Goal: Task Accomplishment & Management: Manage account settings

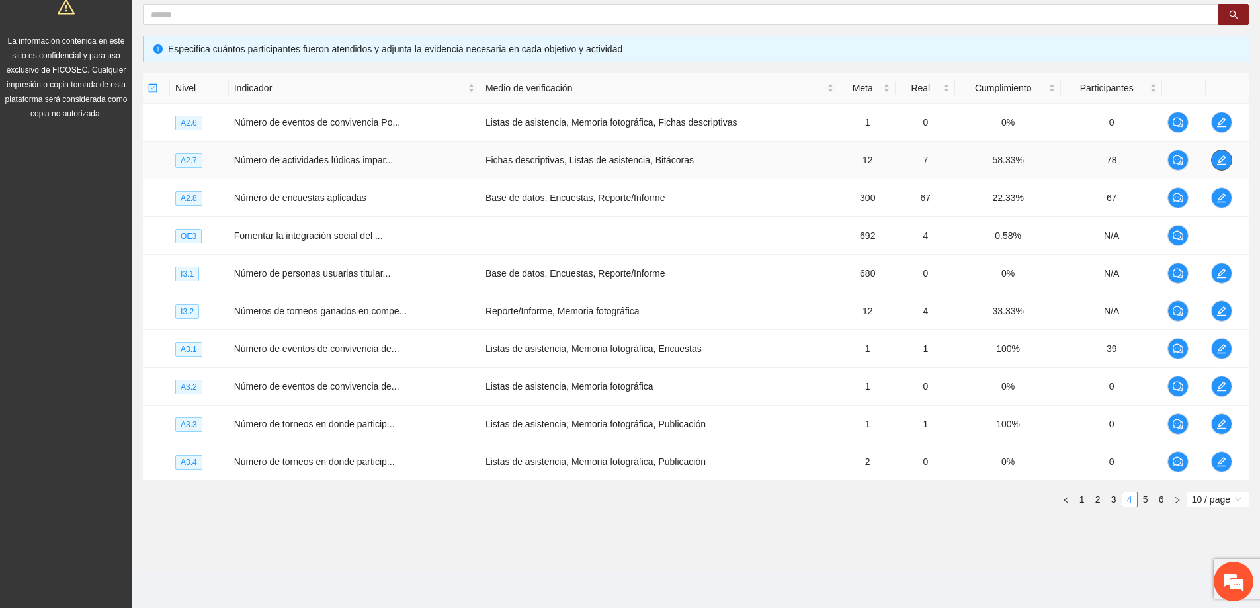
click at [1218, 154] on button "button" at bounding box center [1221, 159] width 21 height 21
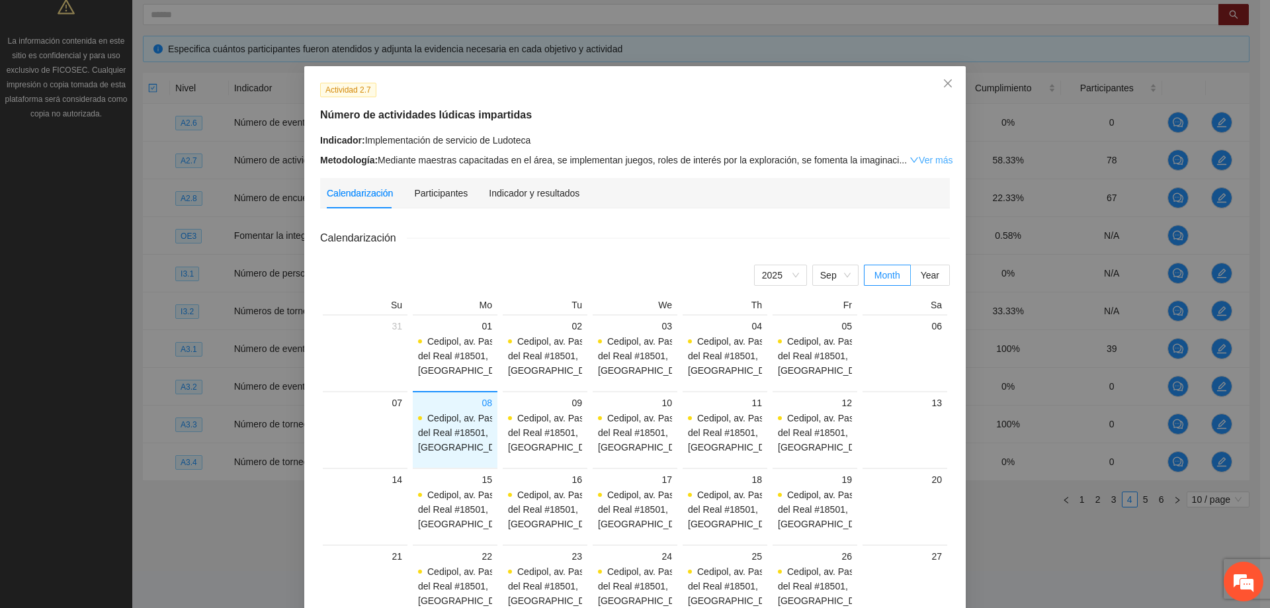
click at [915, 155] on link "Ver más" at bounding box center [930, 160] width 43 height 11
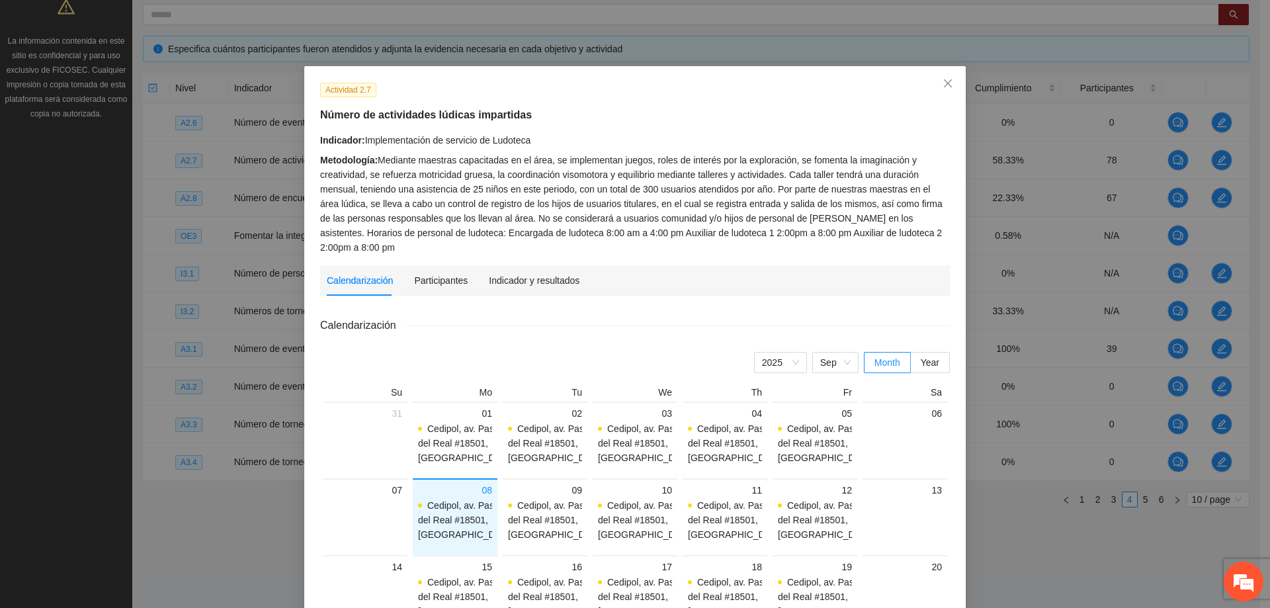
click at [461, 265] on div "Calendarización Participantes Indicador y resultados" at bounding box center [453, 280] width 253 height 30
click at [456, 273] on div "Participantes" at bounding box center [441, 280] width 54 height 15
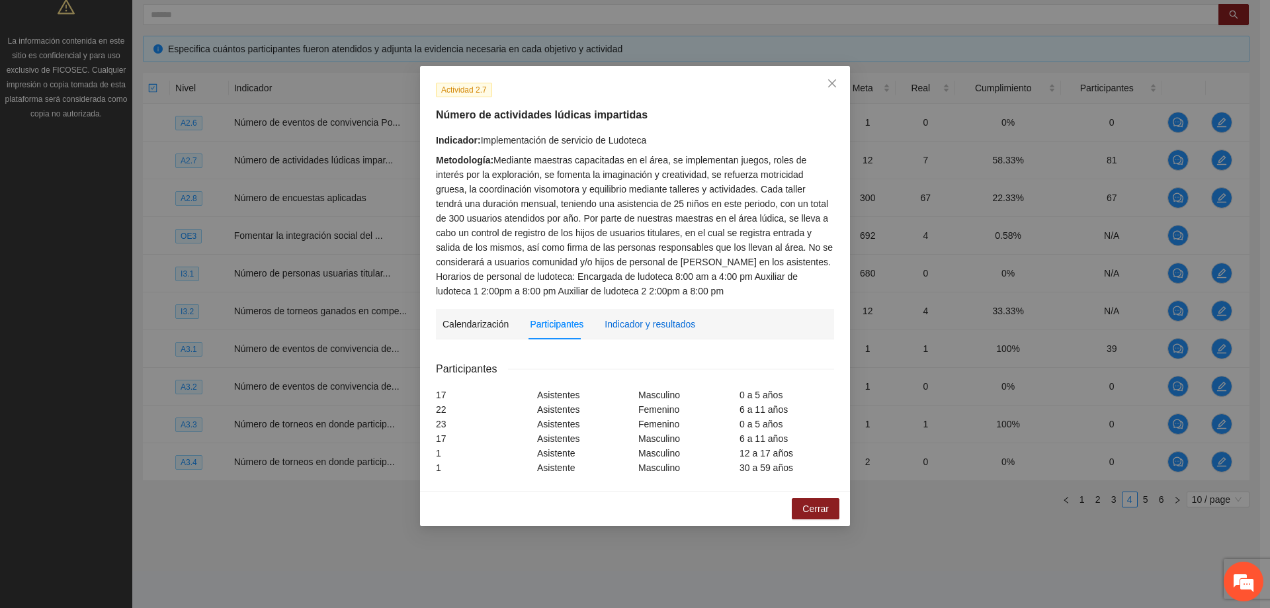
click at [638, 321] on div "Indicador y resultados" at bounding box center [649, 324] width 91 height 15
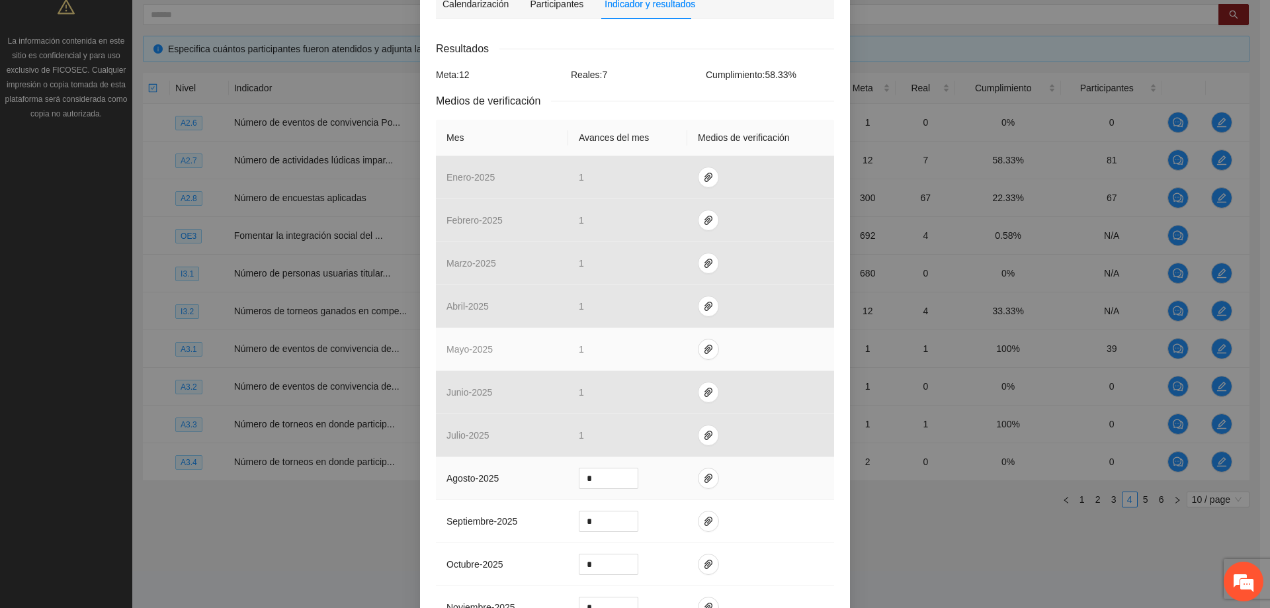
scroll to position [463, 0]
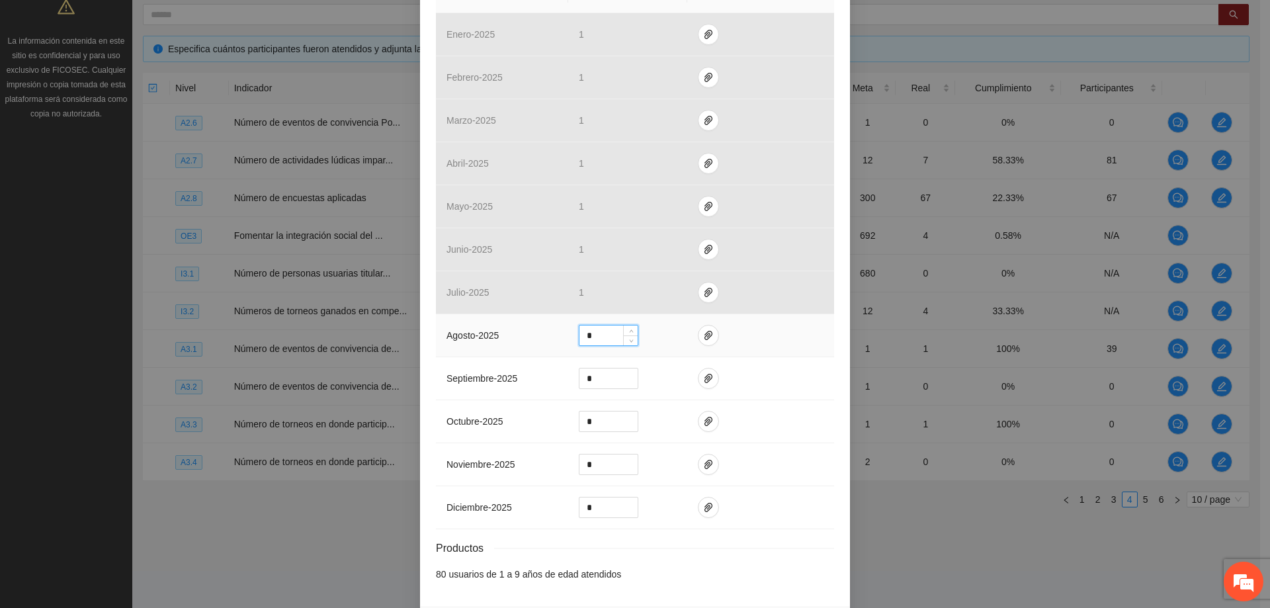
drag, startPoint x: 590, startPoint y: 335, endPoint x: 434, endPoint y: 339, distance: 156.1
click at [436, 339] on tr "agosto - 2025 *" at bounding box center [635, 335] width 398 height 43
type input "*"
click at [708, 339] on span "paper-clip" at bounding box center [708, 335] width 20 height 11
click at [652, 292] on span "Adjuntar documento" at bounding box center [667, 293] width 83 height 15
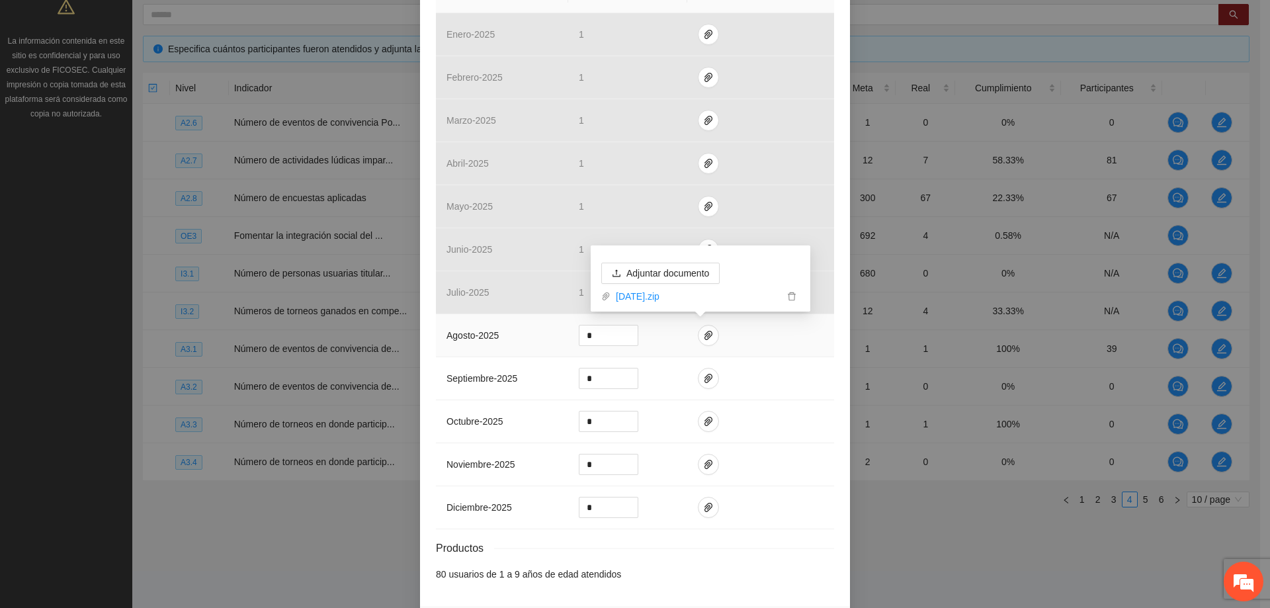
click at [753, 335] on td at bounding box center [760, 335] width 147 height 43
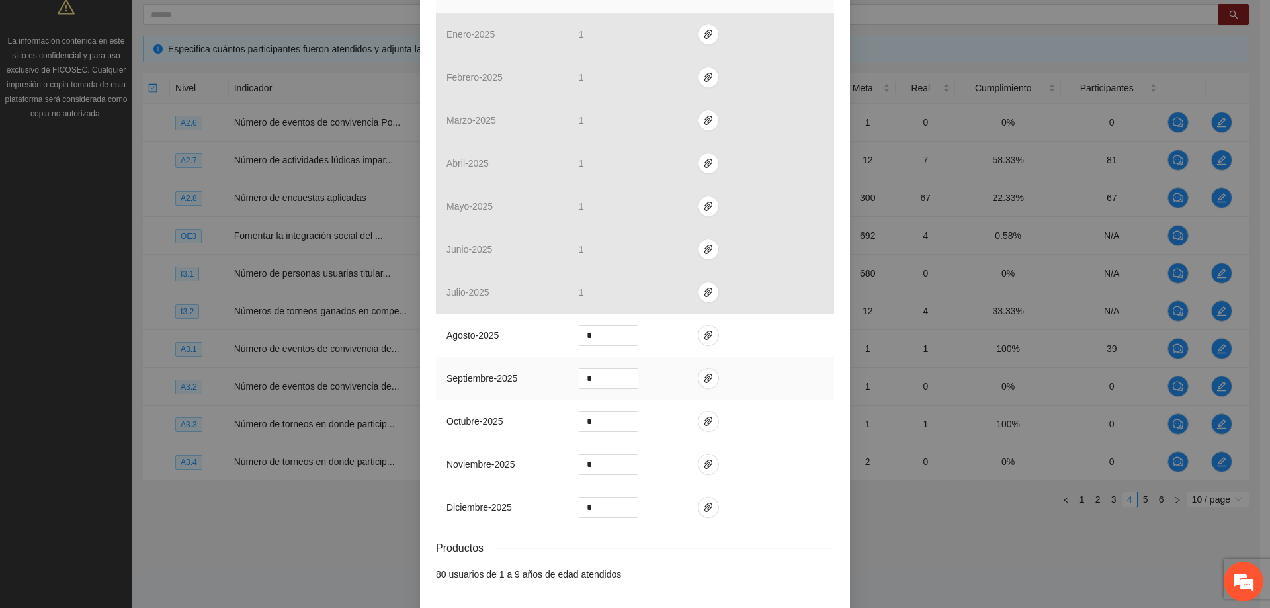
scroll to position [512, 0]
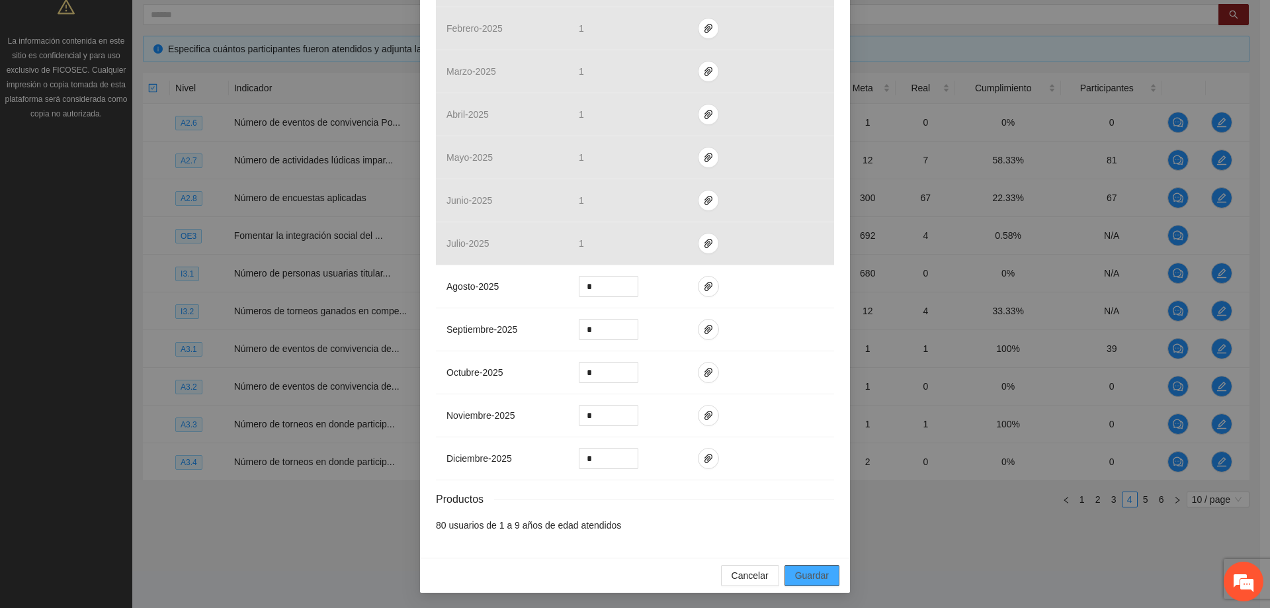
click at [814, 575] on span "Guardar" at bounding box center [812, 575] width 34 height 15
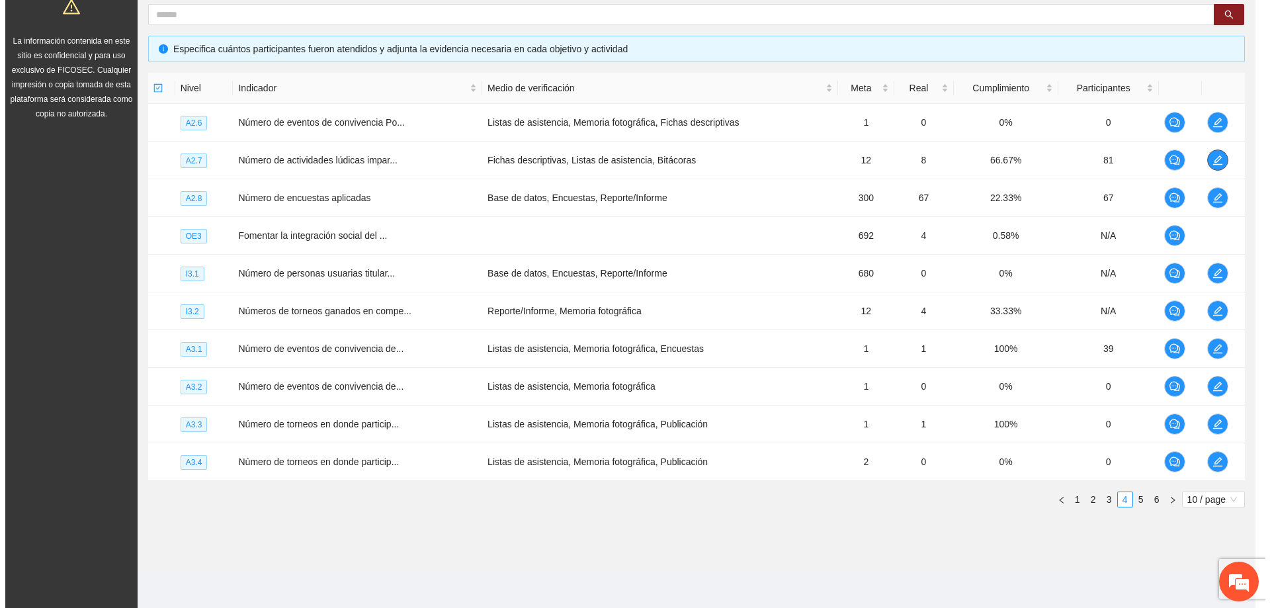
scroll to position [0, 0]
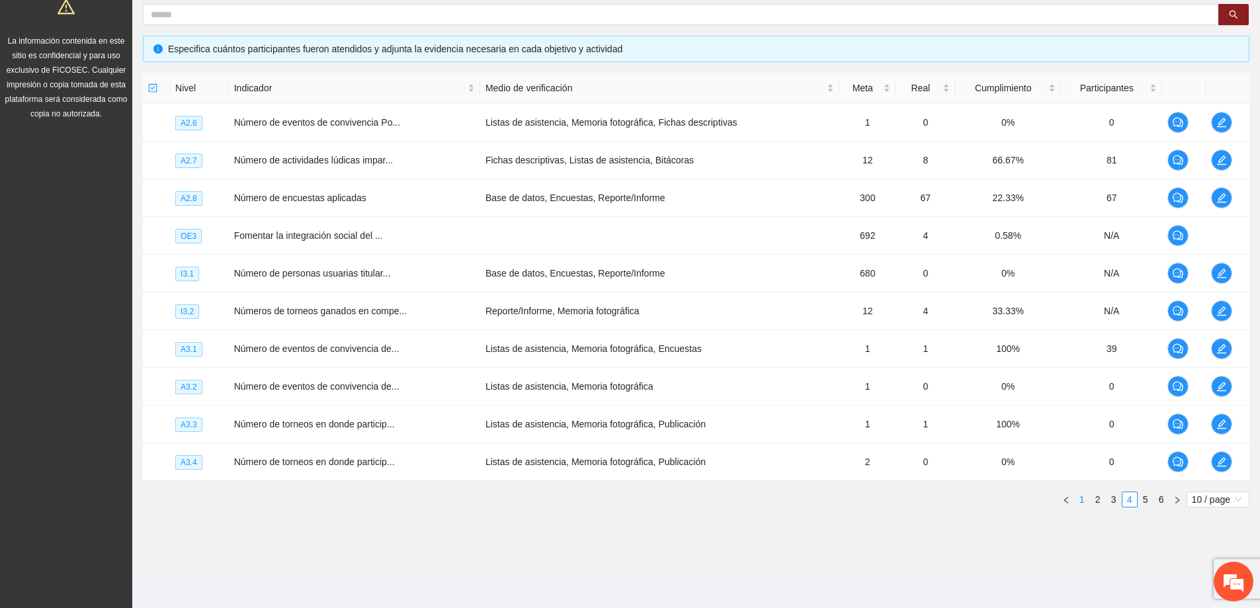
click at [1084, 498] on link "1" at bounding box center [1082, 499] width 15 height 15
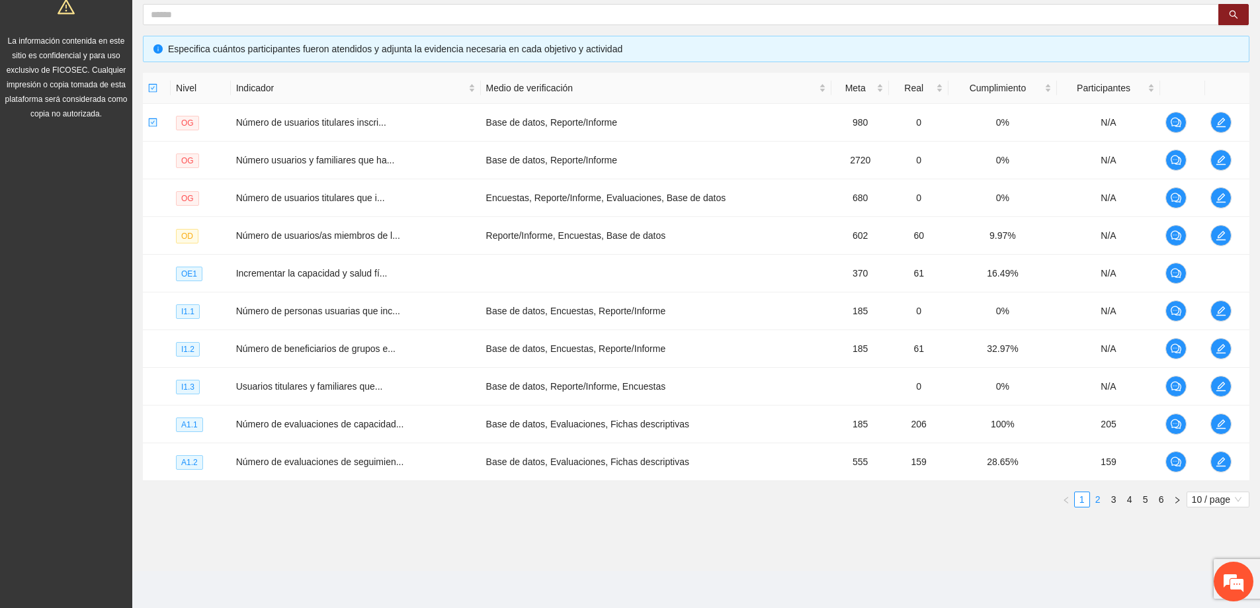
click at [1097, 499] on link "2" at bounding box center [1098, 499] width 15 height 15
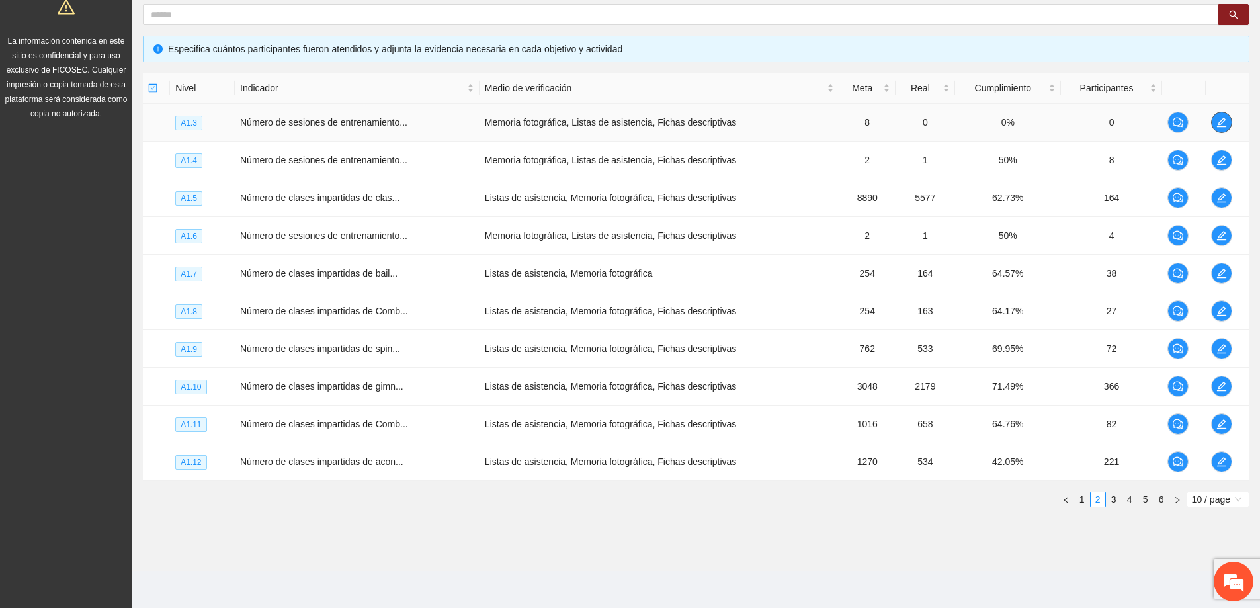
click at [1223, 116] on button "button" at bounding box center [1221, 122] width 21 height 21
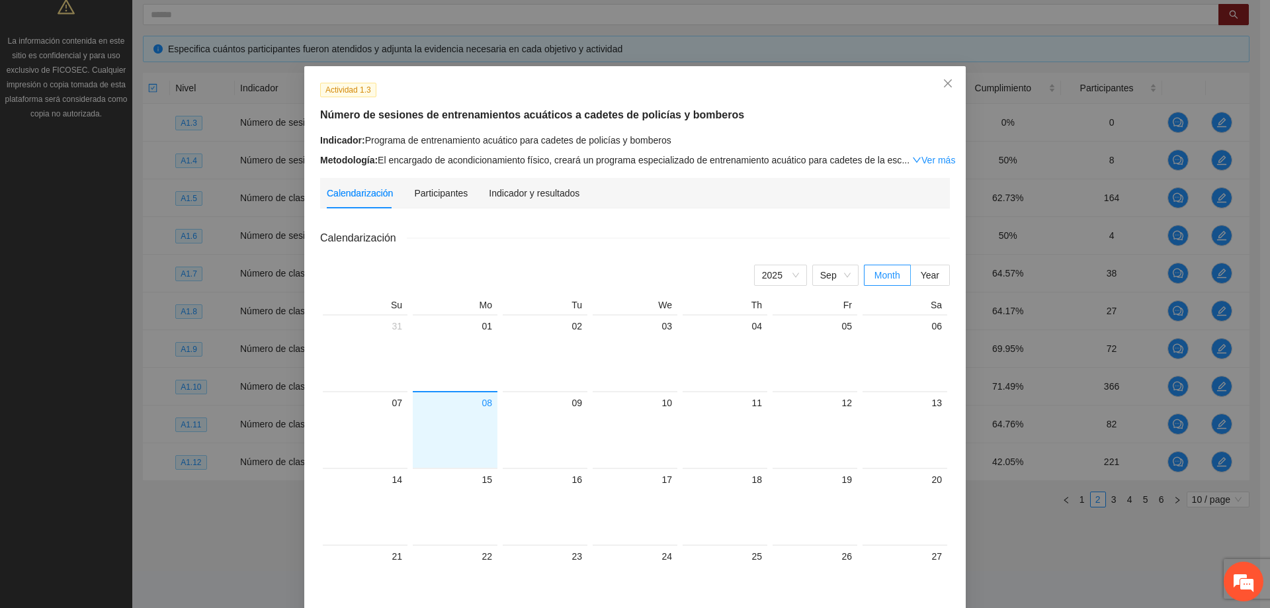
scroll to position [66, 0]
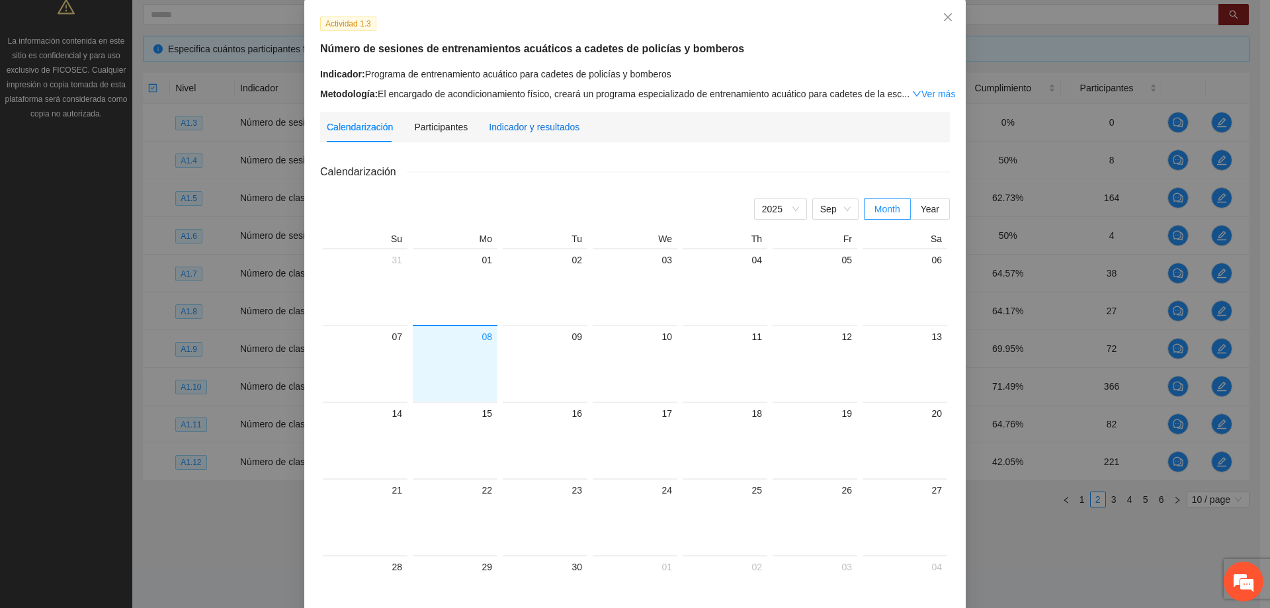
click at [546, 132] on div "Indicador y resultados" at bounding box center [534, 127] width 91 height 15
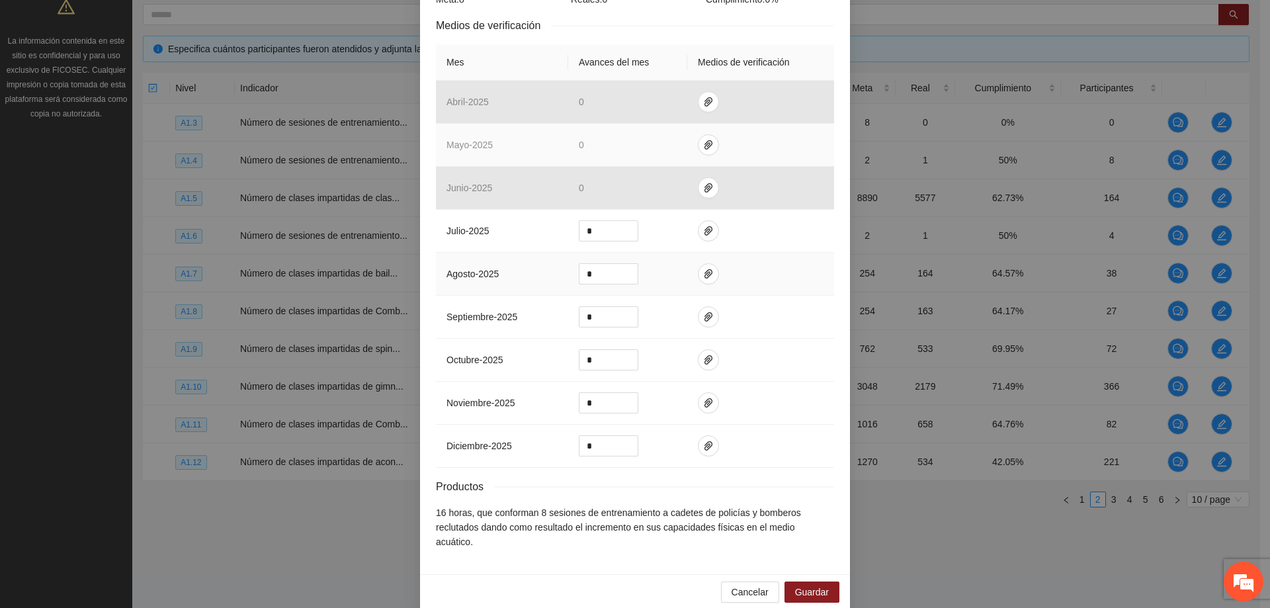
scroll to position [282, 0]
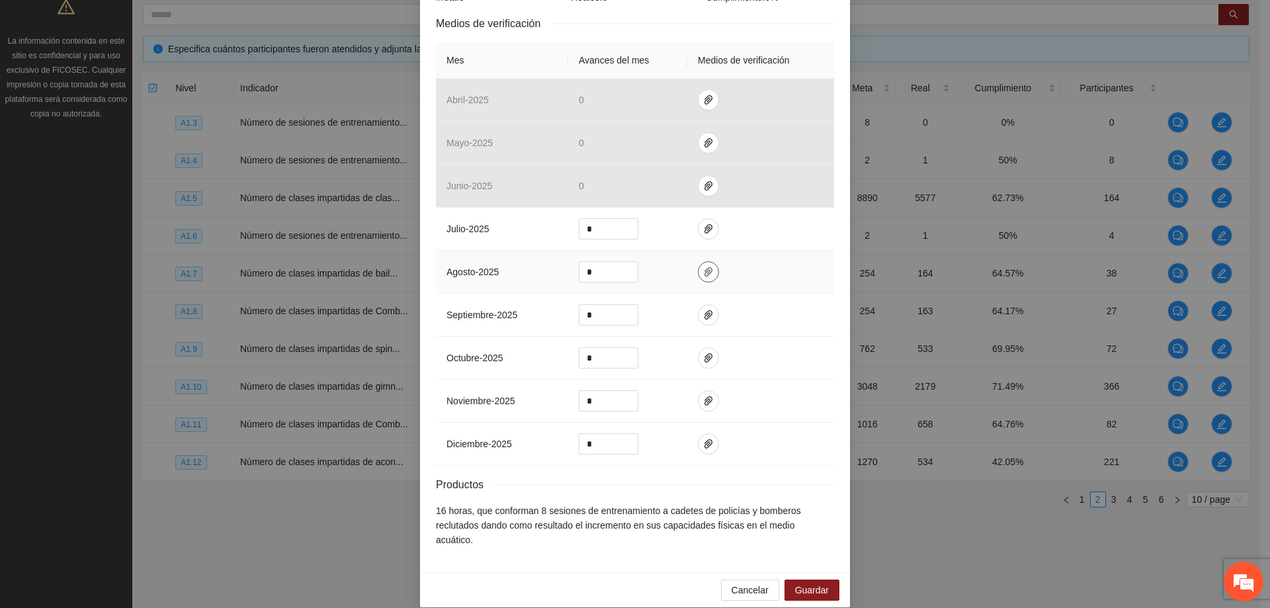
click at [704, 268] on icon "paper-clip" at bounding box center [708, 272] width 11 height 11
click at [661, 272] on td "*" at bounding box center [627, 272] width 119 height 43
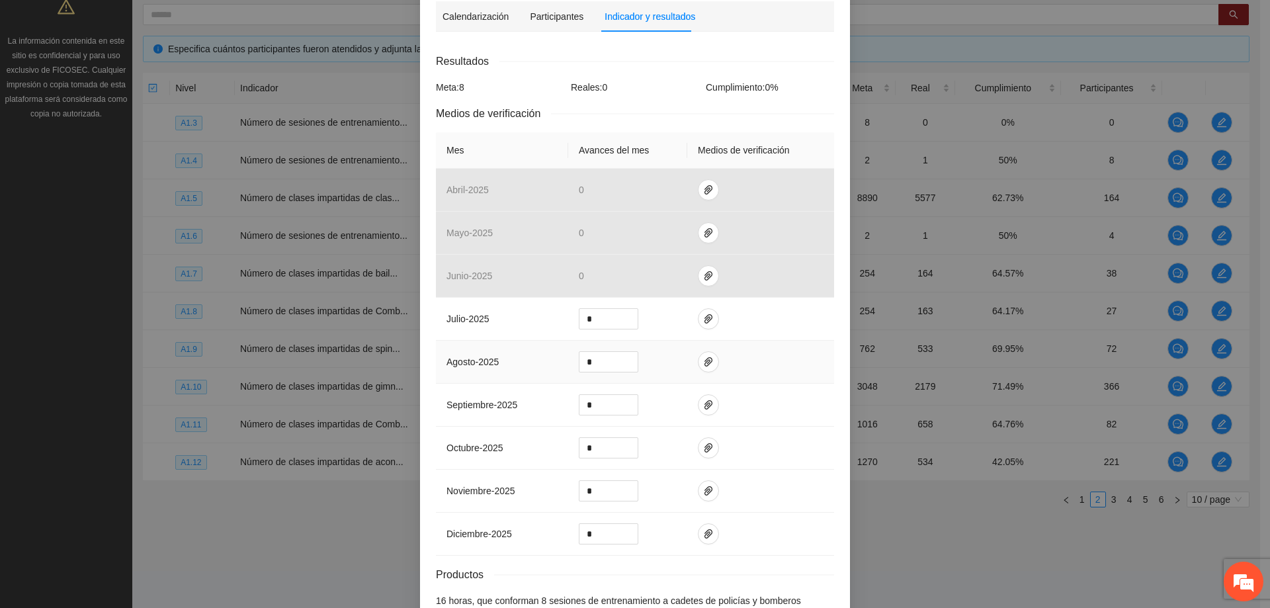
scroll to position [84, 0]
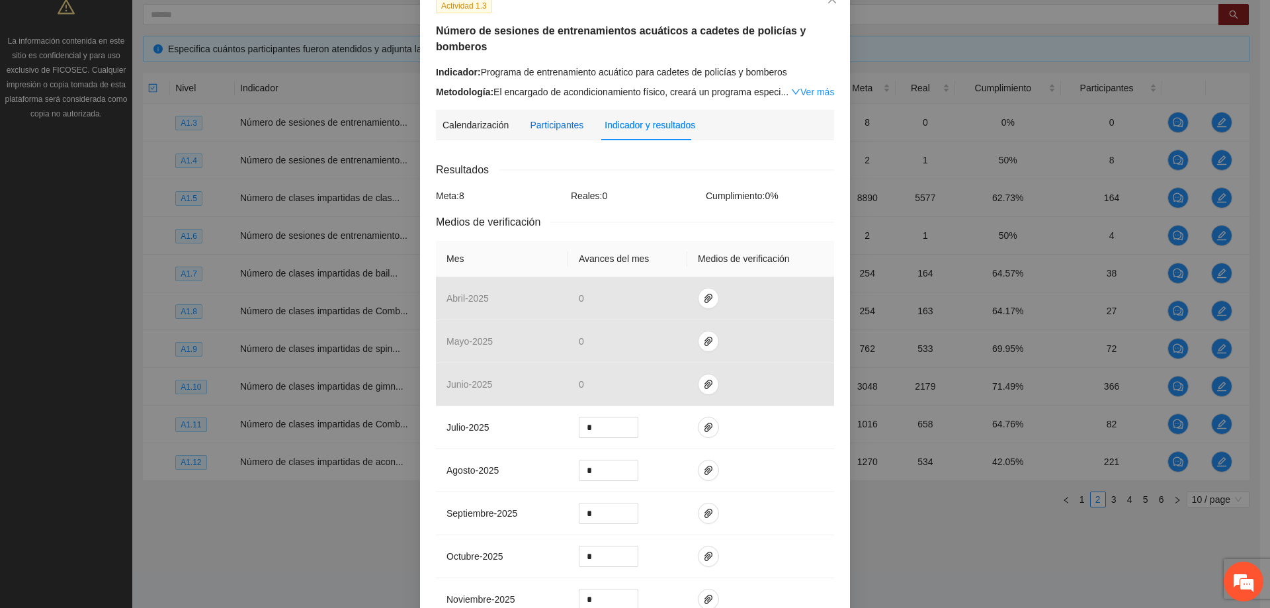
click at [542, 126] on div "Participantes" at bounding box center [557, 125] width 54 height 15
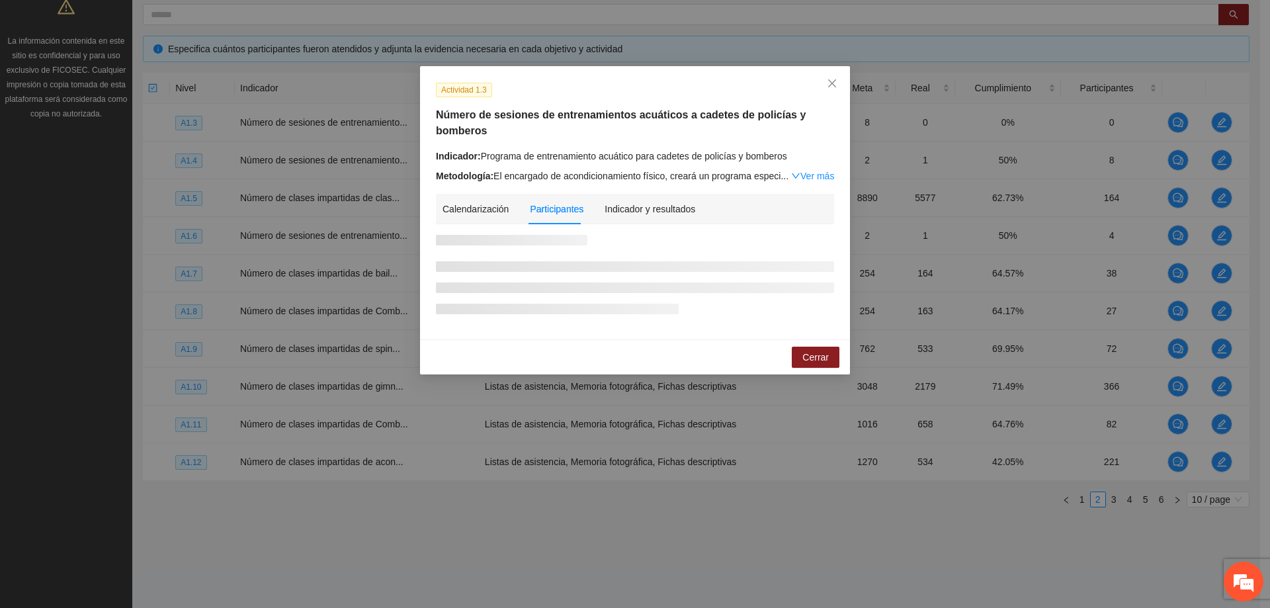
scroll to position [0, 0]
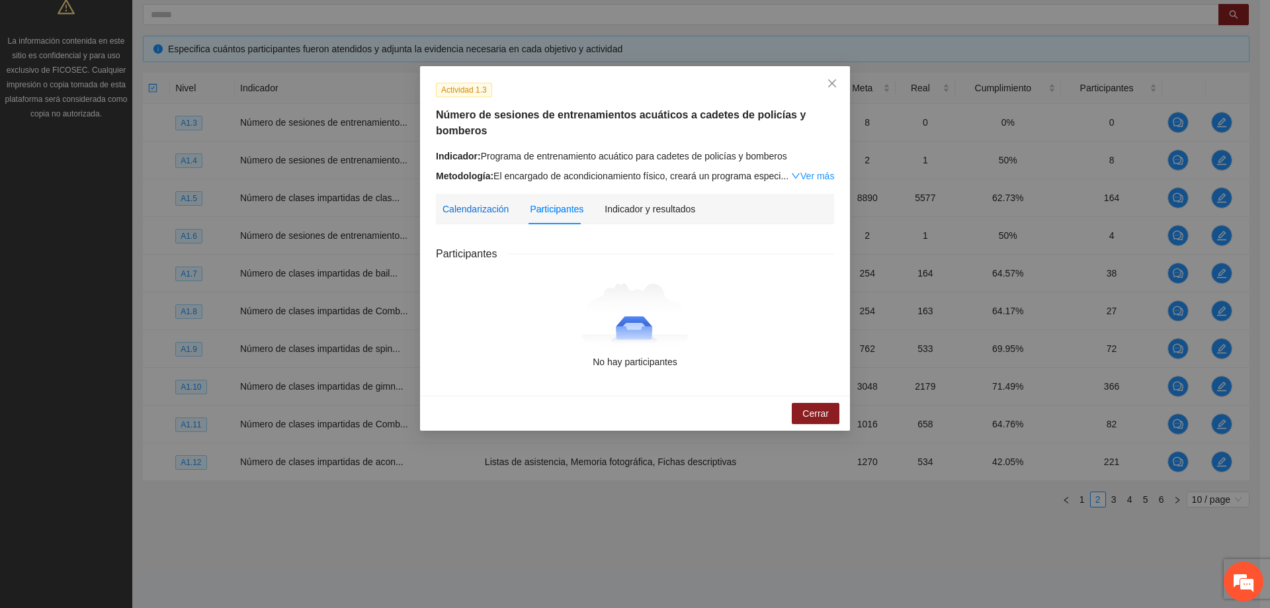
click at [470, 212] on div "Calendarización" at bounding box center [475, 209] width 66 height 15
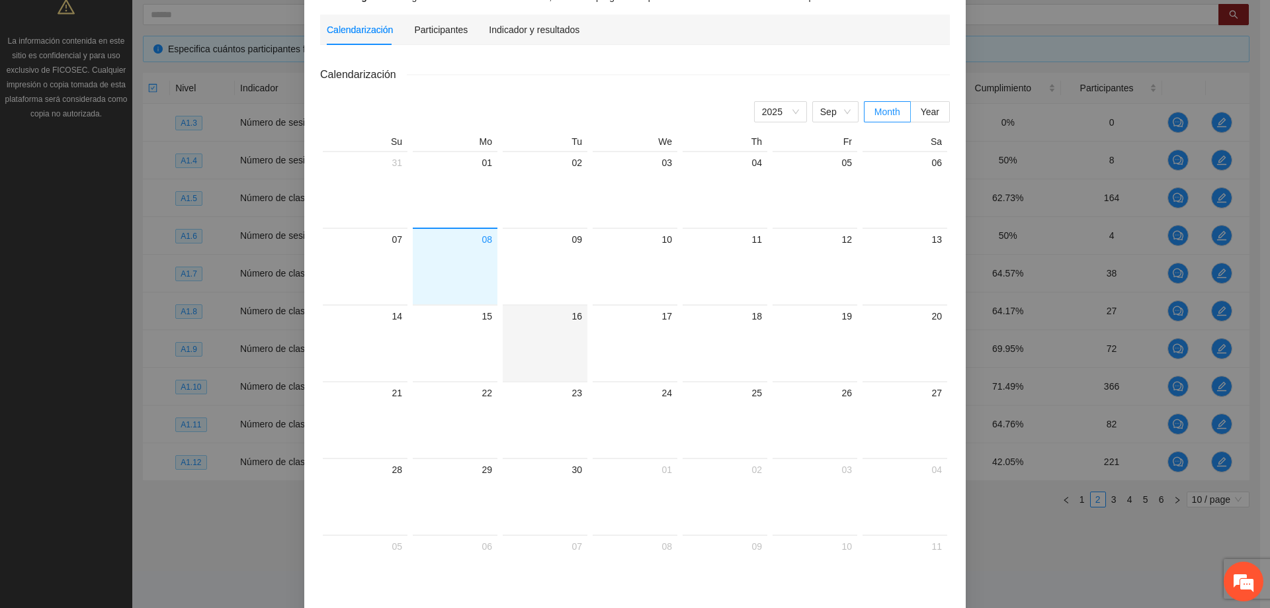
scroll to position [198, 0]
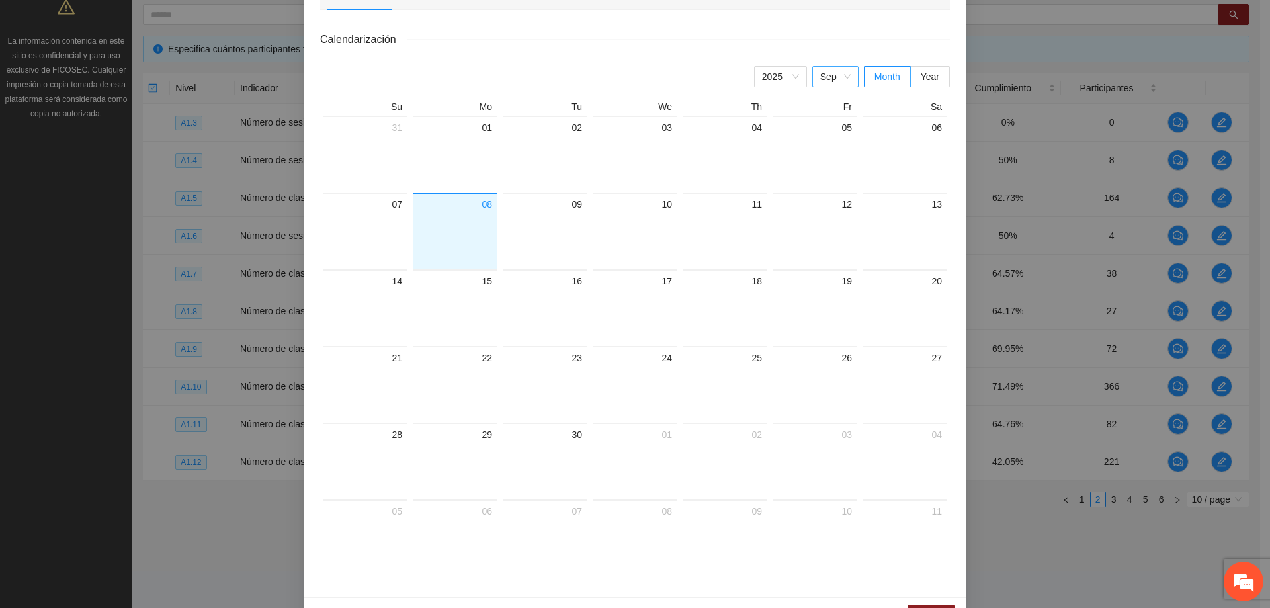
click at [850, 77] on div "Sep" at bounding box center [835, 76] width 46 height 21
click at [825, 231] on div "Aug" at bounding box center [835, 230] width 30 height 15
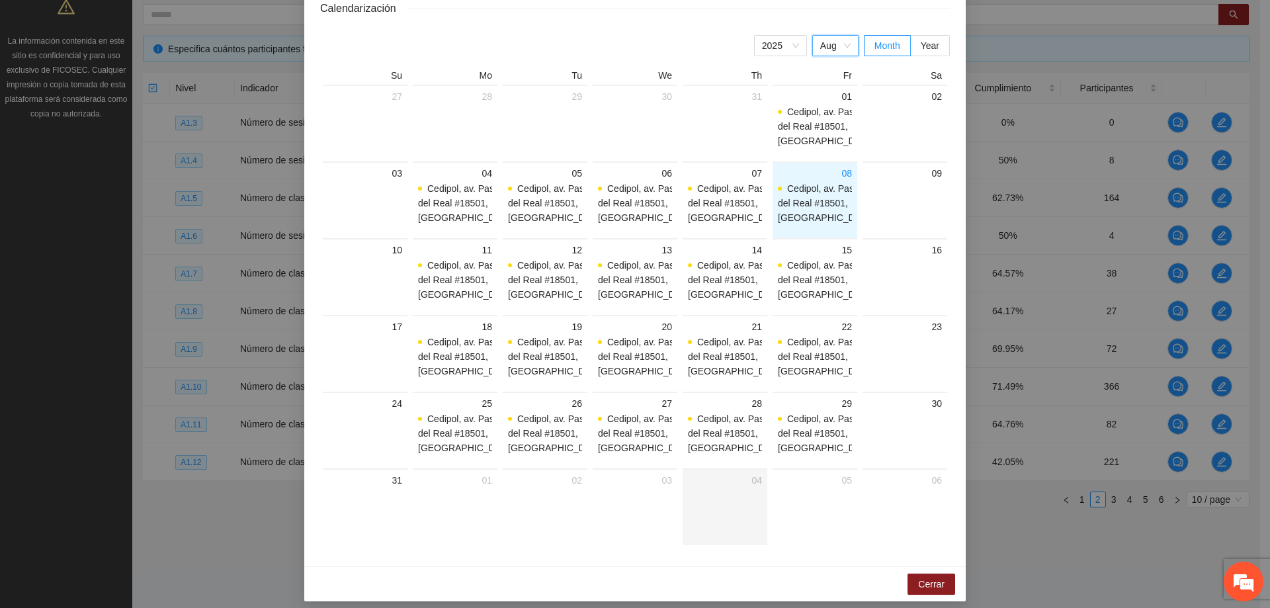
scroll to position [238, 0]
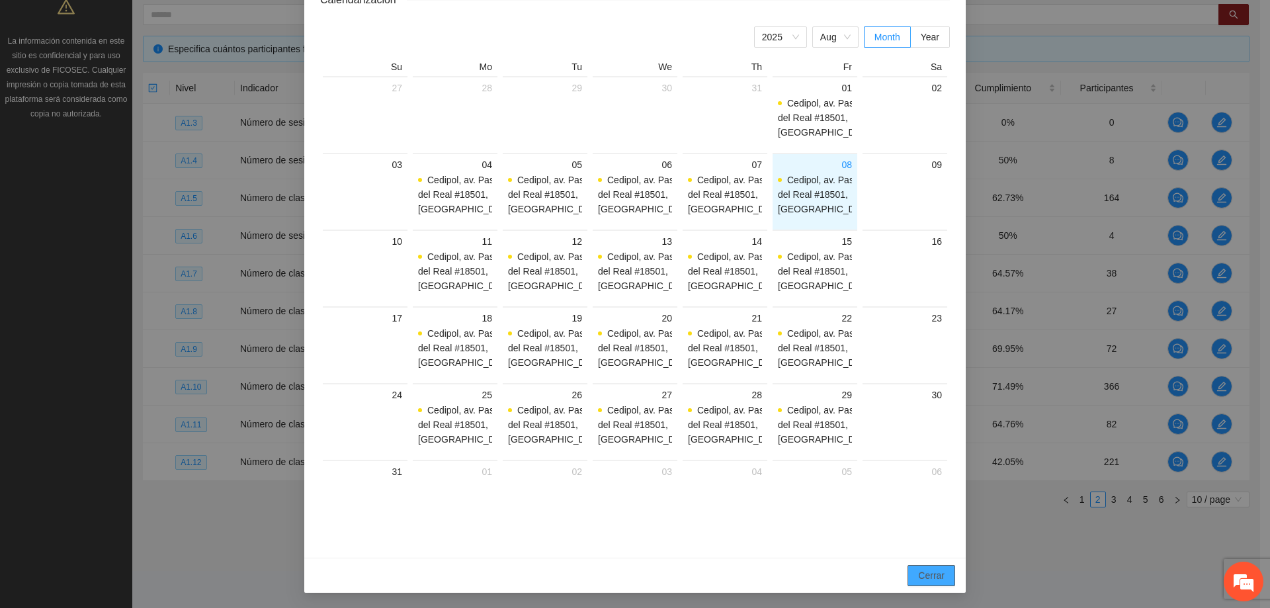
click at [918, 576] on span "Cerrar" at bounding box center [931, 575] width 26 height 15
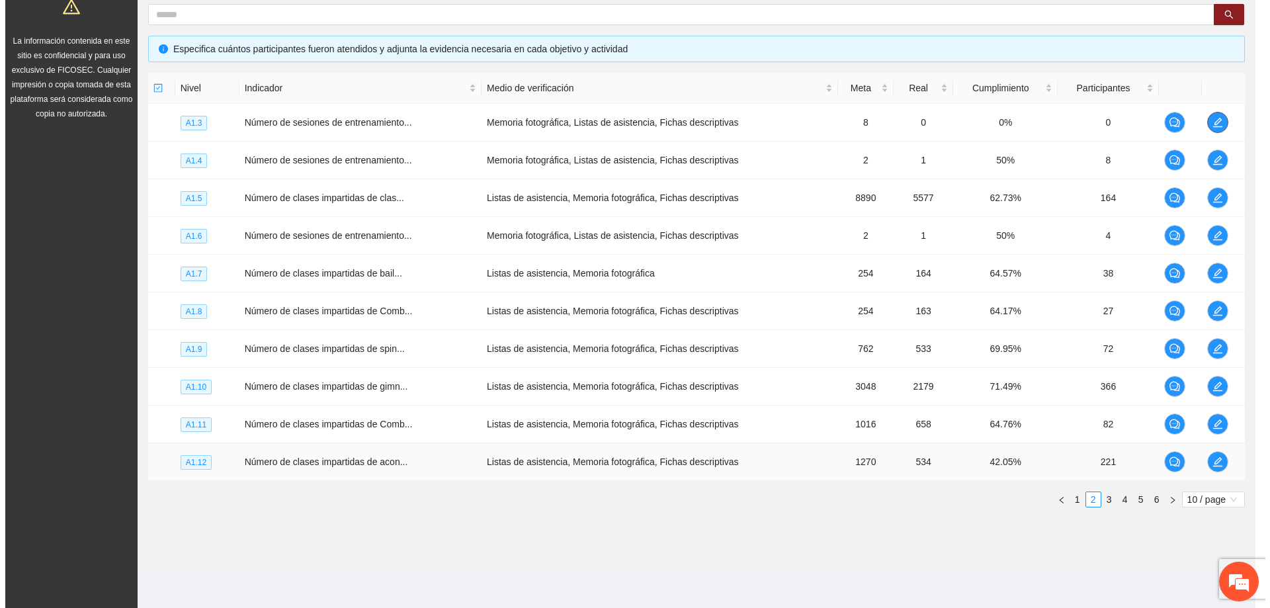
scroll to position [0, 0]
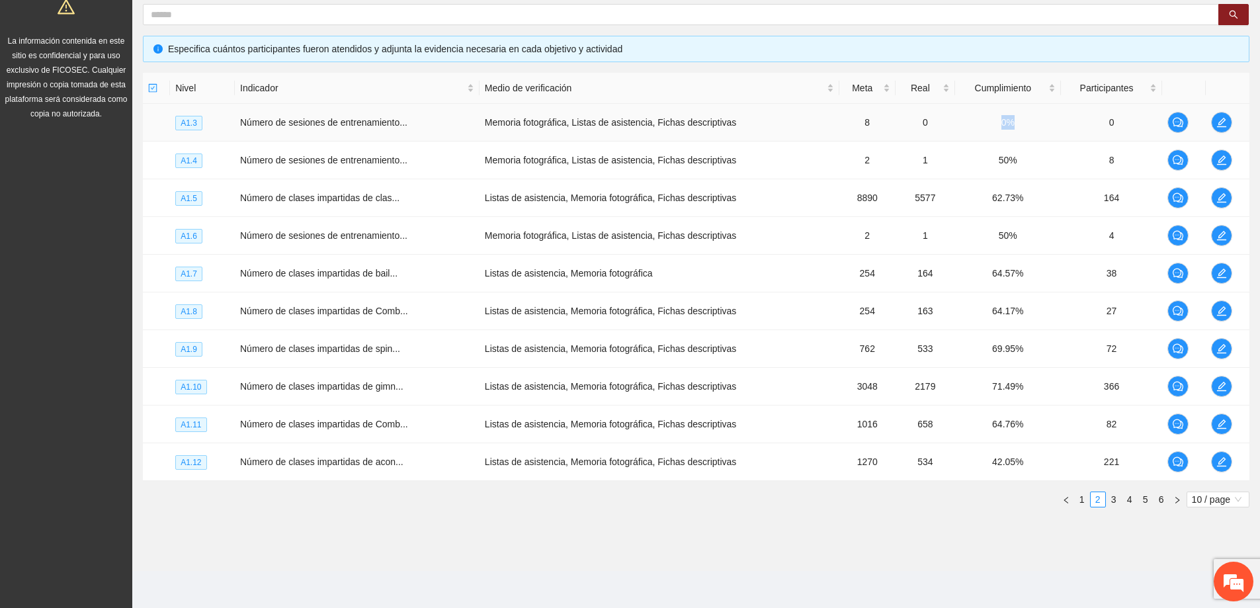
drag, startPoint x: 1045, startPoint y: 124, endPoint x: 993, endPoint y: 124, distance: 51.6
click at [993, 124] on td "0%" at bounding box center [1008, 123] width 106 height 38
click at [1218, 123] on icon "edit" at bounding box center [1221, 122] width 9 height 9
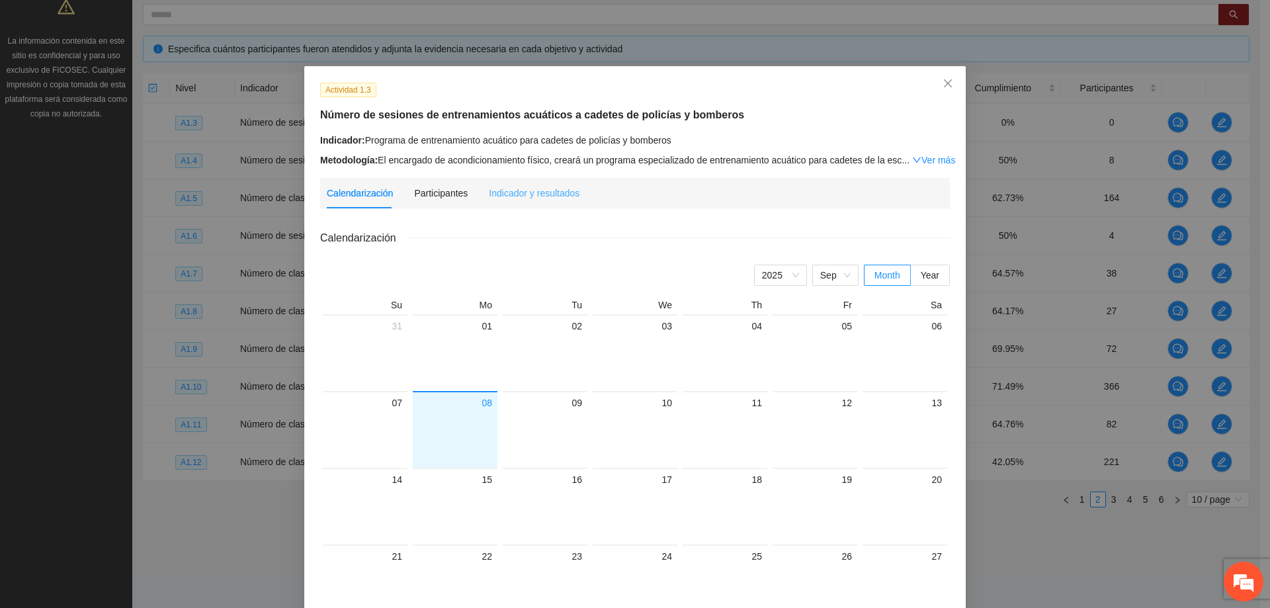
click at [509, 201] on div "Indicador y resultados" at bounding box center [534, 193] width 91 height 30
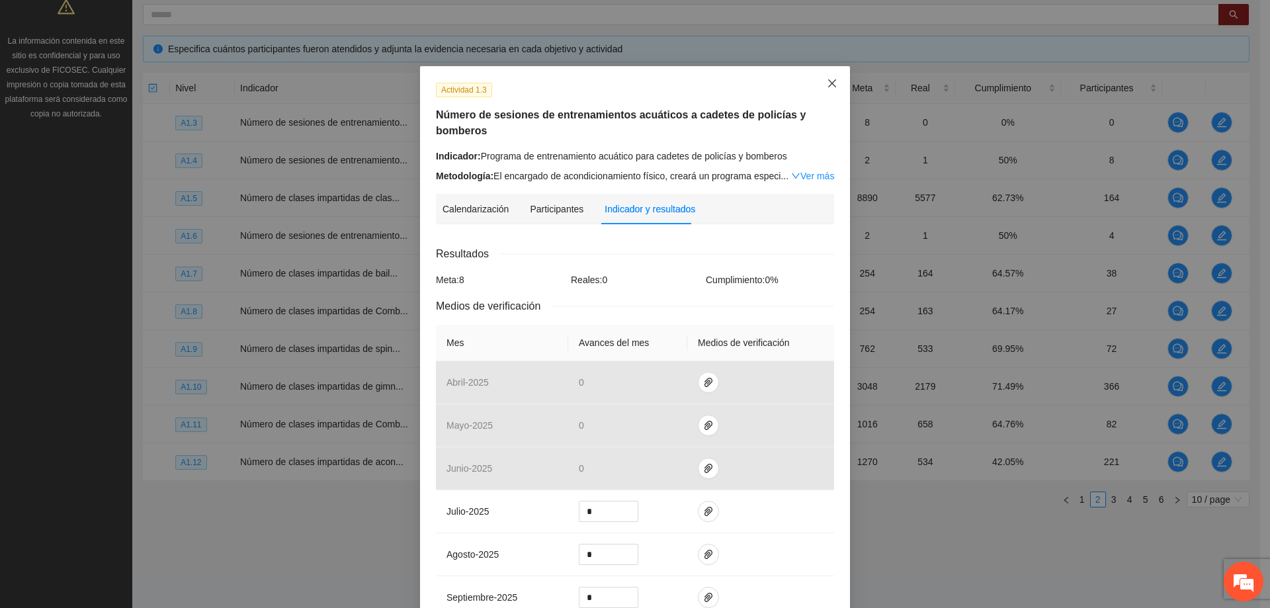
click at [827, 83] on icon "close" at bounding box center [832, 83] width 11 height 11
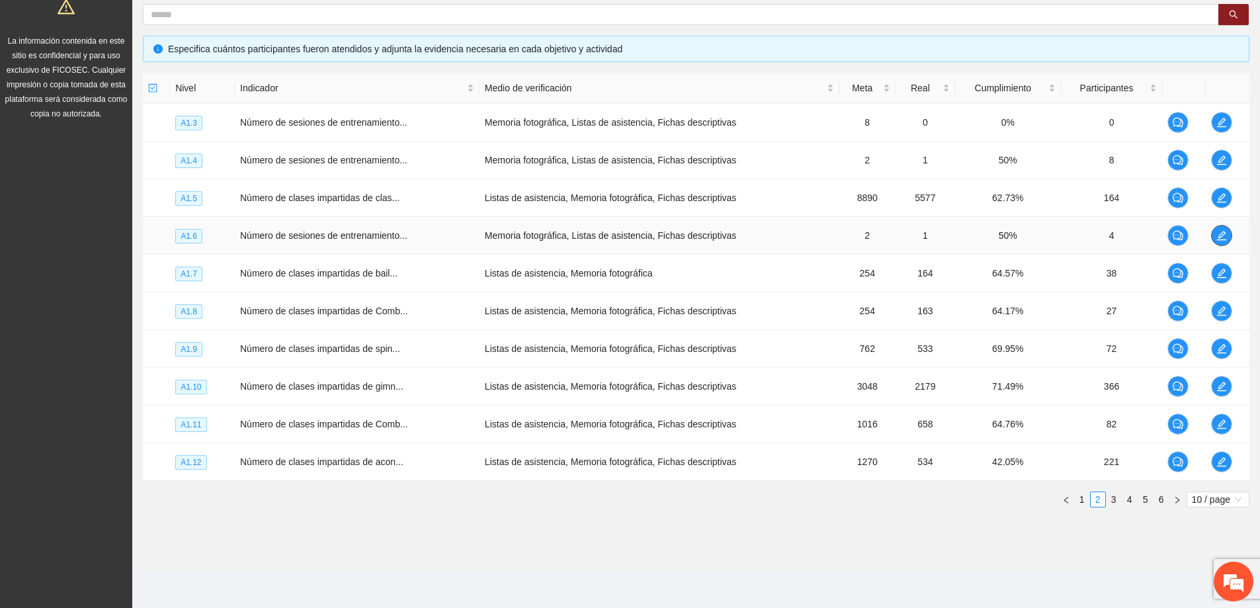
click at [1216, 235] on icon "edit" at bounding box center [1221, 235] width 11 height 11
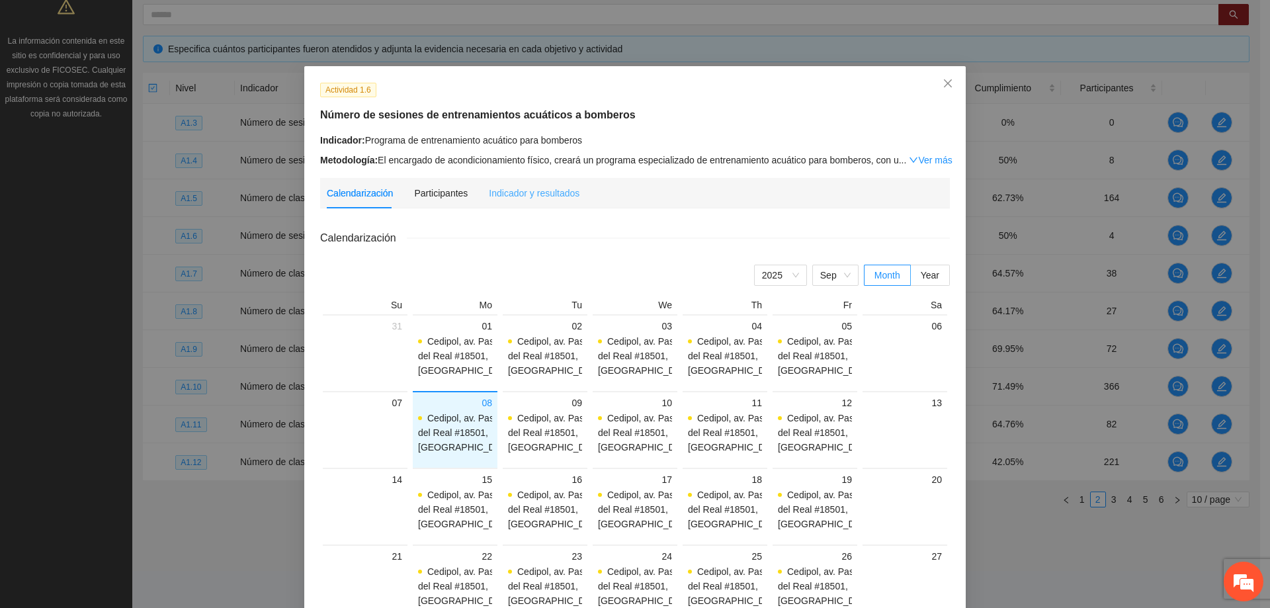
scroll to position [1, 0]
click at [527, 183] on div "Indicador y resultados" at bounding box center [534, 193] width 91 height 30
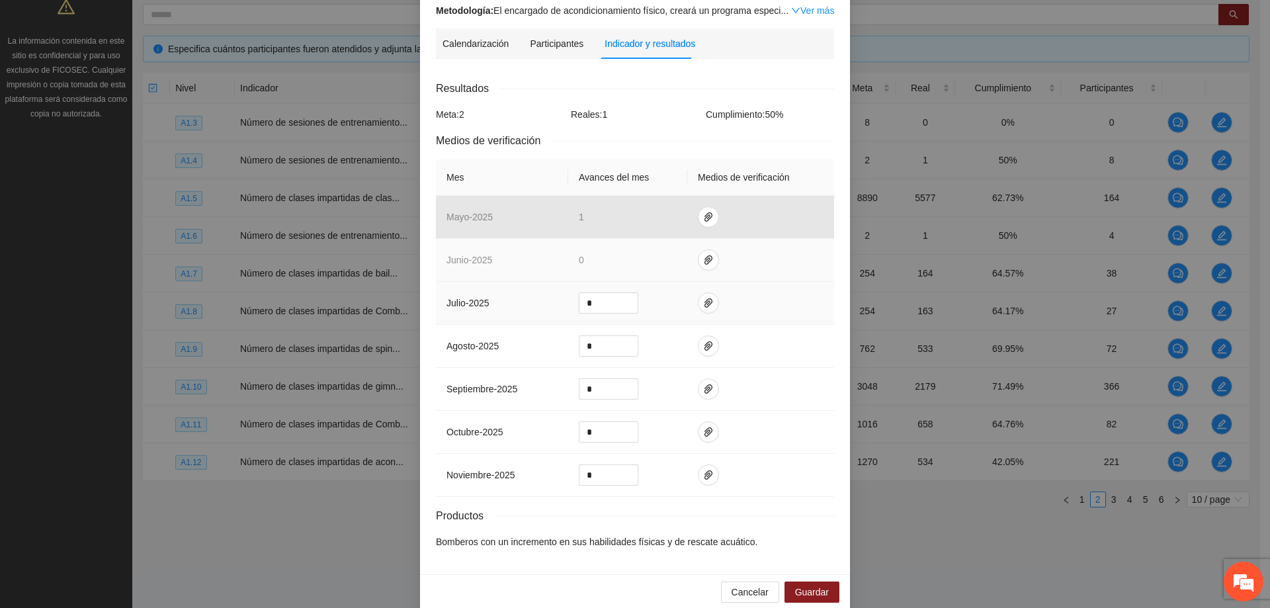
scroll to position [166, 0]
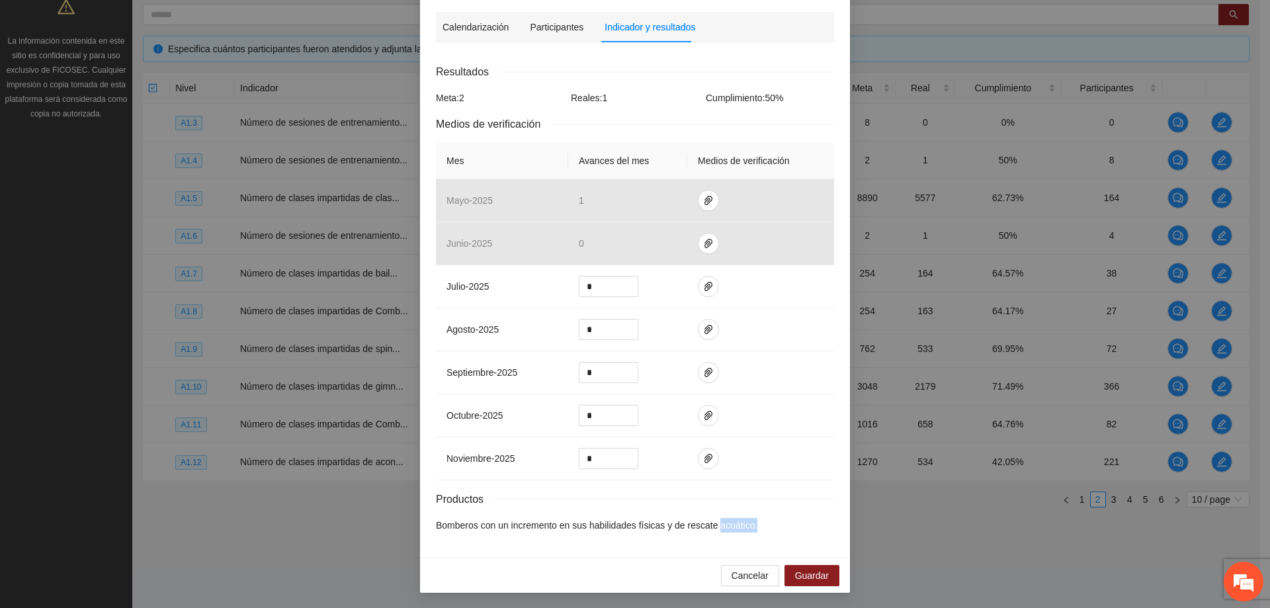
drag, startPoint x: 763, startPoint y: 527, endPoint x: 711, endPoint y: 526, distance: 51.6
click at [711, 526] on li "Bomberos con un incremento en sus habilidades físicas y de rescate acuático." at bounding box center [635, 525] width 398 height 15
click at [759, 525] on li "Bomberos con un incremento en sus habilidades físicas y de rescate acuático." at bounding box center [635, 525] width 398 height 15
click at [751, 563] on div "Cancelar Guardar" at bounding box center [635, 575] width 430 height 35
click at [739, 584] on button "Cancelar" at bounding box center [750, 575] width 58 height 21
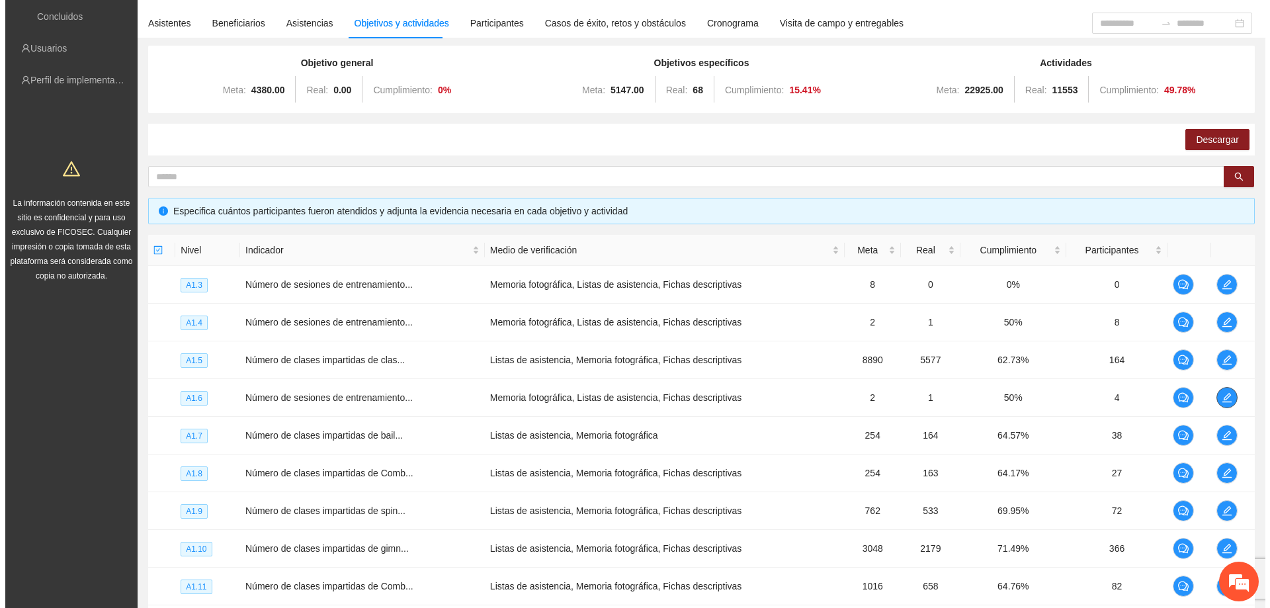
scroll to position [0, 0]
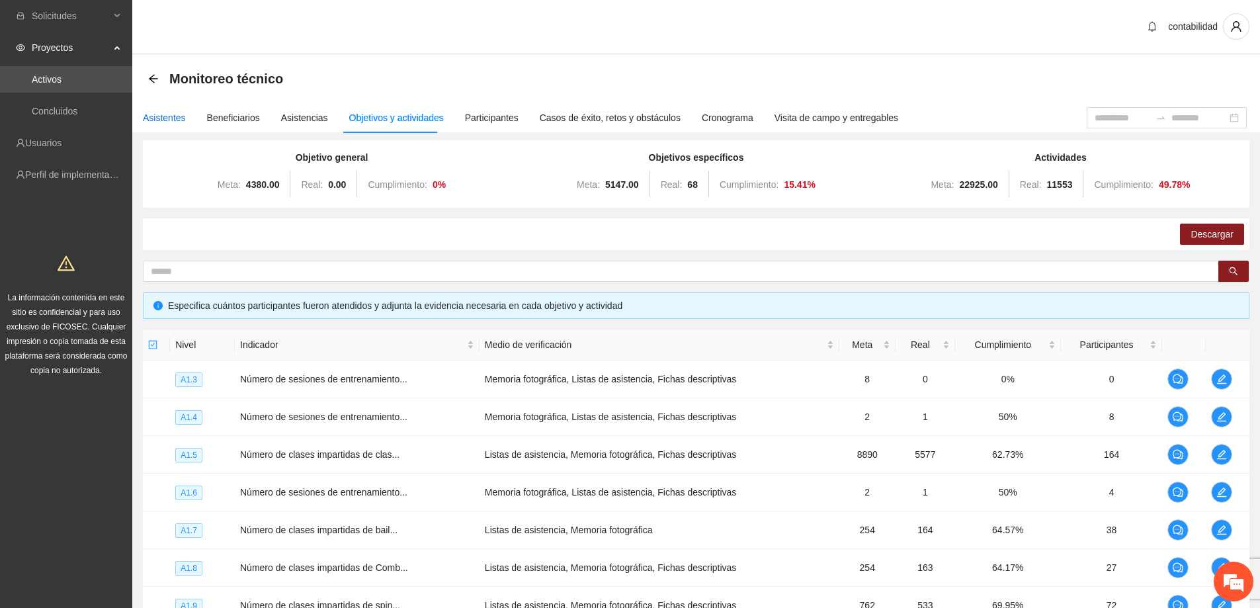
click at [175, 123] on div "Asistentes" at bounding box center [164, 117] width 43 height 15
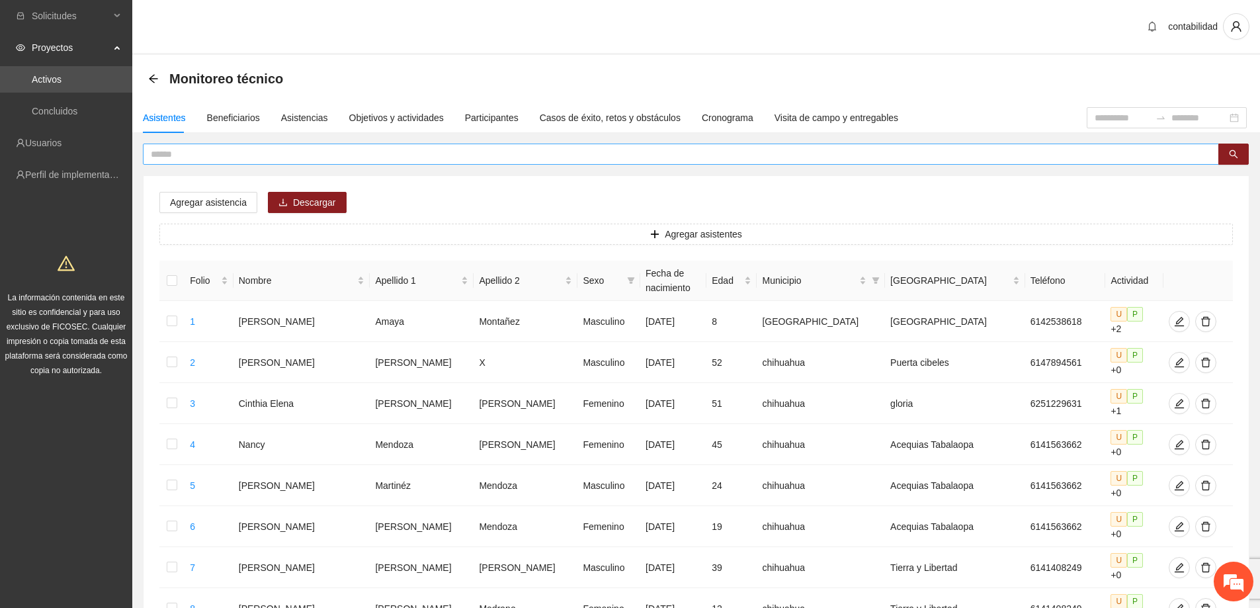
click at [321, 145] on span at bounding box center [681, 154] width 1076 height 21
click at [317, 159] on input "text" at bounding box center [676, 154] width 1050 height 15
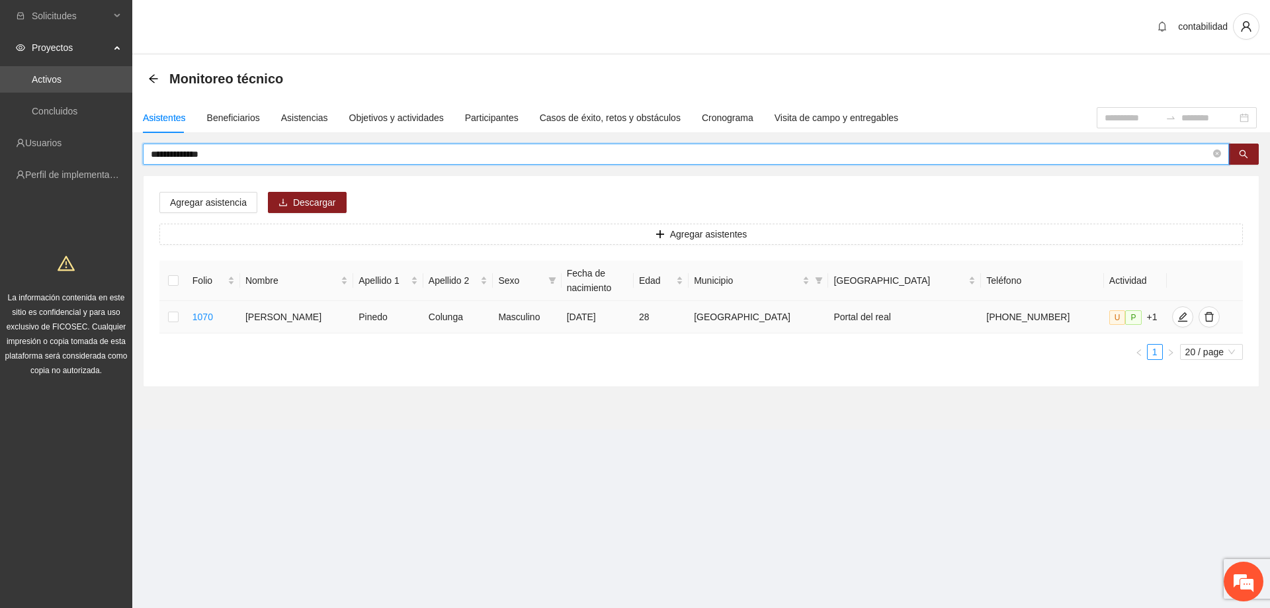
click at [170, 319] on td at bounding box center [173, 317] width 28 height 32
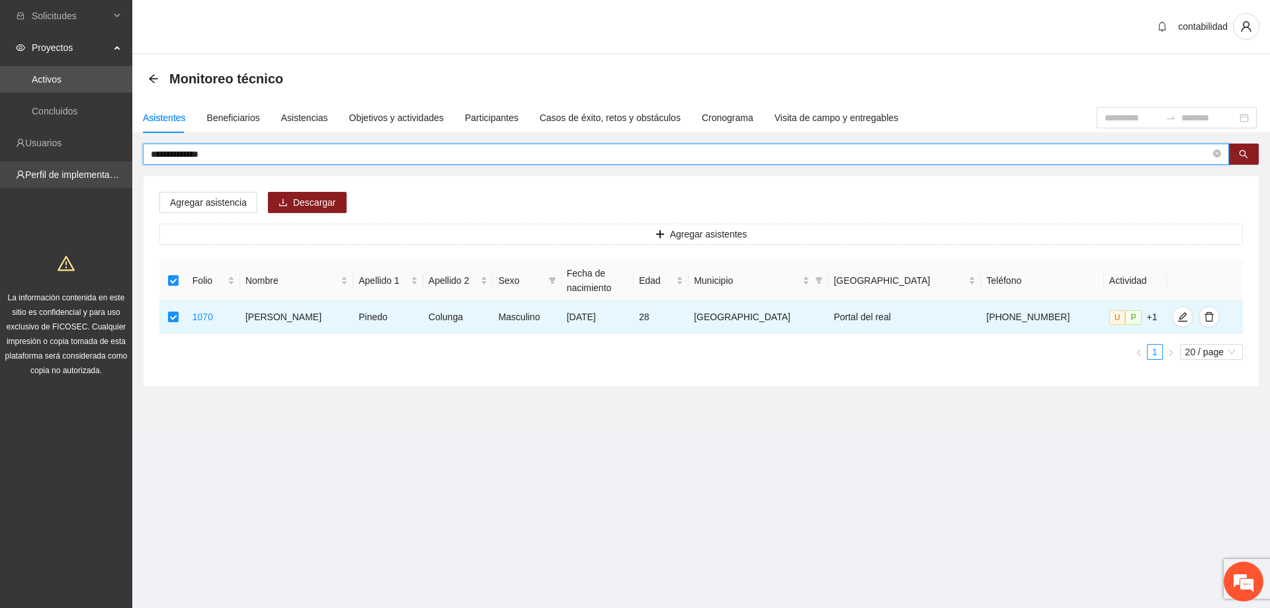
drag, startPoint x: 234, startPoint y: 160, endPoint x: 106, endPoint y: 162, distance: 127.7
click at [105, 162] on section "**********" at bounding box center [635, 304] width 1270 height 608
type input "*****"
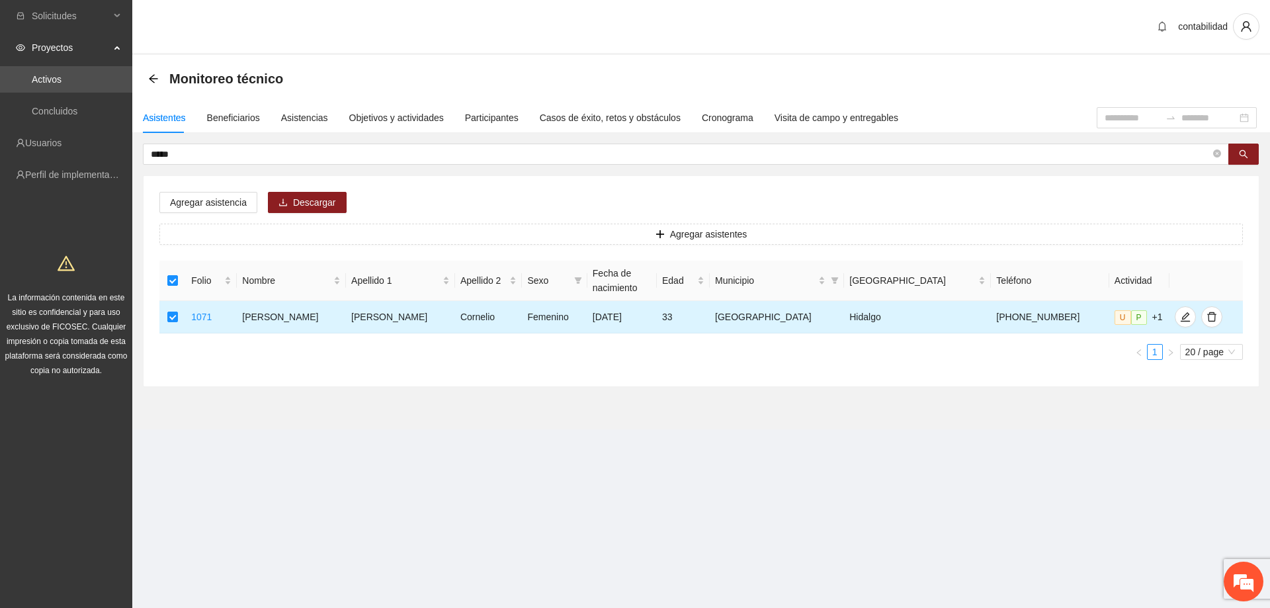
click at [181, 317] on td at bounding box center [172, 317] width 26 height 32
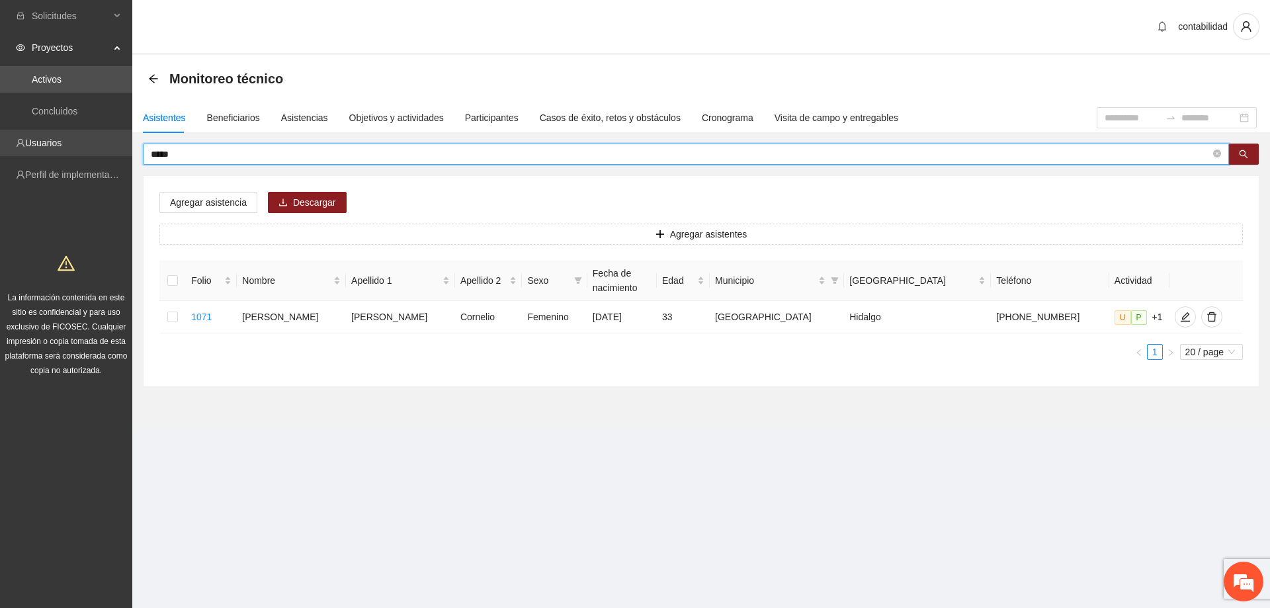
drag, startPoint x: 184, startPoint y: 156, endPoint x: 79, endPoint y: 149, distance: 104.7
click at [82, 151] on section "Solicitudes Proyectos Activos Concluidos Usuarios Perfil de implementadora La i…" at bounding box center [635, 304] width 1270 height 608
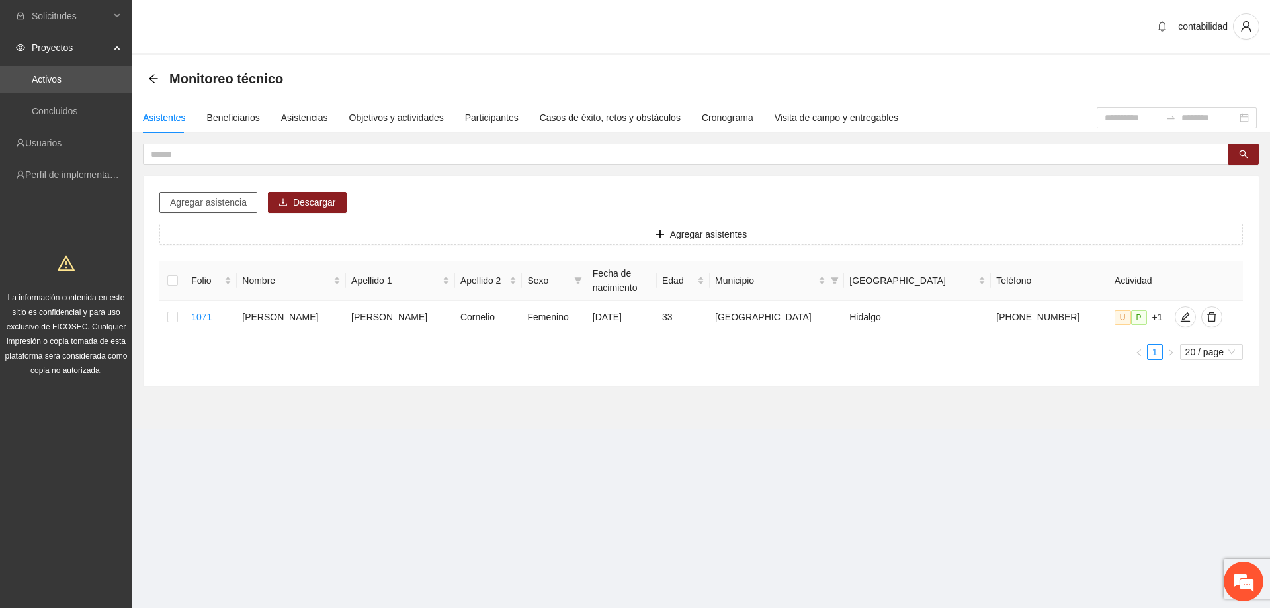
click at [220, 194] on button "Agregar asistencia" at bounding box center [208, 202] width 98 height 21
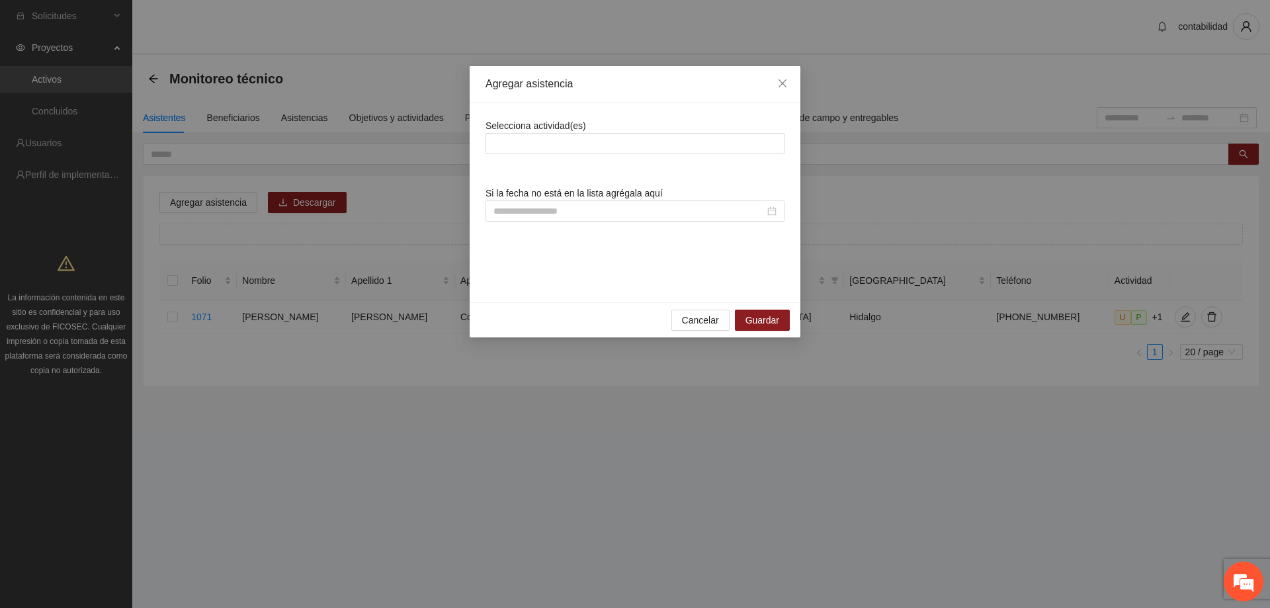
click at [575, 156] on div "Selecciona actividad(es) Si la fecha no está en la lista agrégala aquí" at bounding box center [634, 202] width 299 height 168
click at [585, 145] on div at bounding box center [635, 144] width 292 height 16
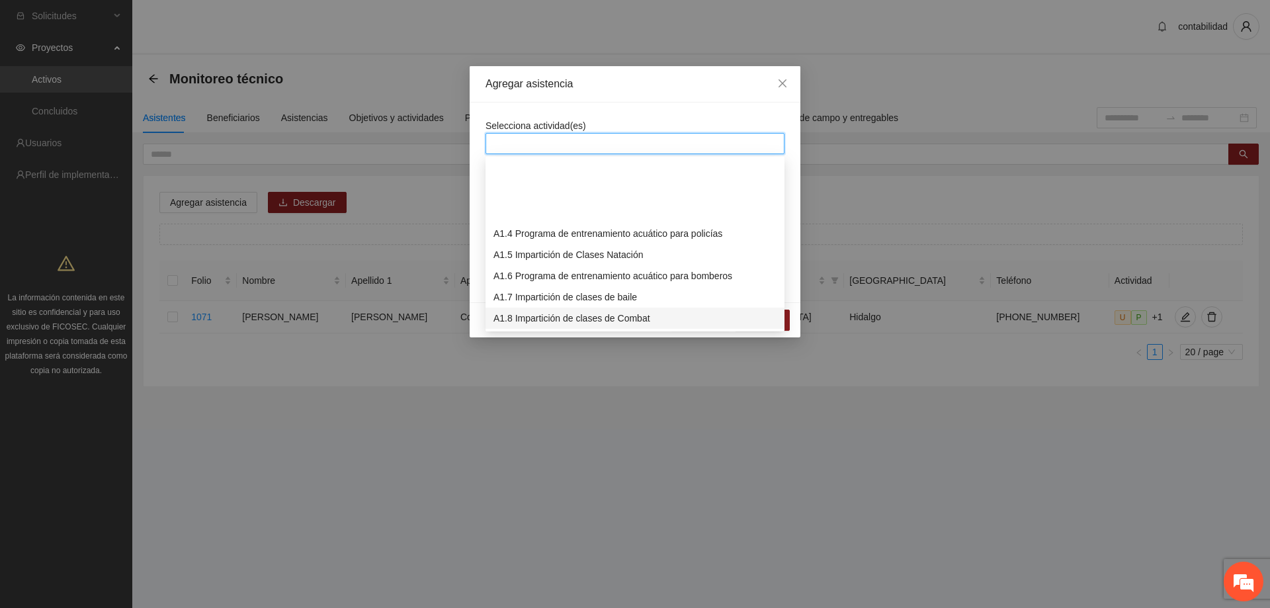
scroll to position [66, 0]
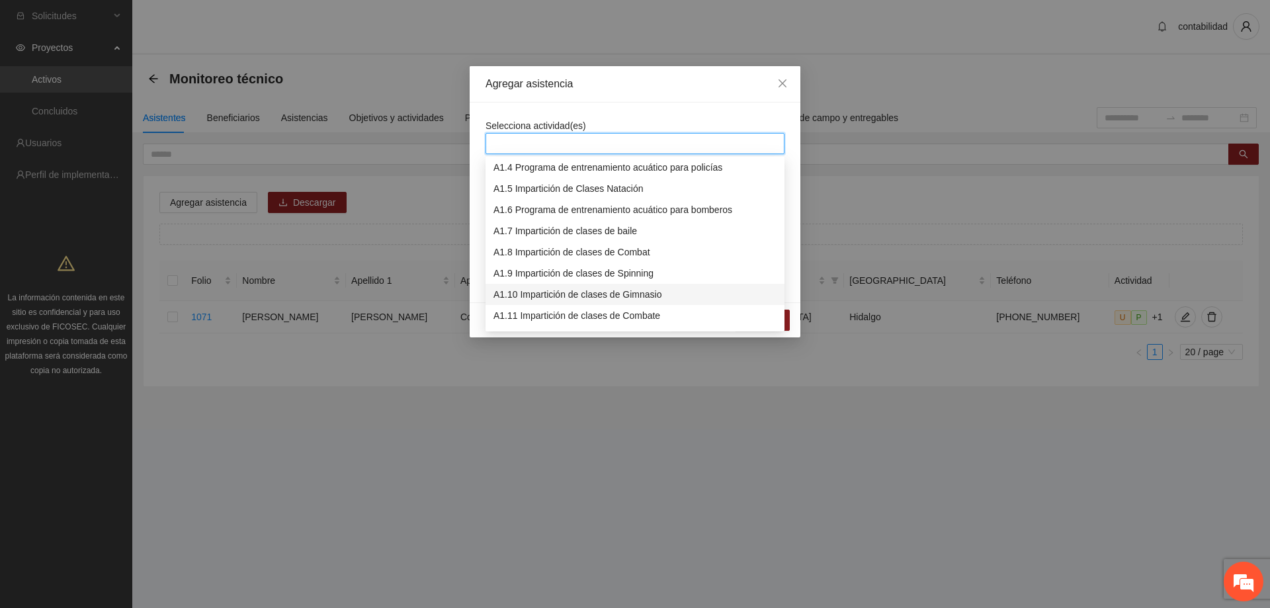
click at [606, 295] on div "A1.10 Impartición de clases de Gimnasio" at bounding box center [634, 294] width 283 height 15
click at [617, 99] on div "Agregar asistencia" at bounding box center [635, 84] width 331 height 36
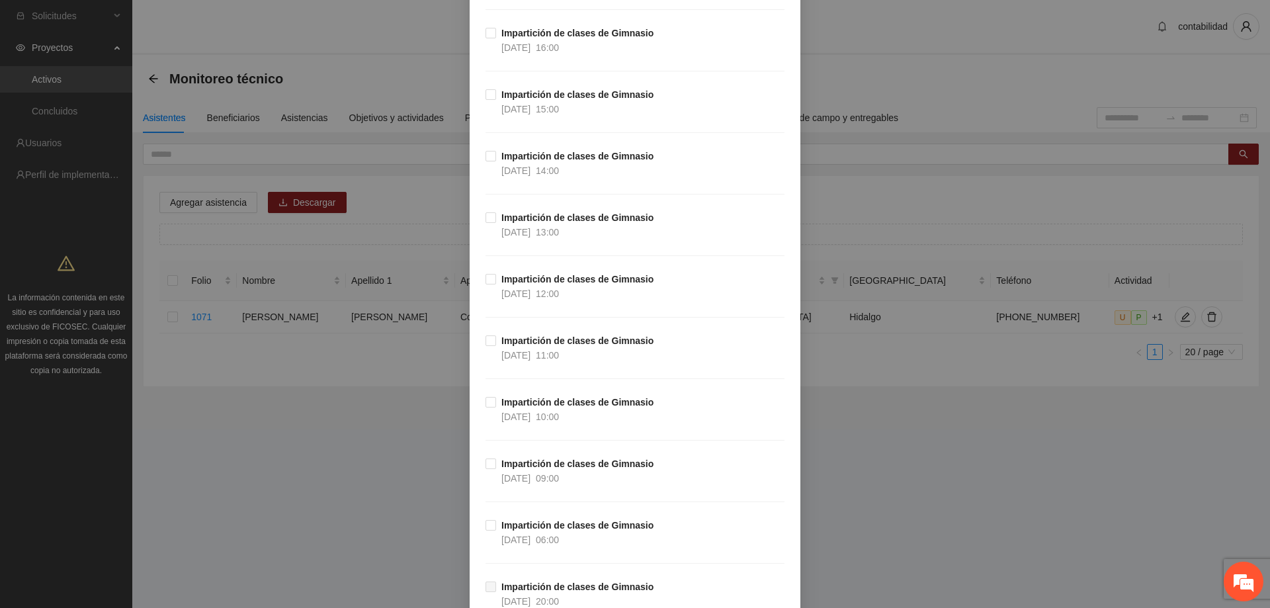
scroll to position [20529, 0]
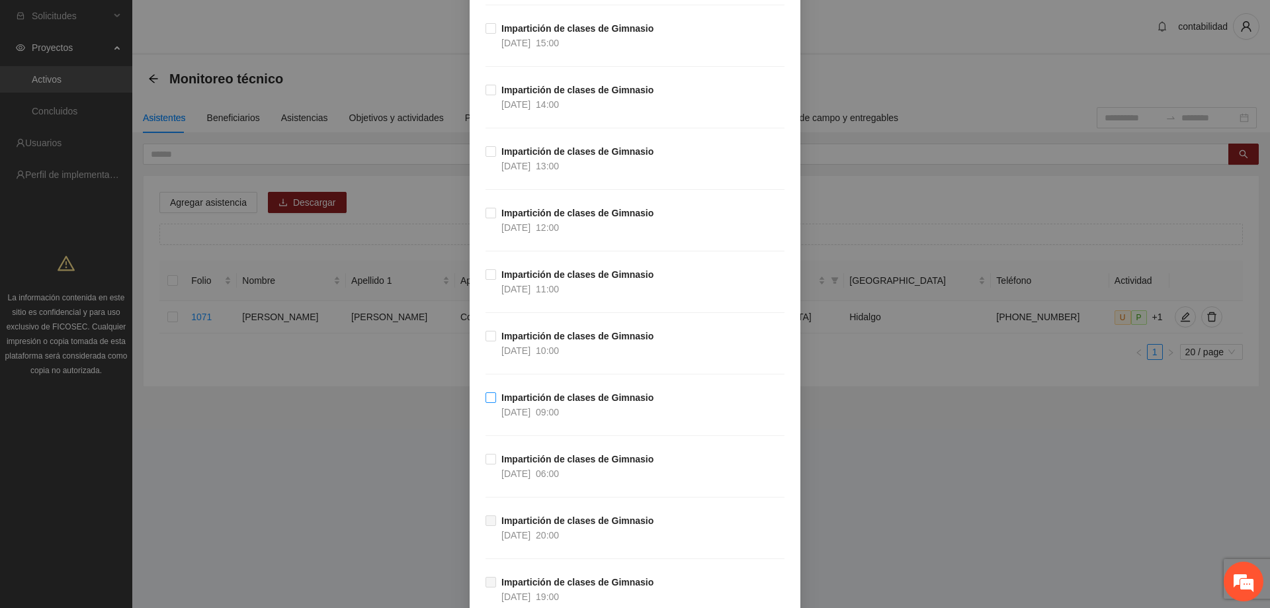
click at [487, 405] on label "Impartición de clases de Gimnasio [DATE] 09:00" at bounding box center [571, 404] width 173 height 29
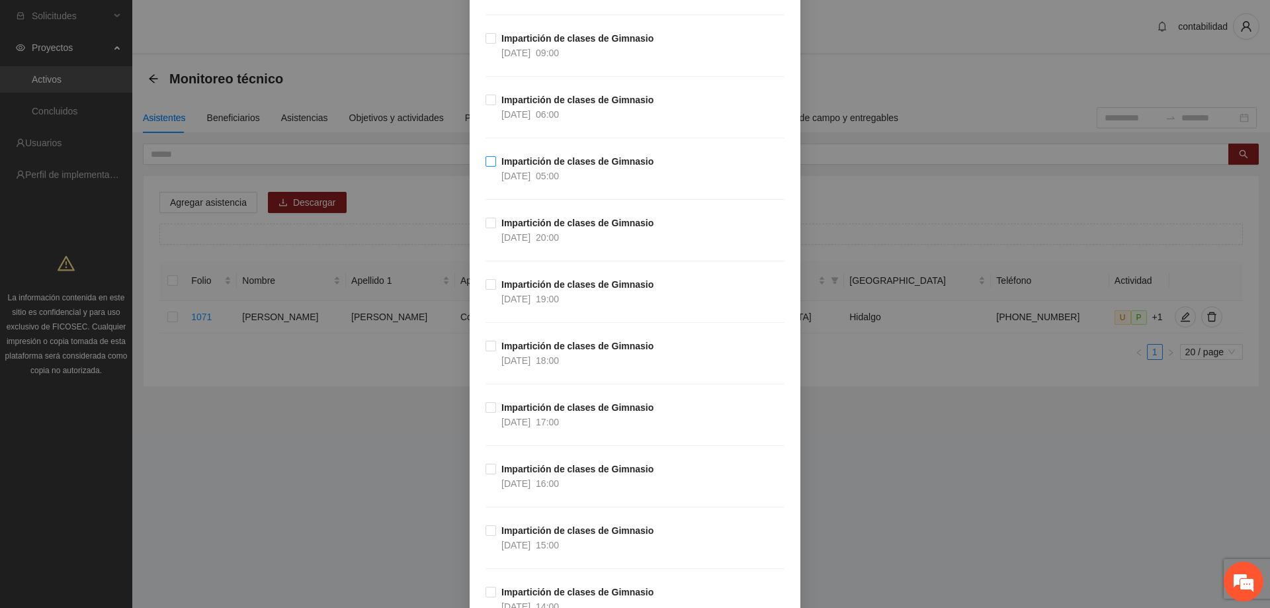
scroll to position [17619, 0]
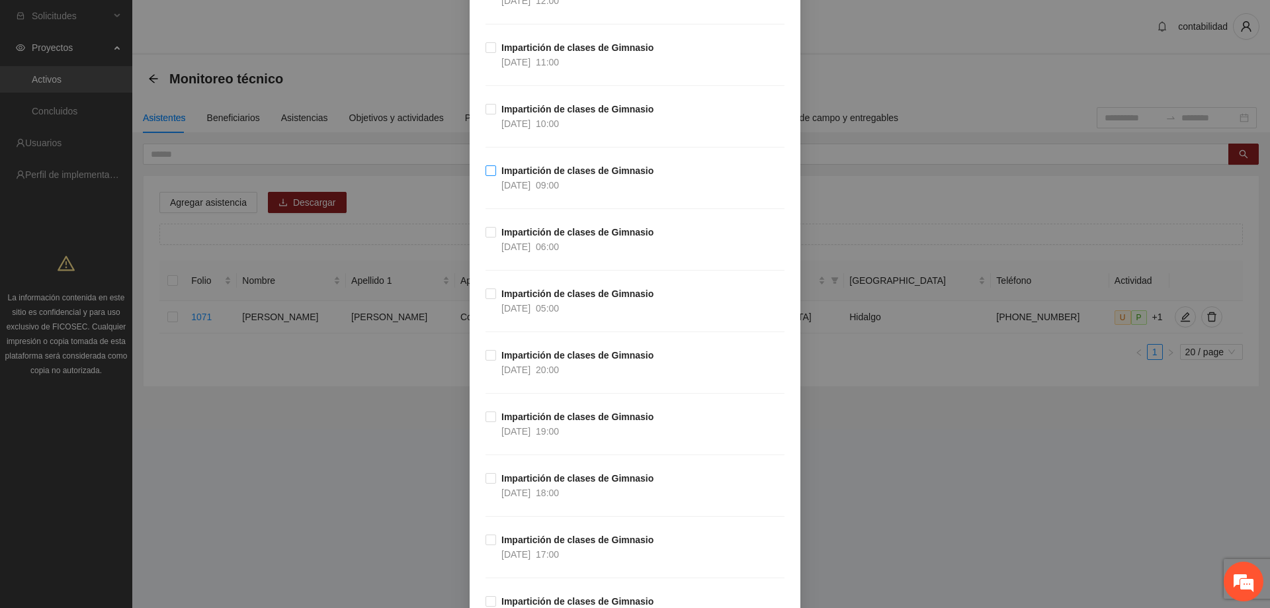
click at [503, 168] on strong "Impartición de clases de Gimnasio" at bounding box center [577, 170] width 152 height 11
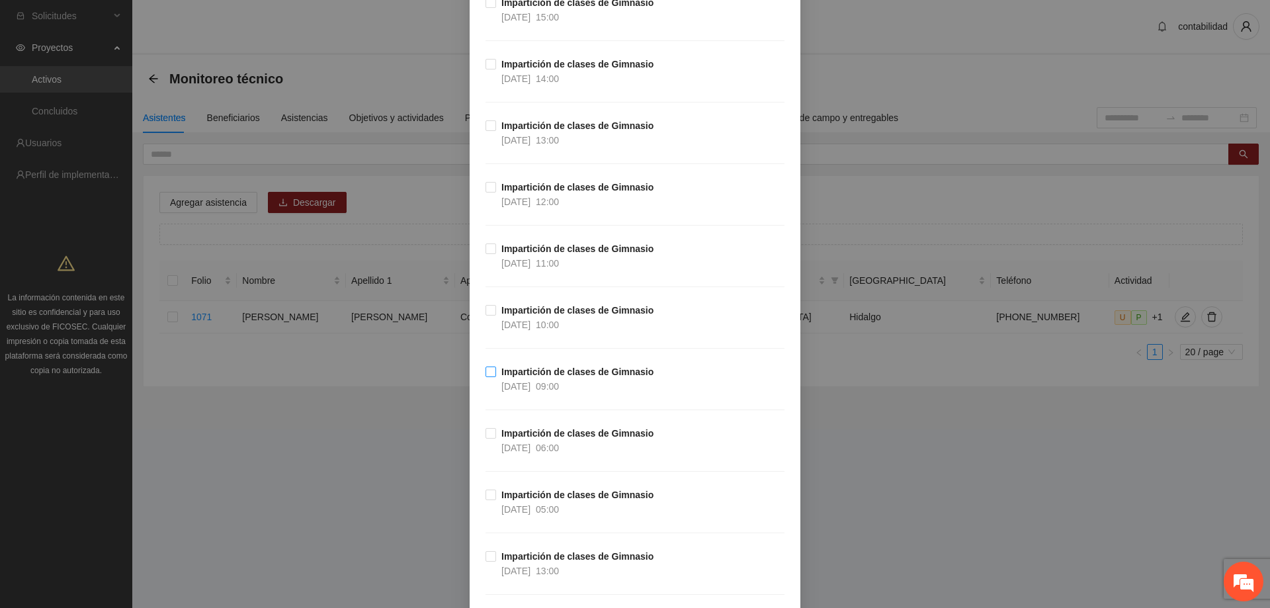
scroll to position [19206, 0]
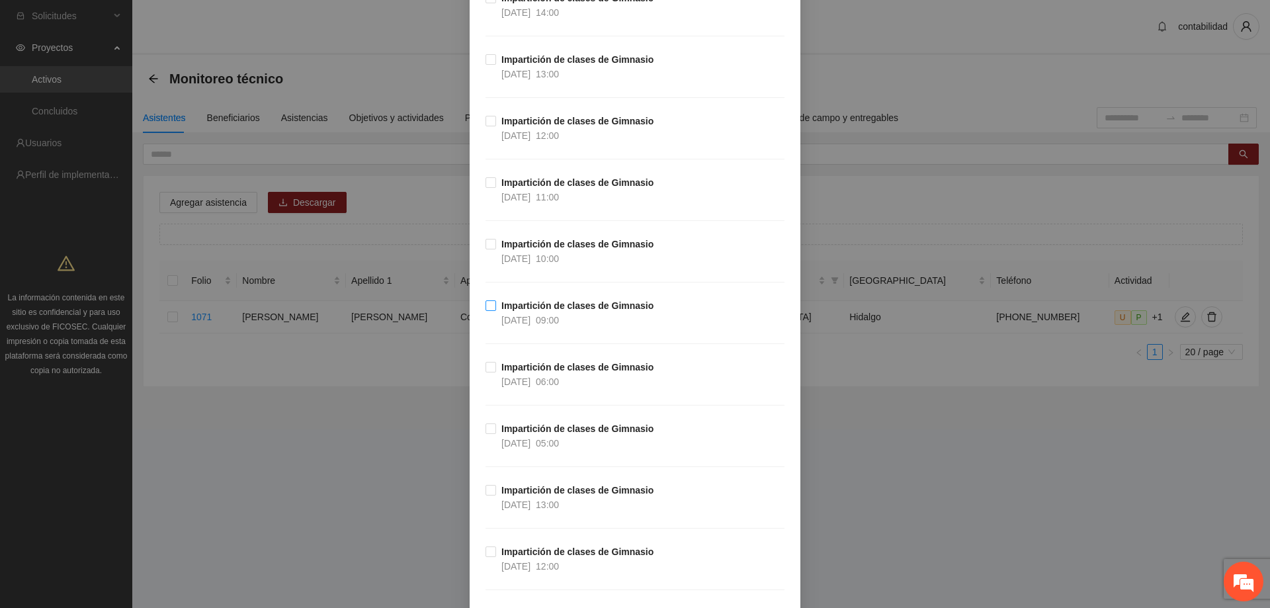
click at [496, 312] on span "Impartición de clases de Gimnasio [DATE] 09:00" at bounding box center [577, 312] width 163 height 29
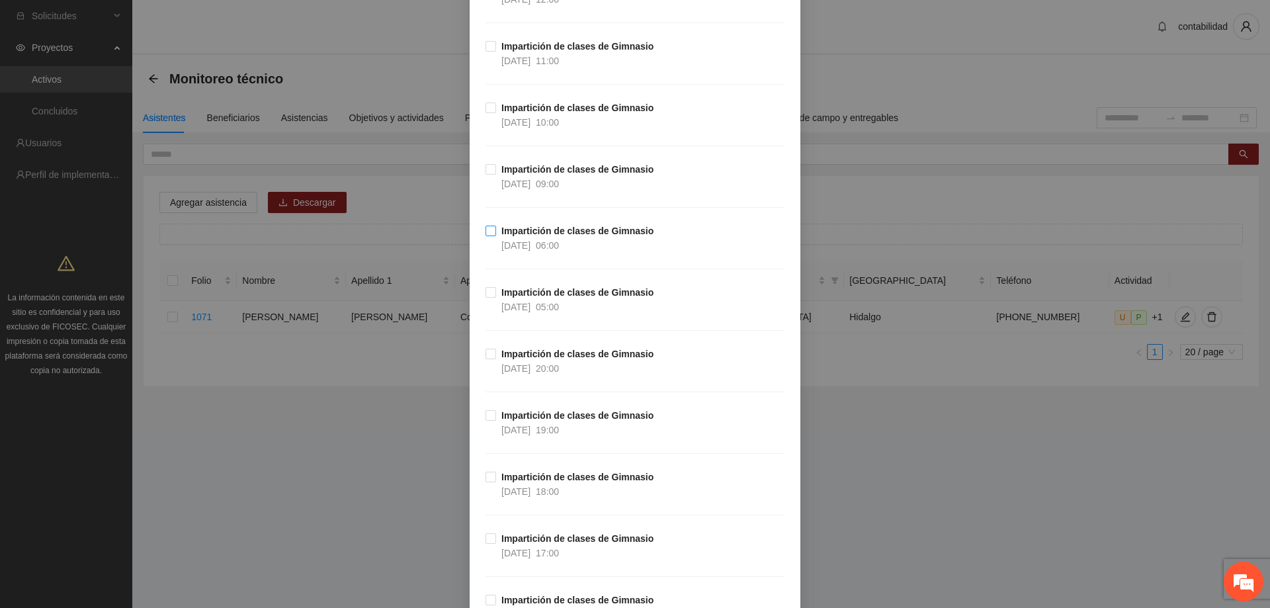
scroll to position [16495, 0]
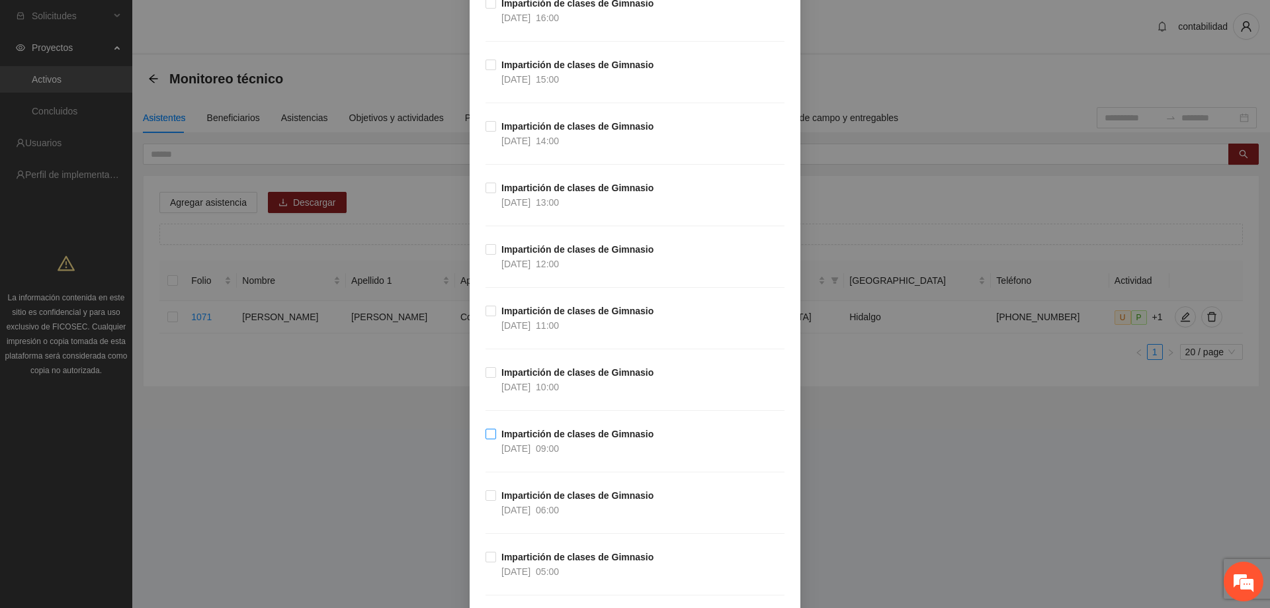
click at [518, 440] on span "Impartición de clases de Gimnasio [DATE] 09:00" at bounding box center [577, 441] width 163 height 29
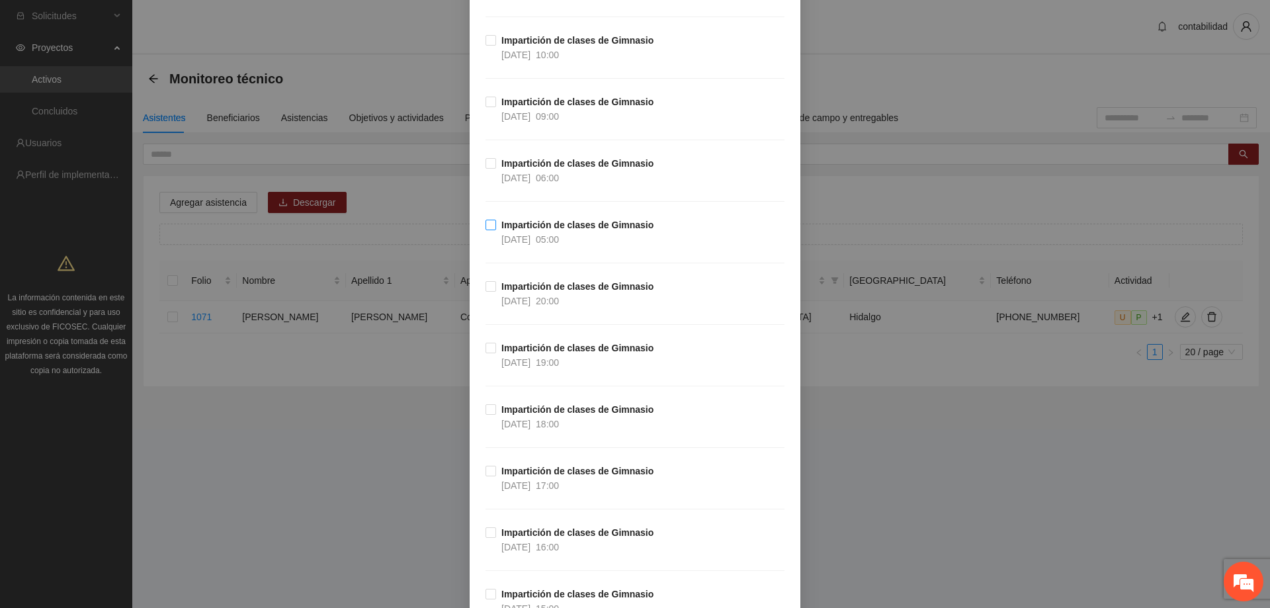
scroll to position [15833, 0]
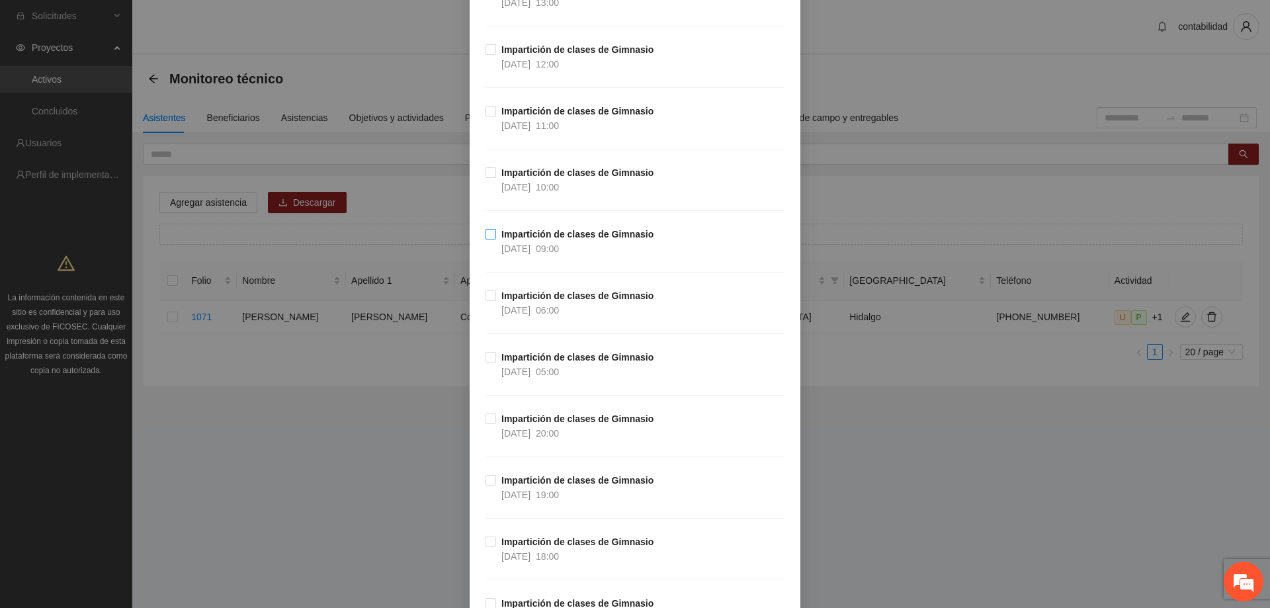
click at [501, 236] on strong "Impartición de clases de Gimnasio" at bounding box center [577, 234] width 152 height 11
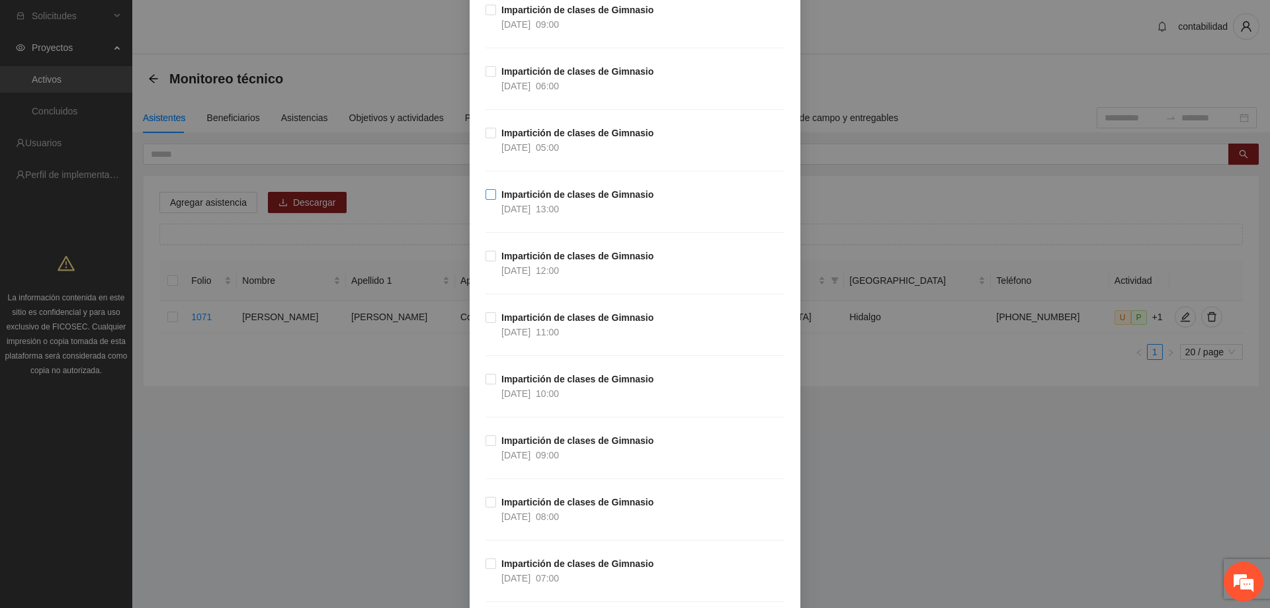
scroll to position [14378, 0]
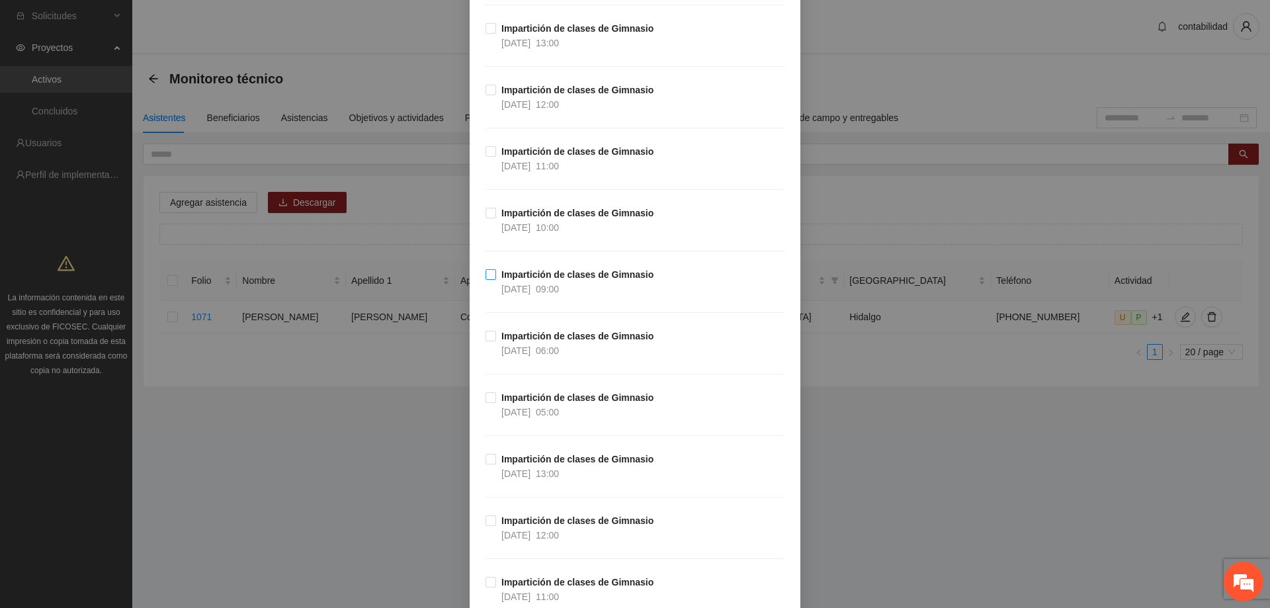
click at [496, 273] on span "Impartición de clases de Gimnasio [DATE] 09:00" at bounding box center [577, 281] width 163 height 29
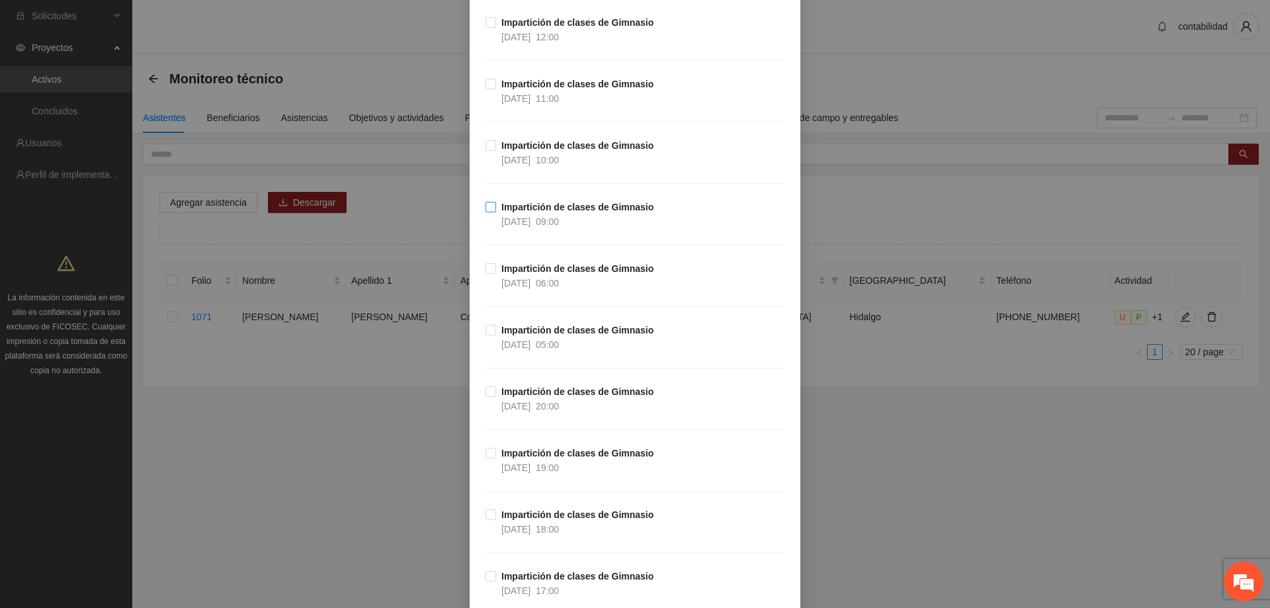
click at [507, 212] on strong "Impartición de clases de Gimnasio" at bounding box center [577, 207] width 152 height 11
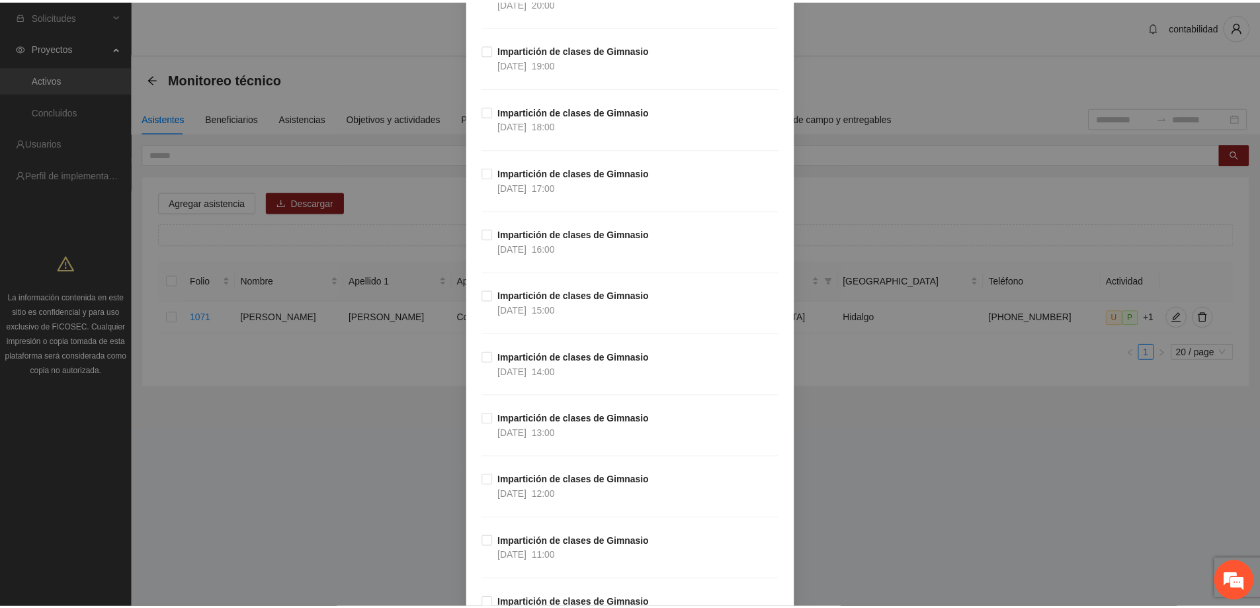
scroll to position [99506, 0]
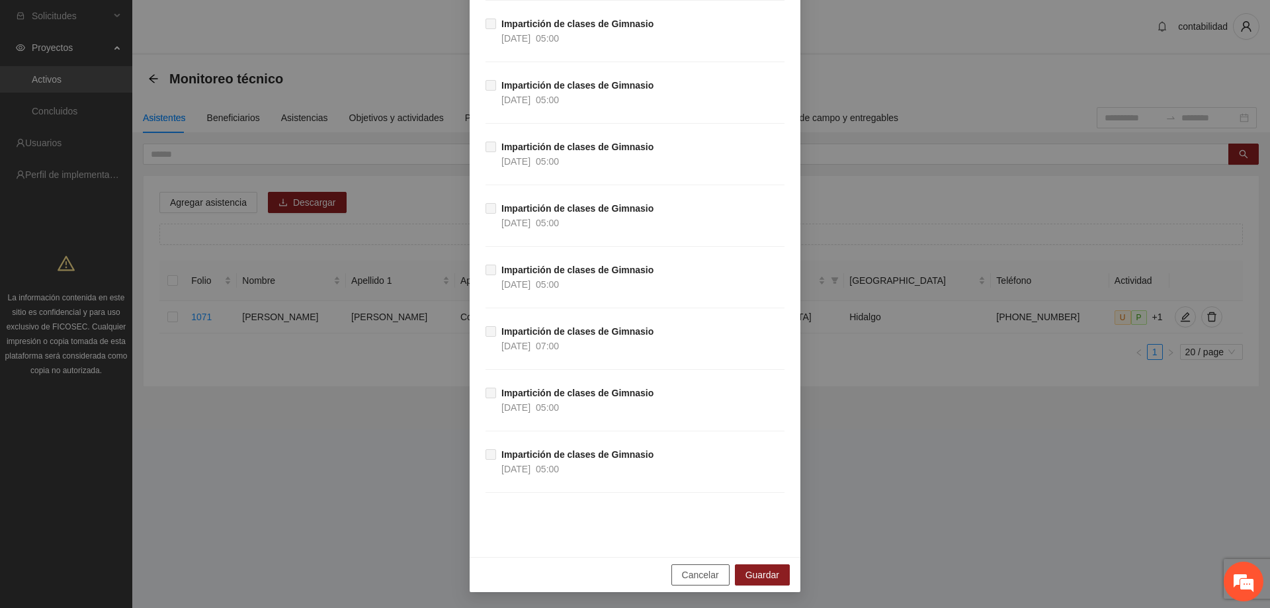
click at [691, 565] on button "Cancelar" at bounding box center [700, 574] width 58 height 21
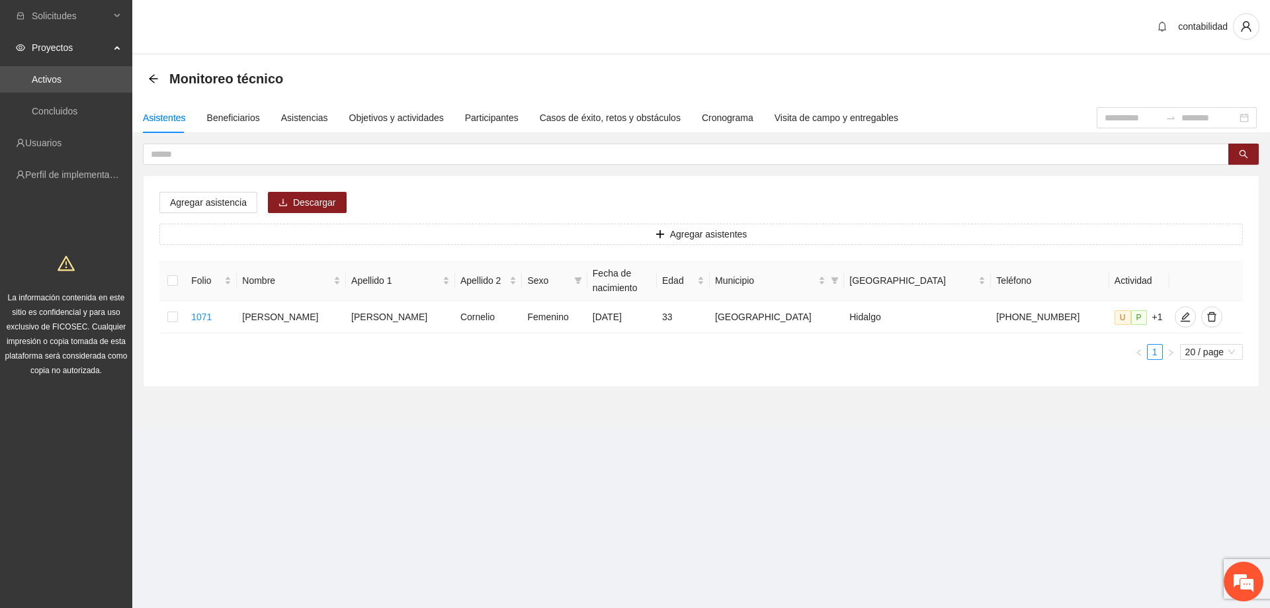
click at [669, 404] on section "Monitoreo técnico Asistentes Beneficiarios Asistencias Objetivos y actividades …" at bounding box center [701, 242] width 1138 height 374
click at [232, 153] on input "text" at bounding box center [680, 154] width 1059 height 15
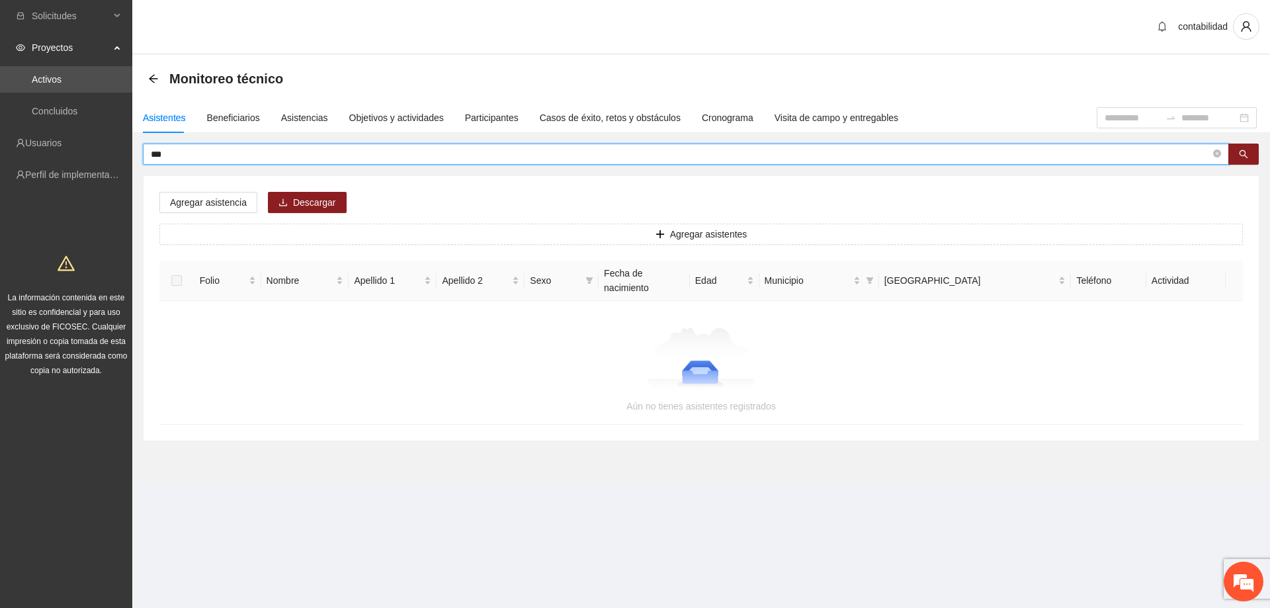
type input "*"
type input "********"
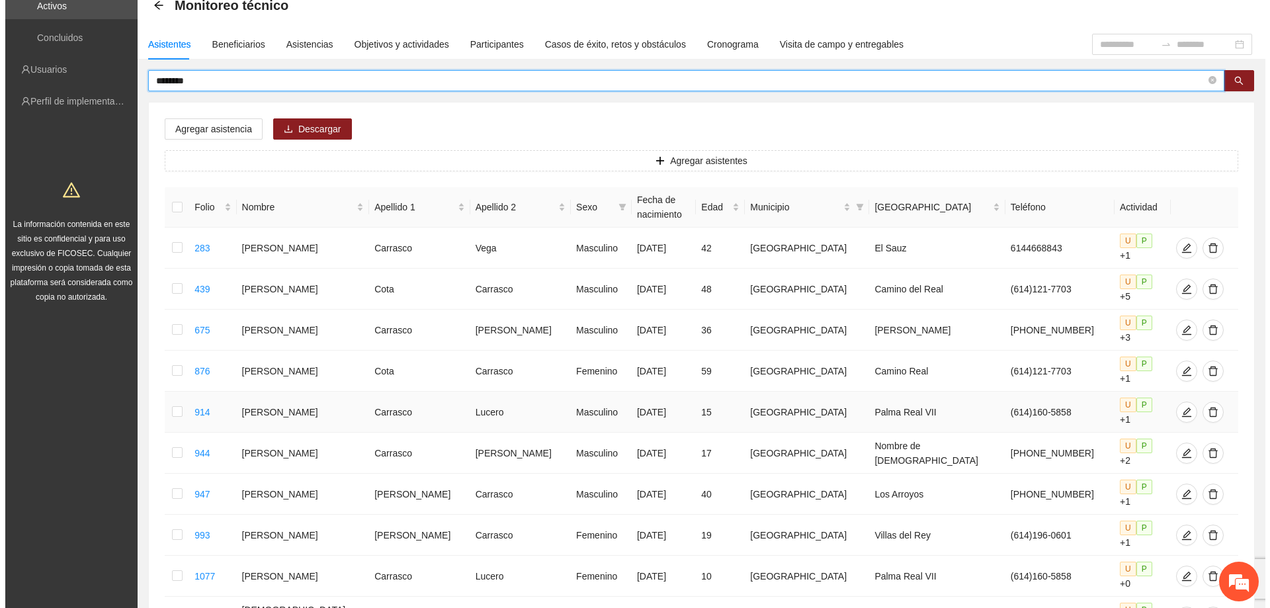
scroll to position [132, 0]
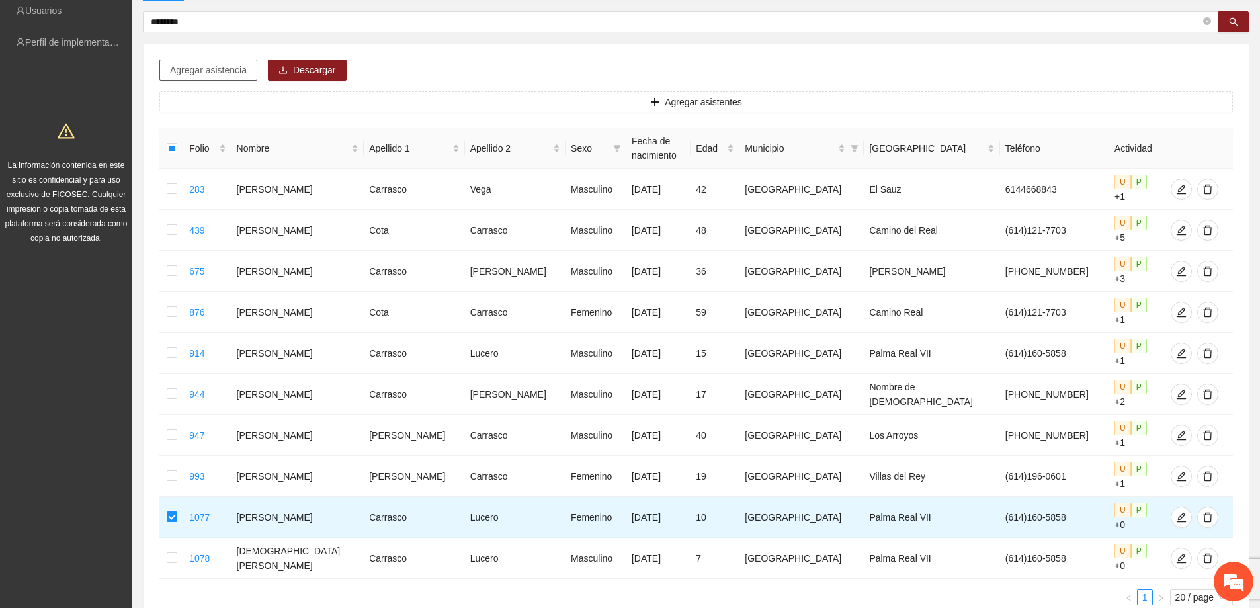
click at [234, 71] on span "Agregar asistencia" at bounding box center [208, 70] width 77 height 15
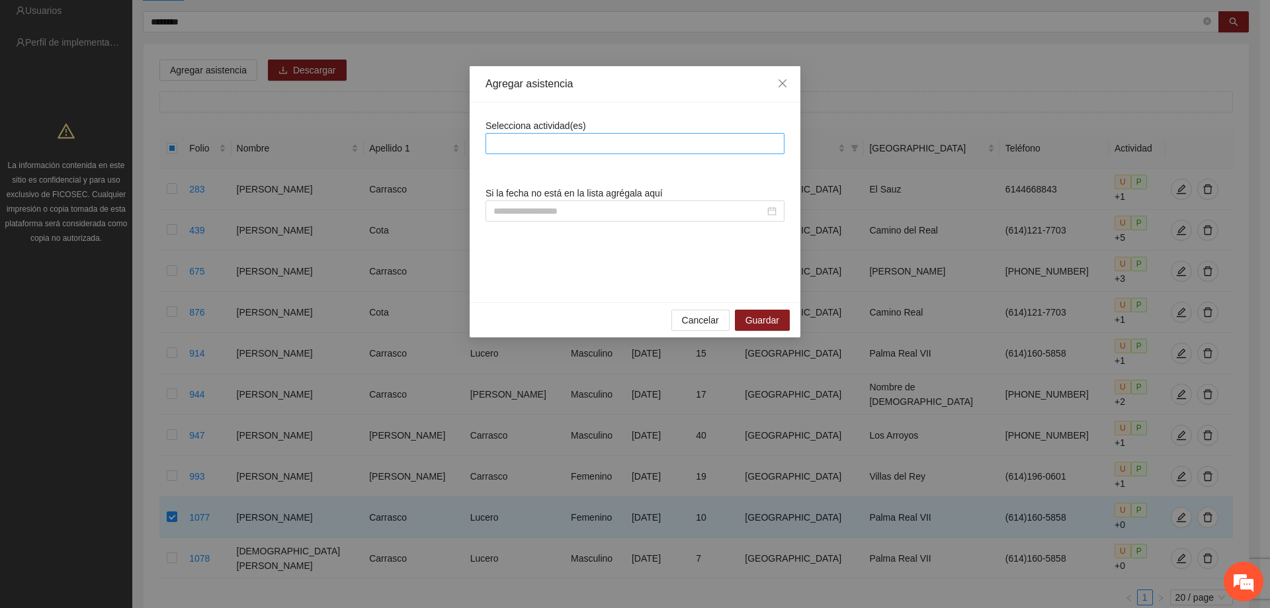
click at [545, 137] on div at bounding box center [635, 144] width 292 height 16
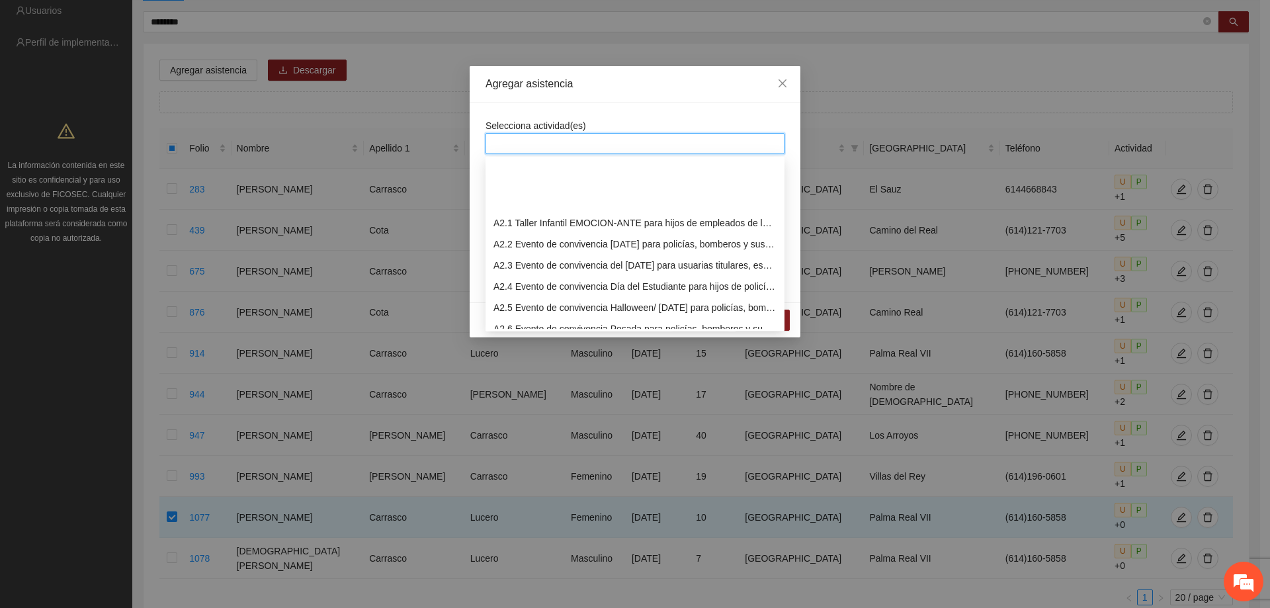
scroll to position [331, 0]
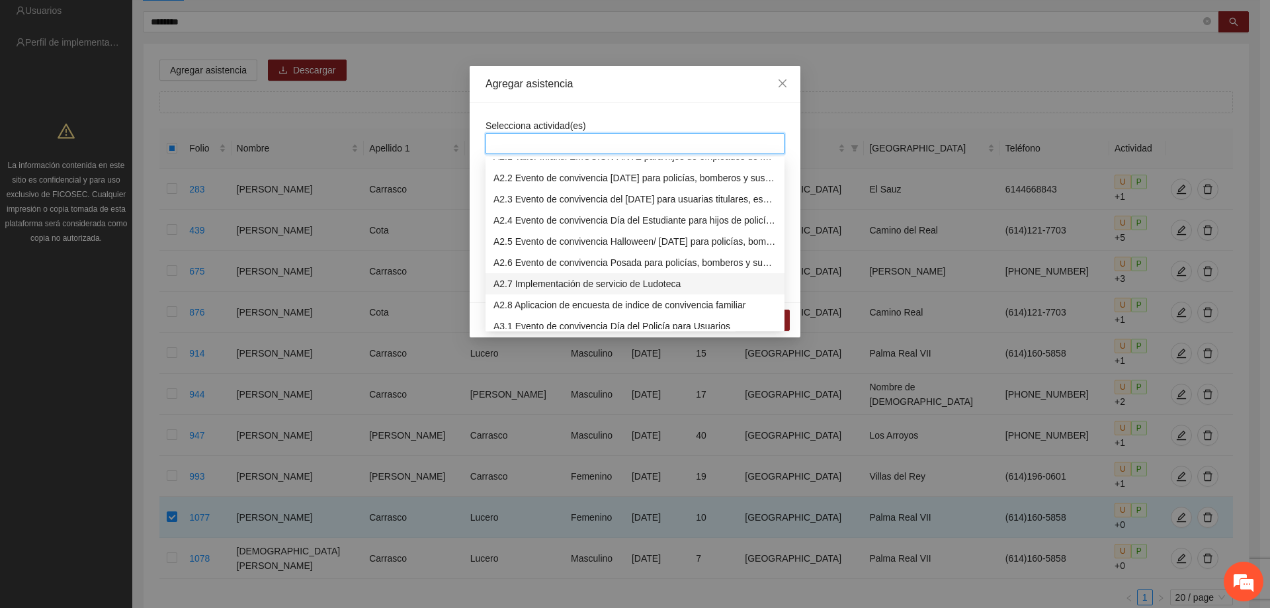
click at [539, 282] on div "A2.7 Implementación de servicio de Ludoteca" at bounding box center [634, 283] width 283 height 15
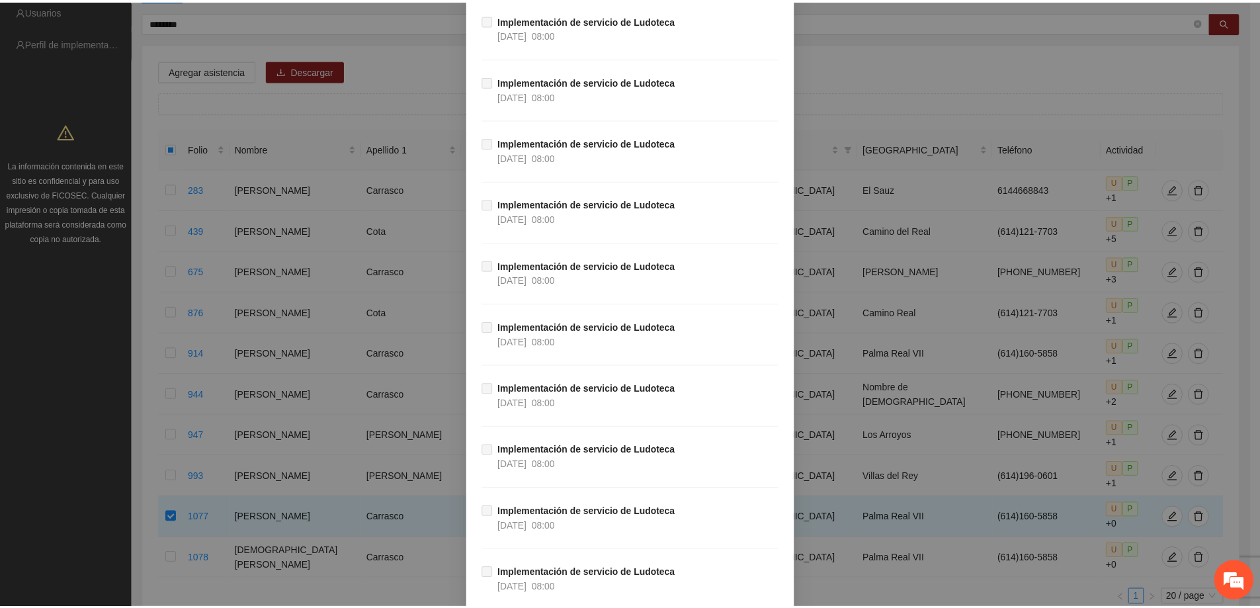
scroll to position [10693, 0]
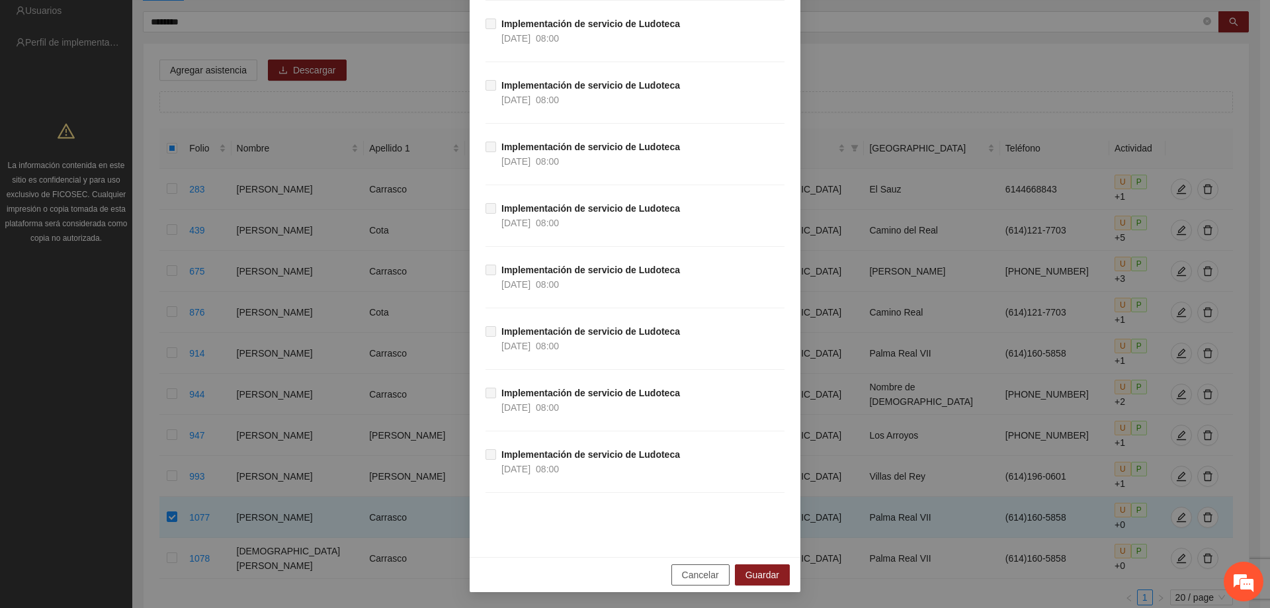
click at [682, 575] on span "Cancelar" at bounding box center [700, 574] width 37 height 15
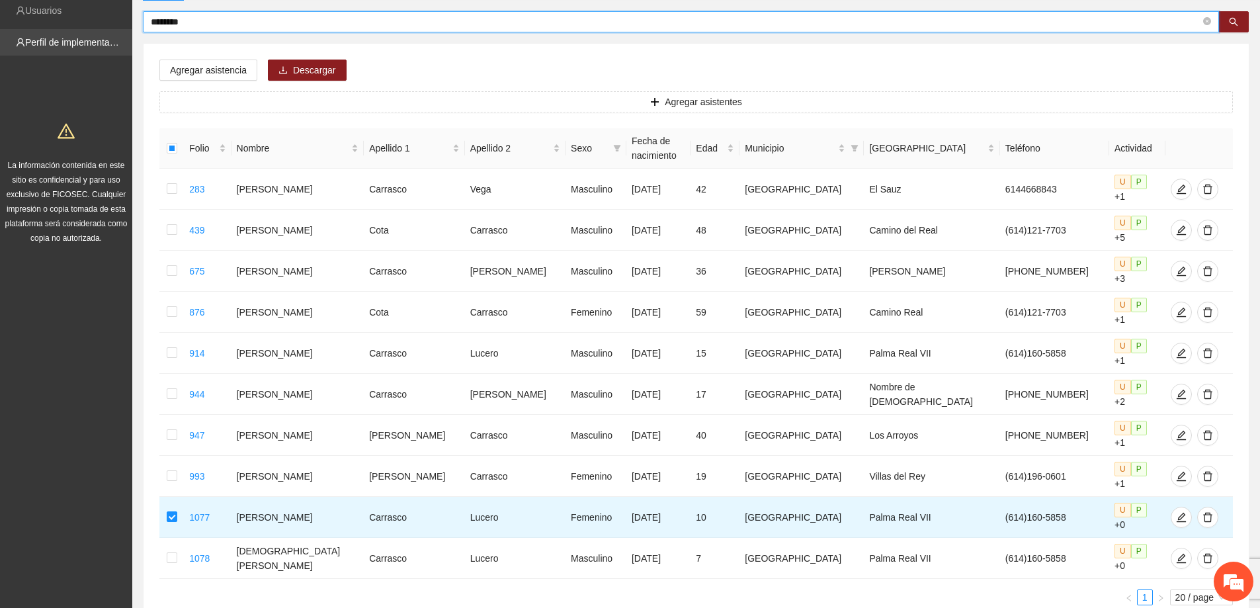
drag, startPoint x: 90, startPoint y: 34, endPoint x: 0, endPoint y: 38, distance: 90.0
click at [0, 38] on section "Solicitudes Proyectos Activos Concluidos Usuarios Perfil de implementadora La i…" at bounding box center [630, 290] width 1260 height 844
type input "******"
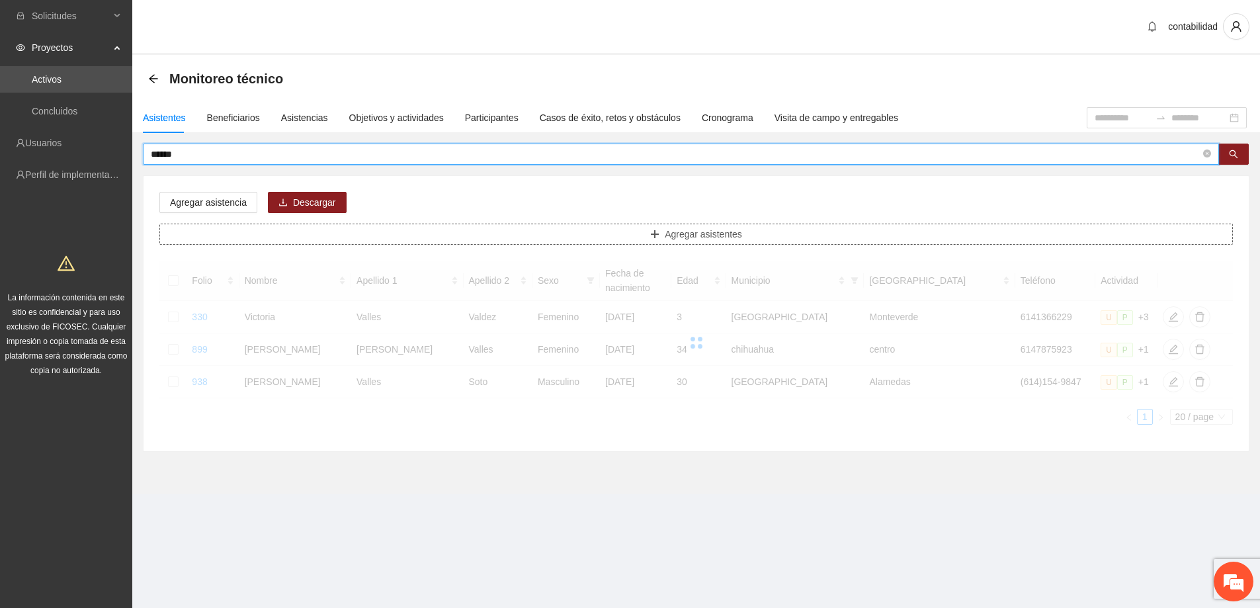
scroll to position [0, 0]
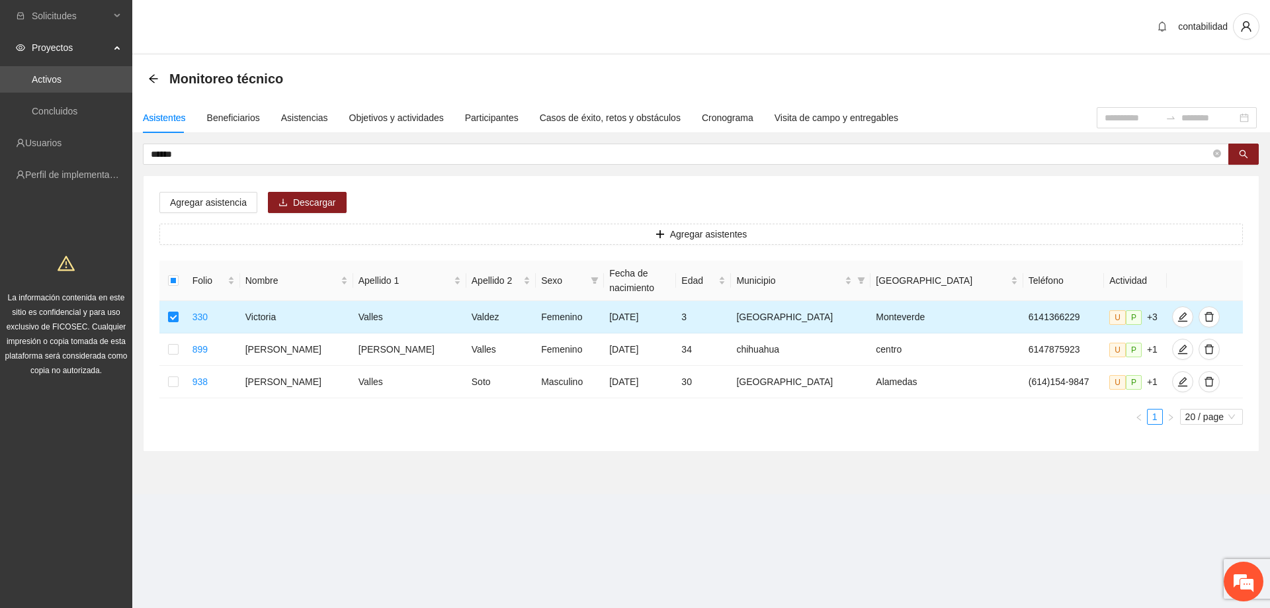
click at [168, 313] on td at bounding box center [173, 317] width 28 height 32
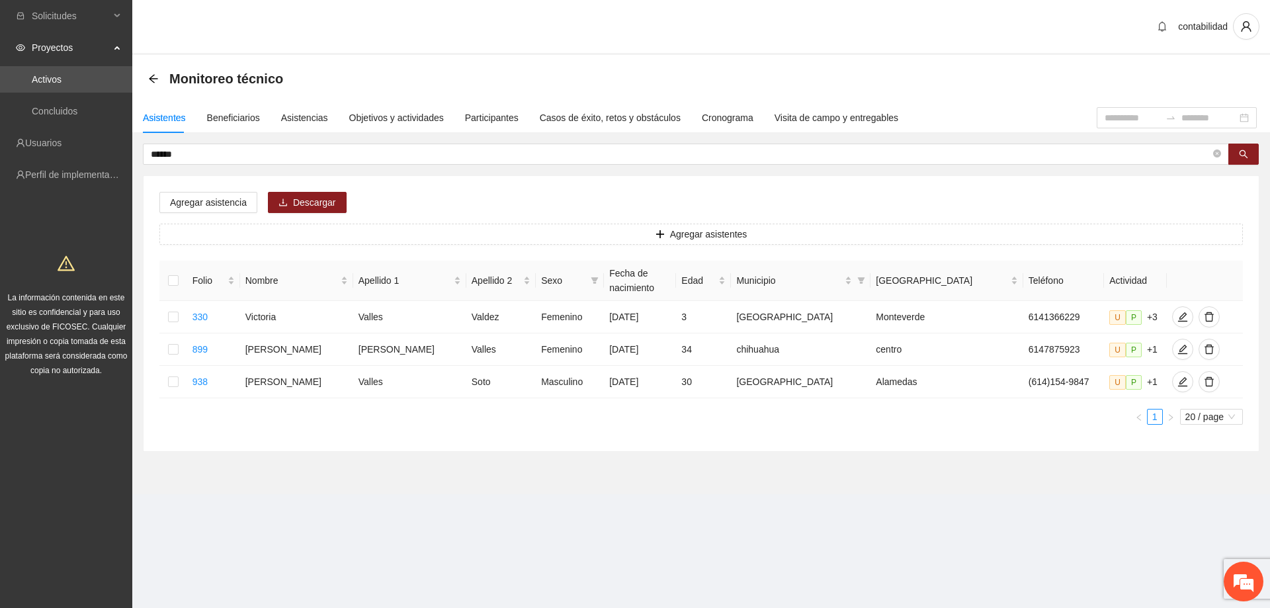
drag, startPoint x: 429, startPoint y: 202, endPoint x: 442, endPoint y: 192, distance: 17.5
click at [430, 202] on div "Agregar asistencia Descargar Agregar asistentes Folio Nombre Apellido 1 Apellid…" at bounding box center [701, 313] width 1115 height 275
click at [566, 126] on div "Casos de éxito, retos y obstáculos" at bounding box center [610, 118] width 141 height 30
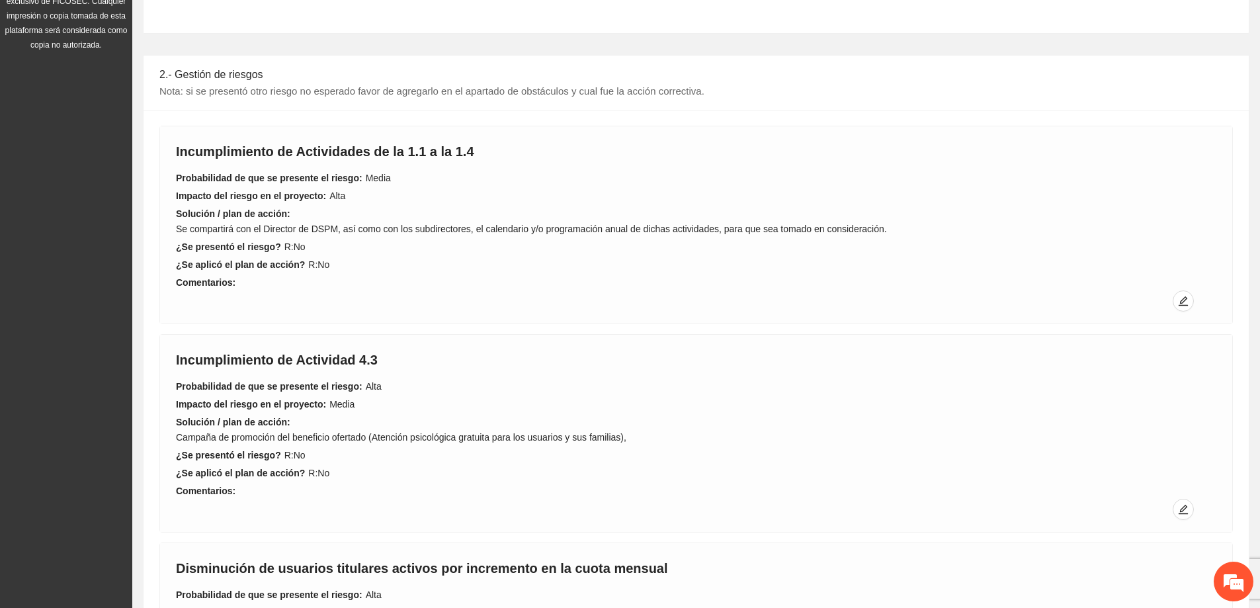
scroll to position [331, 0]
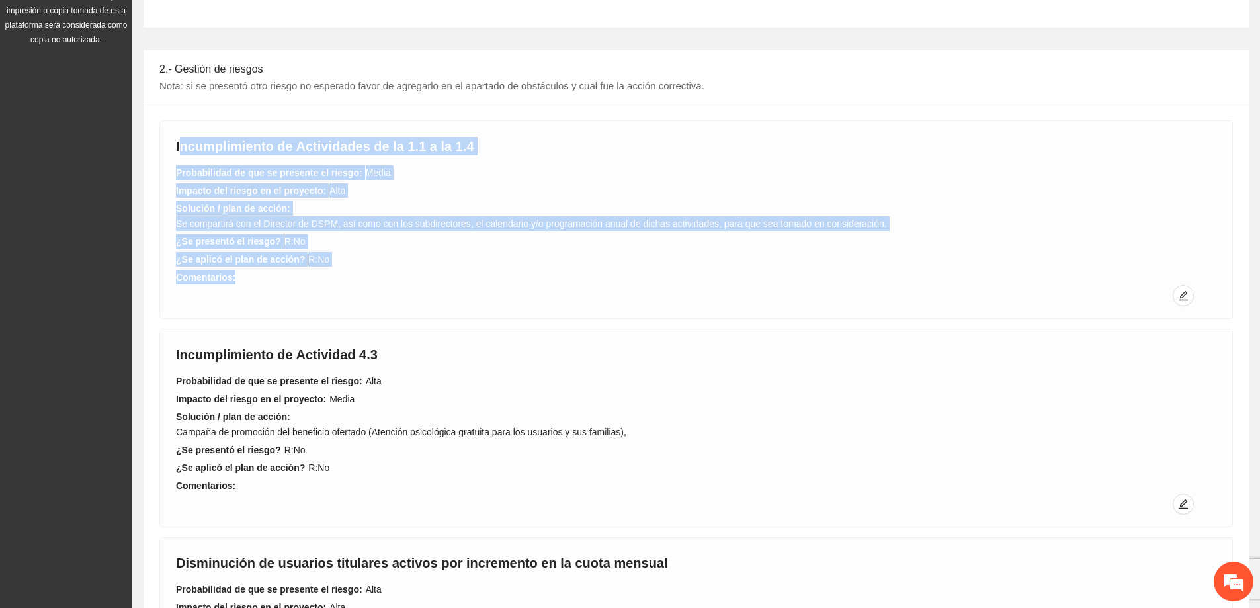
drag, startPoint x: 306, startPoint y: 276, endPoint x: 181, endPoint y: 144, distance: 181.5
click at [181, 144] on div "Incumplimiento de Actividades de la 1.1 a la 1.4 Probabilidad de que se present…" at bounding box center [696, 211] width 1040 height 148
click at [497, 257] on div "¿Se aplicó el plan de acción? R: No" at bounding box center [696, 259] width 1040 height 15
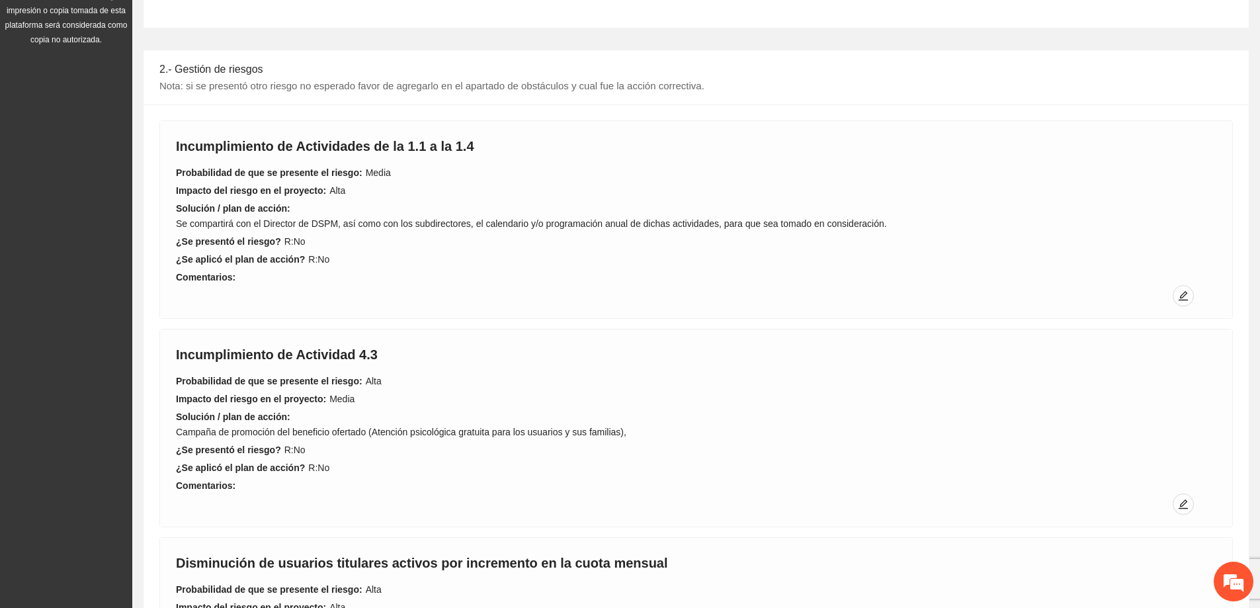
click at [489, 353] on div "Incumplimiento de Actividad 4.3" at bounding box center [696, 357] width 1040 height 25
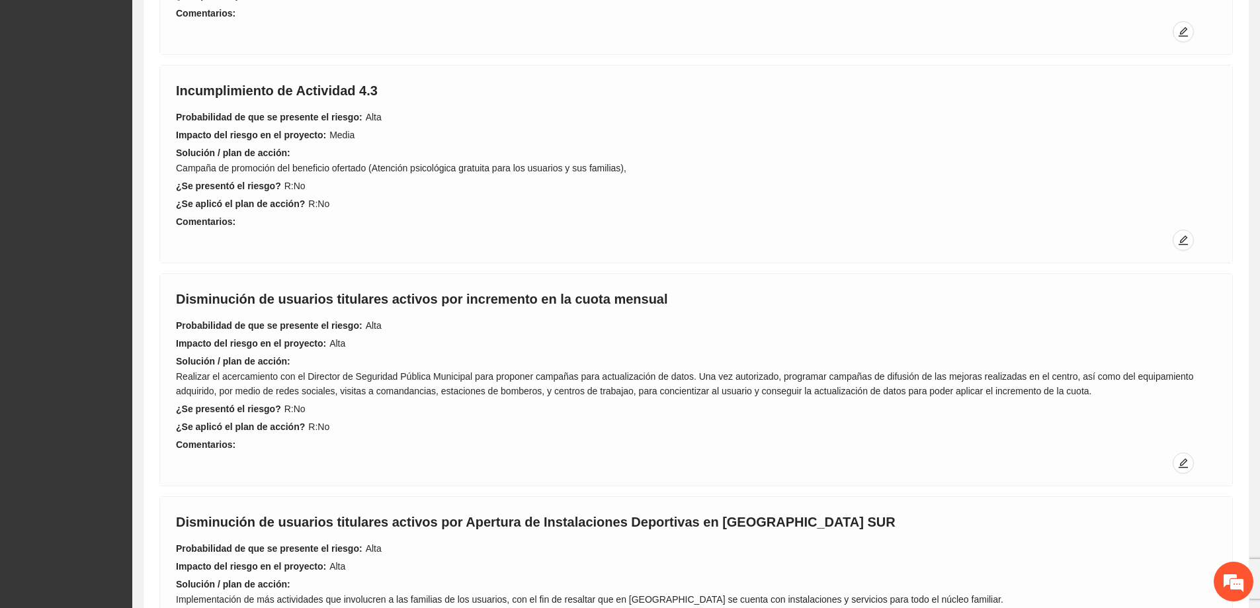
scroll to position [595, 0]
drag, startPoint x: 399, startPoint y: 349, endPoint x: 186, endPoint y: 316, distance: 214.8
click at [186, 316] on div "Disminución de usuarios titulares activos por incremento en la cuota mensual Pr…" at bounding box center [696, 370] width 1040 height 163
click at [433, 339] on div "Impacto del riesgo en el proyecto: Alta" at bounding box center [696, 342] width 1040 height 15
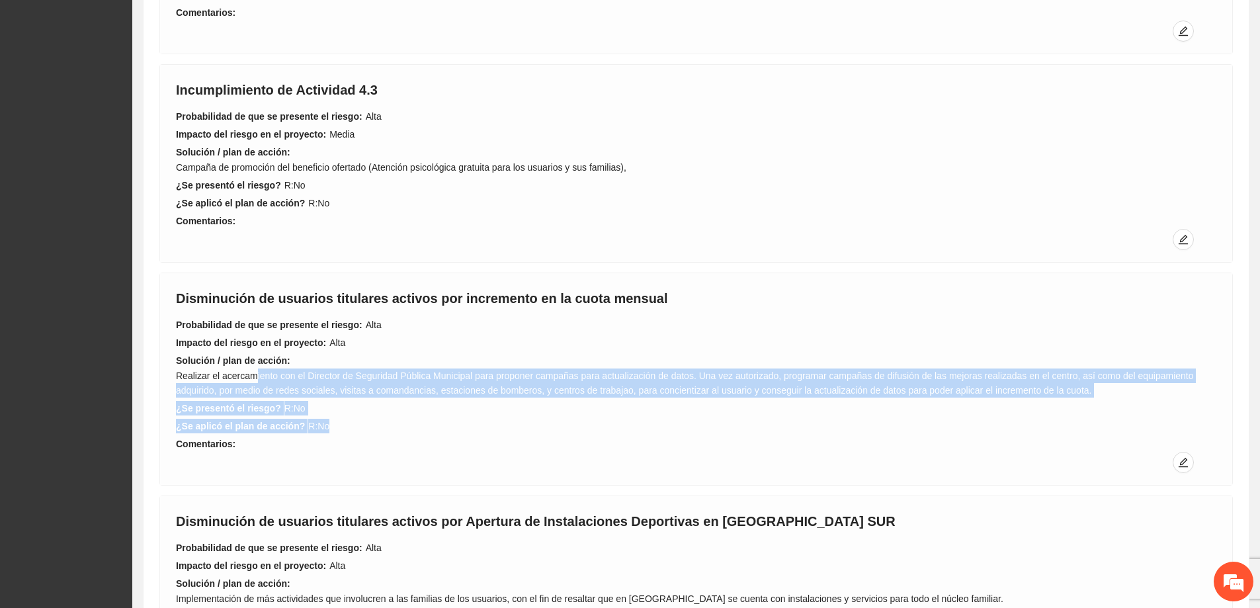
drag, startPoint x: 251, startPoint y: 374, endPoint x: 690, endPoint y: 423, distance: 441.8
click at [690, 423] on div "Disminución de usuarios titulares activos por incremento en la cuota mensual Pr…" at bounding box center [696, 370] width 1040 height 163
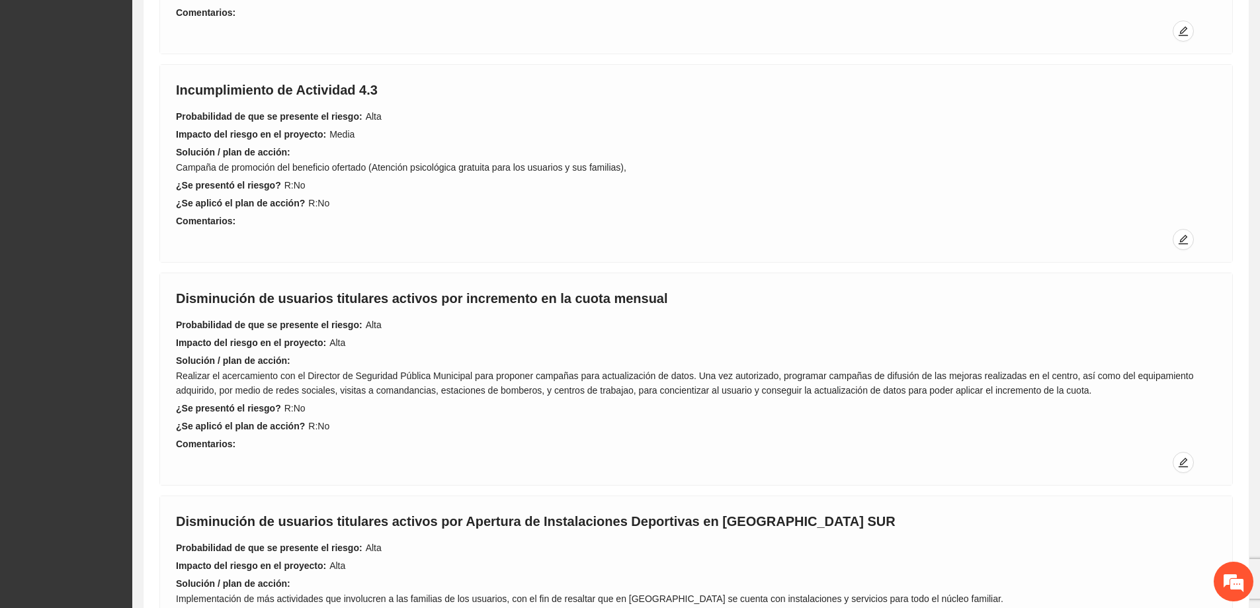
click at [708, 419] on div "¿Se aplicó el plan de acción? R: No" at bounding box center [696, 426] width 1040 height 15
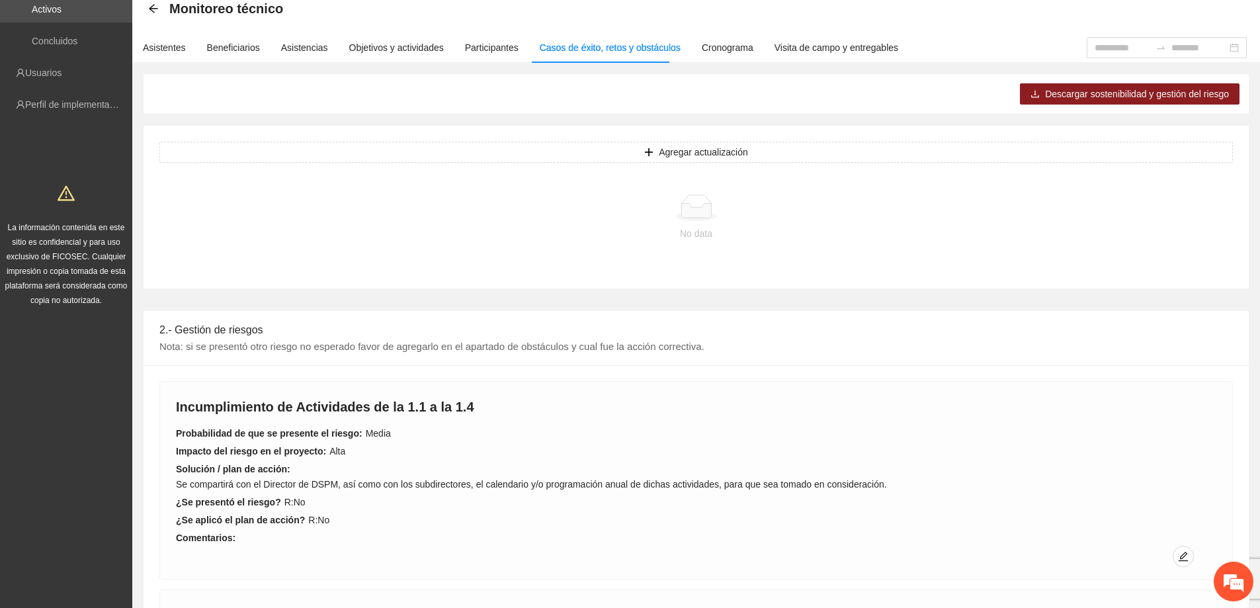
scroll to position [0, 0]
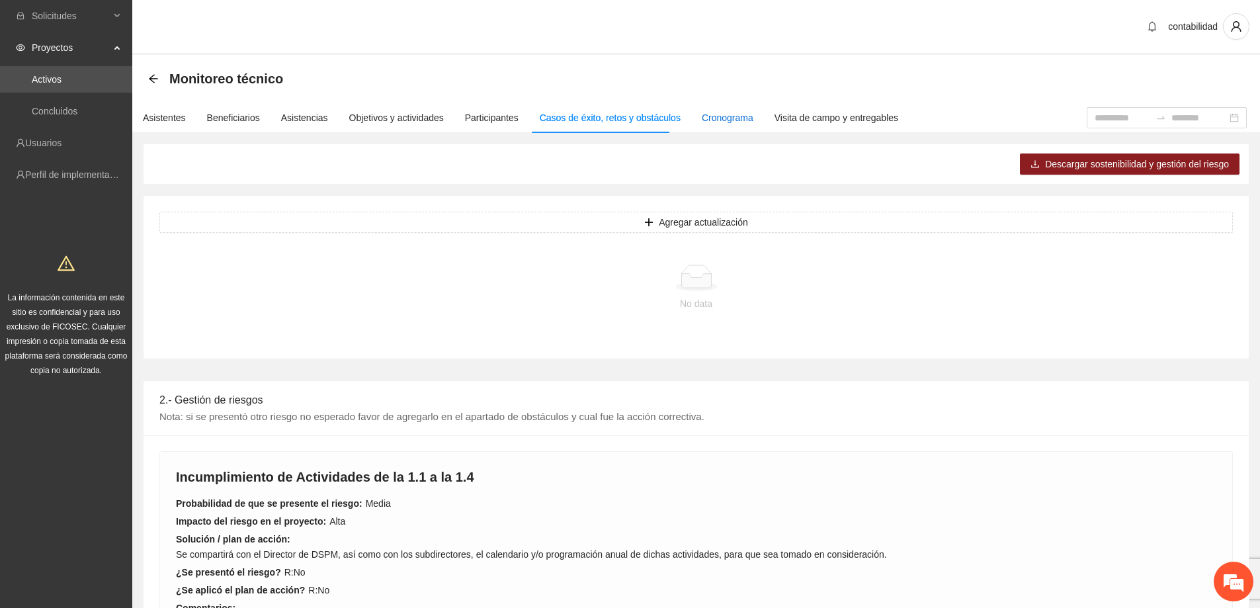
click at [709, 120] on div "Cronograma" at bounding box center [728, 117] width 52 height 15
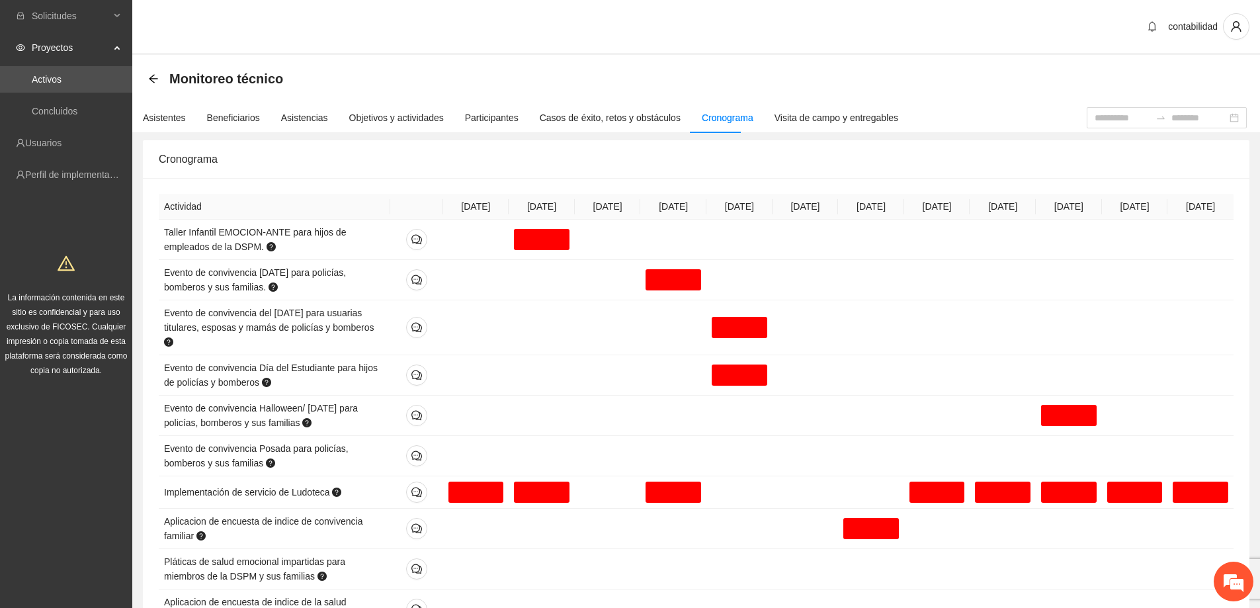
click at [30, 48] on div "Proyectos" at bounding box center [66, 47] width 132 height 26
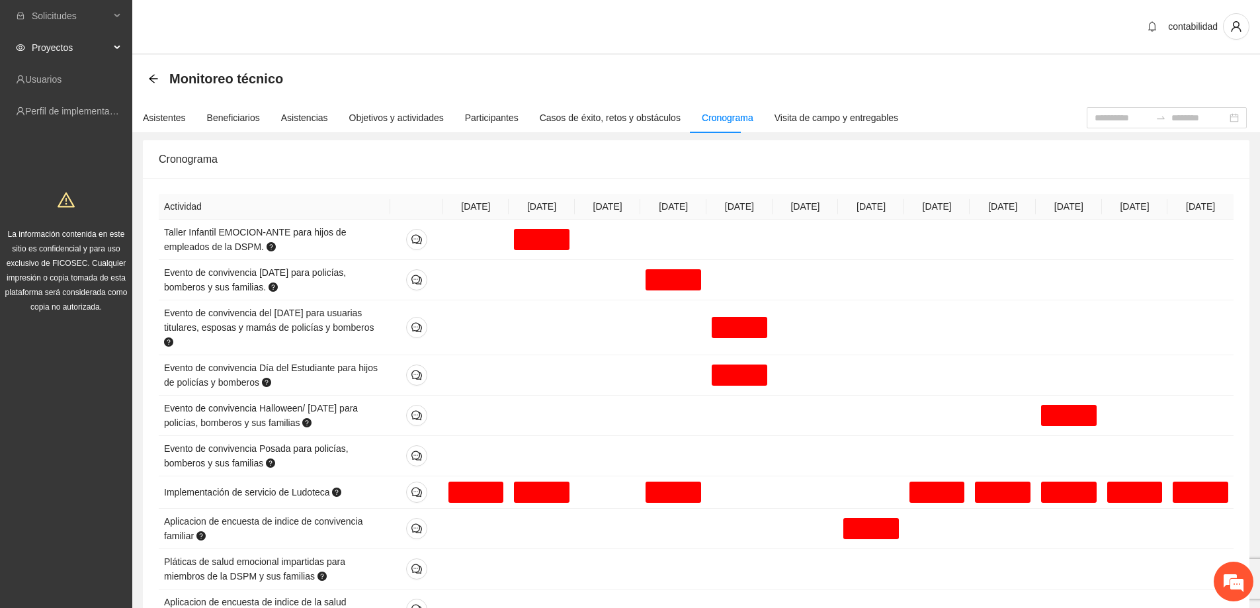
click at [40, 50] on span "Proyectos" at bounding box center [71, 47] width 78 height 26
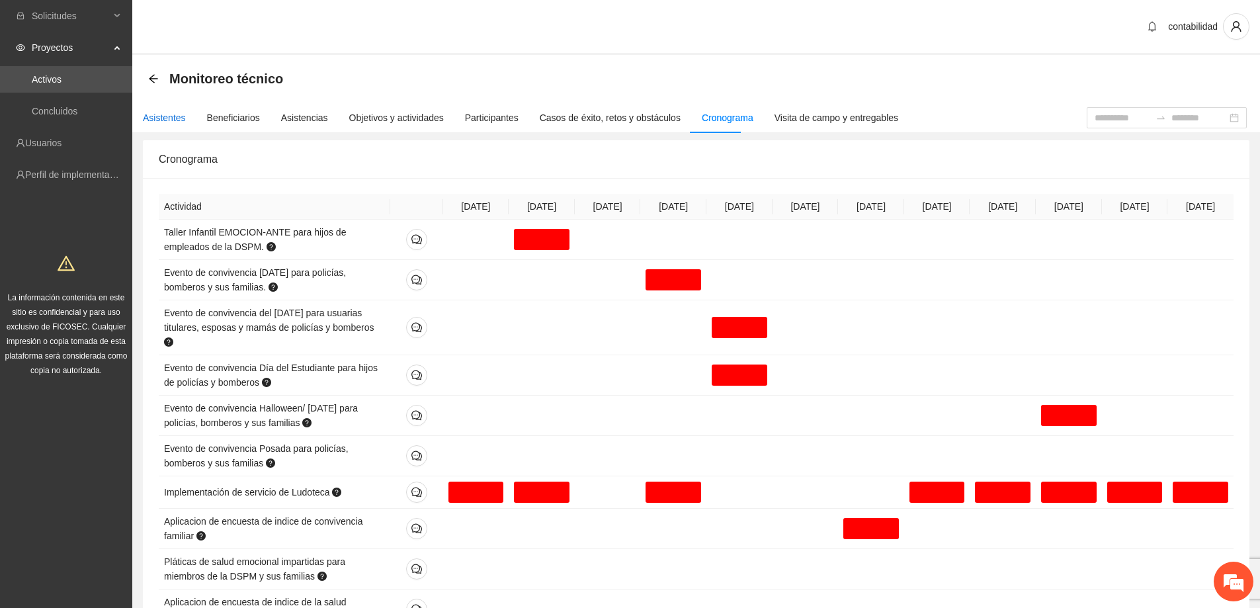
click at [171, 121] on div "Asistentes" at bounding box center [164, 117] width 43 height 15
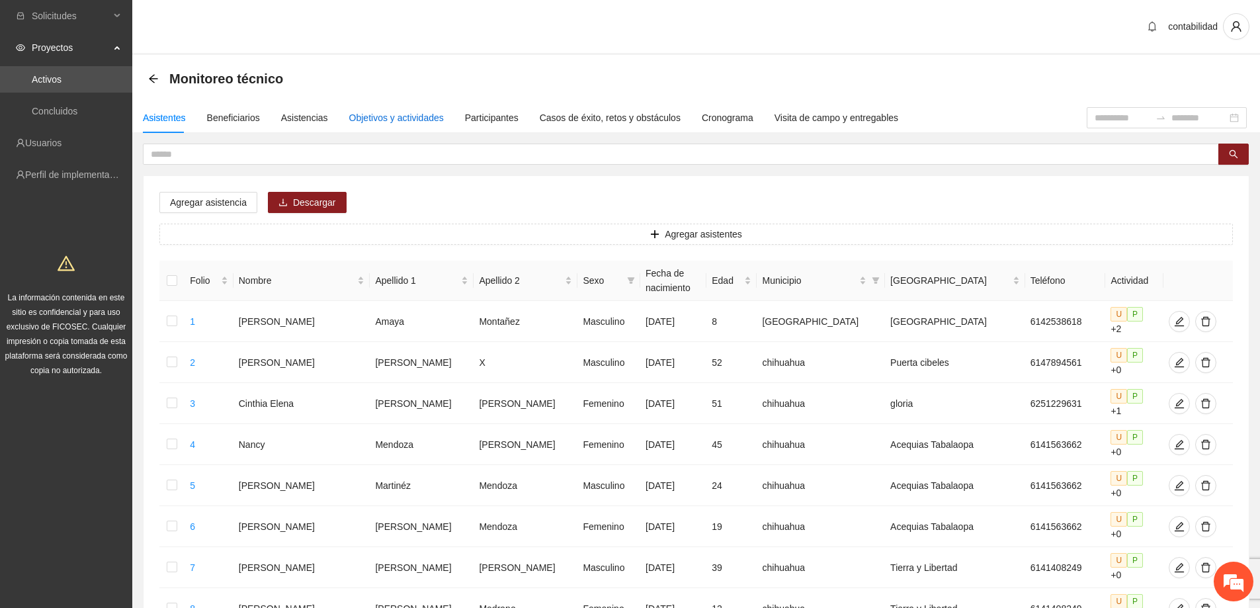
click at [390, 114] on div "Objetivos y actividades" at bounding box center [396, 117] width 95 height 15
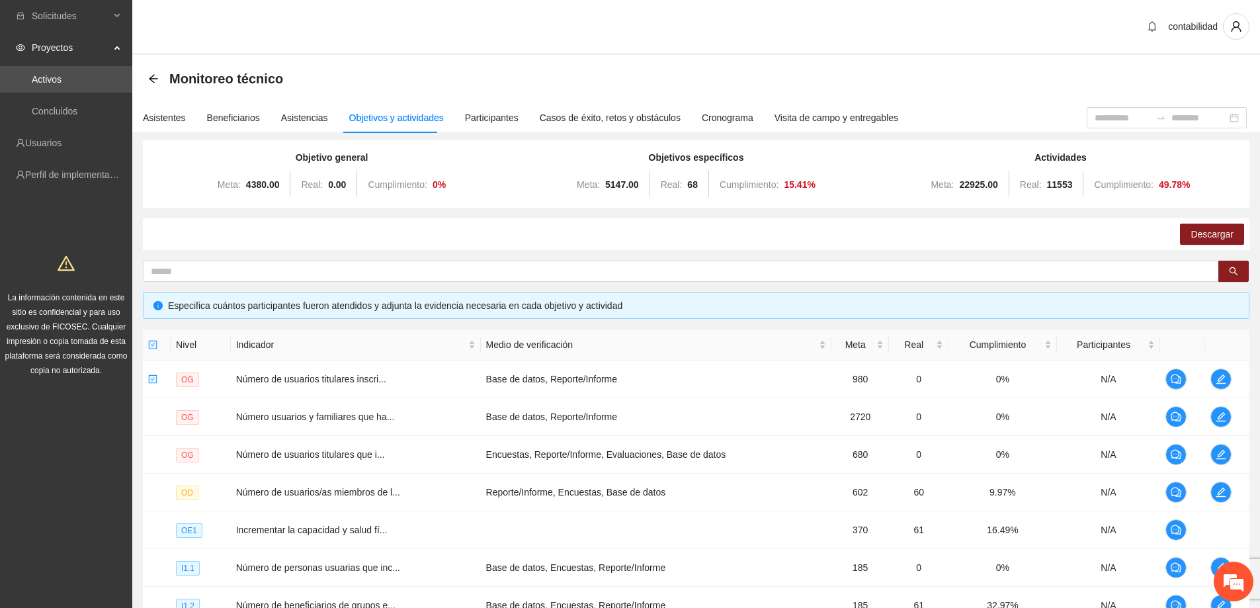
click at [618, 236] on div "Descargar" at bounding box center [696, 234] width 1106 height 32
click at [1220, 379] on icon "edit" at bounding box center [1221, 379] width 11 height 11
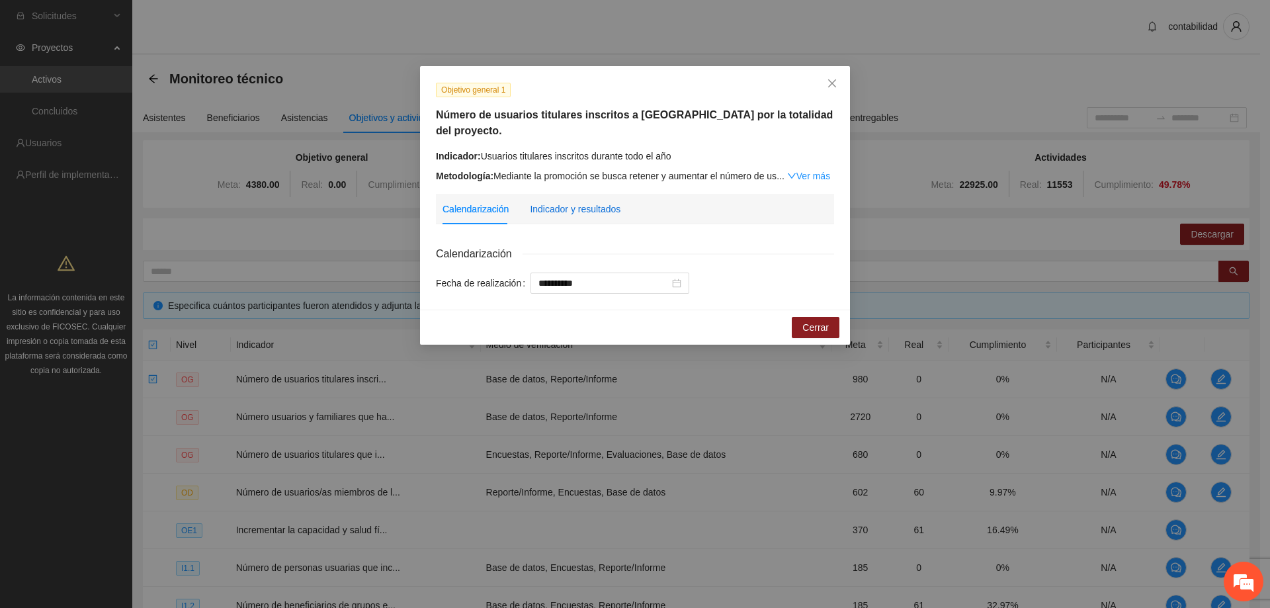
click at [582, 202] on div "Indicador y resultados" at bounding box center [575, 209] width 91 height 15
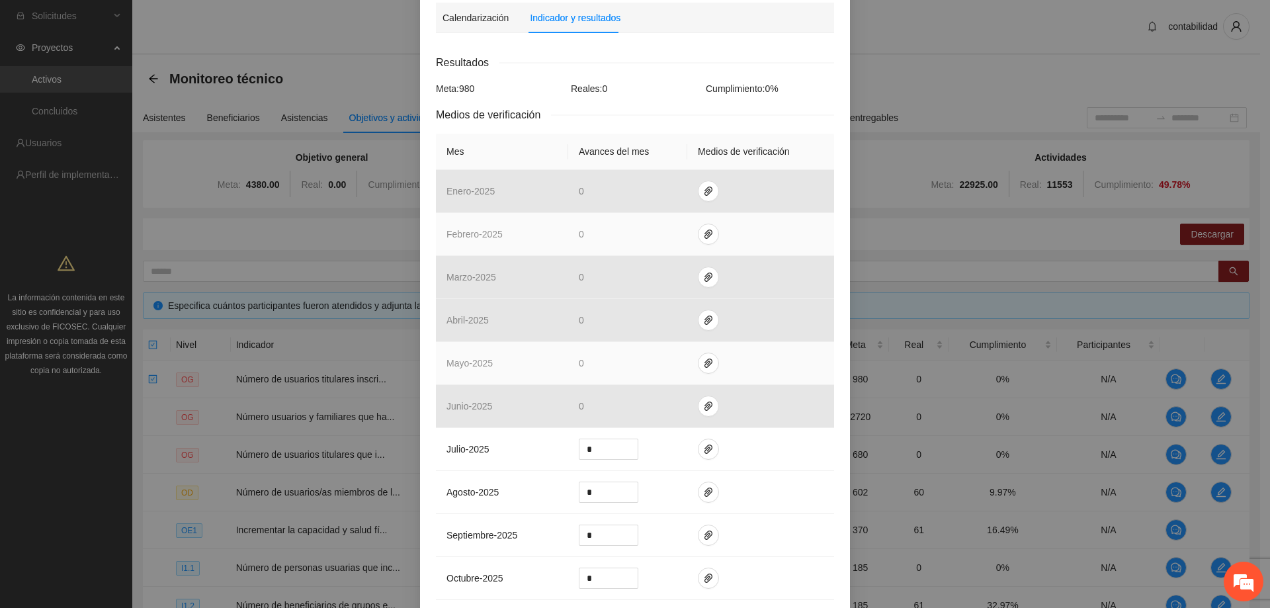
scroll to position [198, 0]
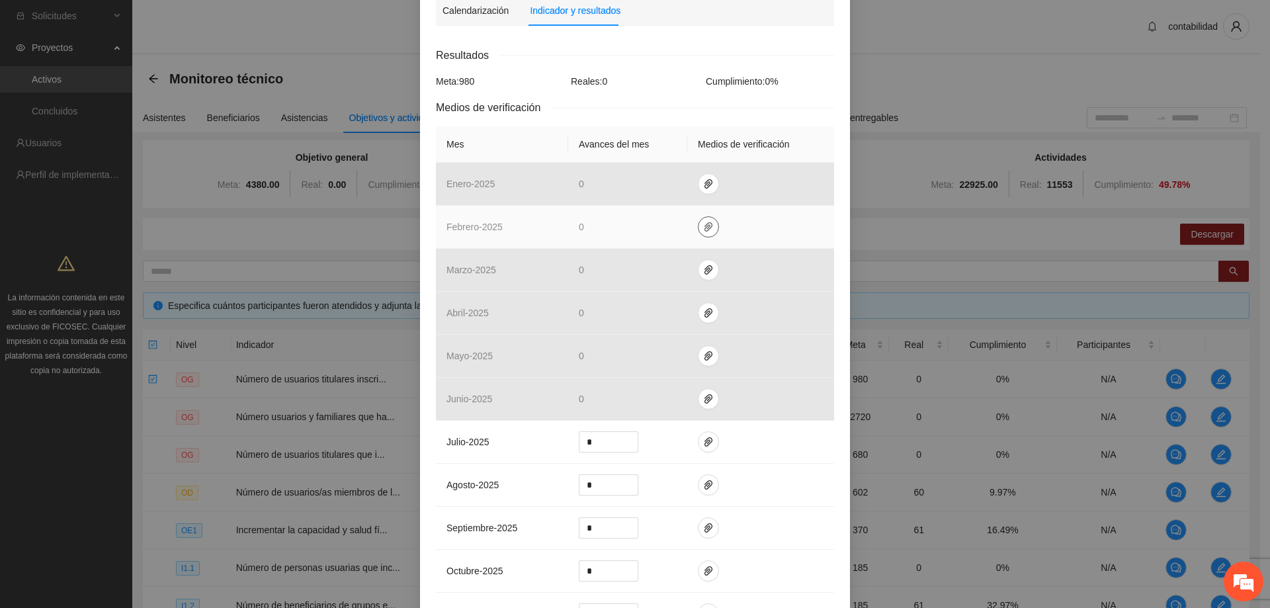
click at [703, 222] on icon "paper-clip" at bounding box center [708, 227] width 11 height 11
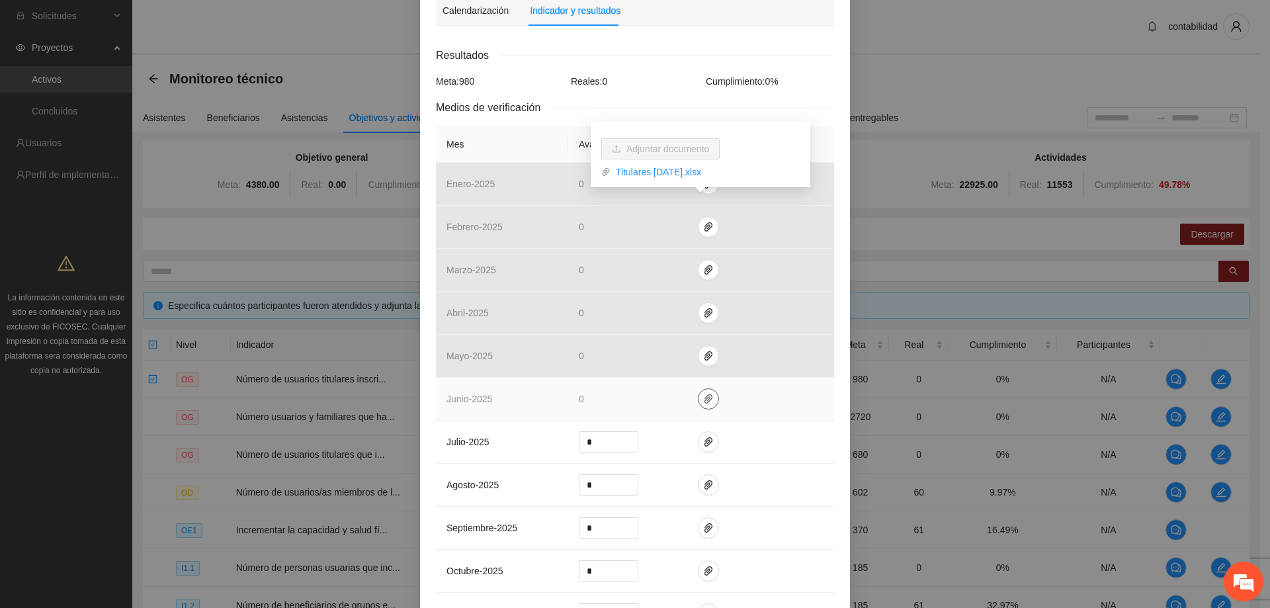
click at [703, 393] on icon "paper-clip" at bounding box center [708, 398] width 11 height 11
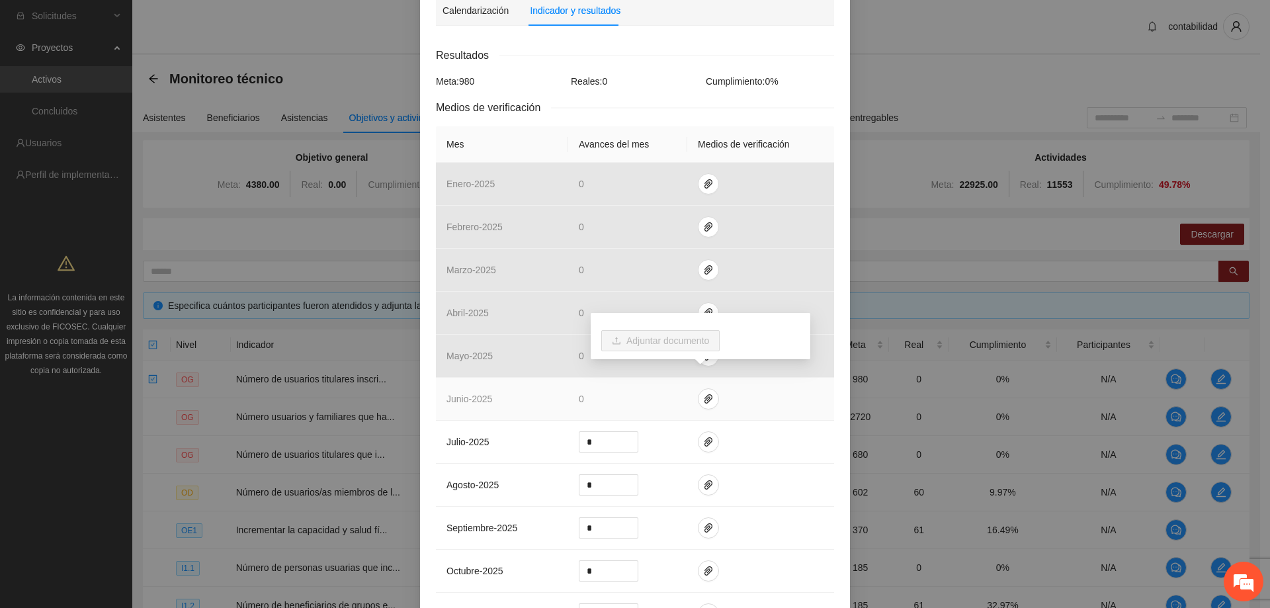
click at [792, 395] on td at bounding box center [760, 399] width 147 height 43
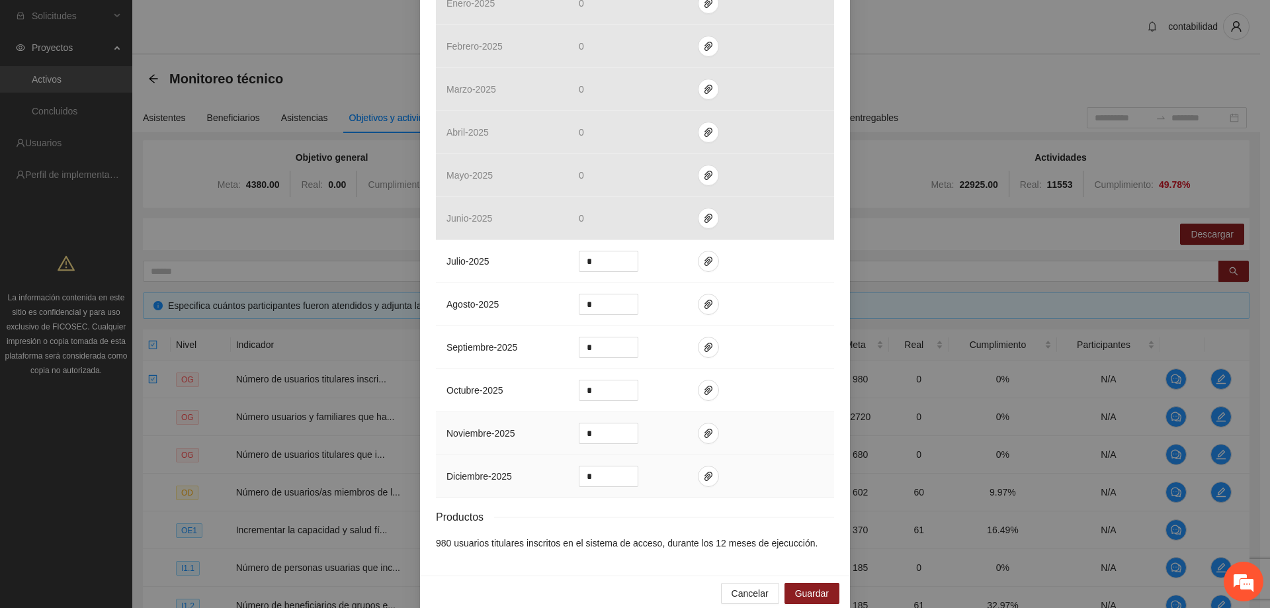
scroll to position [381, 0]
drag, startPoint x: 755, startPoint y: 576, endPoint x: 743, endPoint y: 556, distance: 23.1
click at [755, 584] on span "Cancelar" at bounding box center [749, 591] width 37 height 15
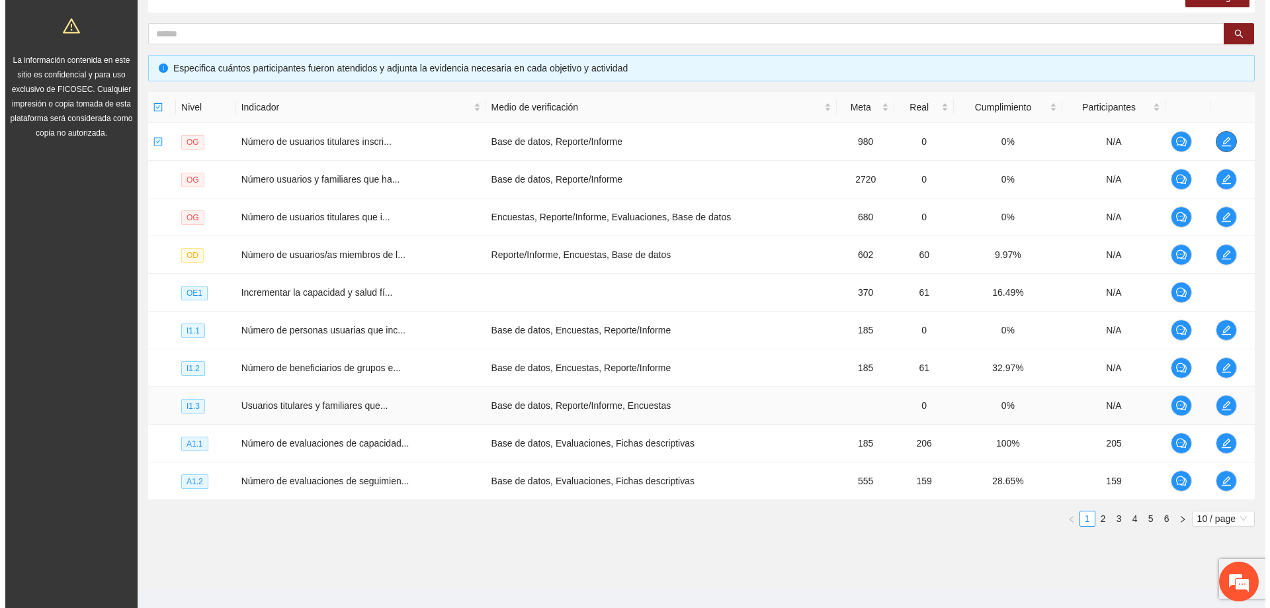
scroll to position [257, 0]
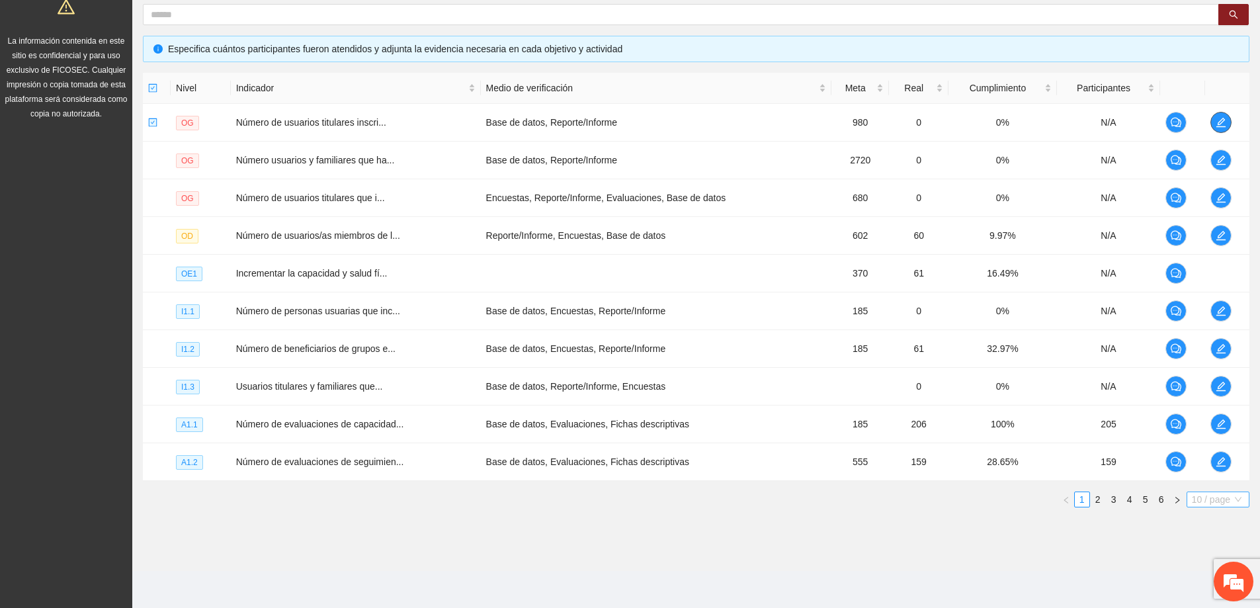
click at [1232, 501] on span "10 / page" at bounding box center [1218, 499] width 52 height 15
click at [1126, 544] on section "Monitoreo técnico Asistentes Beneficiarios Asistencias Objetivos y actividades …" at bounding box center [696, 184] width 1128 height 772
click at [1106, 502] on li "3" at bounding box center [1114, 499] width 16 height 16
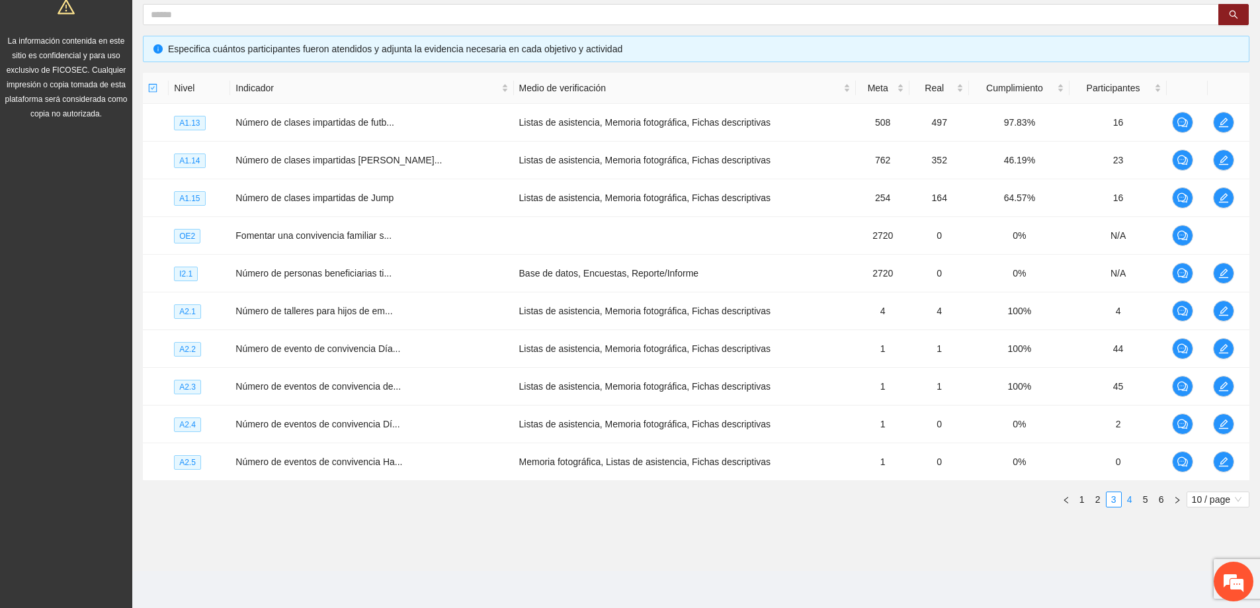
click at [1128, 501] on link "4" at bounding box center [1129, 499] width 15 height 15
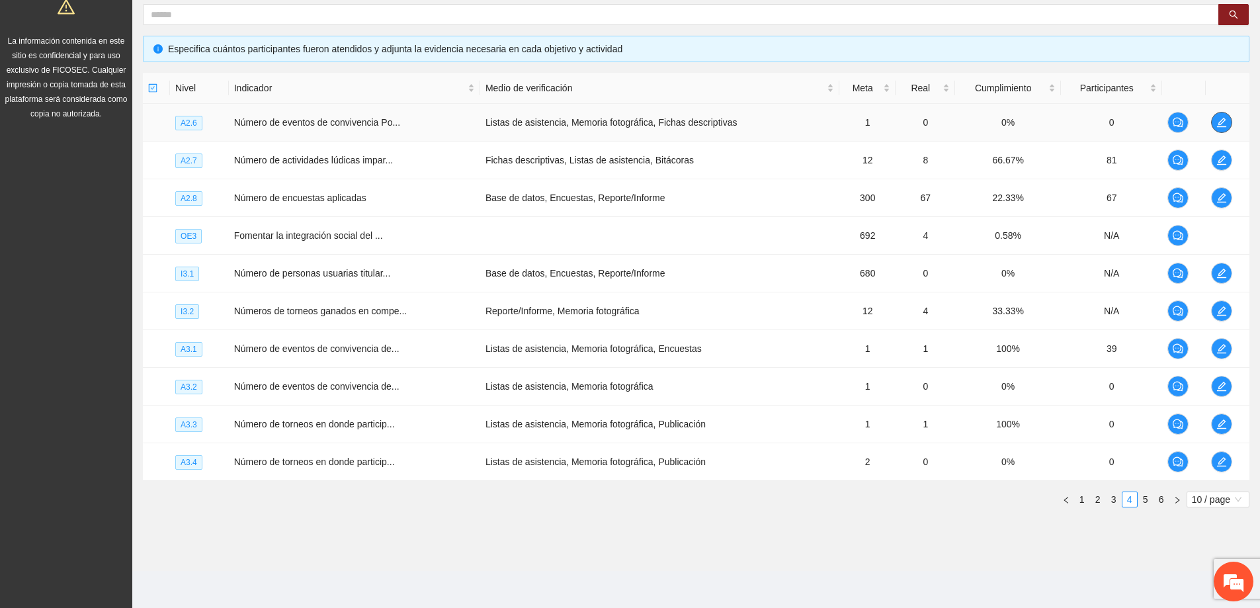
click at [1221, 120] on icon "edit" at bounding box center [1221, 122] width 9 height 9
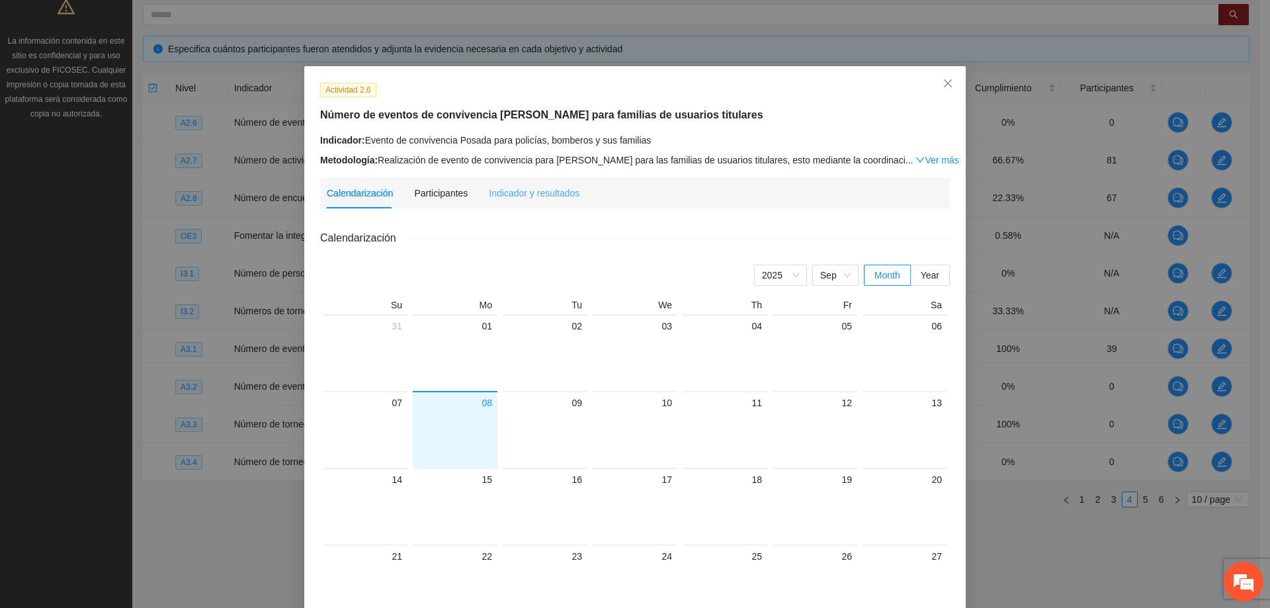
click at [556, 183] on div "Indicador y resultados" at bounding box center [534, 193] width 91 height 30
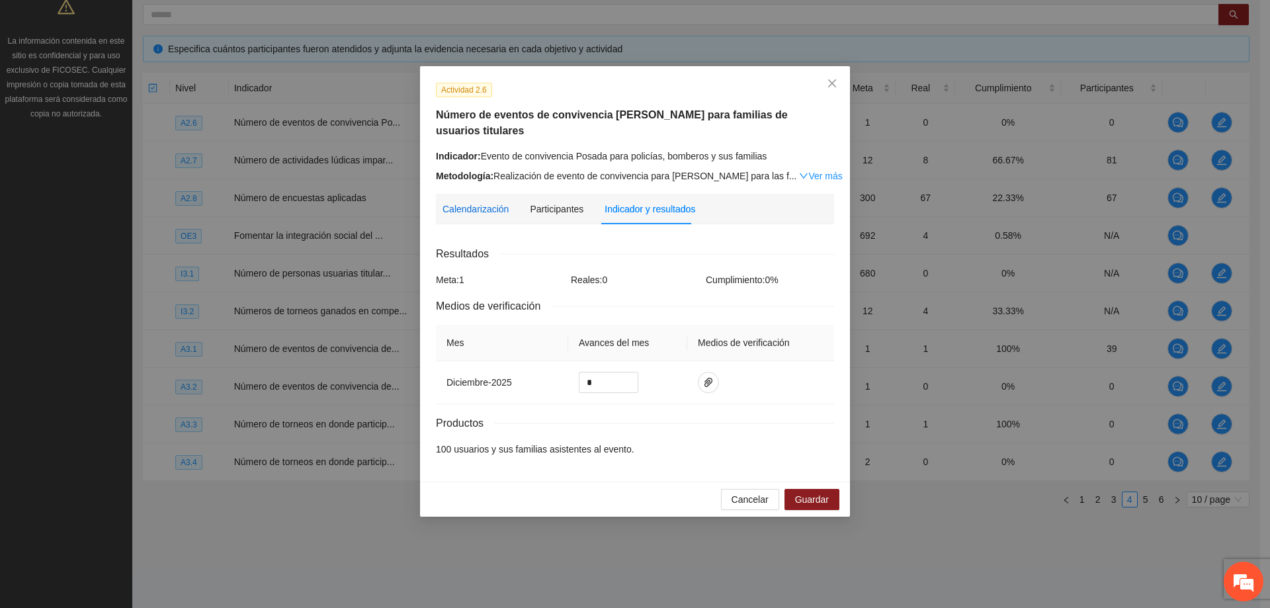
click at [480, 202] on div "Calendarización" at bounding box center [475, 209] width 66 height 15
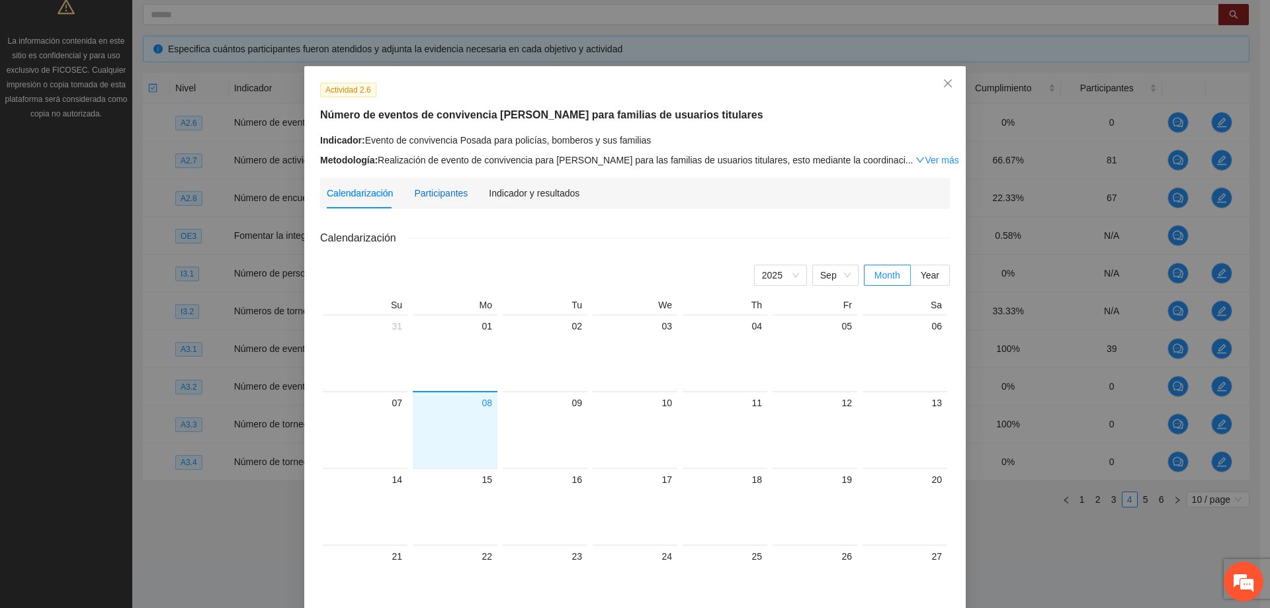
click at [450, 187] on div "Participantes" at bounding box center [441, 193] width 54 height 15
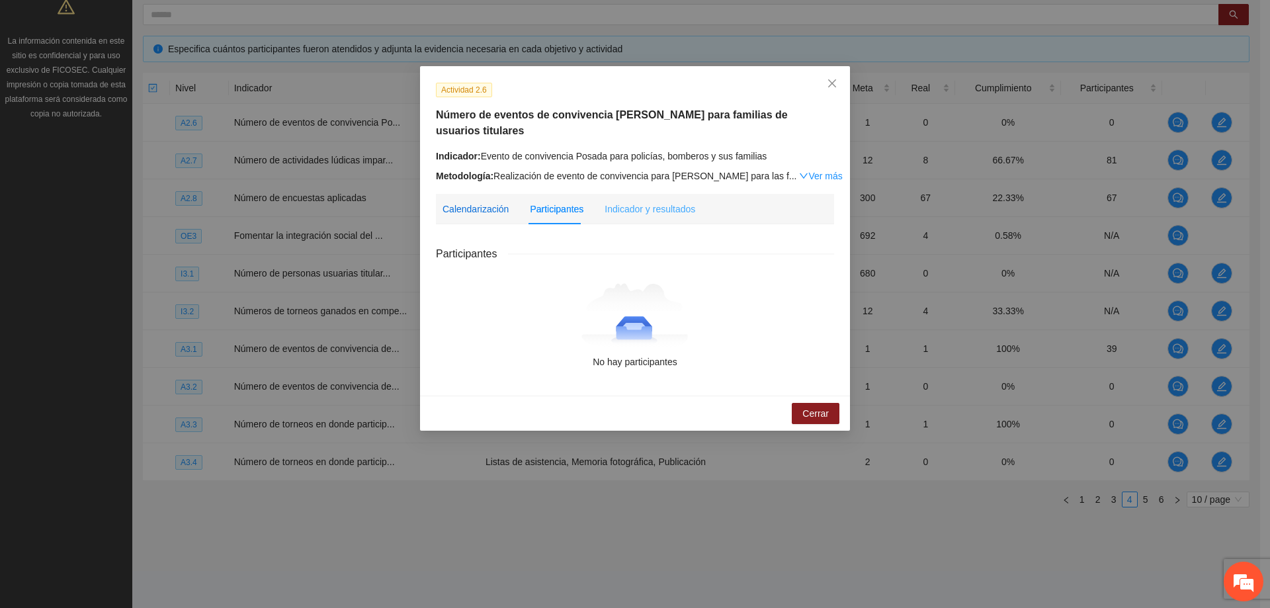
click at [491, 202] on div "Calendarización" at bounding box center [475, 209] width 66 height 15
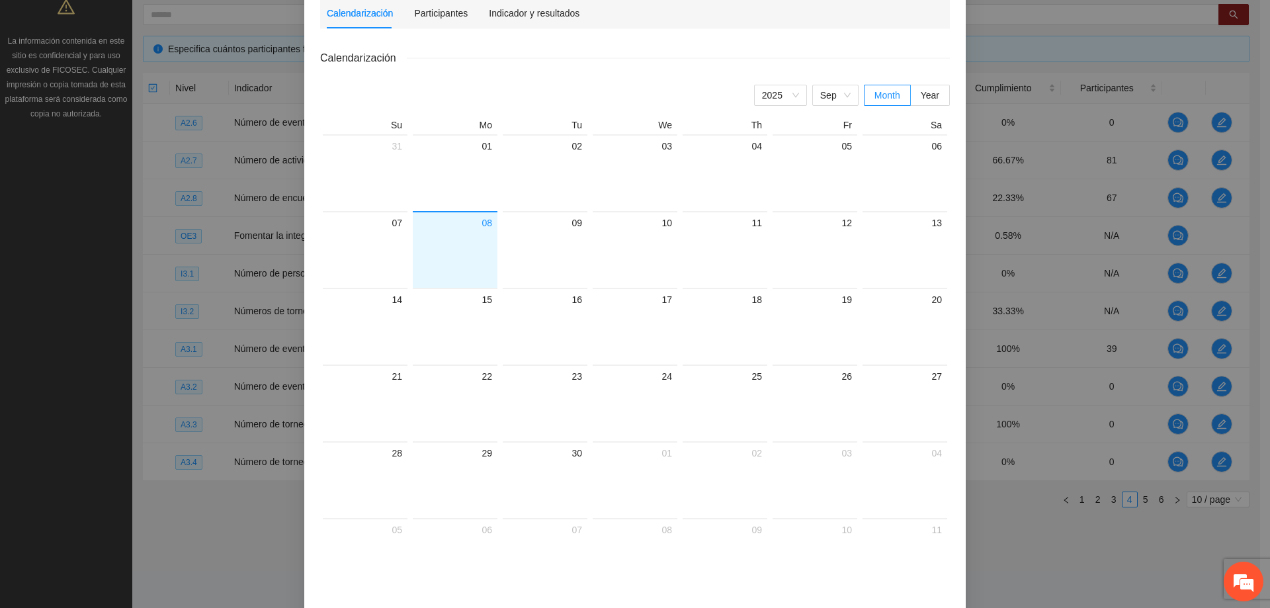
scroll to position [0, 0]
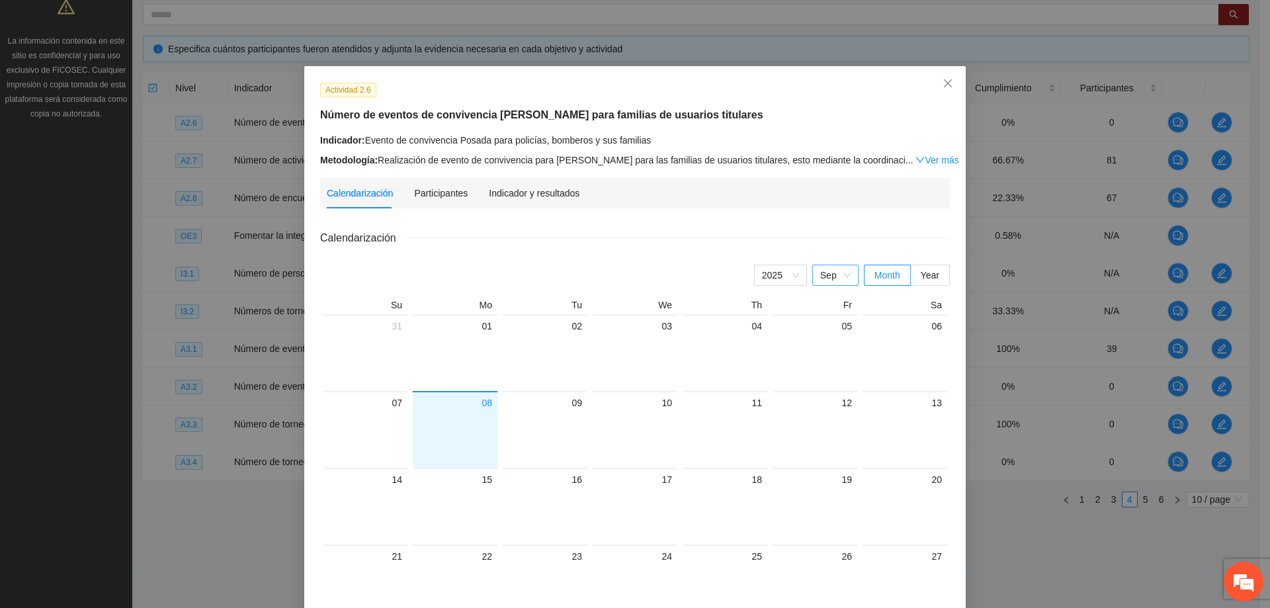
click at [843, 274] on span "Sep" at bounding box center [835, 275] width 30 height 20
click at [827, 421] on div "Aug" at bounding box center [835, 428] width 30 height 15
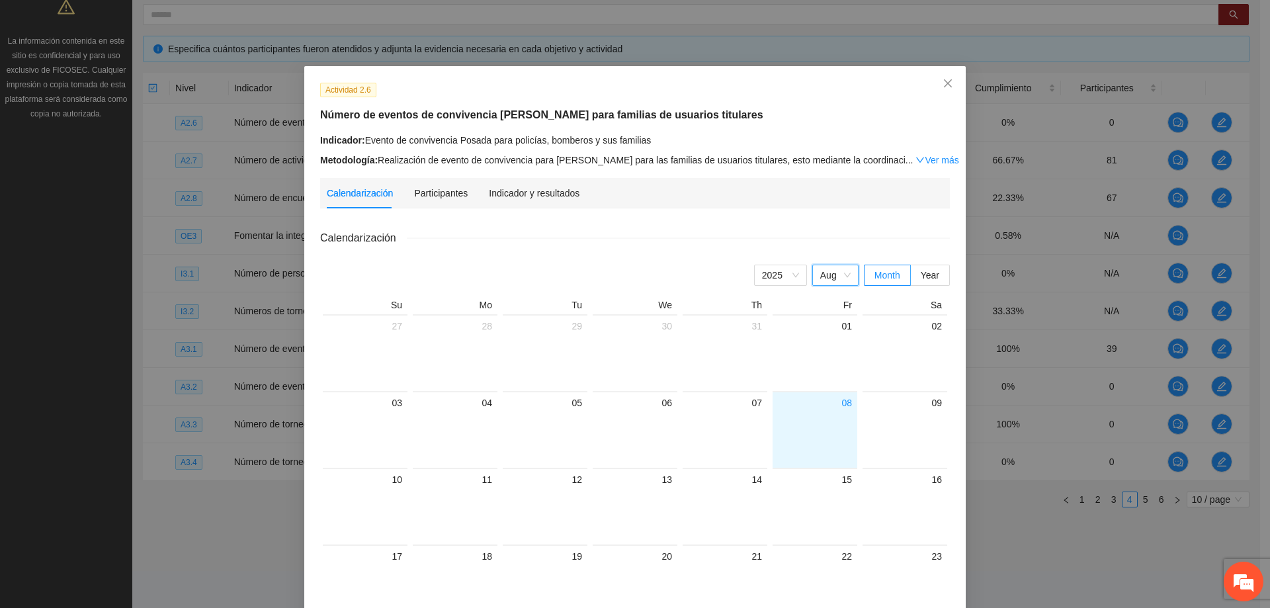
click at [842, 278] on span "Aug" at bounding box center [835, 275] width 30 height 20
click at [823, 449] on div "Sep" at bounding box center [835, 449] width 30 height 15
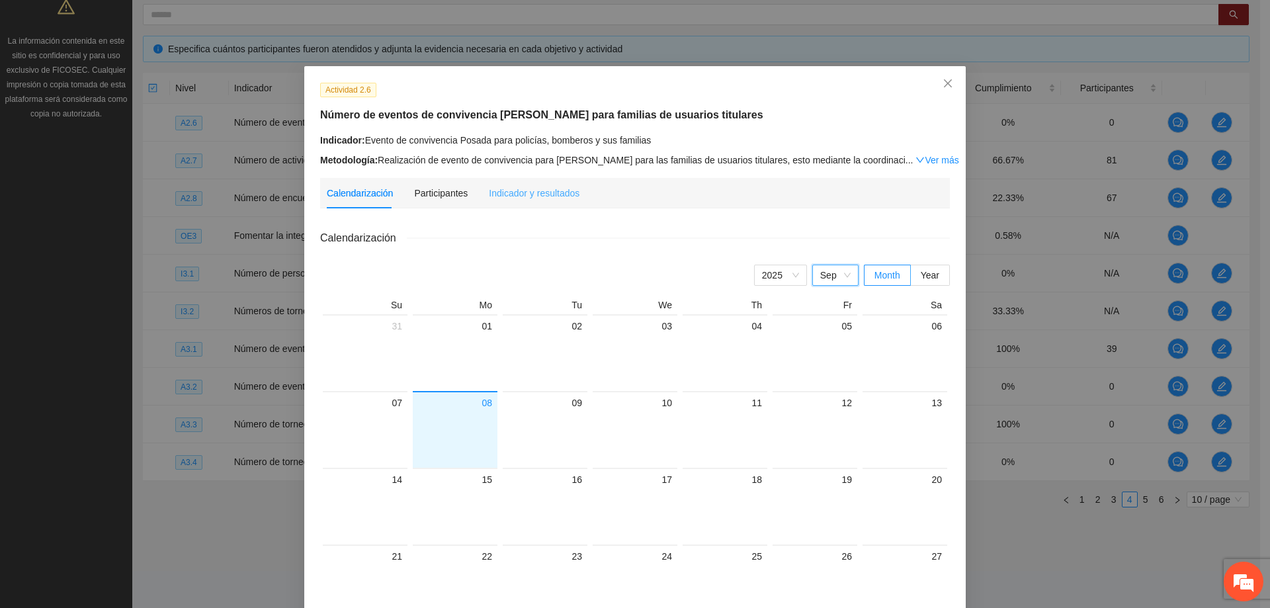
click at [522, 201] on div "Indicador y resultados" at bounding box center [534, 193] width 91 height 30
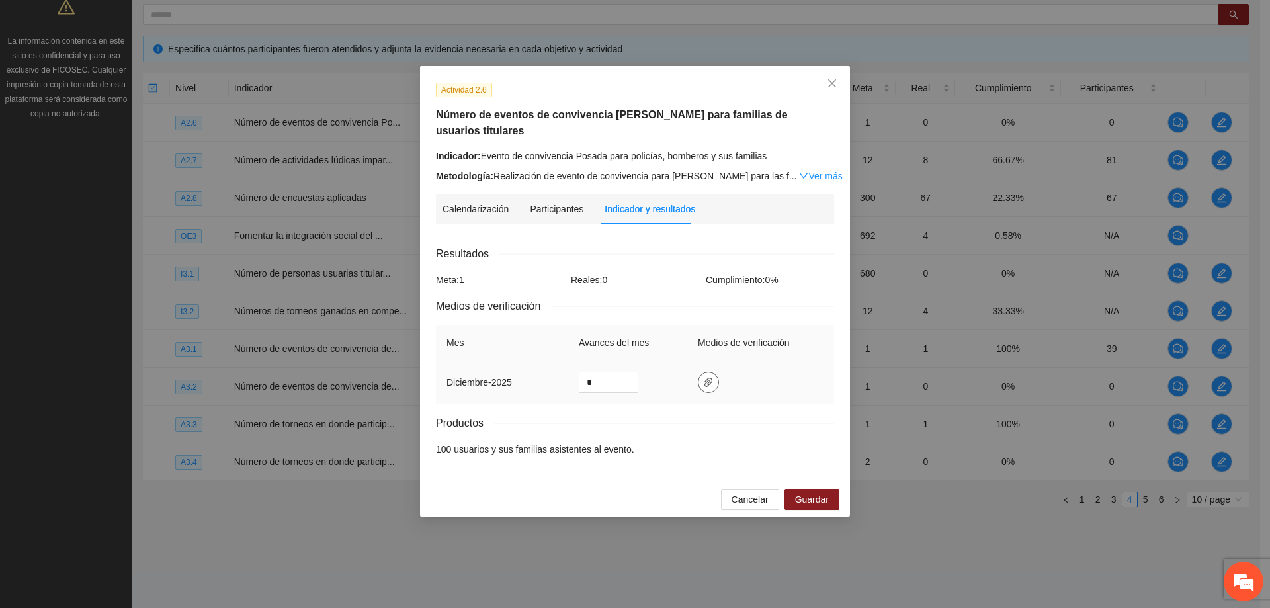
click at [709, 378] on icon "paper-clip" at bounding box center [708, 382] width 8 height 9
click at [754, 492] on span "Cancelar" at bounding box center [749, 499] width 37 height 15
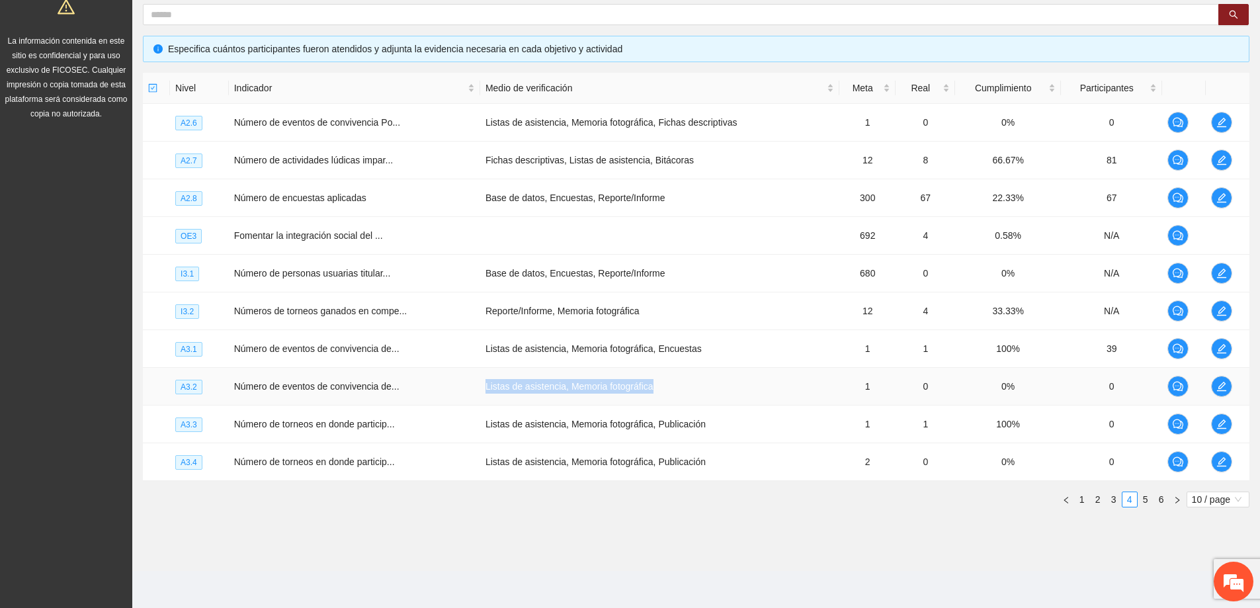
drag, startPoint x: 655, startPoint y: 393, endPoint x: 474, endPoint y: 388, distance: 180.6
click at [474, 388] on tr "A3.2 Número de eventos de convivencia de... Listas de asistencia, Memoria fotog…" at bounding box center [696, 387] width 1106 height 38
click at [730, 386] on td "Listas de asistencia, Memoria fotográfica" at bounding box center [659, 387] width 359 height 38
click at [731, 384] on td "Listas de asistencia, Memoria fotográfica" at bounding box center [659, 387] width 359 height 38
click at [1221, 460] on icon "edit" at bounding box center [1221, 461] width 9 height 9
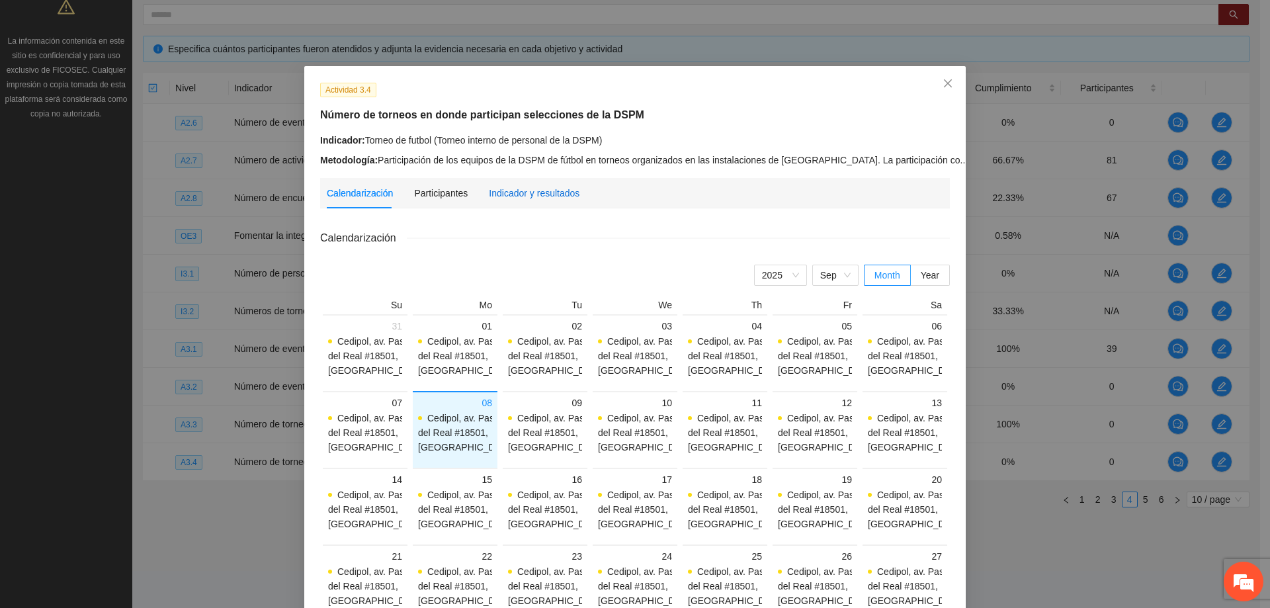
click at [512, 191] on div "Indicador y resultados" at bounding box center [534, 193] width 91 height 15
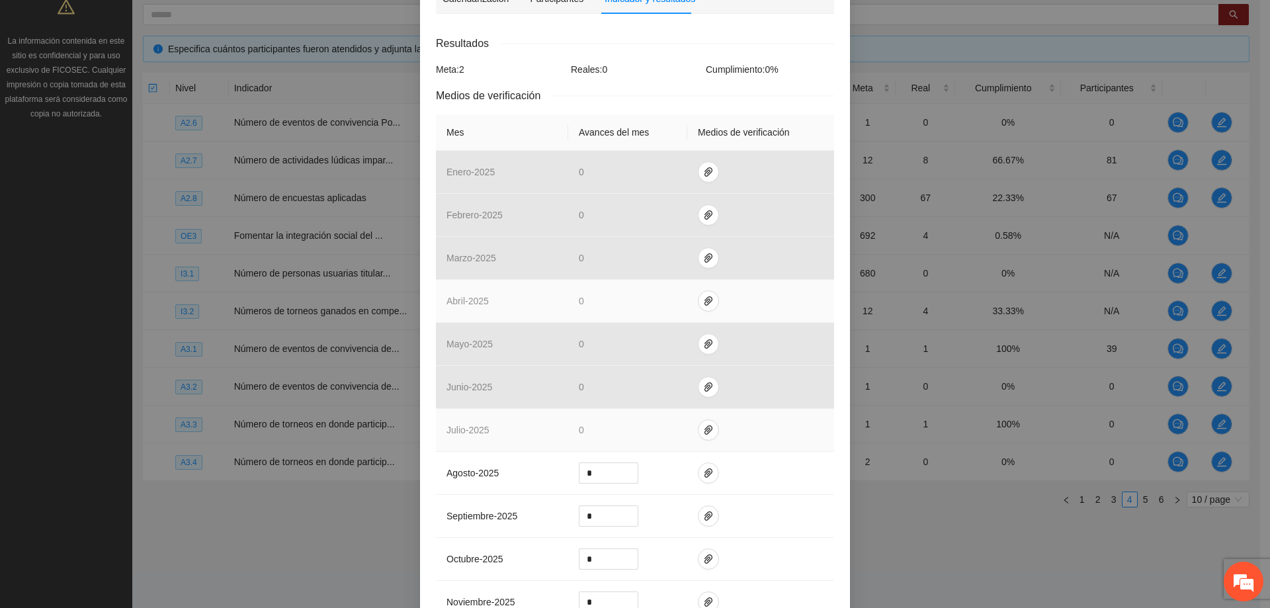
scroll to position [198, 0]
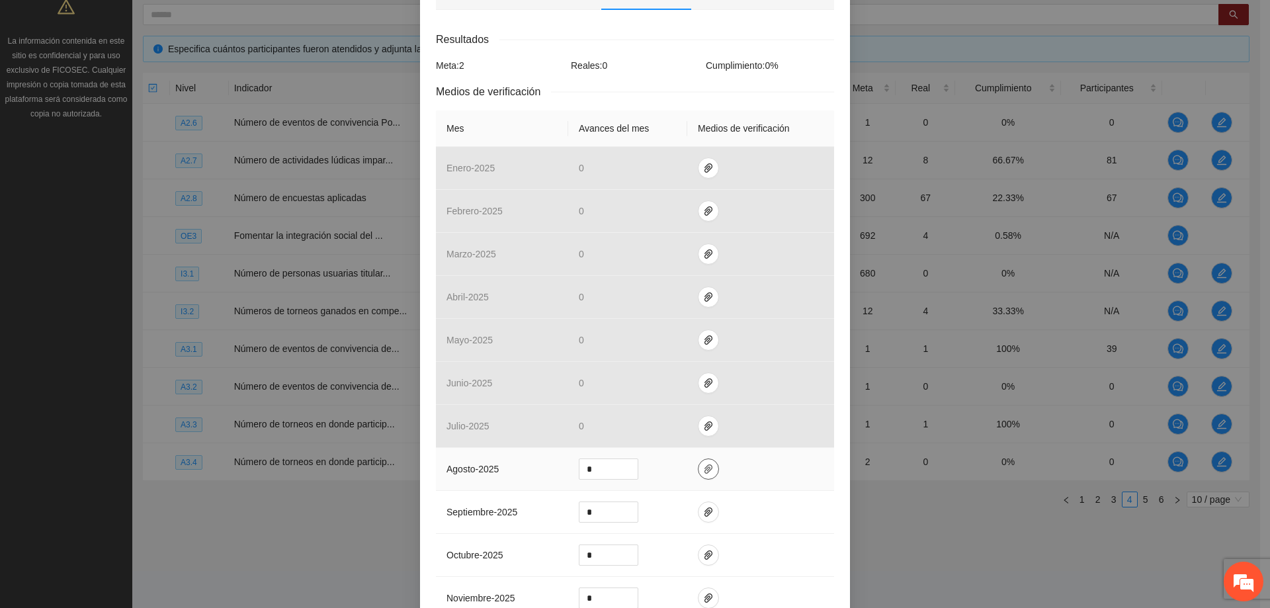
click at [703, 469] on icon "paper-clip" at bounding box center [708, 469] width 11 height 11
click at [761, 469] on td at bounding box center [760, 469] width 147 height 43
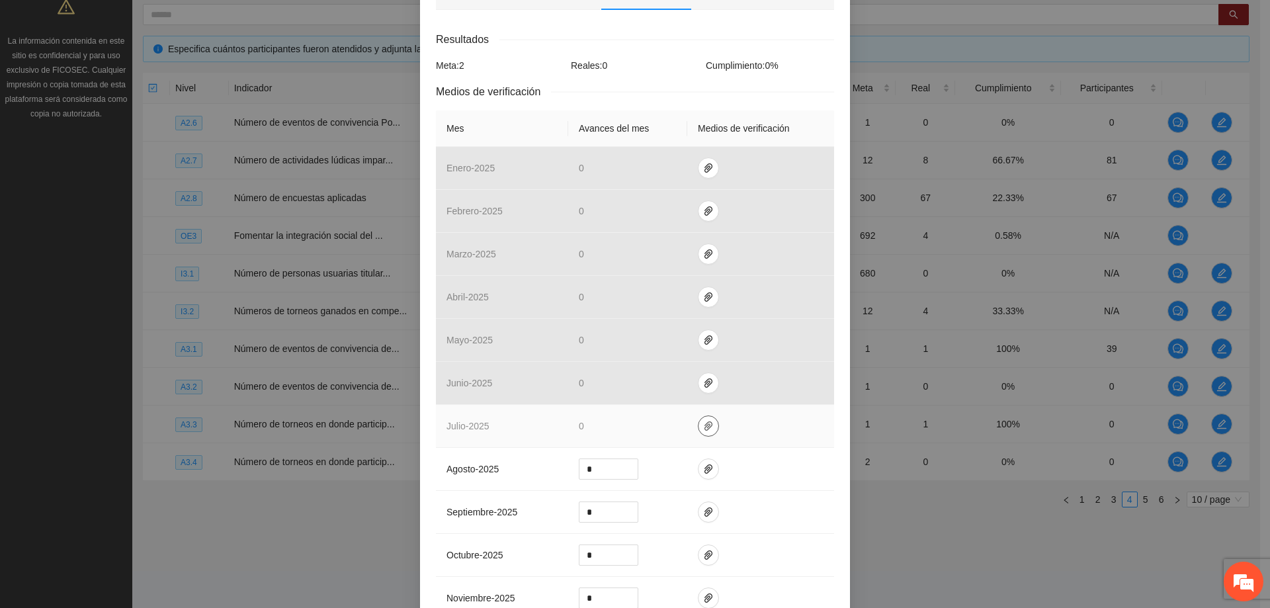
click at [703, 421] on icon "paper-clip" at bounding box center [708, 426] width 11 height 11
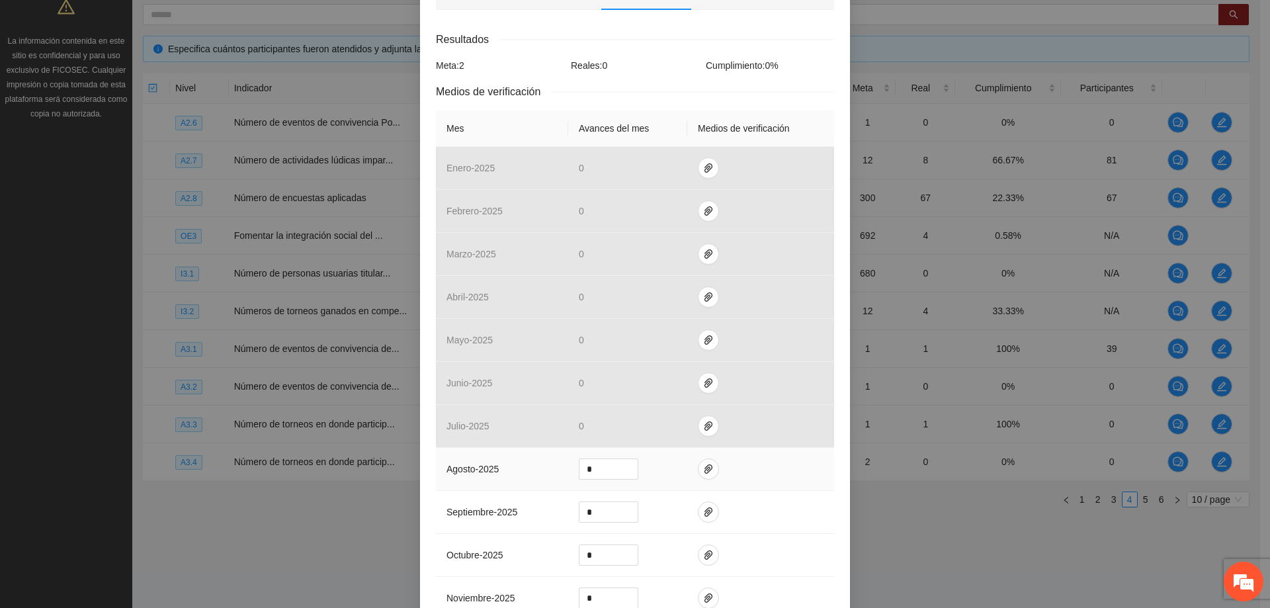
click at [774, 469] on td at bounding box center [760, 469] width 147 height 43
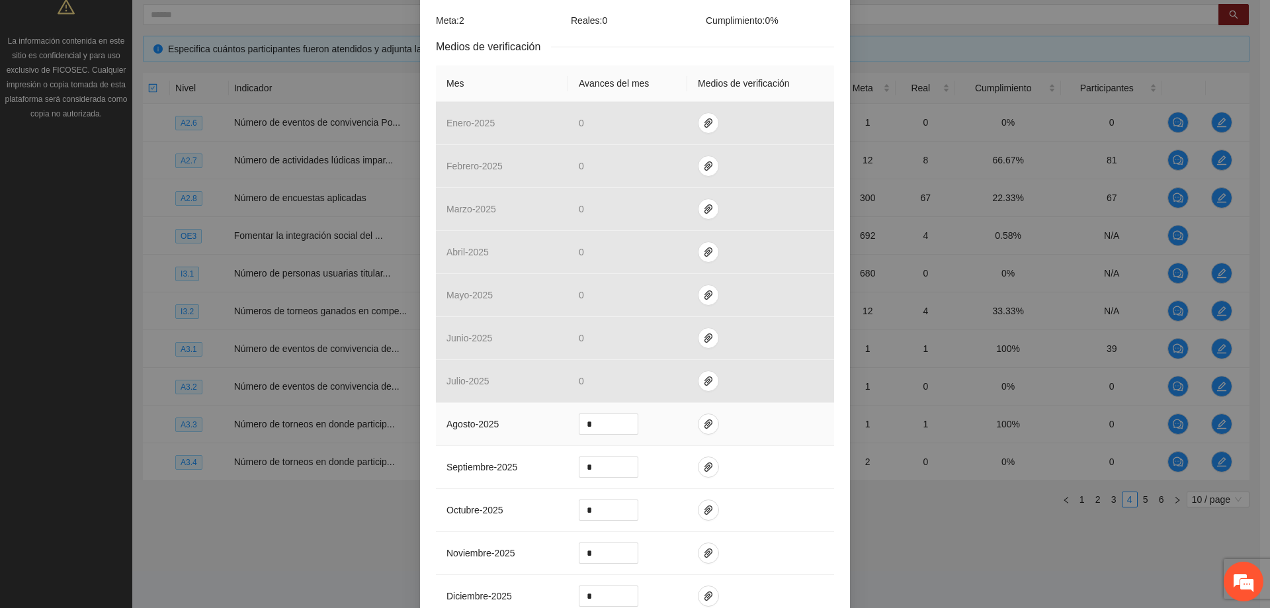
scroll to position [395, 0]
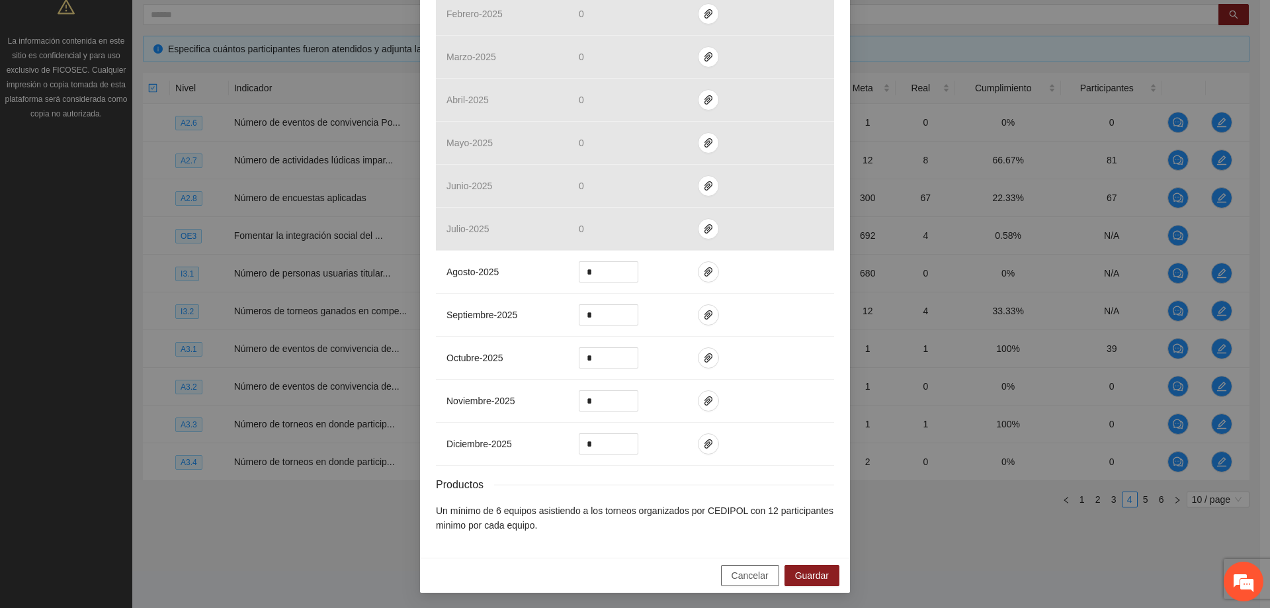
click at [761, 569] on span "Cancelar" at bounding box center [749, 575] width 37 height 15
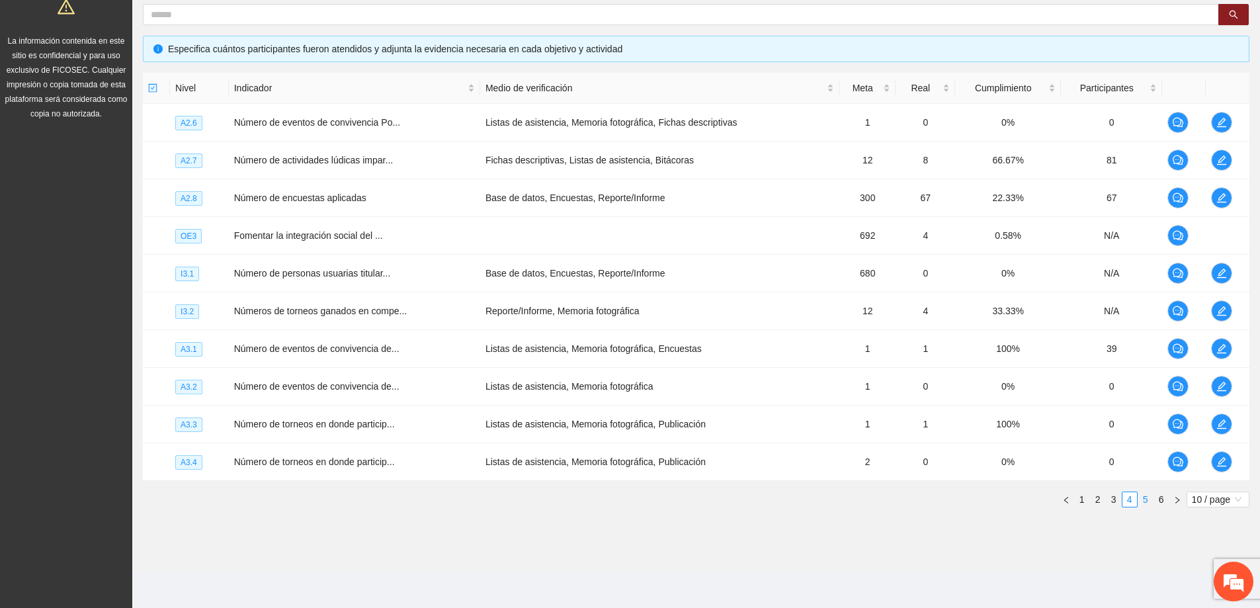
click at [1141, 496] on link "5" at bounding box center [1145, 499] width 15 height 15
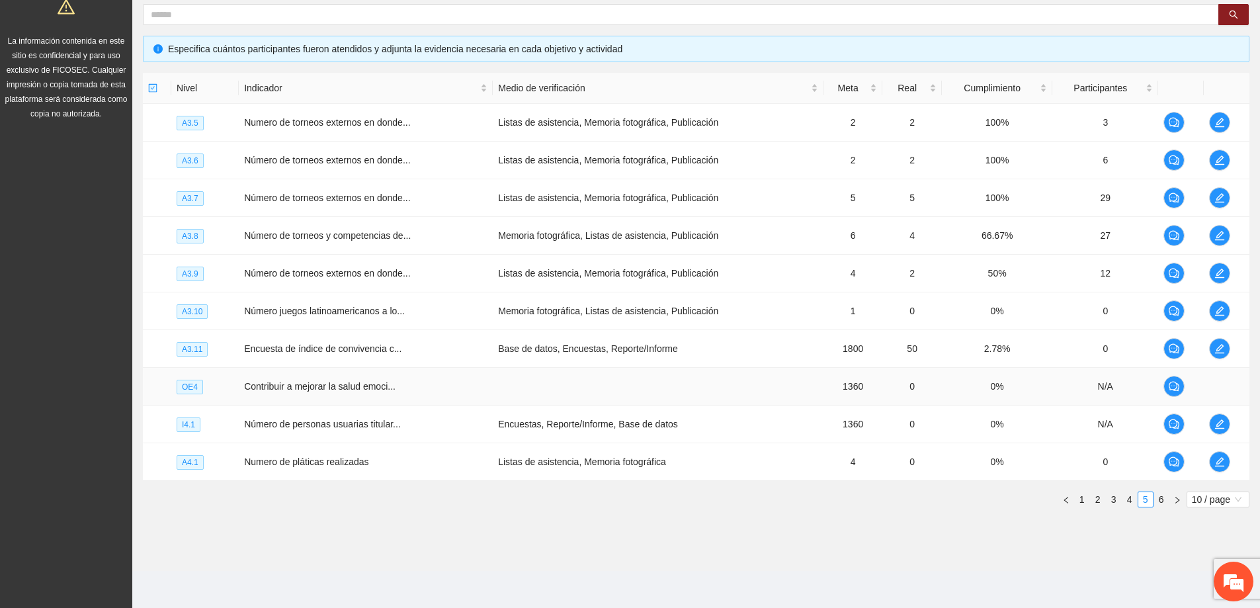
click at [196, 387] on span "OE4" at bounding box center [190, 387] width 26 height 15
click at [1218, 466] on icon "edit" at bounding box center [1219, 461] width 9 height 9
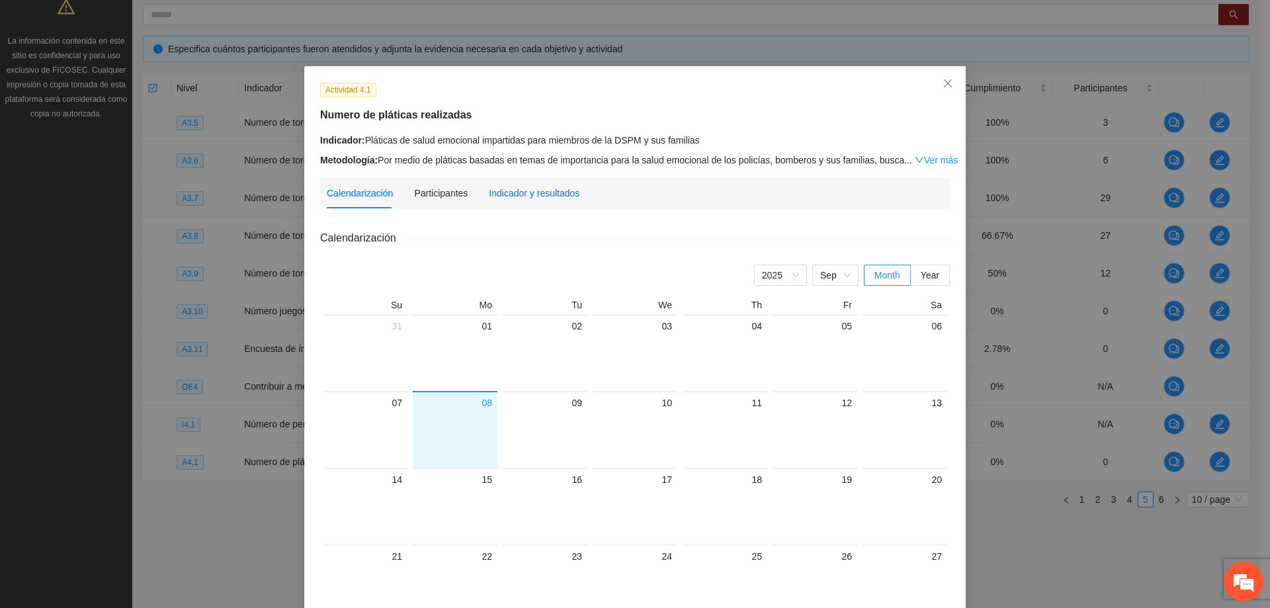
click at [490, 194] on div "Indicador y resultados" at bounding box center [534, 193] width 91 height 15
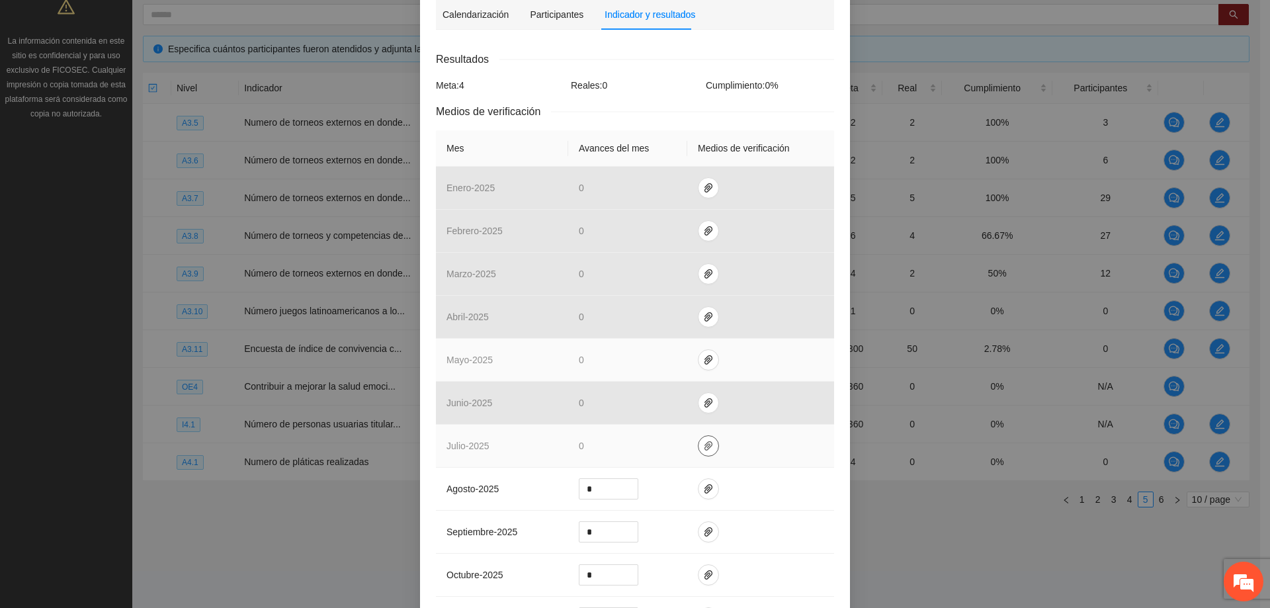
scroll to position [265, 0]
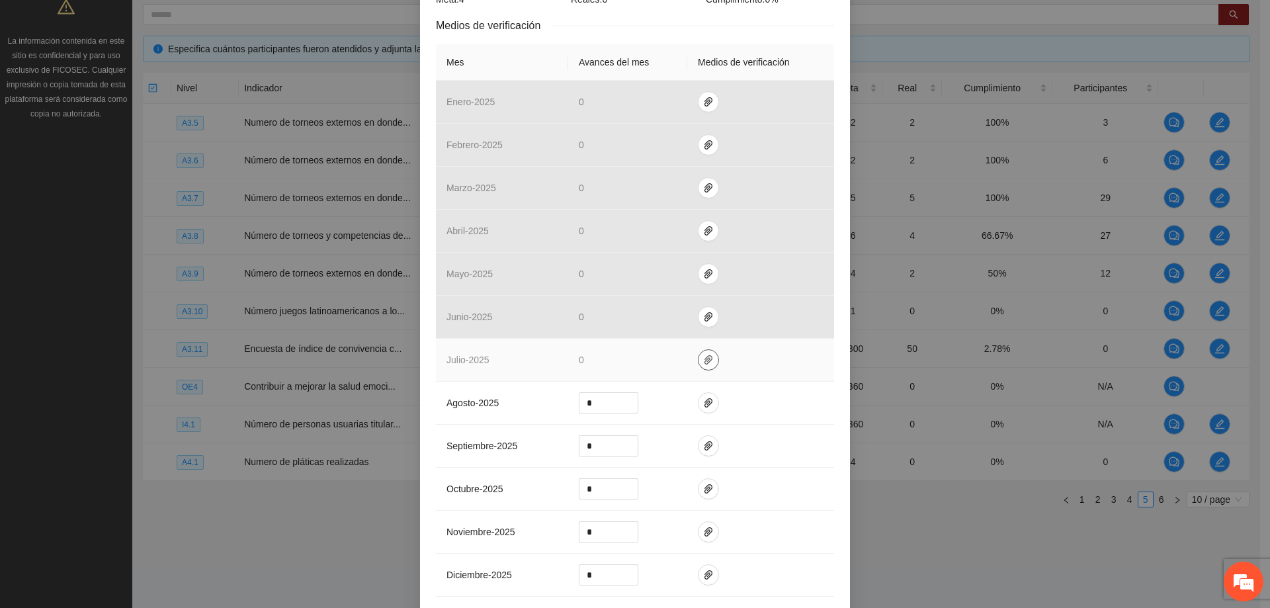
click at [708, 362] on span "paper-clip" at bounding box center [708, 359] width 20 height 11
click at [748, 356] on td at bounding box center [760, 360] width 147 height 43
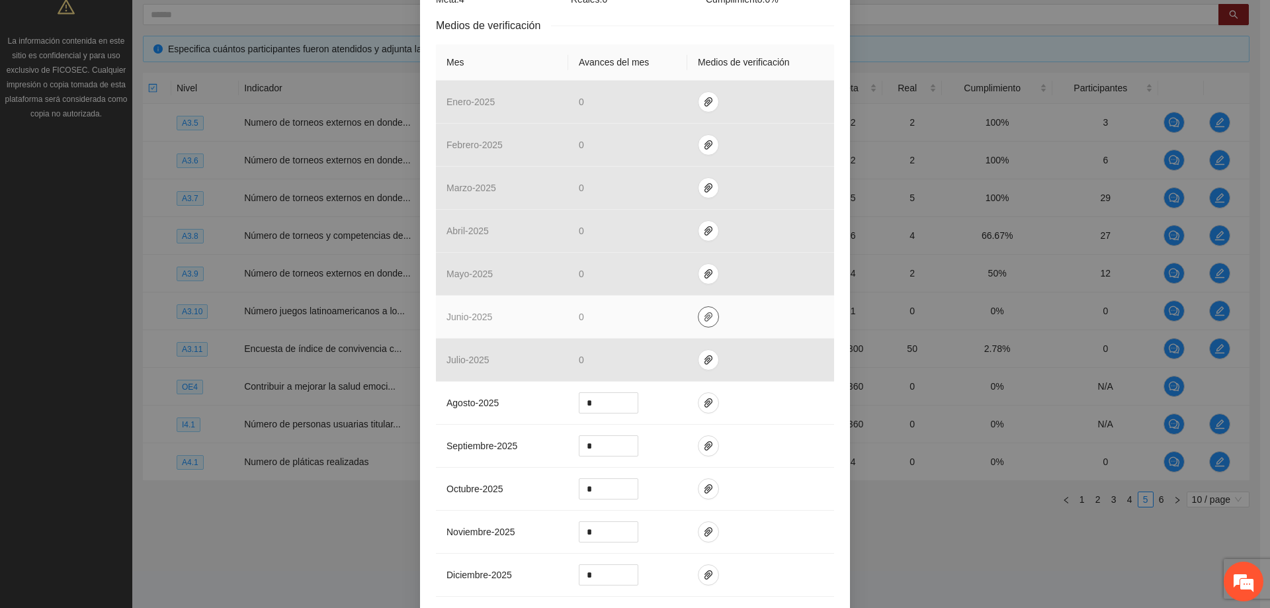
click at [698, 310] on button "button" at bounding box center [708, 316] width 21 height 21
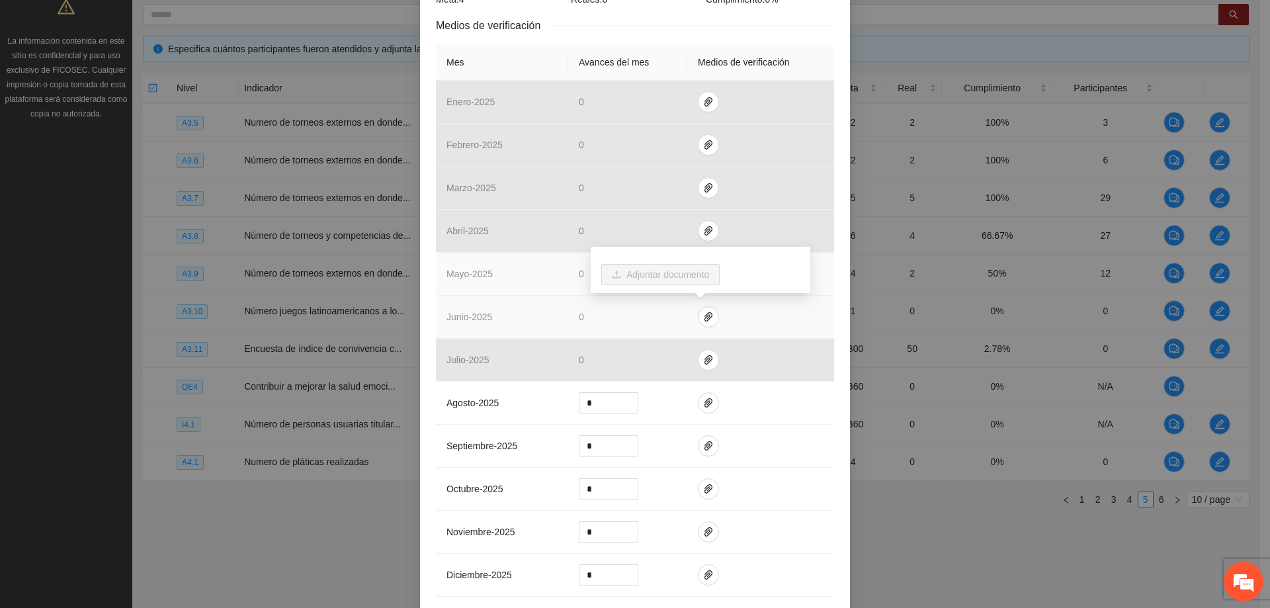
drag, startPoint x: 772, startPoint y: 317, endPoint x: 747, endPoint y: 292, distance: 35.5
click at [773, 317] on td at bounding box center [760, 317] width 147 height 43
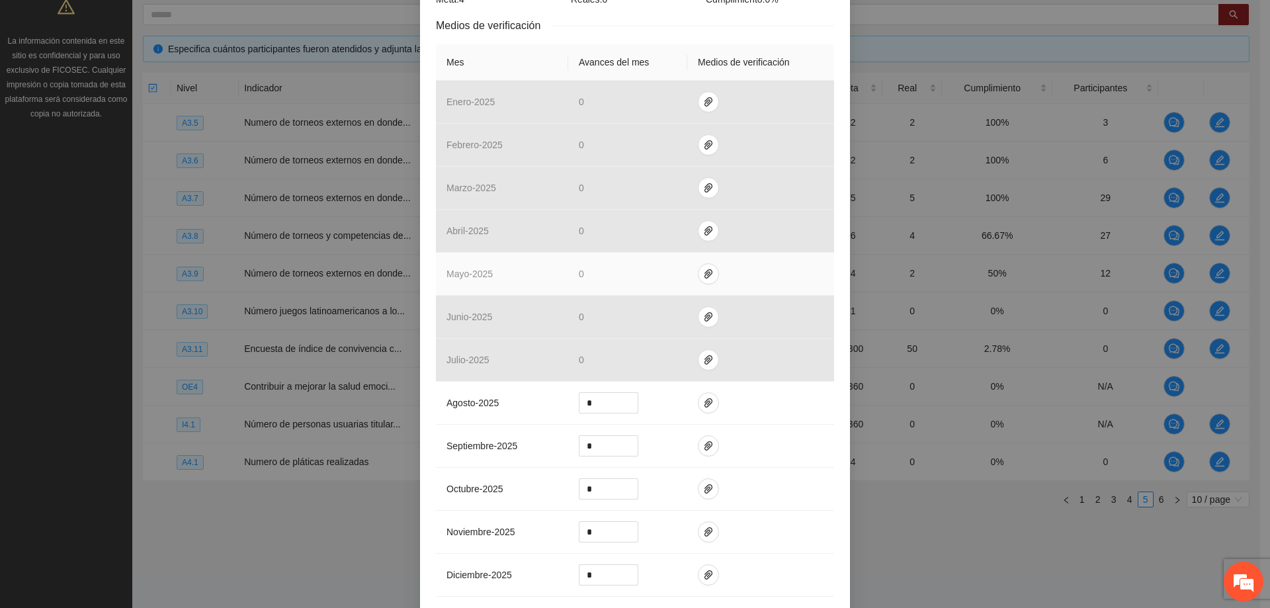
click at [689, 253] on td at bounding box center [760, 274] width 147 height 43
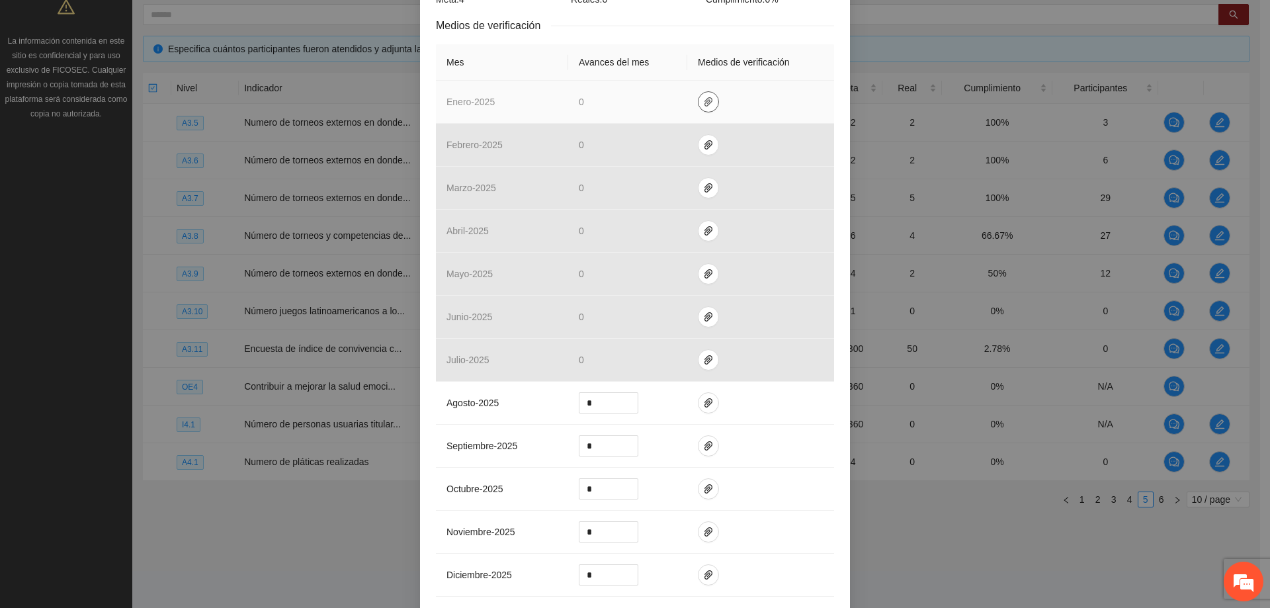
click at [698, 109] on td at bounding box center [760, 102] width 147 height 43
click at [704, 100] on icon "paper-clip" at bounding box center [708, 101] width 8 height 9
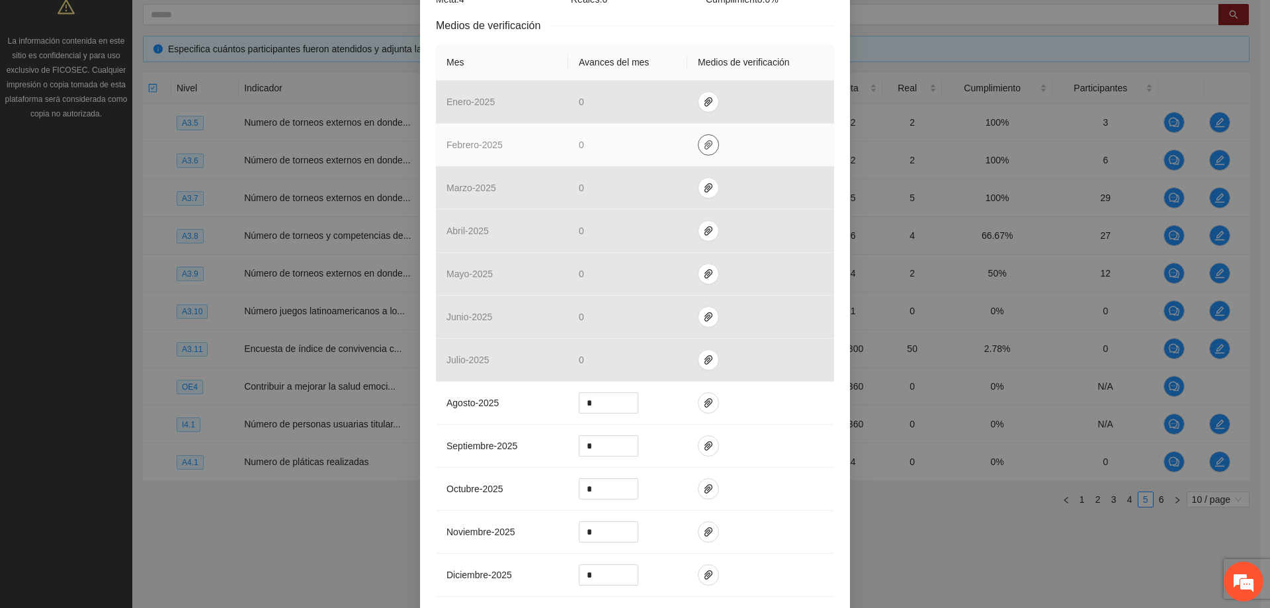
click at [703, 137] on button "button" at bounding box center [708, 144] width 21 height 21
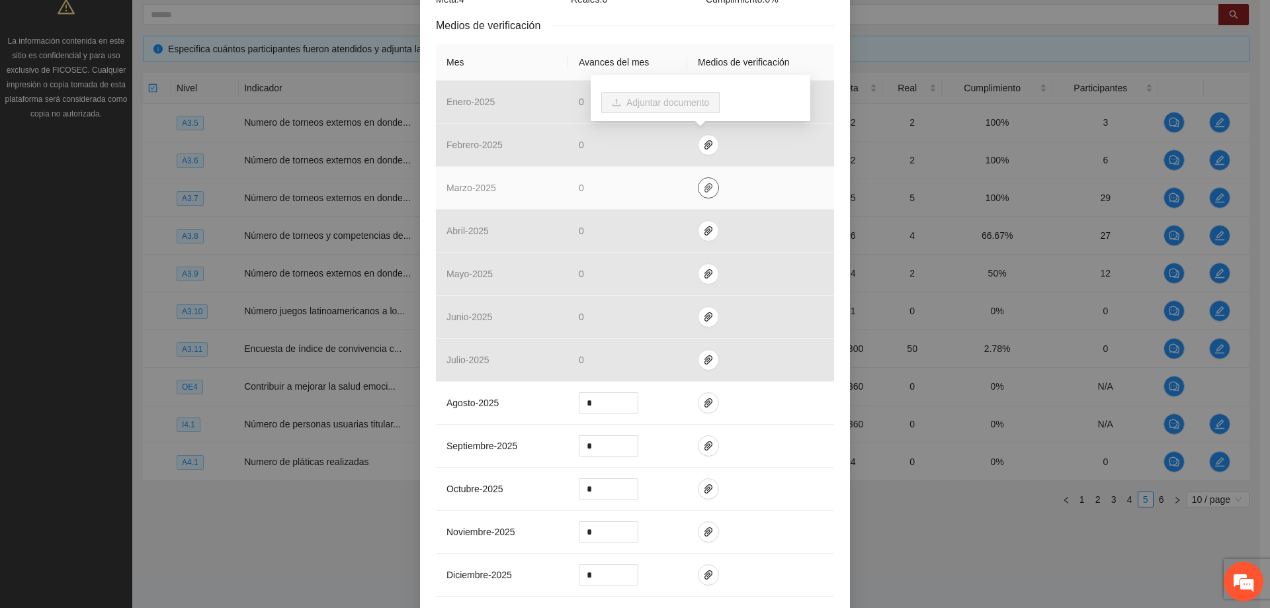
click at [698, 181] on button "button" at bounding box center [708, 187] width 21 height 21
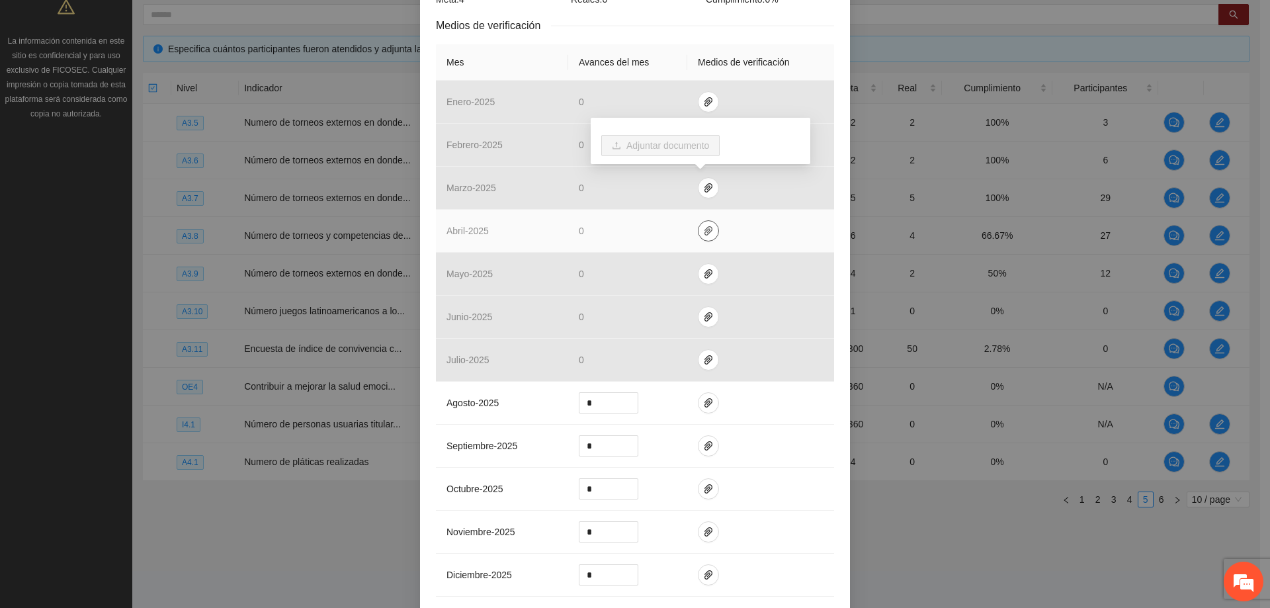
click at [698, 222] on button "button" at bounding box center [708, 230] width 21 height 21
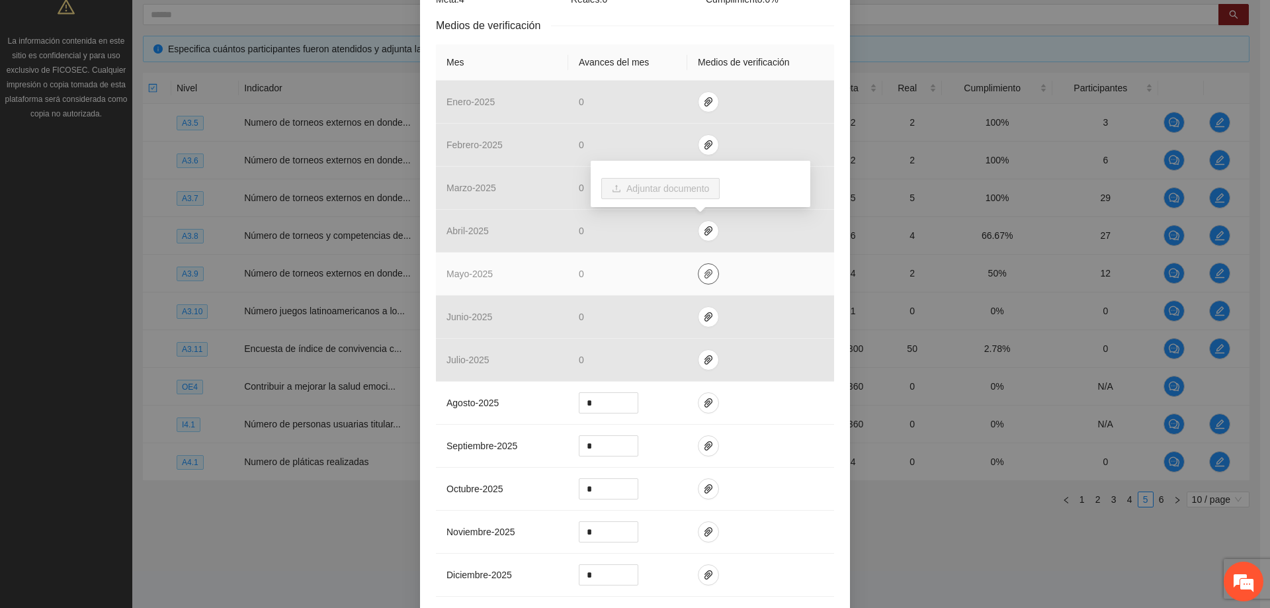
click at [704, 279] on button "button" at bounding box center [708, 273] width 21 height 21
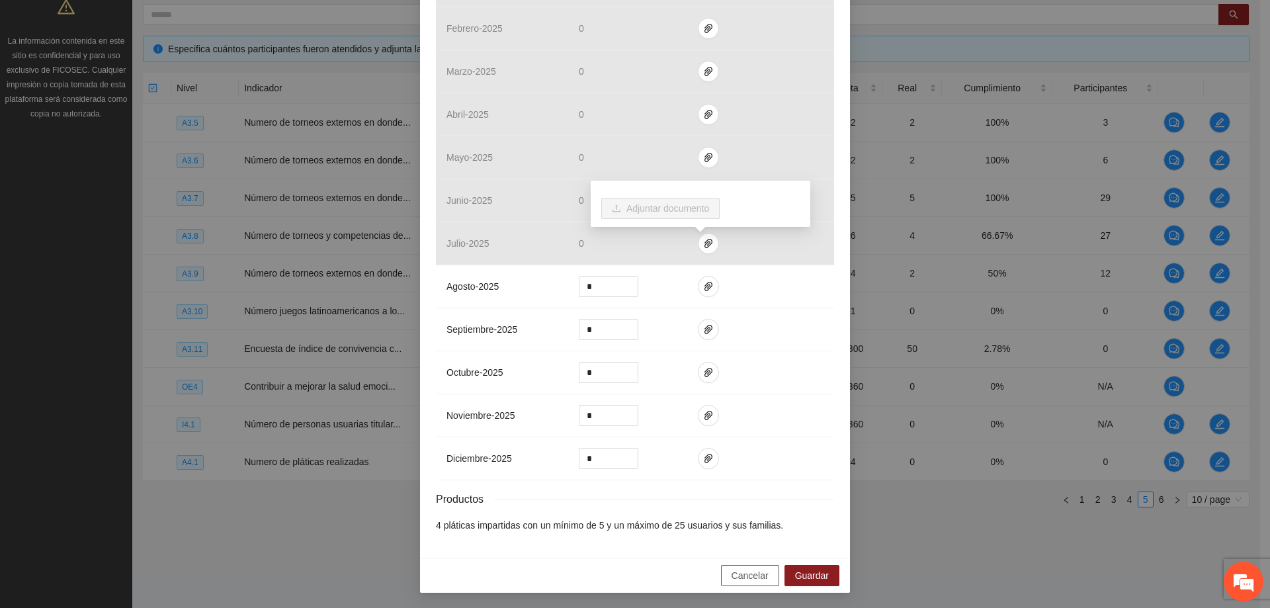
click at [755, 572] on span "Cancelar" at bounding box center [749, 575] width 37 height 15
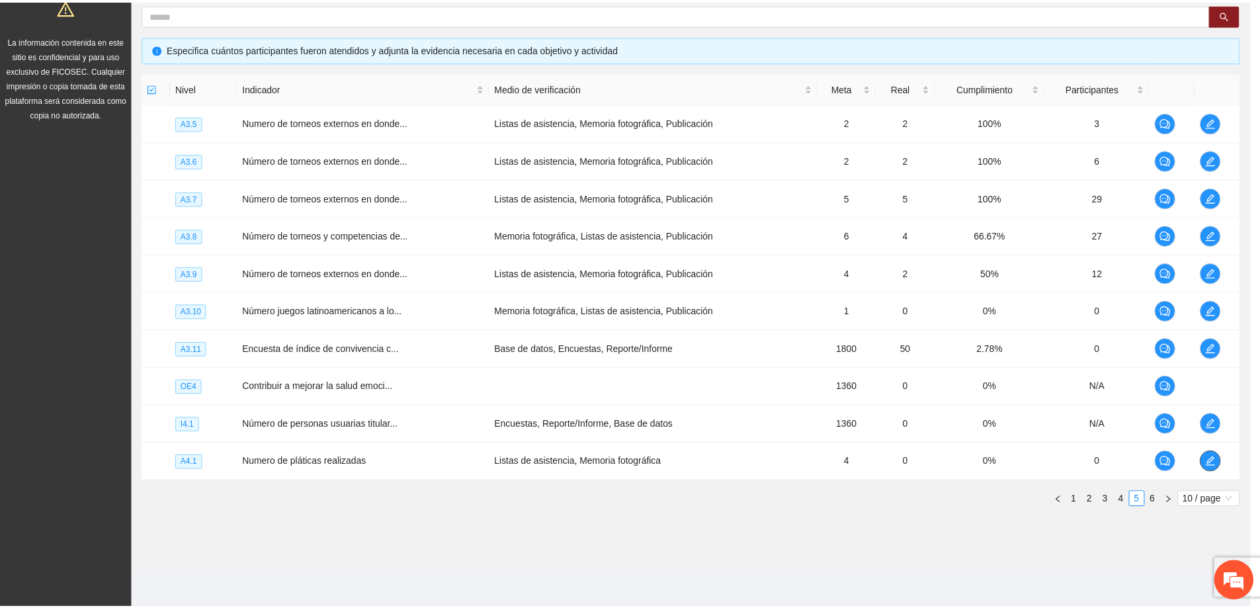
scroll to position [0, 0]
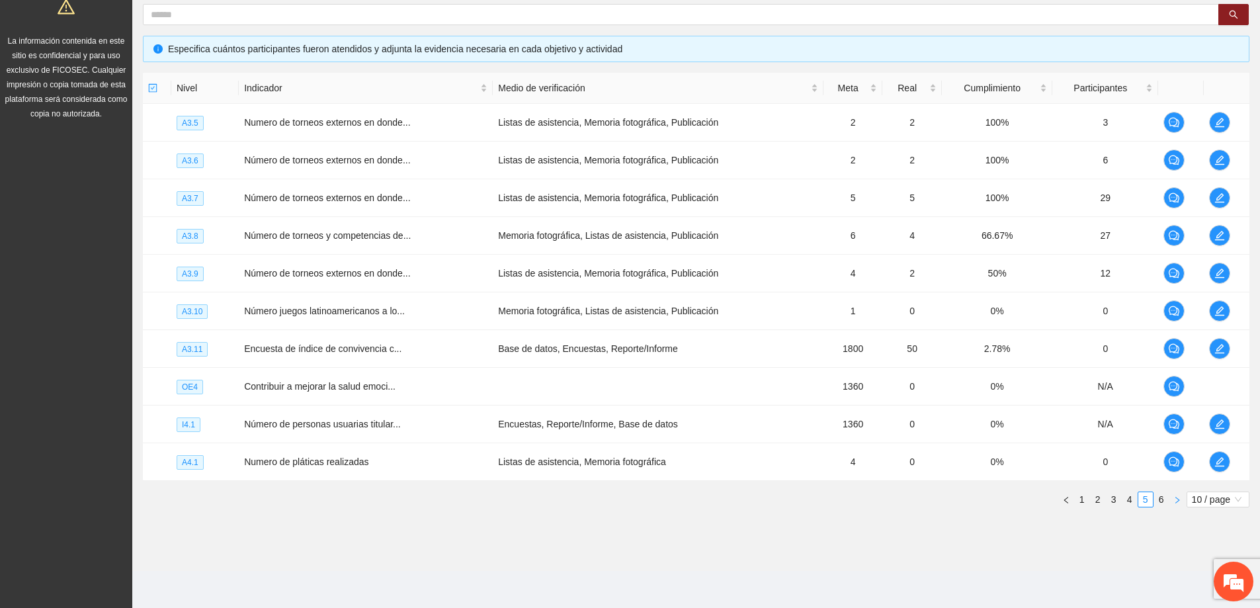
click at [1169, 502] on button "button" at bounding box center [1177, 499] width 16 height 16
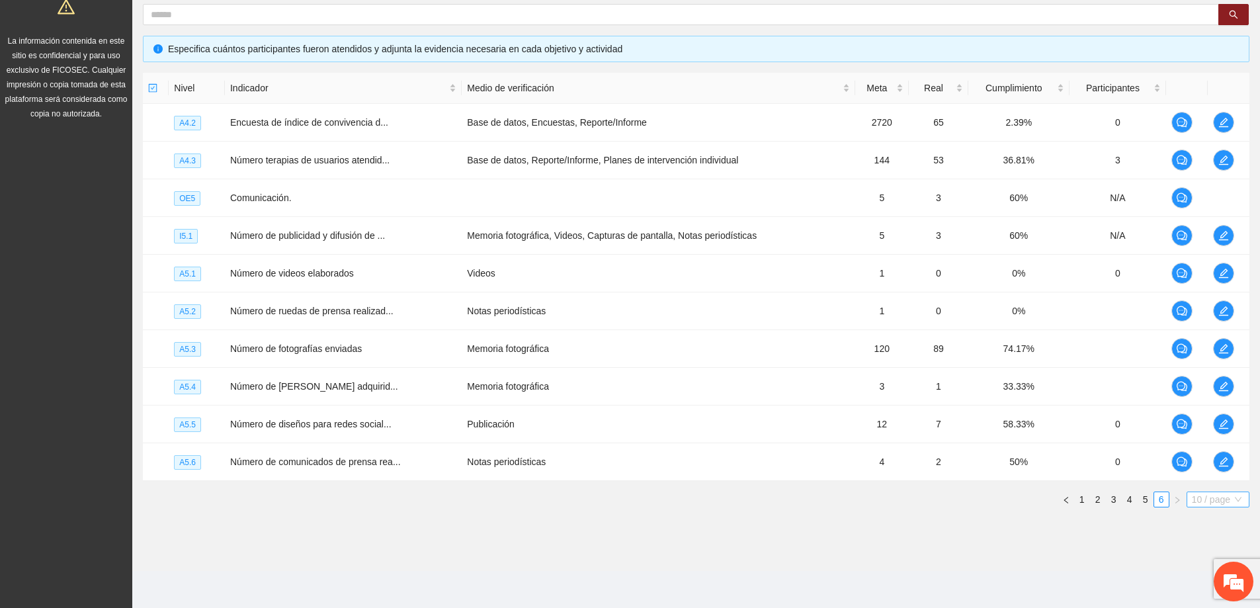
click at [1200, 496] on span "10 / page" at bounding box center [1218, 499] width 52 height 15
click at [1202, 589] on div "100 / page" at bounding box center [1218, 586] width 48 height 15
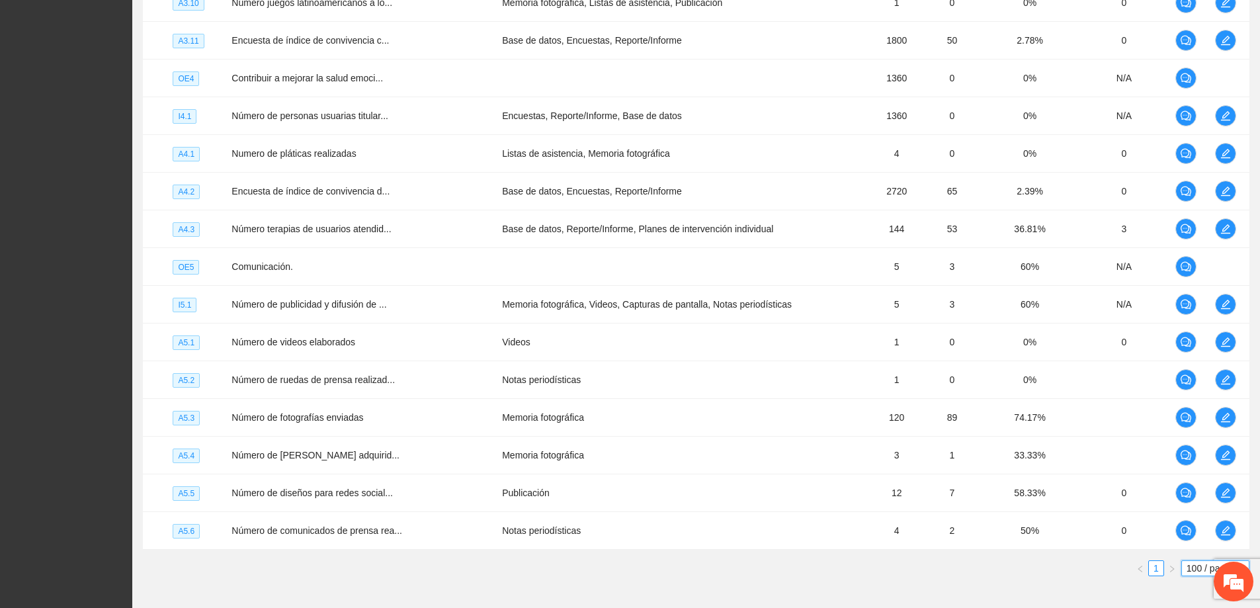
scroll to position [2141, 0]
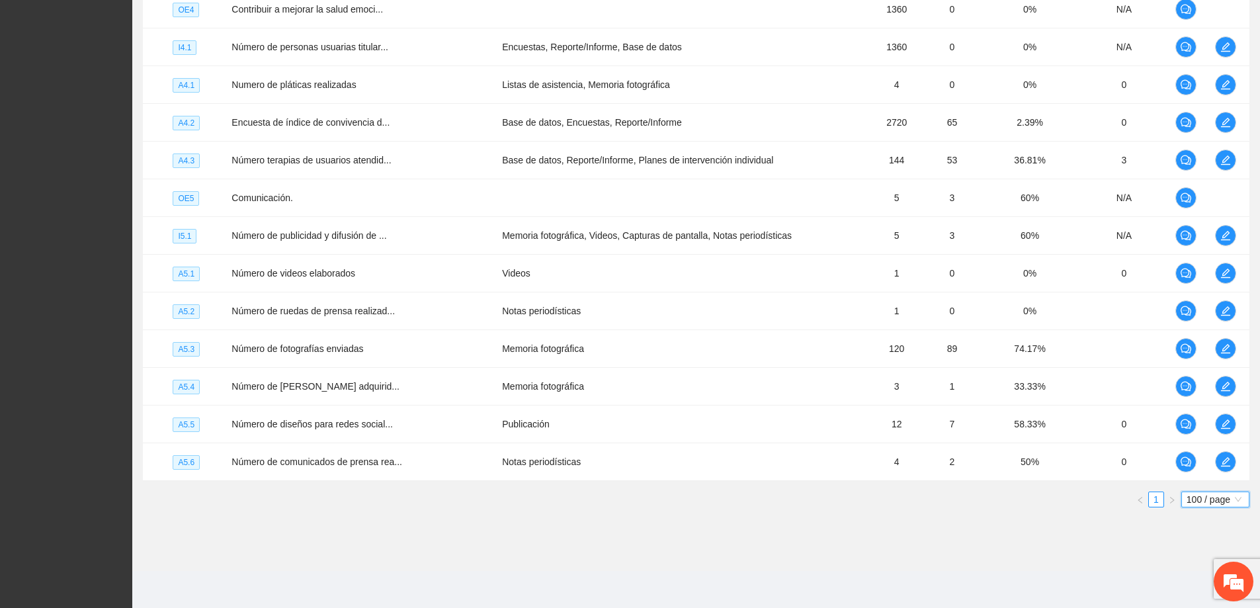
click at [1204, 501] on span "100 / page" at bounding box center [1215, 499] width 58 height 15
click at [1199, 518] on div "10 / page" at bounding box center [1215, 523] width 53 height 15
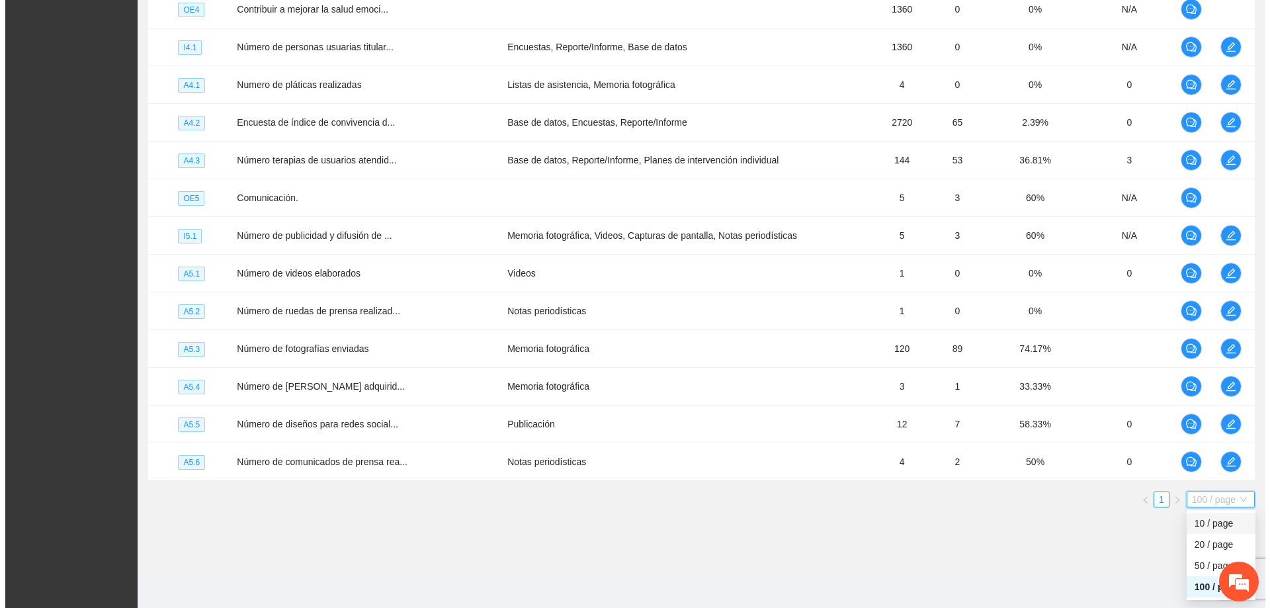
scroll to position [257, 0]
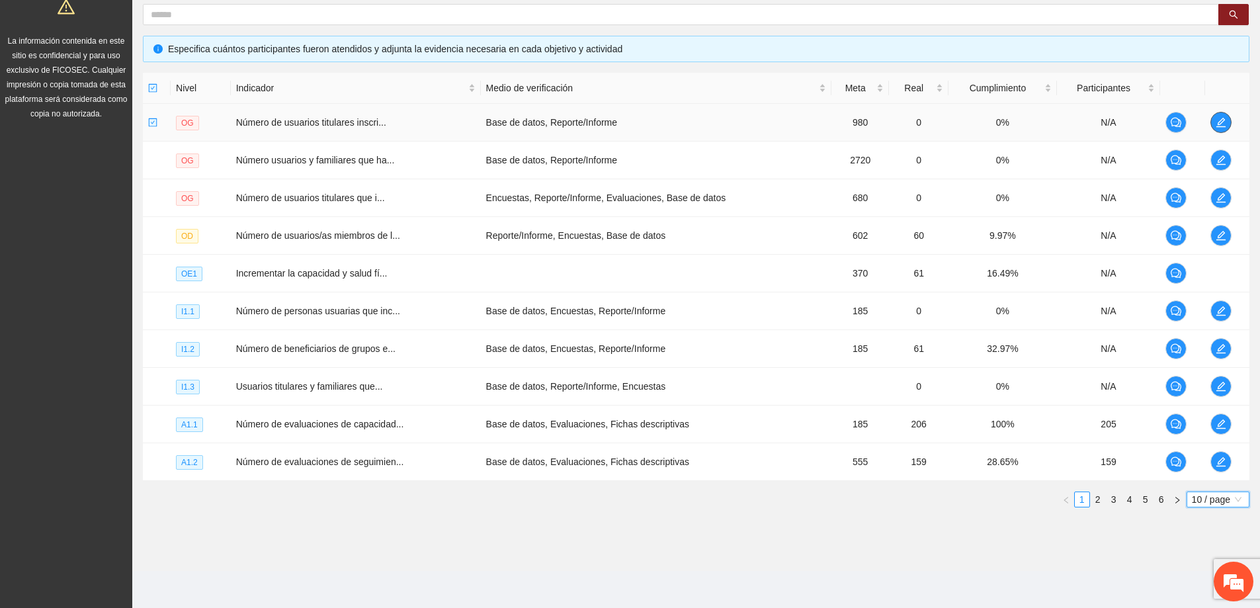
click at [1226, 123] on span "edit" at bounding box center [1221, 122] width 20 height 11
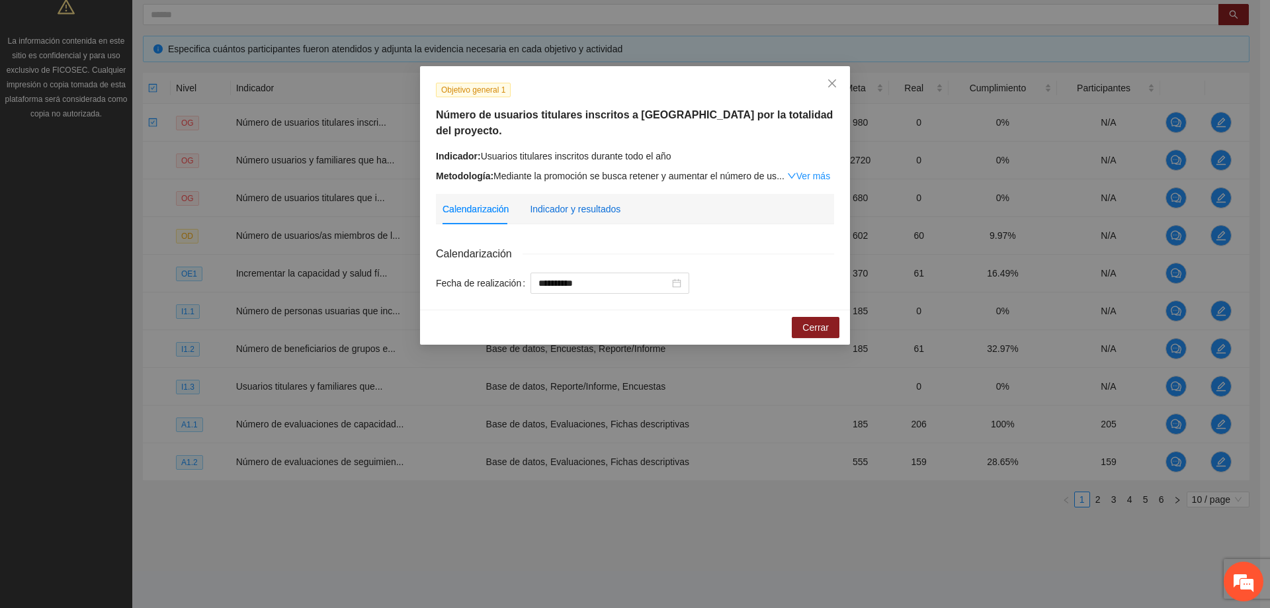
click at [550, 202] on div "Indicador y resultados" at bounding box center [575, 209] width 91 height 15
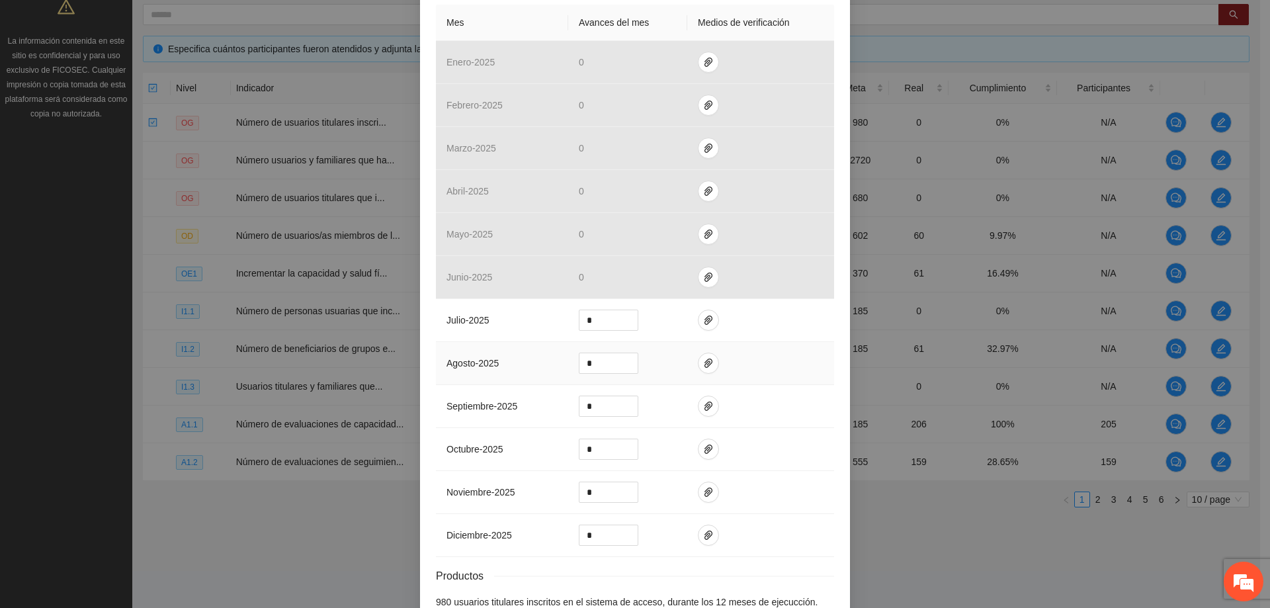
scroll to position [331, 0]
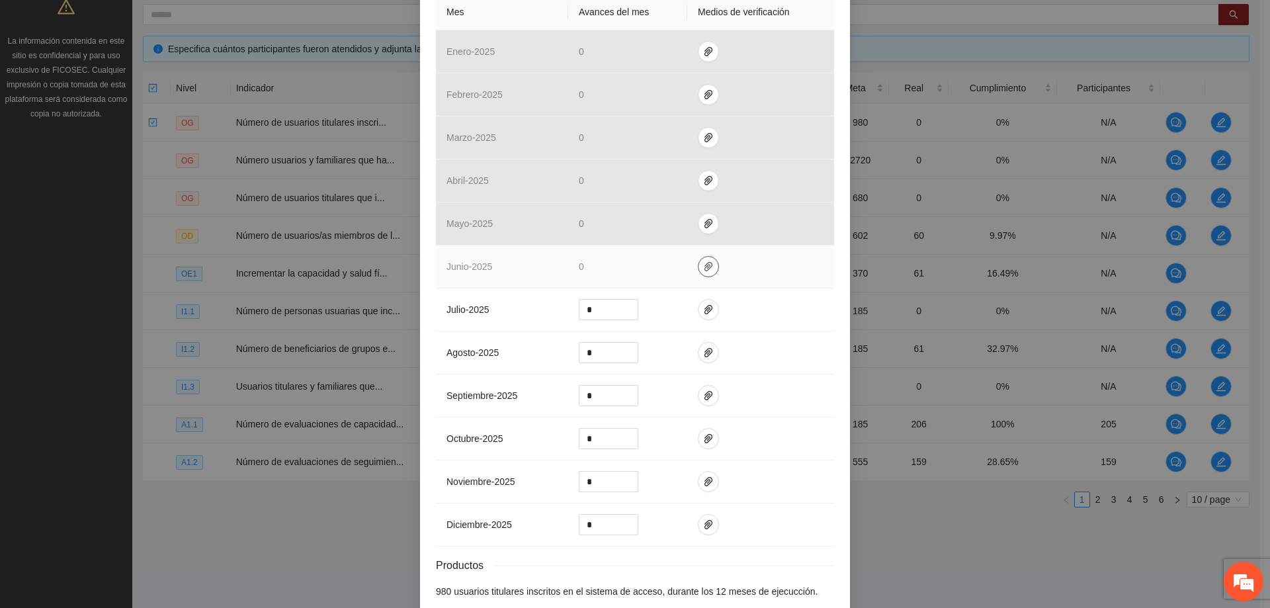
click at [698, 261] on span "paper-clip" at bounding box center [708, 266] width 20 height 11
click at [773, 270] on td at bounding box center [760, 266] width 147 height 43
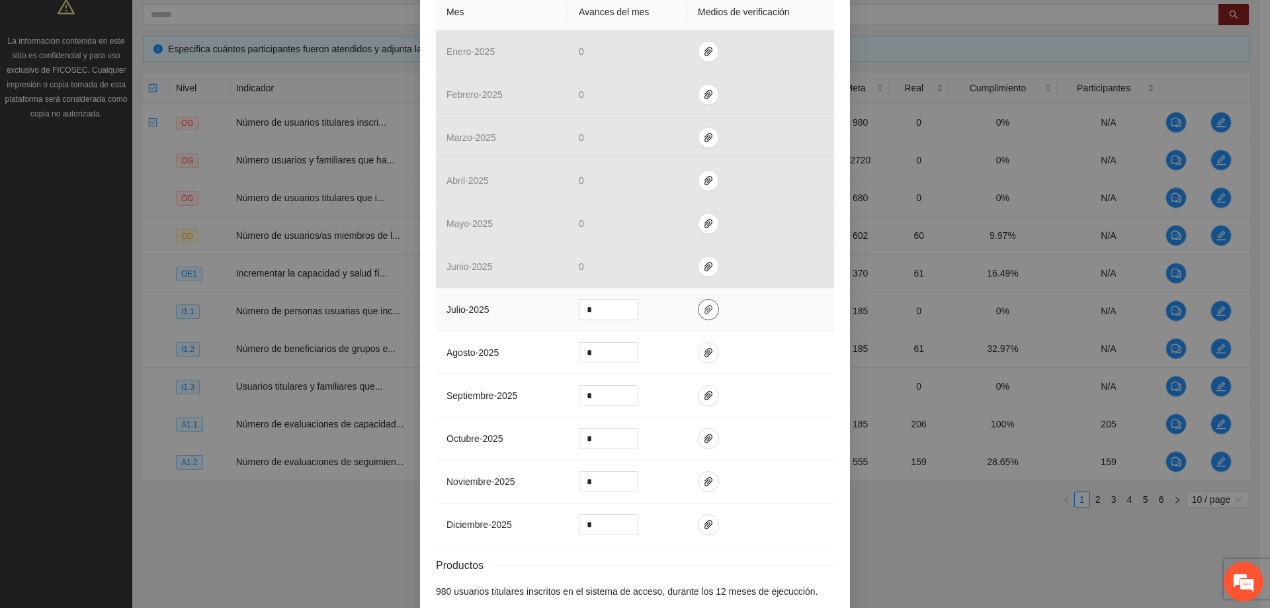
click at [701, 300] on button "button" at bounding box center [708, 309] width 21 height 21
click at [753, 307] on td at bounding box center [760, 309] width 147 height 43
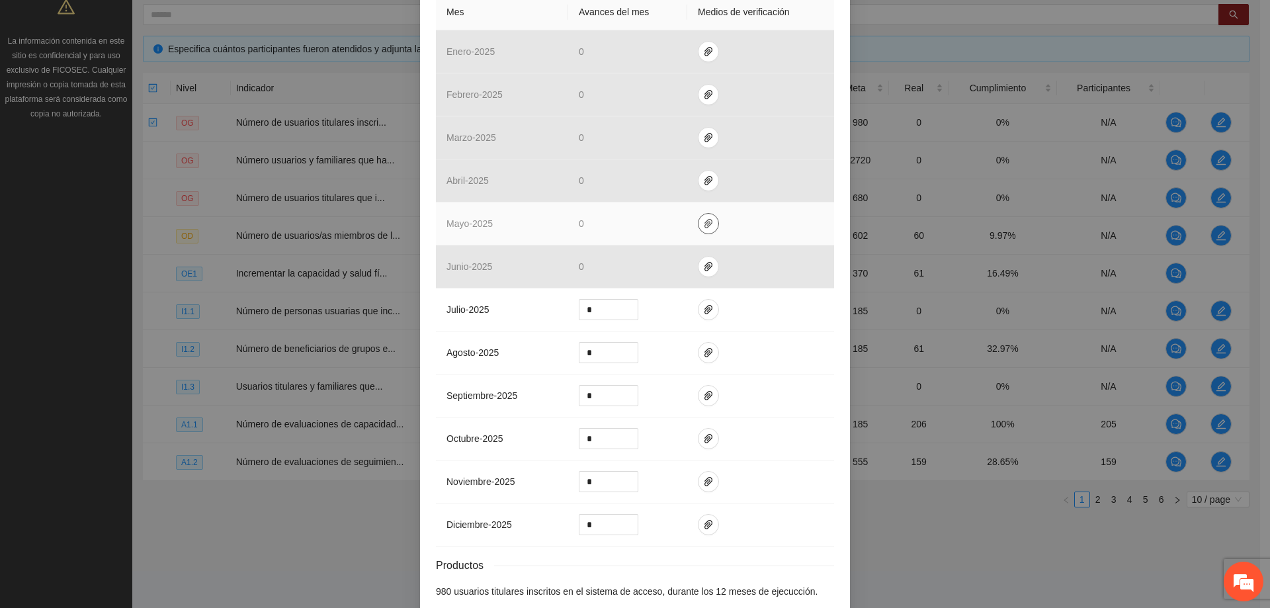
click at [694, 202] on td at bounding box center [760, 223] width 147 height 43
click at [703, 218] on icon "paper-clip" at bounding box center [708, 223] width 11 height 11
click at [724, 212] on td at bounding box center [760, 223] width 147 height 43
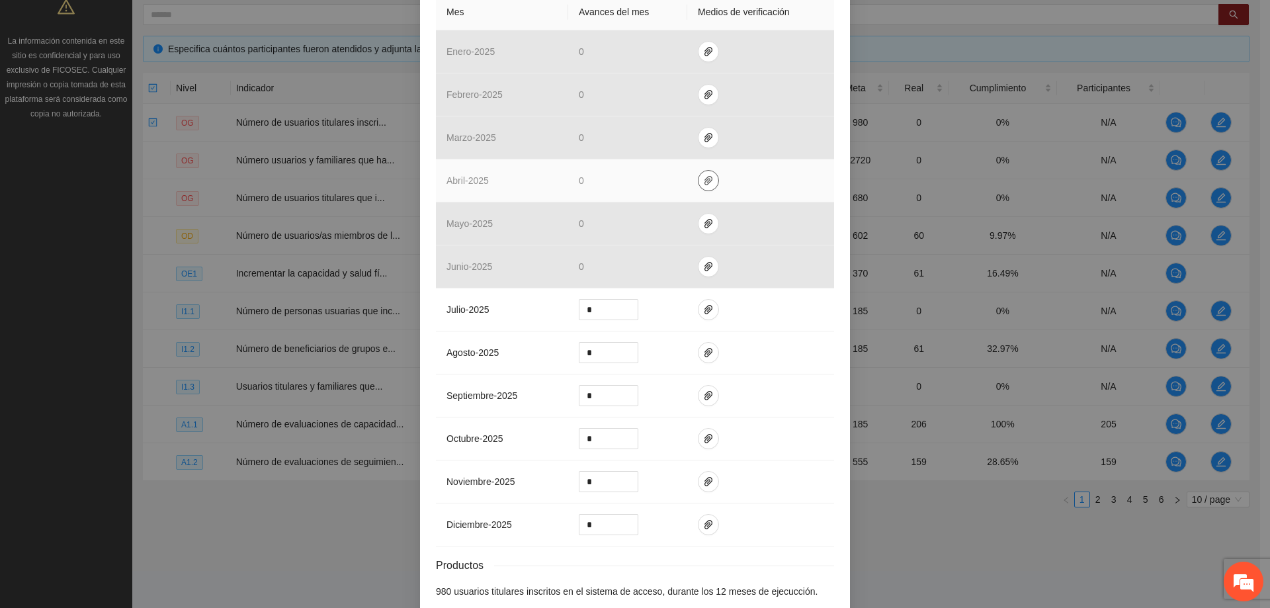
click at [703, 175] on icon "paper-clip" at bounding box center [708, 180] width 11 height 11
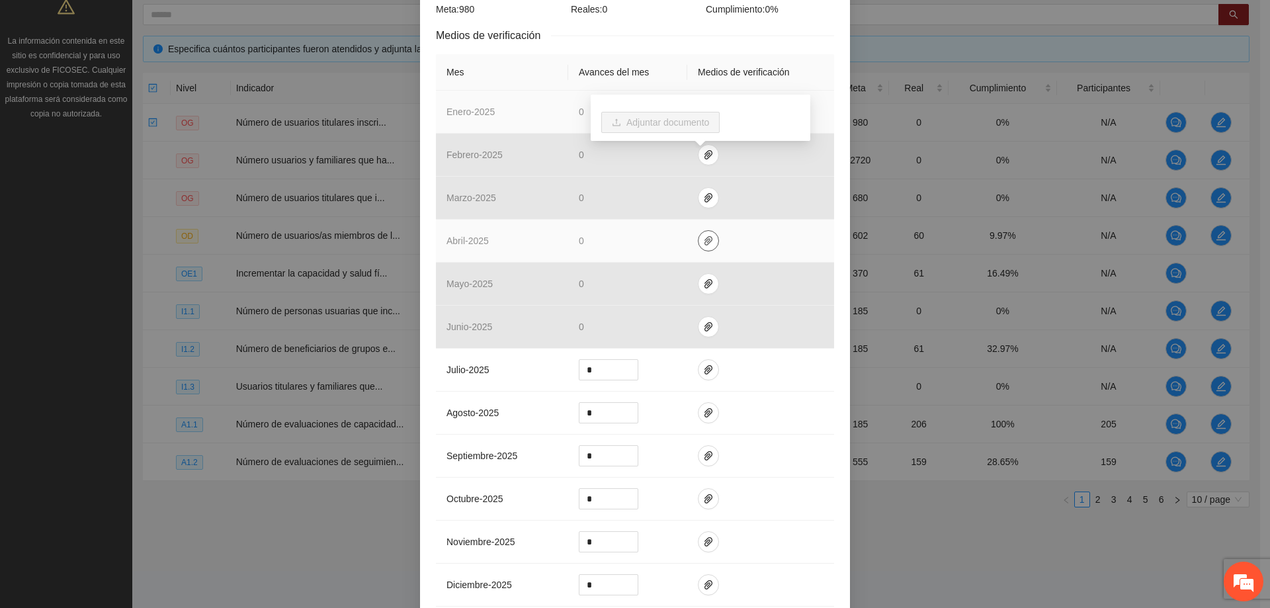
scroll to position [198, 0]
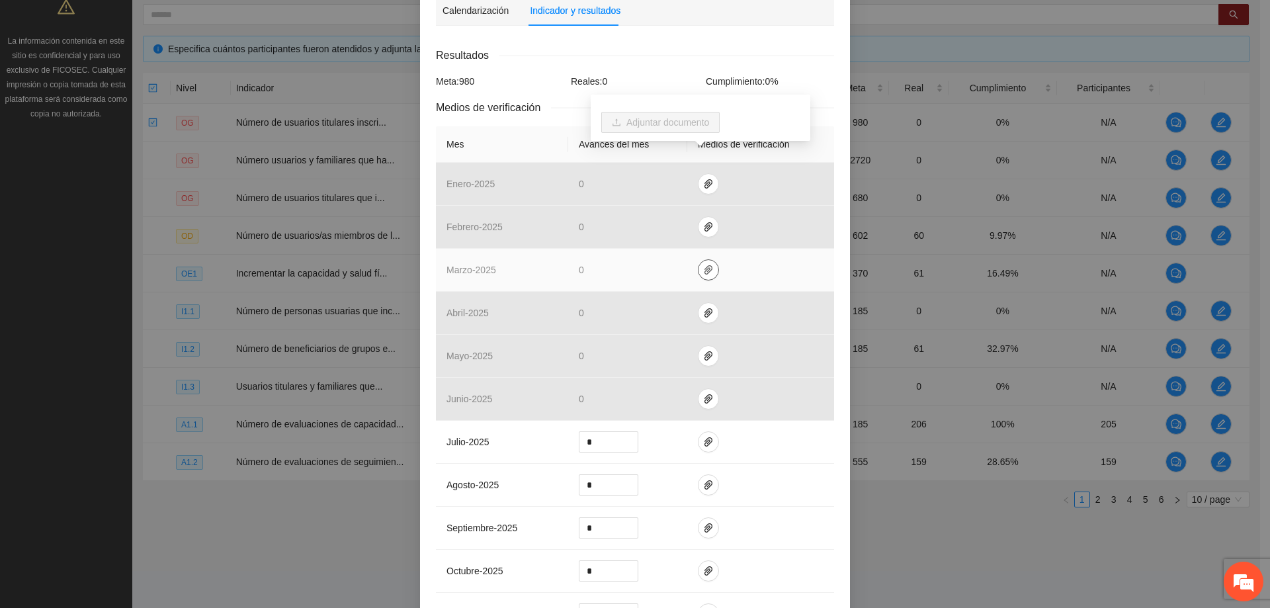
click at [706, 259] on button "button" at bounding box center [708, 269] width 21 height 21
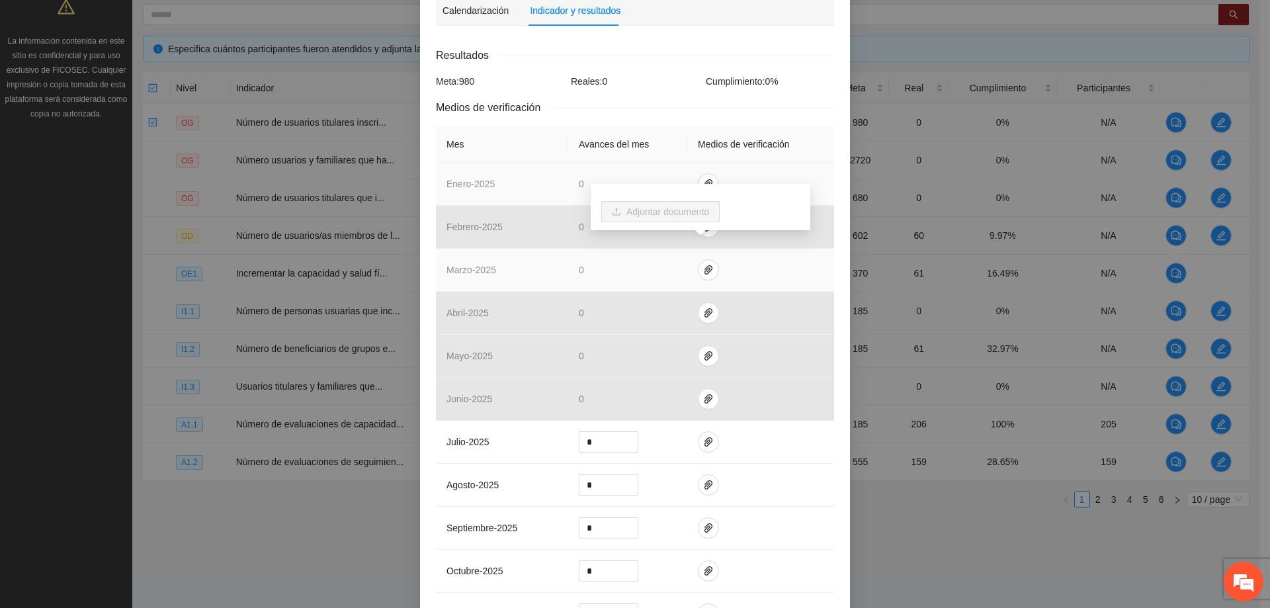
click at [741, 179] on td at bounding box center [760, 184] width 147 height 43
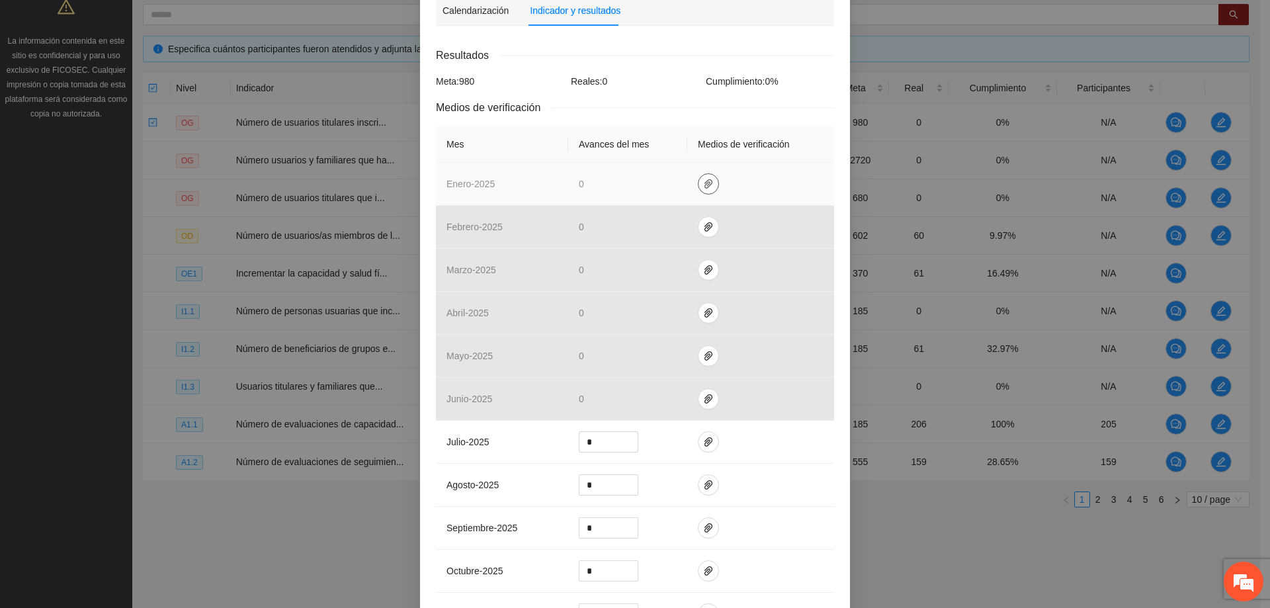
click at [710, 179] on span "paper-clip" at bounding box center [708, 184] width 20 height 11
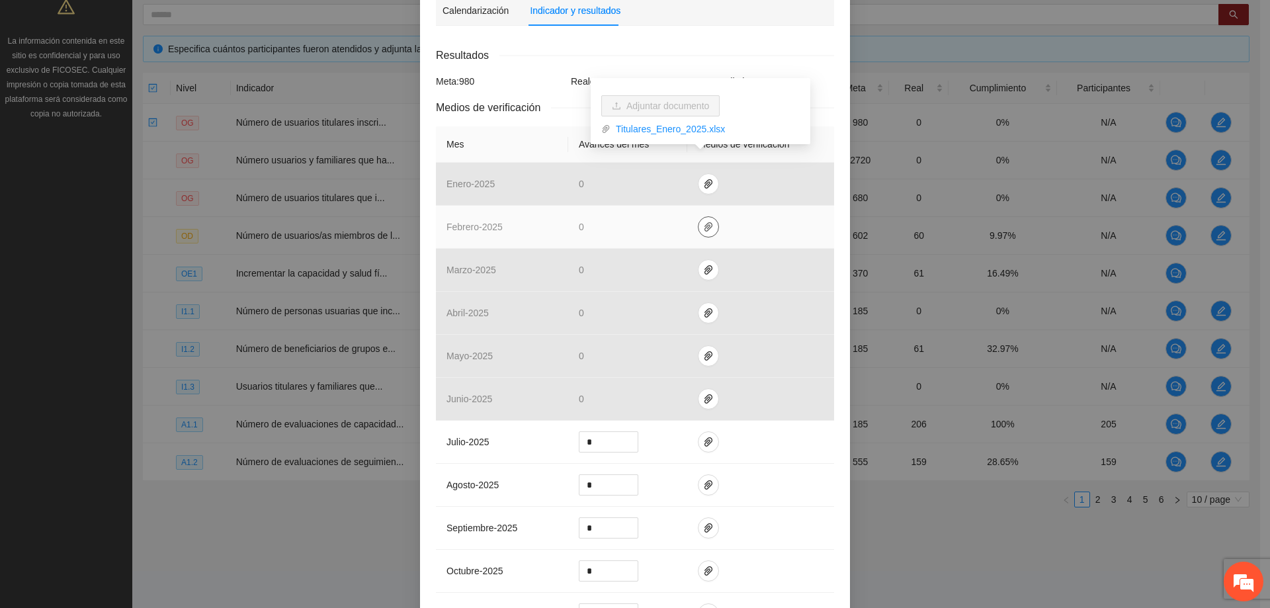
click at [702, 216] on button "button" at bounding box center [708, 226] width 21 height 21
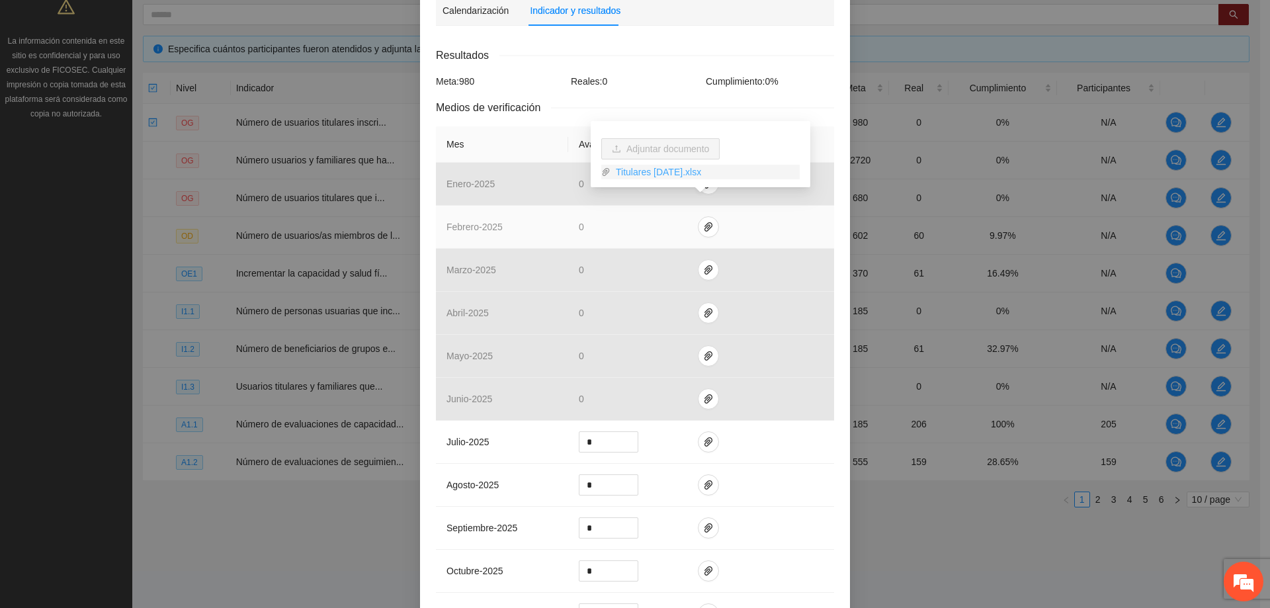
click at [657, 173] on link "Titulares [DATE].xlsx" at bounding box center [704, 172] width 189 height 15
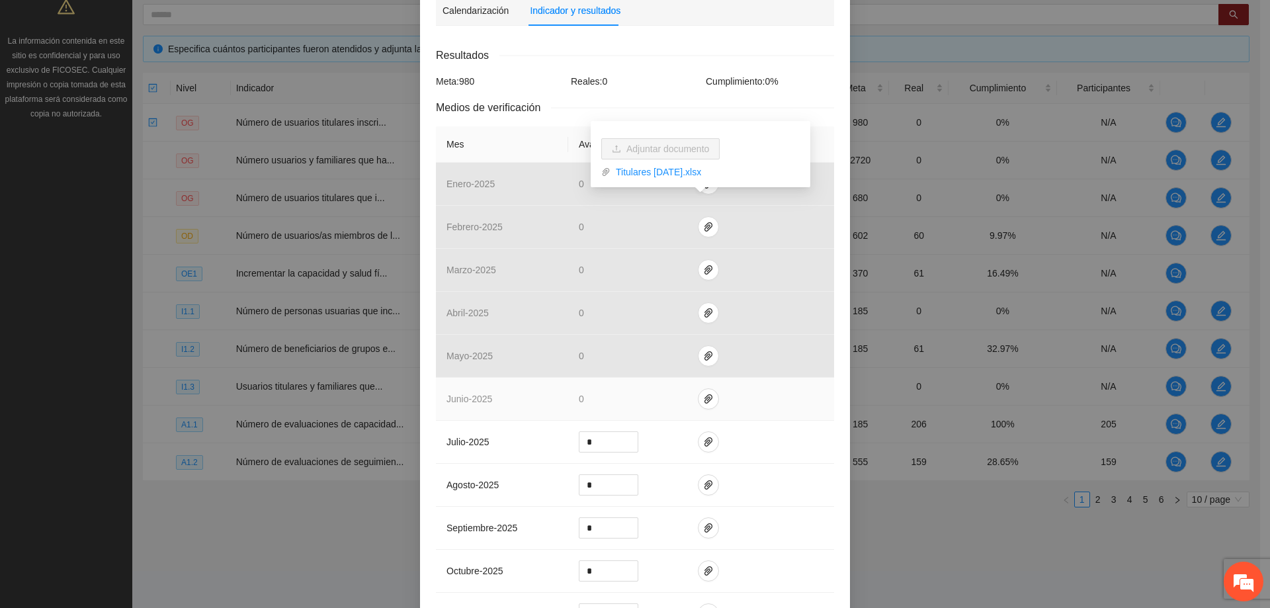
click at [767, 400] on td at bounding box center [760, 399] width 147 height 43
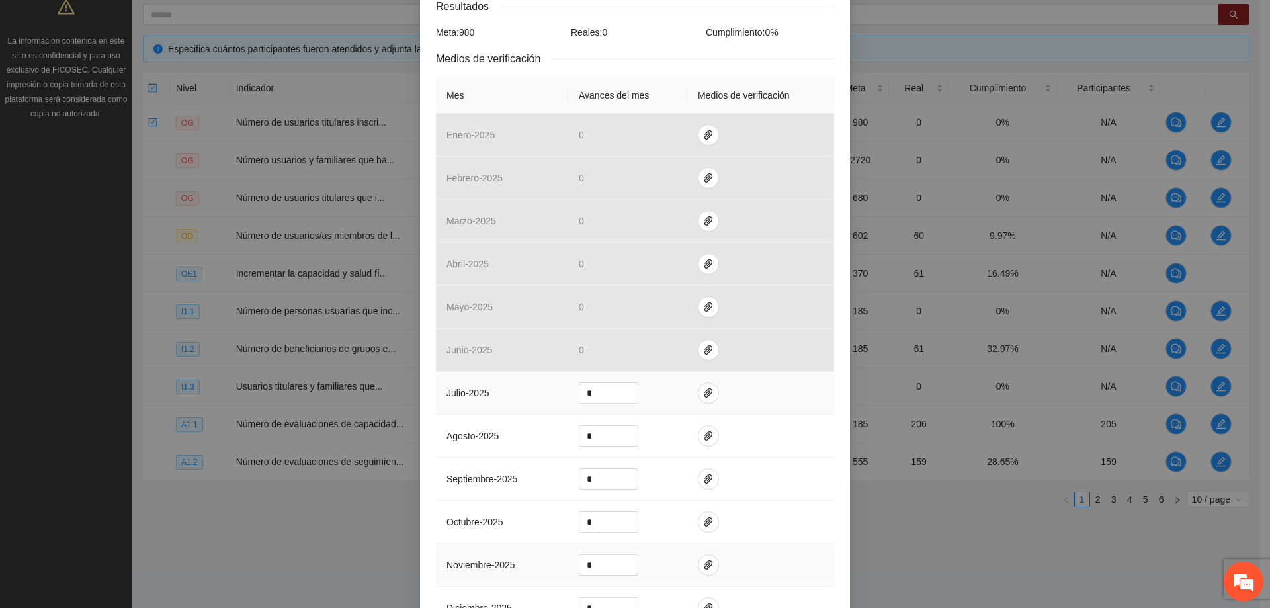
scroll to position [381, 0]
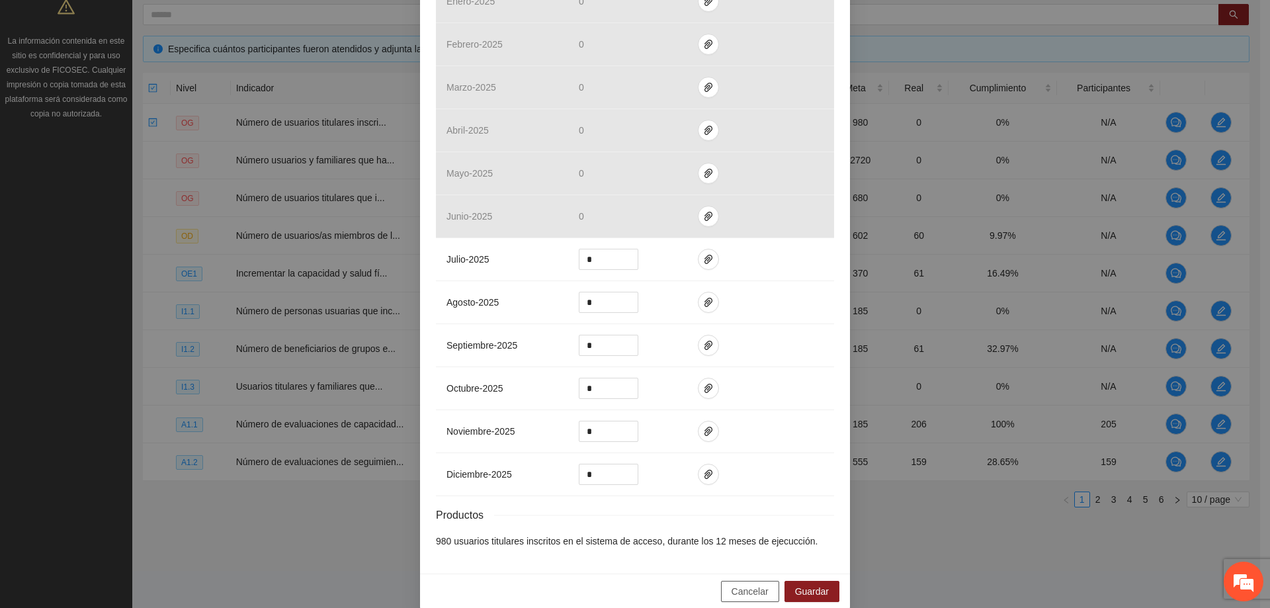
click at [739, 584] on span "Cancelar" at bounding box center [749, 591] width 37 height 15
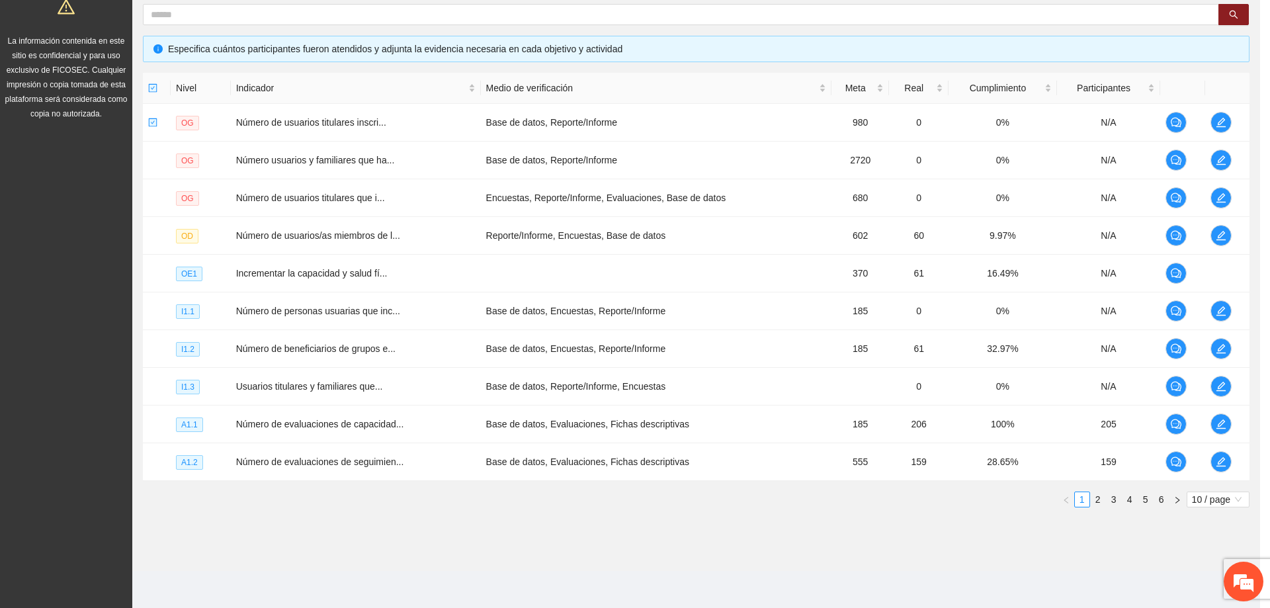
scroll to position [315, 0]
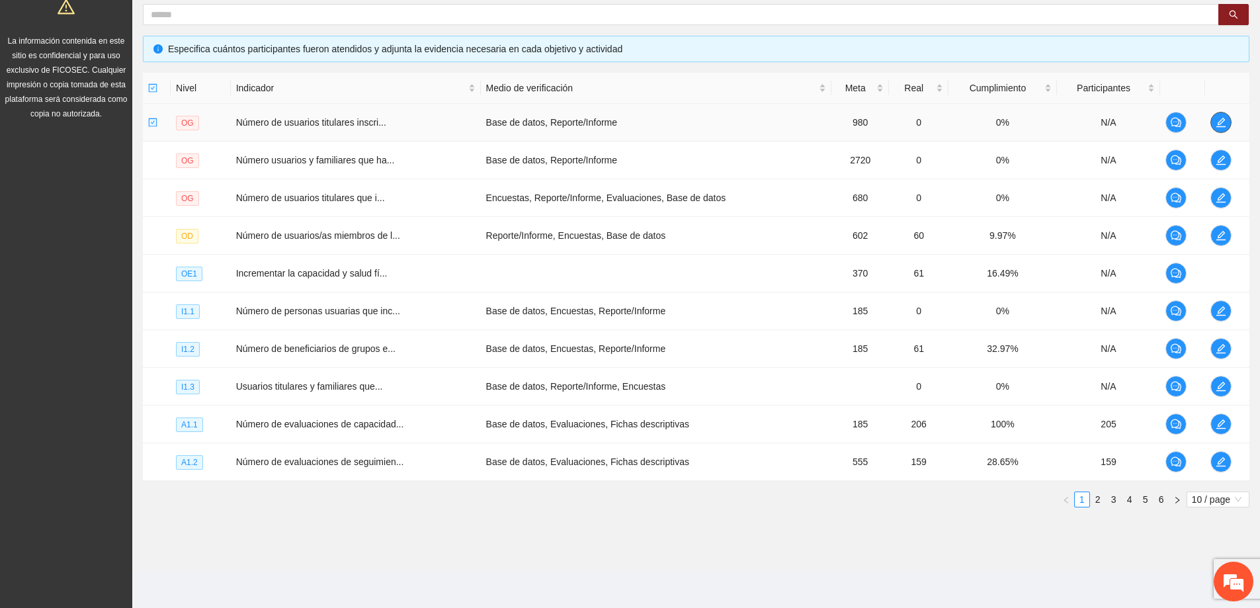
click at [1227, 122] on span "edit" at bounding box center [1221, 122] width 20 height 11
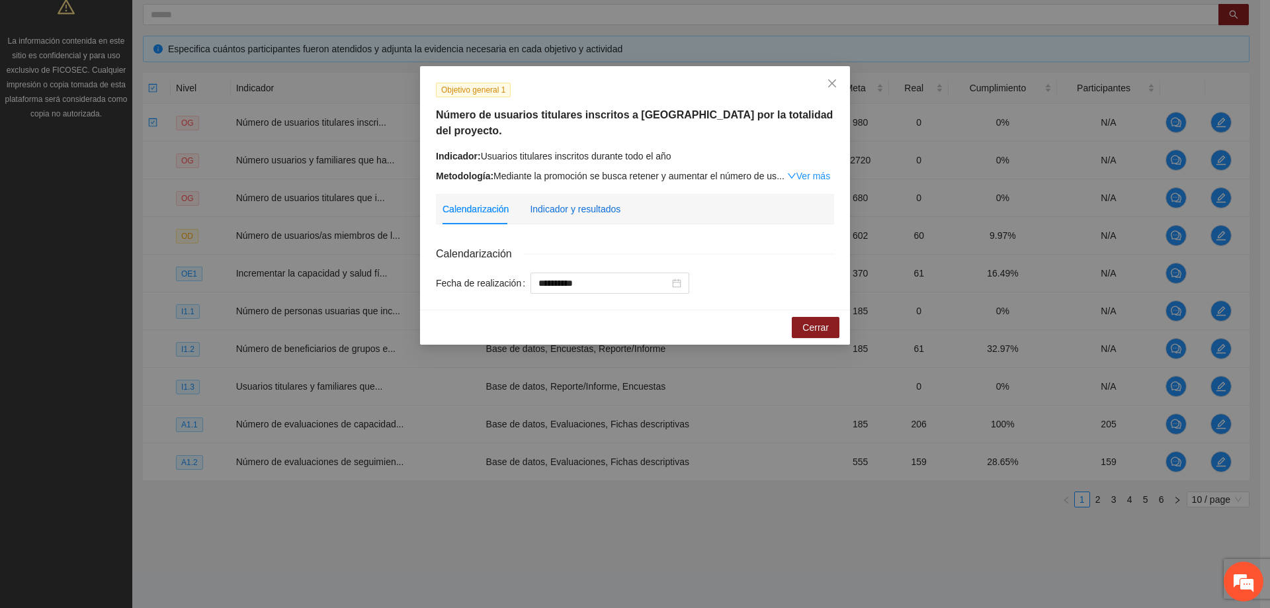
click at [554, 202] on div "Indicador y resultados" at bounding box center [575, 209] width 91 height 15
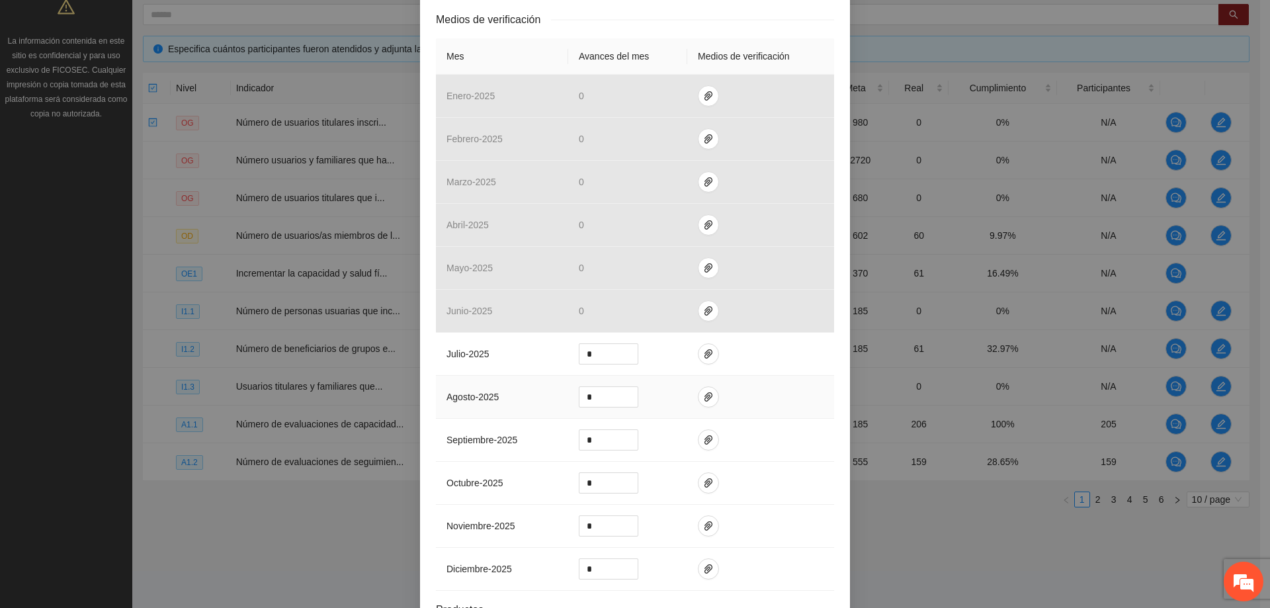
scroll to position [331, 0]
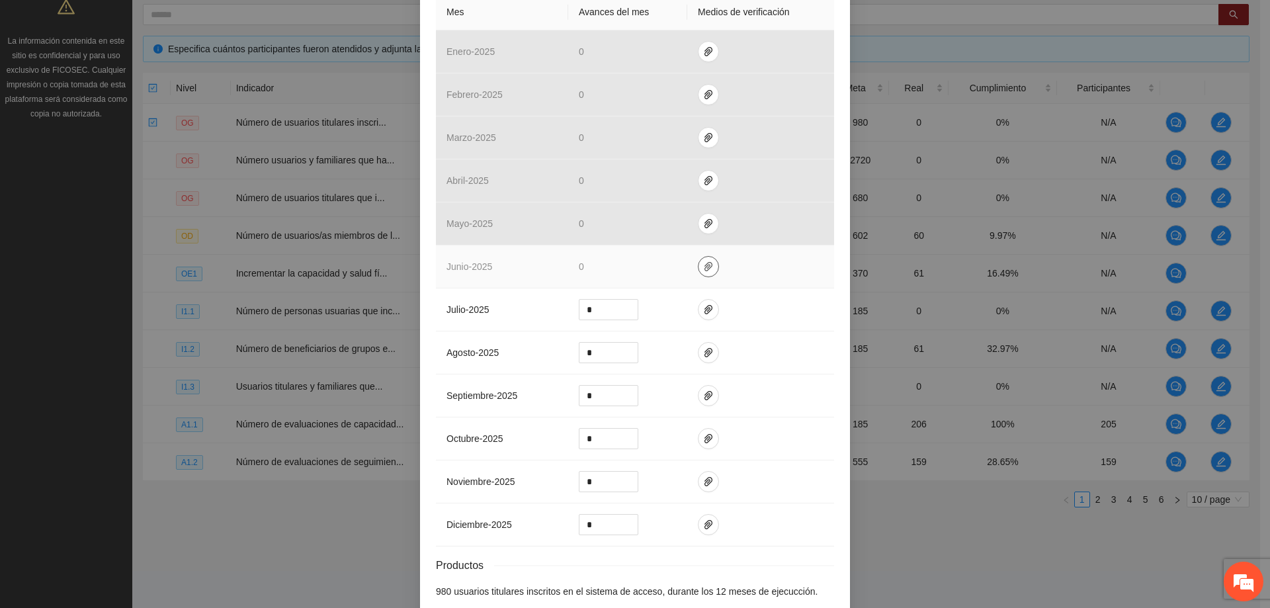
click at [704, 262] on icon "paper-clip" at bounding box center [708, 266] width 8 height 9
click at [745, 245] on td at bounding box center [760, 266] width 147 height 43
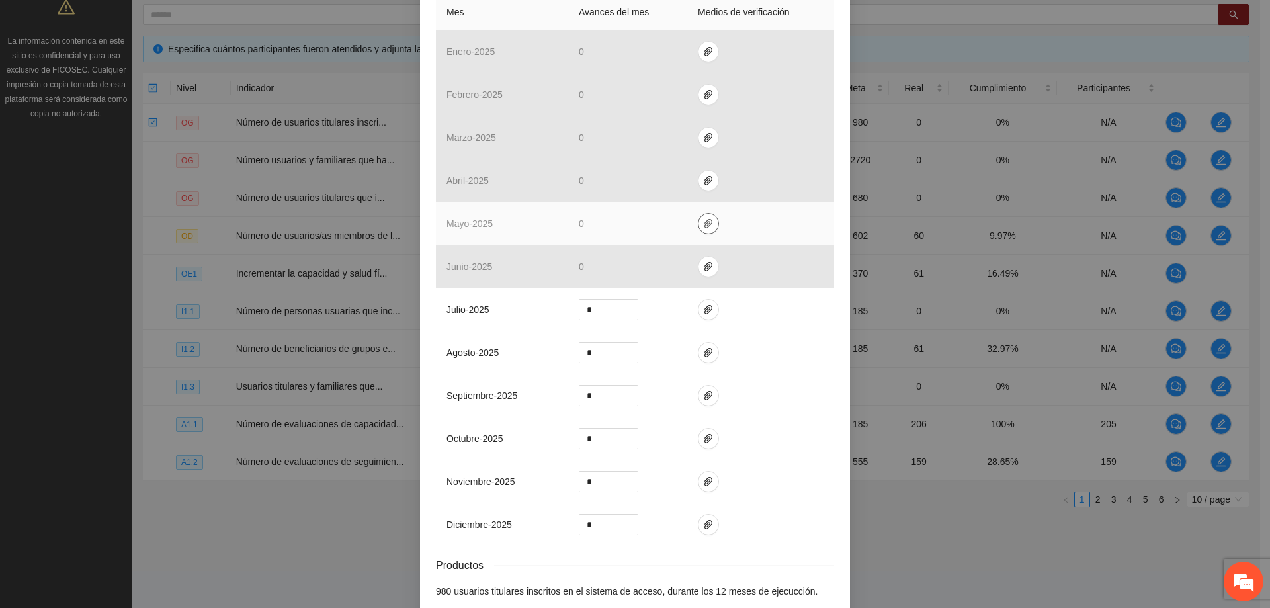
click at [703, 218] on icon "paper-clip" at bounding box center [708, 223] width 11 height 11
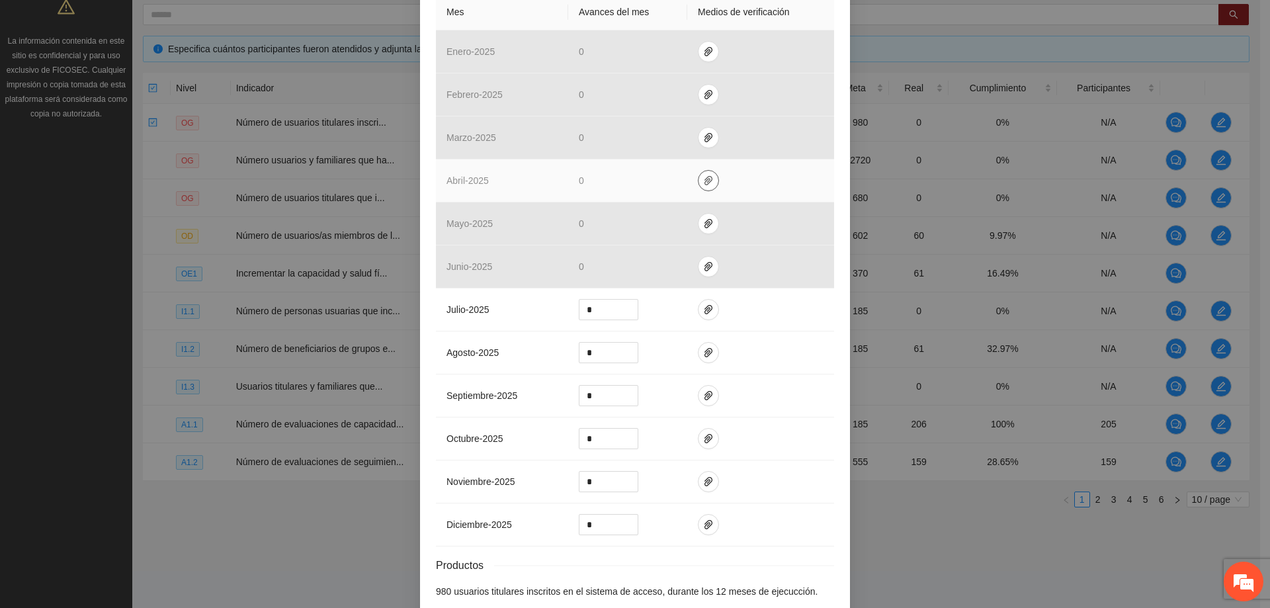
click at [703, 175] on icon "paper-clip" at bounding box center [708, 180] width 11 height 11
click at [692, 151] on div "Adjuntar documento" at bounding box center [701, 123] width 220 height 56
click at [698, 170] on button "button" at bounding box center [708, 180] width 21 height 21
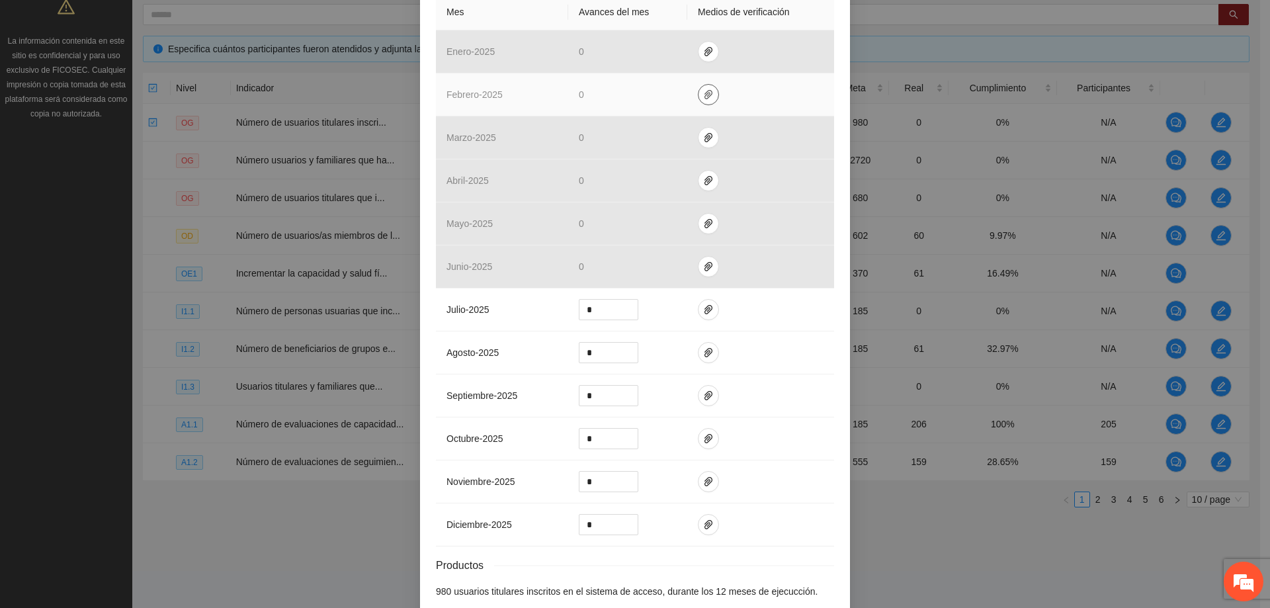
click at [703, 89] on icon "paper-clip" at bounding box center [708, 94] width 11 height 11
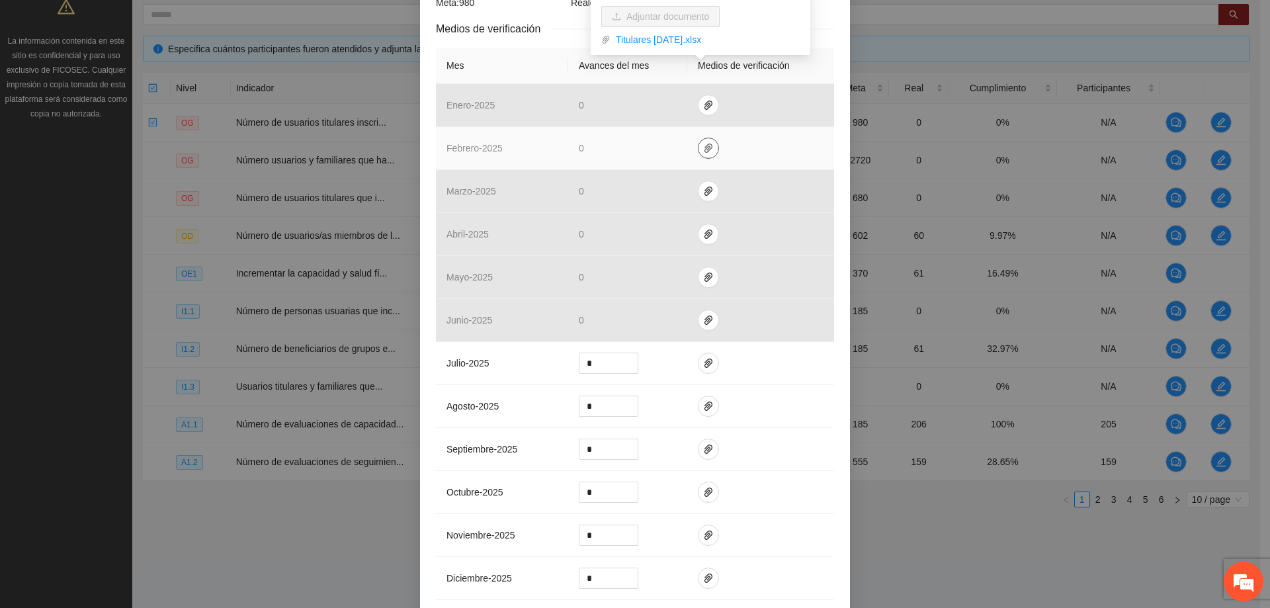
scroll to position [198, 0]
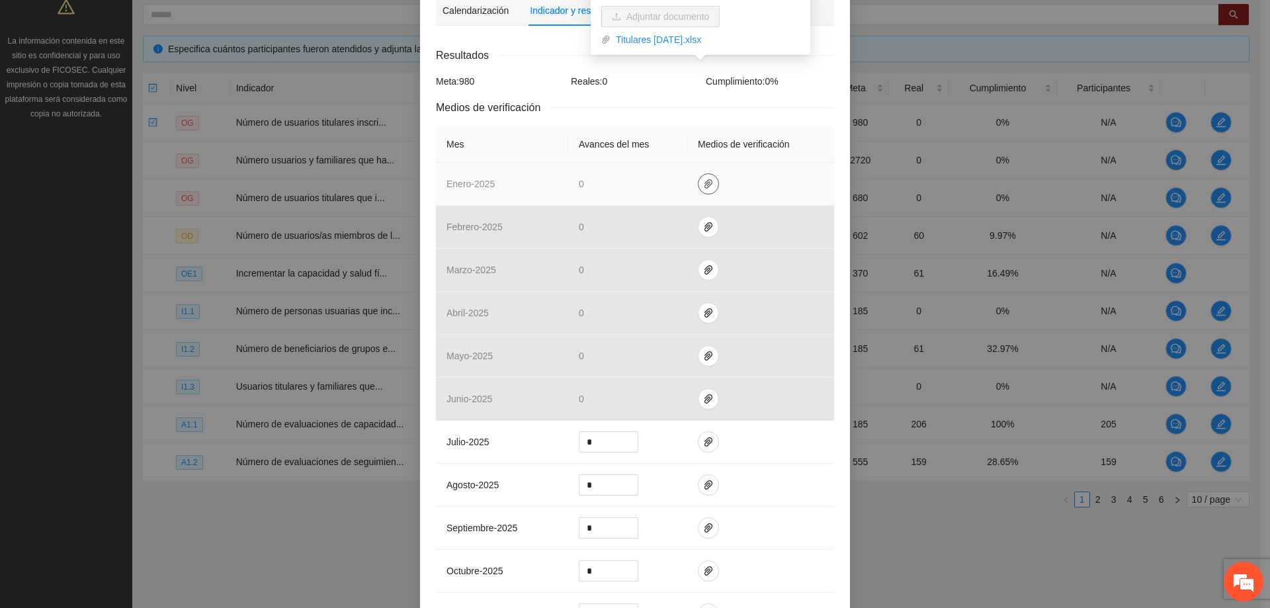
click at [703, 179] on icon "paper-clip" at bounding box center [708, 184] width 11 height 11
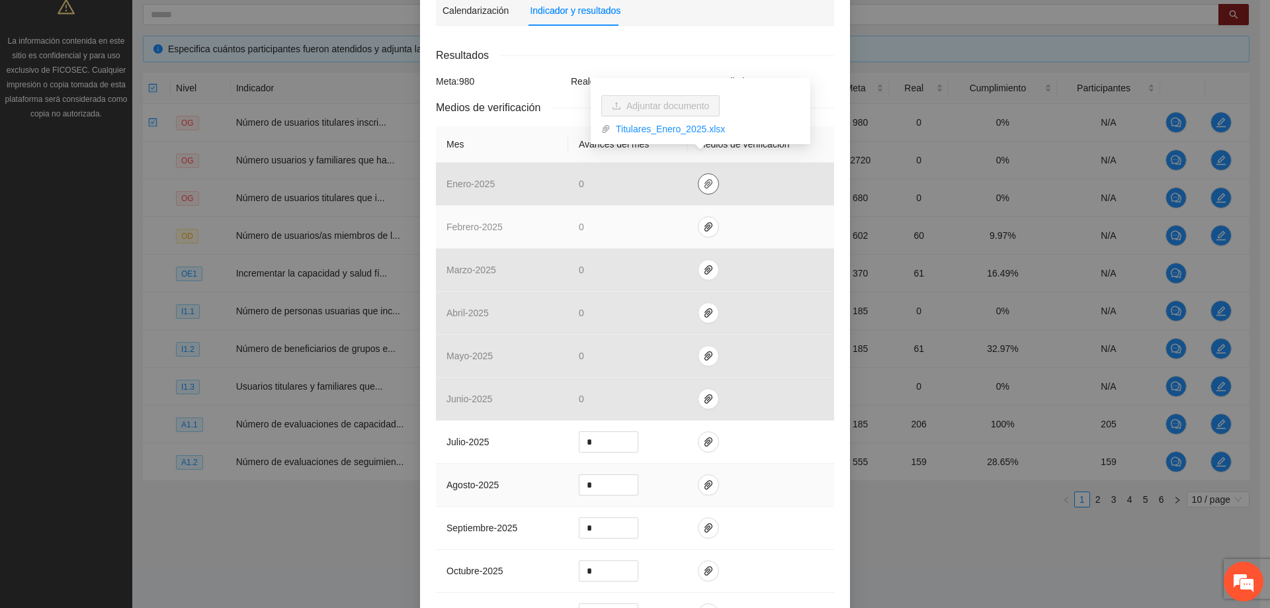
scroll to position [381, 0]
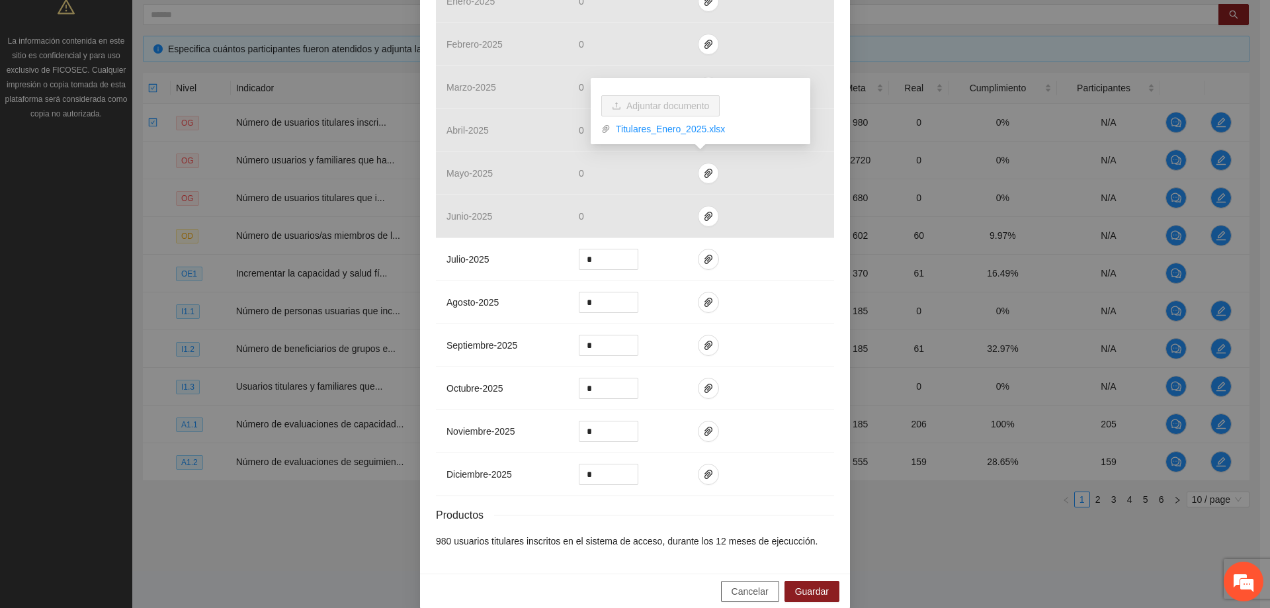
click at [745, 584] on span "Cancelar" at bounding box center [749, 591] width 37 height 15
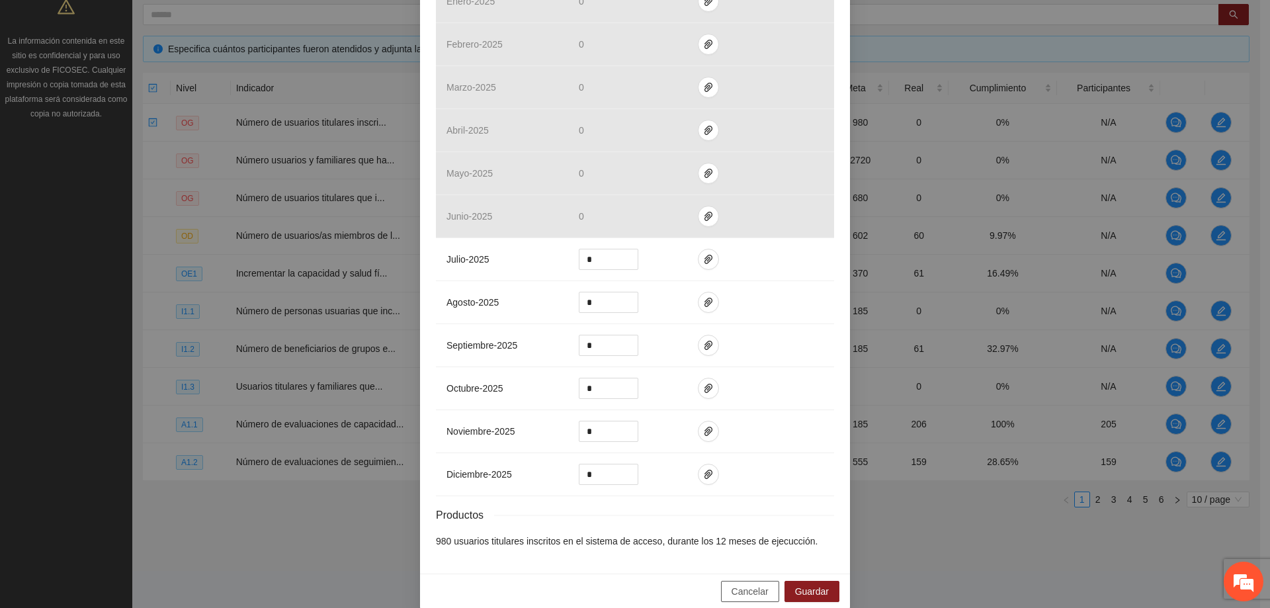
scroll to position [315, 0]
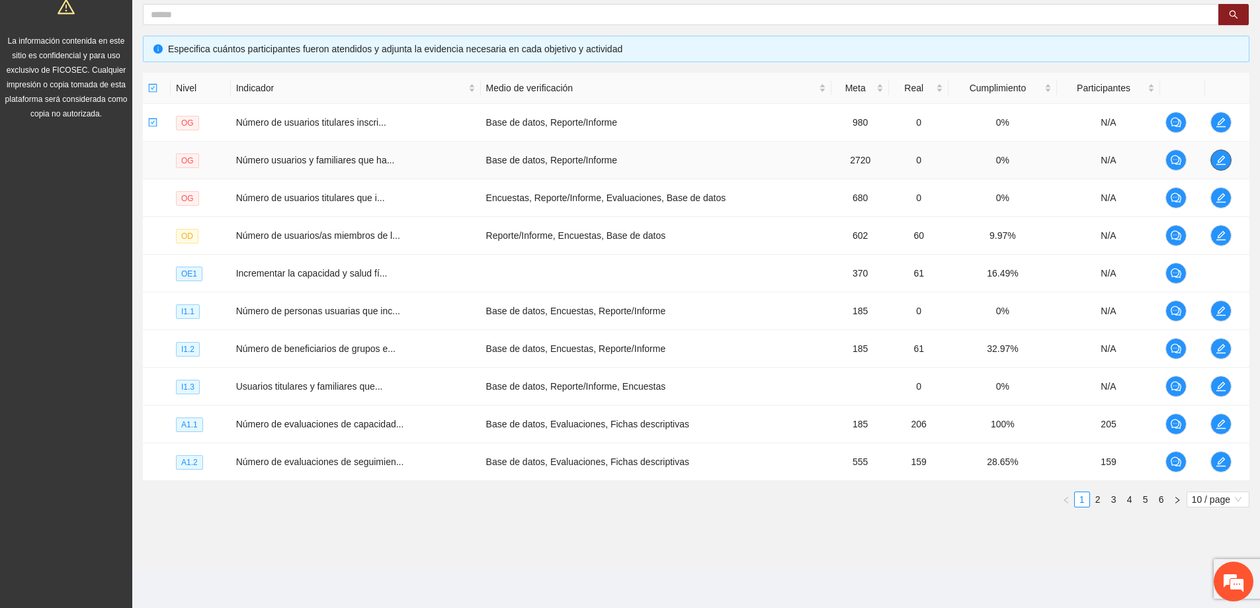
click at [1224, 165] on icon "edit" at bounding box center [1220, 159] width 9 height 9
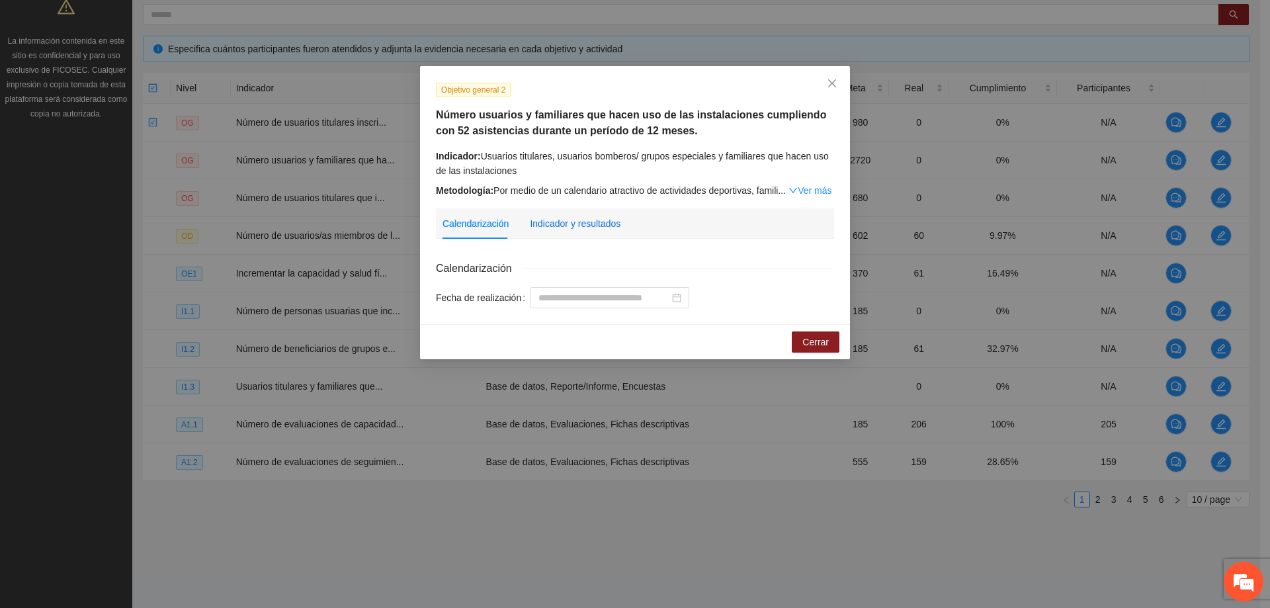
click at [578, 220] on div "Indicador y resultados" at bounding box center [575, 223] width 91 height 15
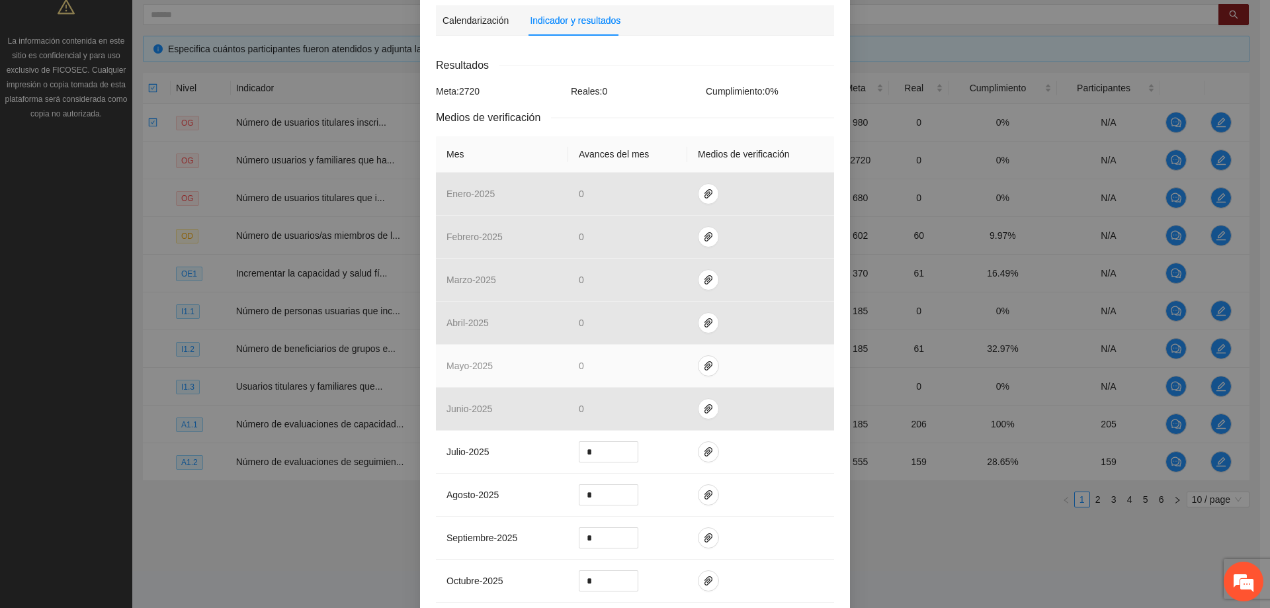
scroll to position [265, 0]
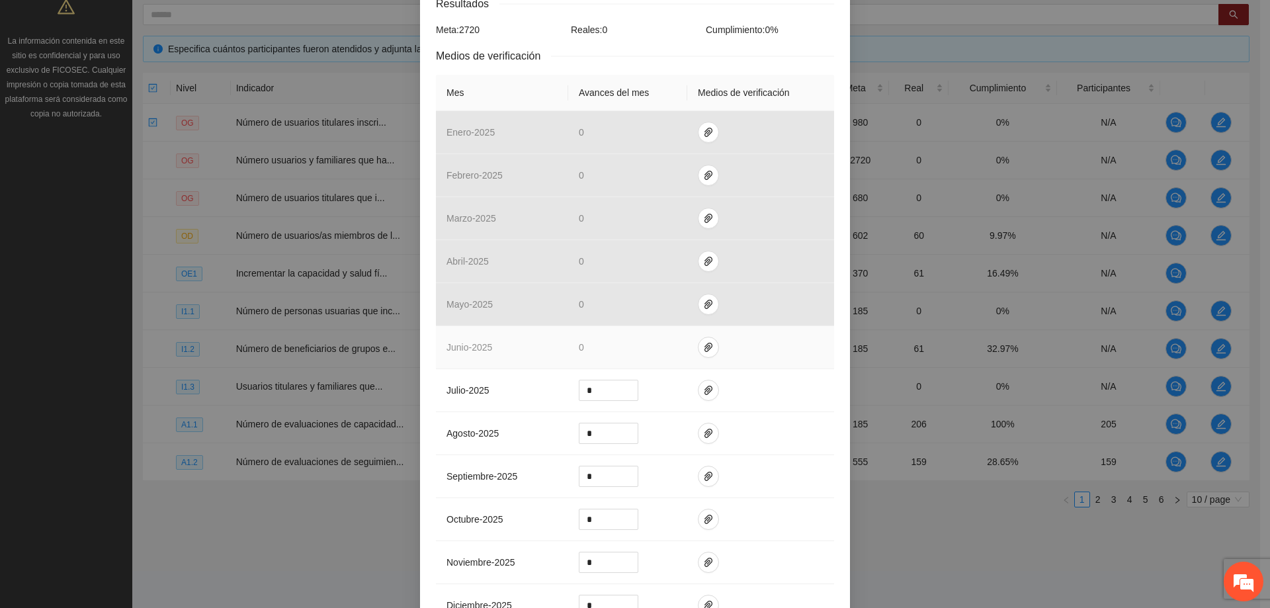
click at [714, 347] on td at bounding box center [760, 347] width 147 height 43
click at [711, 348] on button "button" at bounding box center [708, 347] width 21 height 21
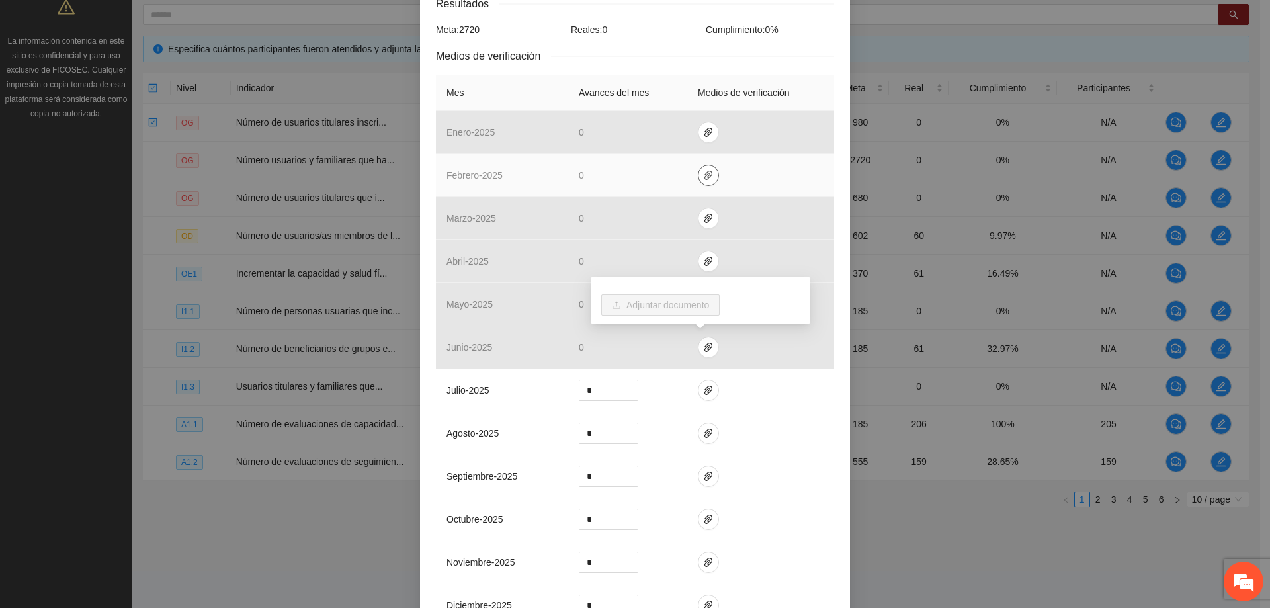
click at [702, 165] on button "button" at bounding box center [708, 175] width 21 height 21
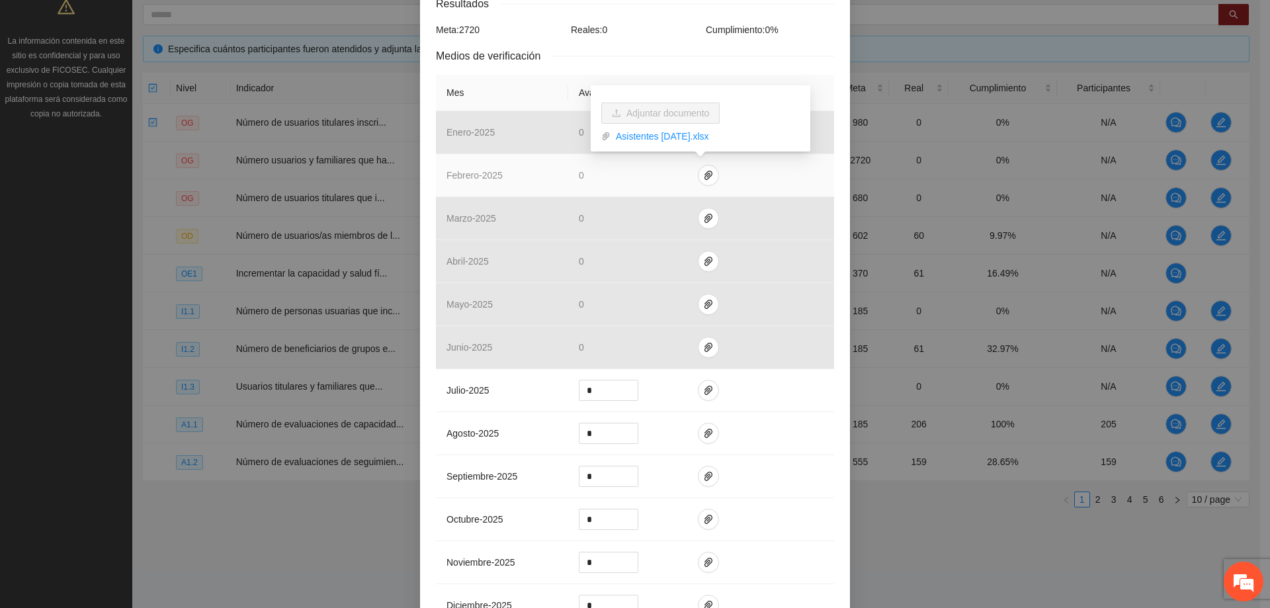
click at [741, 193] on td at bounding box center [760, 175] width 147 height 43
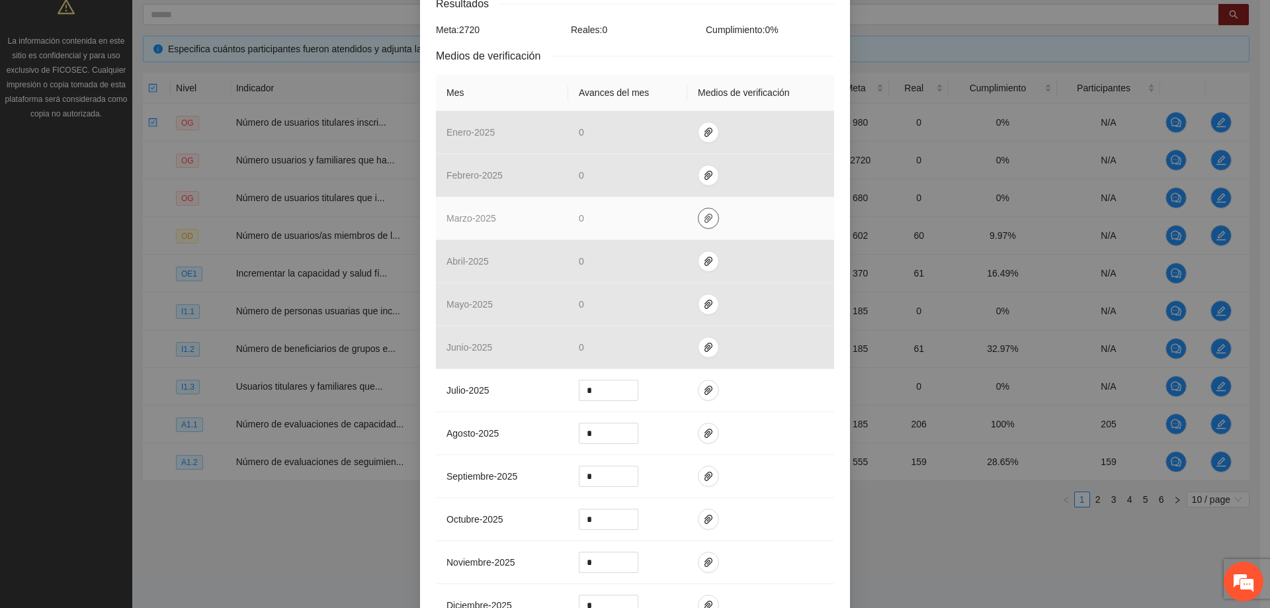
drag, startPoint x: 702, startPoint y: 206, endPoint x: 705, endPoint y: 218, distance: 11.5
click at [704, 214] on td at bounding box center [760, 218] width 147 height 43
click at [705, 218] on icon "paper-clip" at bounding box center [708, 218] width 11 height 11
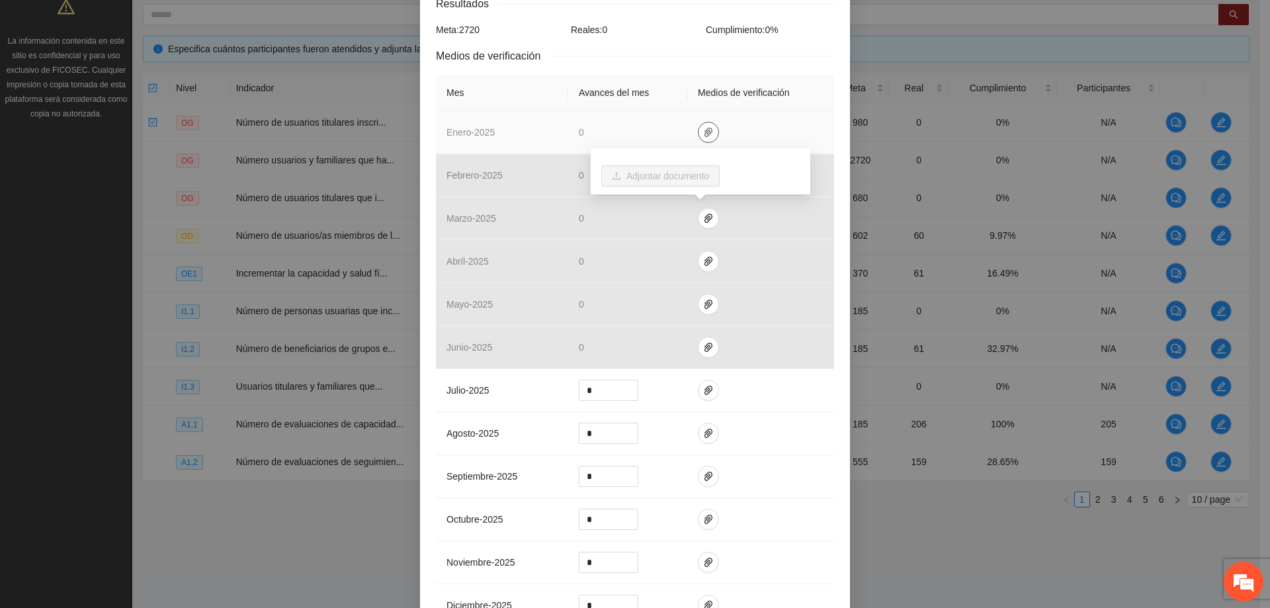
click at [698, 124] on button "button" at bounding box center [708, 132] width 21 height 21
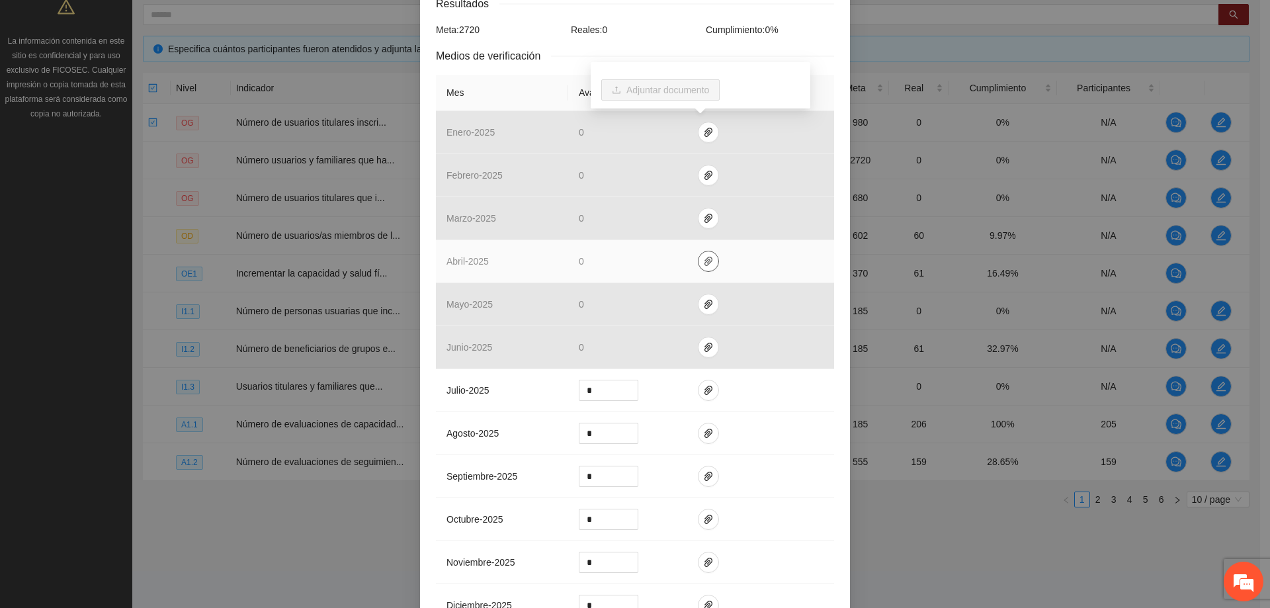
click at [704, 252] on button "button" at bounding box center [708, 261] width 21 height 21
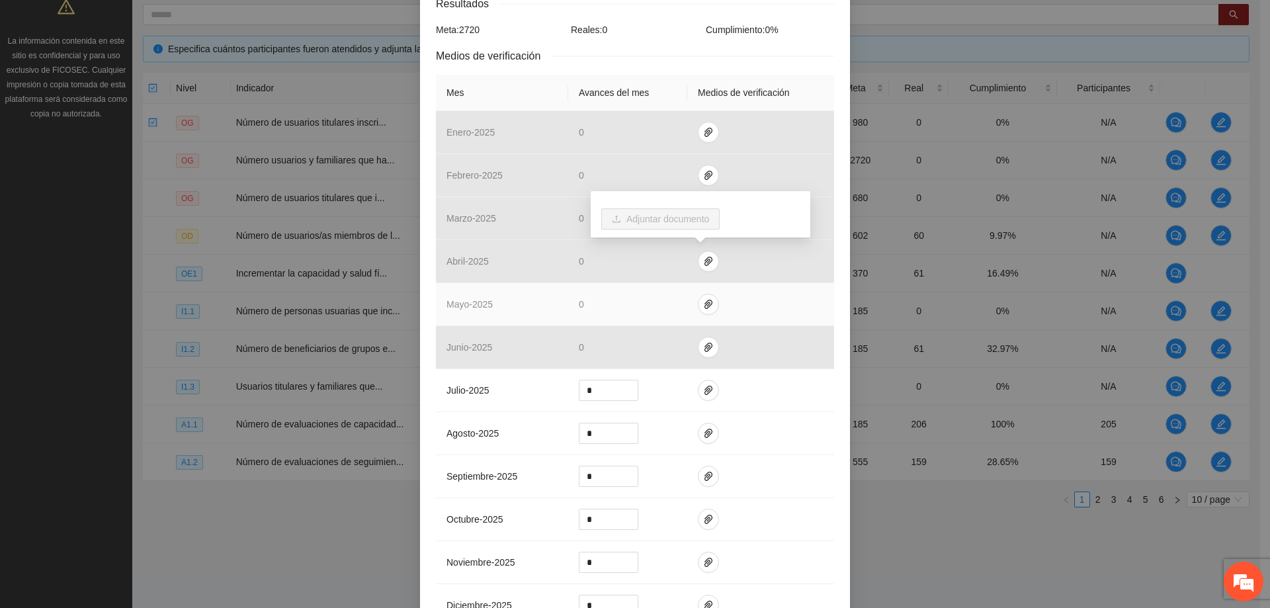
click at [716, 301] on td at bounding box center [760, 304] width 147 height 43
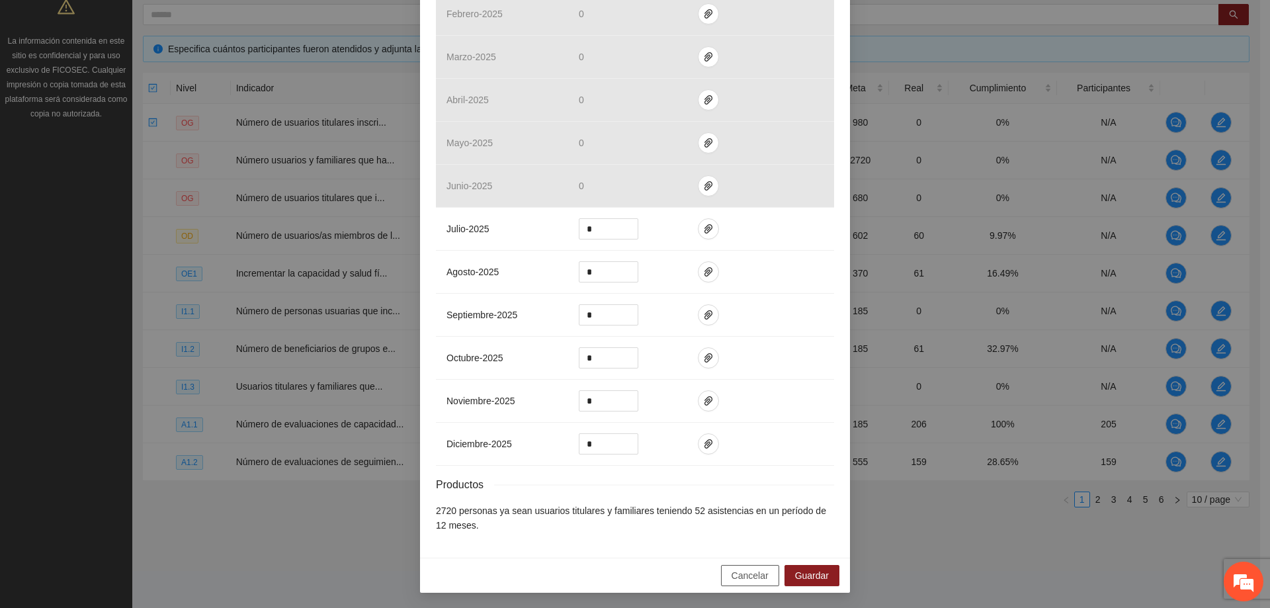
click at [731, 568] on span "Cancelar" at bounding box center [749, 575] width 37 height 15
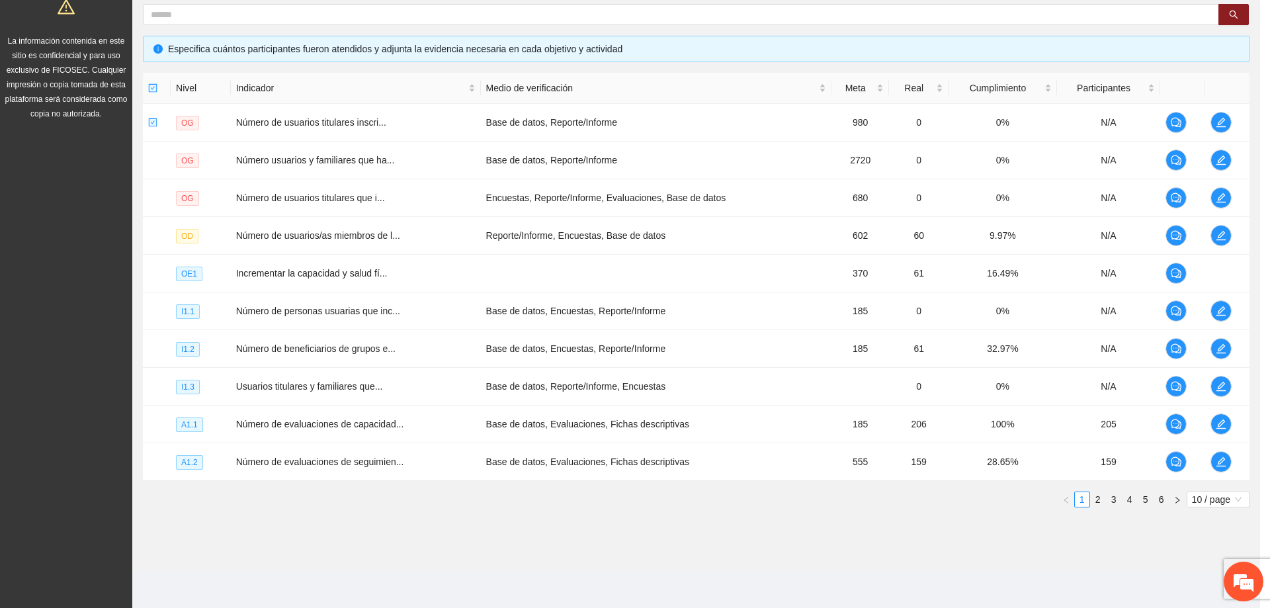
scroll to position [360, 0]
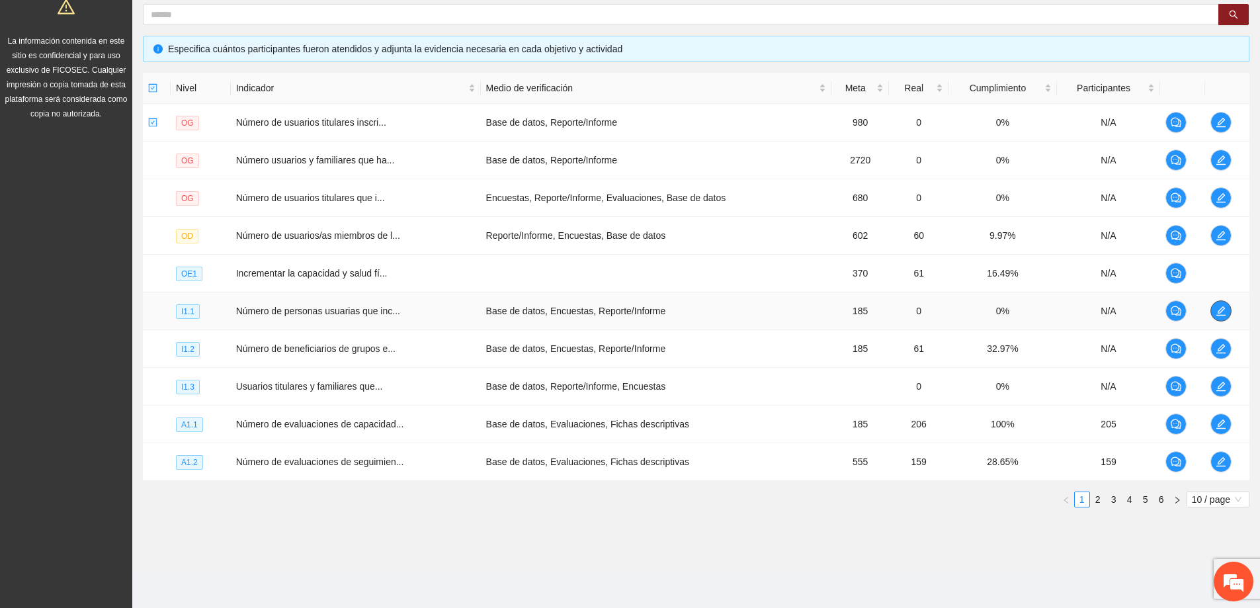
click at [1223, 311] on icon "edit" at bounding box center [1221, 311] width 11 height 11
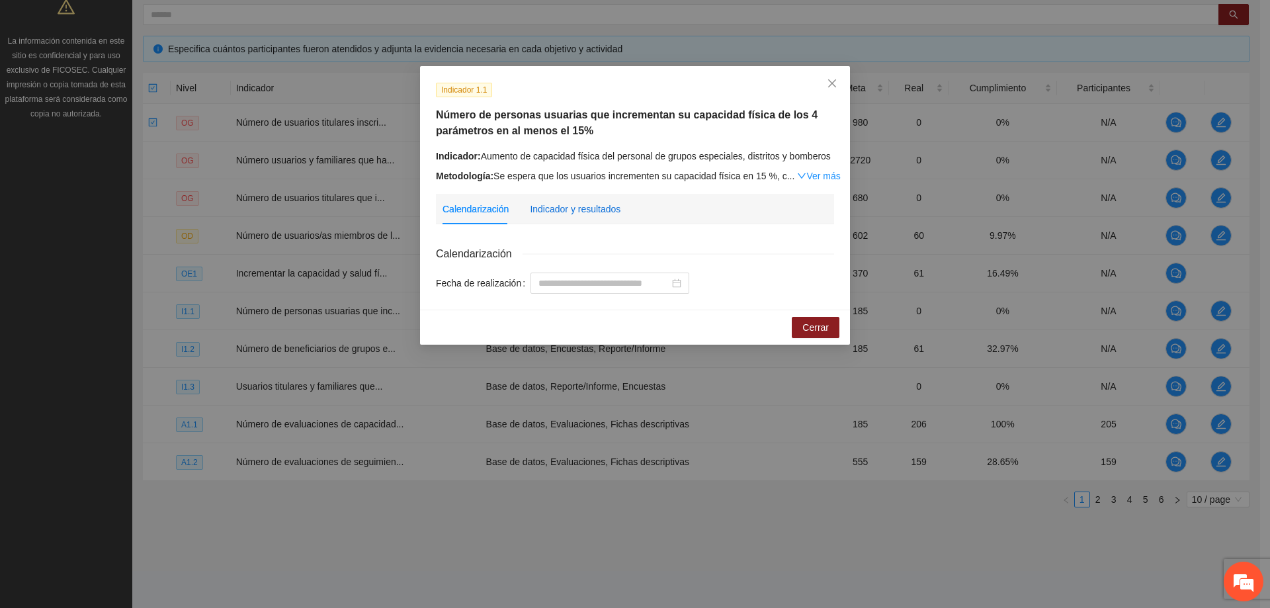
click at [569, 212] on div "Indicador y resultados" at bounding box center [575, 209] width 91 height 15
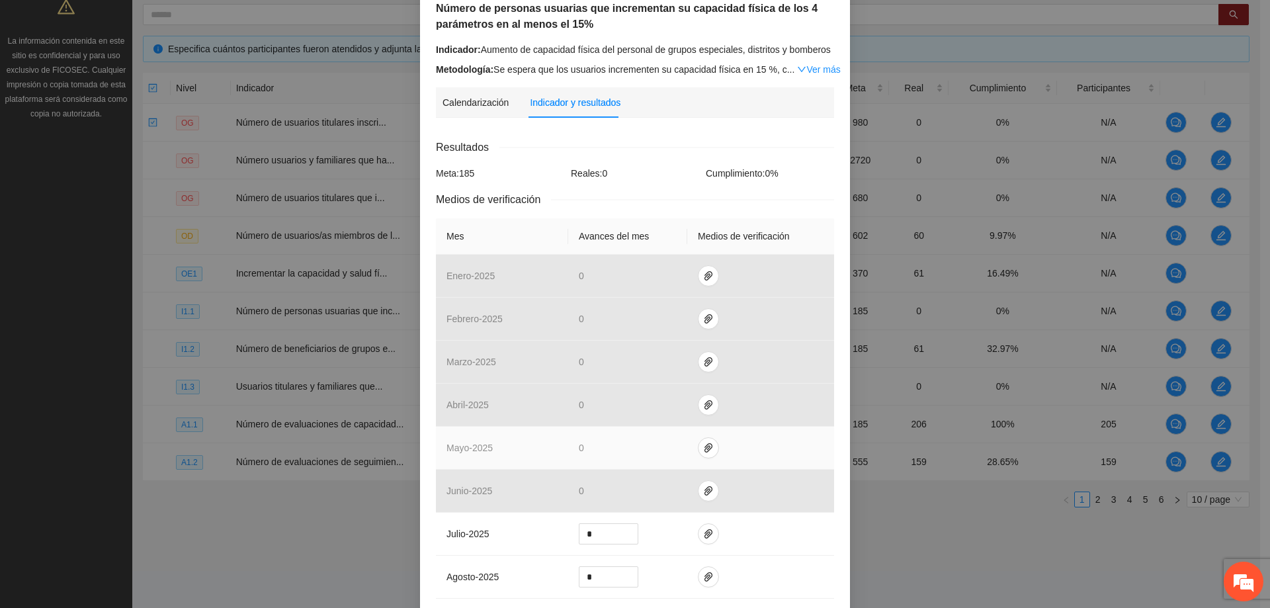
scroll to position [132, 0]
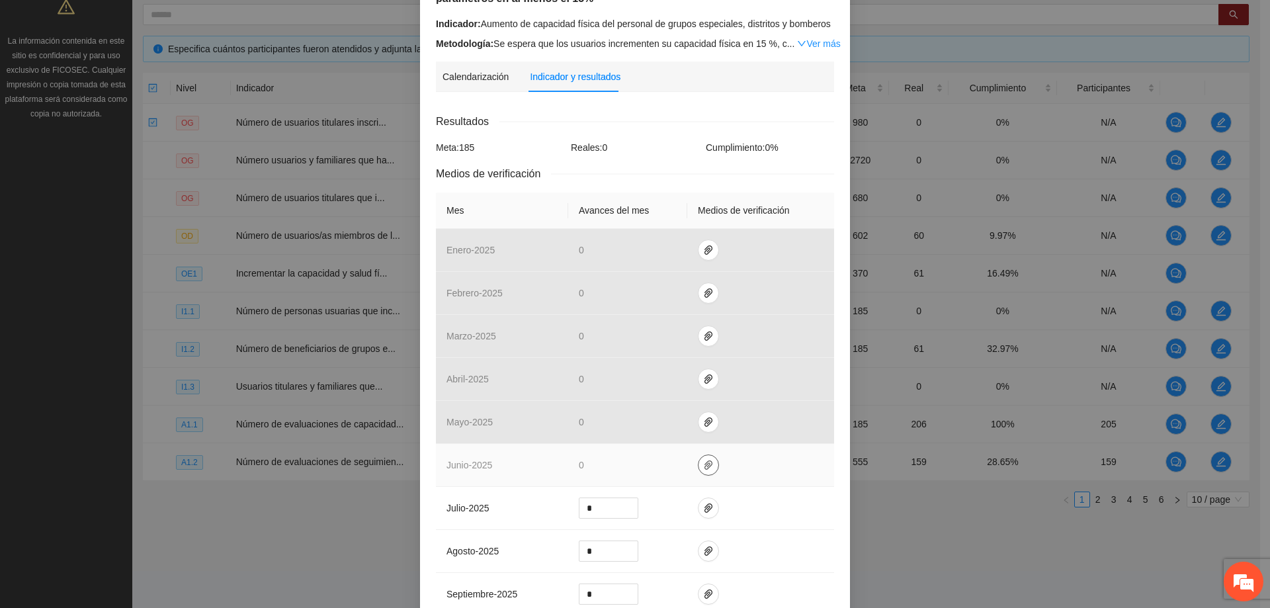
click at [703, 469] on icon "paper-clip" at bounding box center [708, 465] width 11 height 11
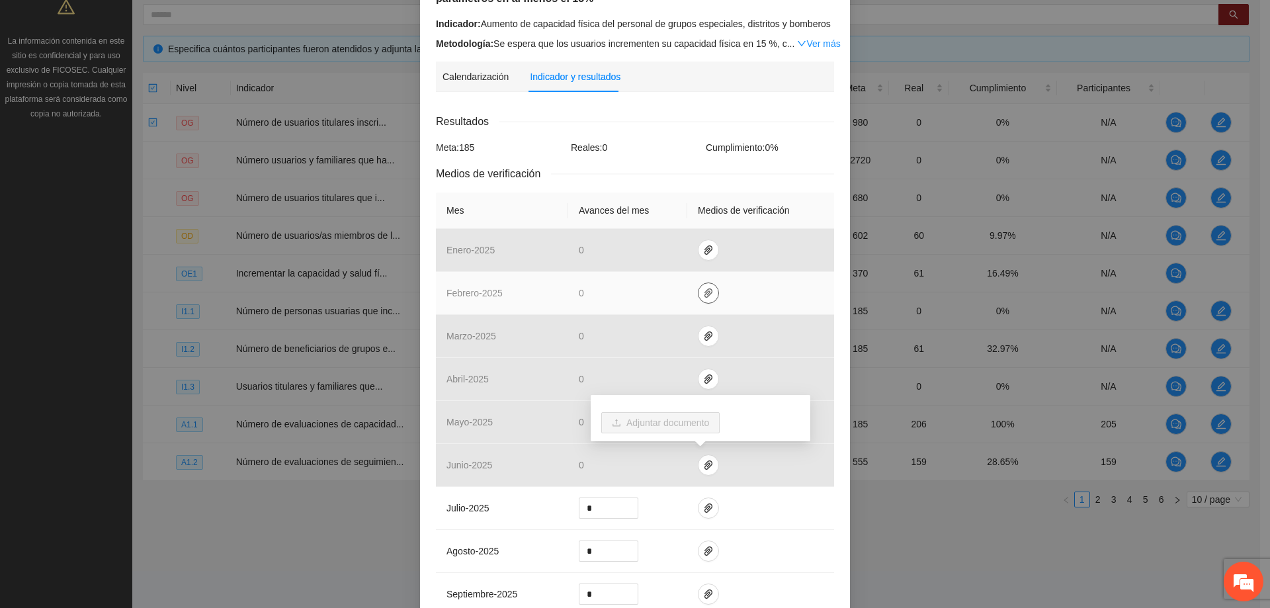
click at [704, 289] on icon "paper-clip" at bounding box center [708, 292] width 8 height 9
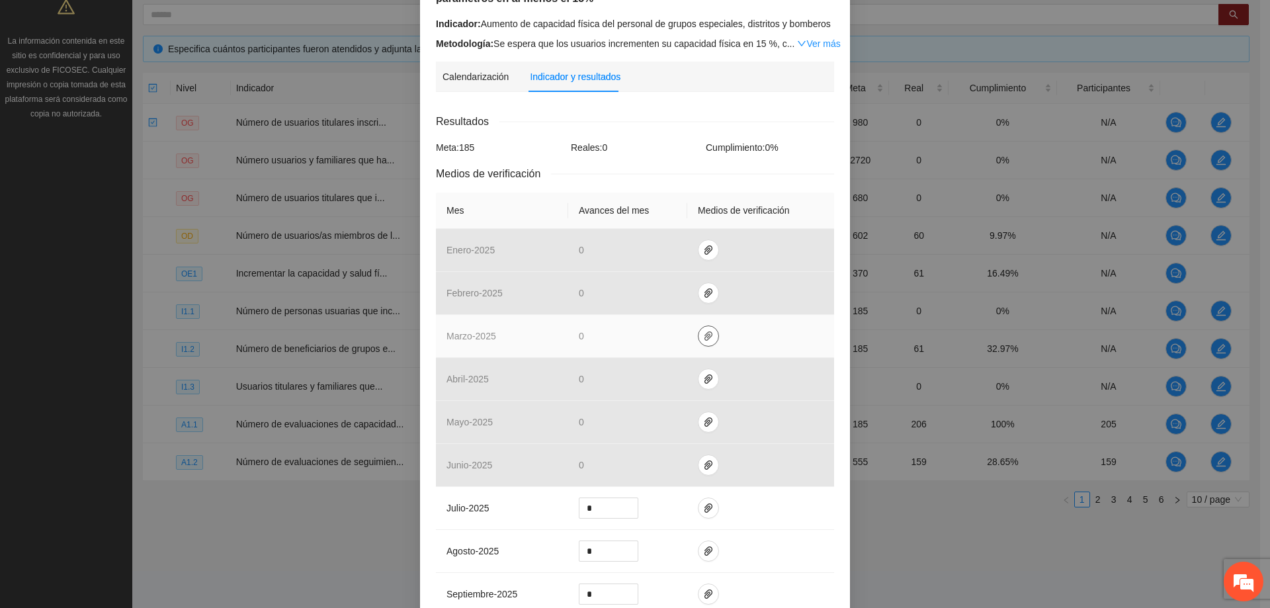
click at [708, 333] on span "paper-clip" at bounding box center [708, 336] width 20 height 11
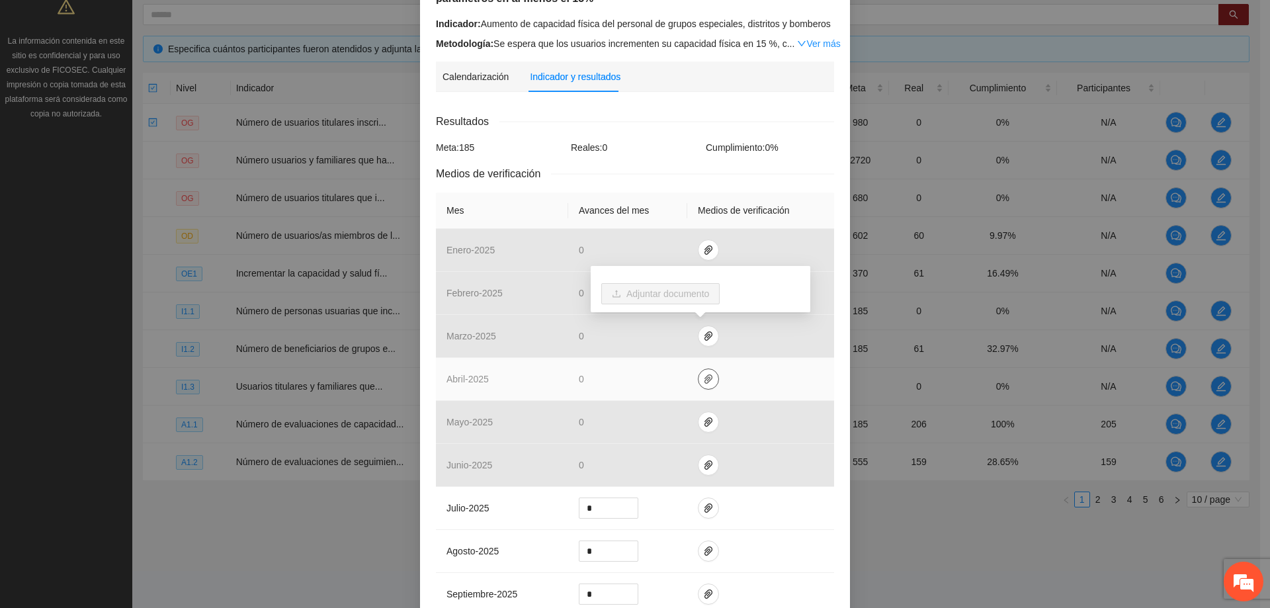
click at [703, 382] on icon "paper-clip" at bounding box center [708, 379] width 11 height 11
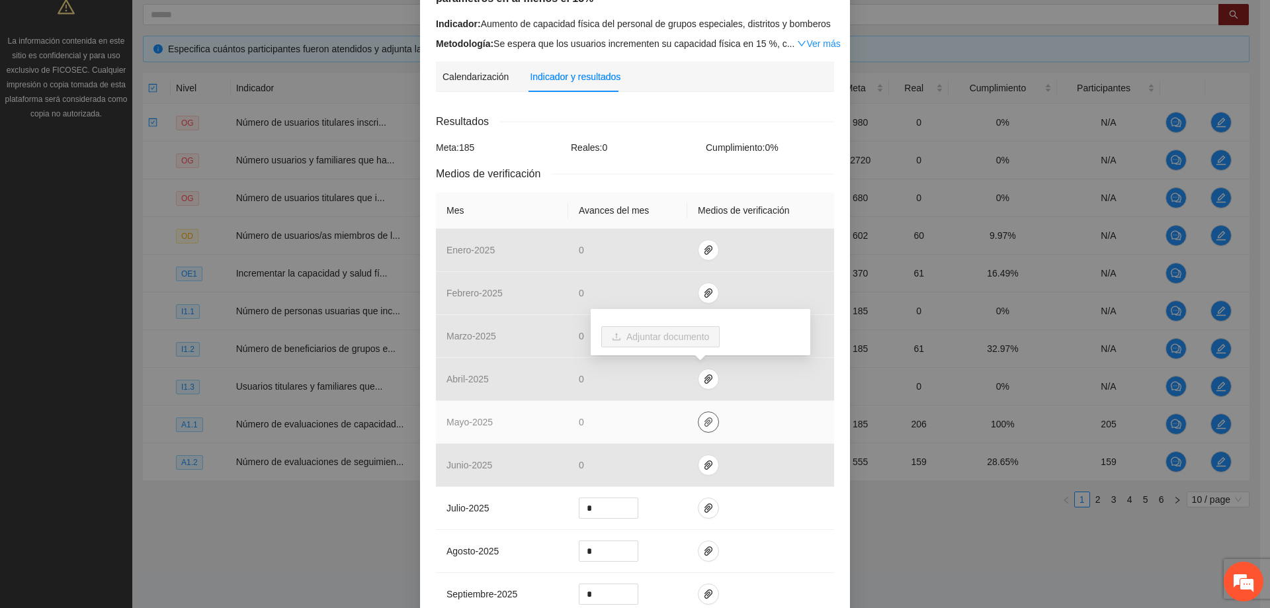
click at [706, 424] on icon "paper-clip" at bounding box center [708, 422] width 11 height 11
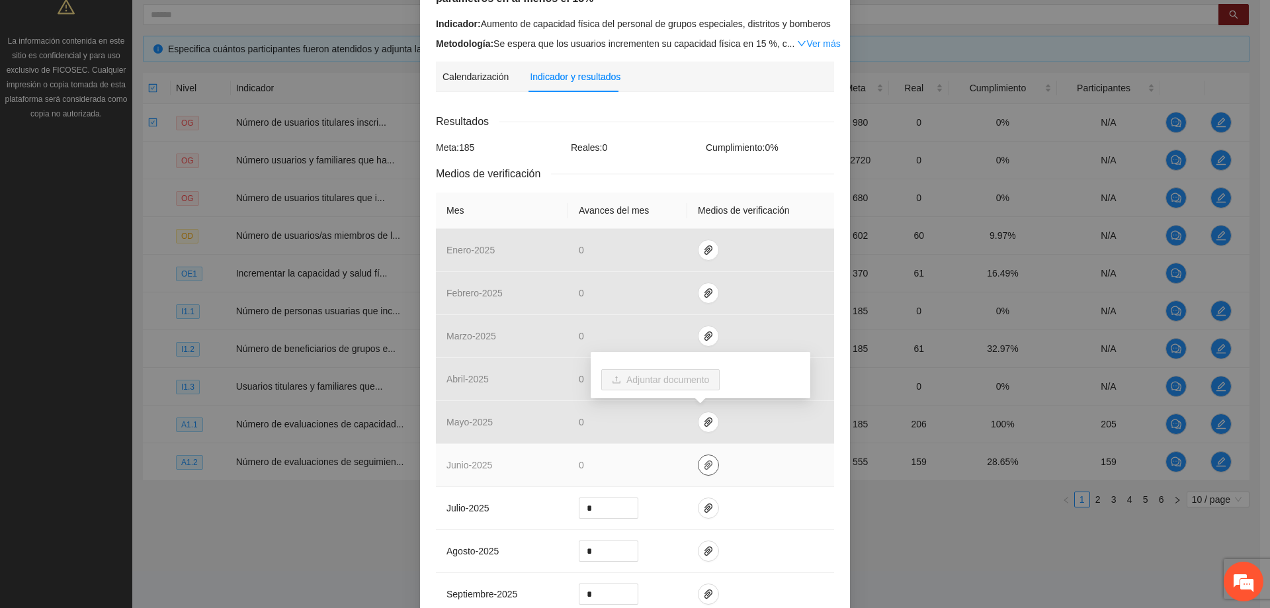
click at [703, 468] on icon "paper-clip" at bounding box center [708, 465] width 11 height 11
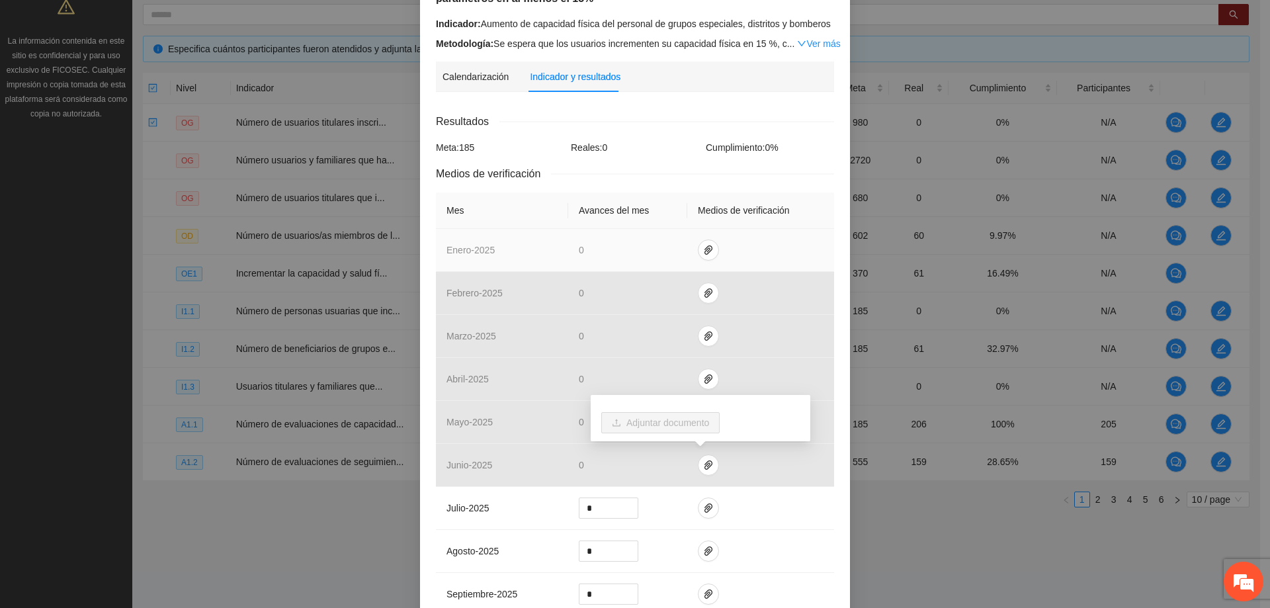
click at [713, 229] on td at bounding box center [760, 250] width 147 height 43
click at [706, 241] on button "button" at bounding box center [708, 249] width 21 height 21
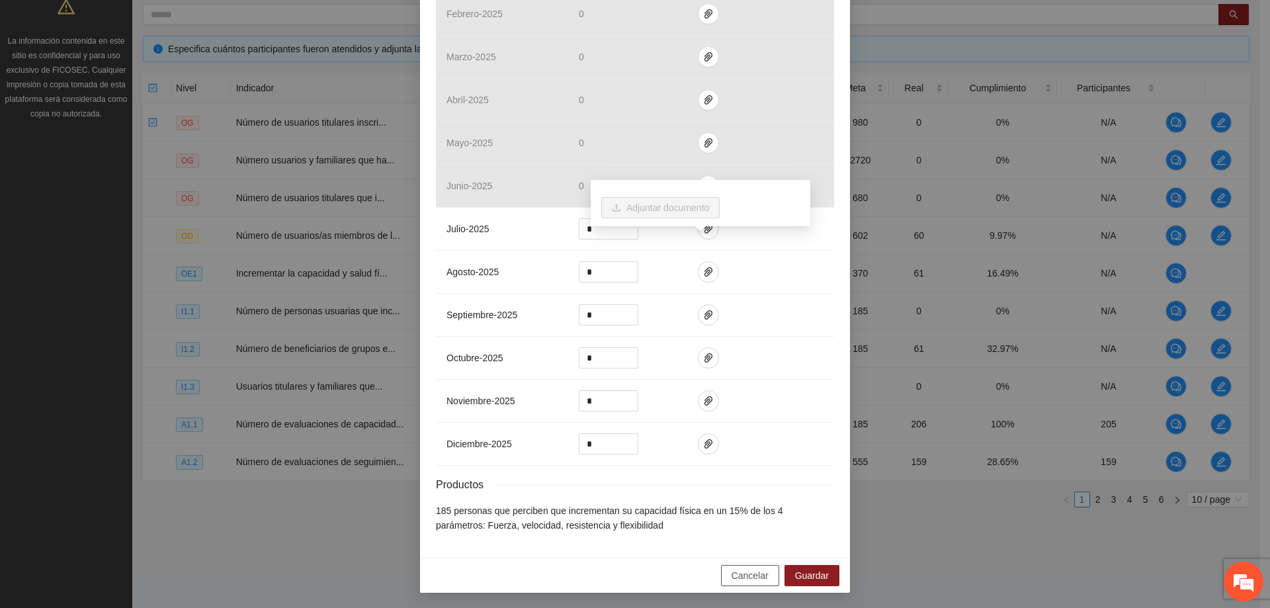
drag, startPoint x: 751, startPoint y: 582, endPoint x: 741, endPoint y: 579, distance: 10.5
click at [751, 582] on span "Cancelar" at bounding box center [749, 575] width 37 height 15
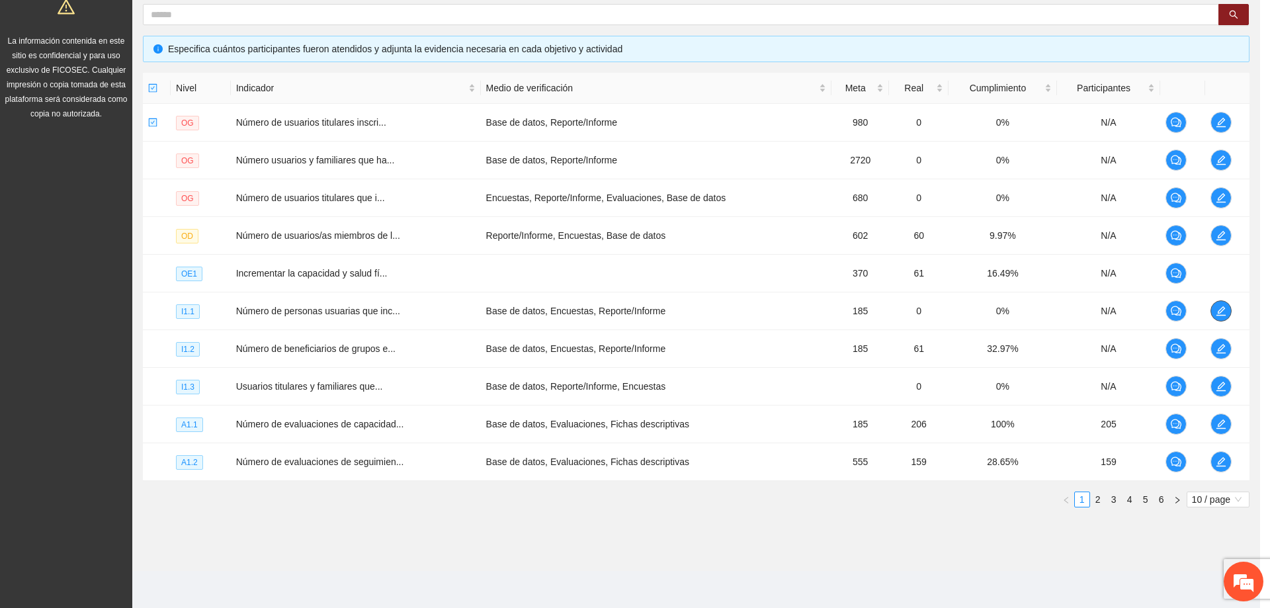
scroll to position [0, 0]
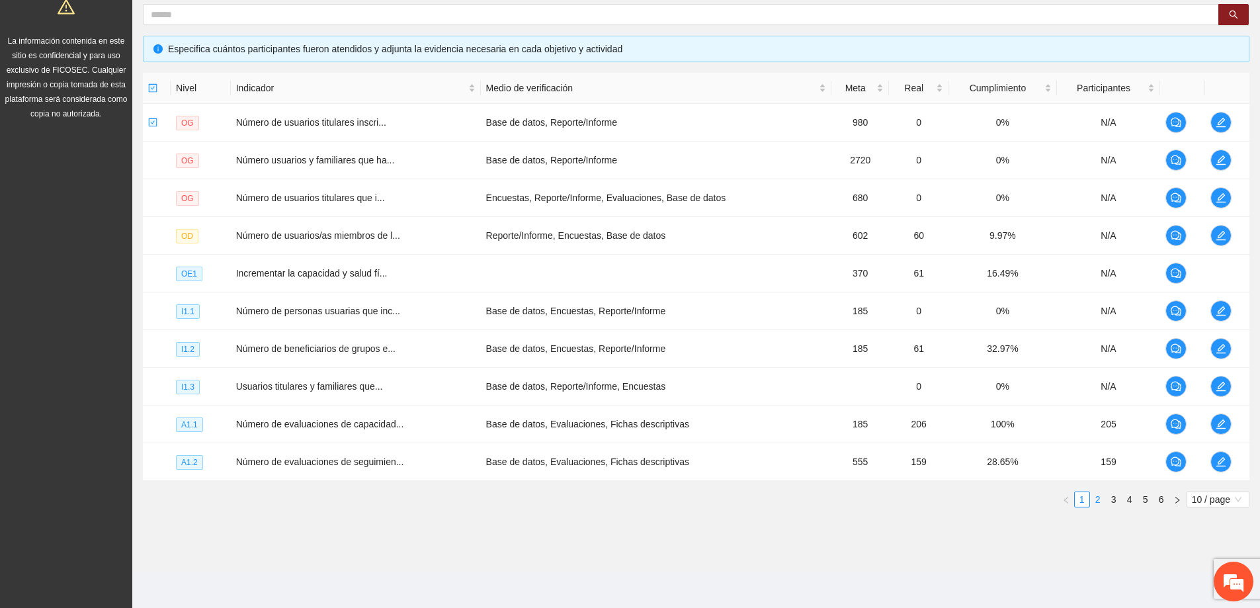
click at [1097, 500] on link "2" at bounding box center [1098, 499] width 15 height 15
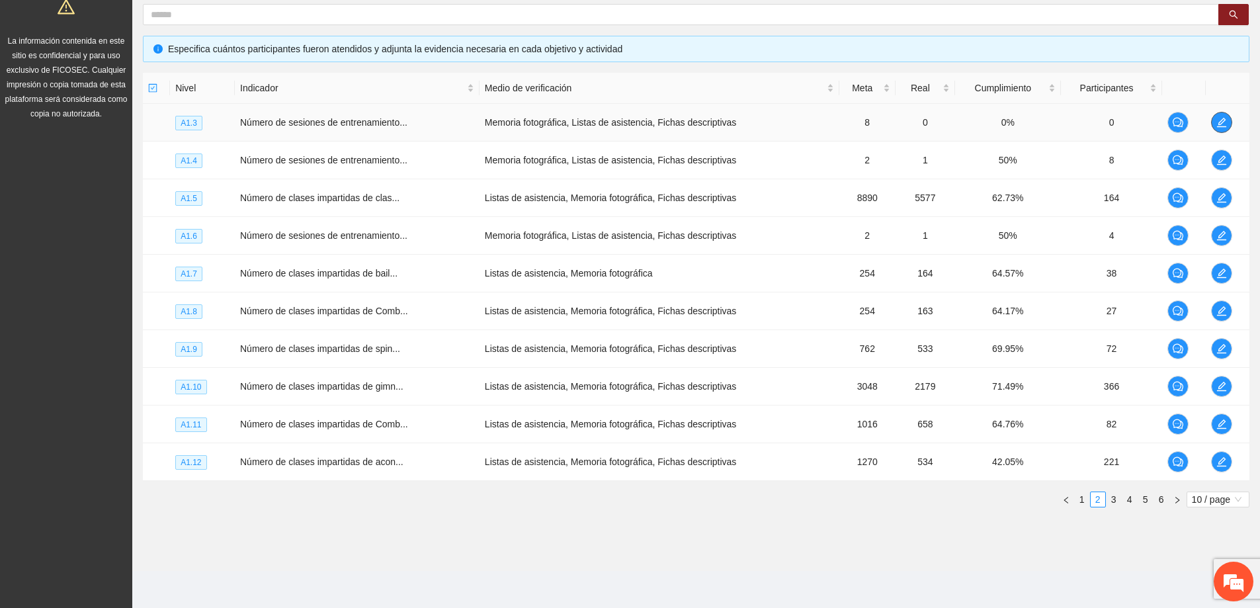
click at [1223, 118] on icon "edit" at bounding box center [1221, 122] width 9 height 9
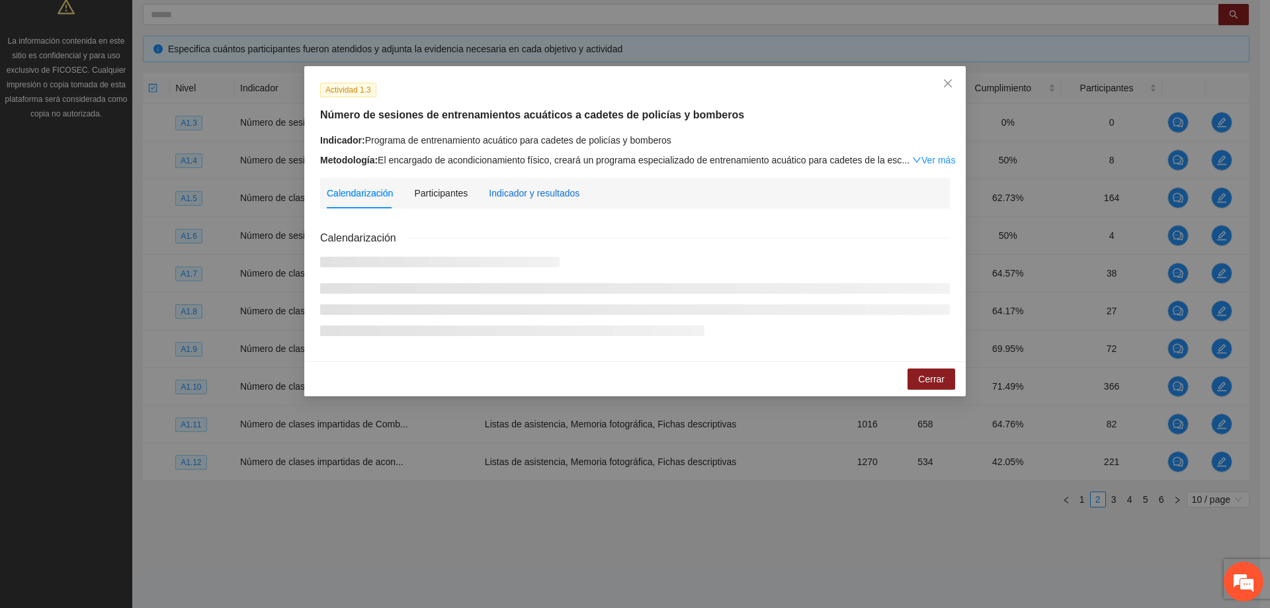
click at [518, 187] on div "Indicador y resultados" at bounding box center [534, 193] width 91 height 15
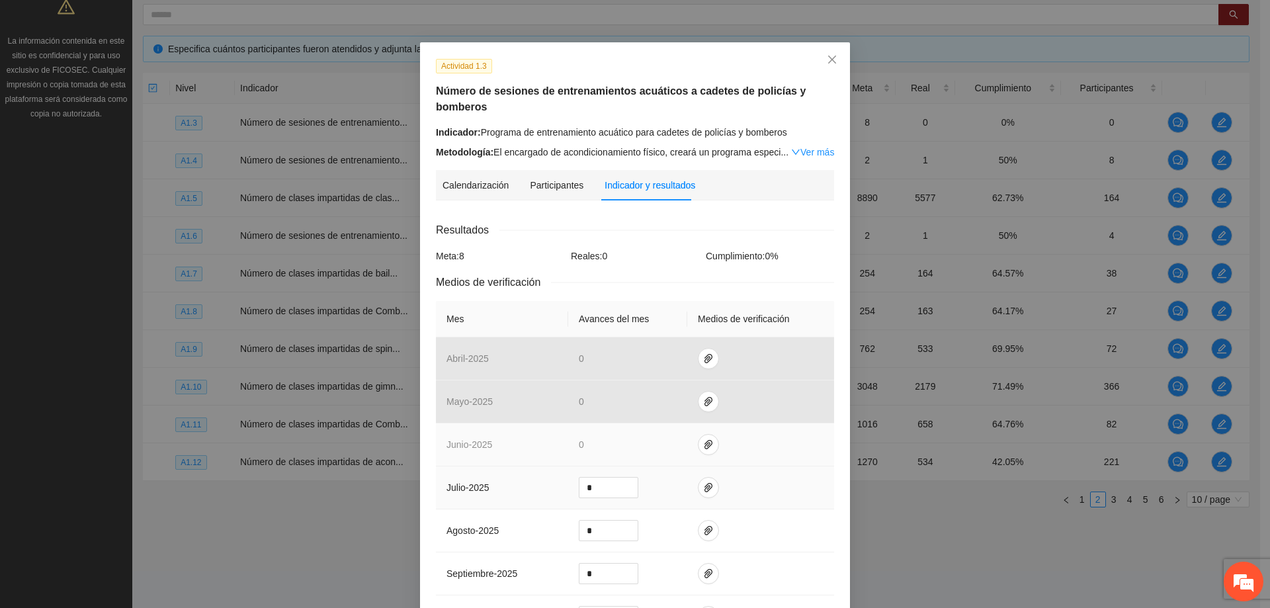
scroll to position [66, 0]
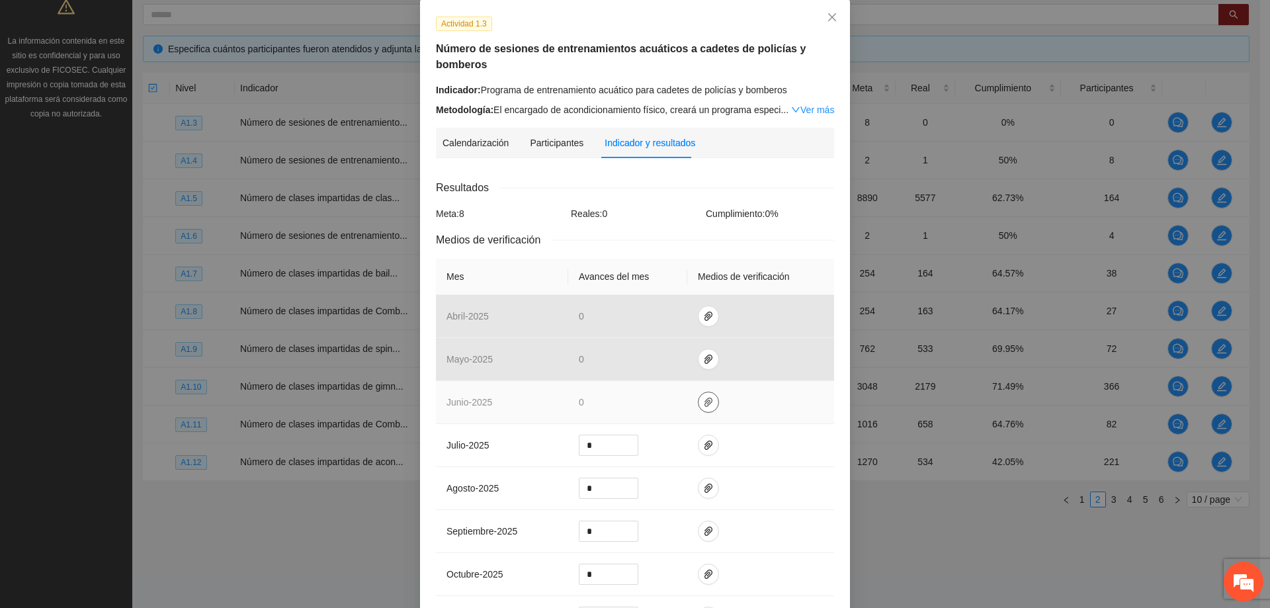
click at [705, 401] on icon "paper-clip" at bounding box center [708, 402] width 11 height 11
click at [747, 411] on td at bounding box center [760, 402] width 147 height 43
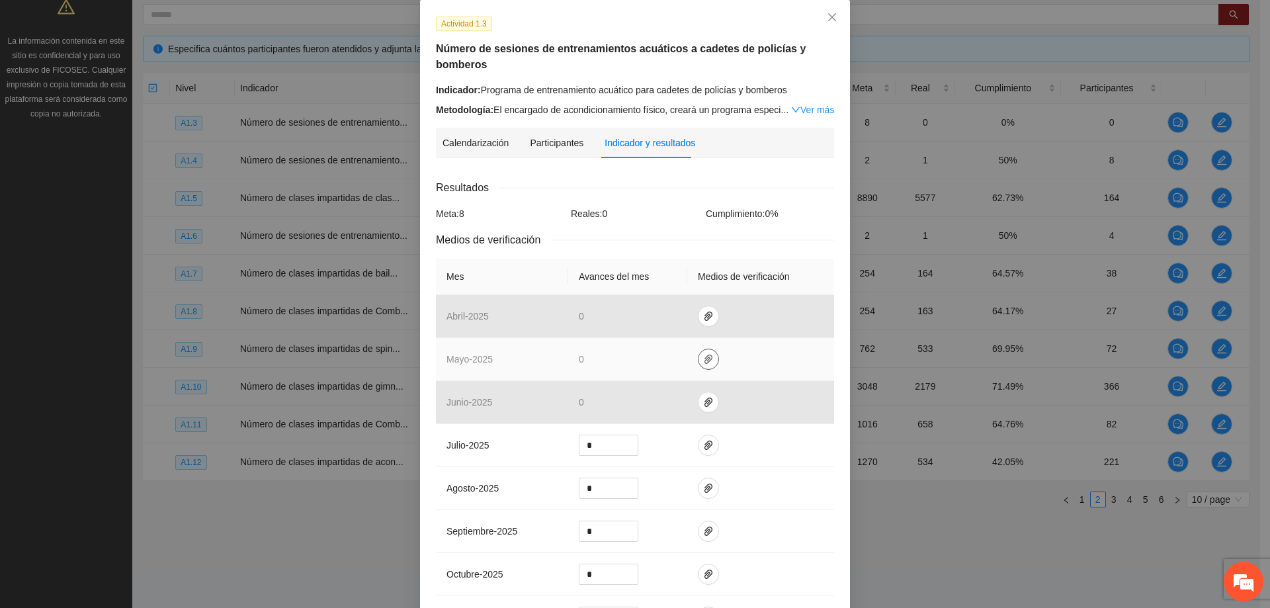
click at [703, 354] on icon "paper-clip" at bounding box center [708, 359] width 11 height 11
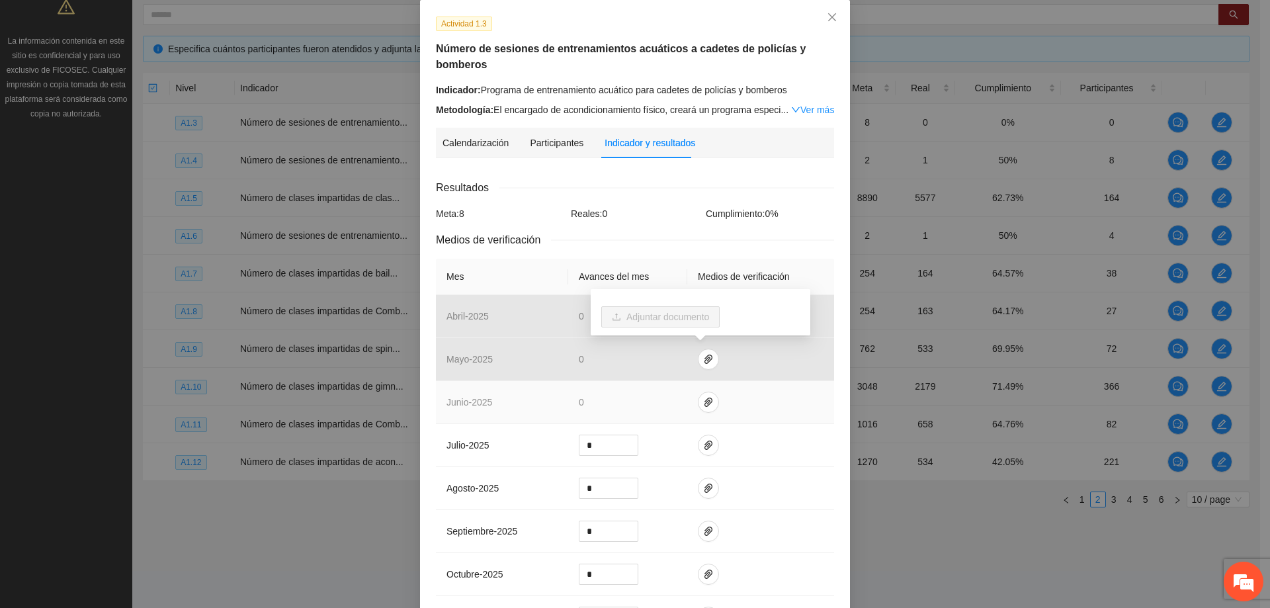
click at [759, 398] on td at bounding box center [760, 402] width 147 height 43
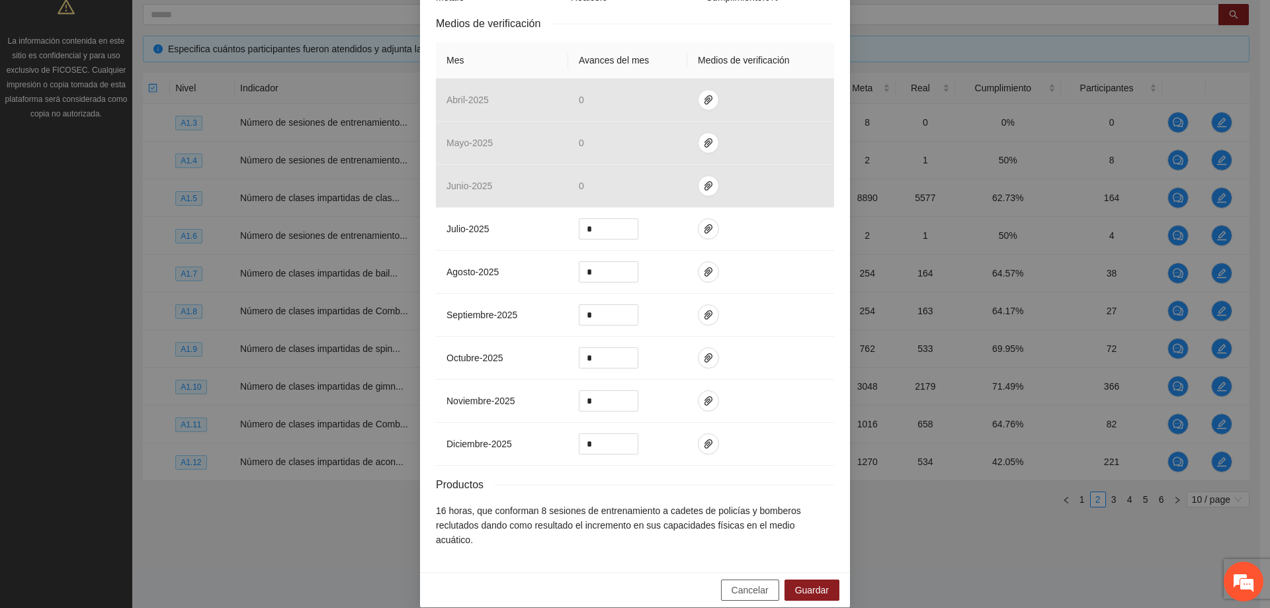
click at [735, 583] on span "Cancelar" at bounding box center [749, 590] width 37 height 15
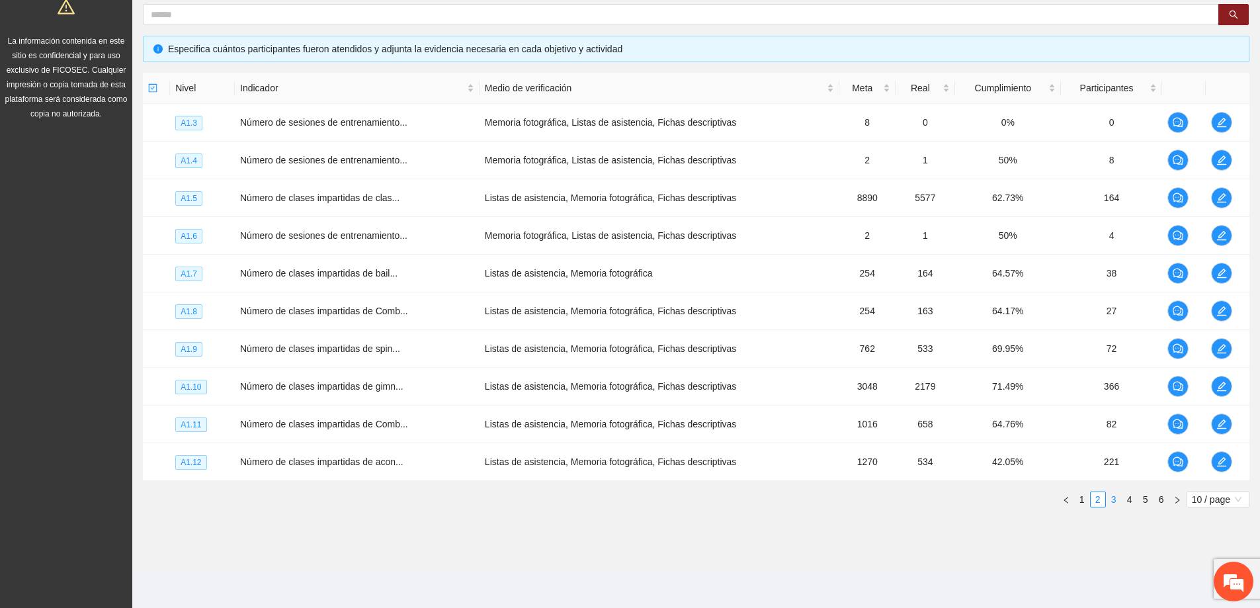
click at [1115, 492] on link "3" at bounding box center [1113, 499] width 15 height 15
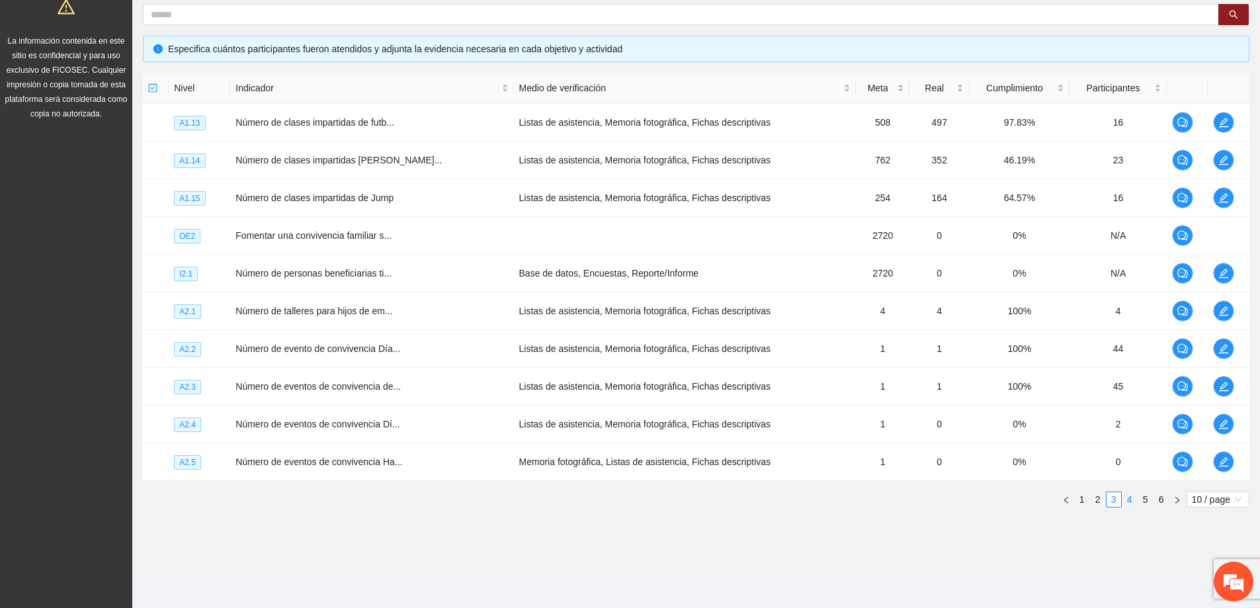
click at [1127, 499] on link "4" at bounding box center [1129, 499] width 15 height 15
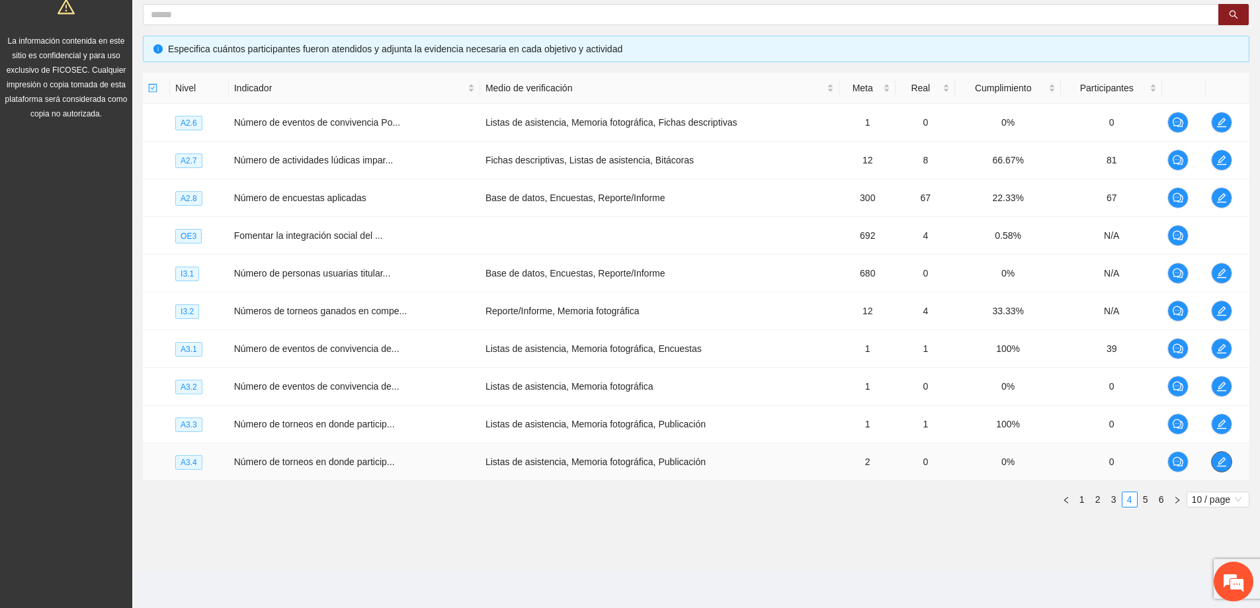
click at [1223, 462] on icon "edit" at bounding box center [1221, 461] width 9 height 9
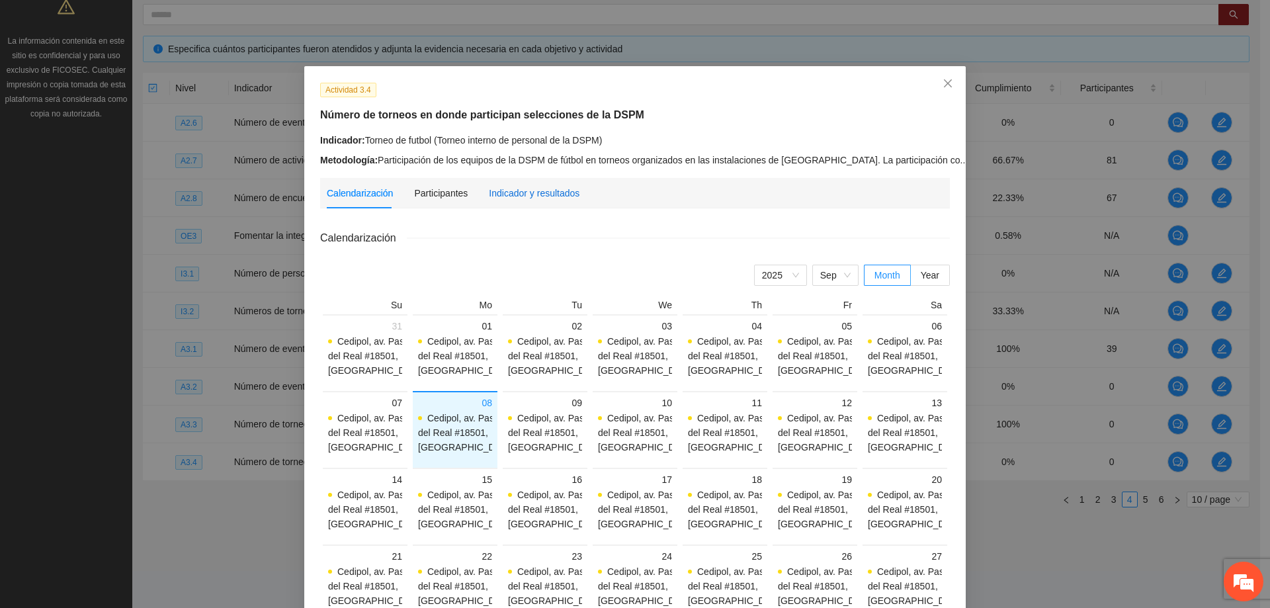
click at [510, 188] on div "Indicador y resultados" at bounding box center [534, 193] width 91 height 15
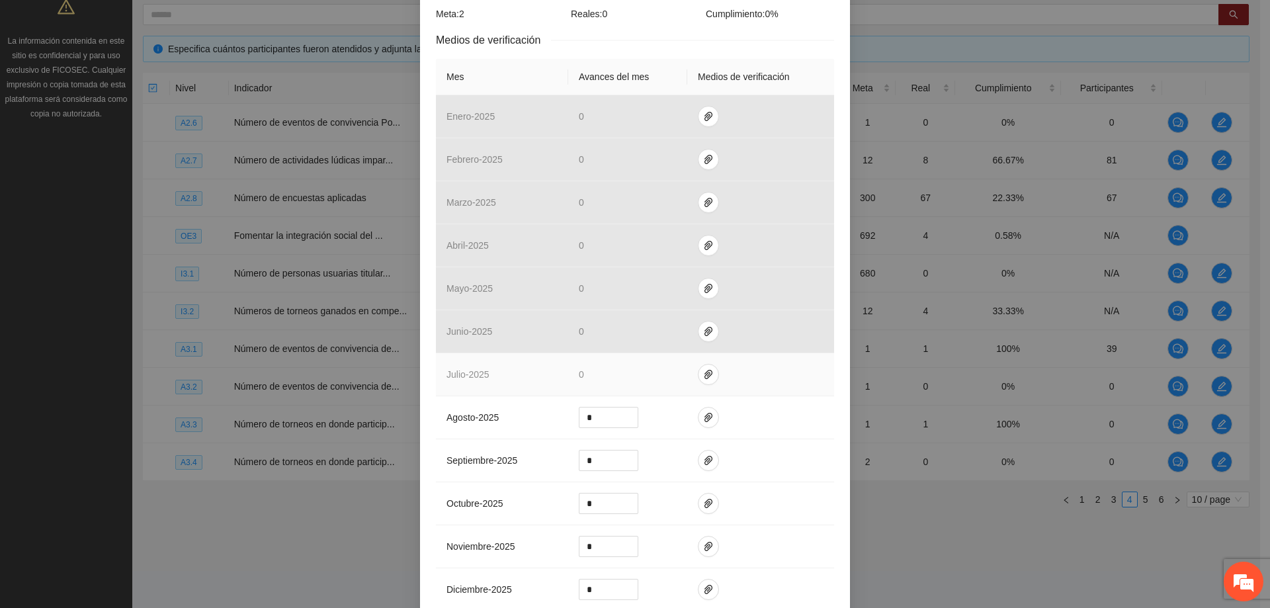
scroll to position [331, 0]
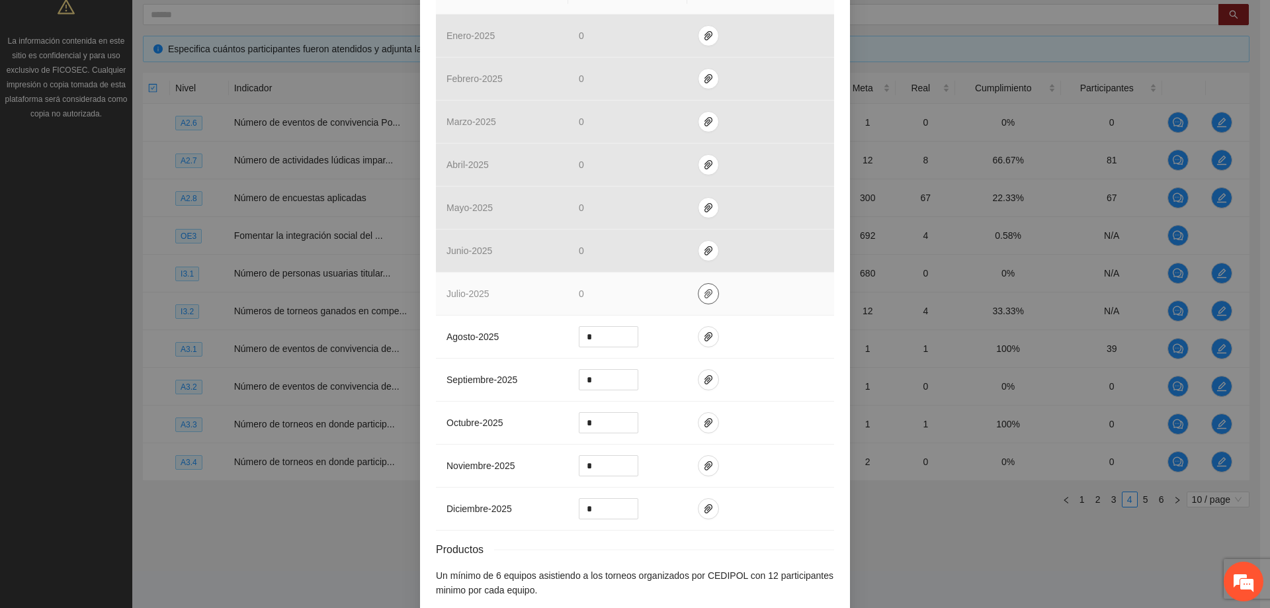
click at [706, 298] on icon "paper-clip" at bounding box center [708, 293] width 11 height 11
click at [602, 294] on td "0" at bounding box center [627, 293] width 119 height 43
click at [579, 296] on span "0" at bounding box center [581, 293] width 5 height 11
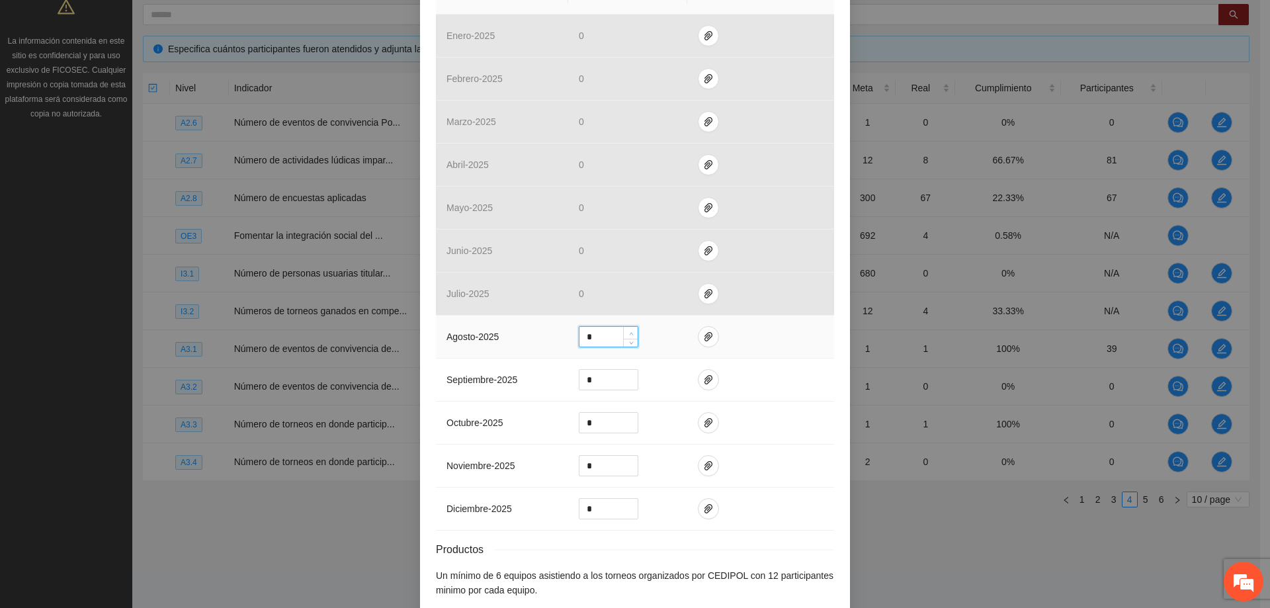
click at [629, 332] on icon "up" at bounding box center [631, 333] width 5 height 5
type input "*"
click at [629, 339] on icon "down" at bounding box center [631, 341] width 5 height 5
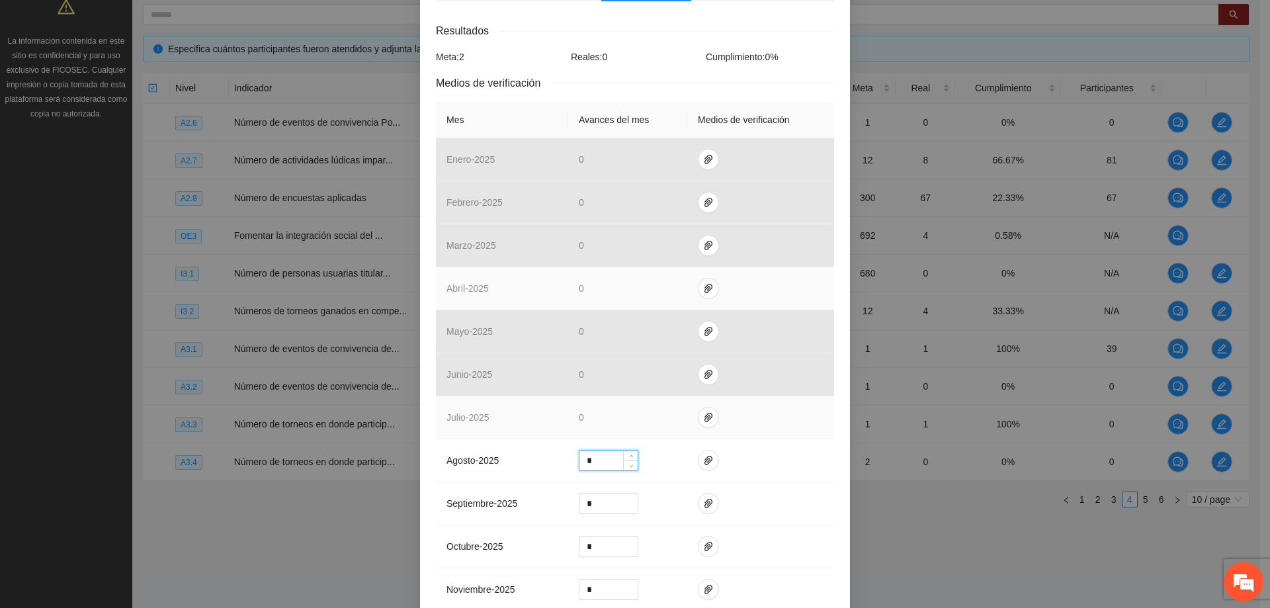
scroll to position [198, 0]
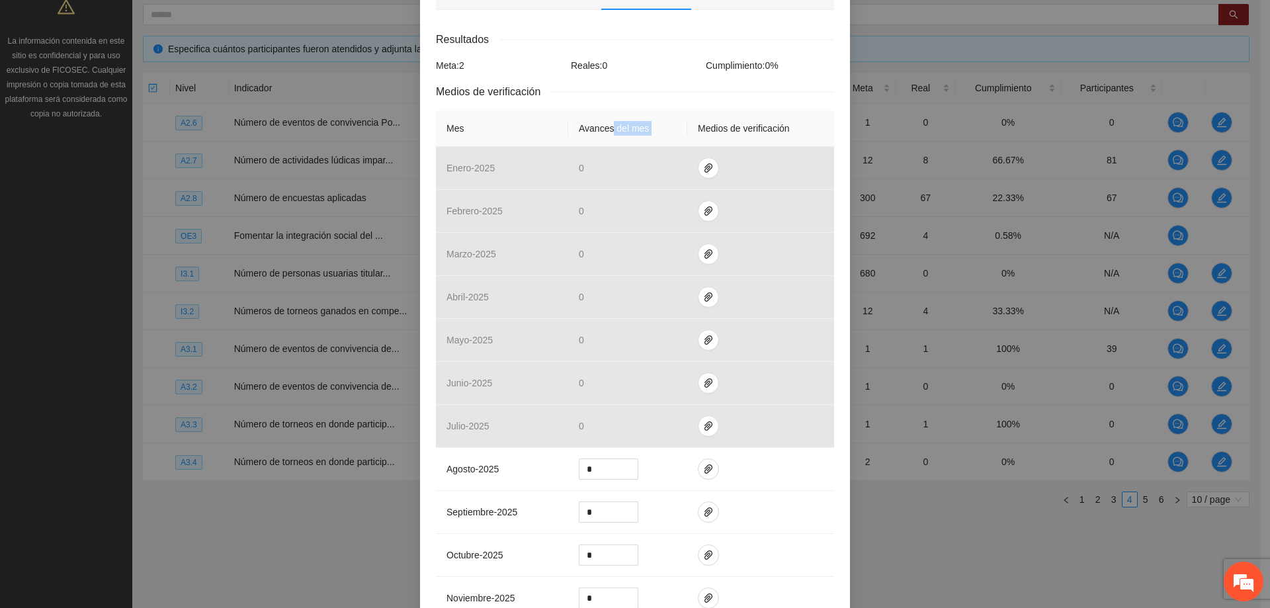
drag, startPoint x: 608, startPoint y: 127, endPoint x: 694, endPoint y: 134, distance: 85.6
click at [694, 134] on tr "Mes Avances del mes Medios de verificación" at bounding box center [635, 128] width 398 height 36
click at [624, 134] on th "Avances del mes" at bounding box center [627, 128] width 119 height 36
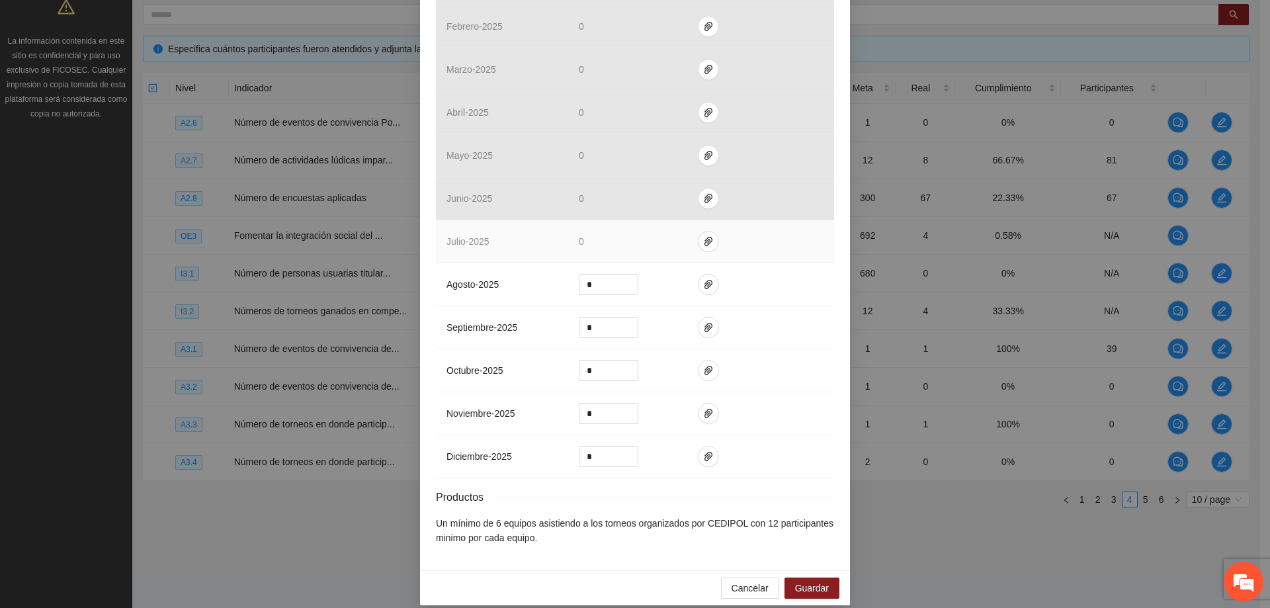
scroll to position [395, 0]
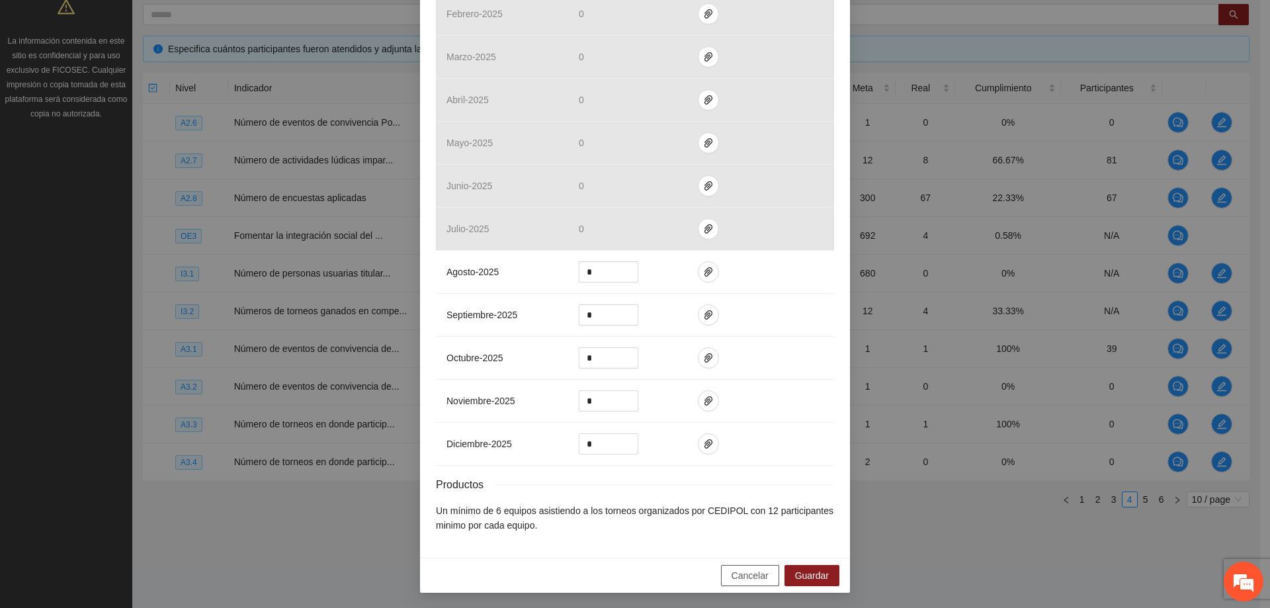
click at [743, 576] on span "Cancelar" at bounding box center [749, 575] width 37 height 15
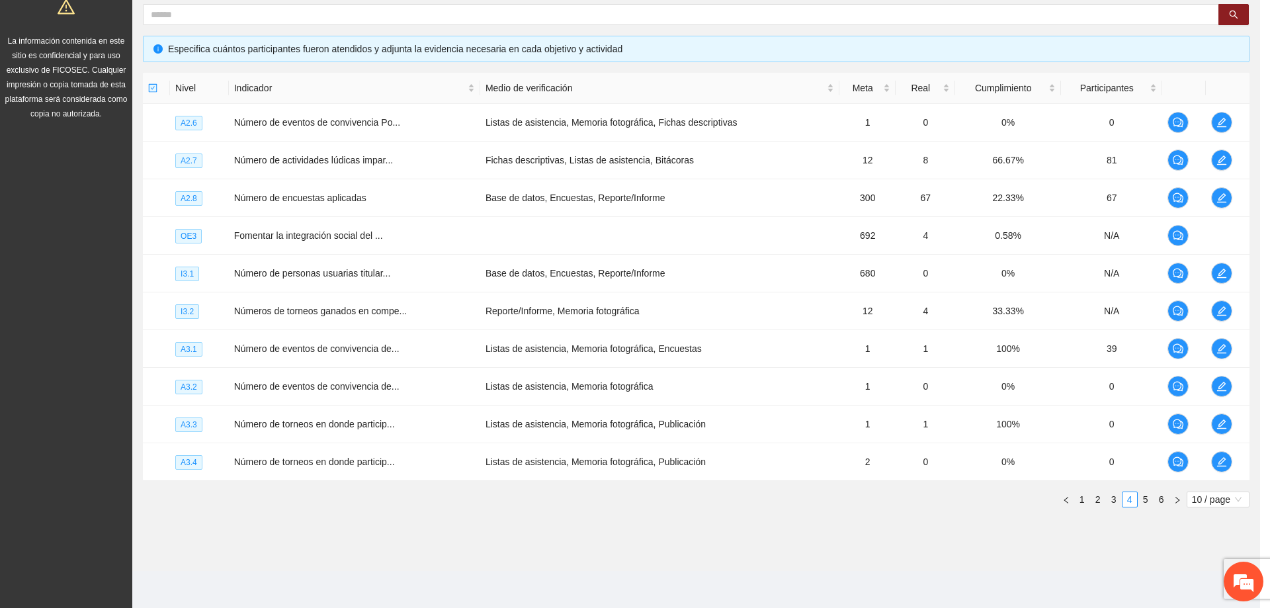
scroll to position [329, 0]
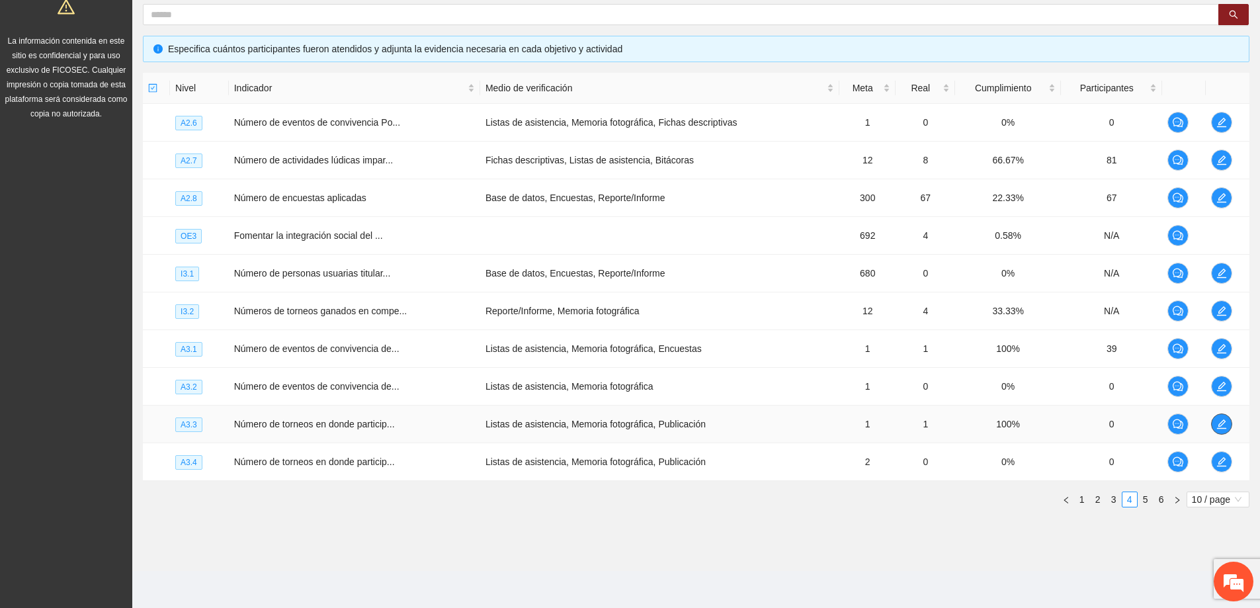
click at [1225, 431] on button "button" at bounding box center [1221, 423] width 21 height 21
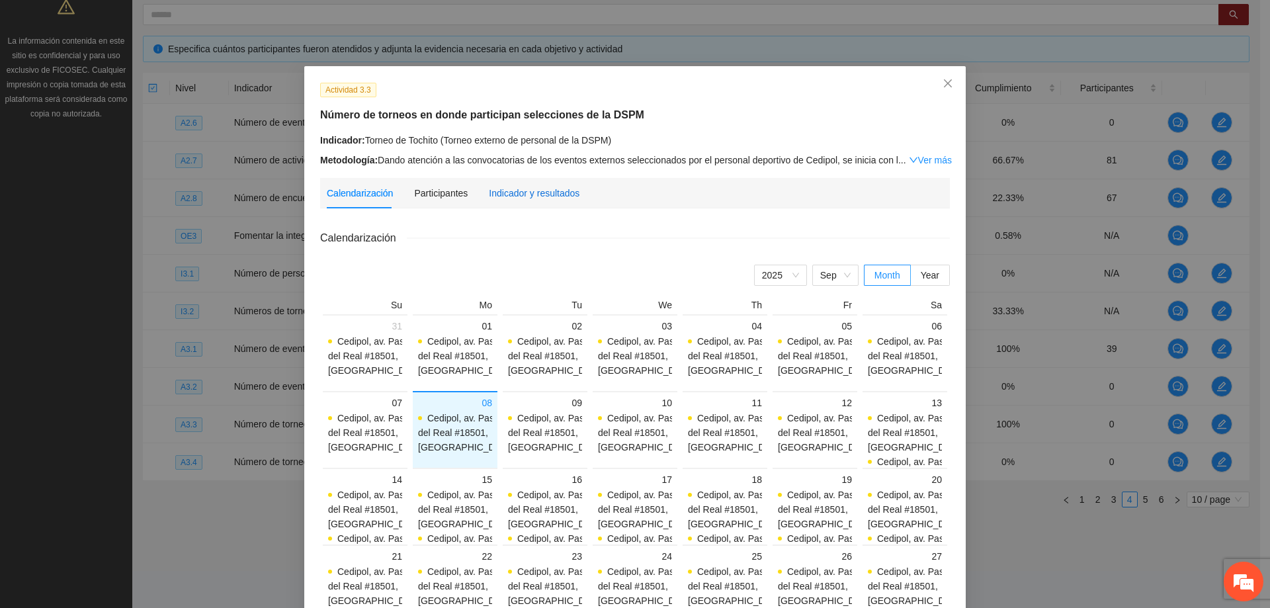
click at [497, 195] on div "Indicador y resultados" at bounding box center [534, 193] width 91 height 15
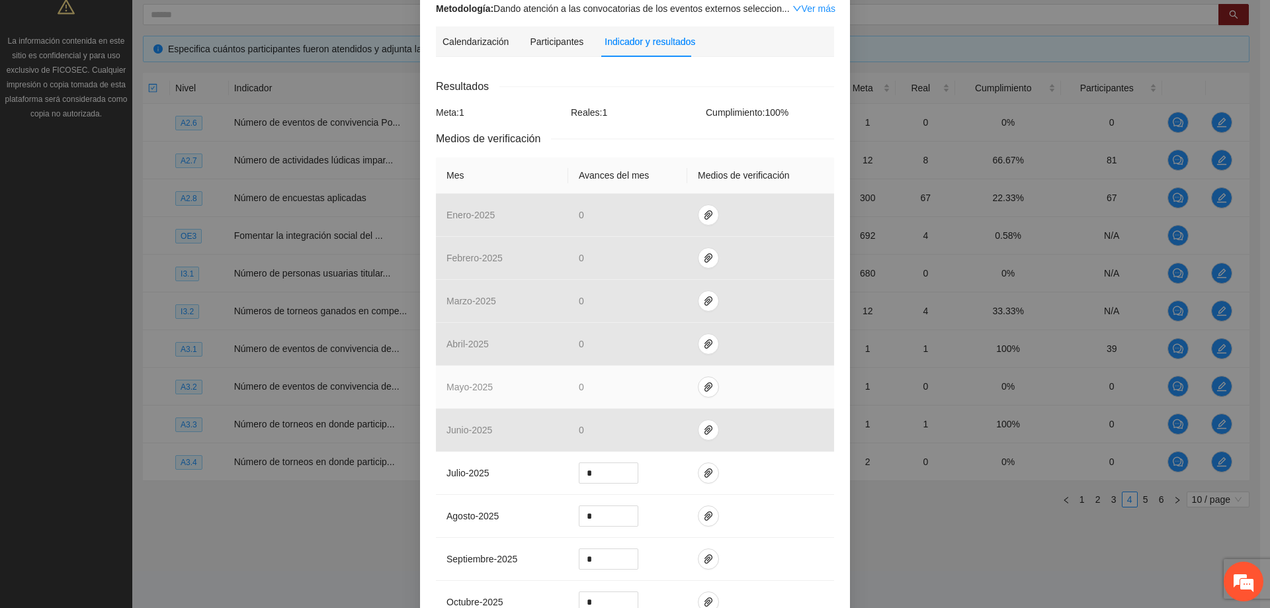
scroll to position [132, 0]
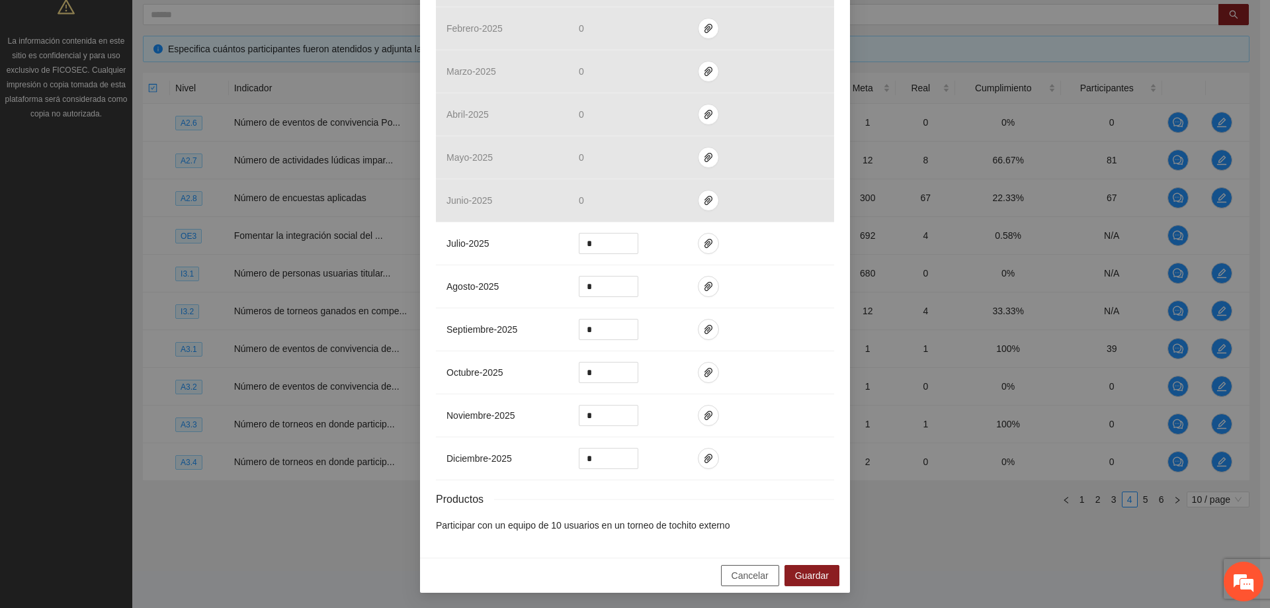
click at [747, 576] on span "Cancelar" at bounding box center [749, 575] width 37 height 15
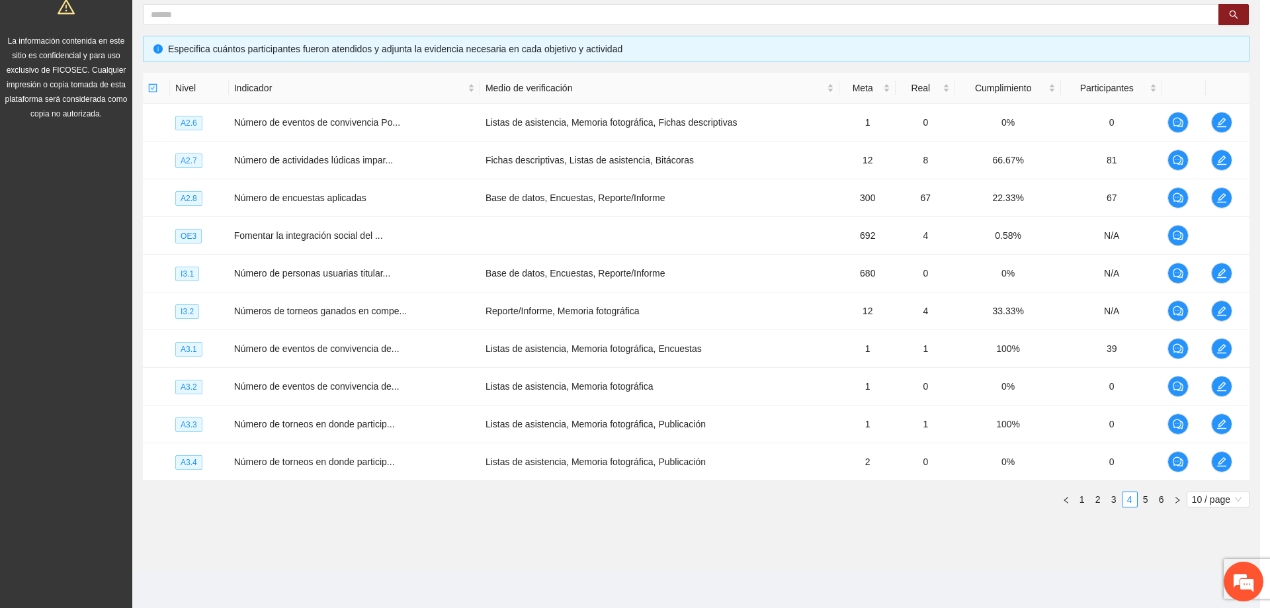
scroll to position [315, 0]
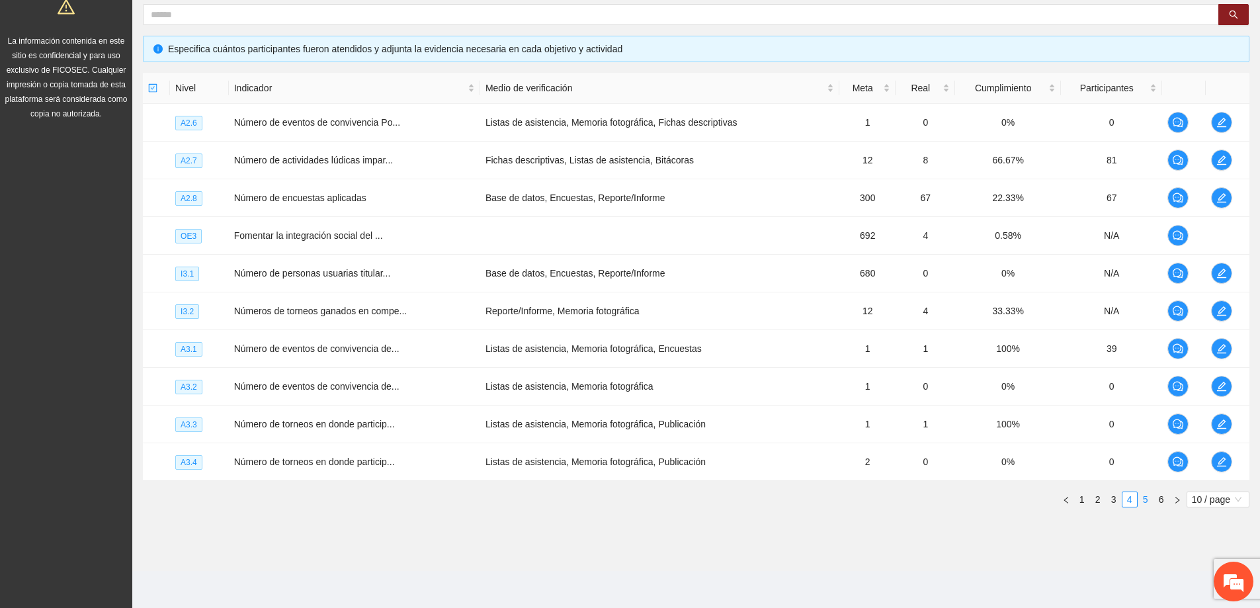
click at [1150, 495] on link "5" at bounding box center [1145, 499] width 15 height 15
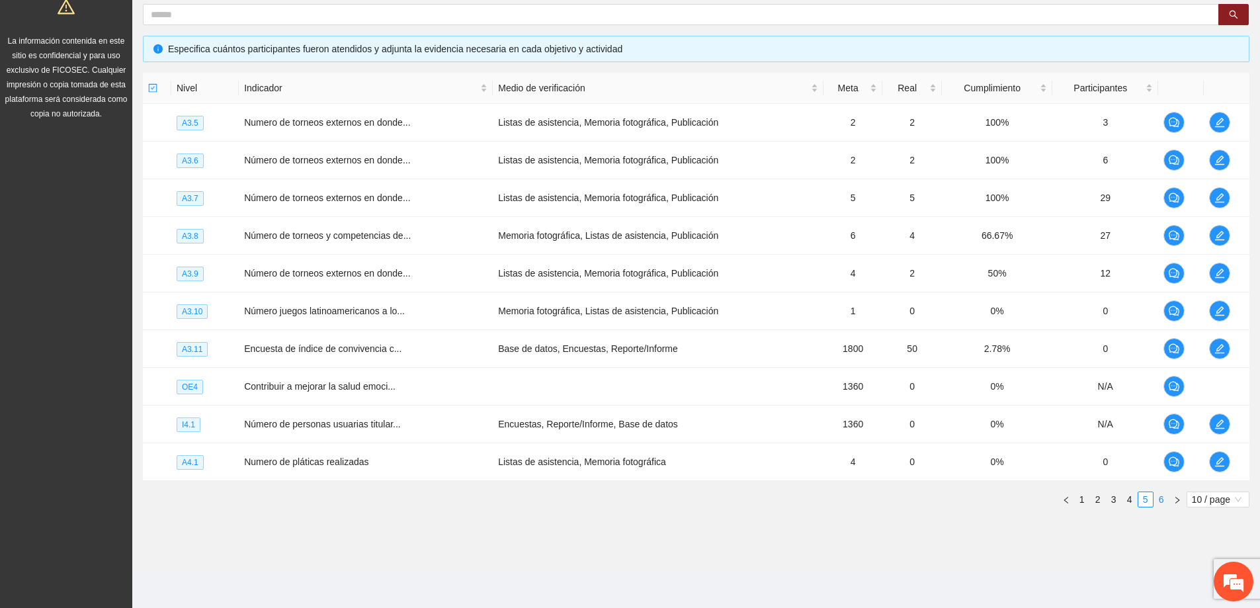
click at [1158, 499] on link "6" at bounding box center [1161, 499] width 15 height 15
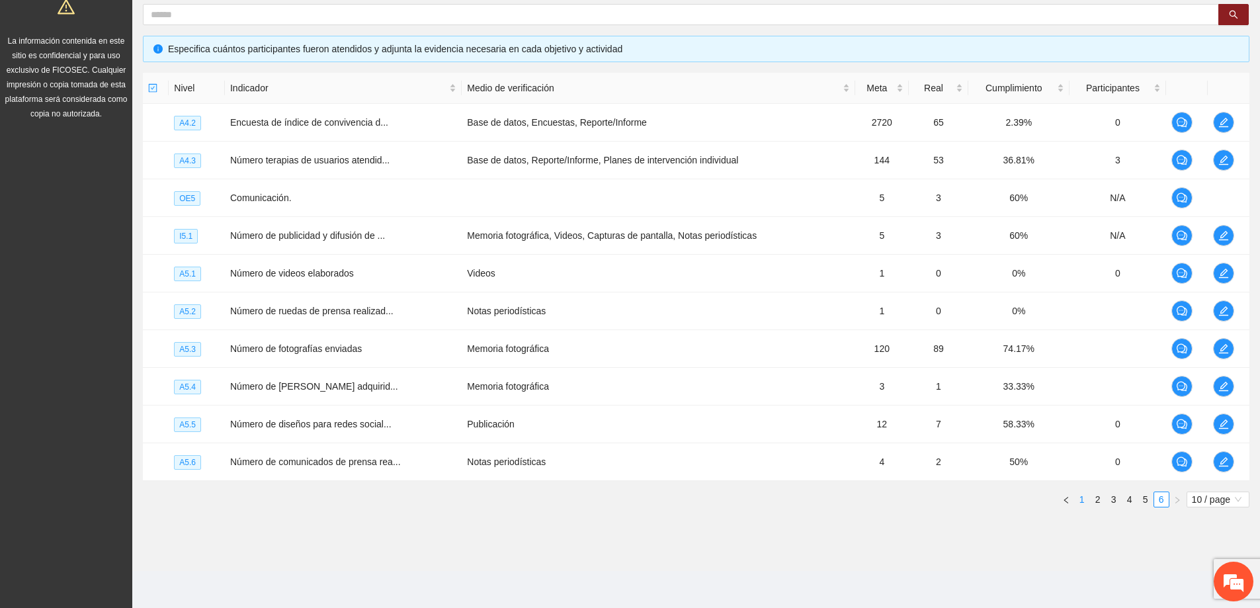
click at [1075, 491] on li "1" at bounding box center [1082, 499] width 16 height 16
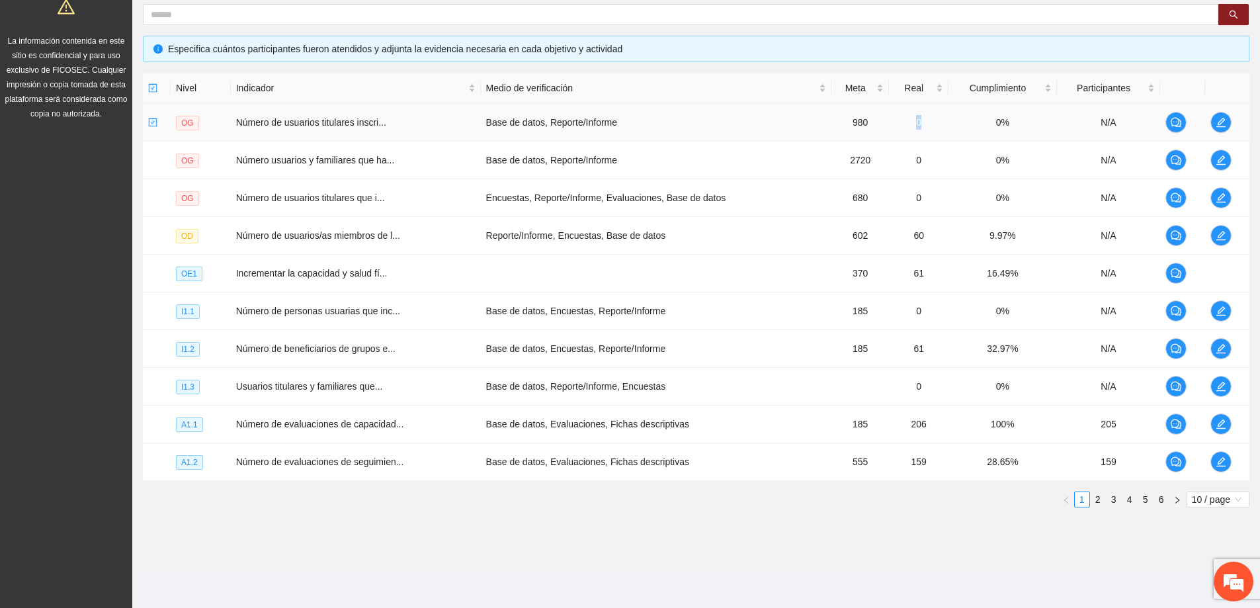
drag, startPoint x: 901, startPoint y: 121, endPoint x: 919, endPoint y: 122, distance: 18.6
click at [919, 122] on td "0" at bounding box center [919, 123] width 60 height 38
click at [923, 122] on td "0" at bounding box center [919, 123] width 60 height 38
click at [1218, 120] on icon "edit" at bounding box center [1221, 122] width 11 height 11
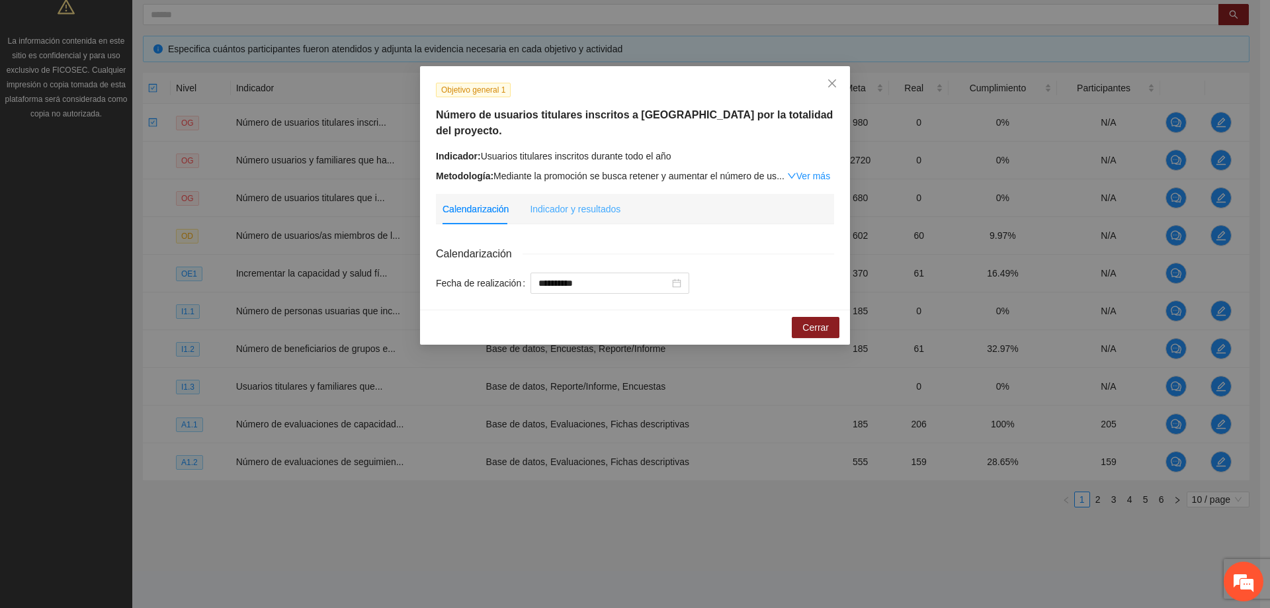
click at [570, 194] on div "Indicador y resultados" at bounding box center [575, 209] width 91 height 30
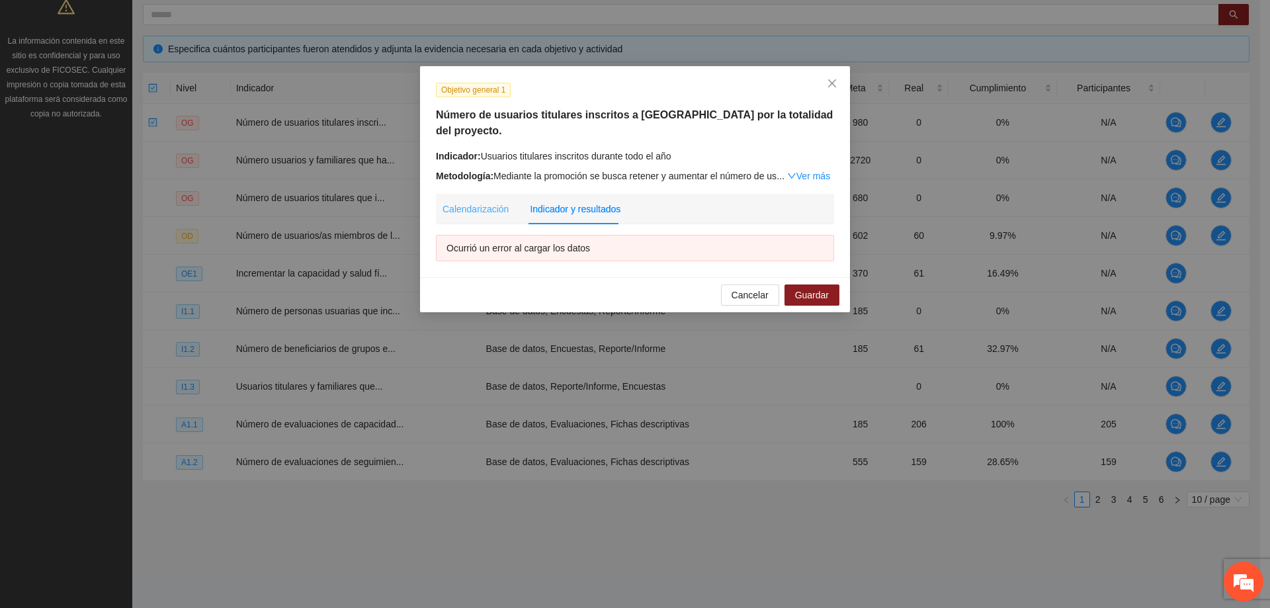
click at [480, 201] on div "Calendarización" at bounding box center [475, 209] width 66 height 30
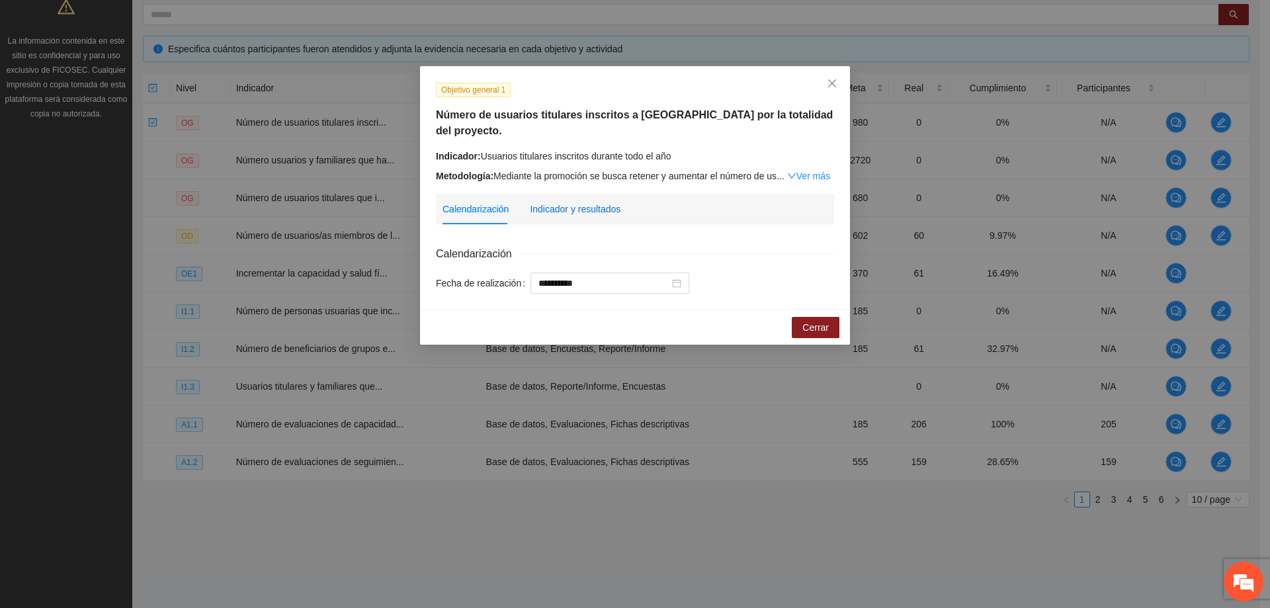
click at [573, 202] on div "Indicador y resultados" at bounding box center [575, 209] width 91 height 15
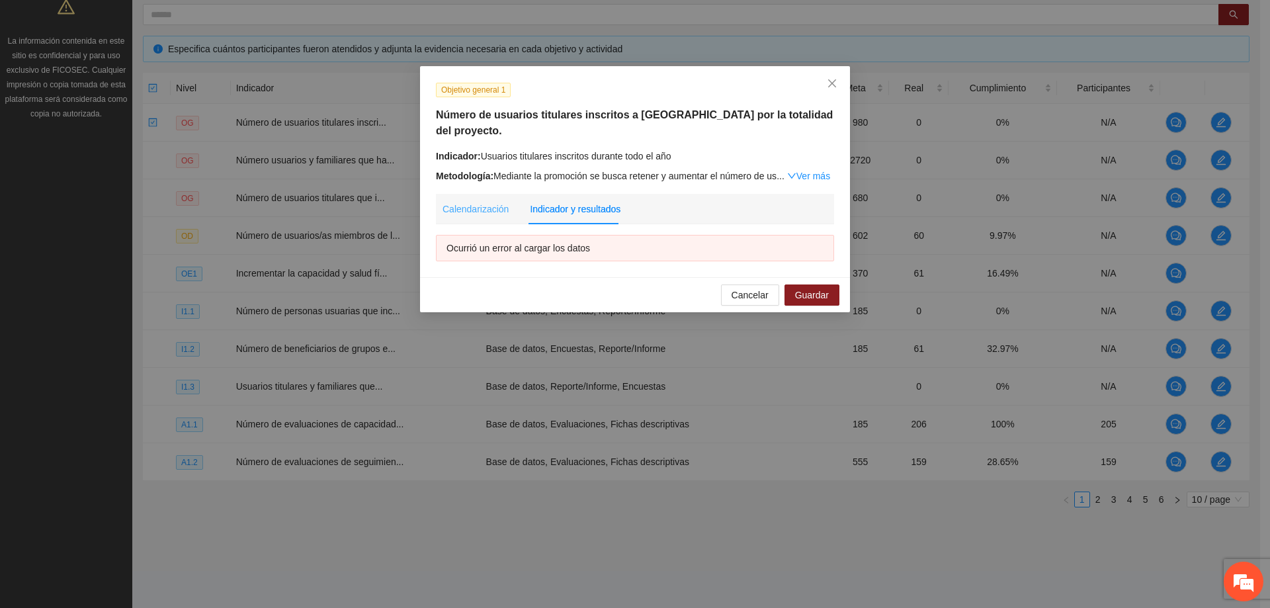
click at [485, 200] on div "Calendarización" at bounding box center [475, 209] width 66 height 30
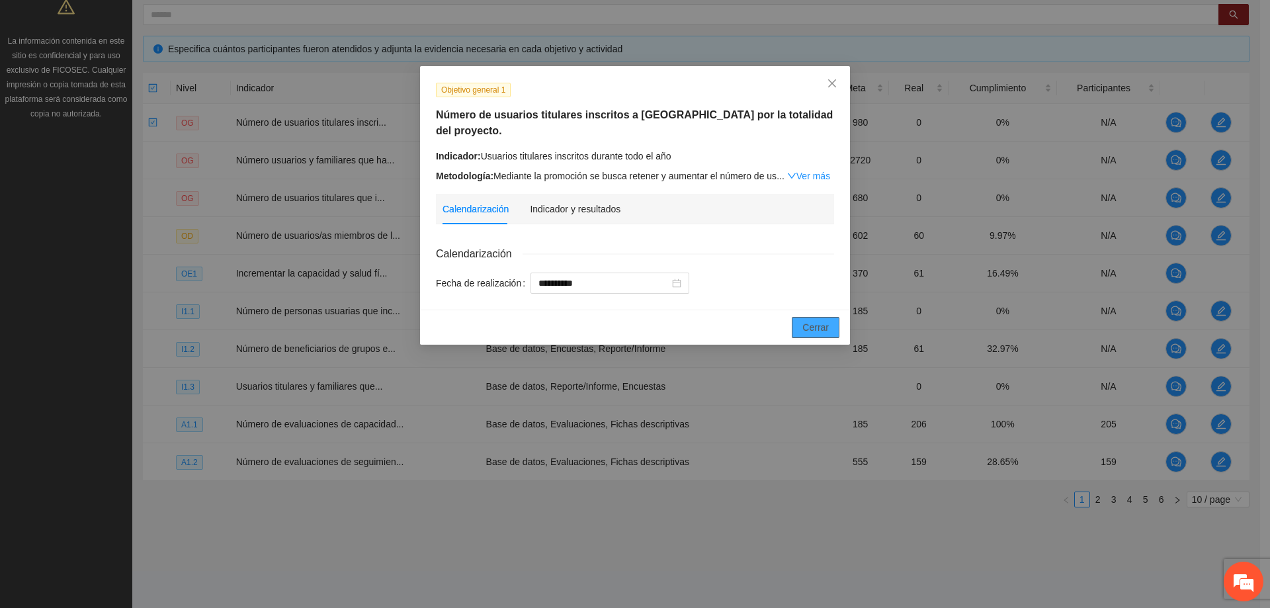
click at [813, 320] on span "Cerrar" at bounding box center [815, 327] width 26 height 15
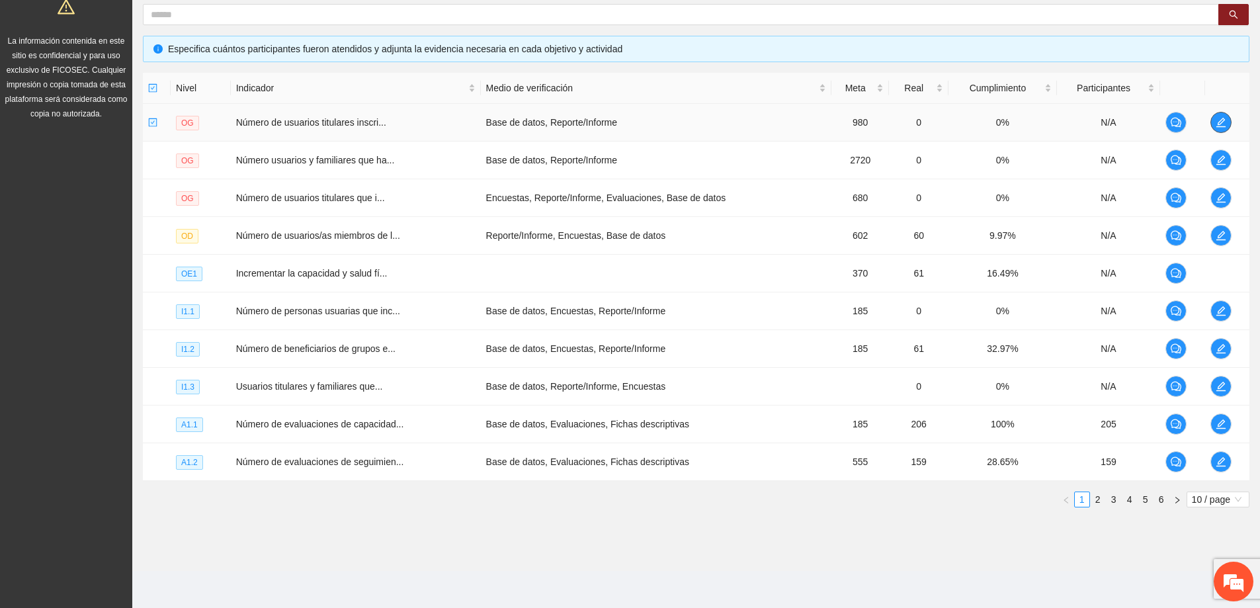
click at [1218, 122] on icon "edit" at bounding box center [1220, 122] width 9 height 9
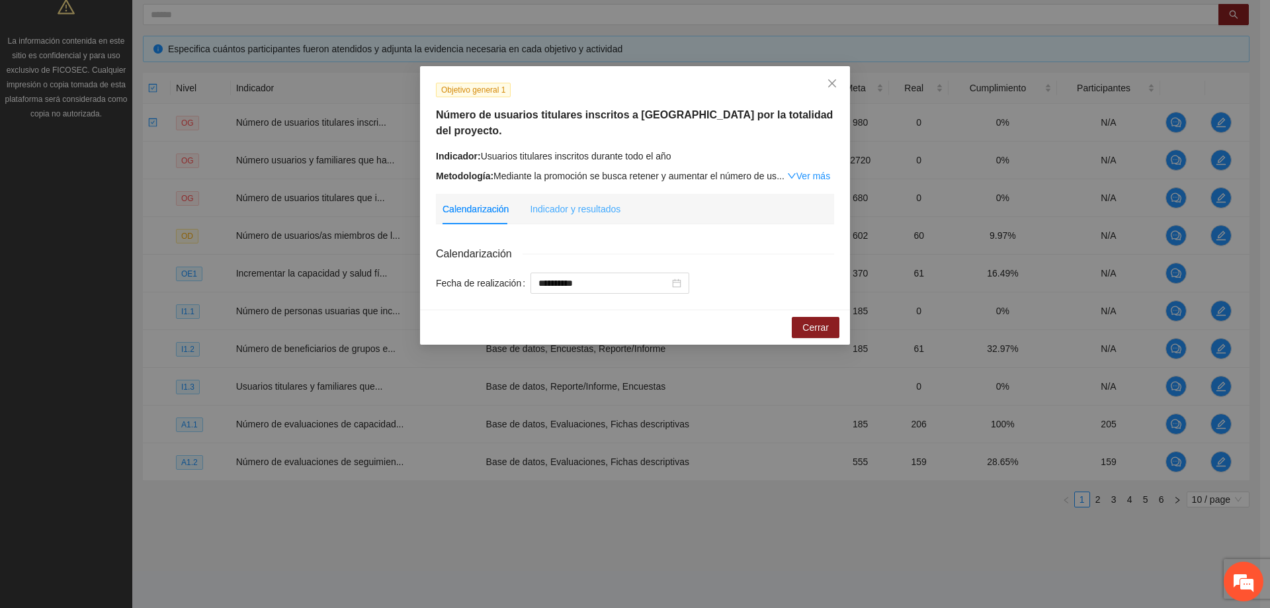
click at [556, 194] on div "Indicador y resultados" at bounding box center [575, 209] width 91 height 30
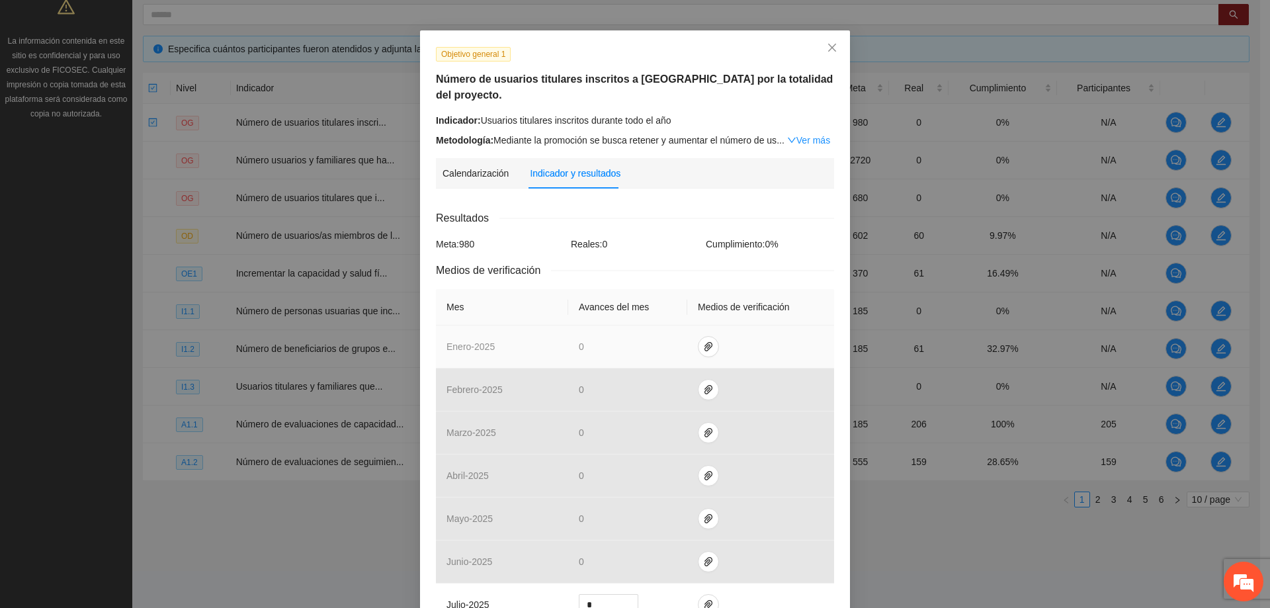
scroll to position [198, 0]
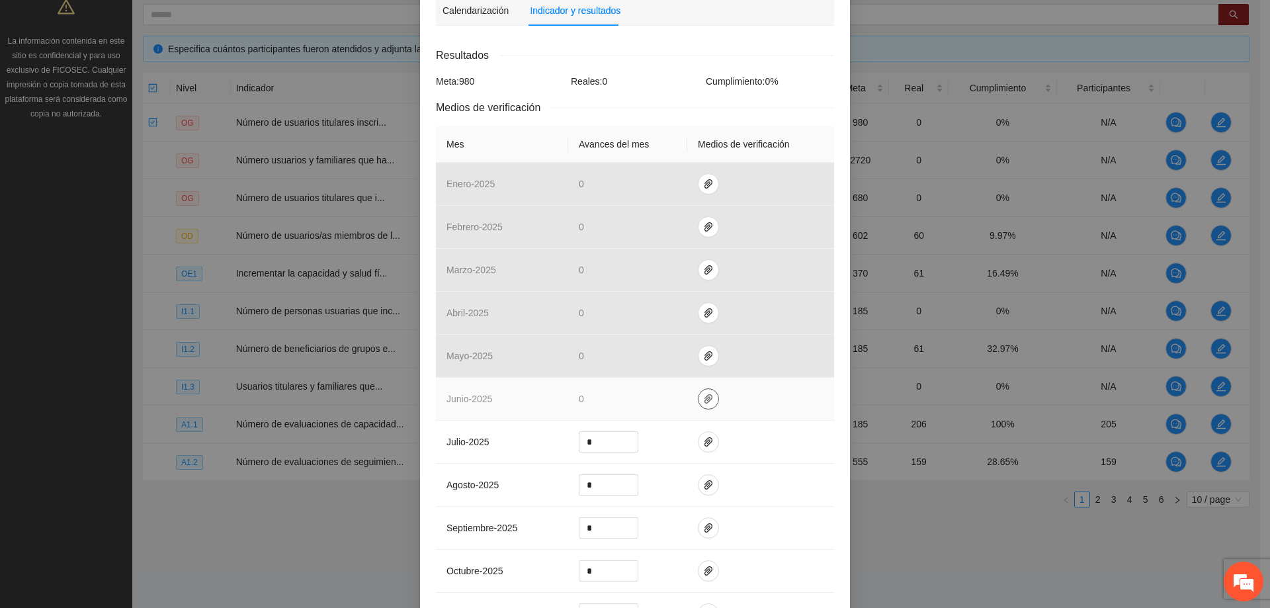
click at [703, 393] on icon "paper-clip" at bounding box center [708, 398] width 11 height 11
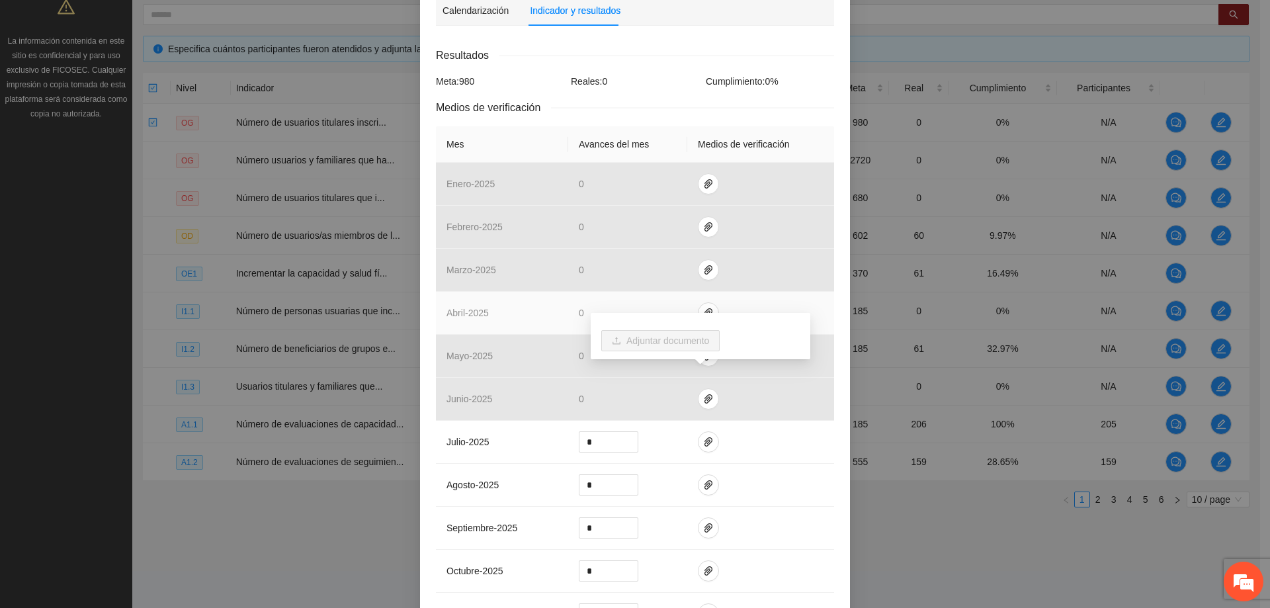
click at [725, 292] on td at bounding box center [760, 313] width 147 height 43
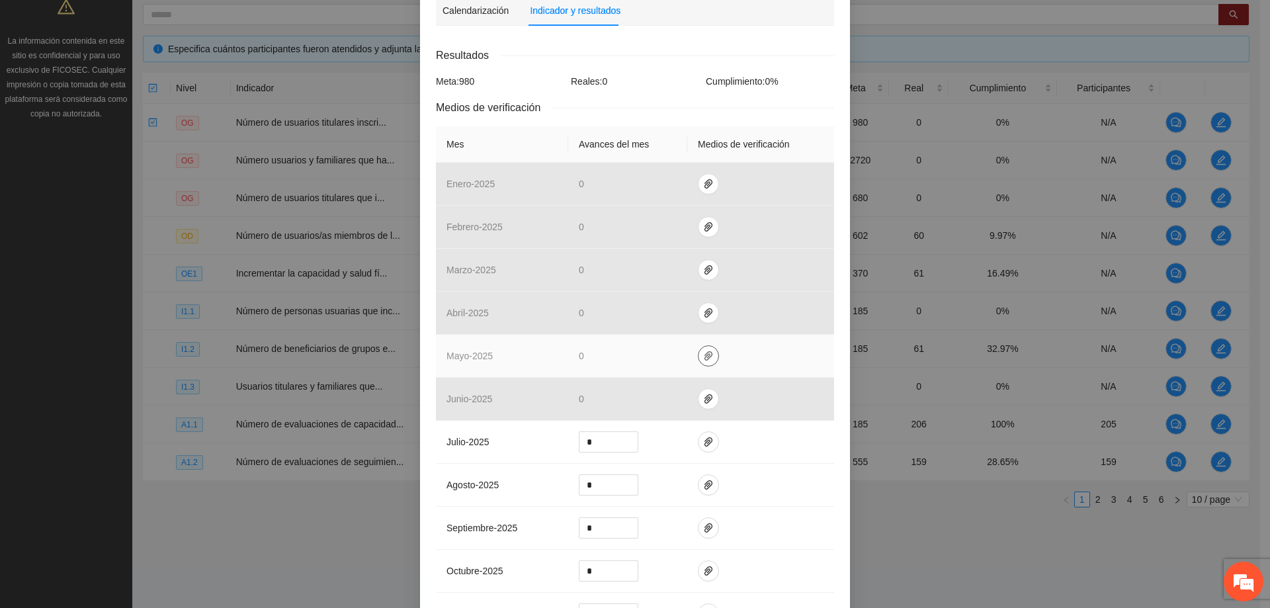
click at [706, 345] on button "button" at bounding box center [708, 355] width 21 height 21
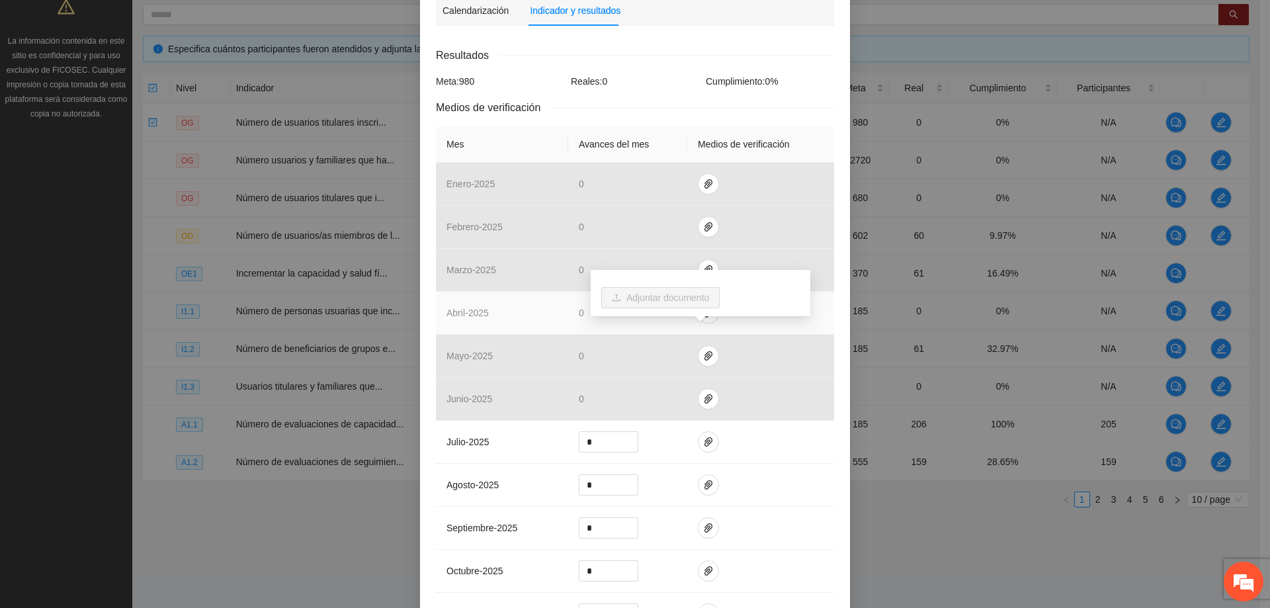
click at [553, 310] on td "abril - 2025" at bounding box center [502, 313] width 132 height 43
click at [690, 296] on td at bounding box center [760, 313] width 147 height 43
click at [698, 308] on span "paper-clip" at bounding box center [708, 313] width 20 height 11
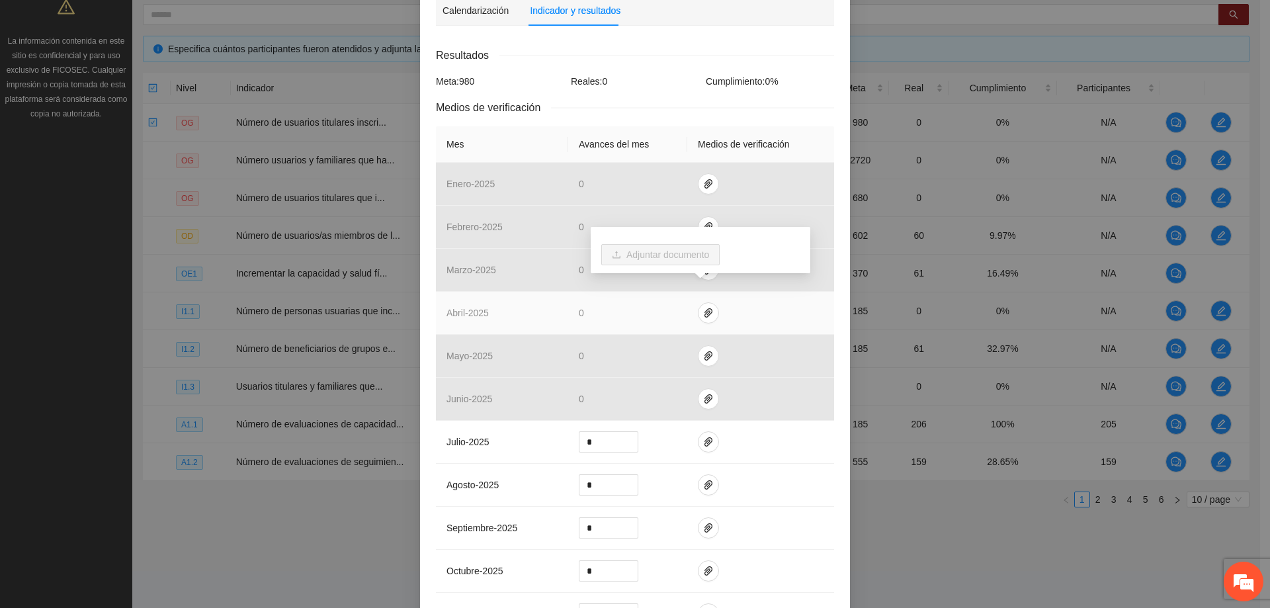
click at [731, 292] on td at bounding box center [760, 313] width 147 height 43
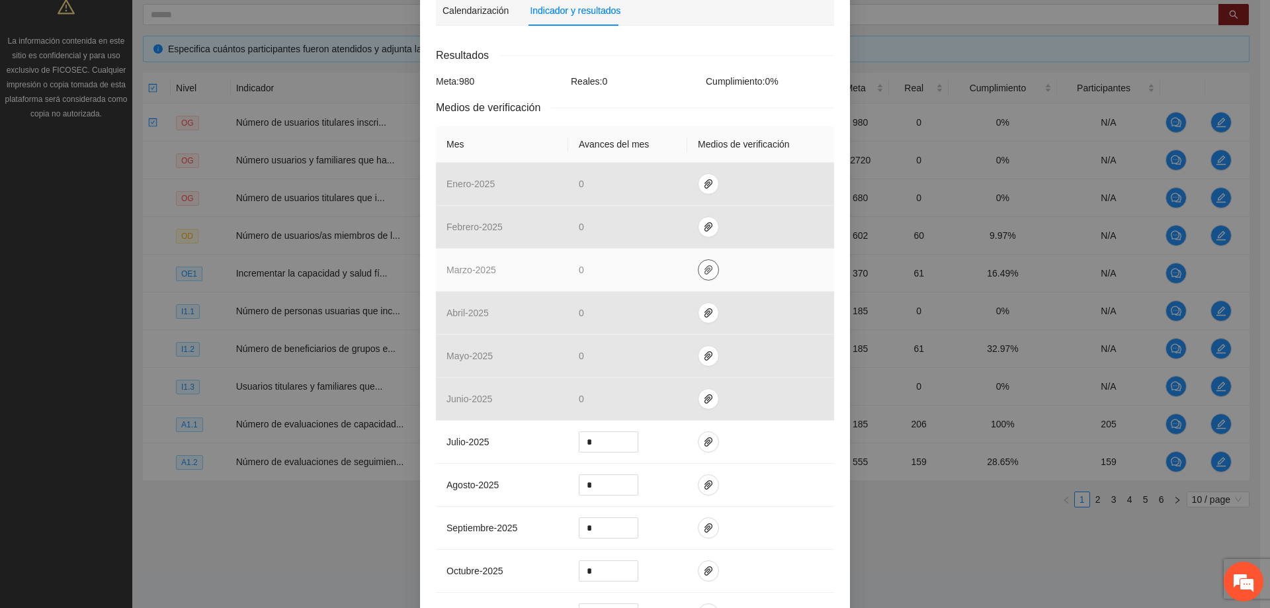
click at [702, 261] on button "button" at bounding box center [708, 269] width 21 height 21
click at [699, 260] on button "button" at bounding box center [708, 269] width 21 height 21
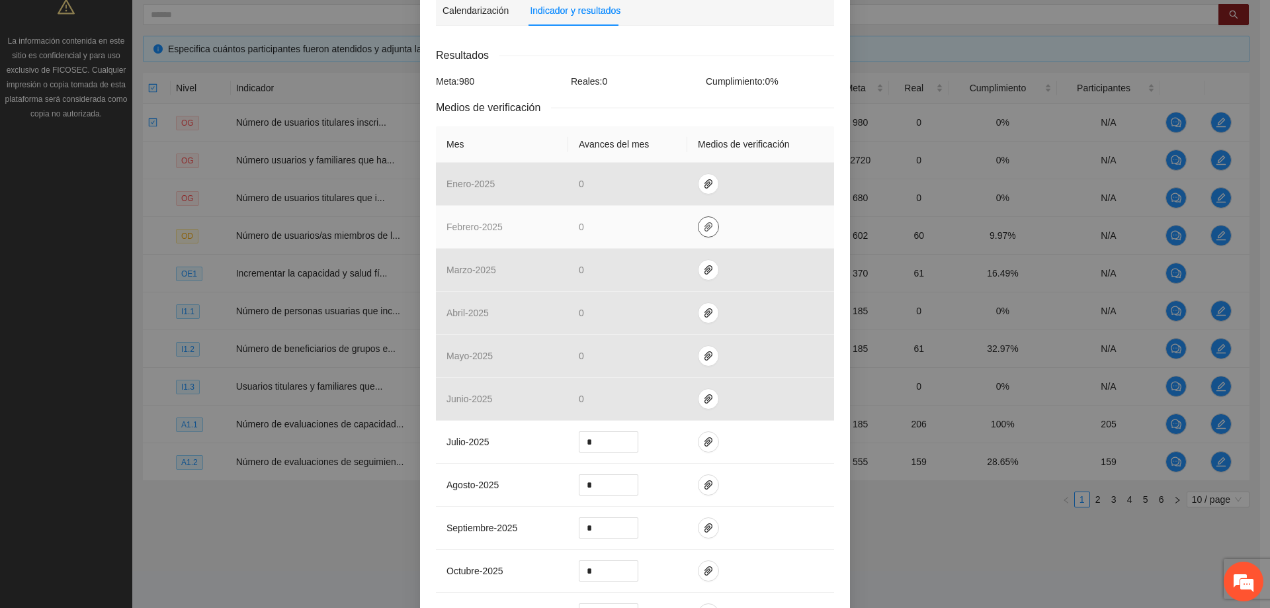
click at [704, 222] on icon "paper-clip" at bounding box center [708, 226] width 8 height 9
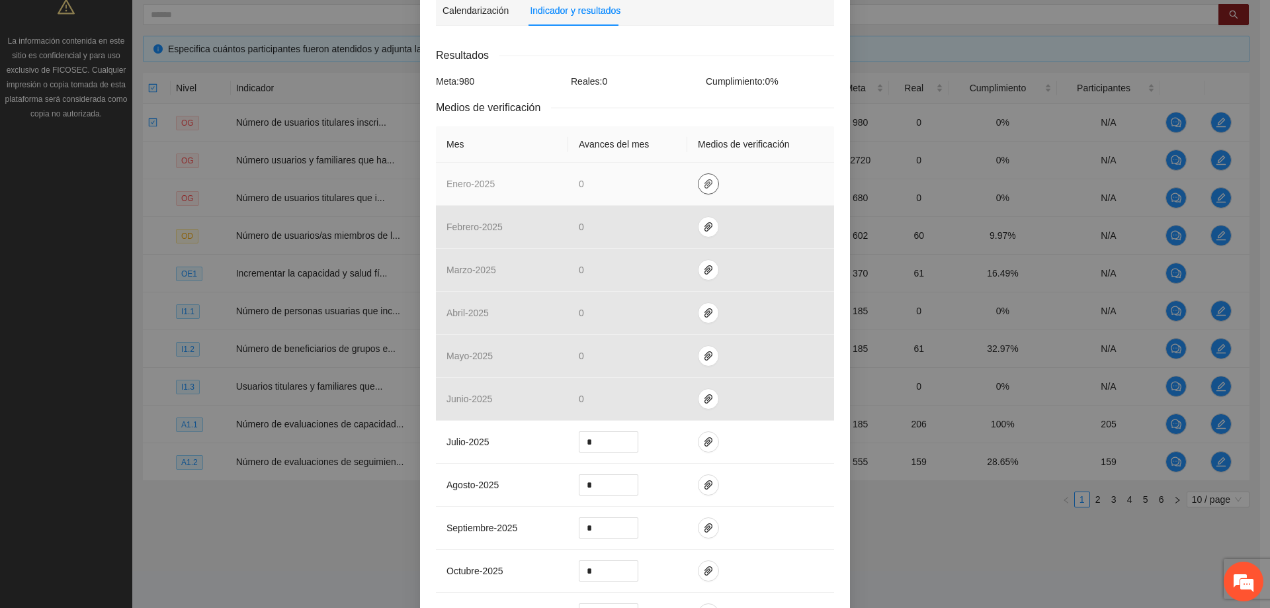
click at [704, 179] on icon "paper-clip" at bounding box center [708, 184] width 11 height 11
click at [703, 179] on icon "paper-clip" at bounding box center [708, 184] width 11 height 11
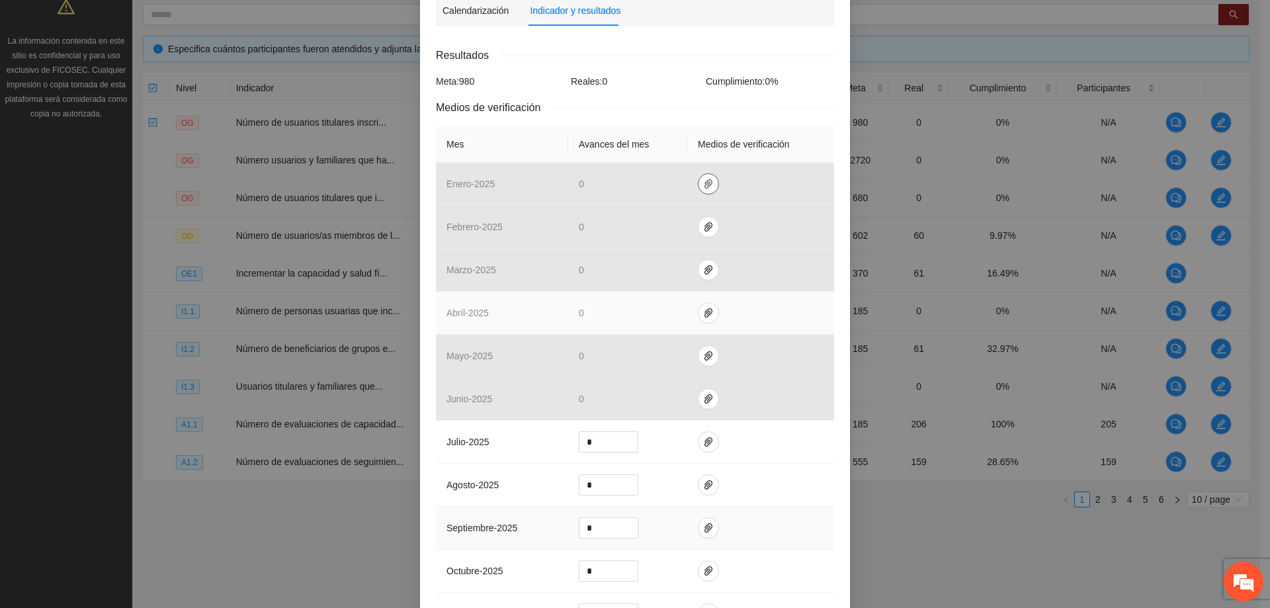
scroll to position [381, 0]
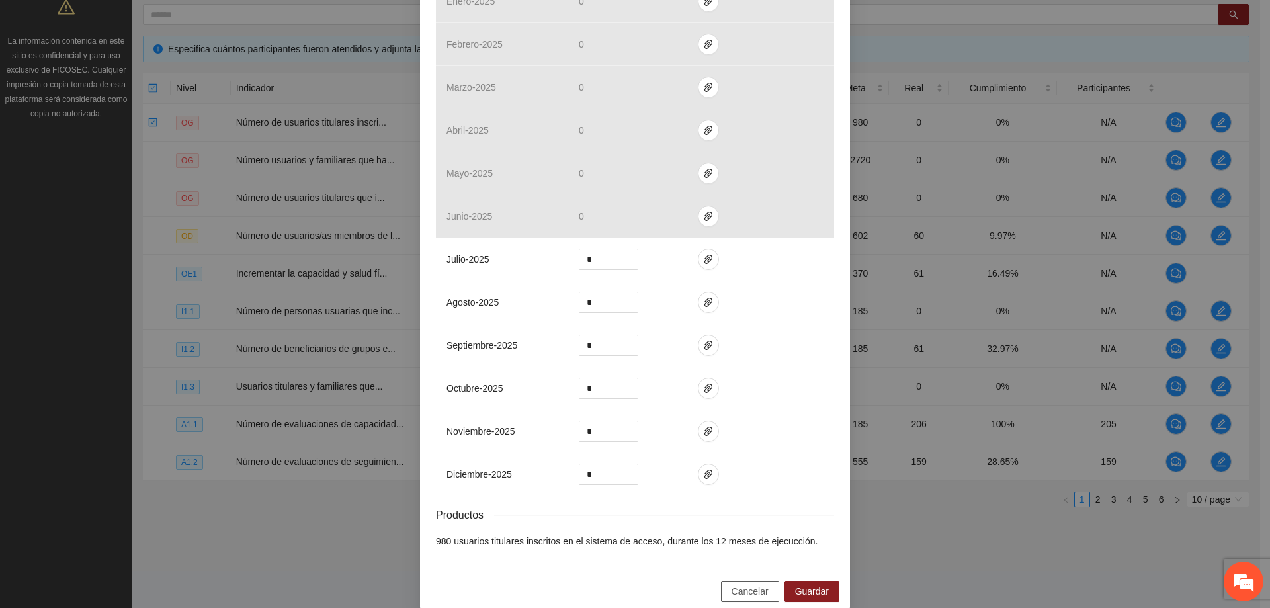
click at [756, 584] on span "Cancelar" at bounding box center [749, 591] width 37 height 15
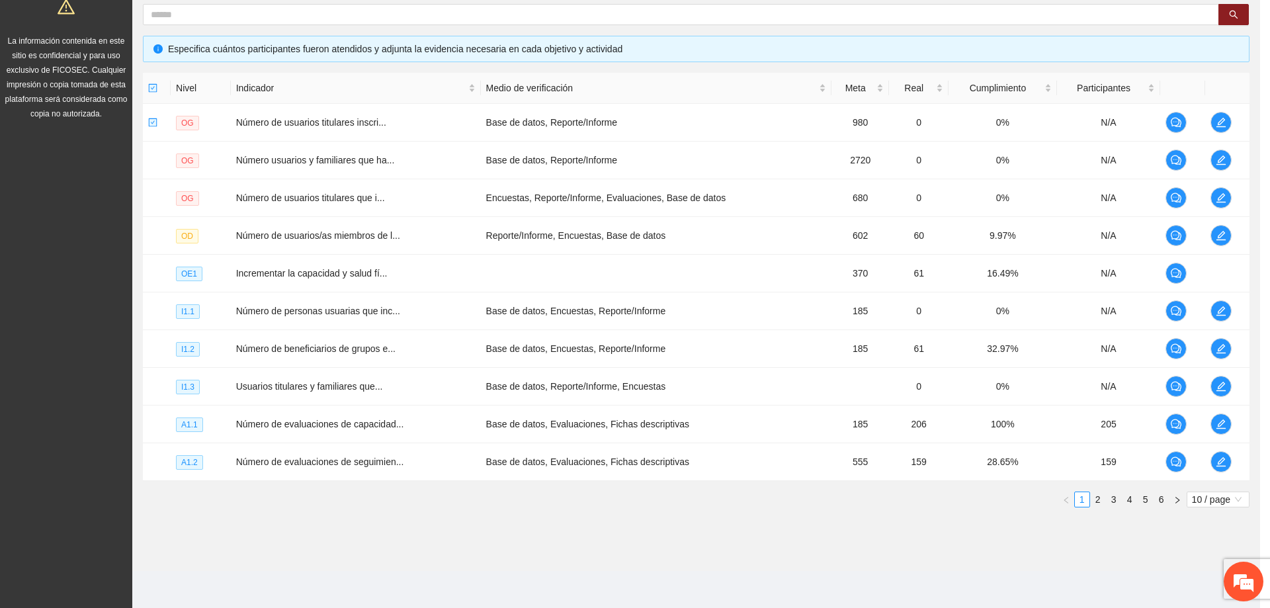
scroll to position [315, 0]
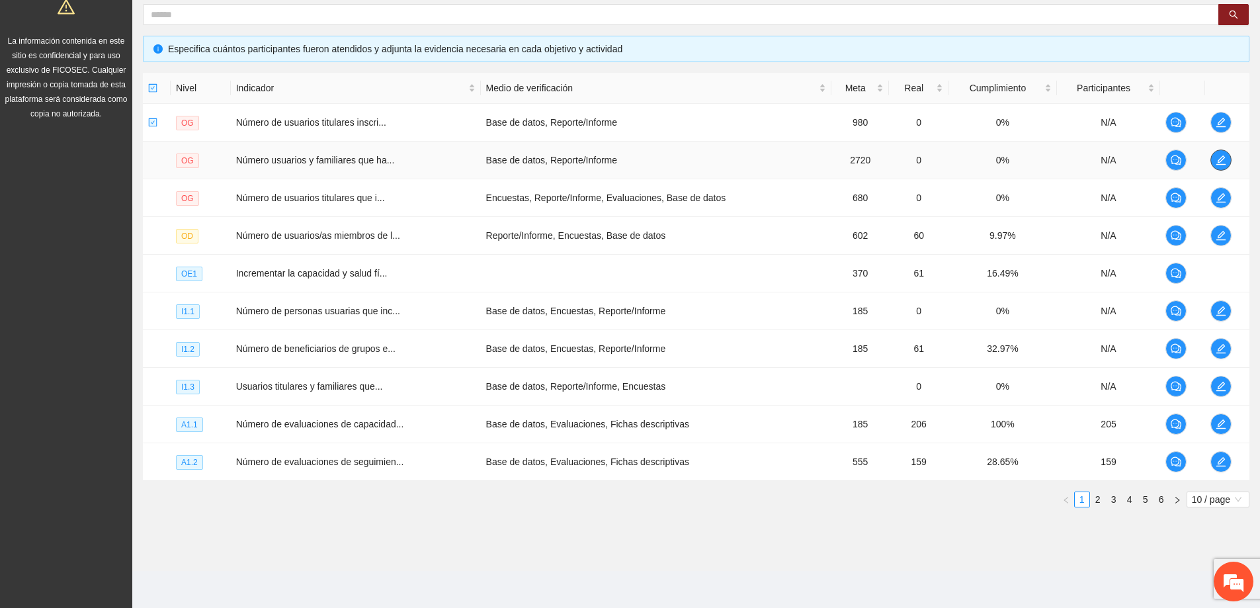
click at [1213, 157] on span "edit" at bounding box center [1221, 160] width 20 height 11
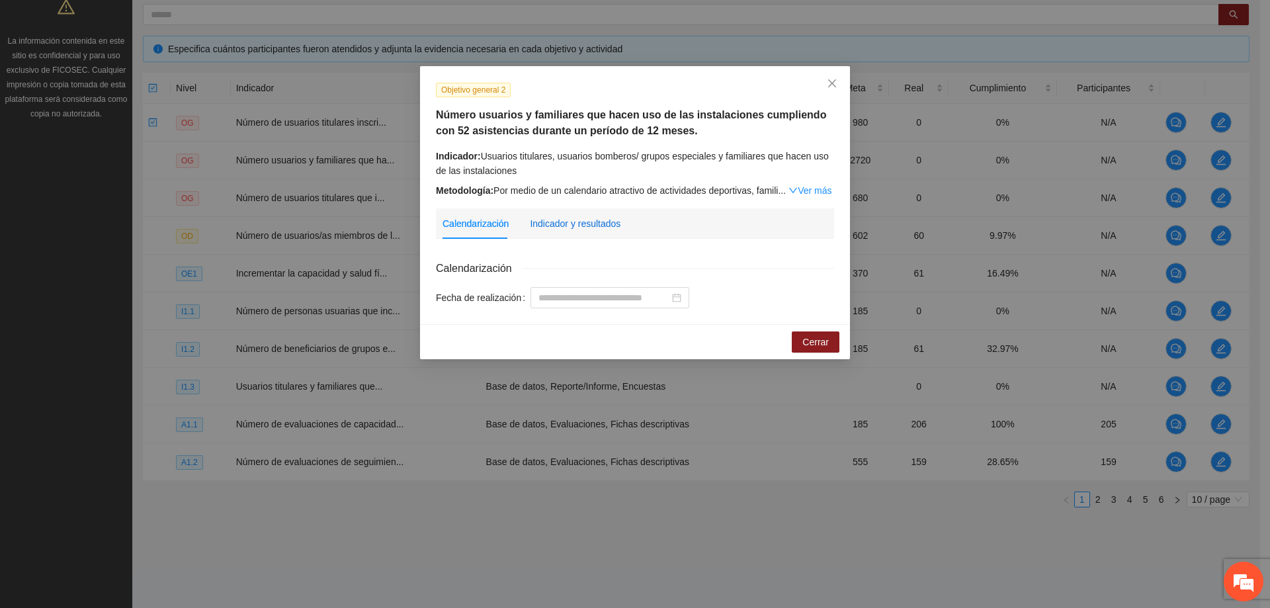
click at [593, 220] on div "Indicador y resultados" at bounding box center [575, 223] width 91 height 15
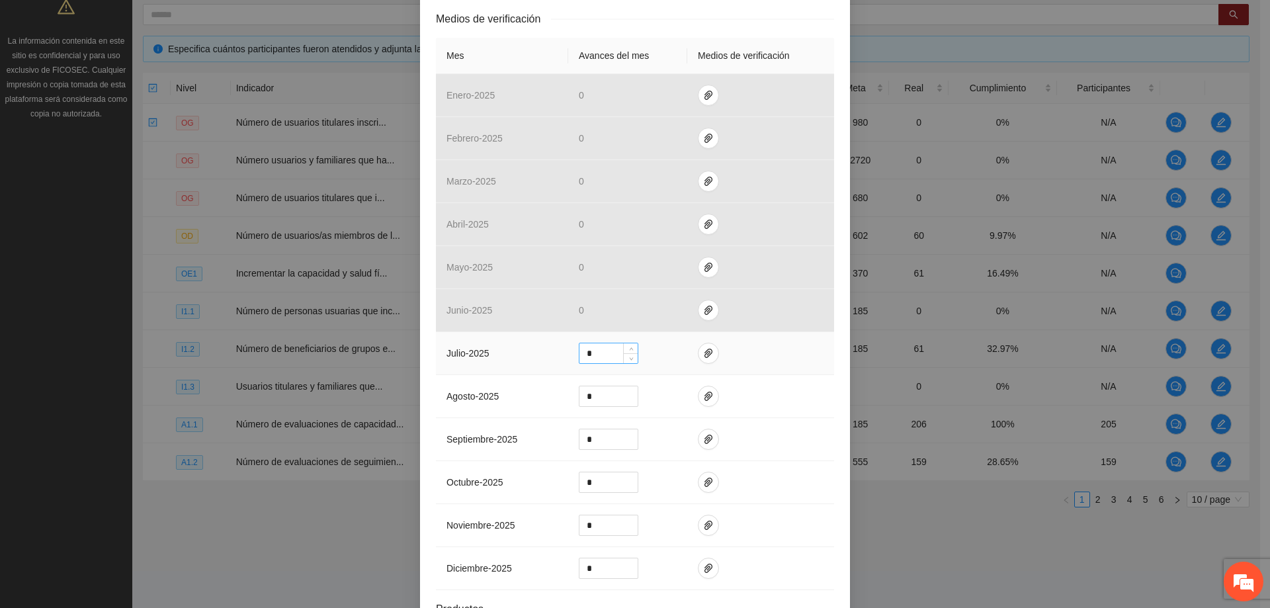
scroll to position [331, 0]
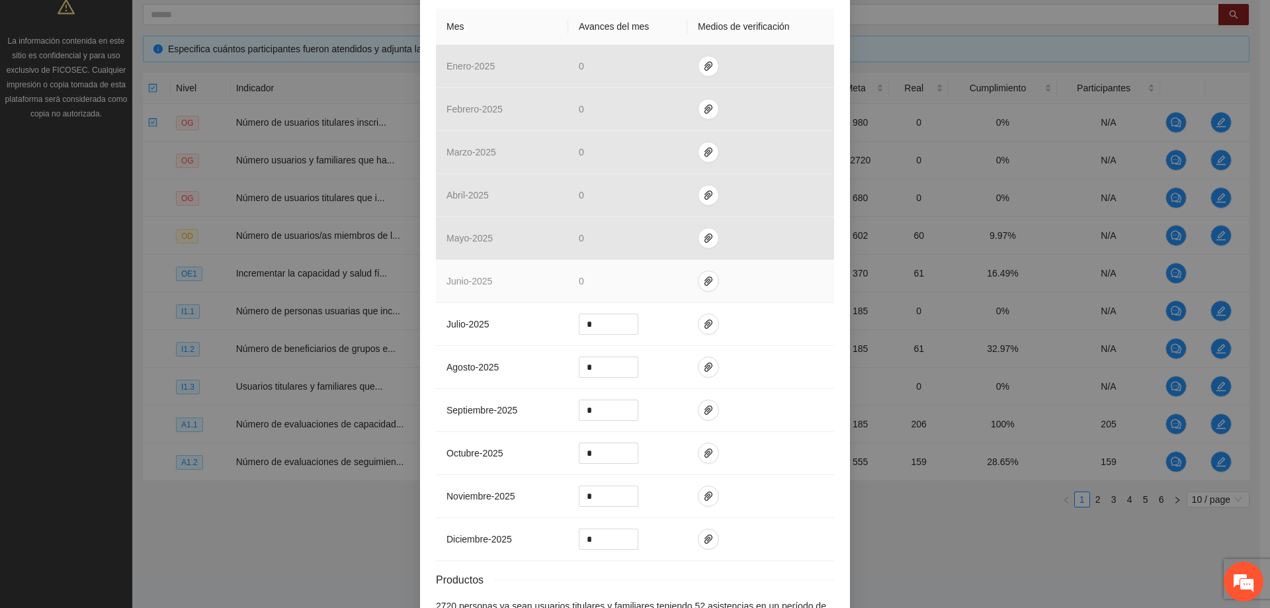
click at [713, 277] on td at bounding box center [760, 281] width 147 height 43
click at [704, 283] on icon "paper-clip" at bounding box center [708, 281] width 11 height 11
click at [755, 277] on td at bounding box center [760, 281] width 147 height 43
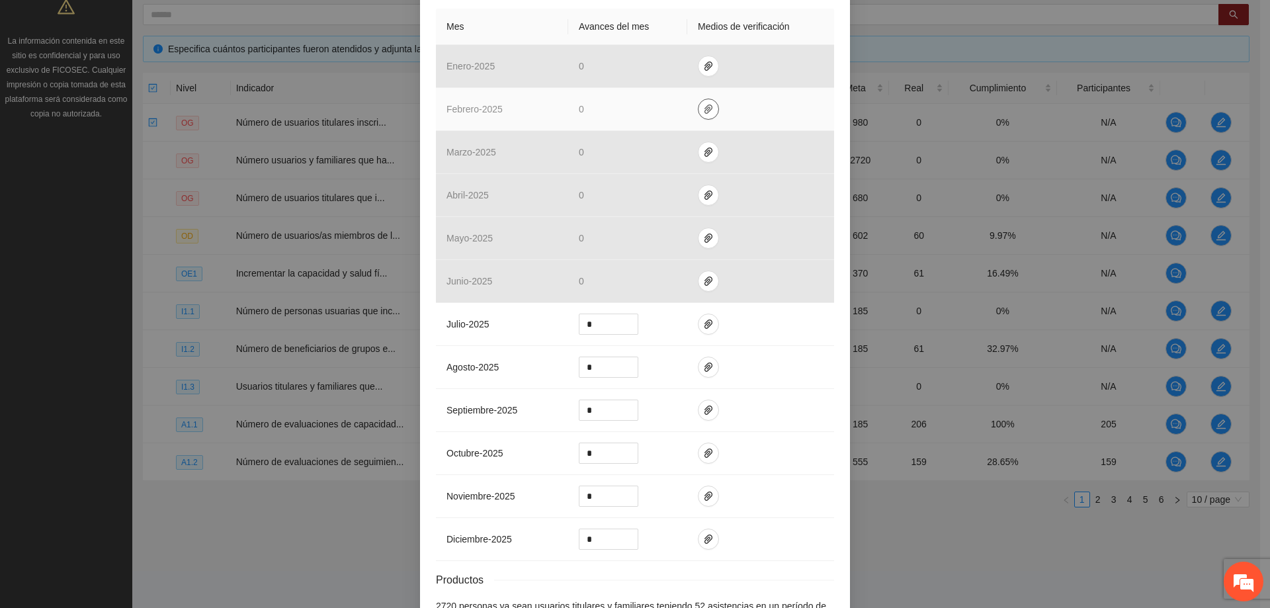
click at [700, 116] on button "button" at bounding box center [708, 109] width 21 height 21
click at [679, 71] on link "Asistentes [DATE].xlsx" at bounding box center [704, 70] width 189 height 15
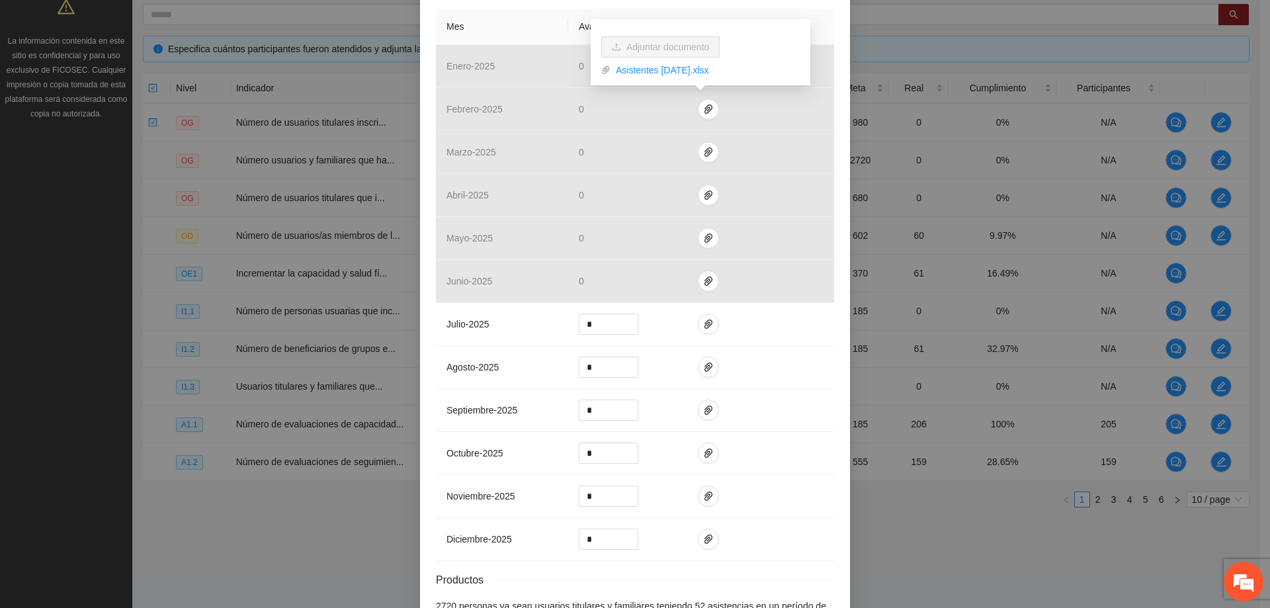
click at [343, 507] on div "Objetivo general 2 Número usuarios y familiares que hacen uso de las instalacio…" at bounding box center [635, 304] width 1270 height 608
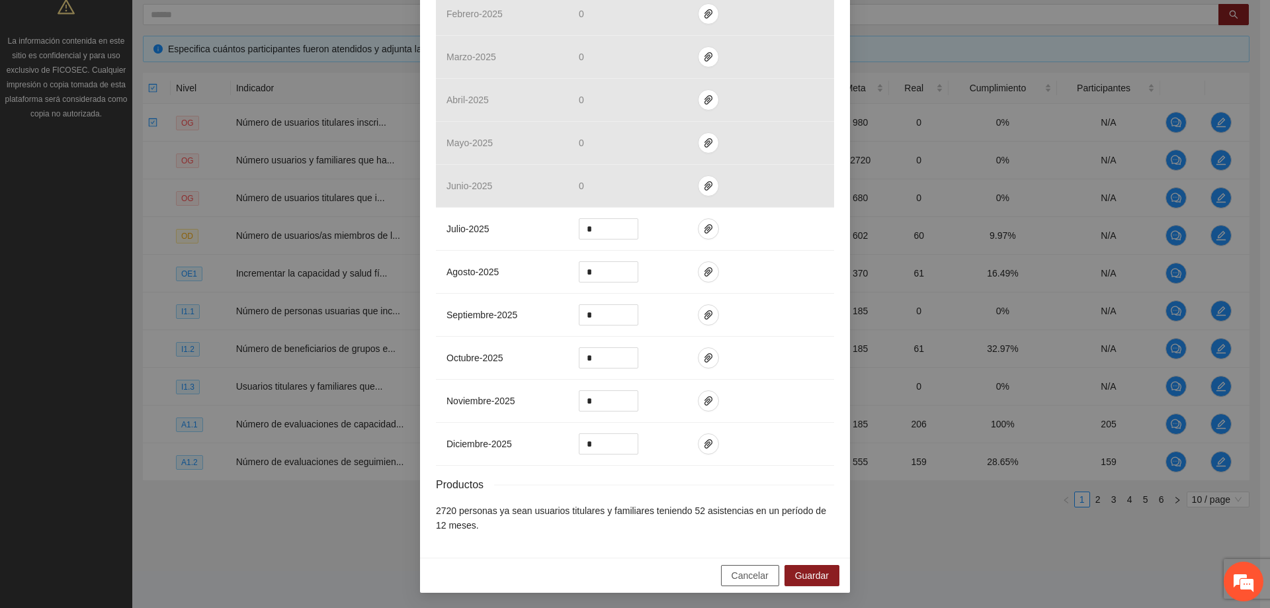
click at [724, 571] on button "Cancelar" at bounding box center [750, 575] width 58 height 21
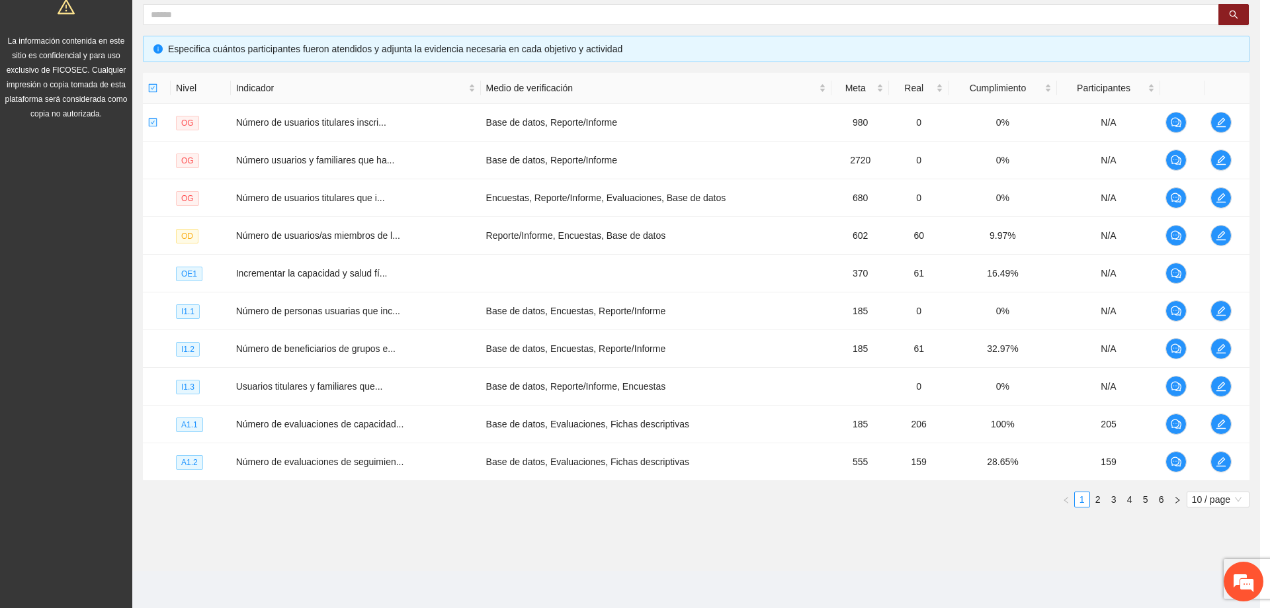
scroll to position [360, 0]
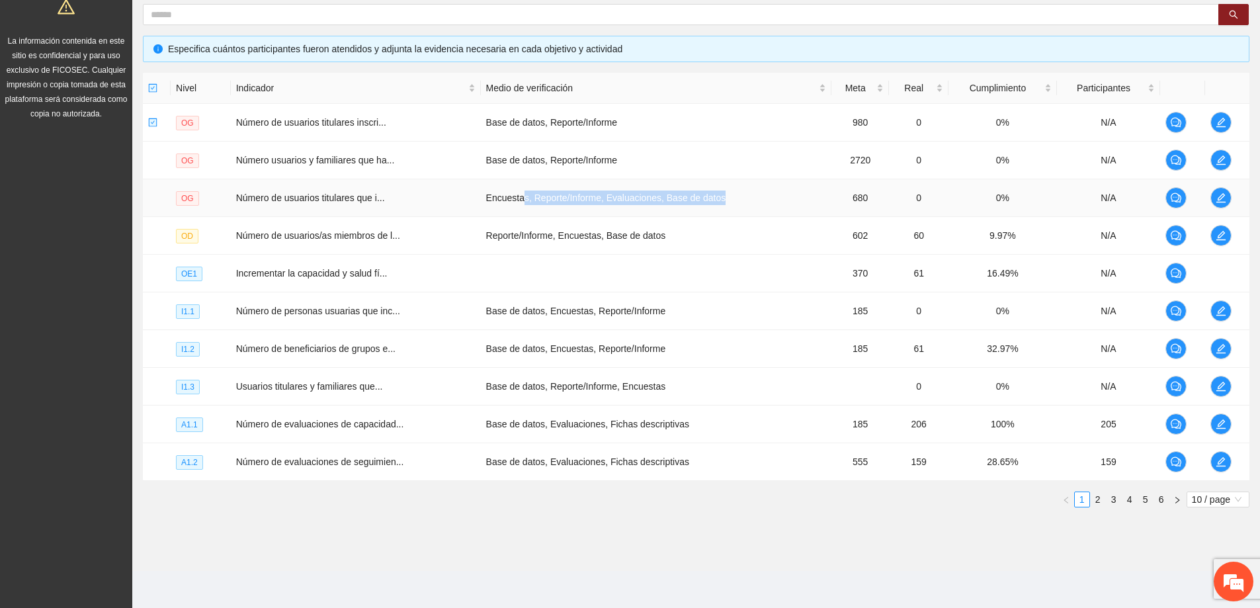
drag, startPoint x: 554, startPoint y: 202, endPoint x: 751, endPoint y: 191, distance: 196.7
click at [751, 191] on td "Encuestas, Reporte/Informe, Evaluaciones, Base de datos" at bounding box center [656, 198] width 351 height 38
click at [751, 192] on td "Encuestas, Reporte/Informe, Evaluaciones, Base de datos" at bounding box center [656, 198] width 351 height 38
click at [1223, 198] on icon "edit" at bounding box center [1221, 197] width 11 height 11
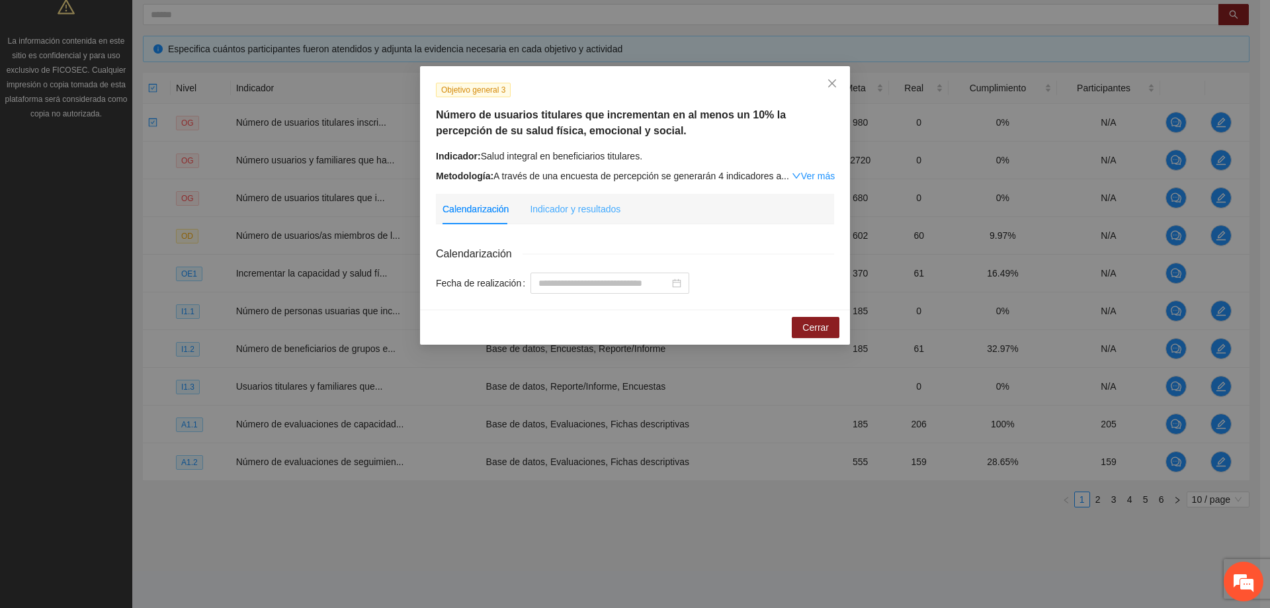
click at [606, 198] on div "Indicador y resultados" at bounding box center [575, 209] width 91 height 30
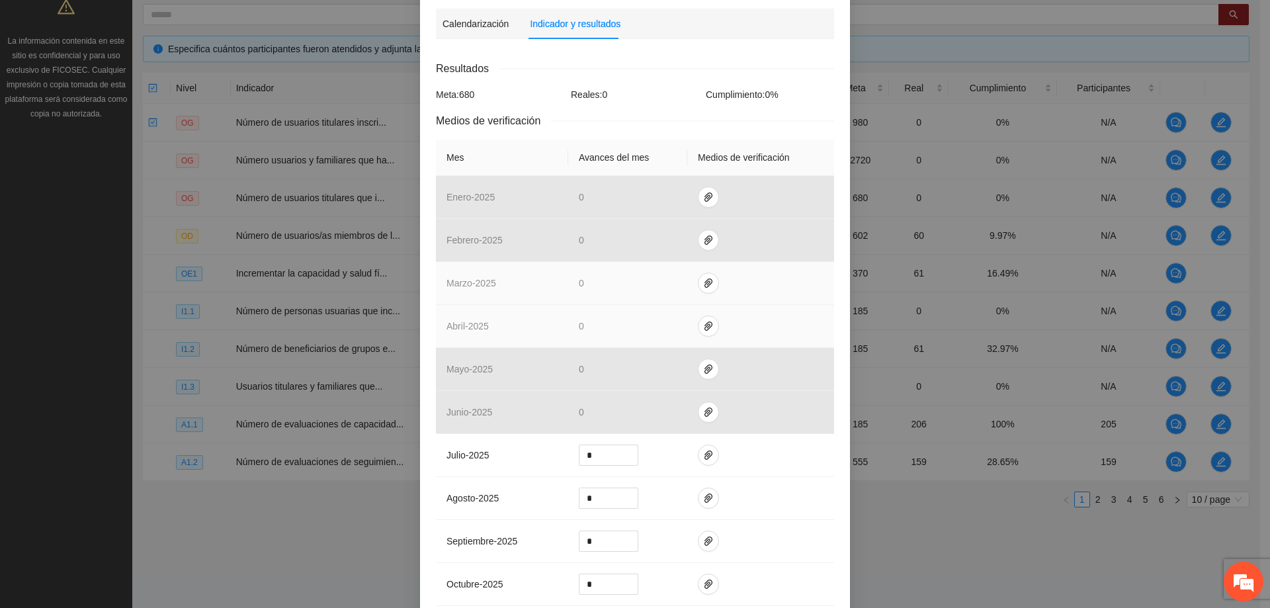
scroll to position [198, 0]
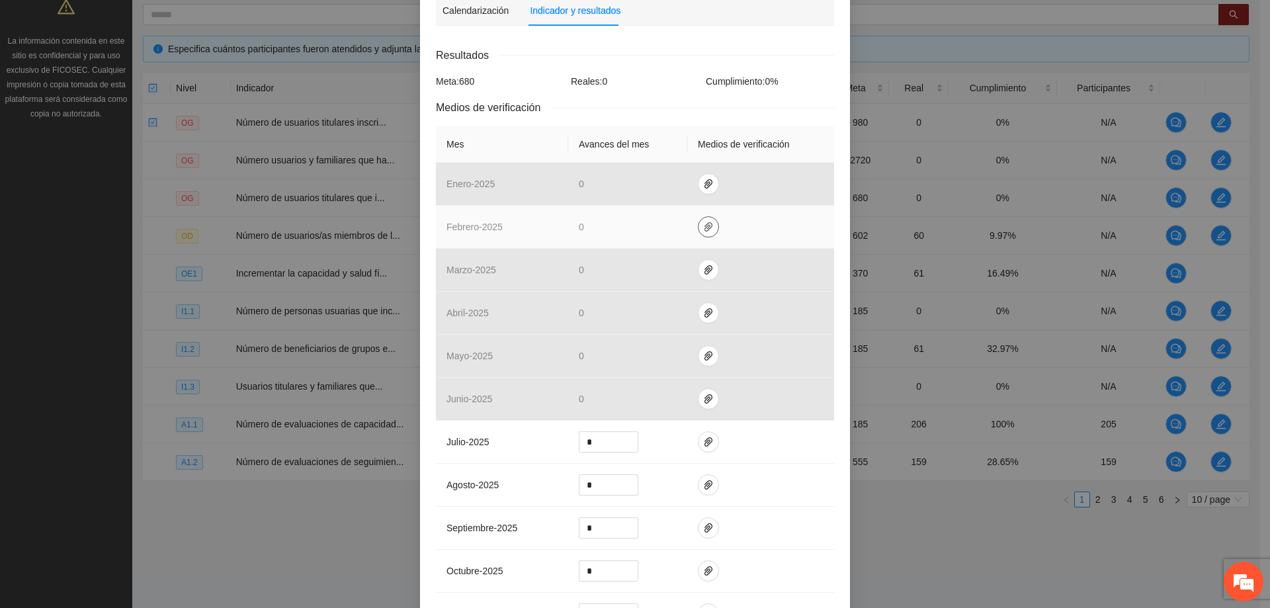
click at [703, 222] on icon "paper-clip" at bounding box center [708, 227] width 11 height 11
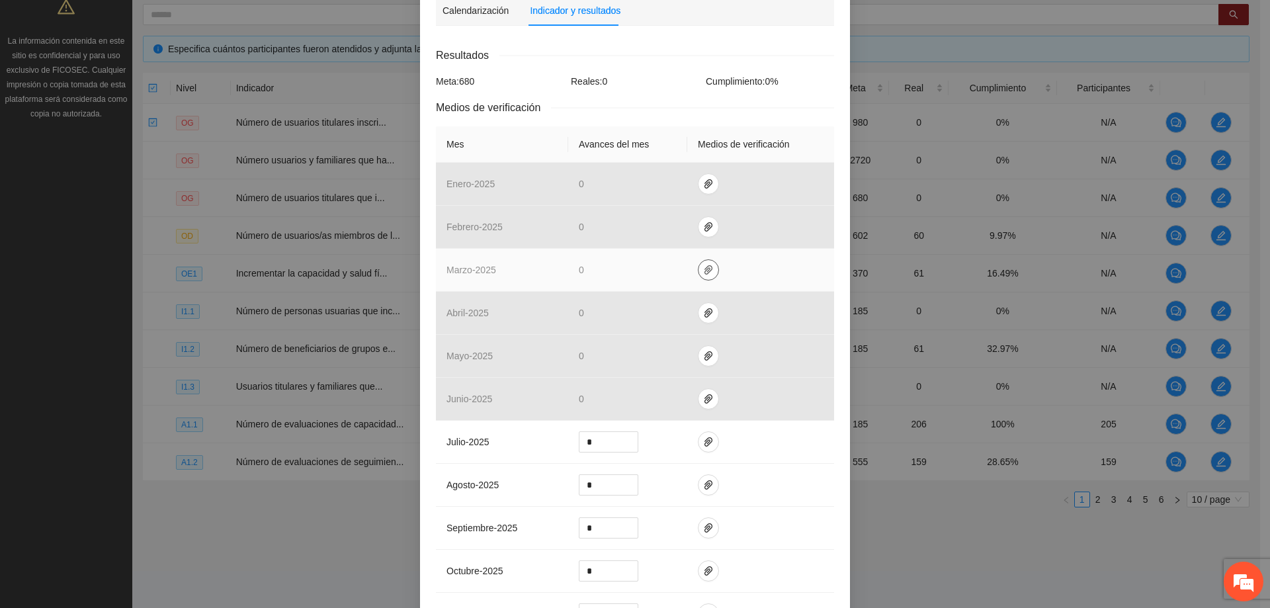
click at [703, 267] on icon "paper-clip" at bounding box center [708, 270] width 11 height 11
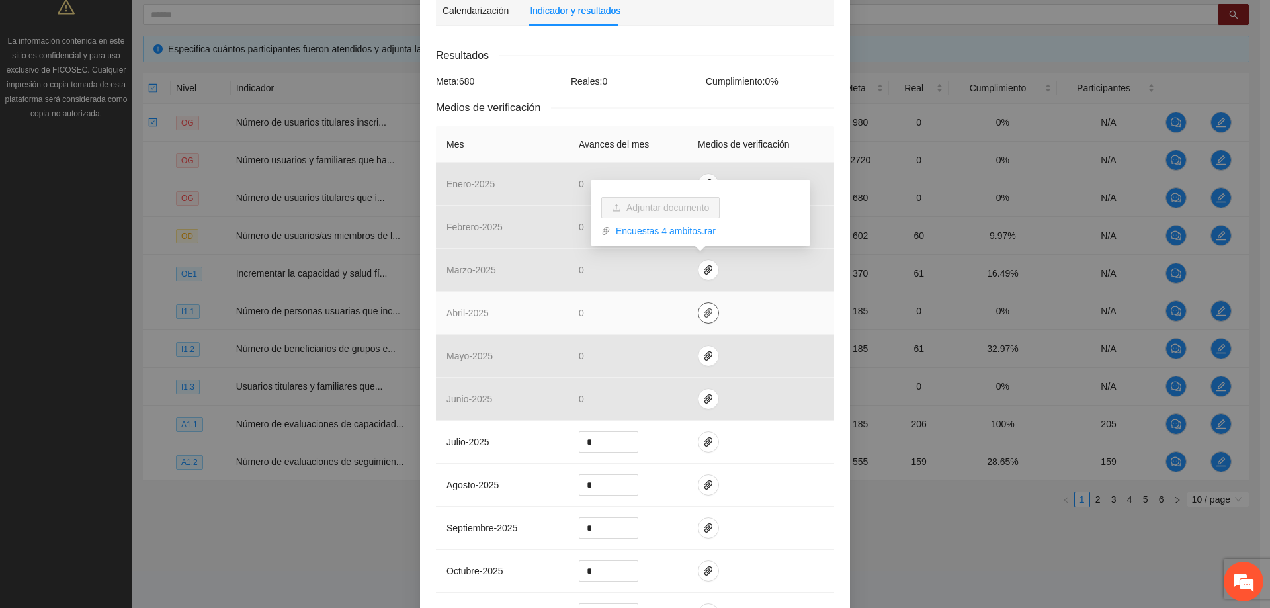
click at [704, 310] on icon "paper-clip" at bounding box center [708, 312] width 8 height 9
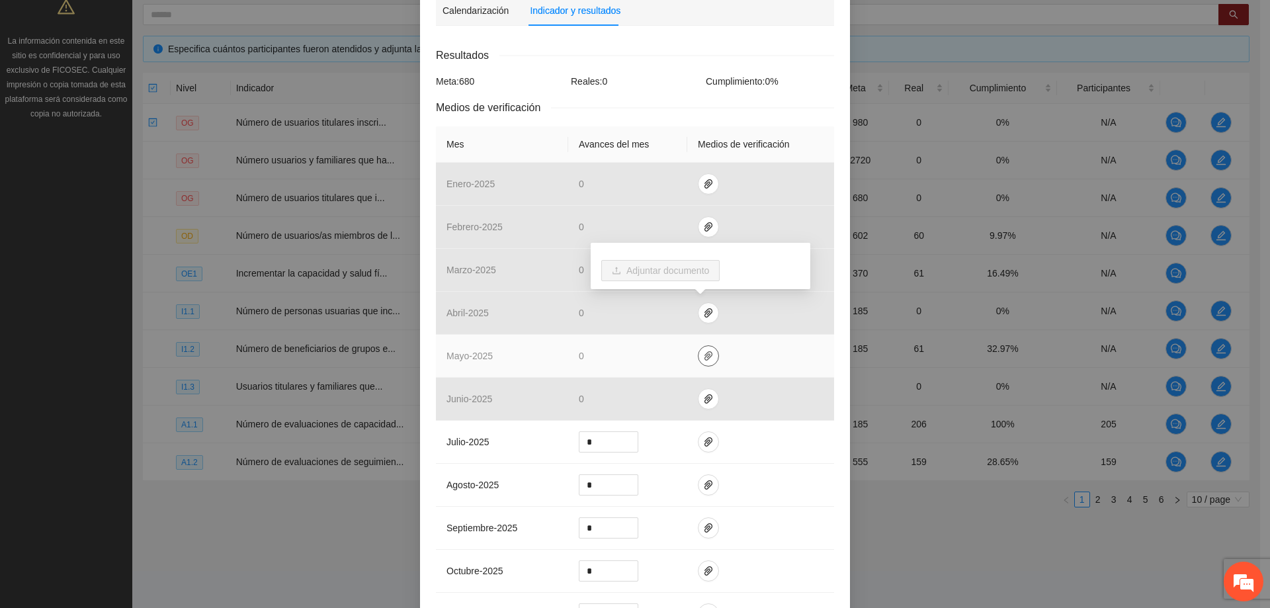
click at [698, 354] on span "paper-clip" at bounding box center [708, 356] width 20 height 11
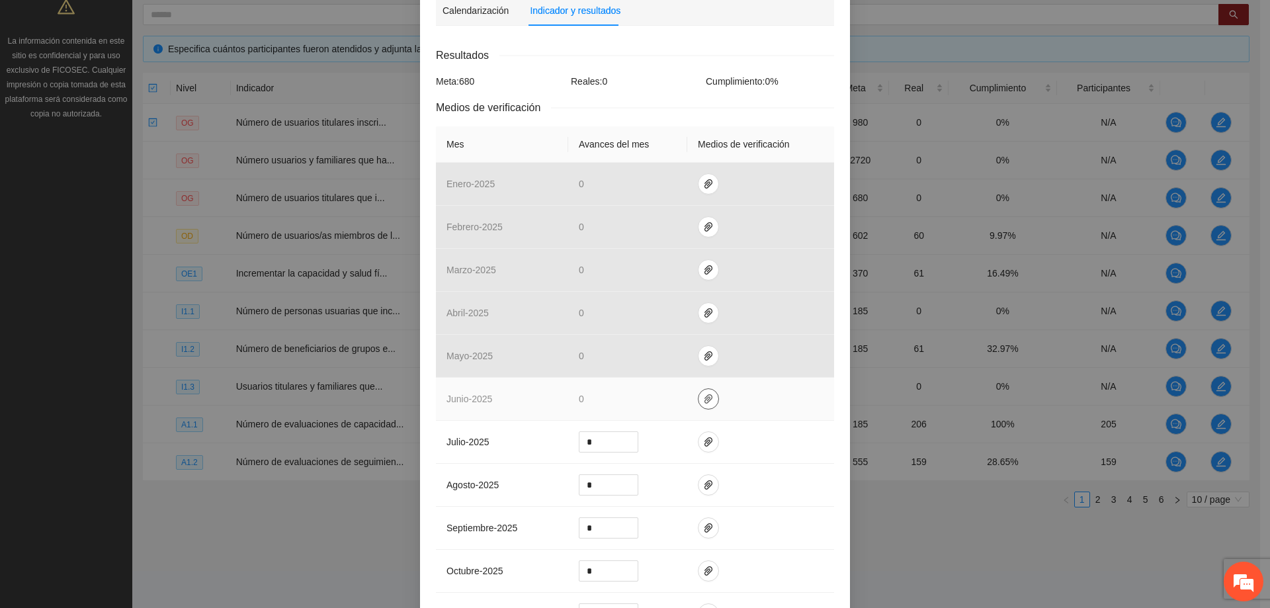
click at [703, 397] on icon "paper-clip" at bounding box center [708, 398] width 11 height 11
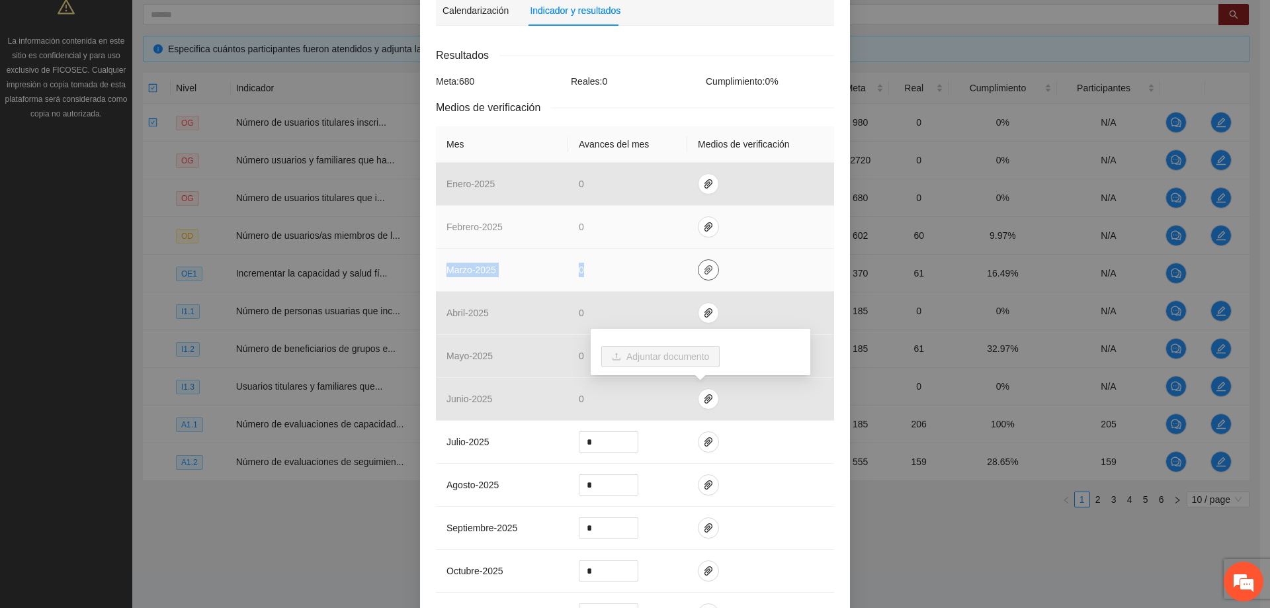
drag, startPoint x: 700, startPoint y: 245, endPoint x: 696, endPoint y: 262, distance: 17.5
click at [697, 261] on tbody "enero - 2025 0 febrero - 2025 0 marzo - 2025 0 abril - 2025 0 mayo - 2025 0 jun…" at bounding box center [635, 421] width 398 height 516
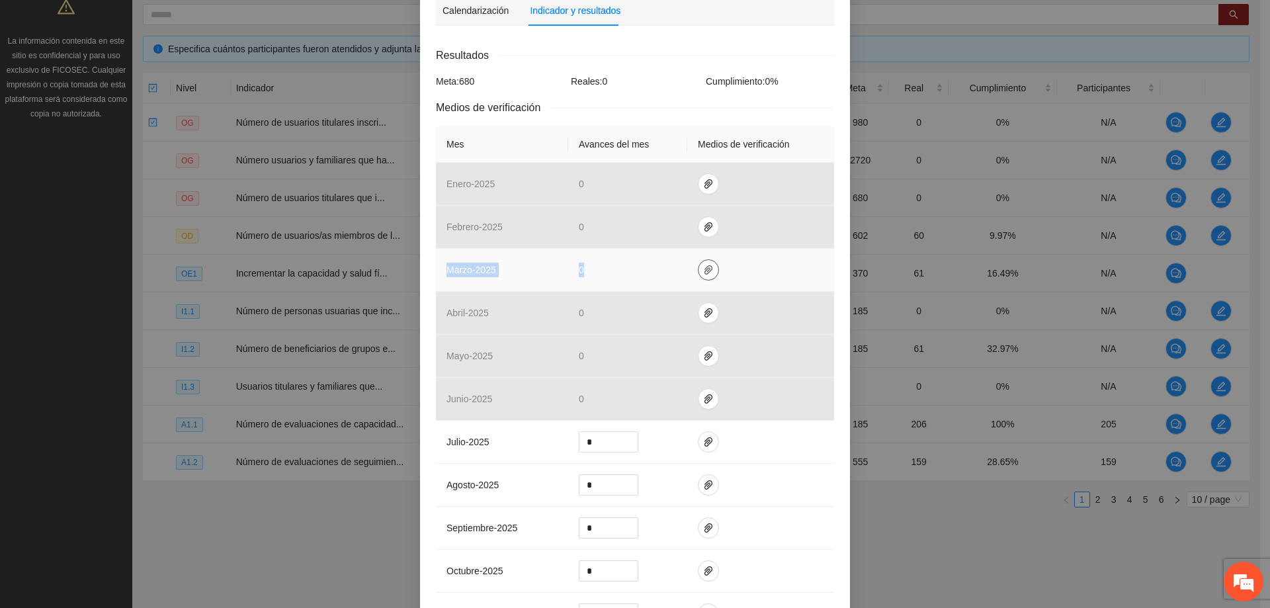
click at [703, 267] on icon "paper-clip" at bounding box center [708, 270] width 11 height 11
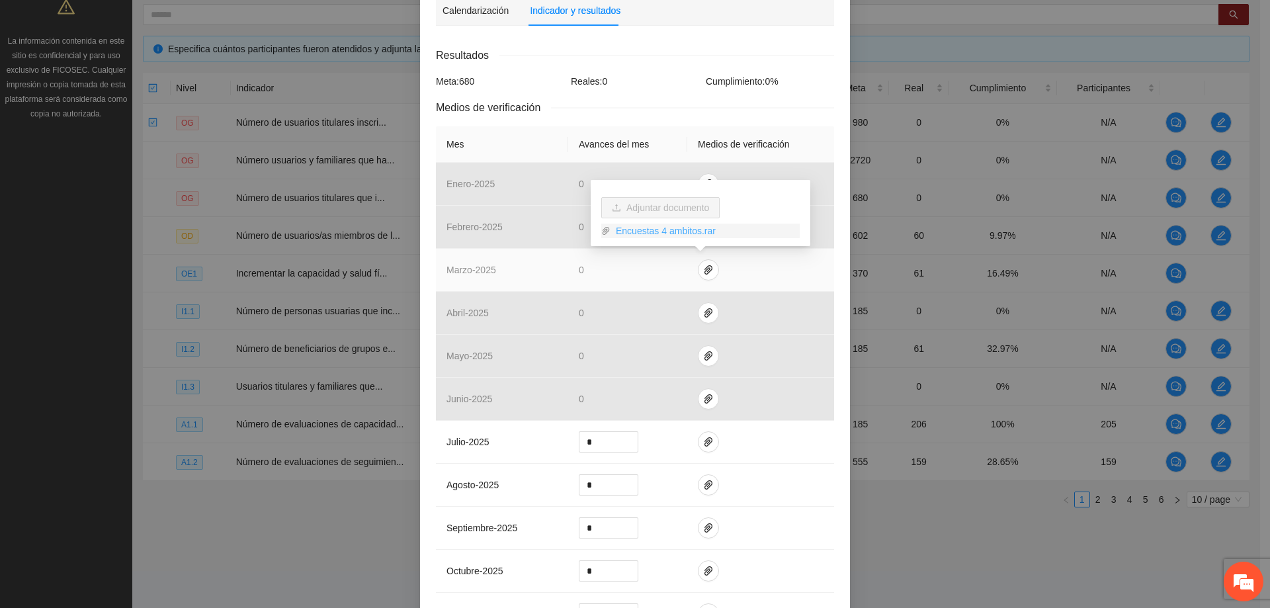
click at [669, 232] on link "Encuestas 4 ambitos.rar" at bounding box center [704, 231] width 189 height 15
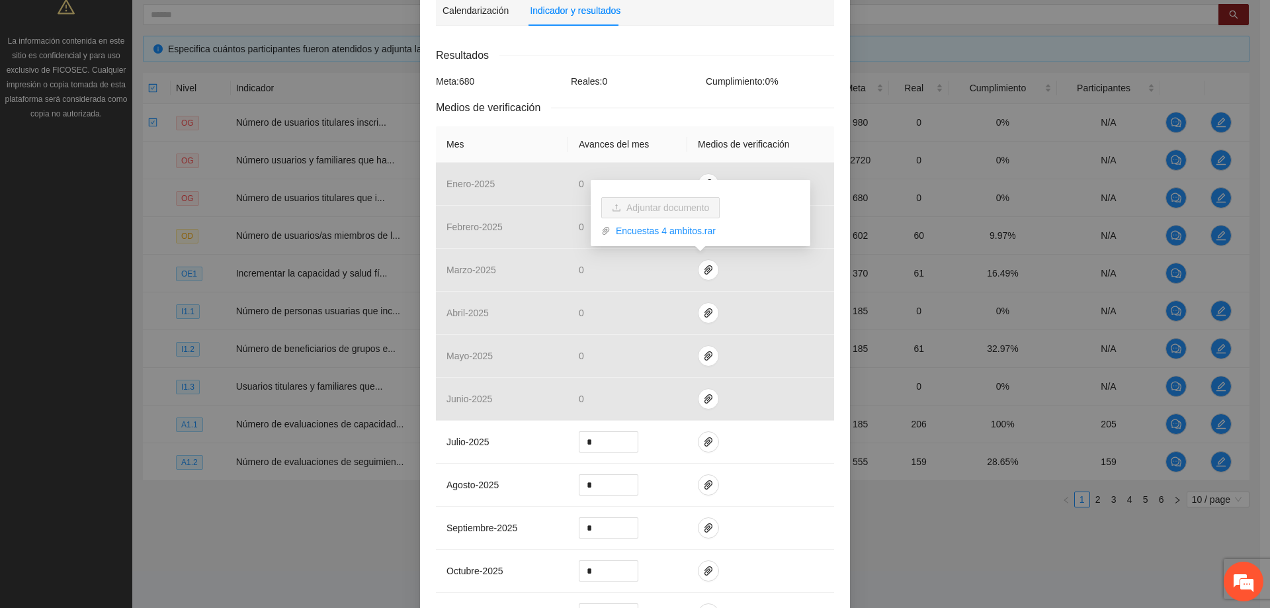
click at [672, 108] on div "Medios de verificación" at bounding box center [635, 107] width 398 height 17
click at [366, 528] on div "Objetivo general 3 Número de usuarios titulares que incrementan en al menos un …" at bounding box center [635, 304] width 1270 height 608
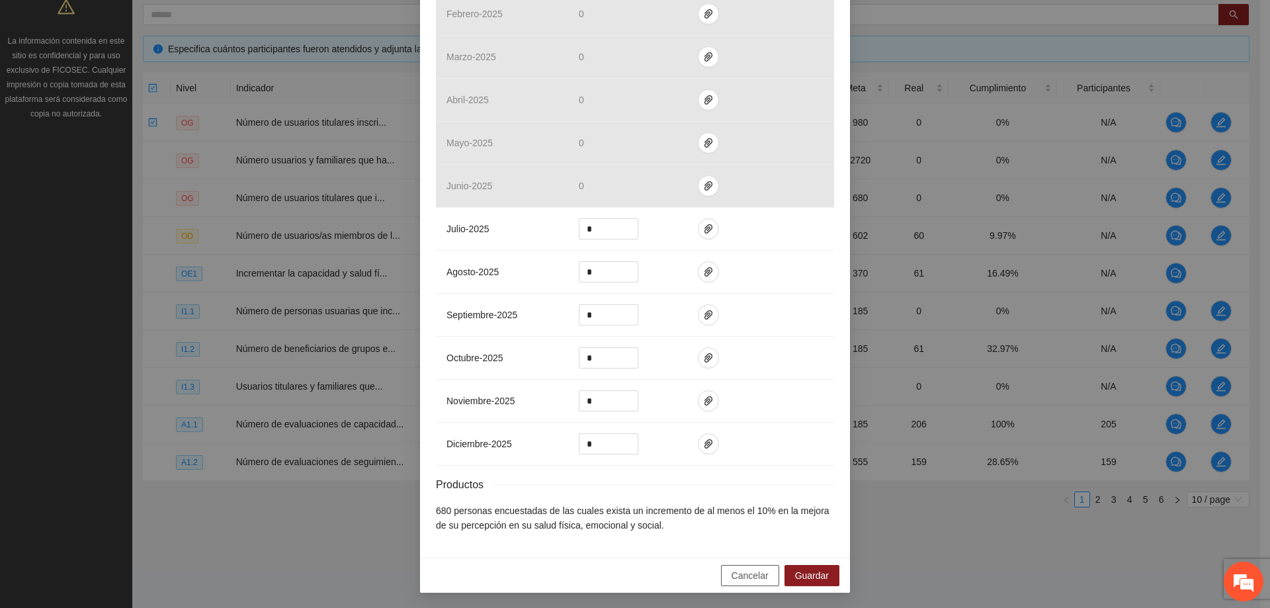
click at [748, 577] on span "Cancelar" at bounding box center [749, 575] width 37 height 15
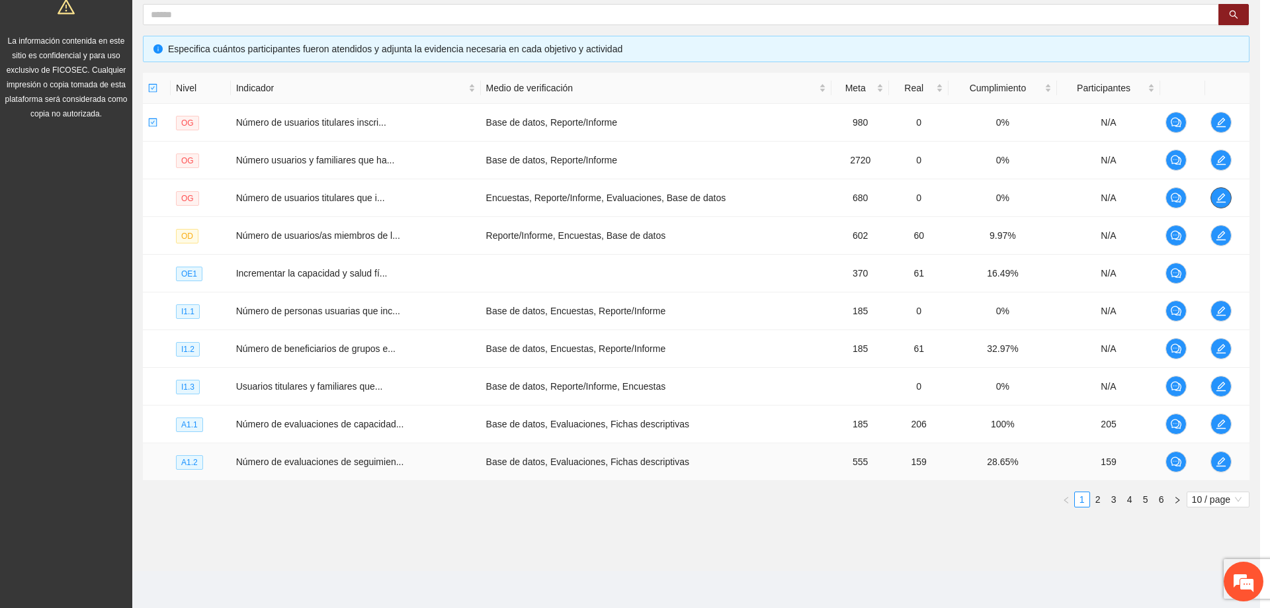
scroll to position [0, 0]
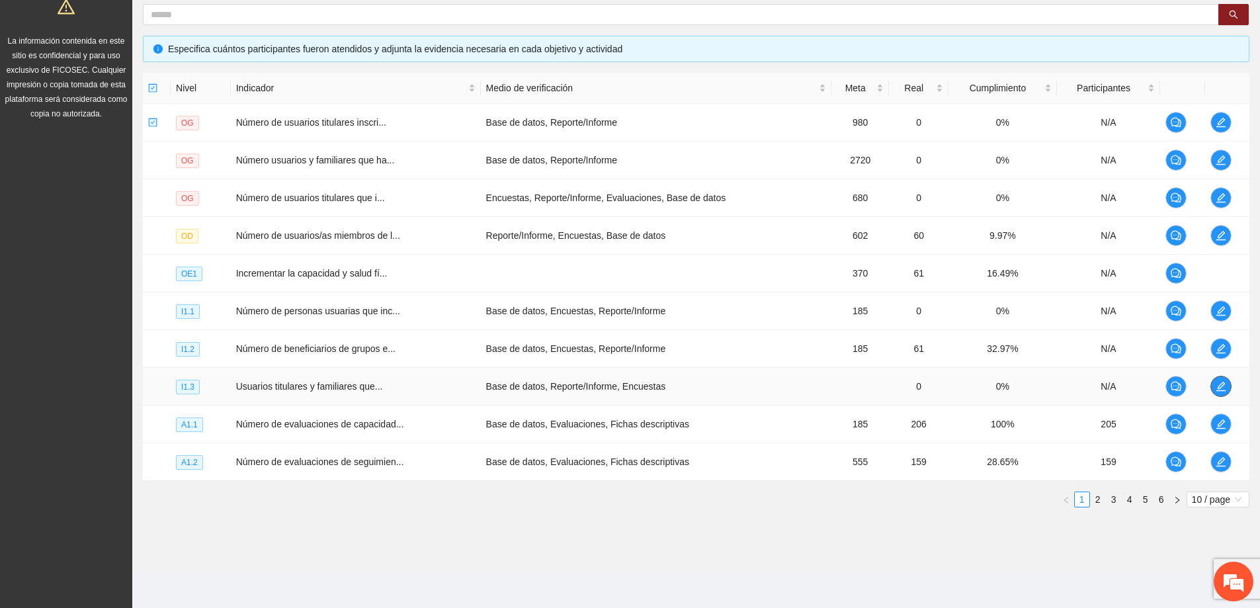
click at [1218, 390] on icon "edit" at bounding box center [1220, 386] width 9 height 9
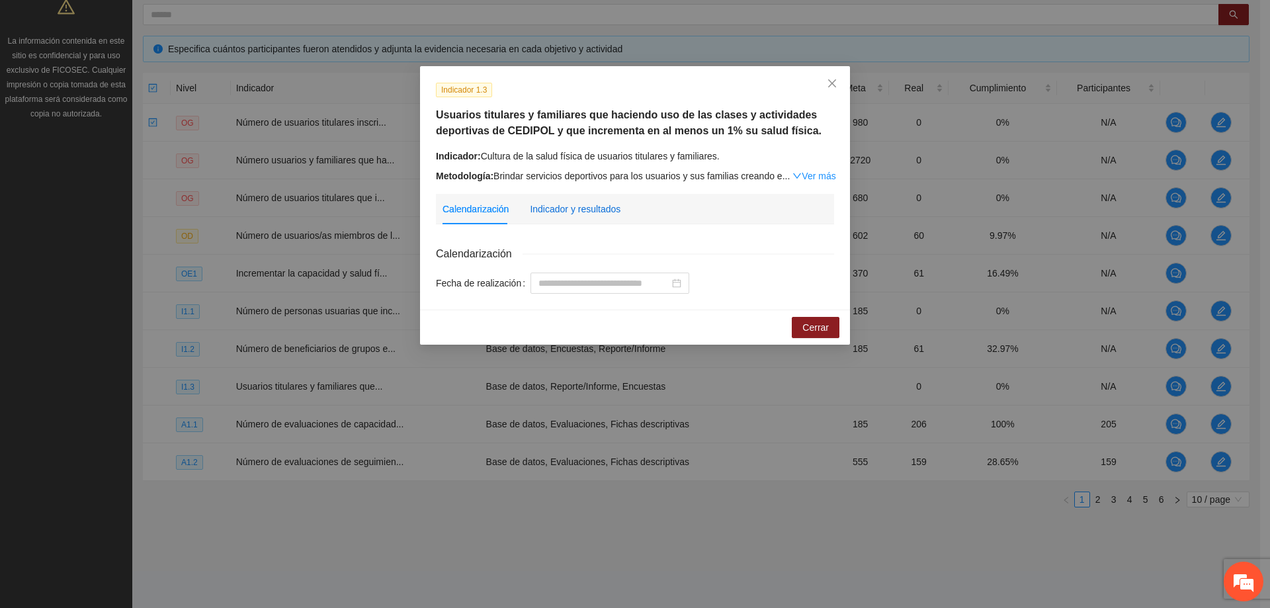
click at [602, 213] on div "Indicador y resultados" at bounding box center [575, 209] width 91 height 15
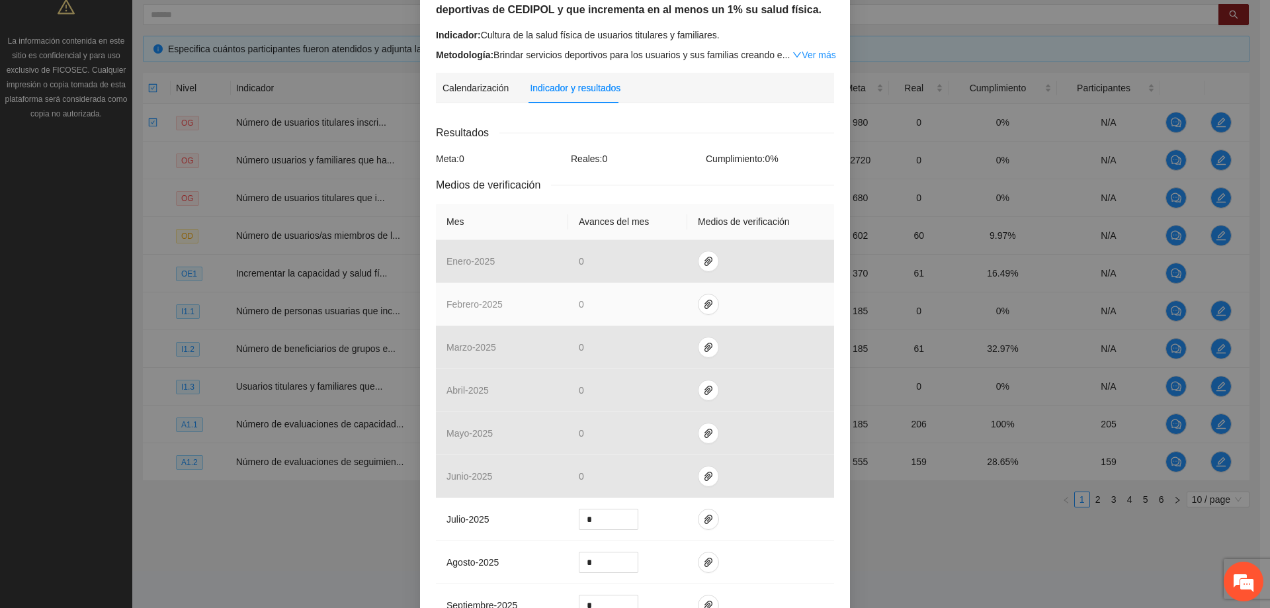
scroll to position [132, 0]
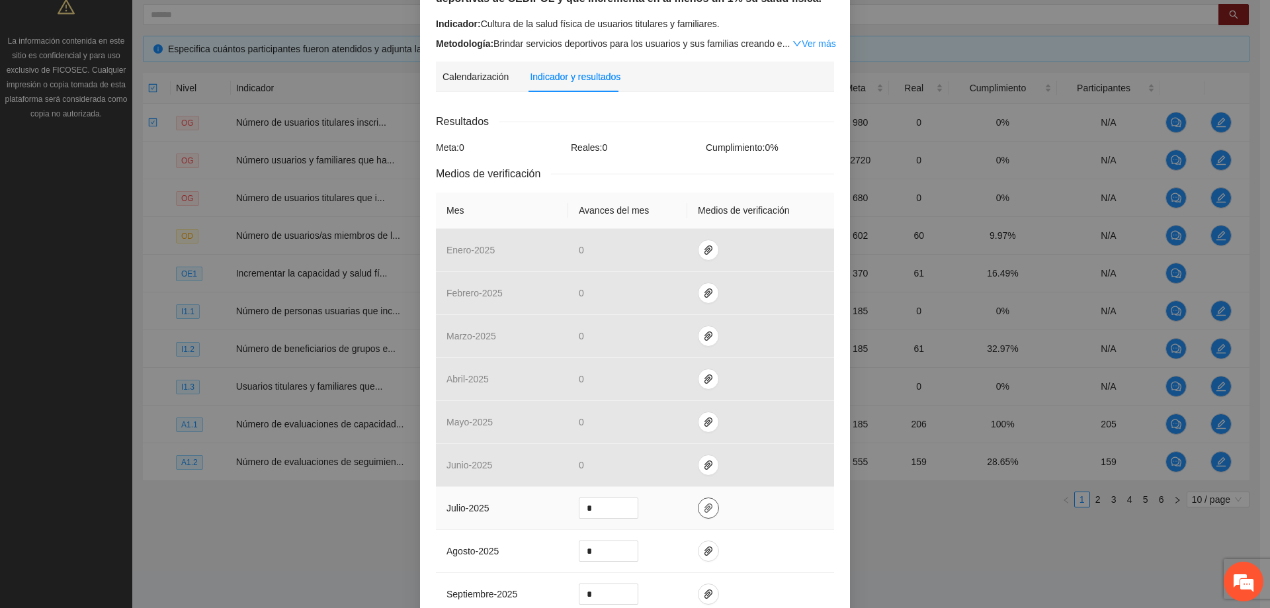
click at [700, 513] on button "button" at bounding box center [708, 507] width 21 height 21
click at [729, 501] on td at bounding box center [760, 508] width 147 height 43
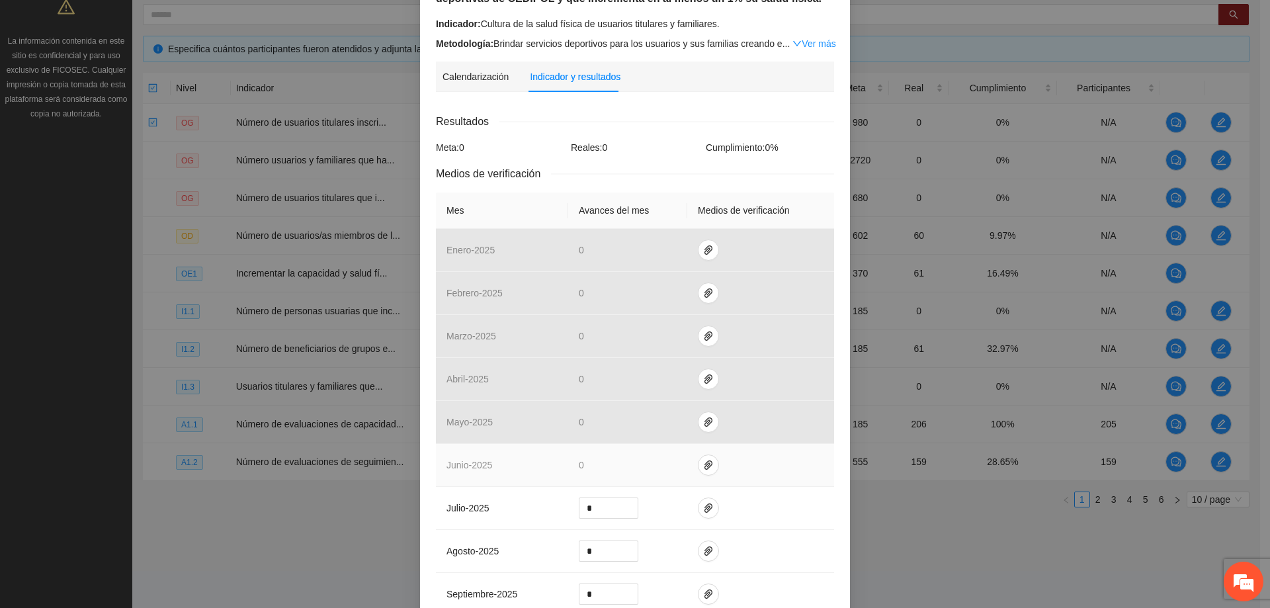
click at [690, 462] on td at bounding box center [760, 465] width 147 height 43
click at [703, 464] on icon "paper-clip" at bounding box center [708, 465] width 11 height 11
click at [759, 484] on td at bounding box center [760, 465] width 147 height 43
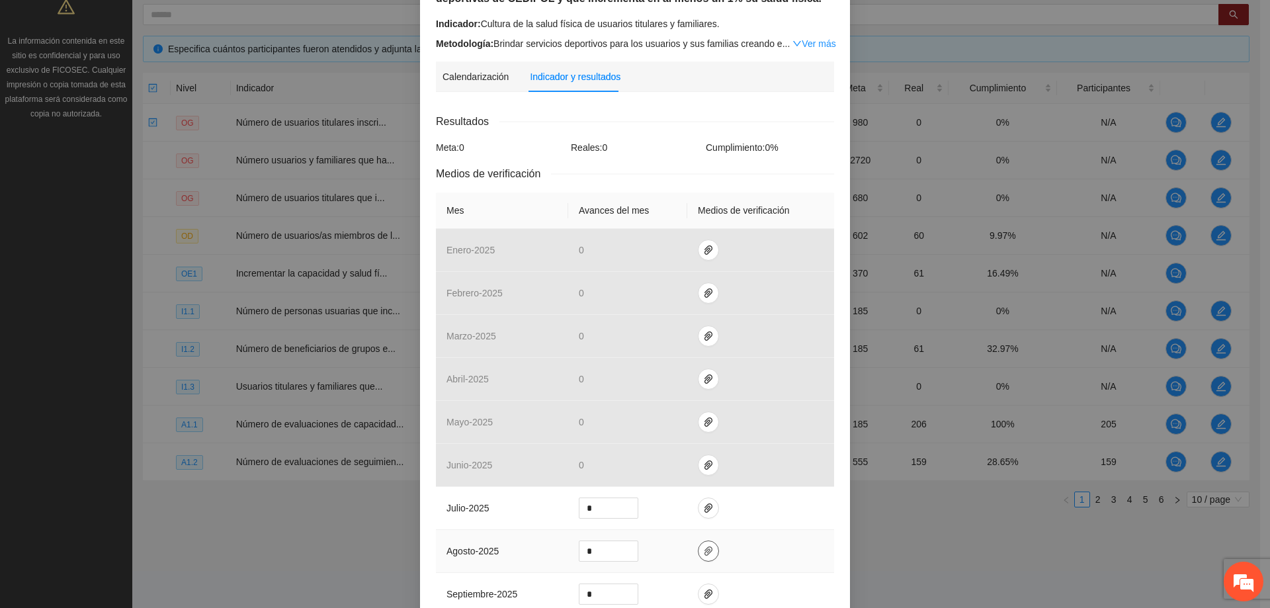
click at [703, 546] on icon "paper-clip" at bounding box center [708, 551] width 11 height 11
click at [733, 546] on td at bounding box center [760, 551] width 147 height 43
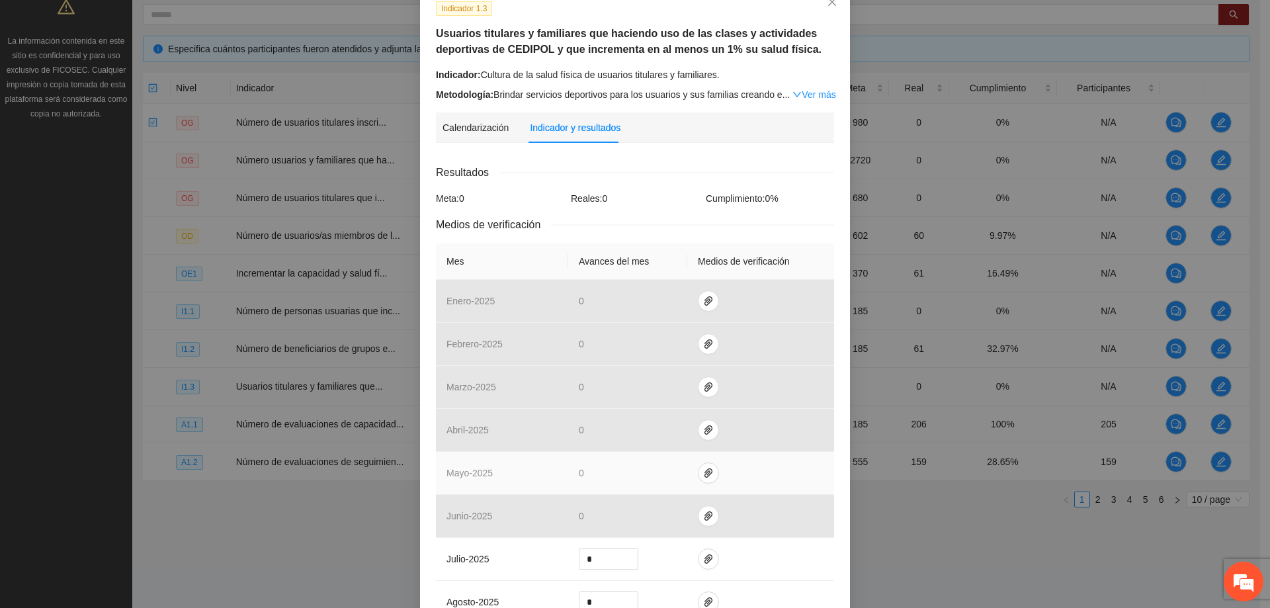
scroll to position [66, 0]
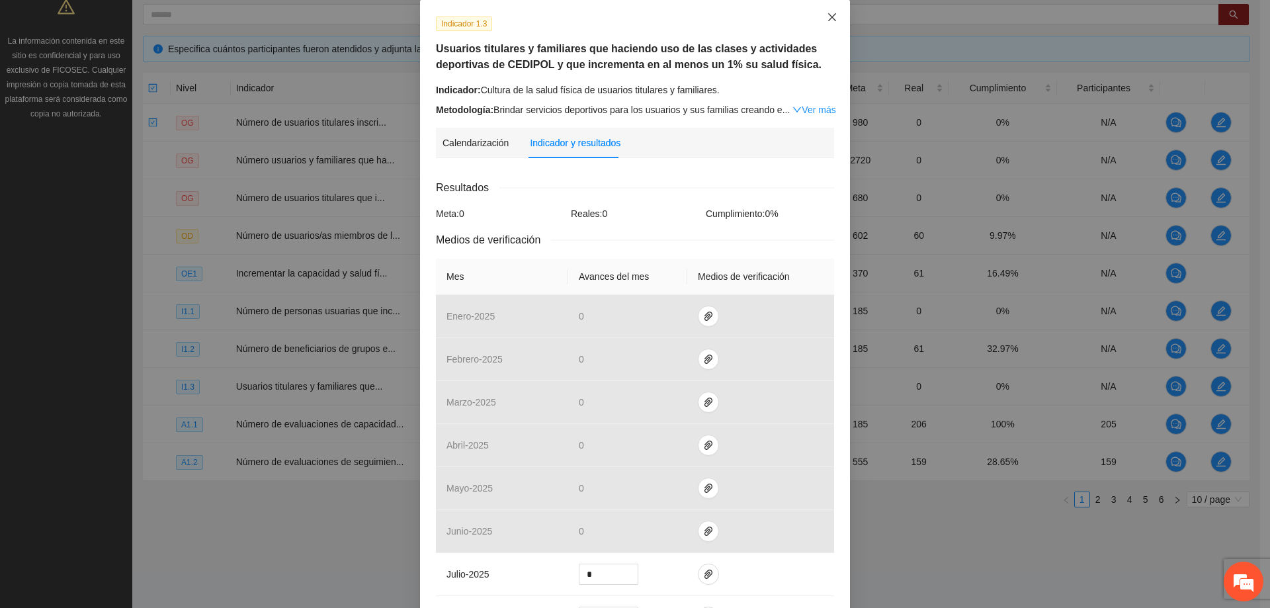
click at [833, 17] on span "Close" at bounding box center [832, 18] width 36 height 36
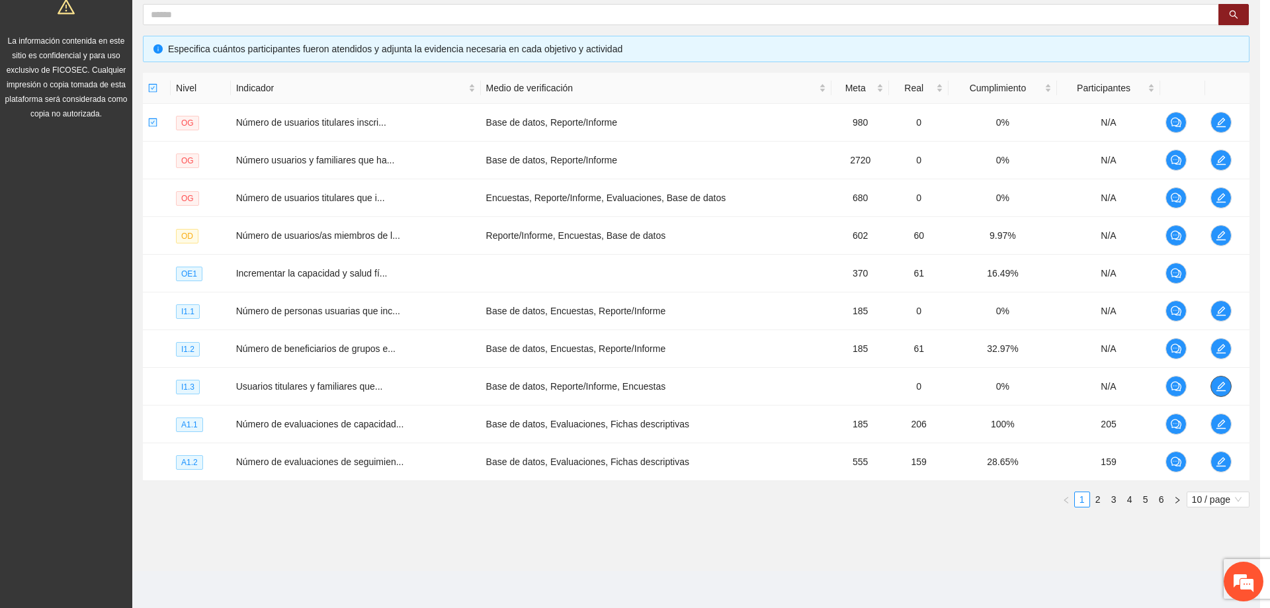
scroll to position [0, 0]
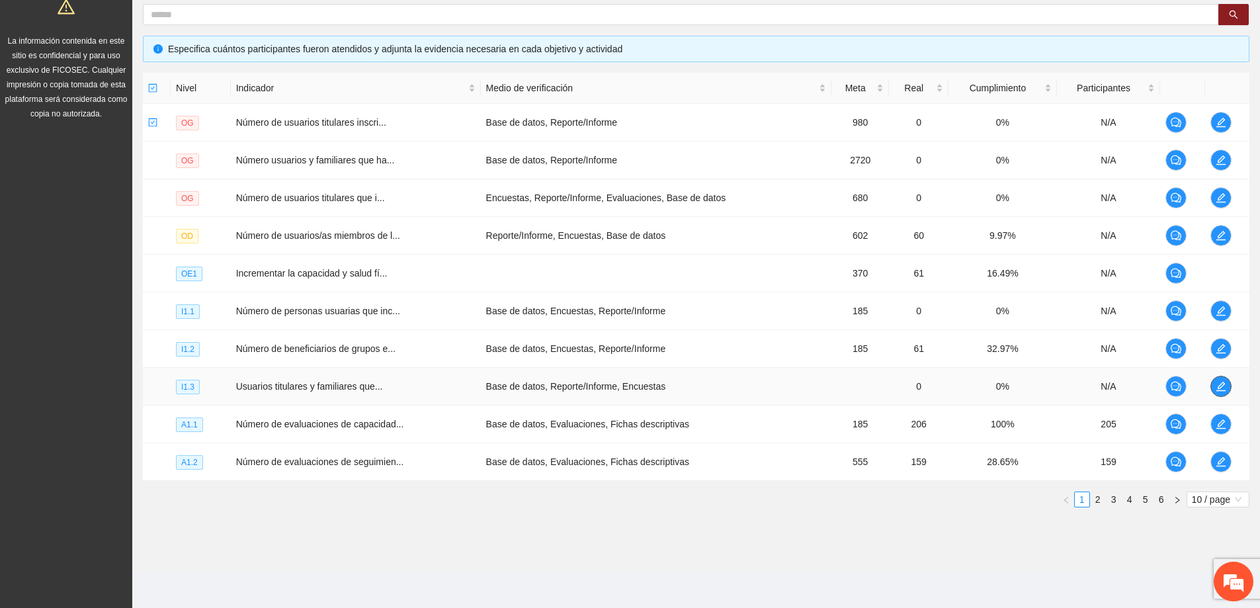
click at [1219, 386] on icon "edit" at bounding box center [1220, 386] width 9 height 9
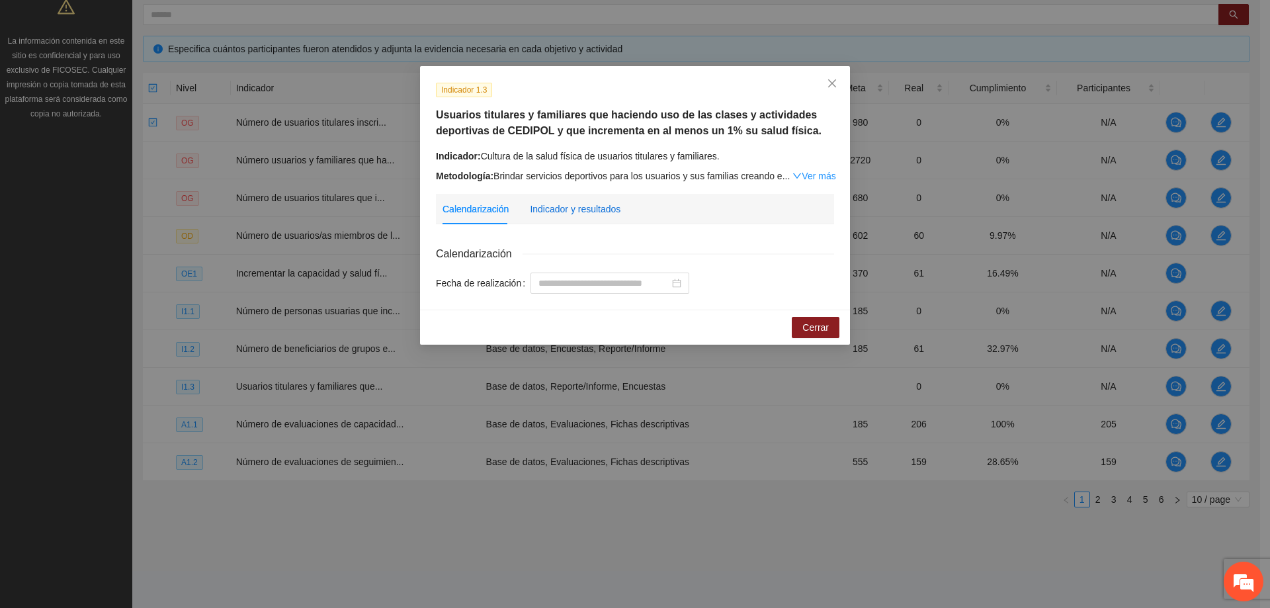
click at [596, 204] on div "Indicador y resultados" at bounding box center [575, 209] width 91 height 15
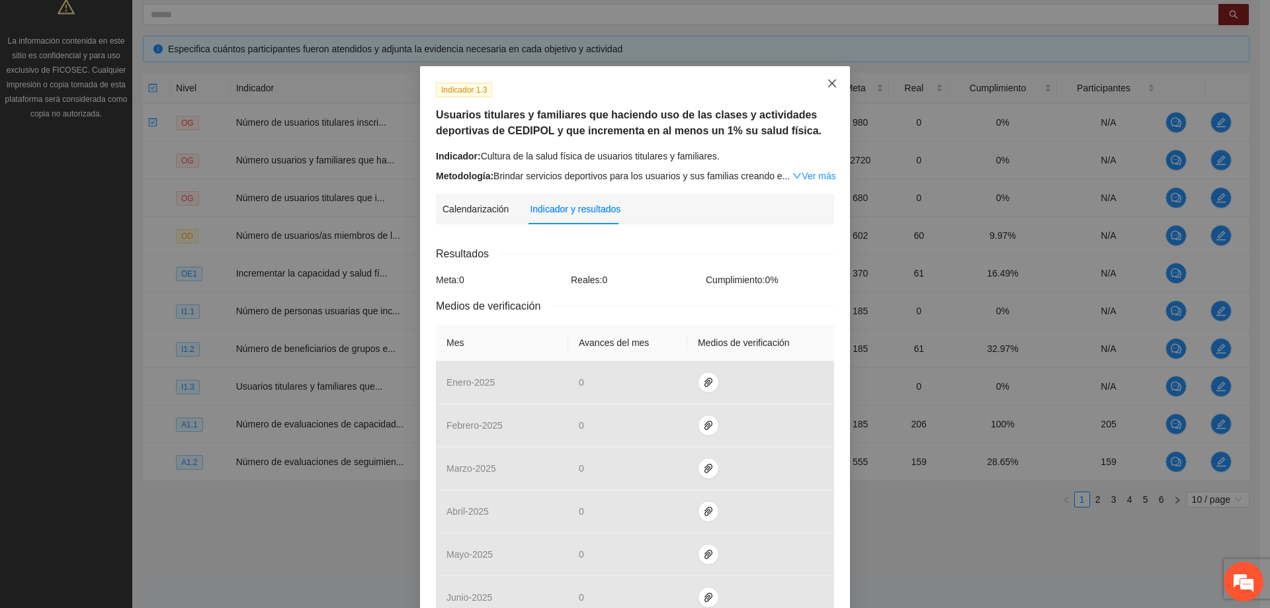
click at [827, 81] on icon "close" at bounding box center [832, 83] width 11 height 11
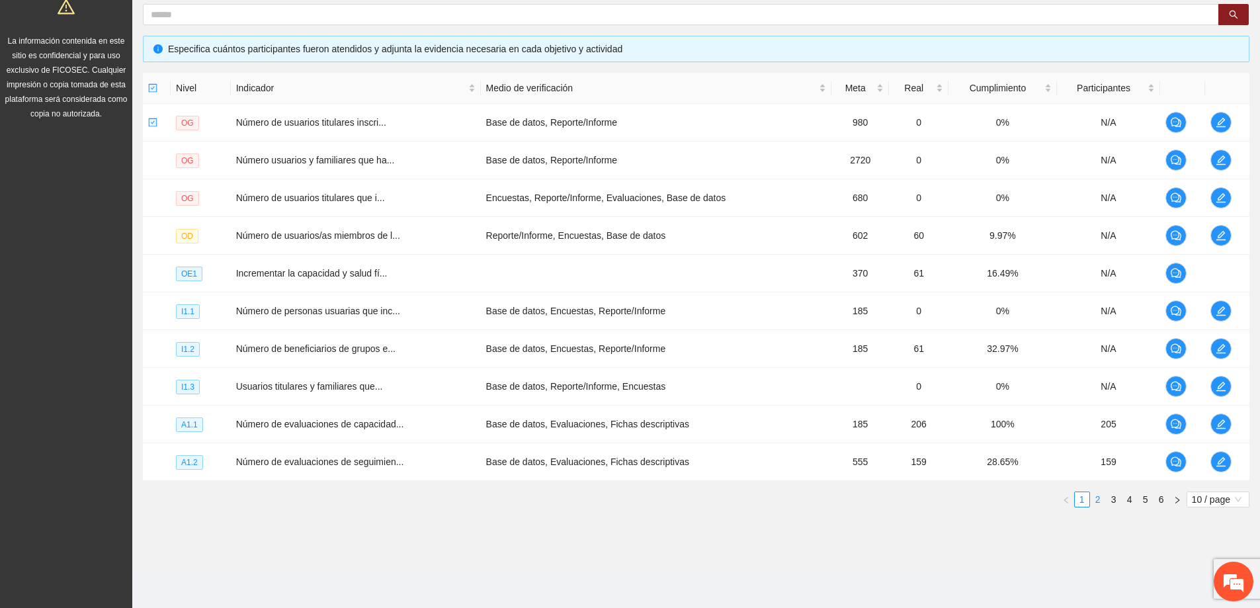
click at [1097, 503] on link "2" at bounding box center [1098, 499] width 15 height 15
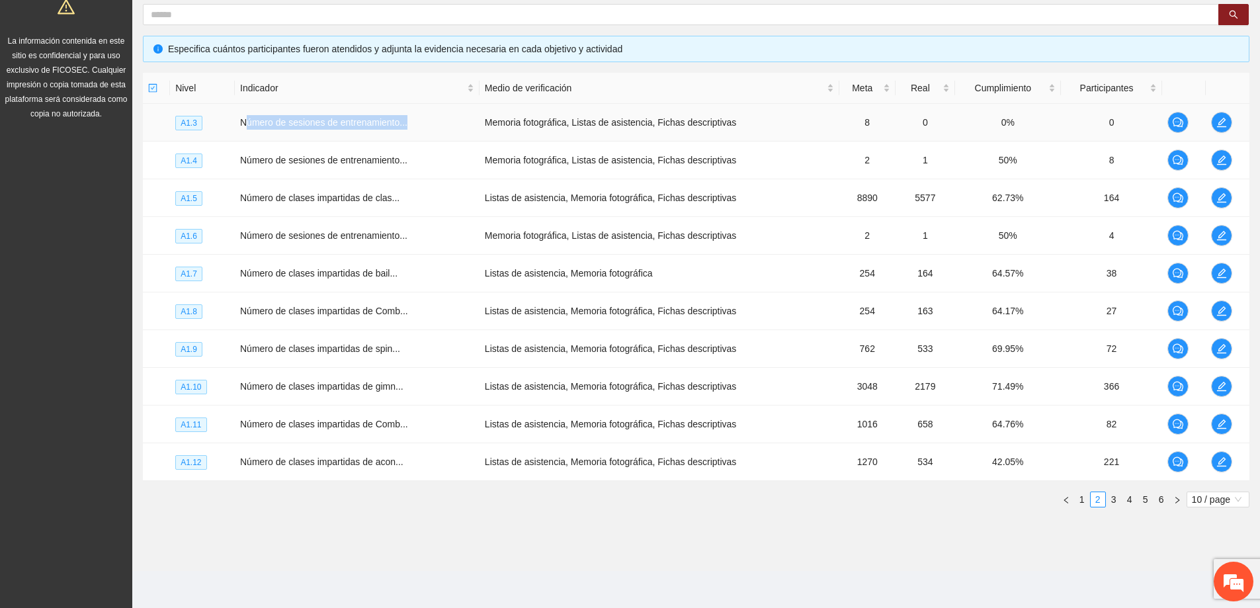
drag, startPoint x: 422, startPoint y: 122, endPoint x: 247, endPoint y: 130, distance: 174.8
click at [247, 130] on td "Número de sesiones de entrenamiento..." at bounding box center [357, 123] width 245 height 38
click at [1038, 128] on td "0%" at bounding box center [1008, 123] width 106 height 38
click at [1220, 122] on icon "edit" at bounding box center [1221, 122] width 9 height 9
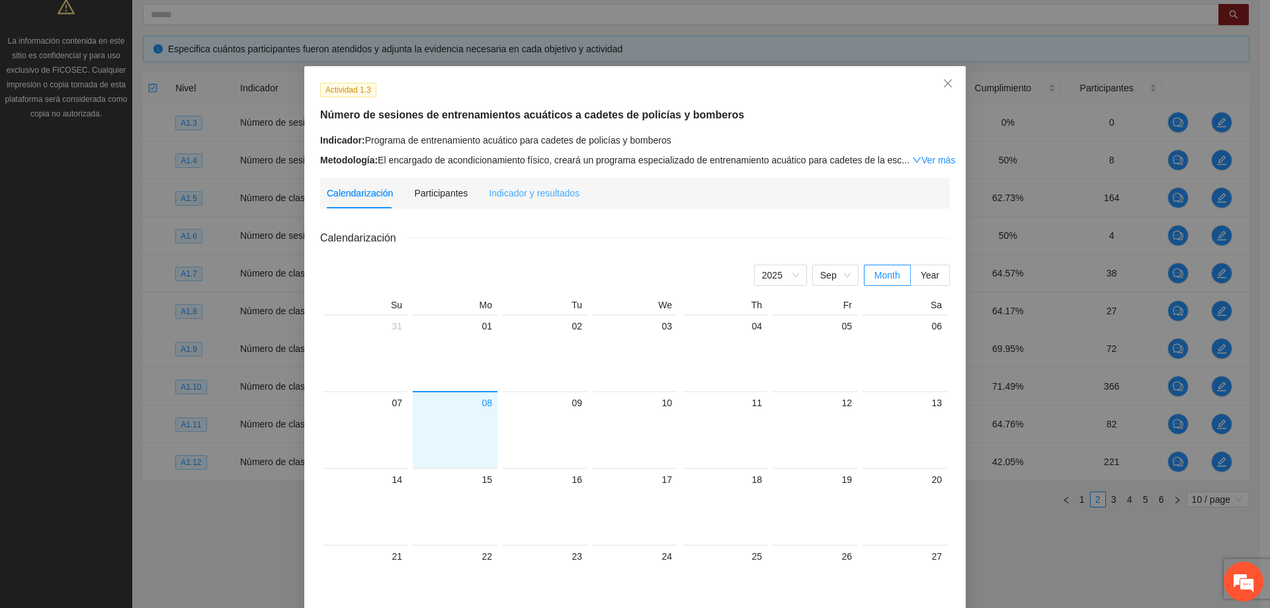
click at [548, 185] on div "Indicador y resultados" at bounding box center [534, 193] width 91 height 30
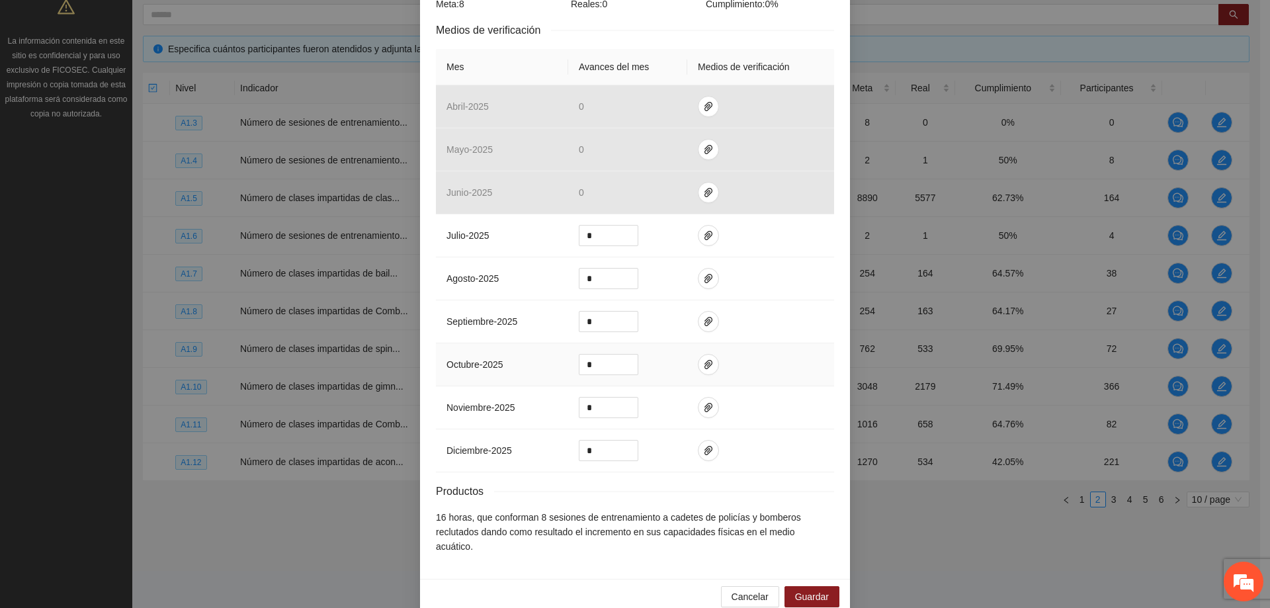
scroll to position [282, 0]
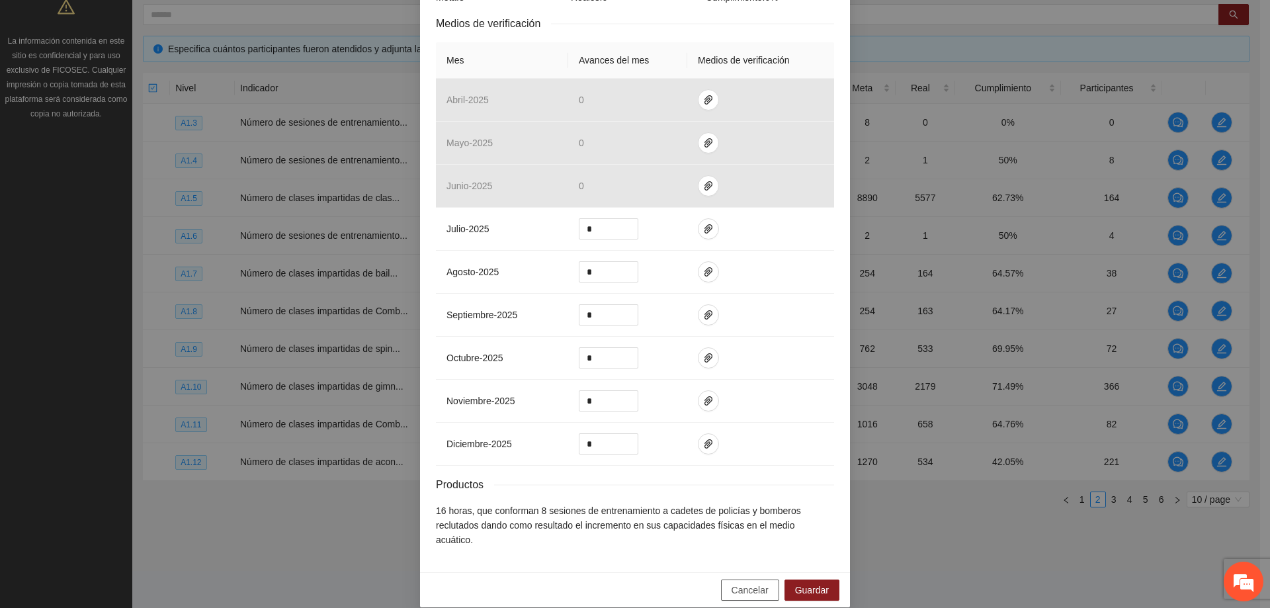
click at [751, 583] on span "Cancelar" at bounding box center [749, 590] width 37 height 15
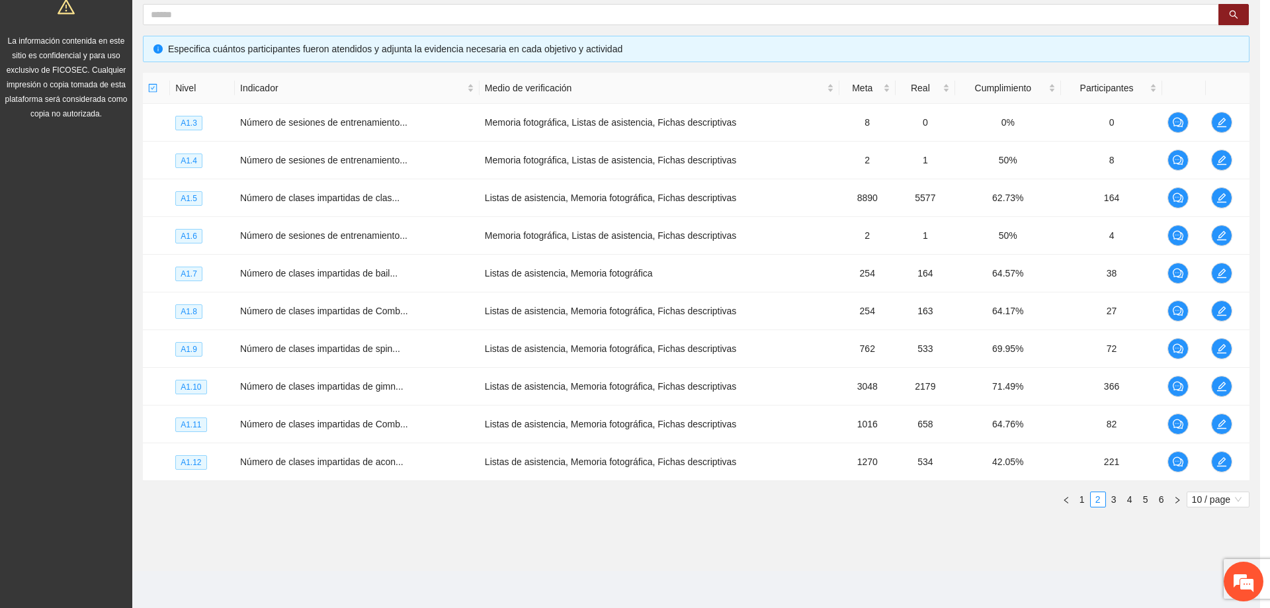
scroll to position [216, 0]
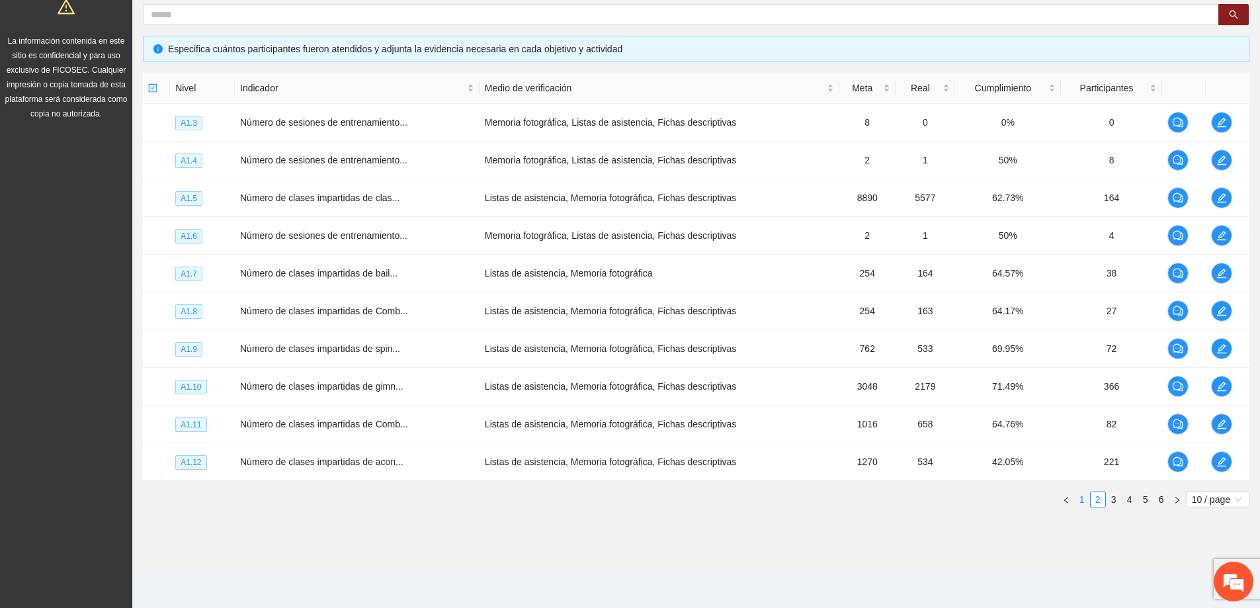
click at [1085, 501] on link "1" at bounding box center [1082, 499] width 15 height 15
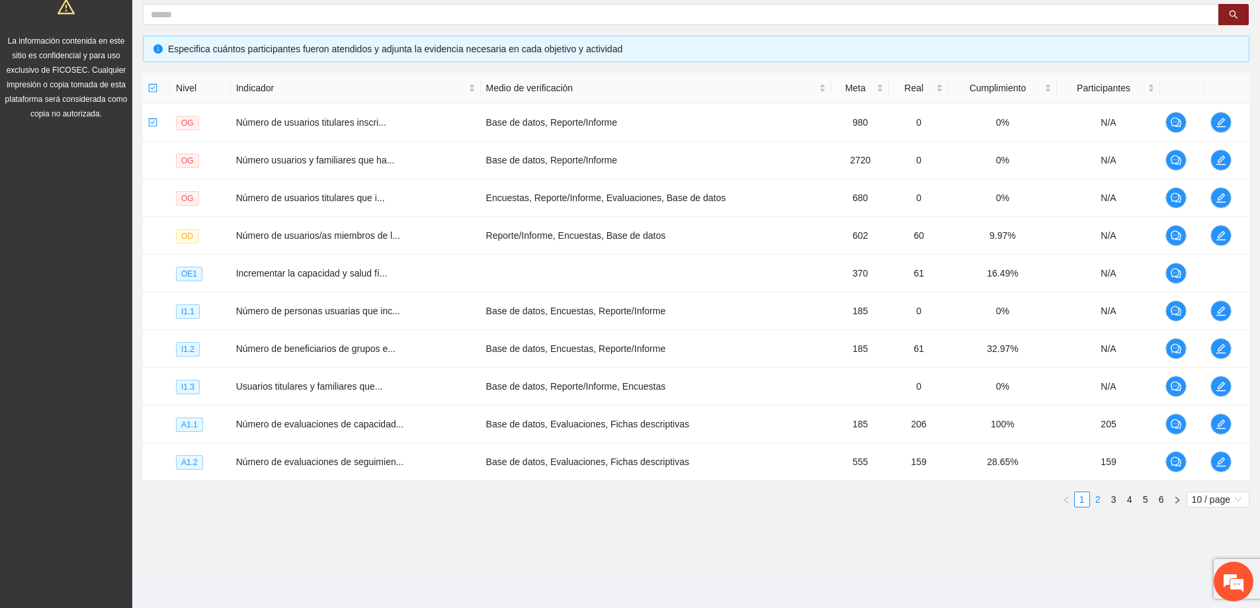
click at [1097, 499] on link "2" at bounding box center [1098, 499] width 15 height 15
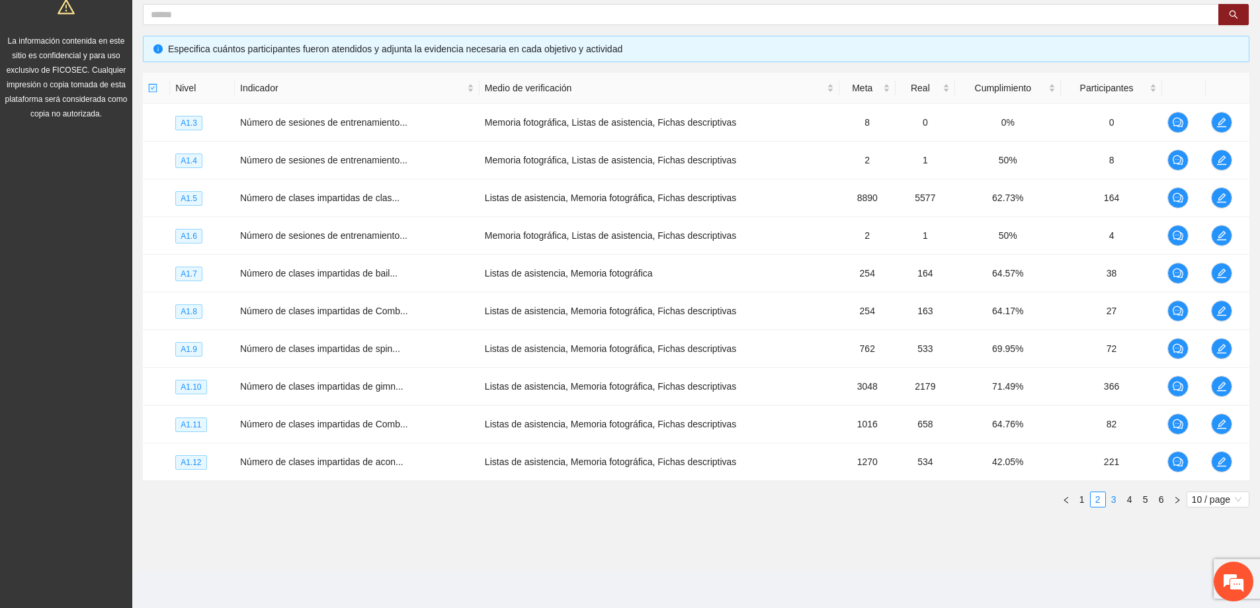
click at [1112, 501] on link "3" at bounding box center [1113, 499] width 15 height 15
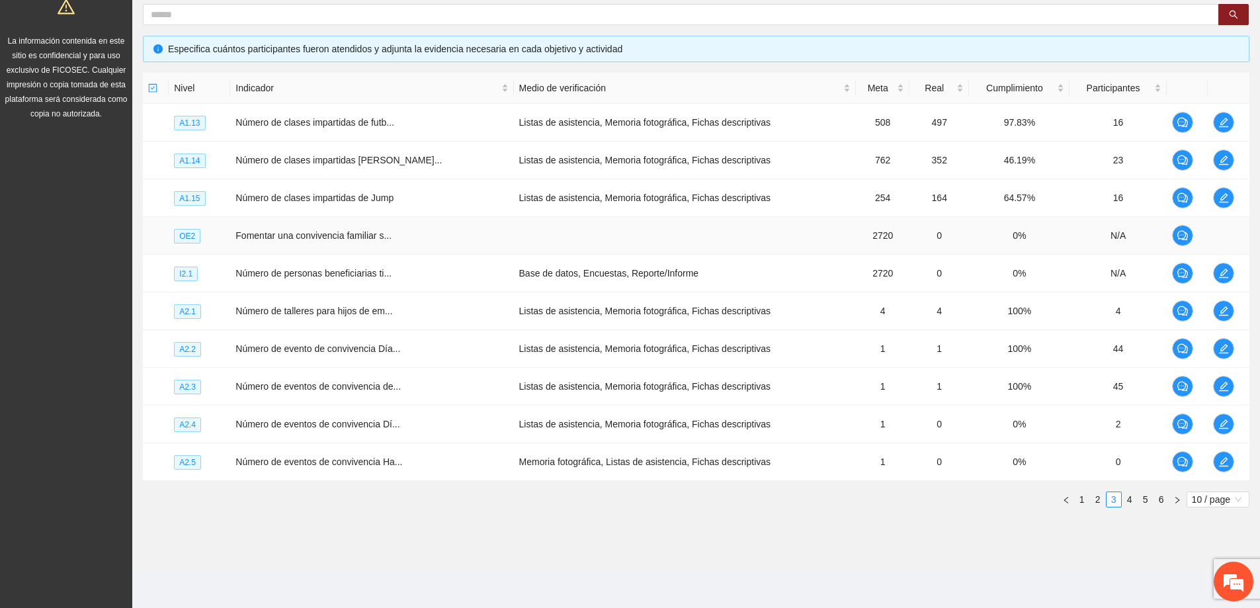
drag, startPoint x: 1230, startPoint y: 221, endPoint x: 1222, endPoint y: 235, distance: 16.6
click at [1226, 235] on td at bounding box center [1229, 236] width 42 height 38
click at [1222, 235] on td at bounding box center [1229, 236] width 42 height 38
click at [1222, 234] on td at bounding box center [1229, 236] width 42 height 38
drag, startPoint x: 923, startPoint y: 230, endPoint x: 893, endPoint y: 230, distance: 29.8
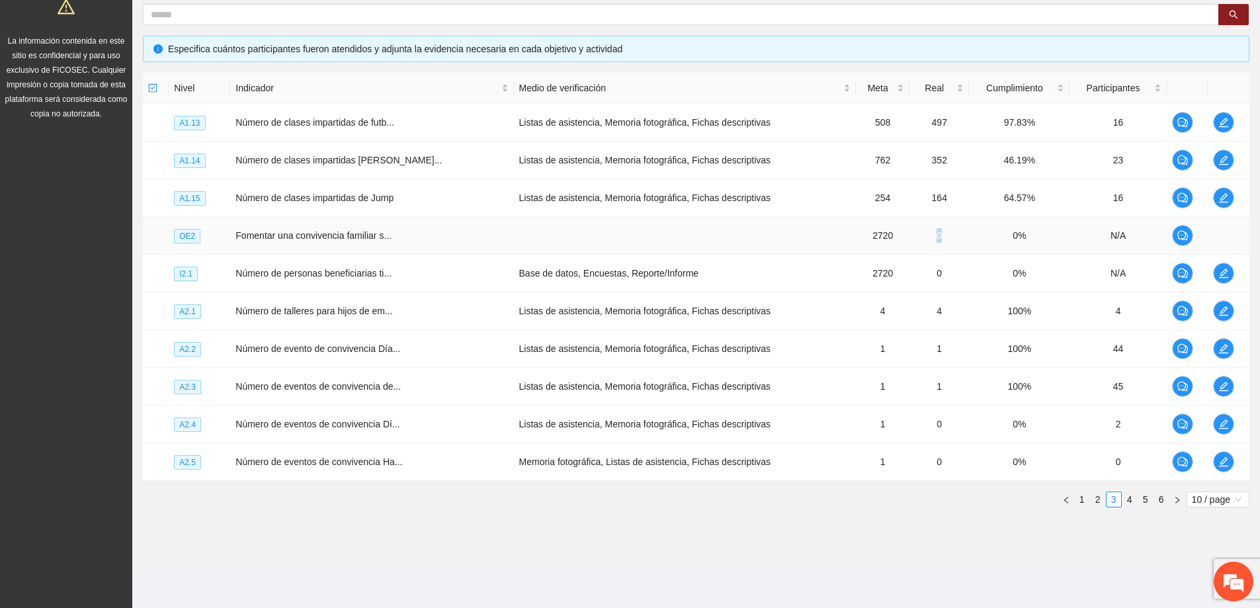
click at [909, 227] on td "0" at bounding box center [939, 236] width 60 height 38
click at [909, 231] on td "0" at bounding box center [939, 236] width 60 height 38
click at [1225, 239] on td at bounding box center [1229, 236] width 42 height 38
click at [1222, 276] on icon "edit" at bounding box center [1223, 273] width 11 height 11
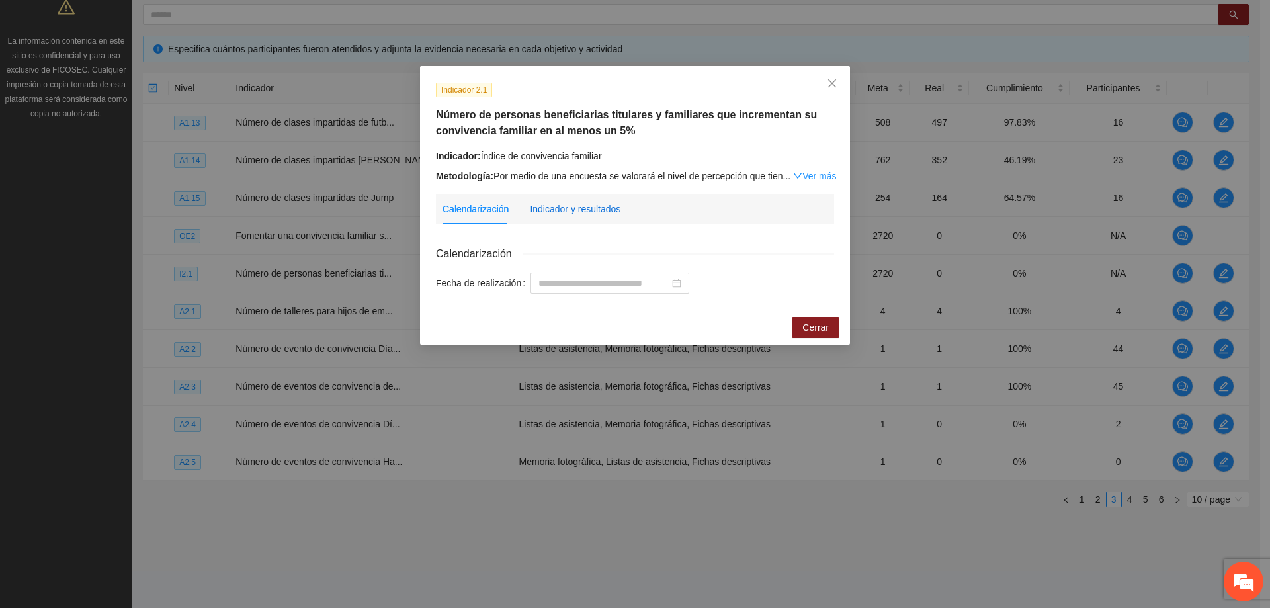
click at [592, 211] on div "Indicador y resultados" at bounding box center [575, 209] width 91 height 15
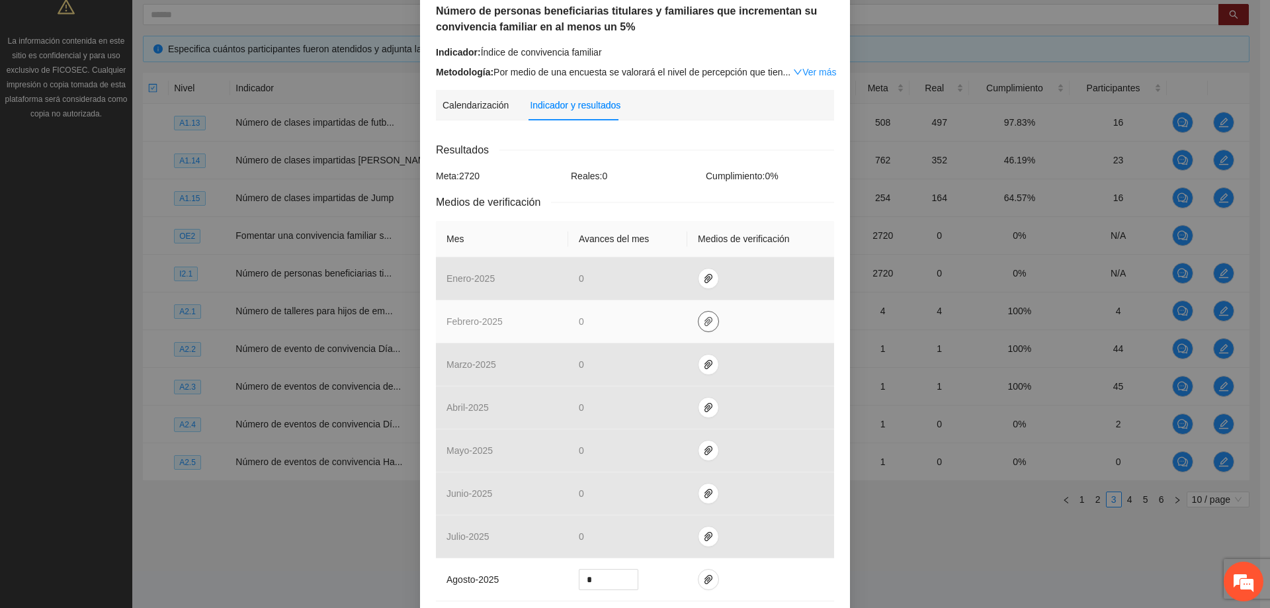
scroll to position [132, 0]
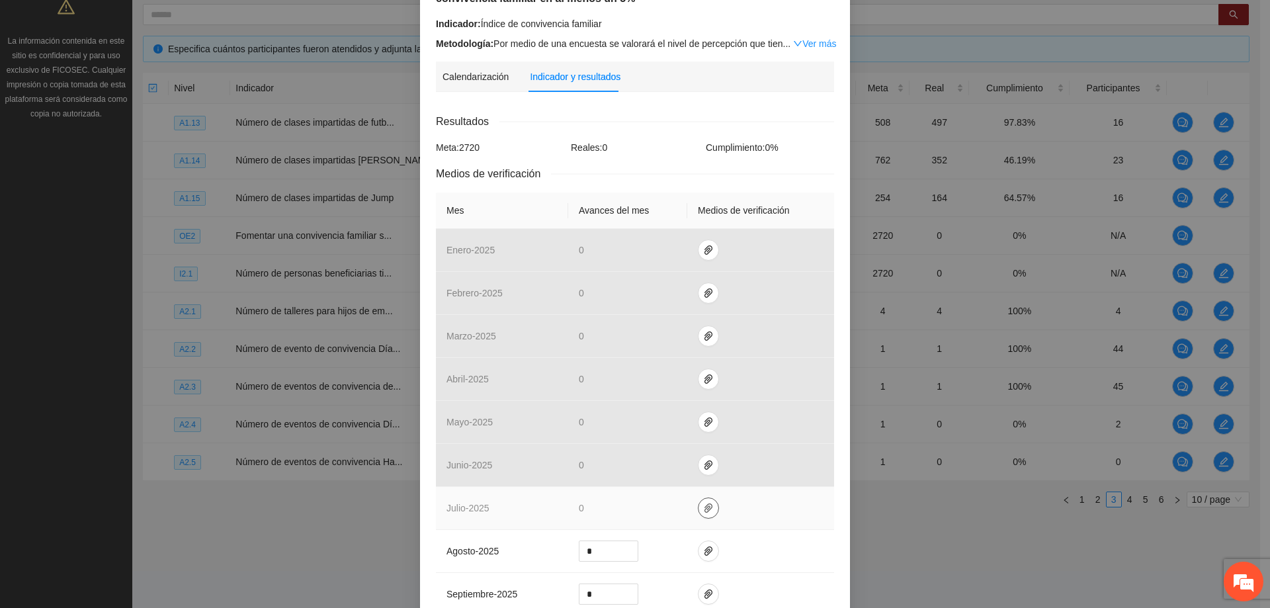
click at [704, 505] on icon "paper-clip" at bounding box center [708, 508] width 11 height 11
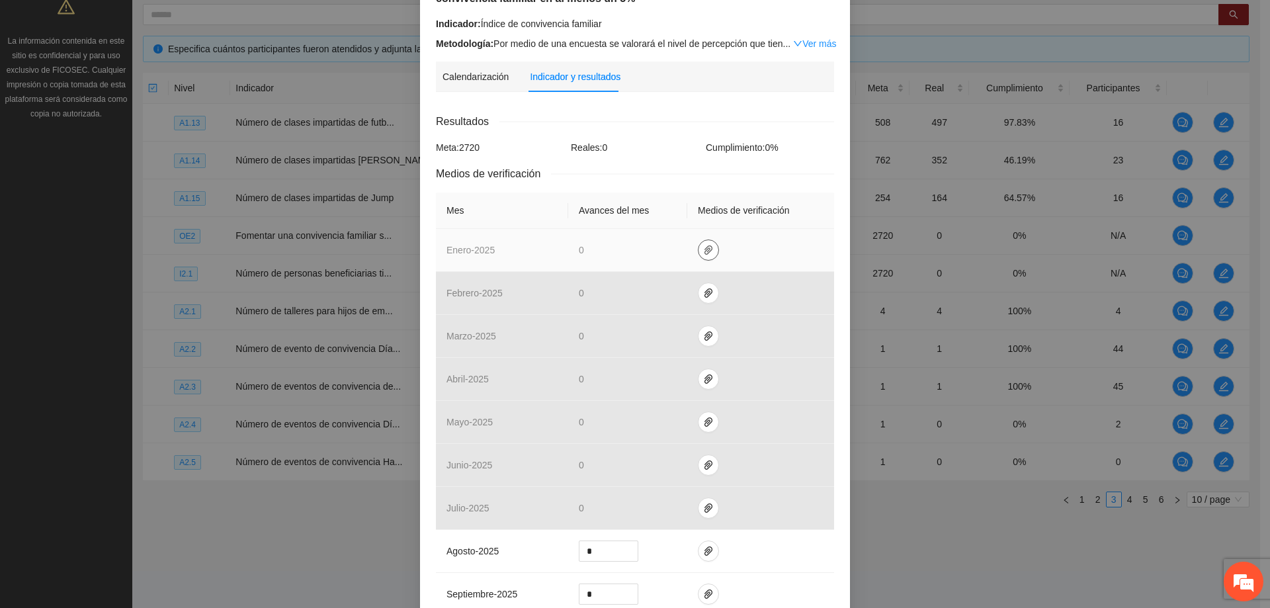
click at [703, 245] on icon "paper-clip" at bounding box center [708, 250] width 11 height 11
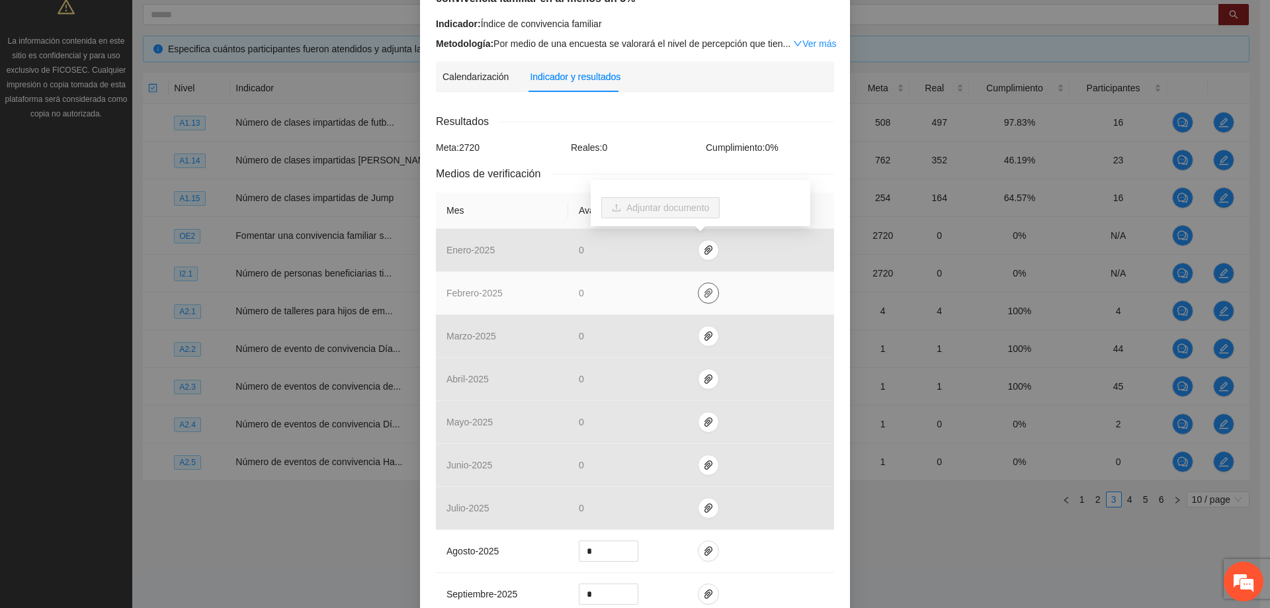
click at [703, 290] on icon "paper-clip" at bounding box center [708, 293] width 11 height 11
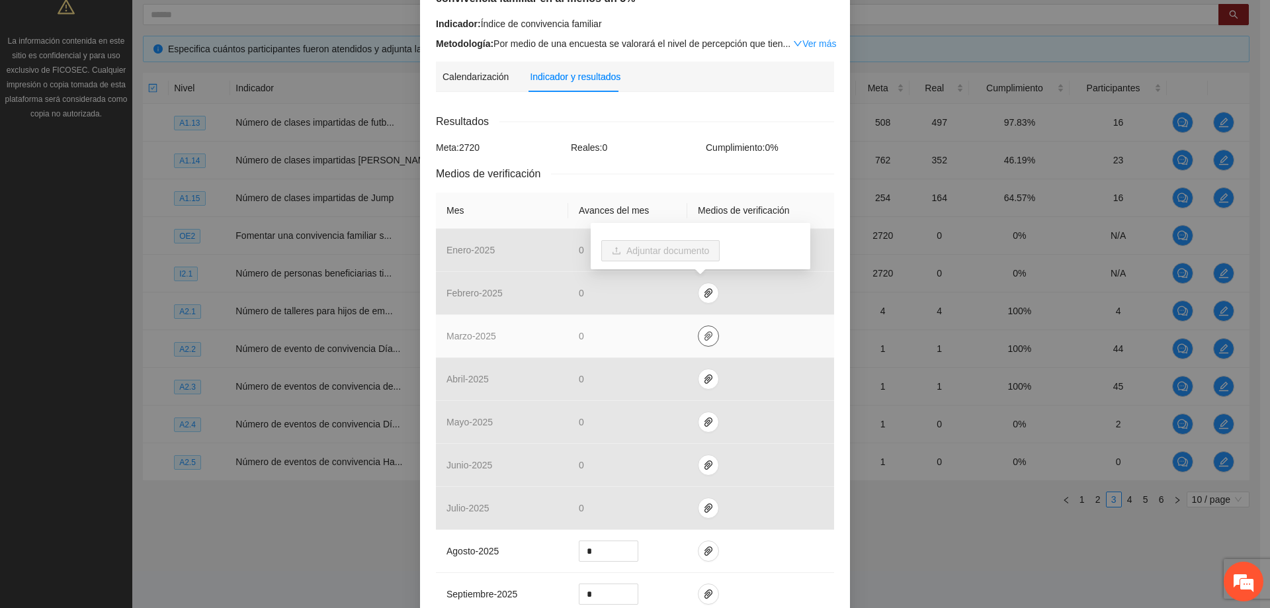
click at [700, 328] on button "button" at bounding box center [708, 335] width 21 height 21
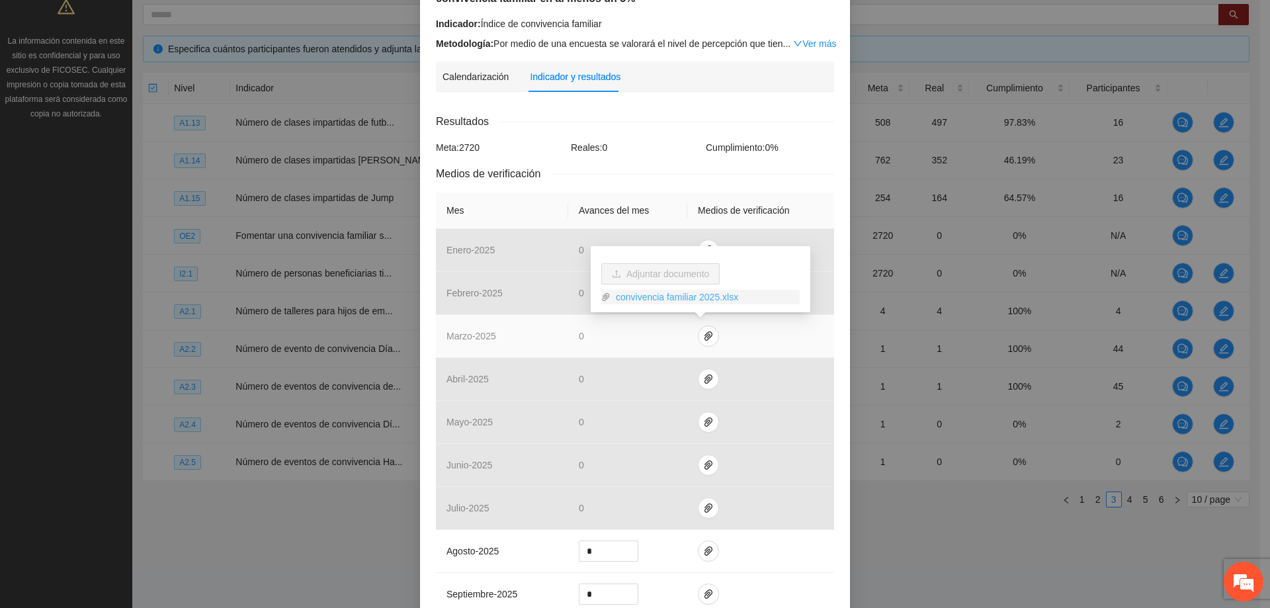
click at [675, 296] on link "convivencia familiar 2025.xlsx" at bounding box center [704, 297] width 189 height 15
click at [706, 337] on span "paper-clip" at bounding box center [708, 336] width 20 height 11
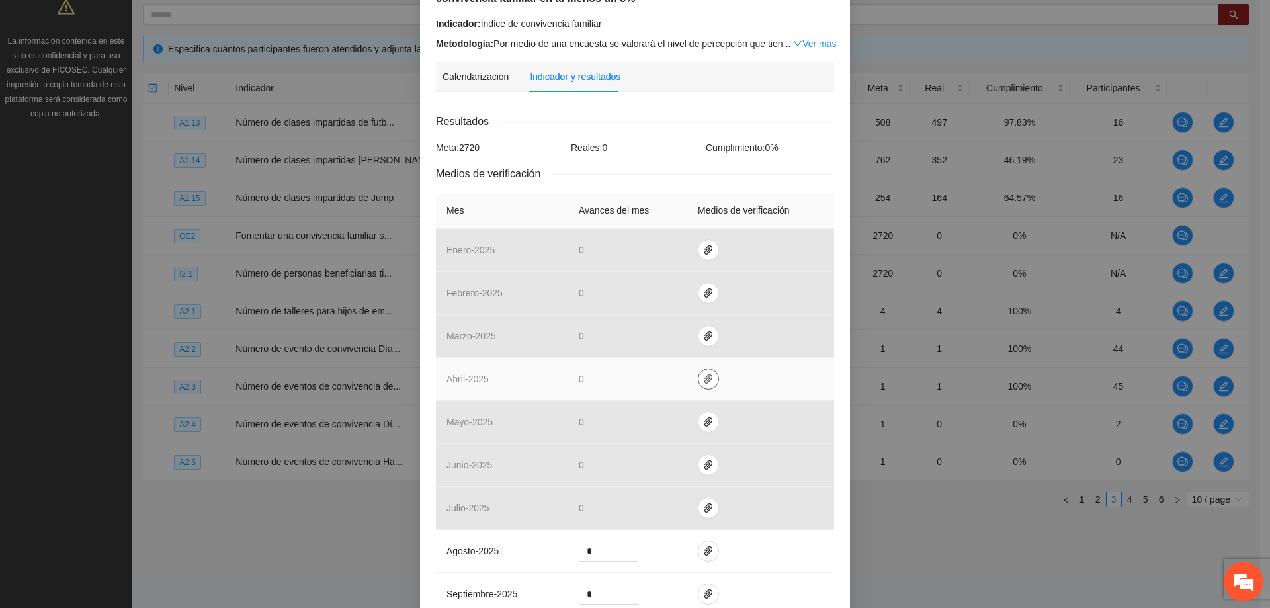
click at [705, 384] on icon "paper-clip" at bounding box center [708, 379] width 11 height 11
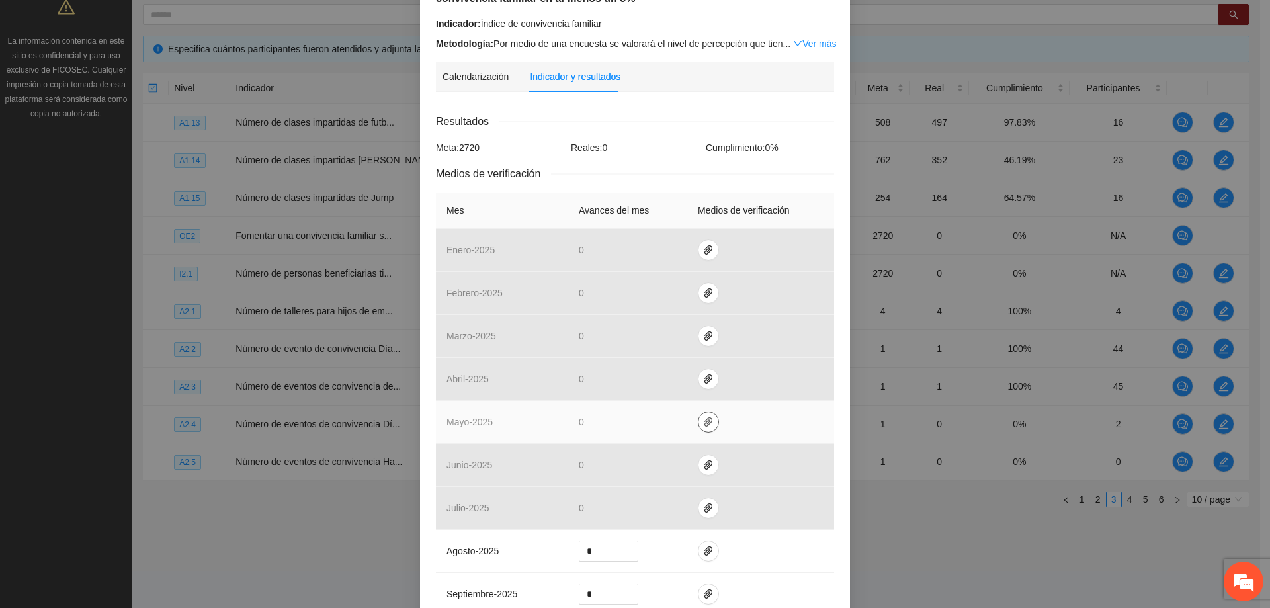
click at [704, 425] on icon "paper-clip" at bounding box center [708, 422] width 11 height 11
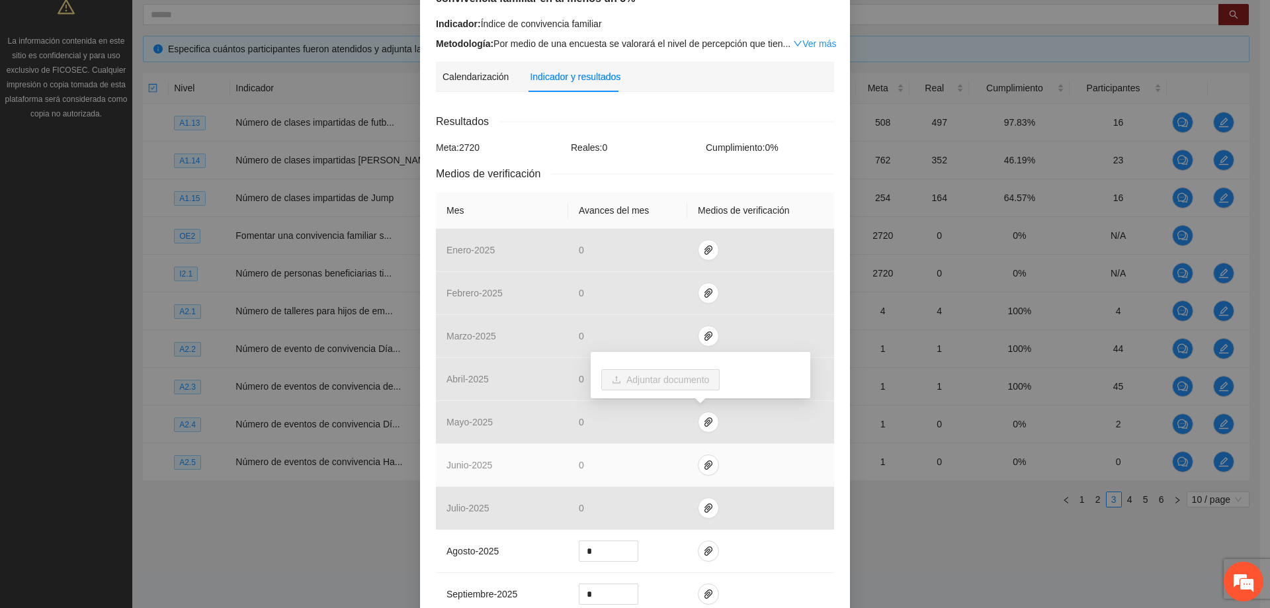
click at [705, 453] on td at bounding box center [760, 465] width 147 height 43
click at [703, 470] on icon "paper-clip" at bounding box center [708, 465] width 11 height 11
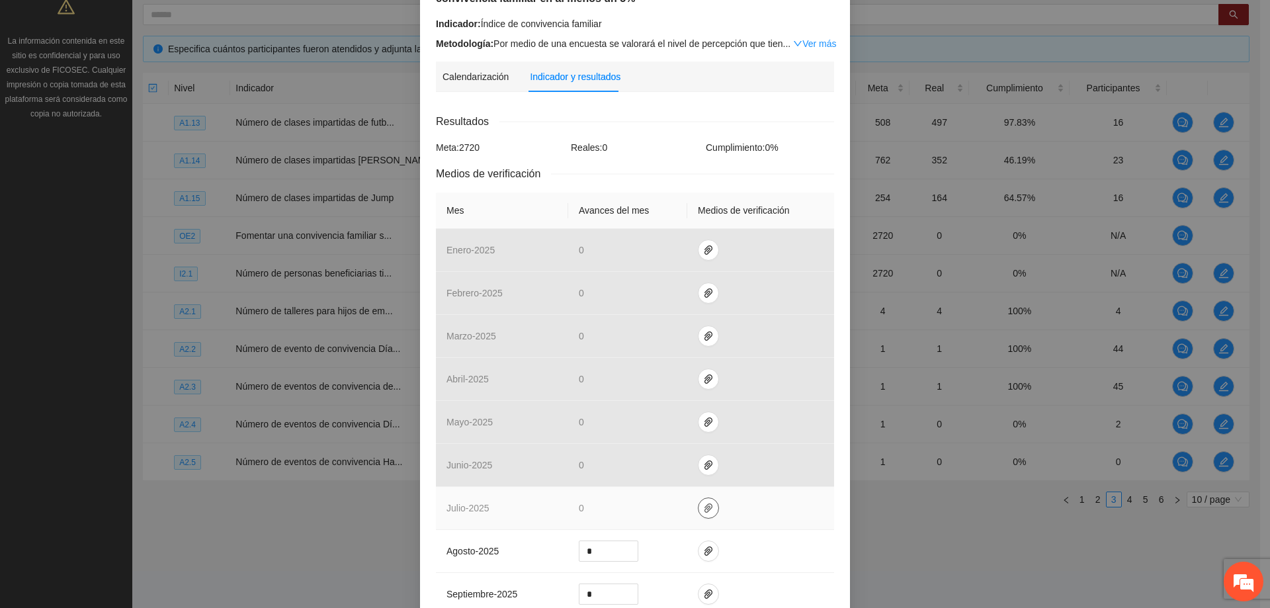
click at [709, 510] on span "paper-clip" at bounding box center [708, 508] width 20 height 11
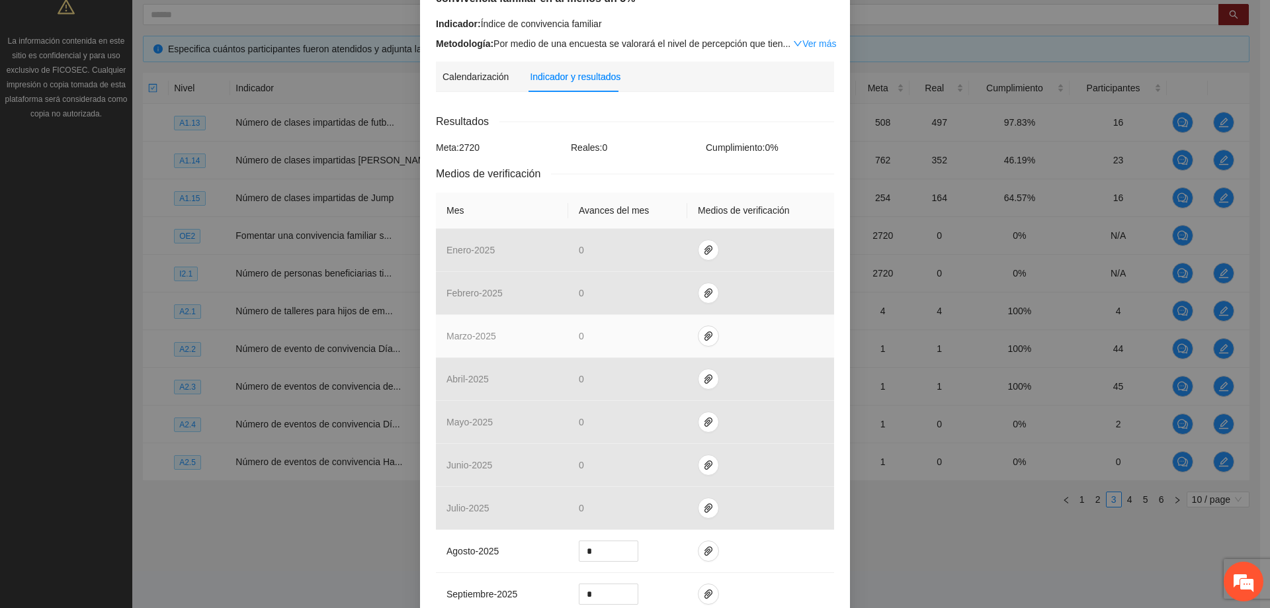
click at [486, 339] on span "marzo - 2025" at bounding box center [471, 336] width 50 height 11
click at [499, 337] on td "marzo - 2025" at bounding box center [502, 336] width 132 height 43
click at [505, 337] on td "marzo - 2025" at bounding box center [502, 336] width 132 height 43
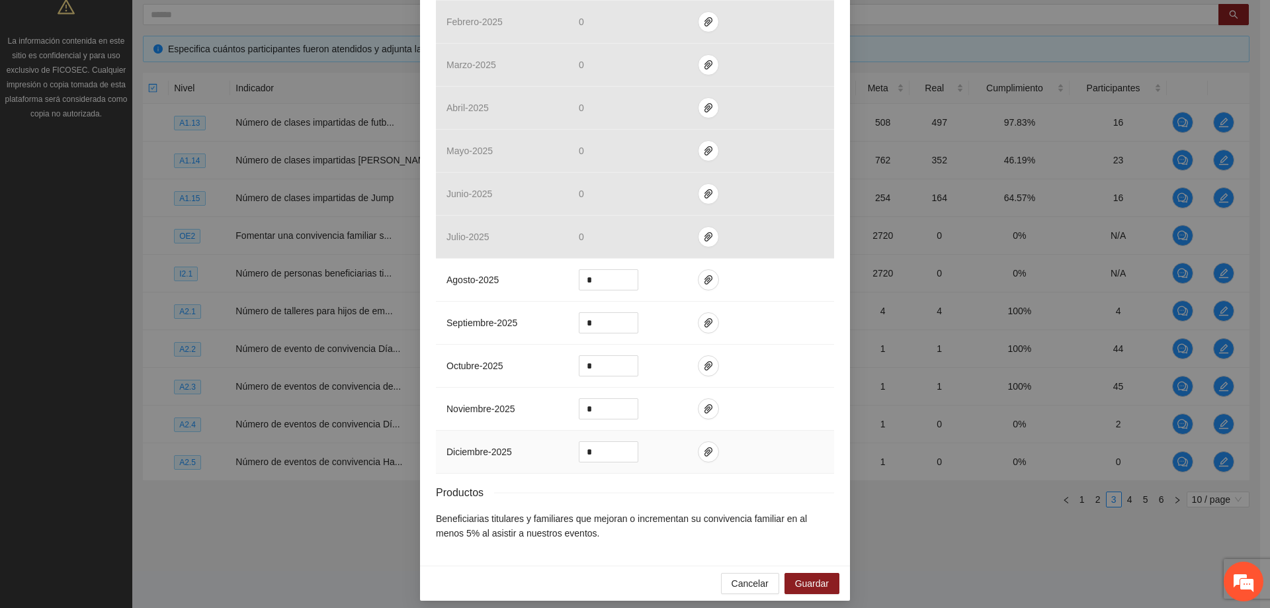
scroll to position [411, 0]
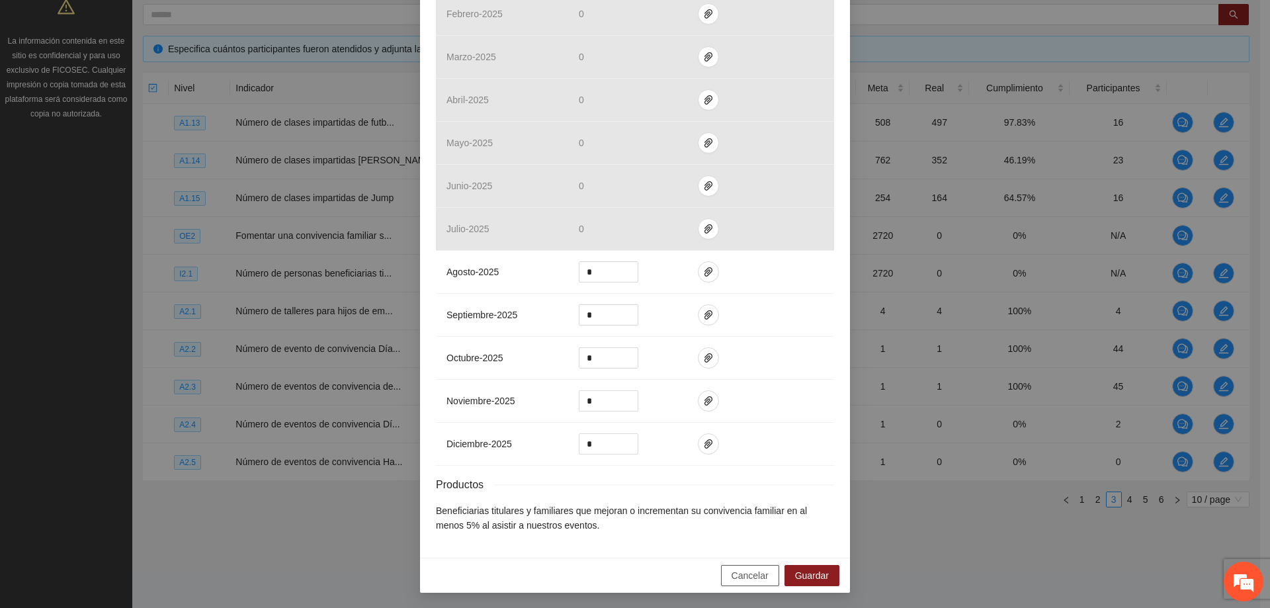
click at [768, 575] on button "Cancelar" at bounding box center [750, 575] width 58 height 21
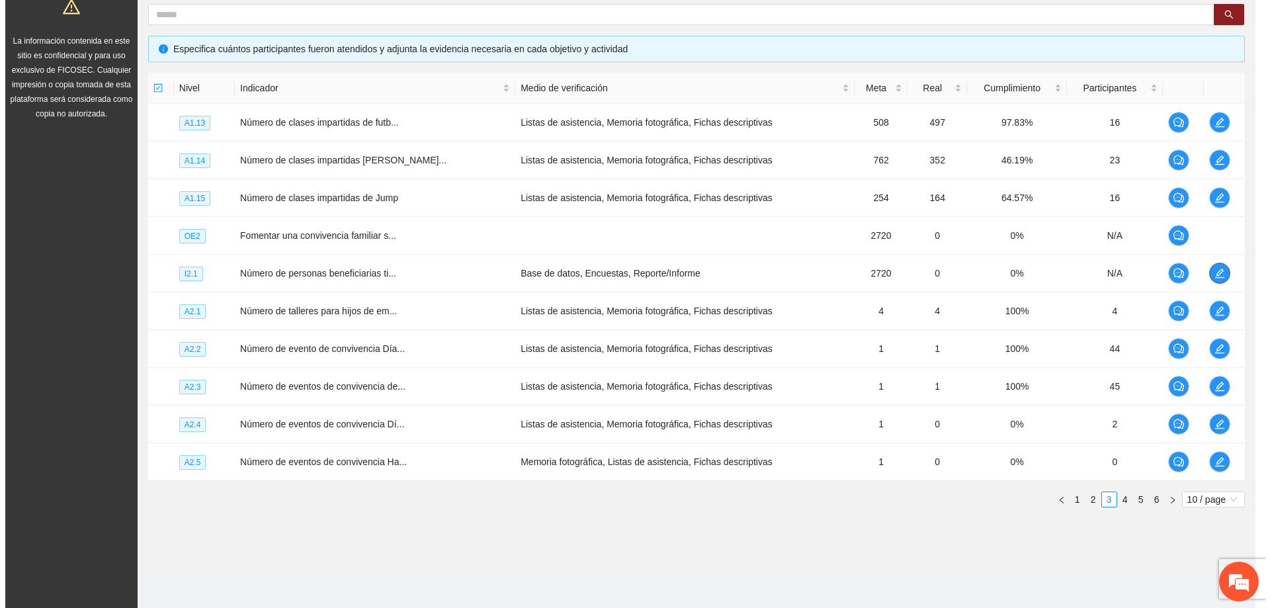
scroll to position [0, 0]
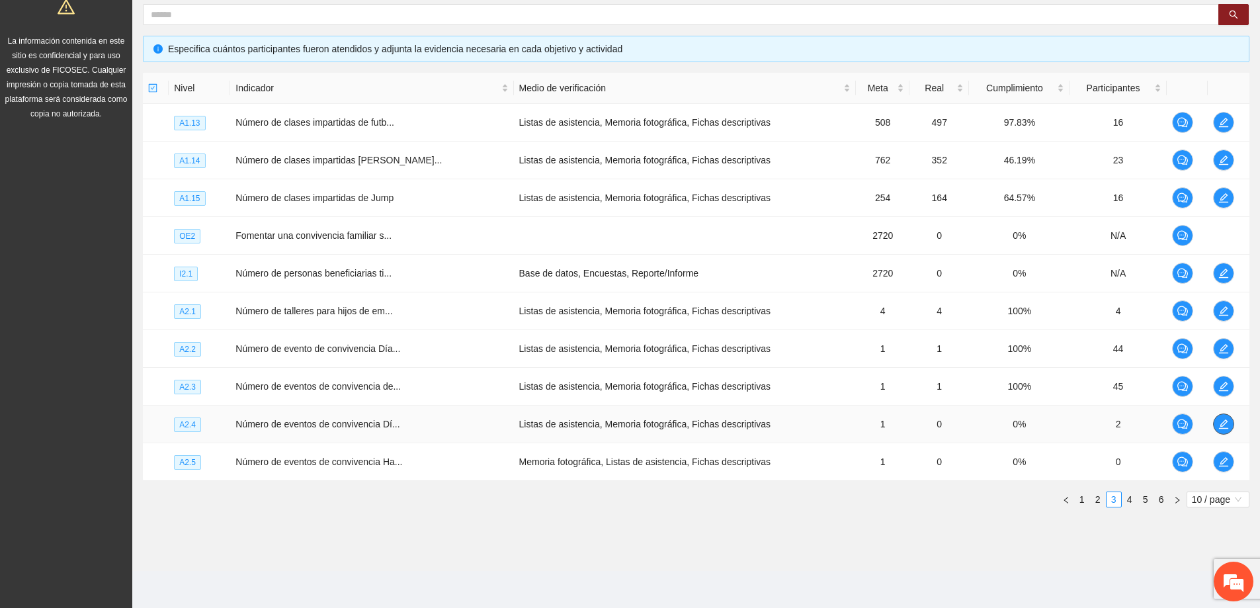
click at [1222, 422] on icon "edit" at bounding box center [1223, 423] width 9 height 9
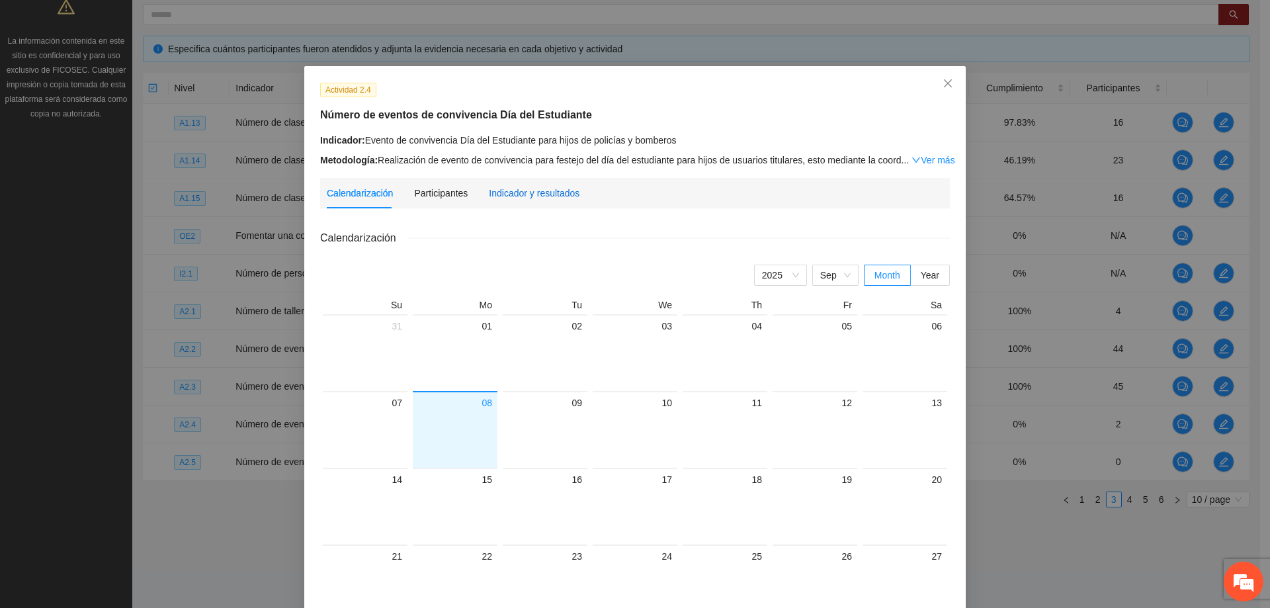
click at [542, 190] on div "Indicador y resultados" at bounding box center [534, 193] width 91 height 15
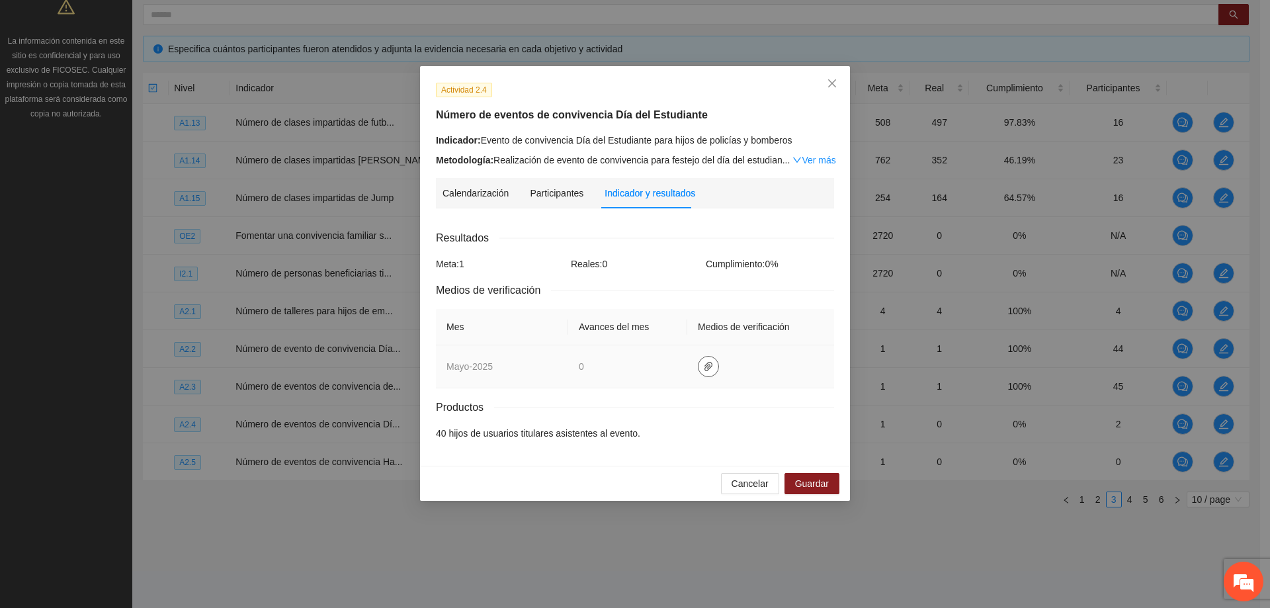
click at [700, 366] on span "paper-clip" at bounding box center [708, 366] width 20 height 11
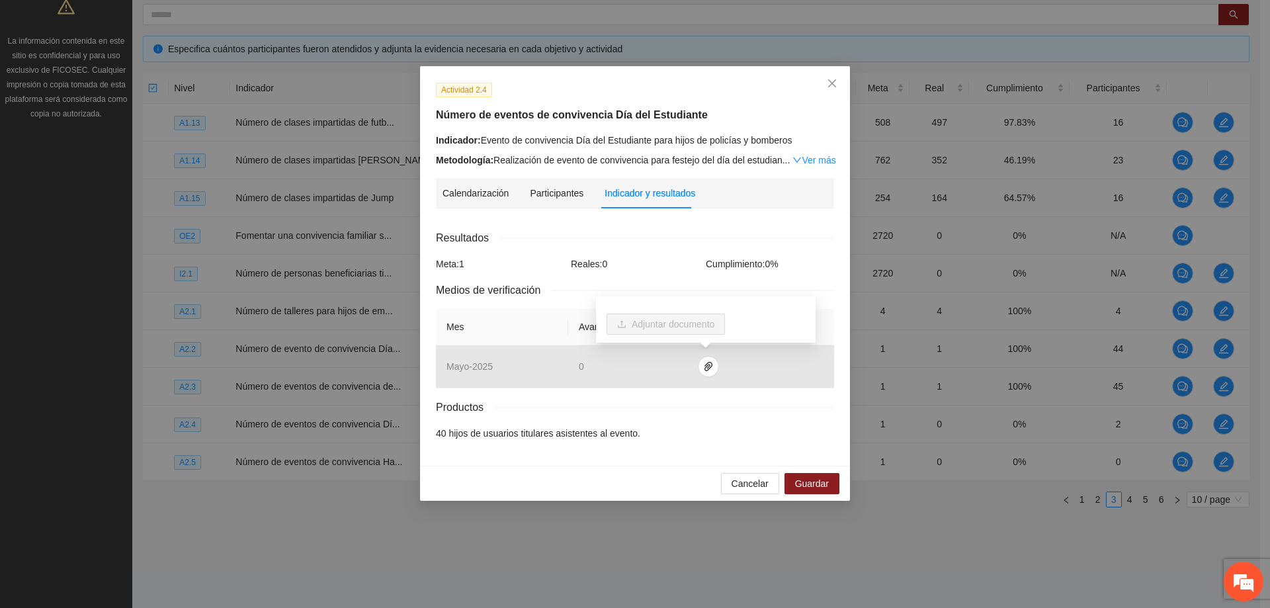
click at [655, 431] on li "40 hijos de usuarios titulares asistentes al evento." at bounding box center [635, 433] width 398 height 15
drag, startPoint x: 451, startPoint y: 436, endPoint x: 657, endPoint y: 439, distance: 206.4
click at [648, 437] on li "40 hijos de usuarios titulares asistentes al evento." at bounding box center [635, 433] width 398 height 15
click at [659, 440] on li "40 hijos de usuarios titulares asistentes al evento." at bounding box center [635, 433] width 398 height 15
click at [747, 477] on span "Cancelar" at bounding box center [749, 483] width 37 height 15
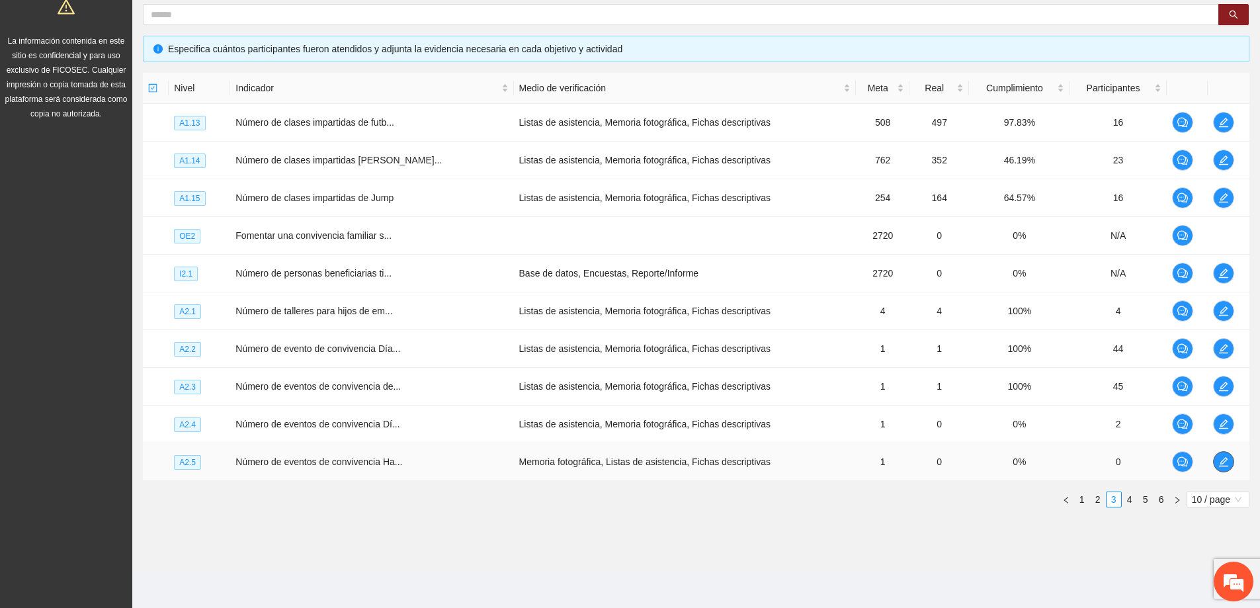
click at [1214, 464] on span "edit" at bounding box center [1224, 461] width 20 height 11
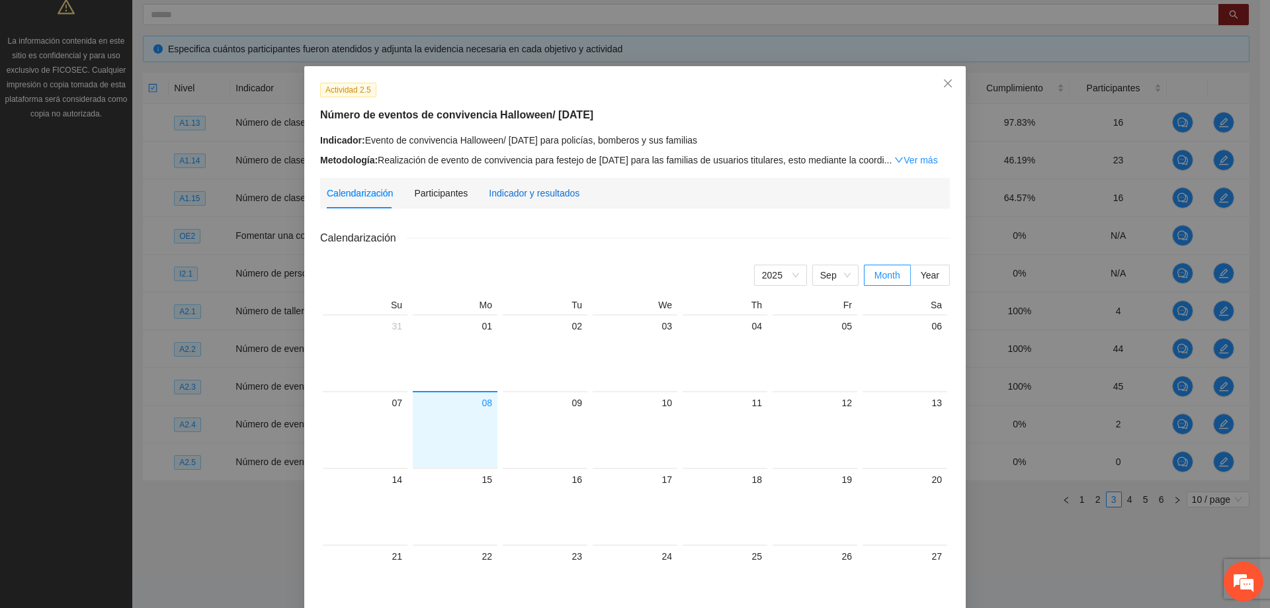
click at [529, 191] on div "Indicador y resultados" at bounding box center [534, 193] width 91 height 15
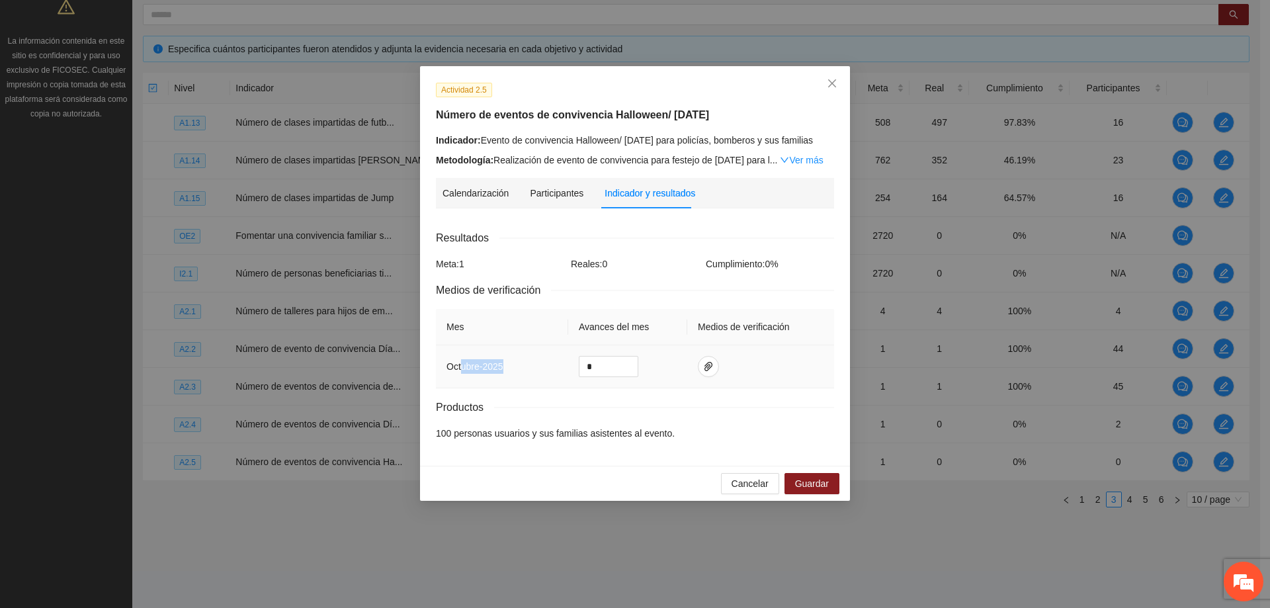
drag, startPoint x: 470, startPoint y: 380, endPoint x: 462, endPoint y: 381, distance: 7.4
click at [462, 381] on td "octubre - 2025" at bounding box center [502, 366] width 132 height 43
drag, startPoint x: 667, startPoint y: 428, endPoint x: 688, endPoint y: 387, distance: 46.4
click at [667, 415] on div "Productos" at bounding box center [635, 407] width 398 height 17
click at [698, 372] on span "paper-clip" at bounding box center [708, 366] width 20 height 11
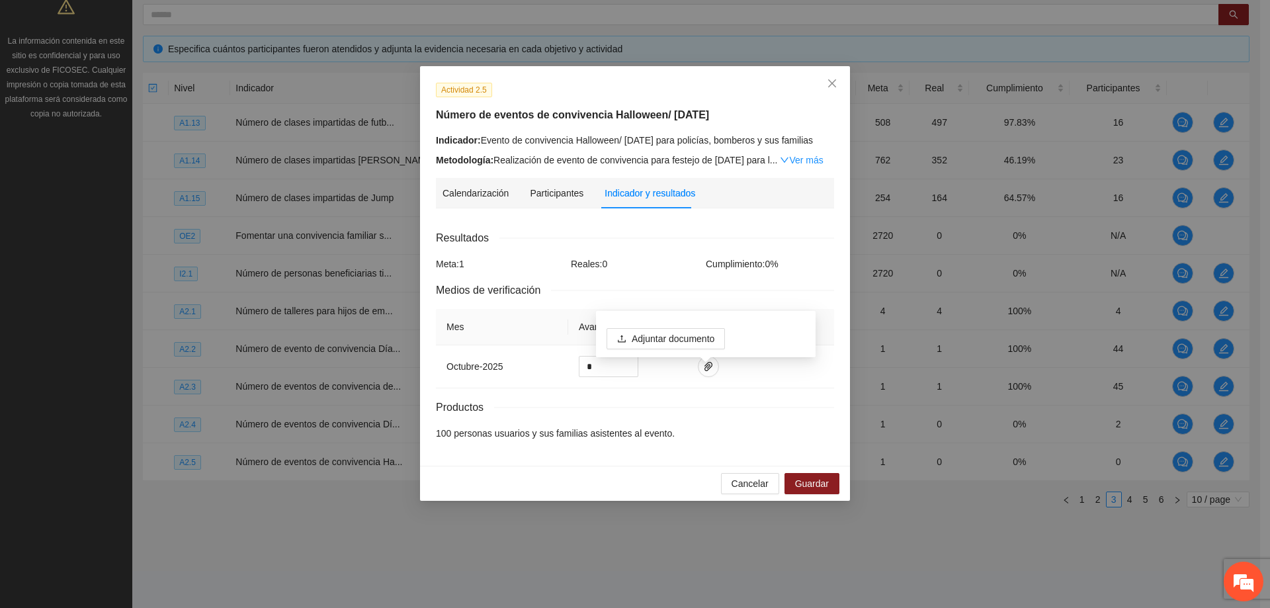
click at [669, 415] on div "Productos" at bounding box center [635, 407] width 398 height 17
click at [756, 494] on button "Cancelar" at bounding box center [750, 483] width 58 height 21
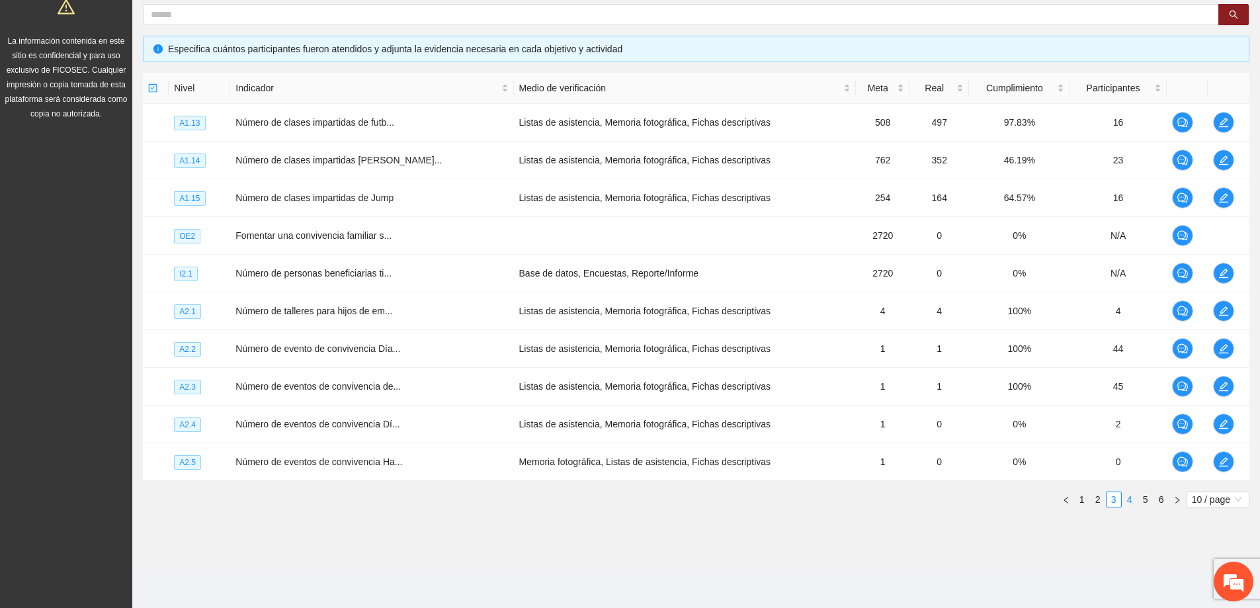
click at [1127, 501] on link "4" at bounding box center [1129, 499] width 15 height 15
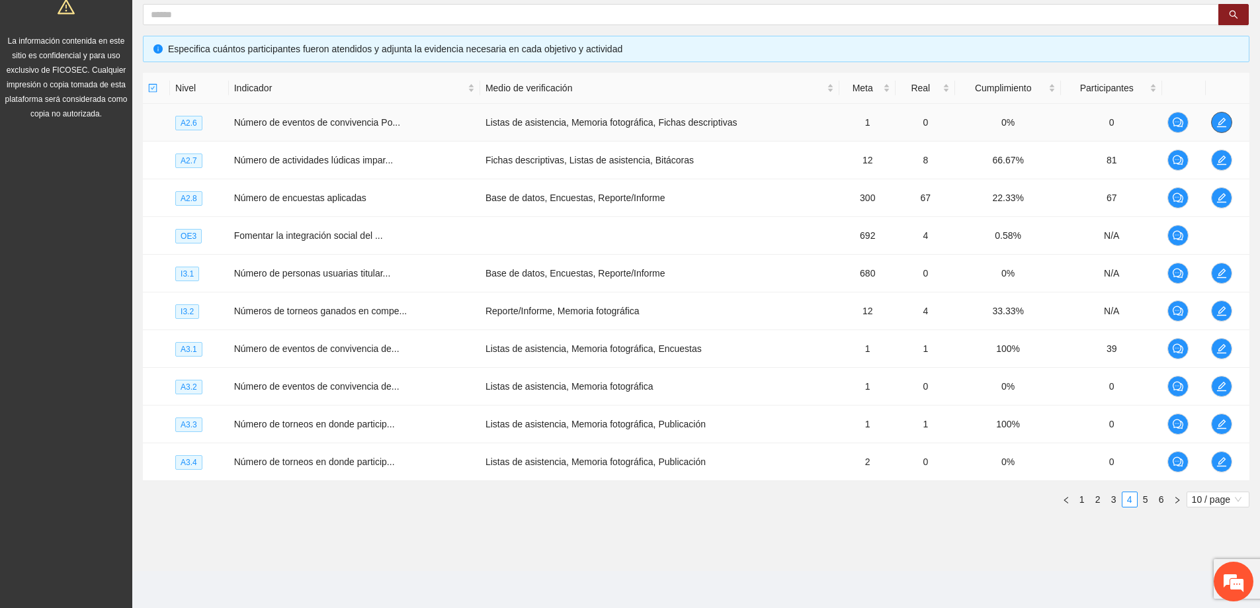
click at [1224, 124] on icon "edit" at bounding box center [1221, 122] width 11 height 11
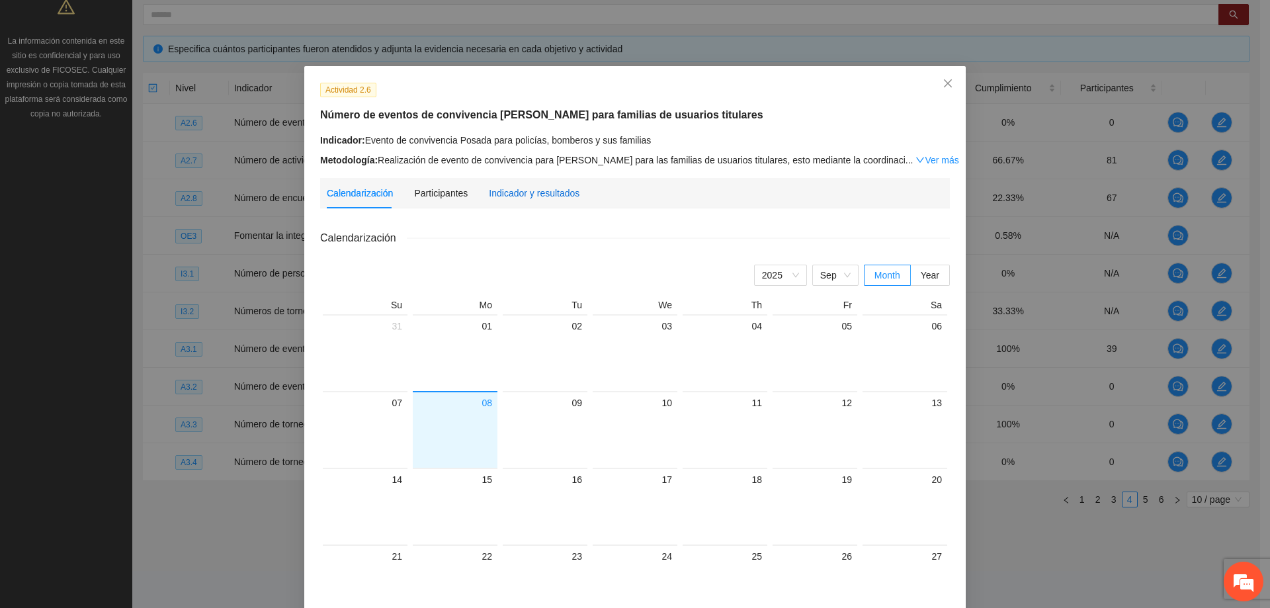
click at [558, 190] on div "Indicador y resultados" at bounding box center [534, 193] width 91 height 15
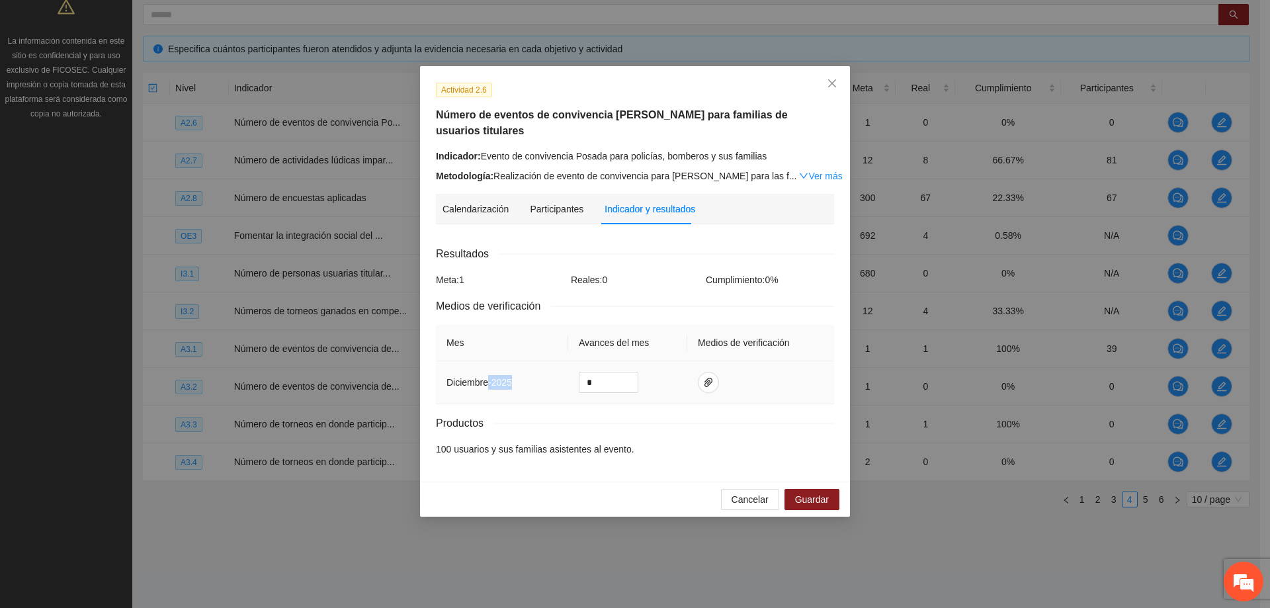
drag, startPoint x: 487, startPoint y: 364, endPoint x: 537, endPoint y: 362, distance: 49.7
click at [537, 362] on td "diciembre - 2025" at bounding box center [502, 382] width 132 height 43
click at [526, 368] on td "diciembre - 2025" at bounding box center [502, 382] width 132 height 43
click at [476, 202] on div "Calendarización" at bounding box center [475, 209] width 66 height 15
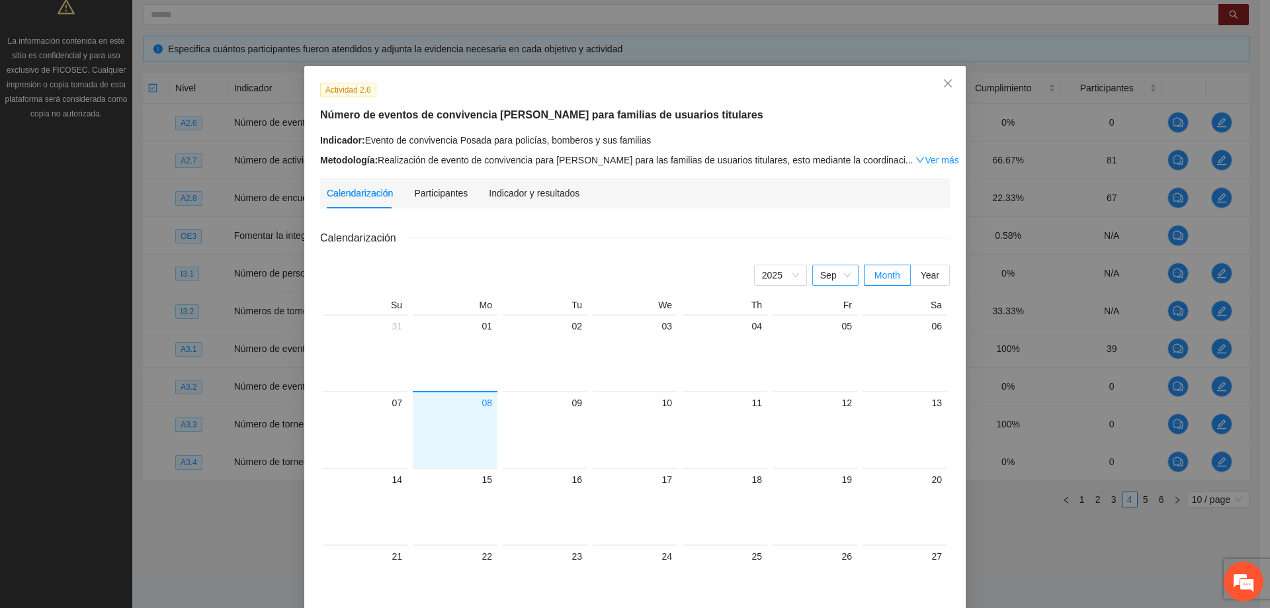
click at [833, 278] on span "Sep" at bounding box center [835, 275] width 30 height 20
click at [823, 229] on div "Calendarización" at bounding box center [635, 237] width 630 height 17
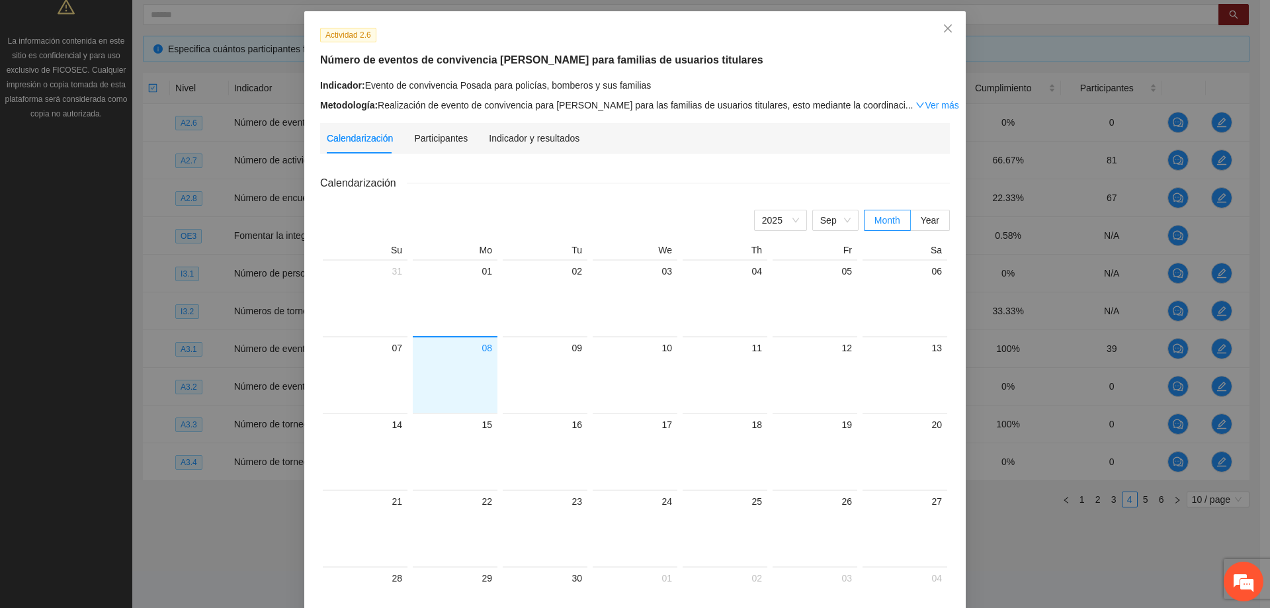
scroll to position [0, 0]
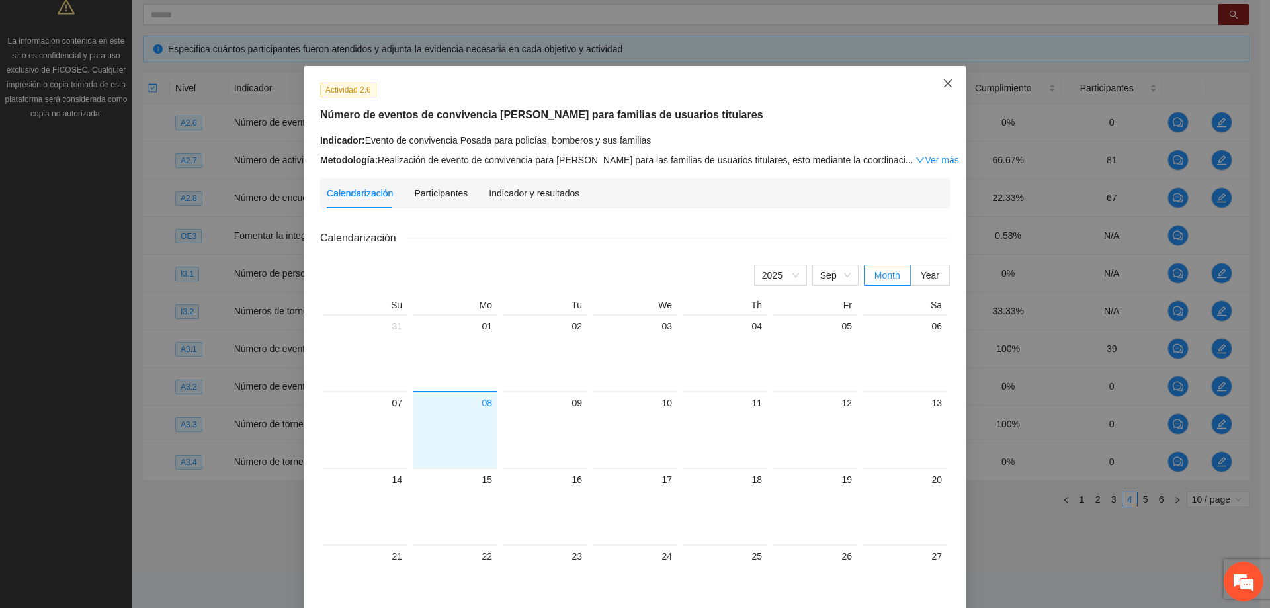
click at [946, 87] on icon "close" at bounding box center [947, 83] width 11 height 11
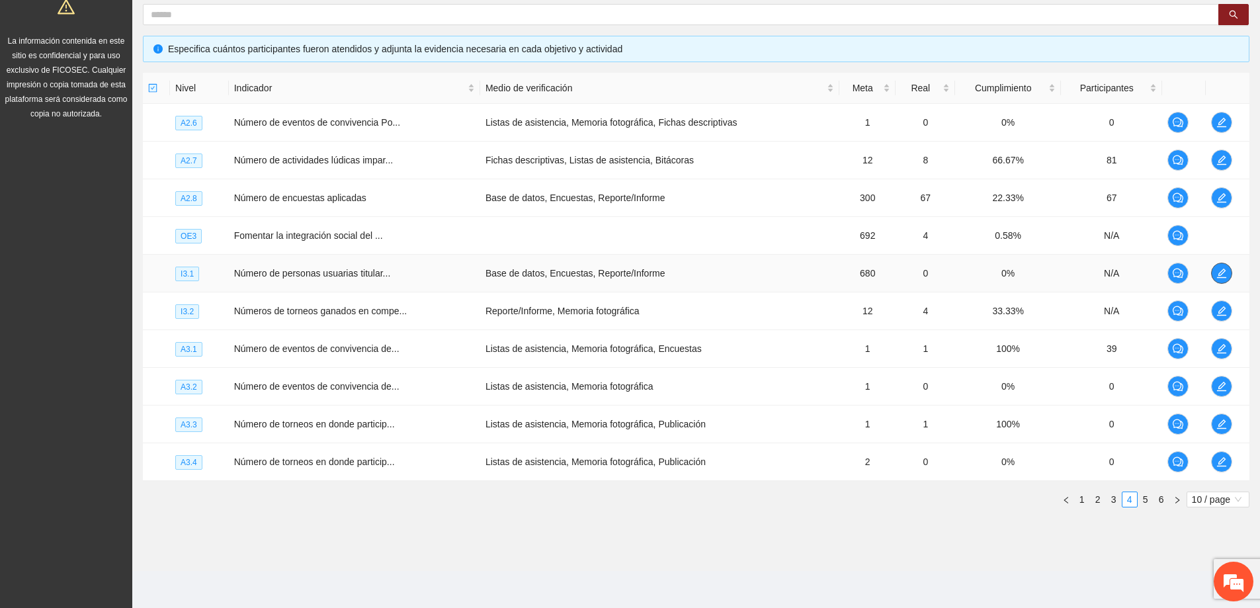
click at [1217, 276] on icon "edit" at bounding box center [1221, 273] width 11 height 11
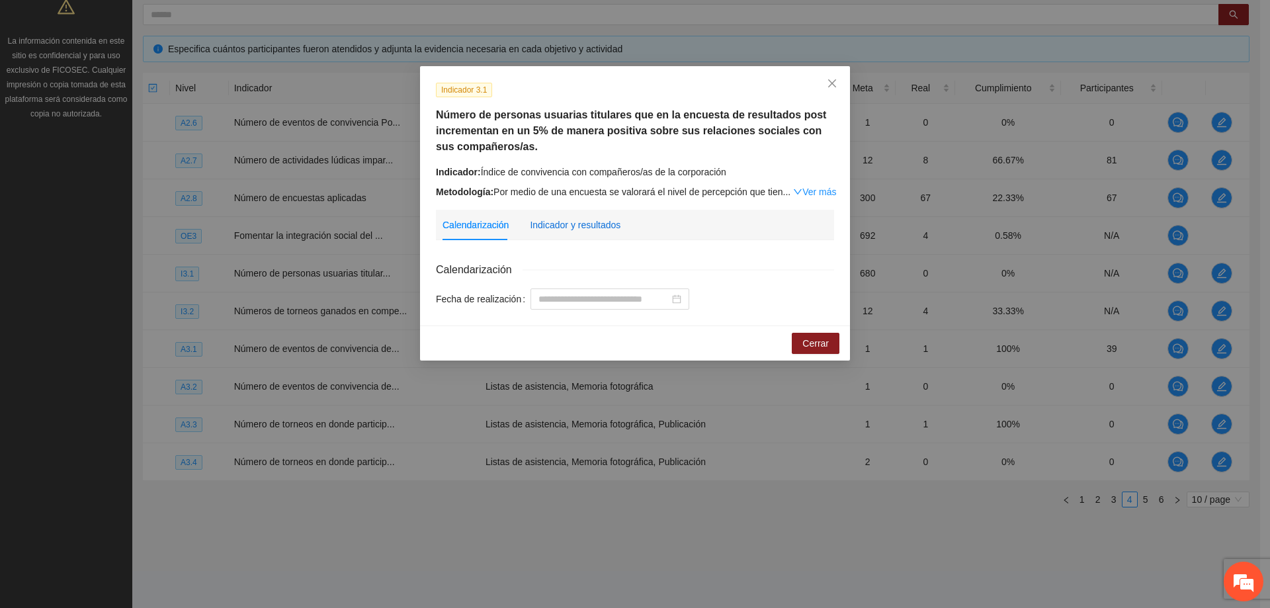
click at [563, 221] on div "Indicador y resultados" at bounding box center [575, 225] width 91 height 15
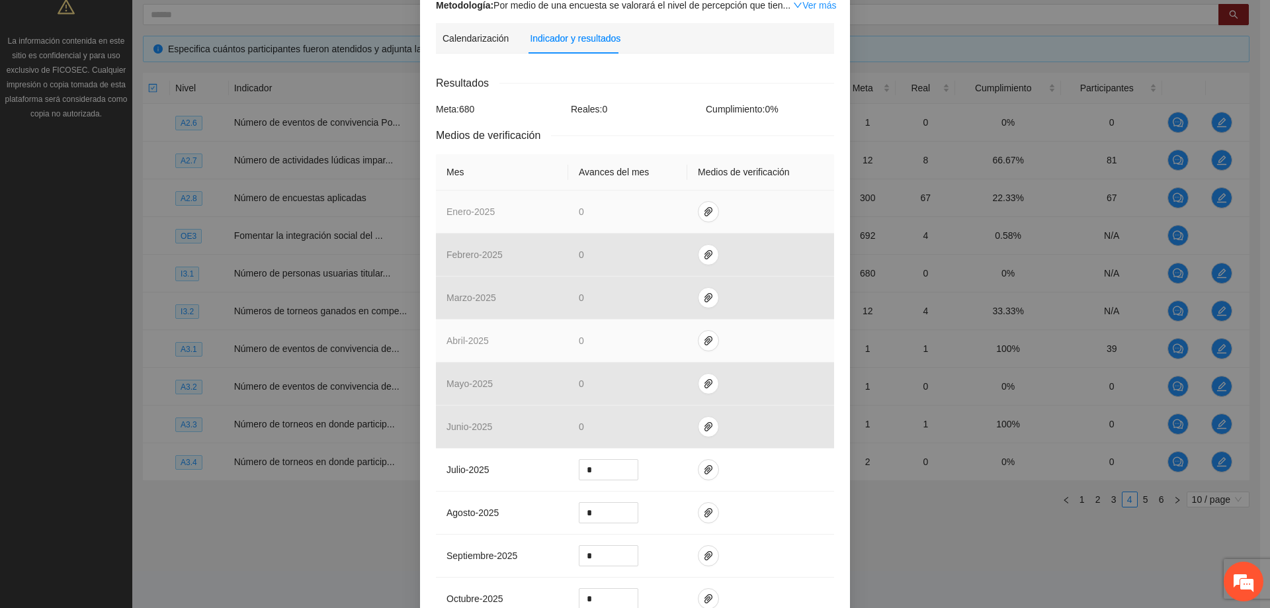
scroll to position [198, 0]
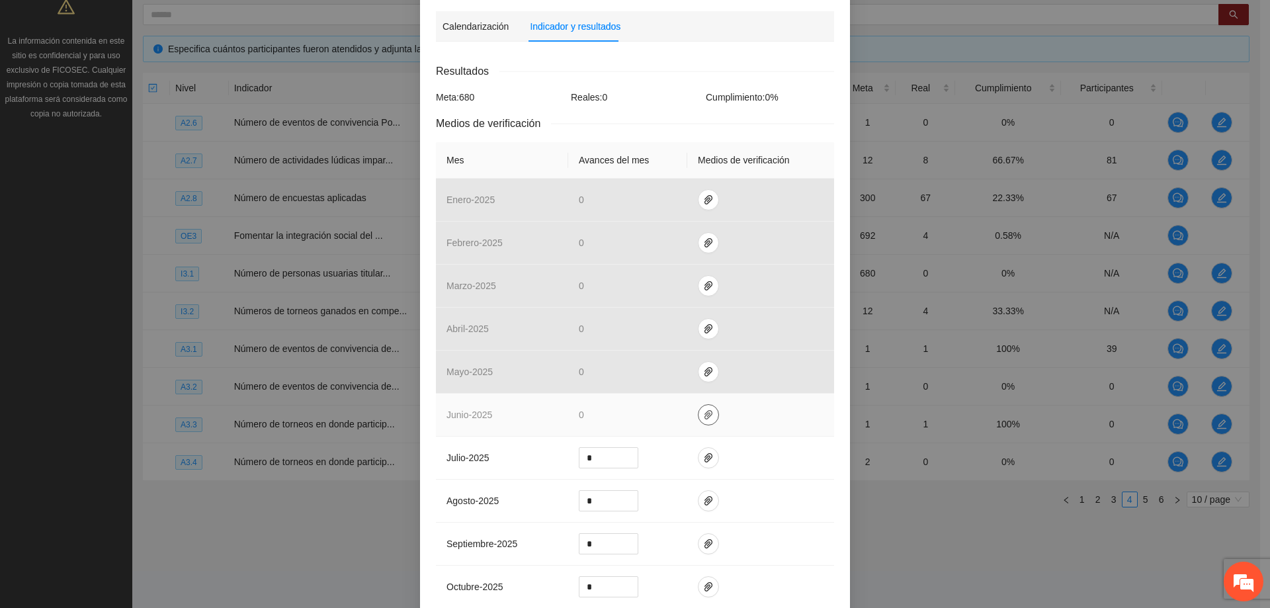
click at [699, 424] on button "button" at bounding box center [708, 414] width 21 height 21
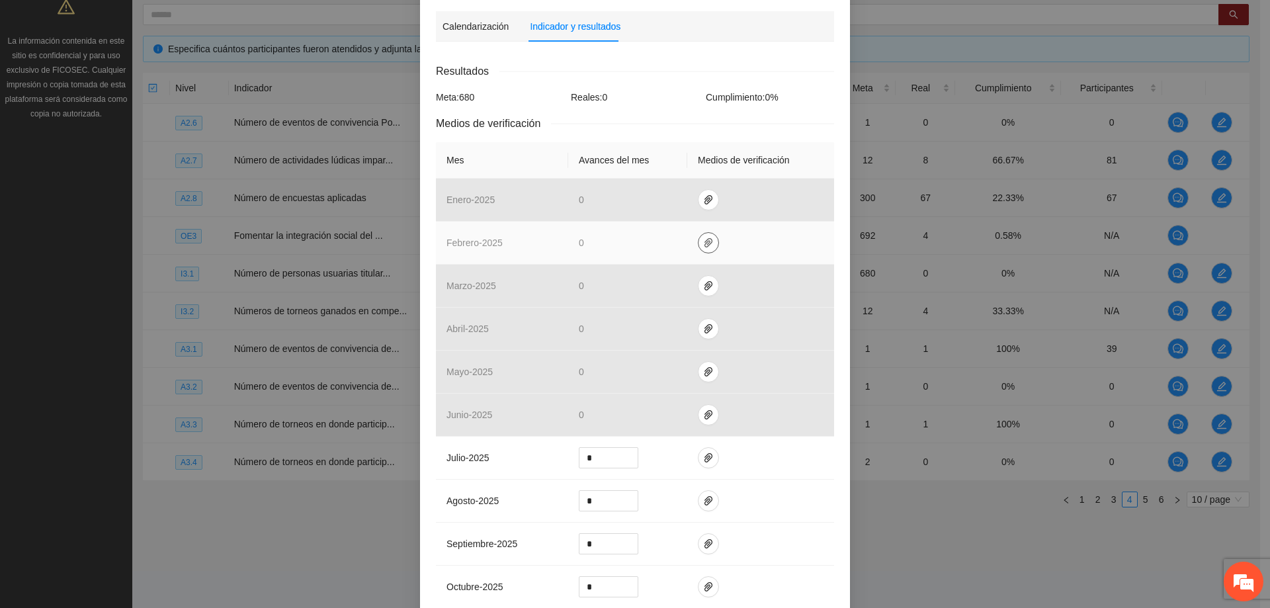
click at [703, 237] on icon "paper-clip" at bounding box center [708, 242] width 11 height 11
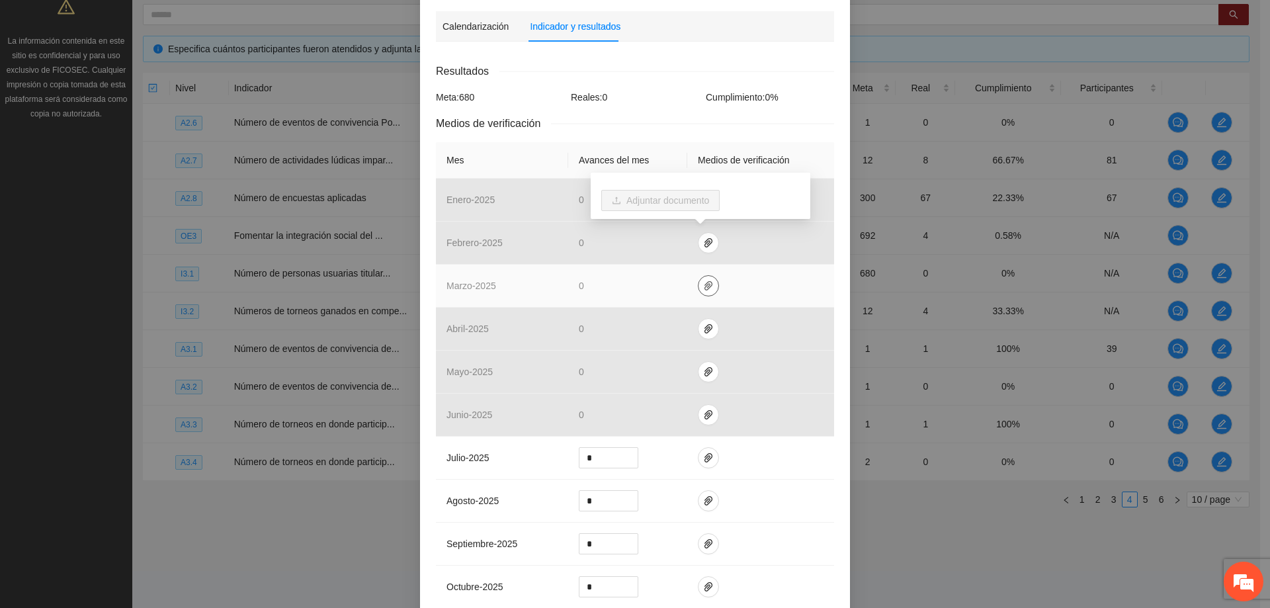
click at [704, 286] on icon "paper-clip" at bounding box center [708, 285] width 8 height 9
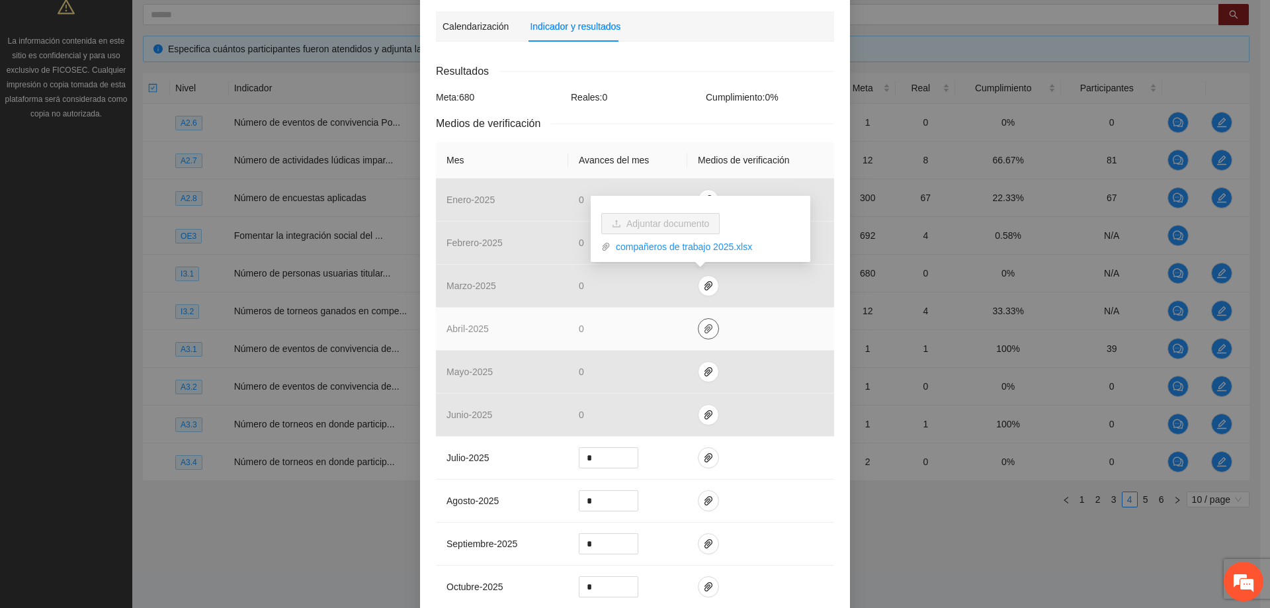
click at [703, 331] on icon "paper-clip" at bounding box center [708, 328] width 11 height 11
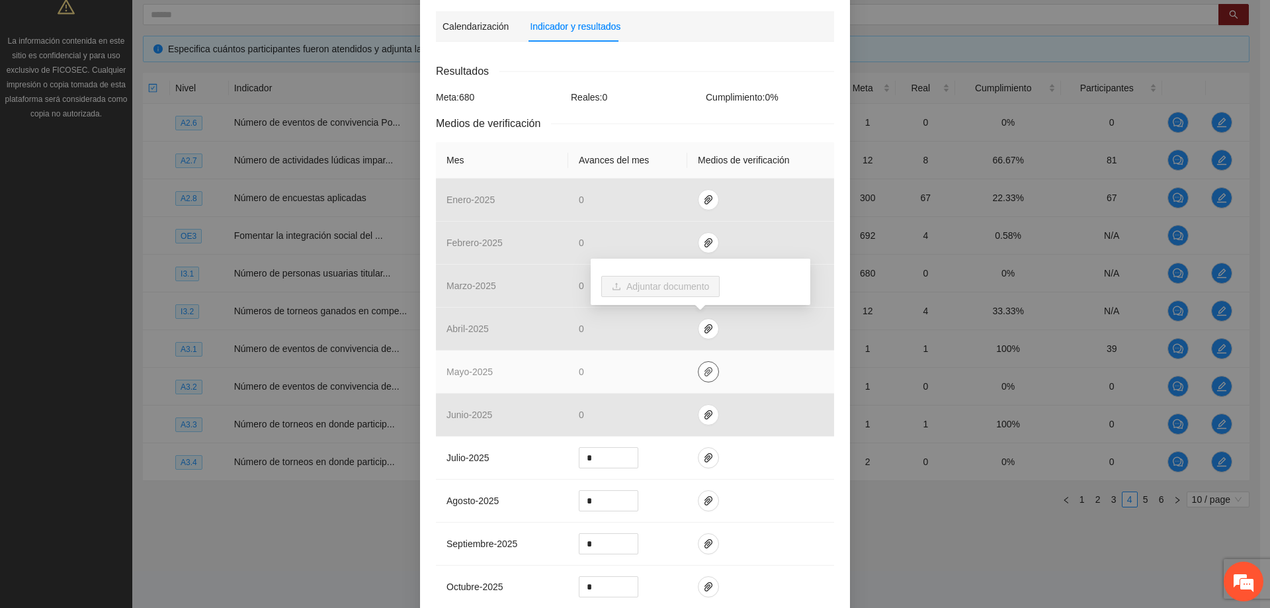
click at [702, 362] on button "button" at bounding box center [708, 371] width 21 height 21
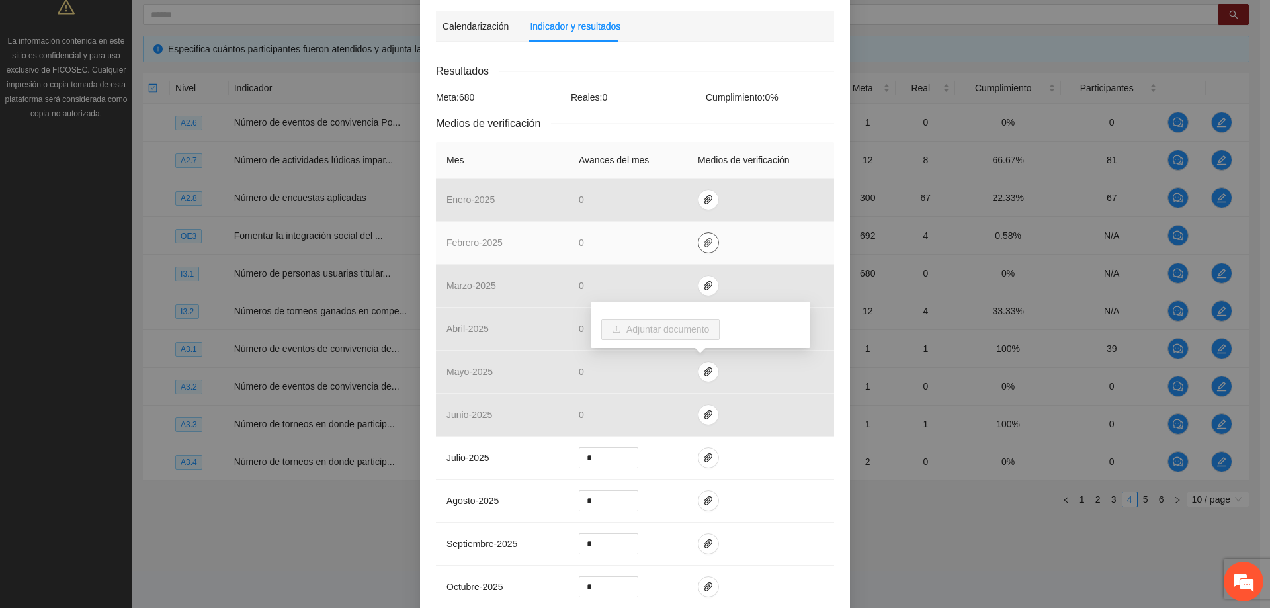
click at [704, 234] on button "button" at bounding box center [708, 242] width 21 height 21
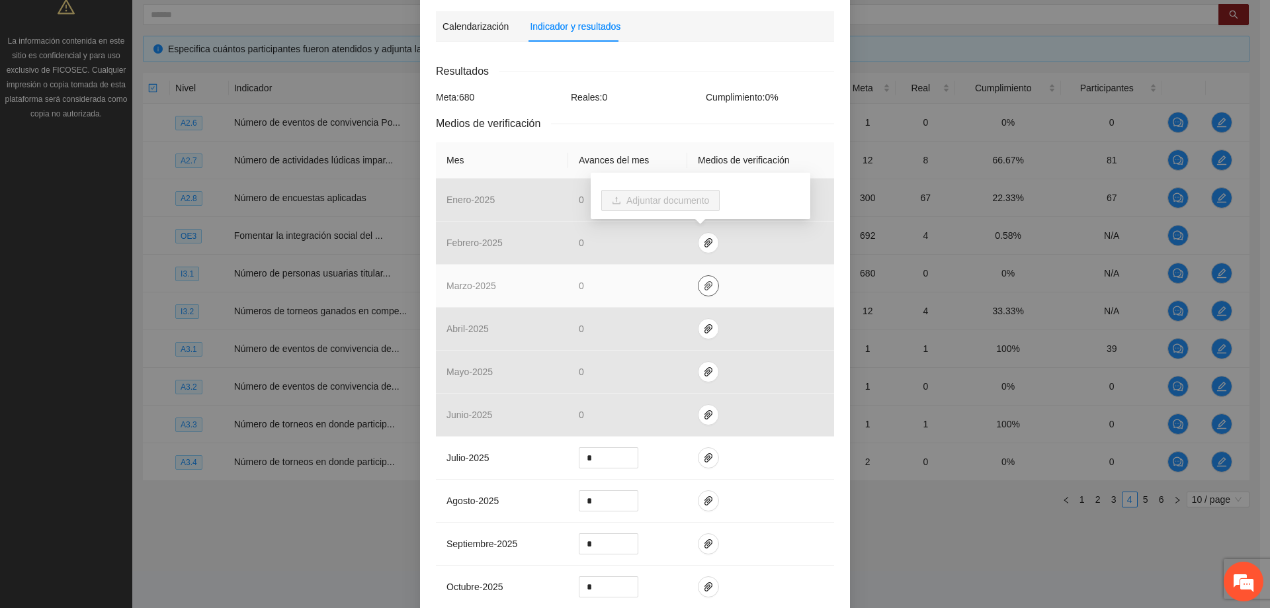
click at [703, 282] on icon "paper-clip" at bounding box center [708, 285] width 11 height 11
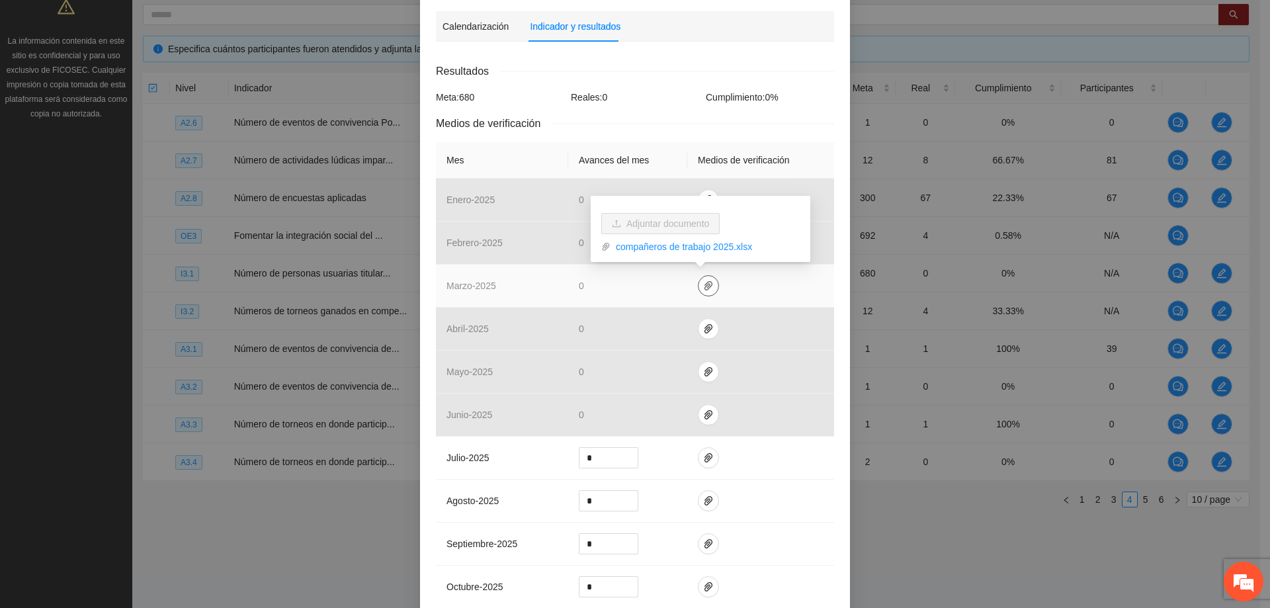
click at [703, 284] on icon "paper-clip" at bounding box center [708, 285] width 11 height 11
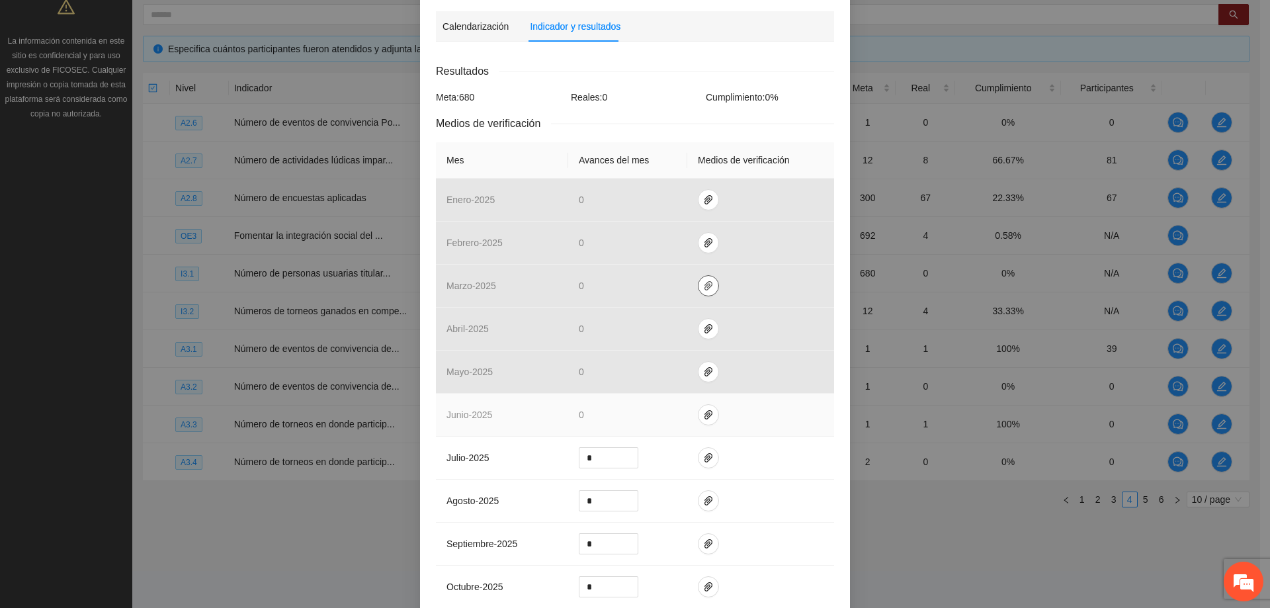
scroll to position [413, 0]
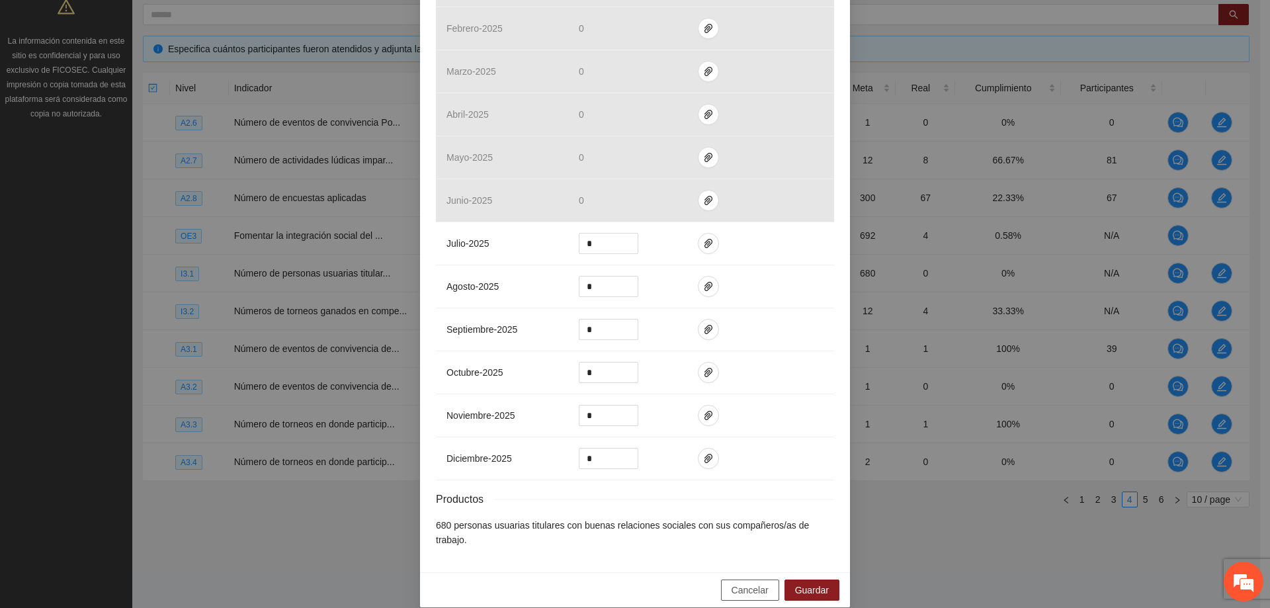
click at [745, 583] on span "Cancelar" at bounding box center [749, 590] width 37 height 15
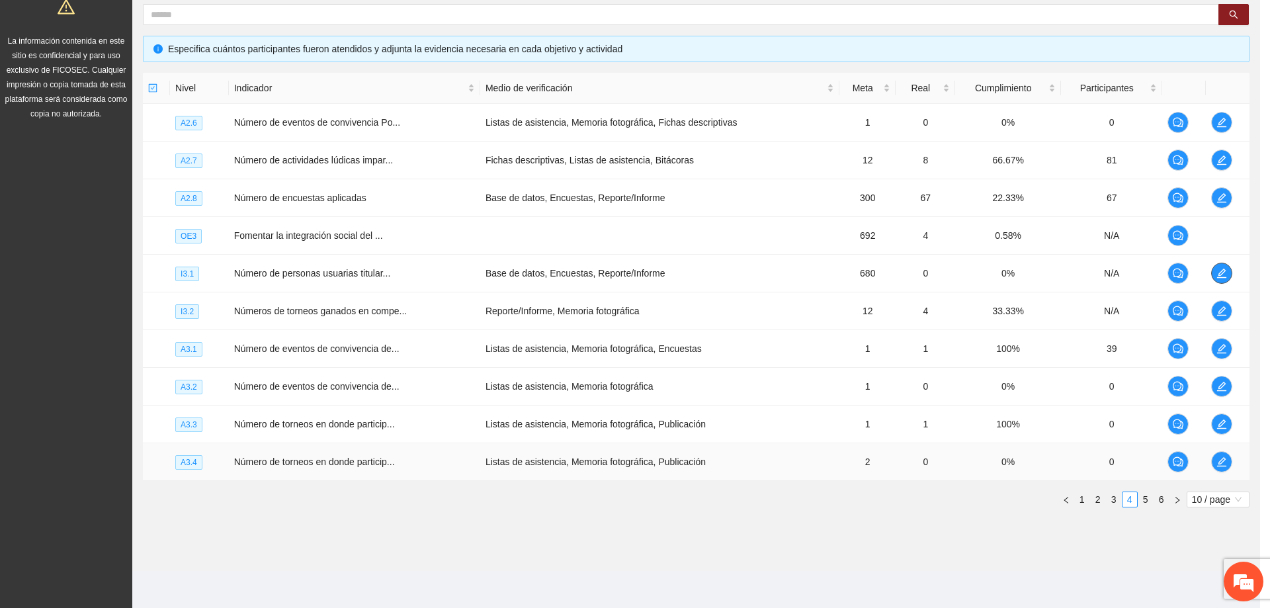
scroll to position [0, 0]
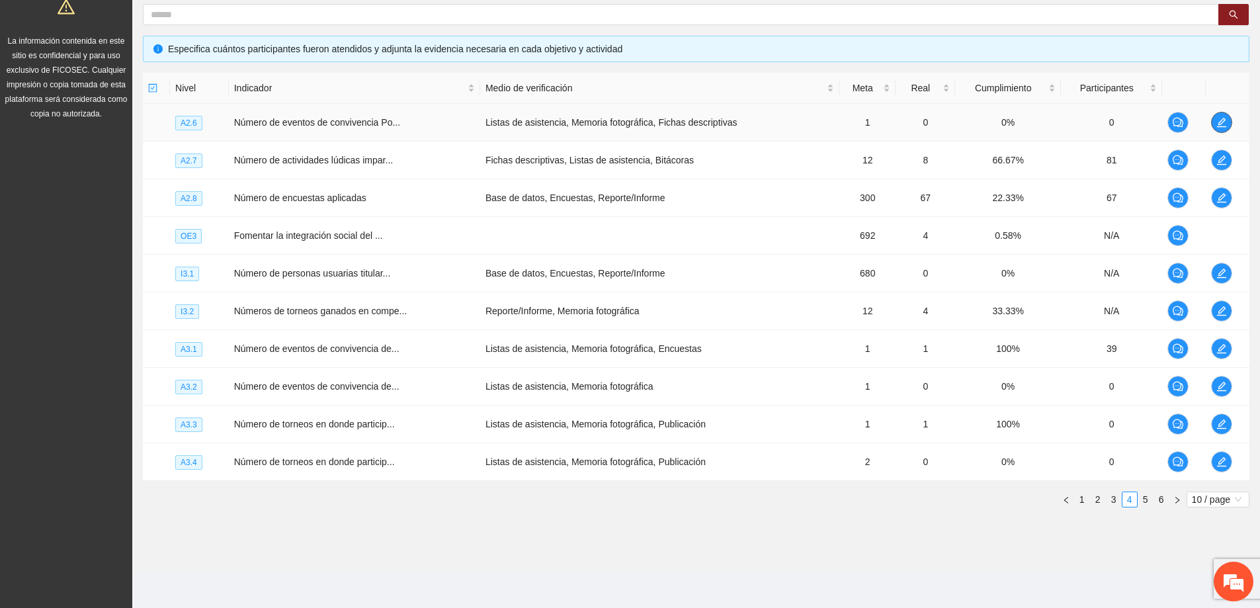
click at [1220, 123] on icon "edit" at bounding box center [1221, 122] width 11 height 11
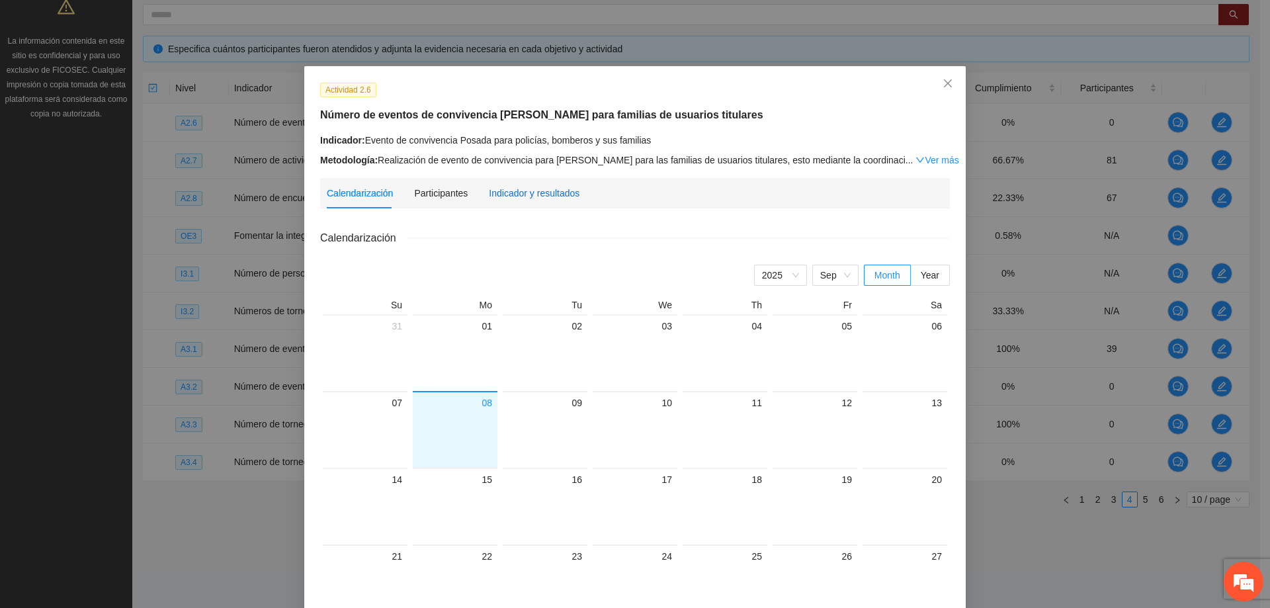
click at [534, 187] on div "Indicador y resultados" at bounding box center [534, 193] width 91 height 15
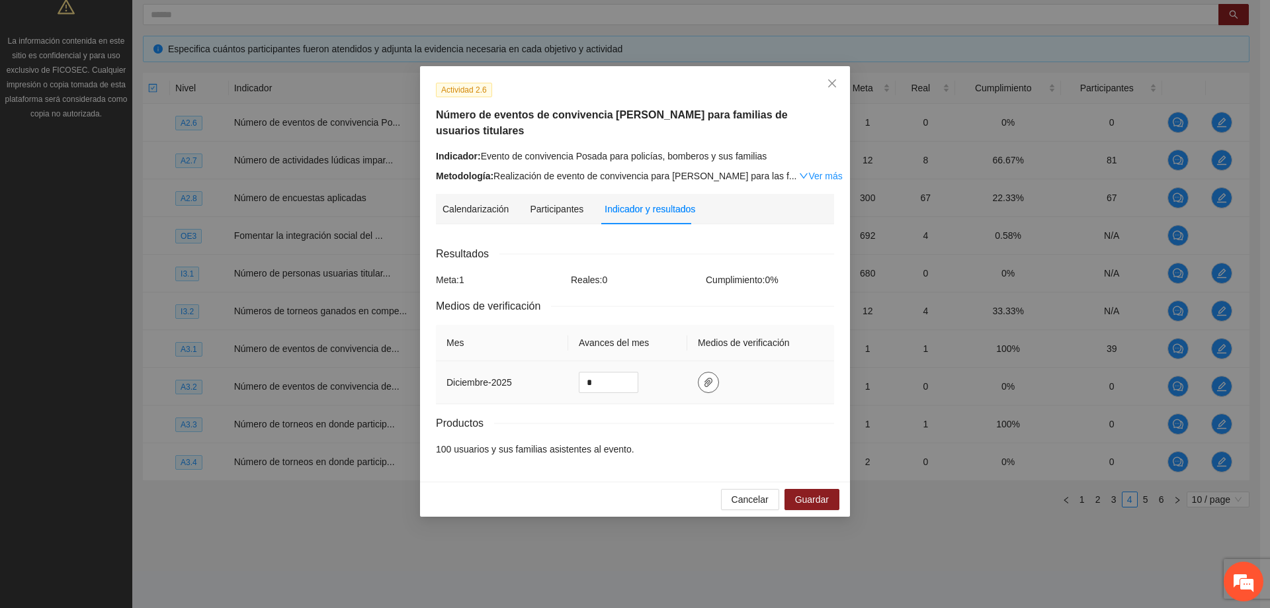
click at [707, 377] on icon "paper-clip" at bounding box center [708, 382] width 11 height 11
click at [757, 492] on span "Cancelar" at bounding box center [749, 499] width 37 height 15
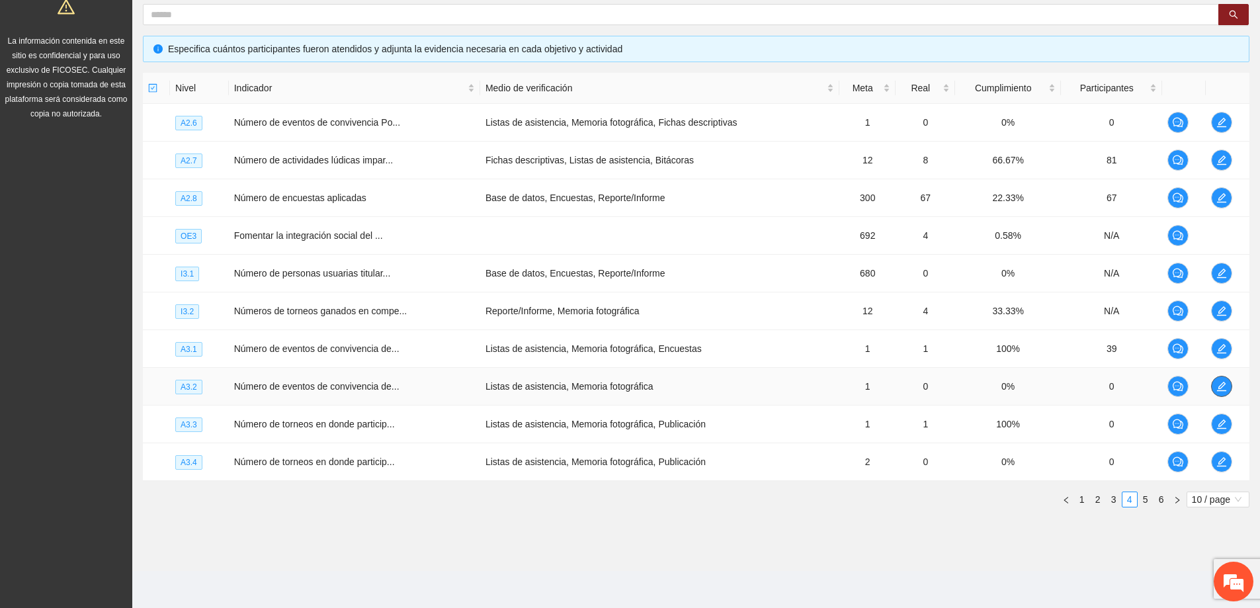
click at [1216, 389] on icon "edit" at bounding box center [1221, 386] width 11 height 11
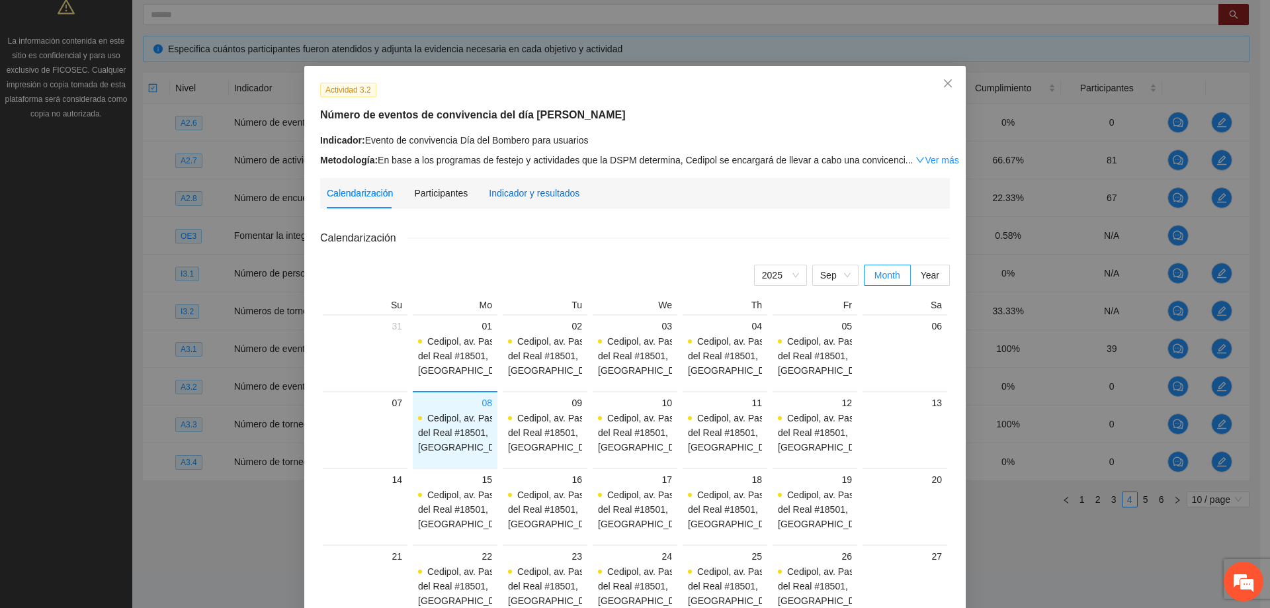
click at [520, 186] on div "Indicador y resultados" at bounding box center [534, 193] width 91 height 15
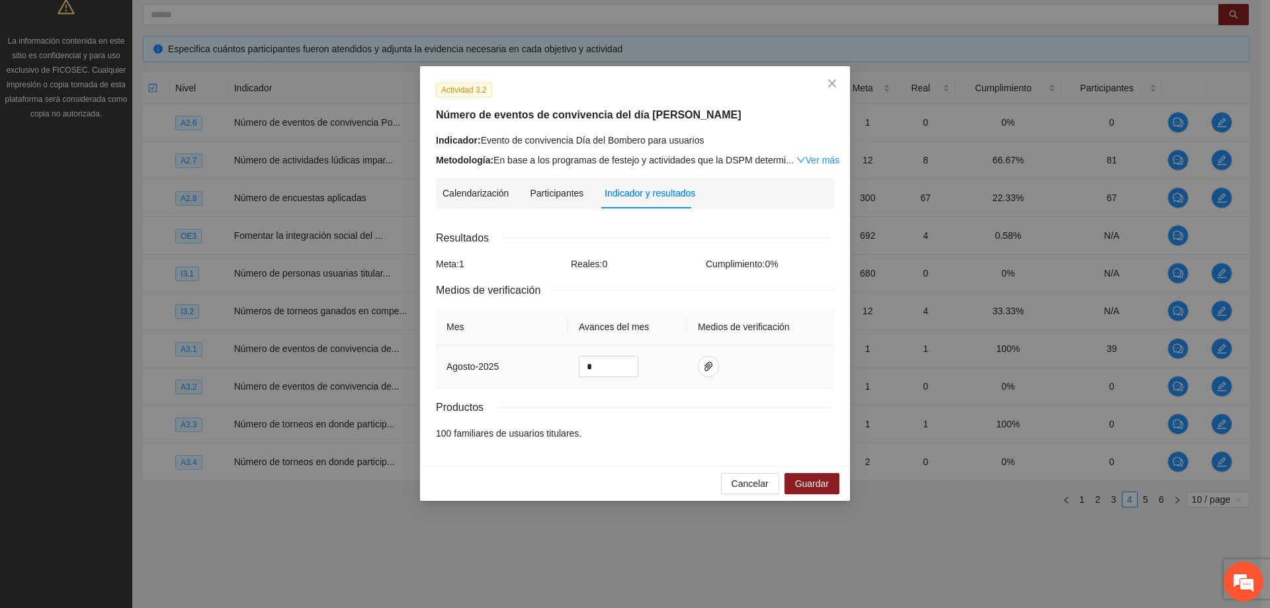
drag, startPoint x: 481, startPoint y: 368, endPoint x: 519, endPoint y: 367, distance: 38.4
click at [519, 367] on td "agosto - 2025" at bounding box center [502, 366] width 132 height 43
click at [520, 368] on td "agosto - 2025" at bounding box center [502, 366] width 132 height 43
click at [703, 369] on icon "paper-clip" at bounding box center [708, 366] width 11 height 11
click at [755, 357] on td at bounding box center [760, 366] width 147 height 43
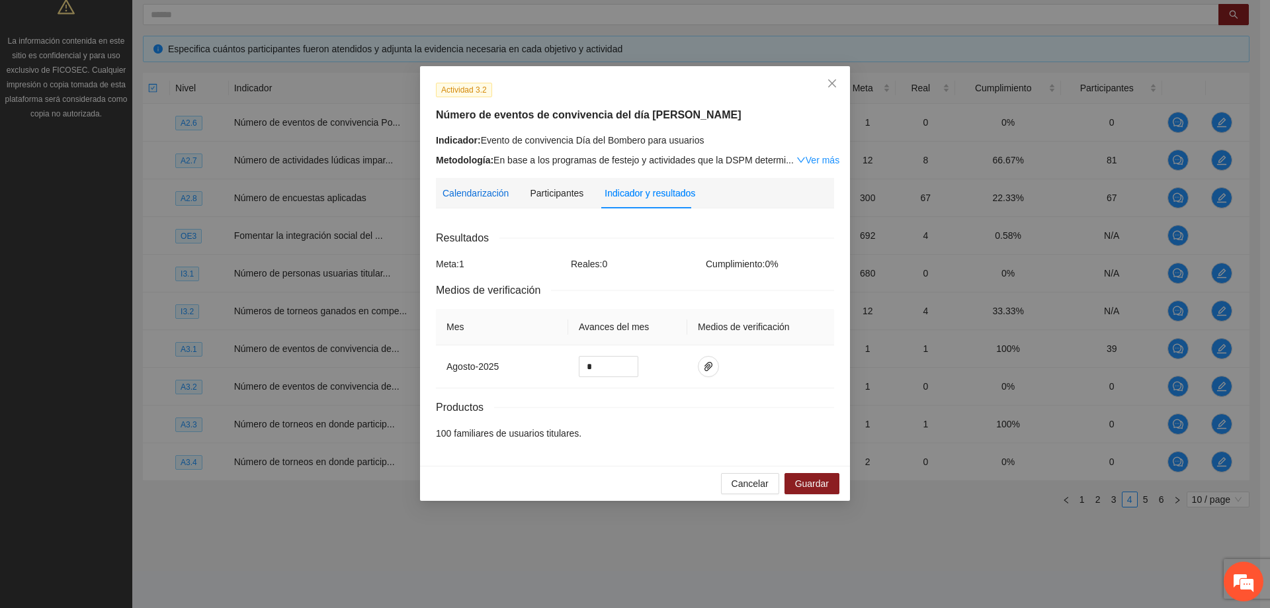
click at [484, 196] on div "Calendarización" at bounding box center [475, 193] width 66 height 15
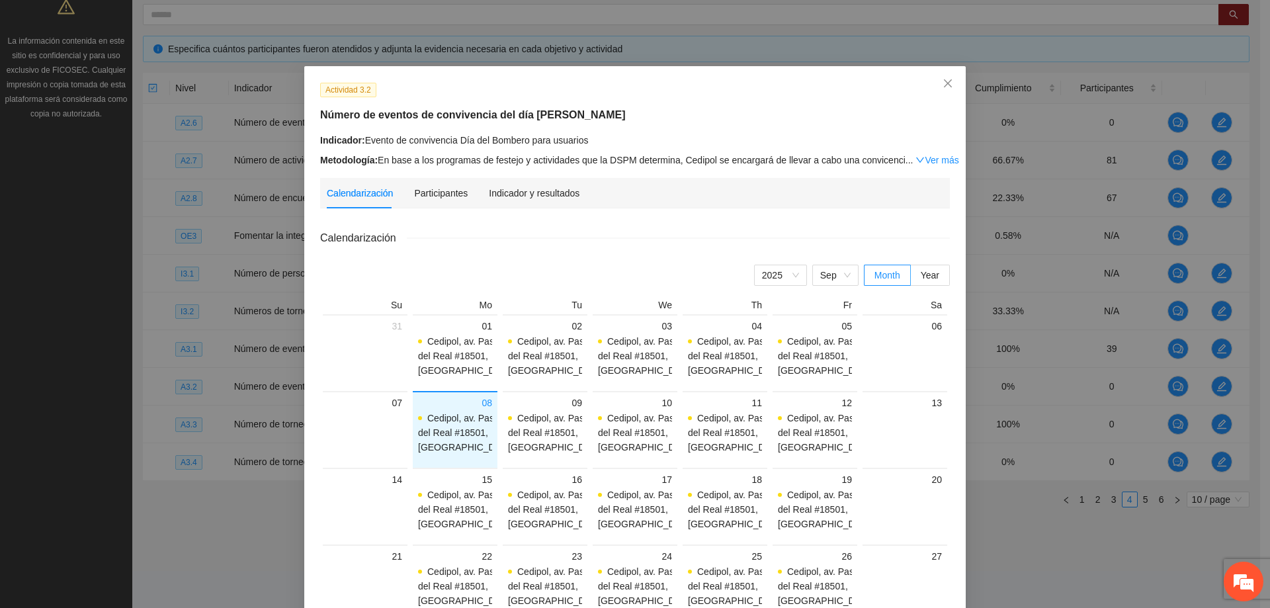
click at [462, 191] on div "Calendarización Participantes Indicador y resultados" at bounding box center [453, 193] width 253 height 30
click at [437, 195] on div "Participantes" at bounding box center [441, 193] width 54 height 15
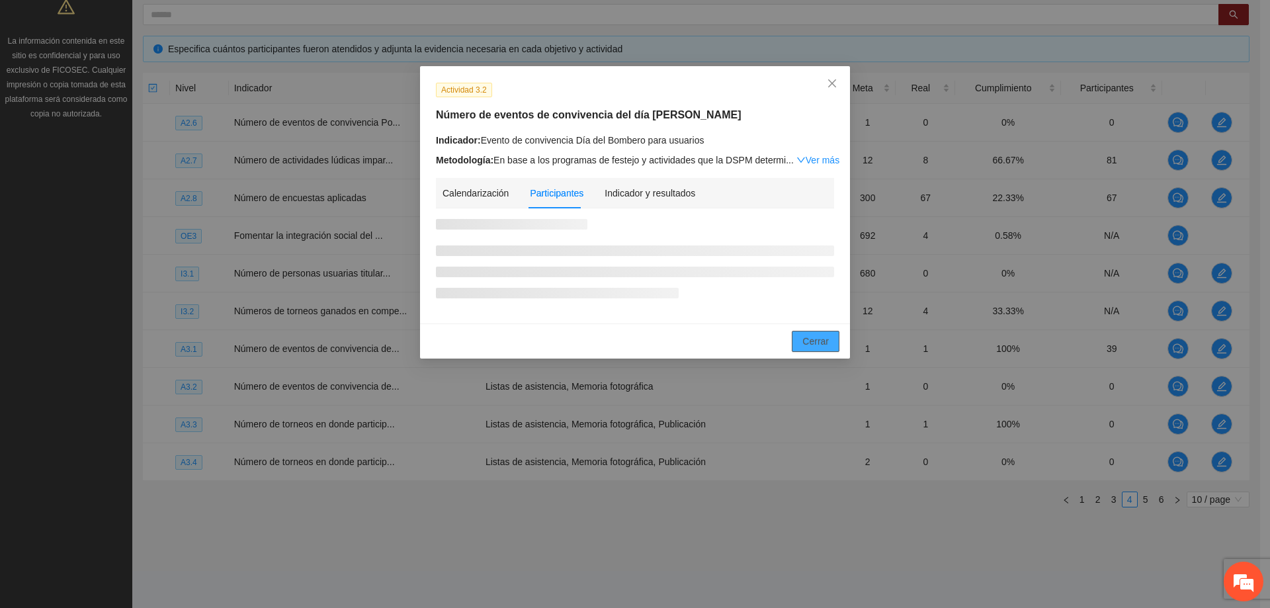
click at [818, 345] on span "Cerrar" at bounding box center [815, 341] width 26 height 15
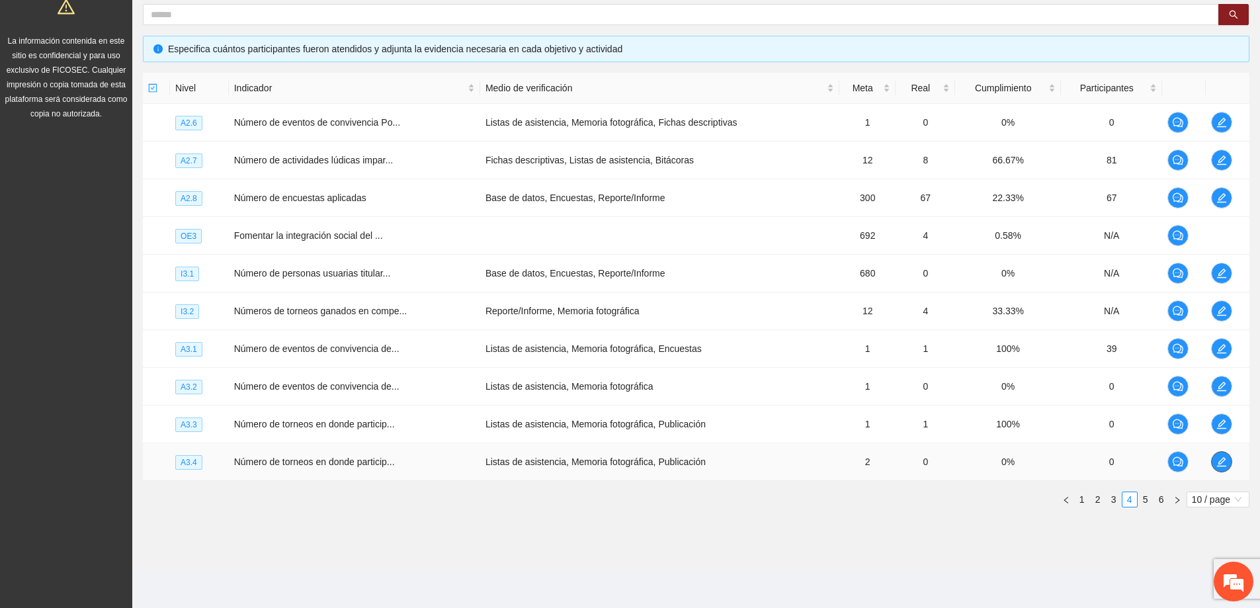
click at [1222, 457] on icon "edit" at bounding box center [1221, 461] width 11 height 11
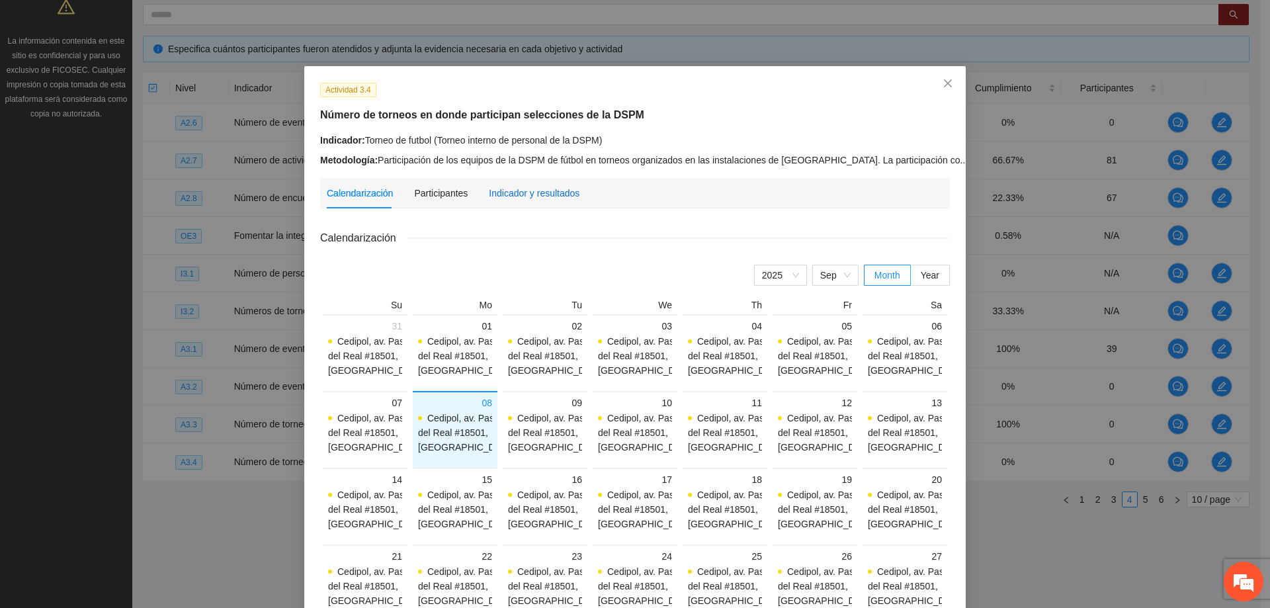
click at [539, 191] on div "Indicador y resultados" at bounding box center [534, 193] width 91 height 15
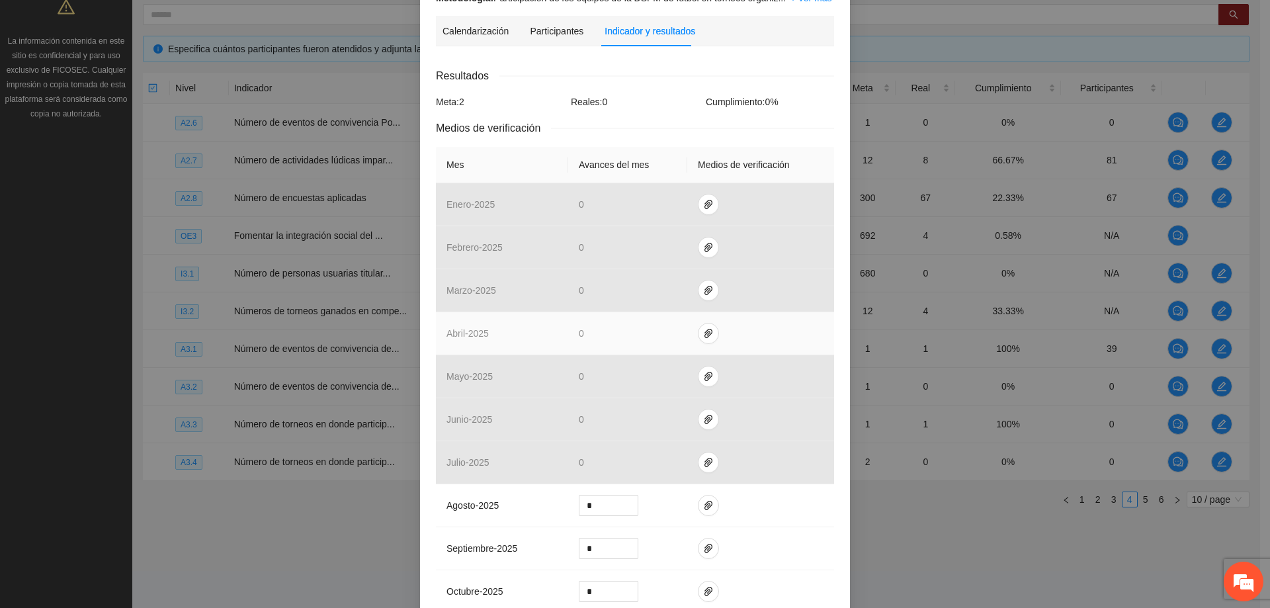
scroll to position [198, 0]
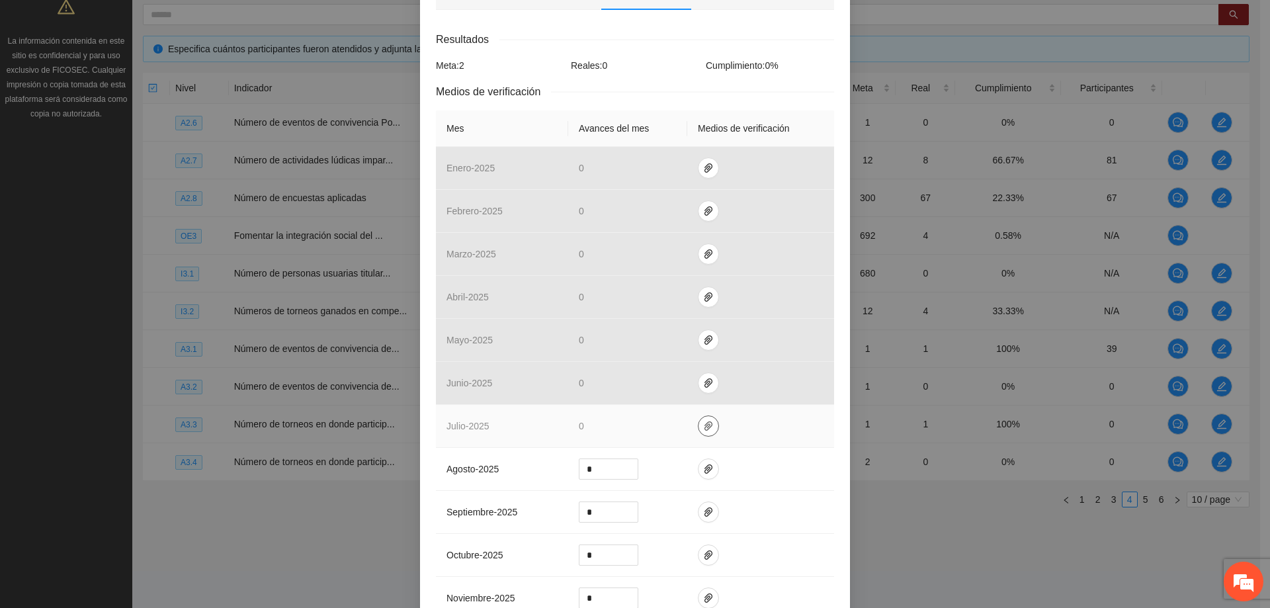
click at [706, 434] on button "button" at bounding box center [708, 425] width 21 height 21
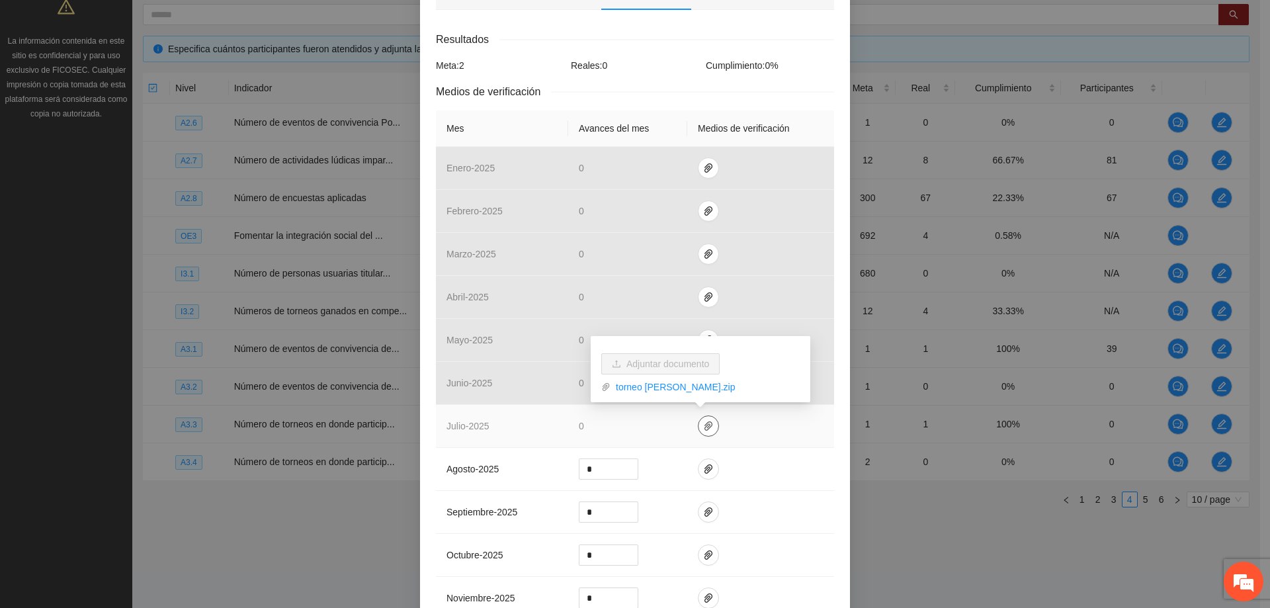
click at [705, 422] on icon "paper-clip" at bounding box center [708, 426] width 11 height 11
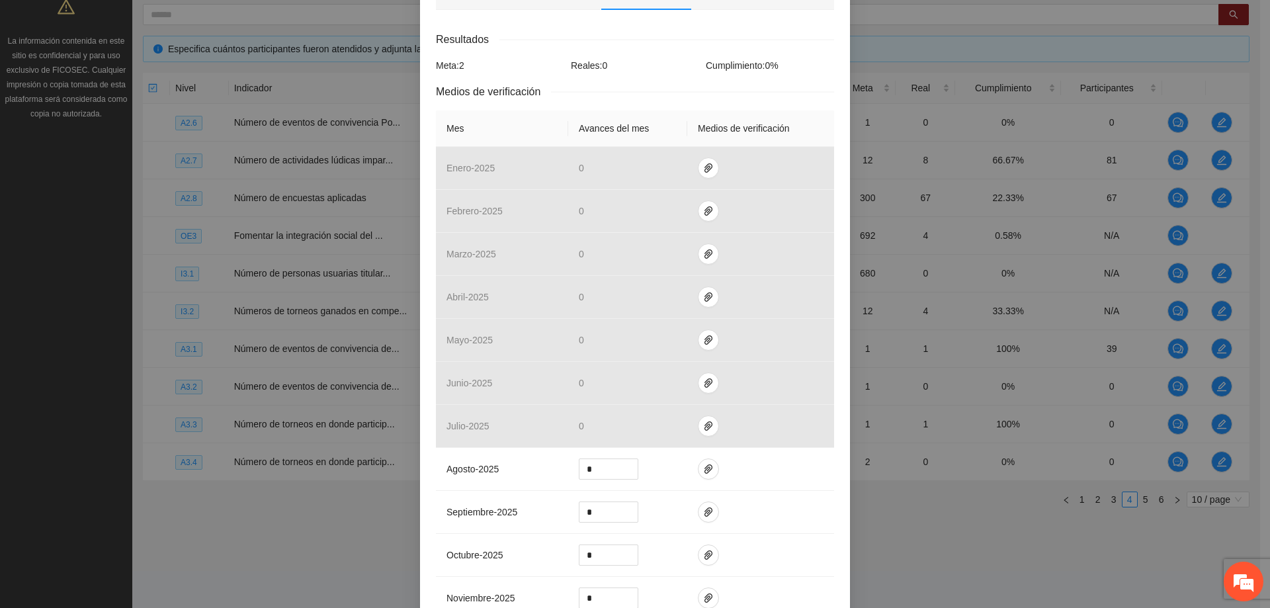
click at [329, 470] on div "Actividad 3.4 Número de torneos en donde participan selecciones de la DSPM Indi…" at bounding box center [635, 304] width 1270 height 608
click at [340, 464] on div "Actividad 3.4 Número de torneos en donde participan selecciones de la DSPM Indi…" at bounding box center [635, 304] width 1270 height 608
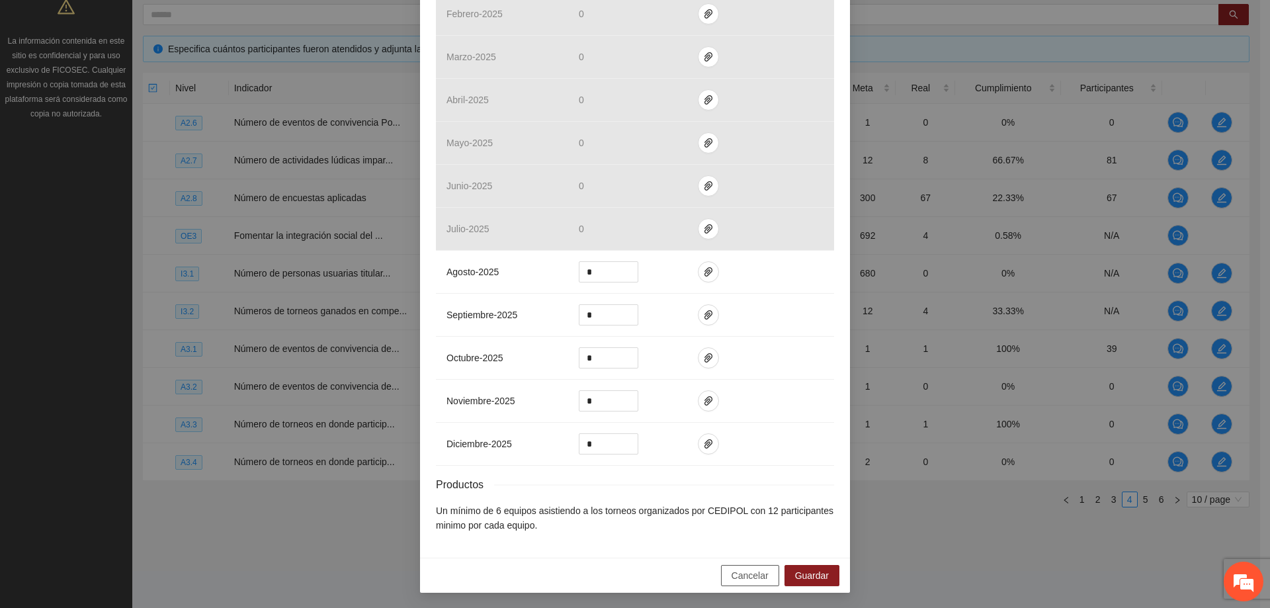
click at [751, 577] on span "Cancelar" at bounding box center [749, 575] width 37 height 15
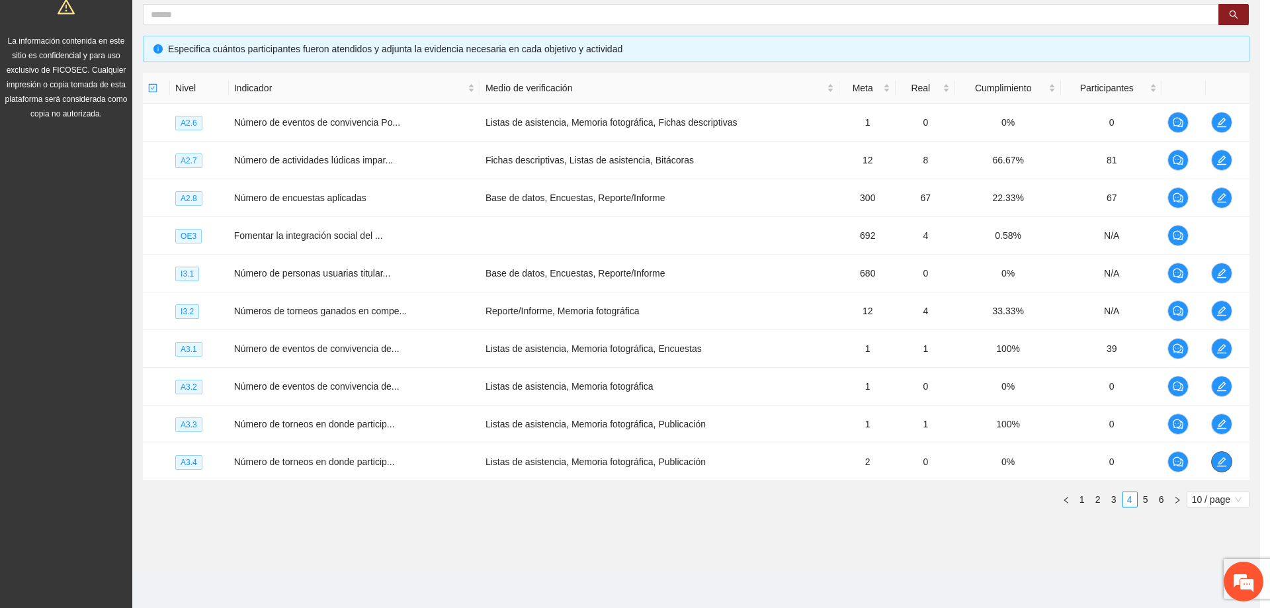
scroll to position [0, 0]
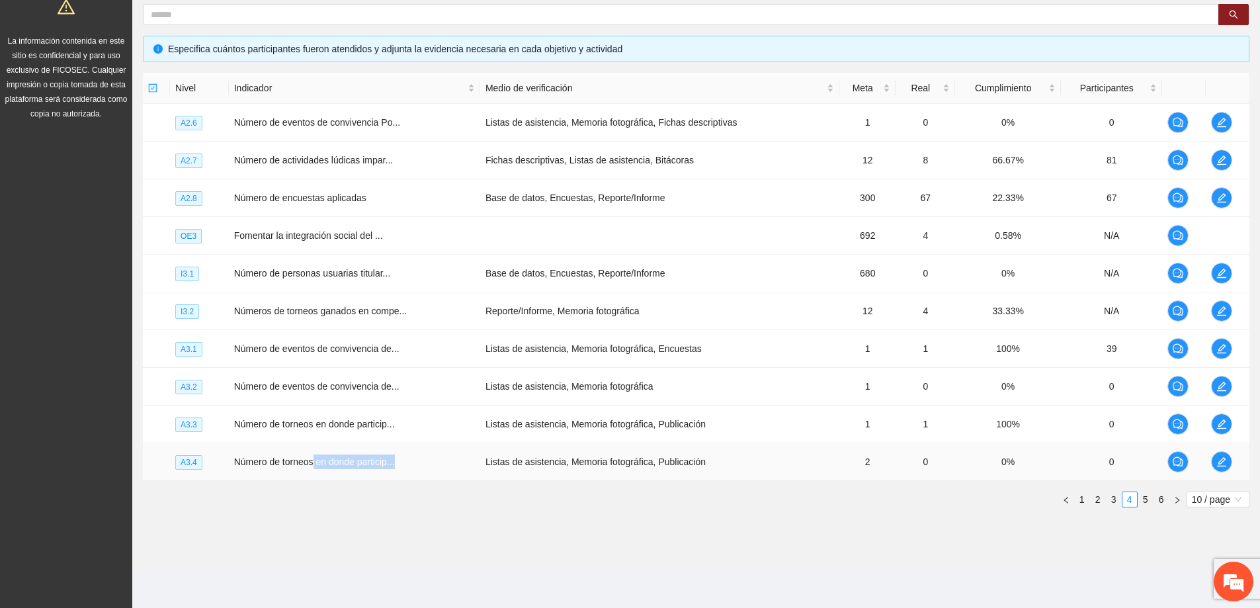
drag, startPoint x: 312, startPoint y: 462, endPoint x: 421, endPoint y: 464, distance: 108.5
click at [421, 464] on td "Número de torneos en donde particip..." at bounding box center [354, 462] width 251 height 38
click at [408, 497] on ul "1 2 3 4 5 6 10 / page 10 20 10 / page 20 / page 50 / page 100 / page" at bounding box center [696, 499] width 1106 height 16
click at [1223, 423] on icon "edit" at bounding box center [1221, 423] width 9 height 9
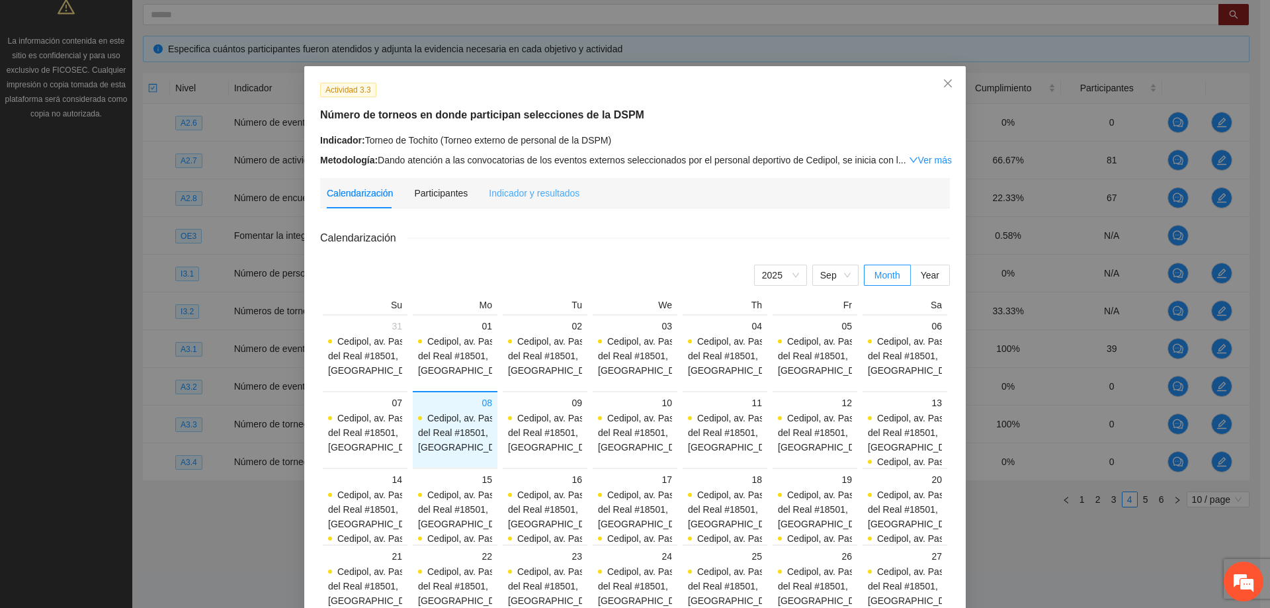
click at [505, 202] on div "Indicador y resultados" at bounding box center [534, 193] width 91 height 30
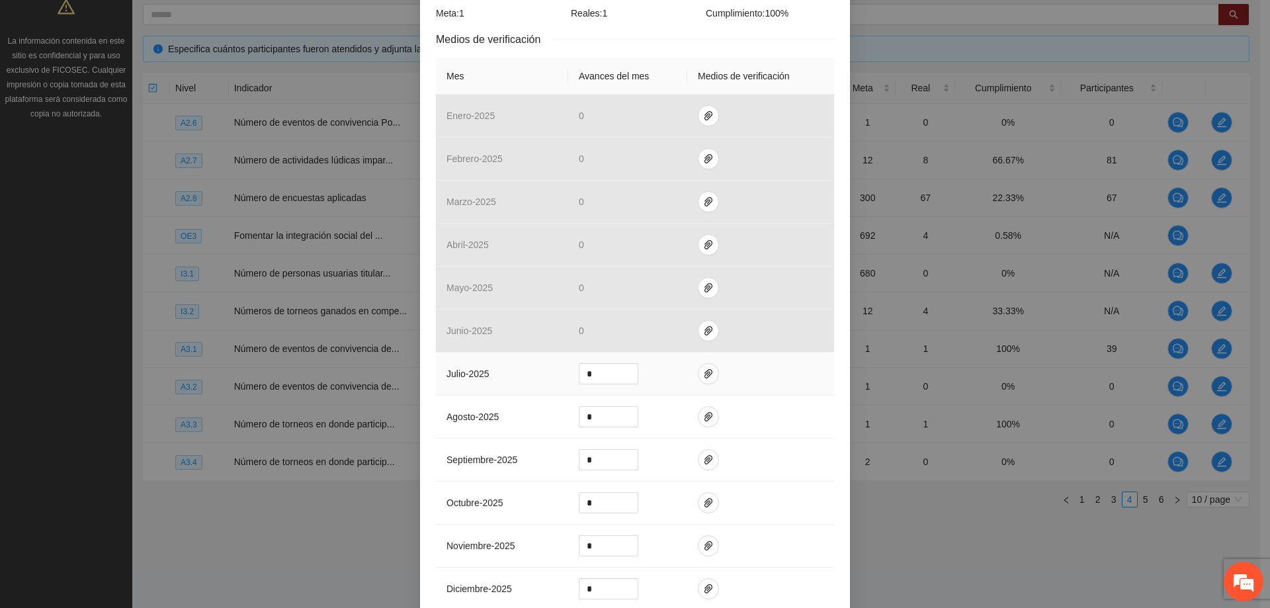
scroll to position [265, 0]
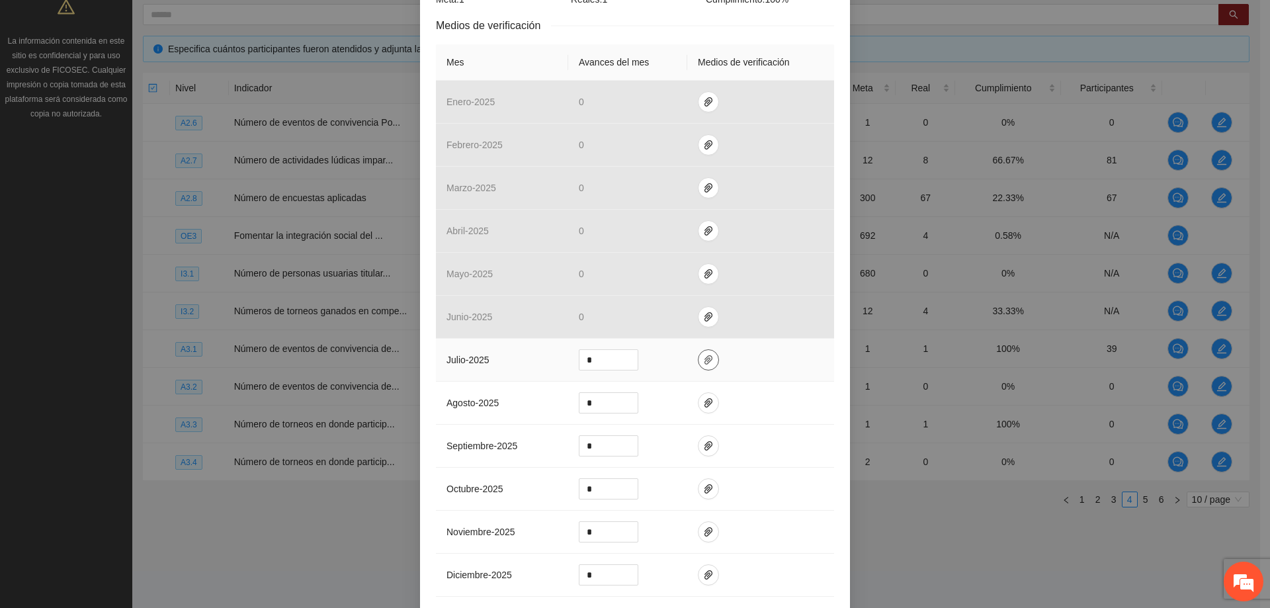
click at [698, 358] on span "paper-clip" at bounding box center [708, 359] width 20 height 11
click at [705, 407] on icon "paper-clip" at bounding box center [708, 402] width 11 height 11
click at [747, 409] on td at bounding box center [760, 403] width 147 height 43
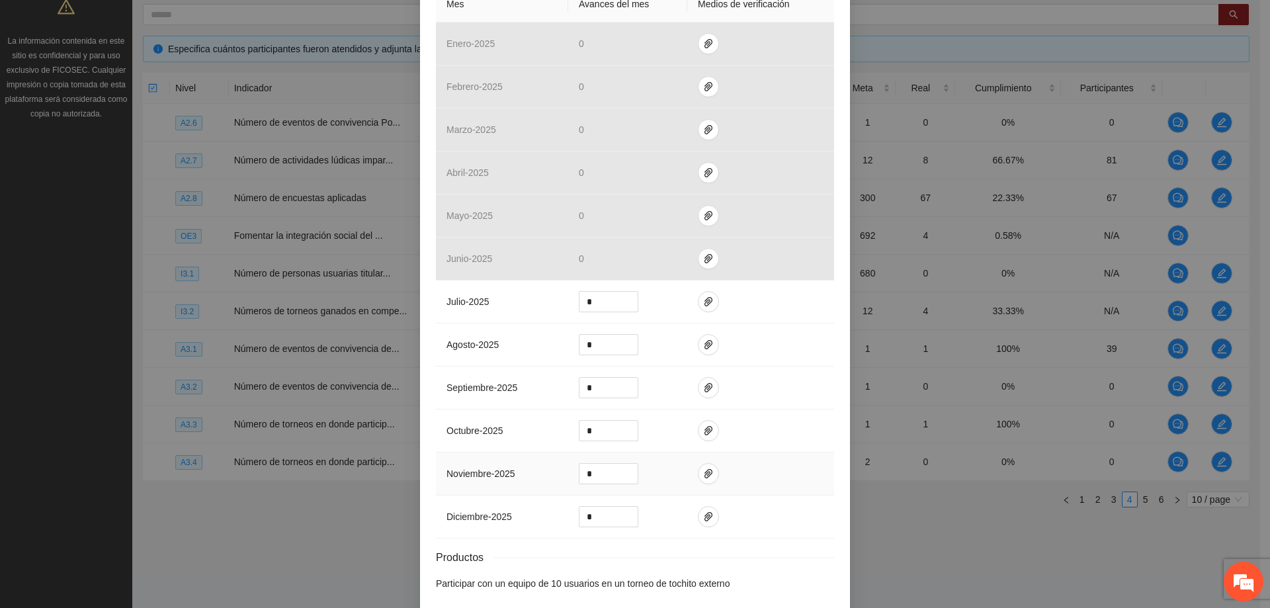
scroll to position [381, 0]
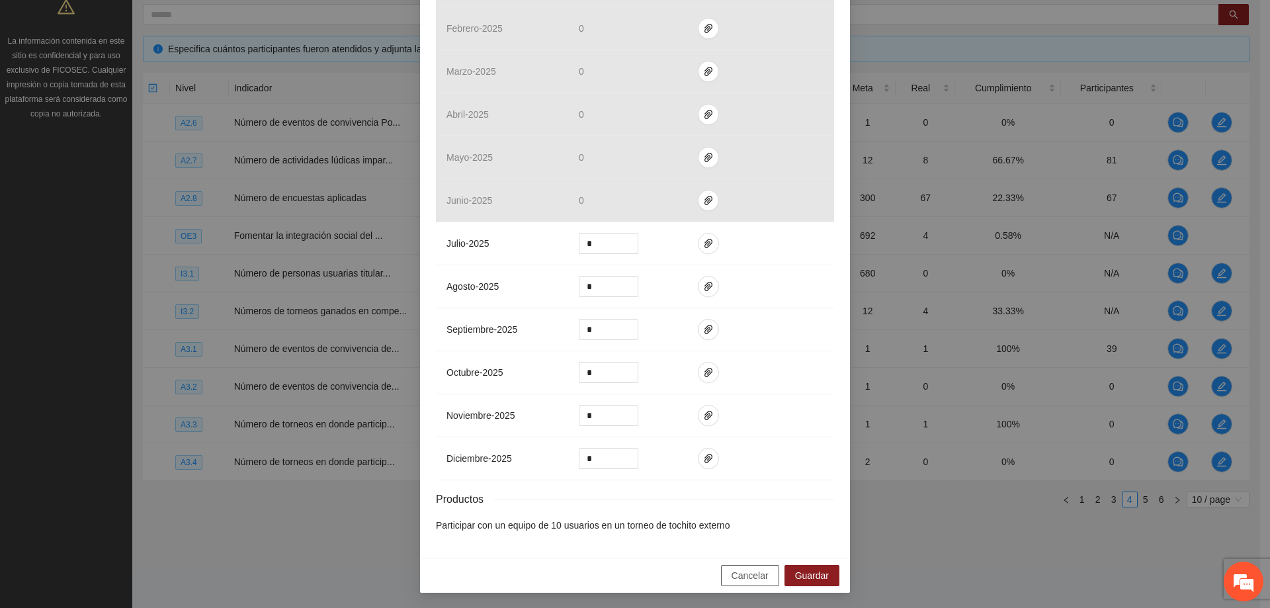
click at [755, 583] on button "Cancelar" at bounding box center [750, 575] width 58 height 21
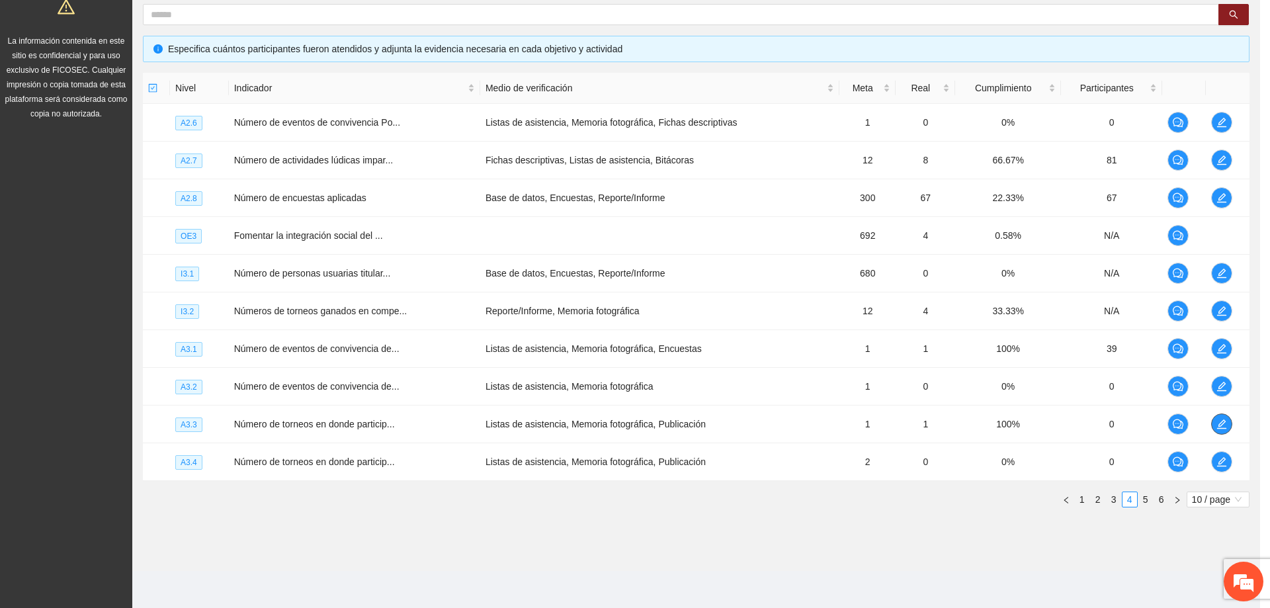
scroll to position [0, 0]
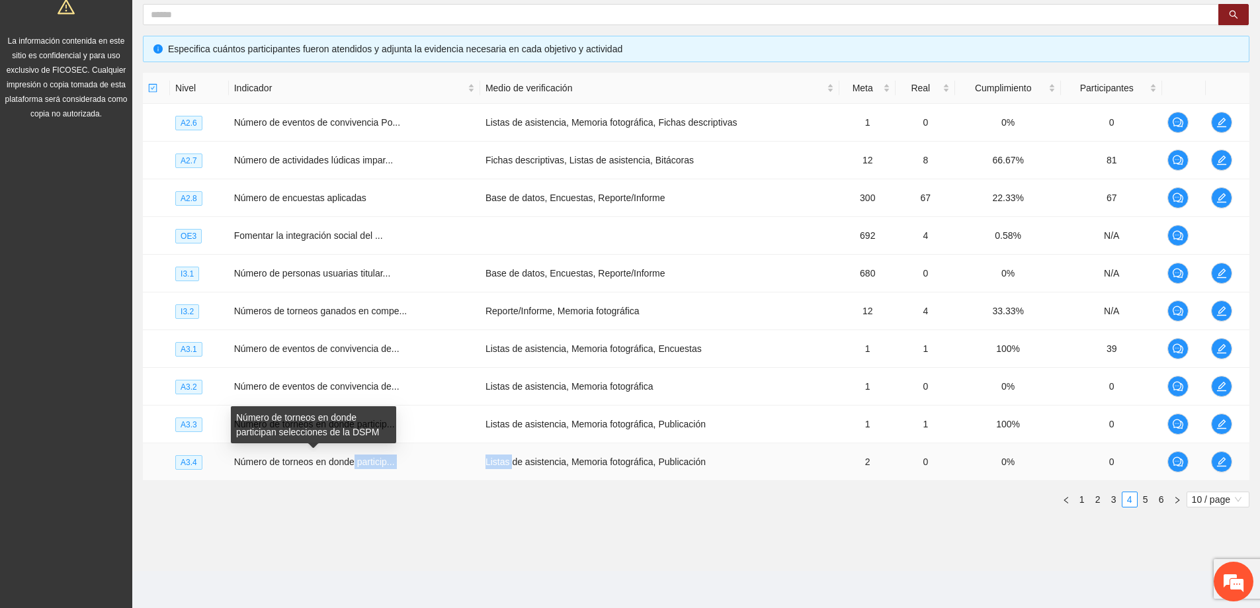
drag, startPoint x: 355, startPoint y: 460, endPoint x: 508, endPoint y: 460, distance: 152.8
click at [508, 460] on tr "A3.4 Número de torneos en donde particip... Listas de asistencia, Memoria fotog…" at bounding box center [696, 462] width 1106 height 38
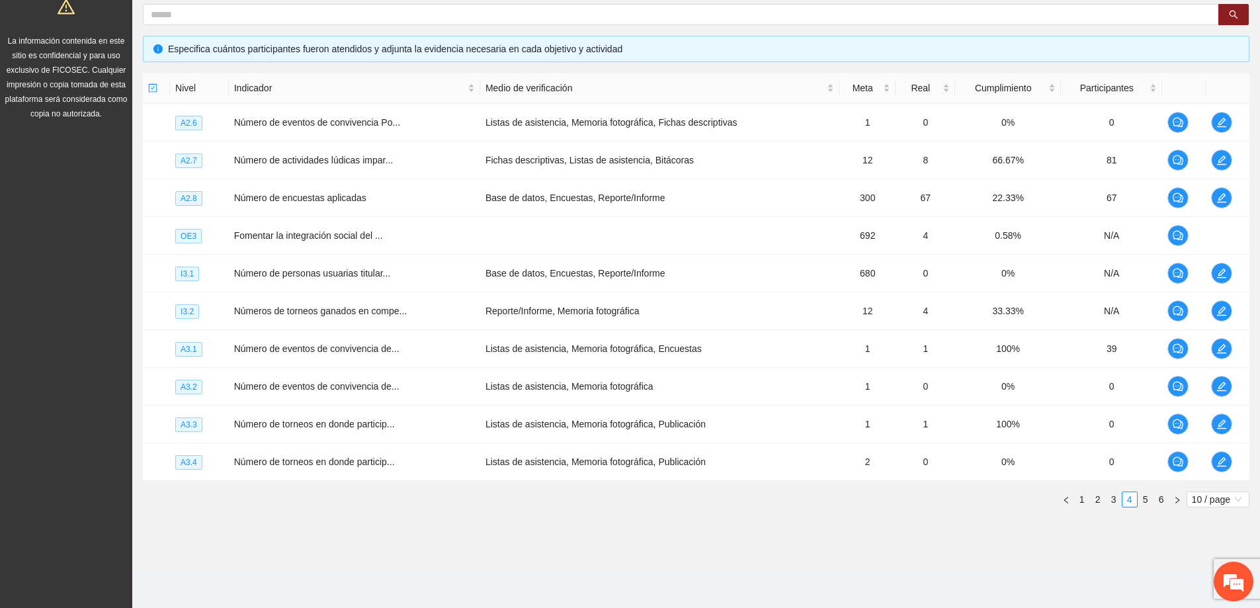
click at [432, 515] on div "Nivel Indicador Medio de verificación Meta Real Cumplimiento Participantes A2.6…" at bounding box center [696, 295] width 1106 height 445
click at [1141, 497] on link "5" at bounding box center [1145, 499] width 15 height 15
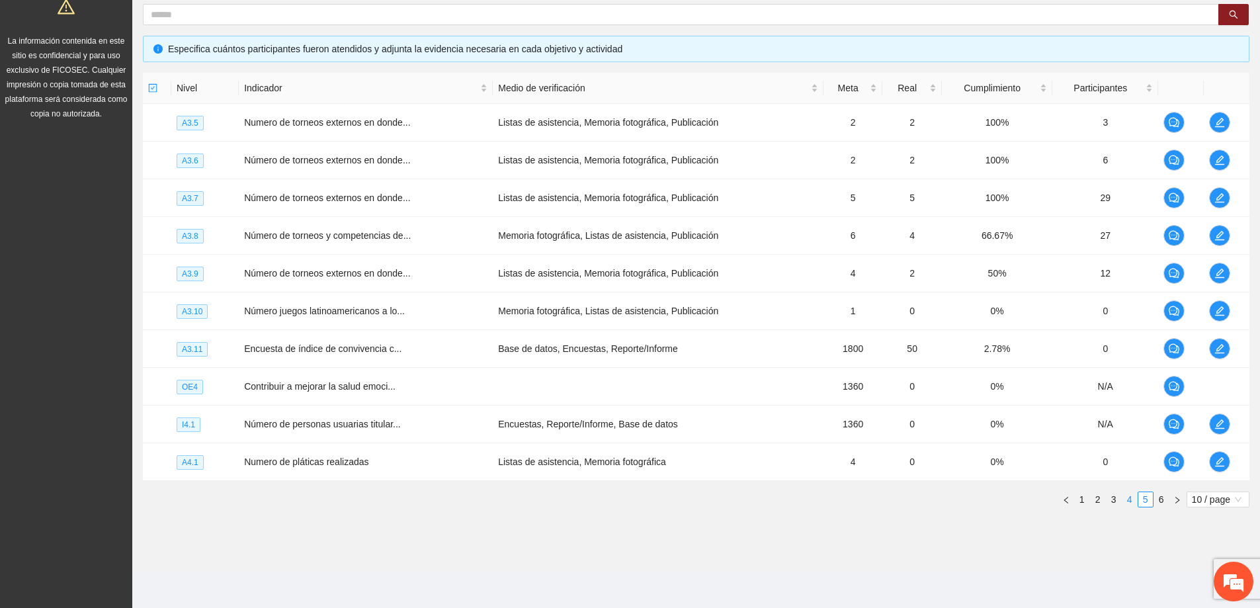
click at [1131, 503] on link "4" at bounding box center [1129, 499] width 15 height 15
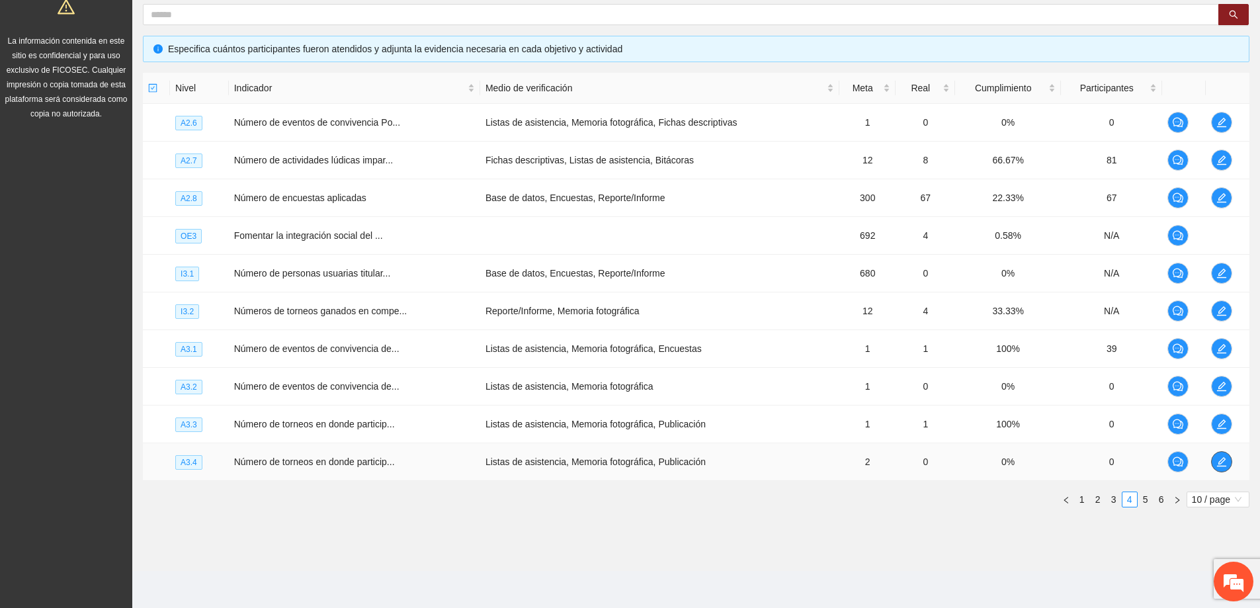
click at [1226, 466] on icon "edit" at bounding box center [1221, 461] width 11 height 11
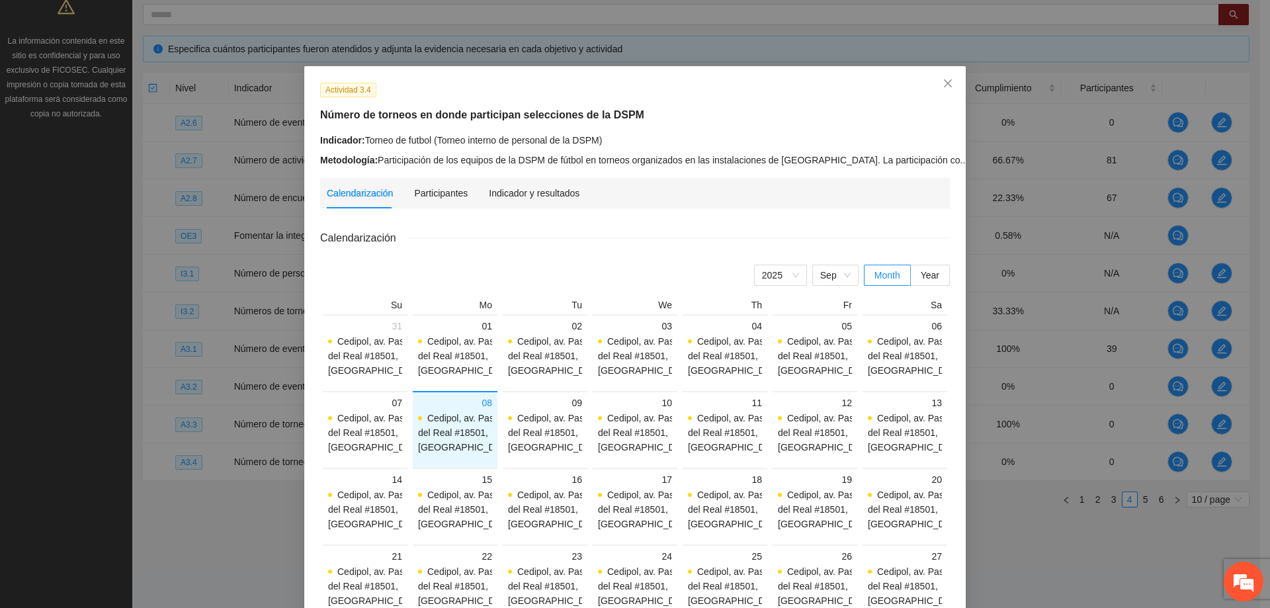
click at [581, 202] on div "Calendarización Participantes Indicador y resultados" at bounding box center [635, 193] width 616 height 30
click at [558, 198] on div "Indicador y resultados" at bounding box center [534, 193] width 91 height 15
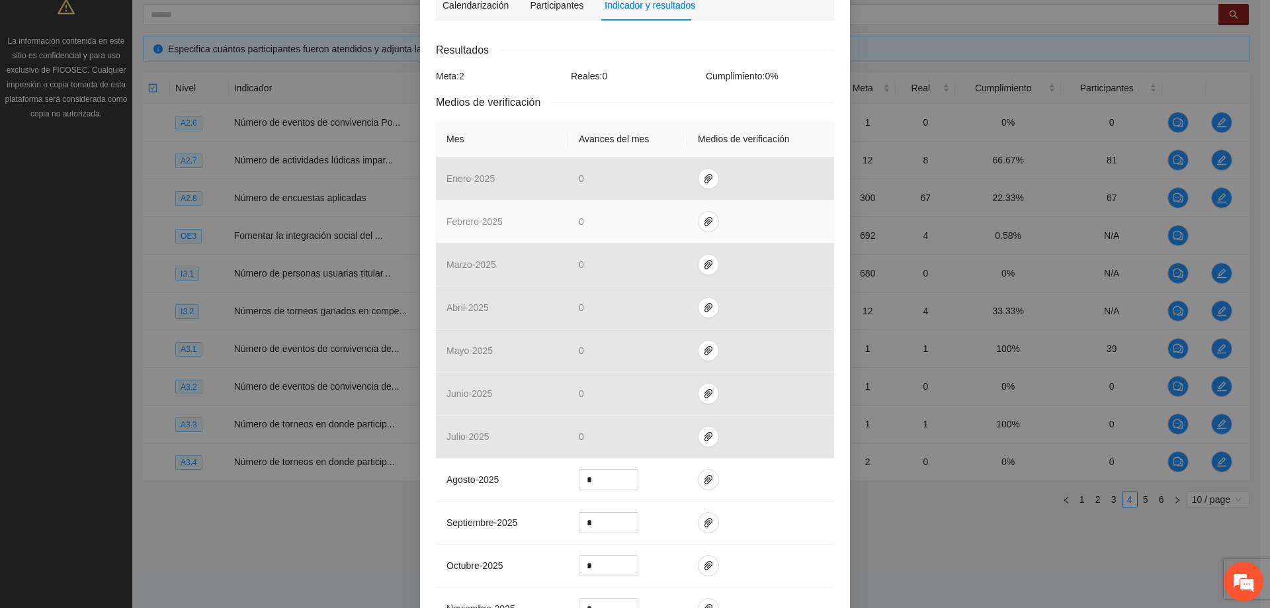
scroll to position [198, 0]
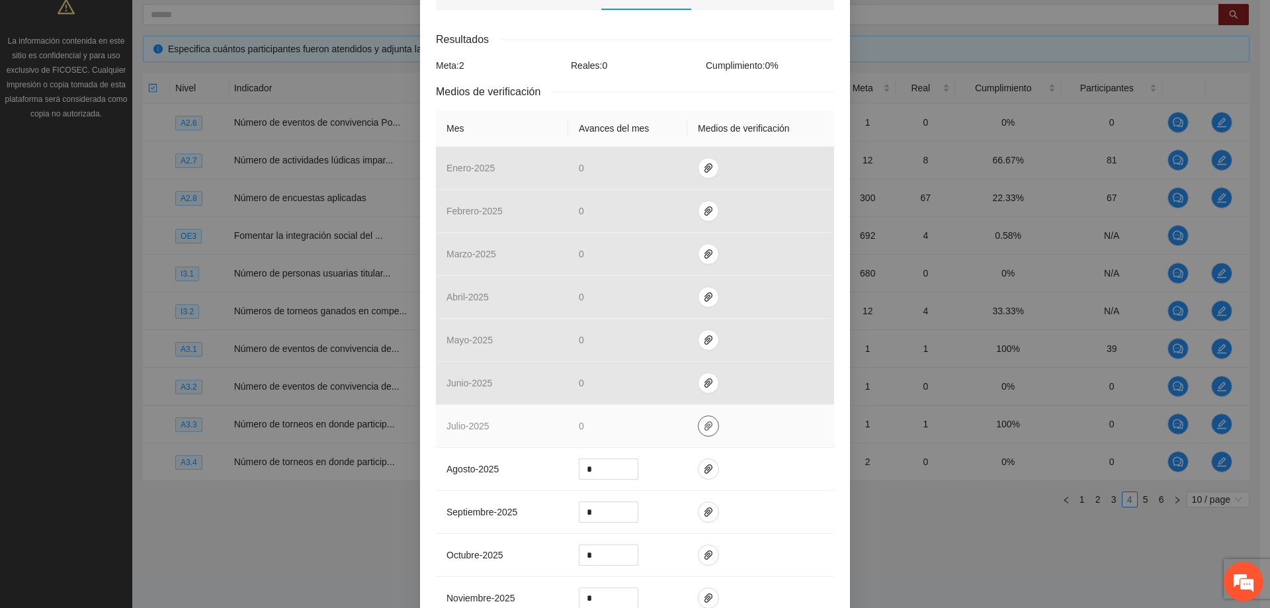
click at [703, 428] on icon "paper-clip" at bounding box center [708, 426] width 11 height 11
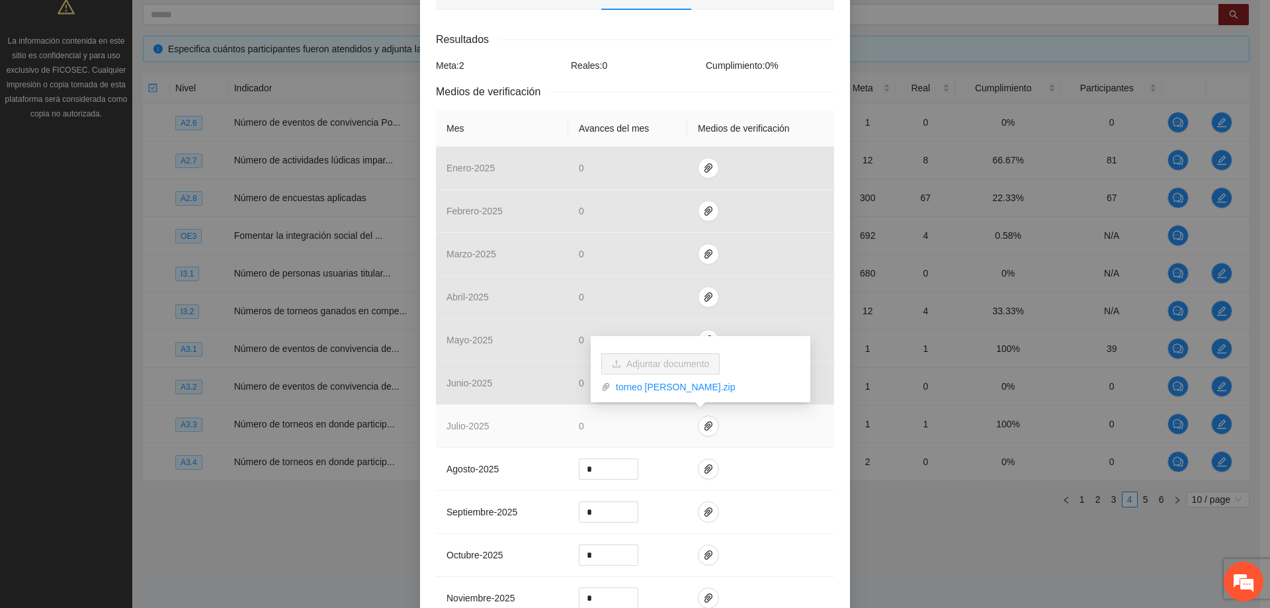
click at [745, 422] on td at bounding box center [760, 426] width 147 height 43
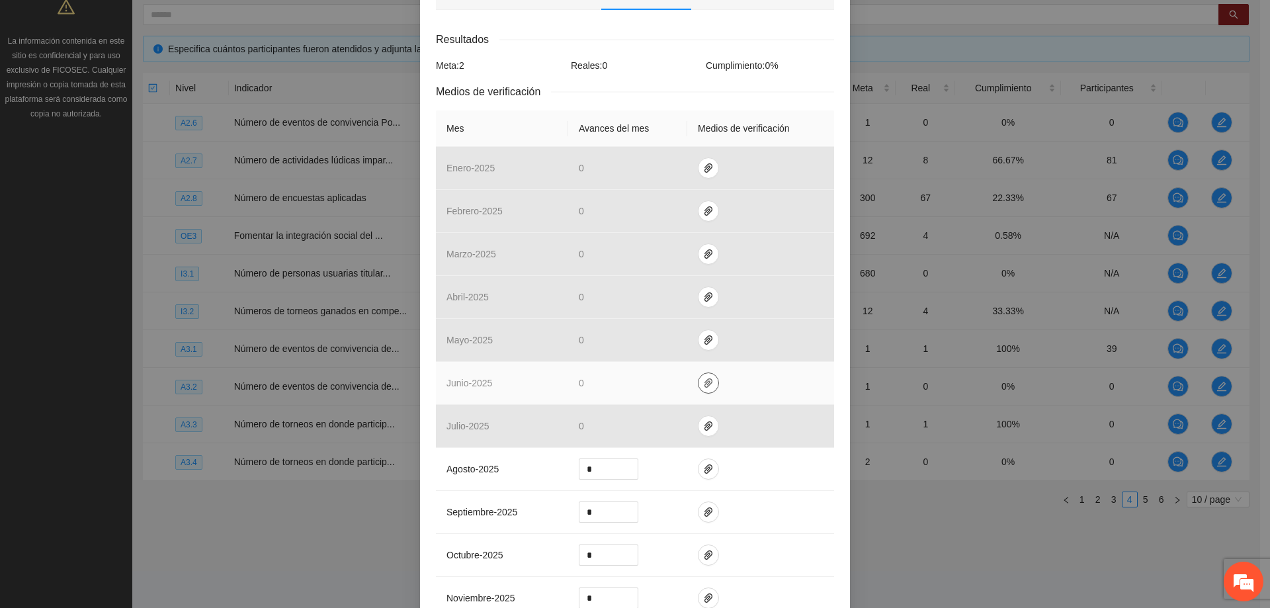
click at [704, 380] on icon "paper-clip" at bounding box center [708, 382] width 8 height 9
click at [706, 383] on span "paper-clip" at bounding box center [708, 383] width 20 height 11
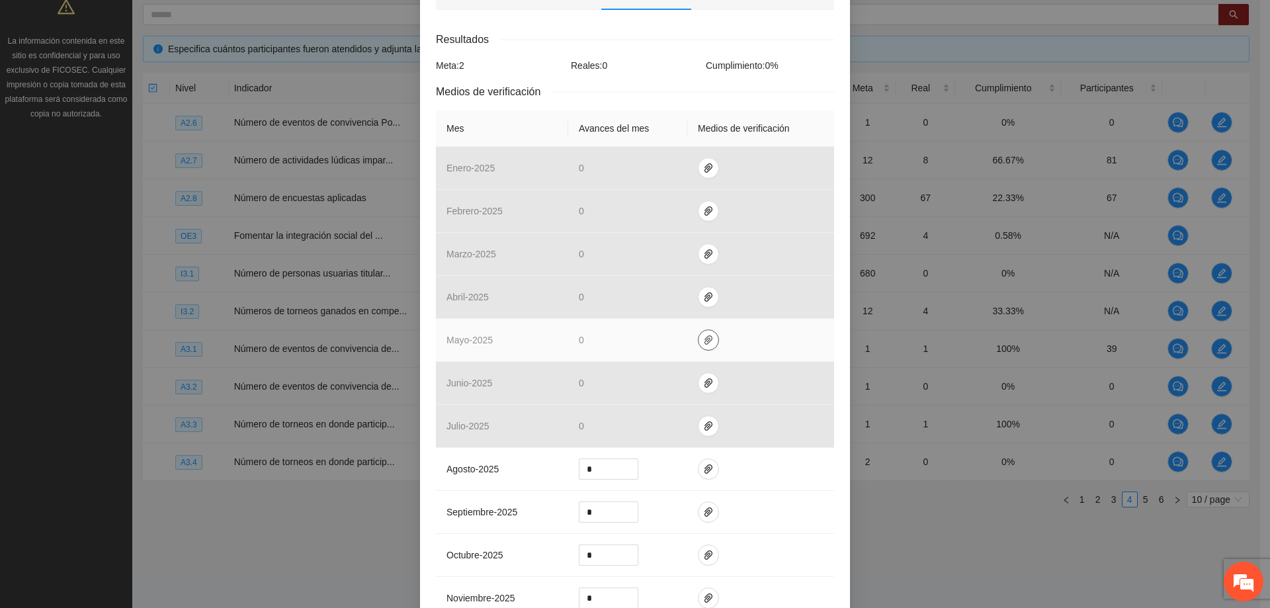
click at [698, 348] on button "button" at bounding box center [708, 339] width 21 height 21
click at [698, 346] on button "button" at bounding box center [708, 339] width 21 height 21
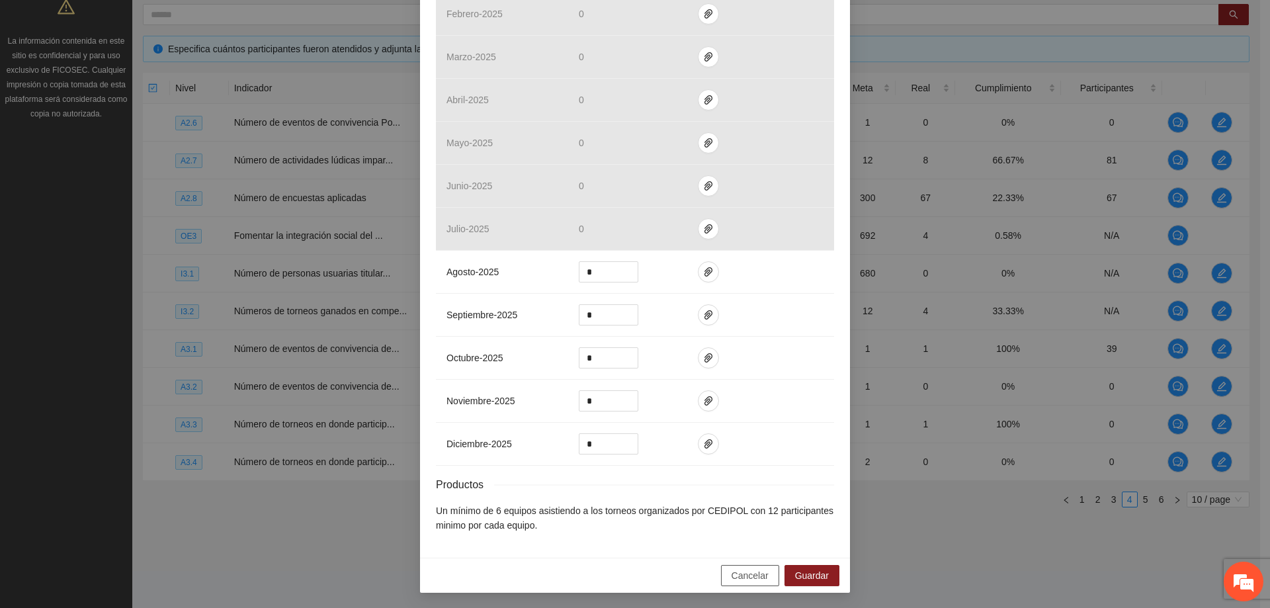
click at [747, 573] on span "Cancelar" at bounding box center [749, 575] width 37 height 15
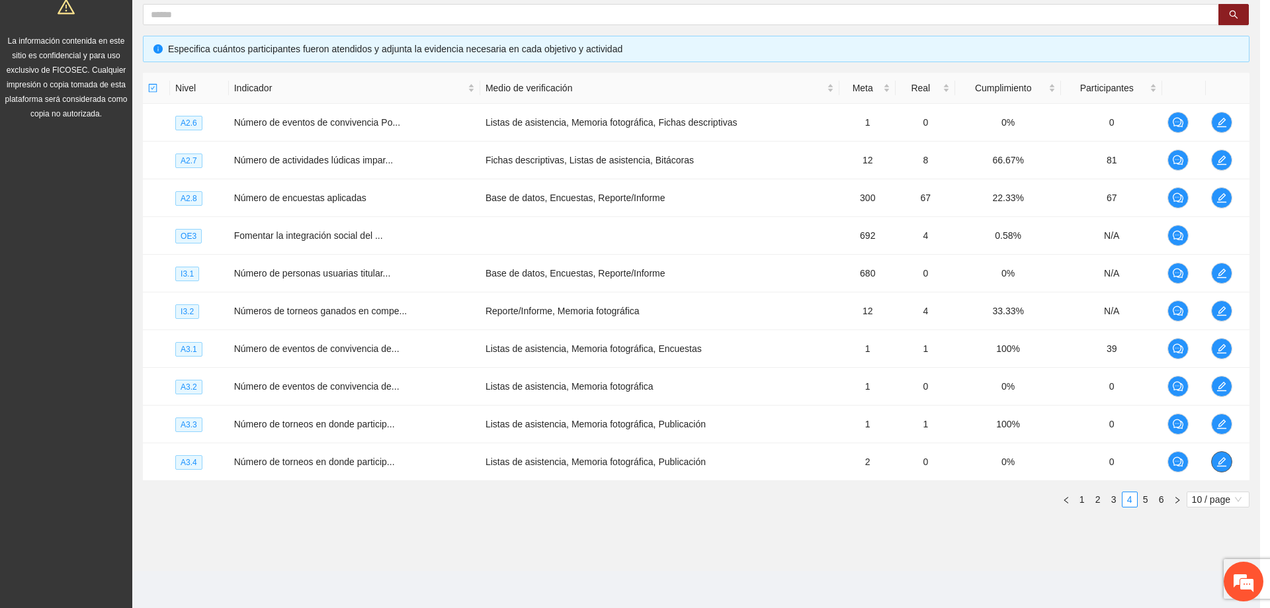
scroll to position [0, 0]
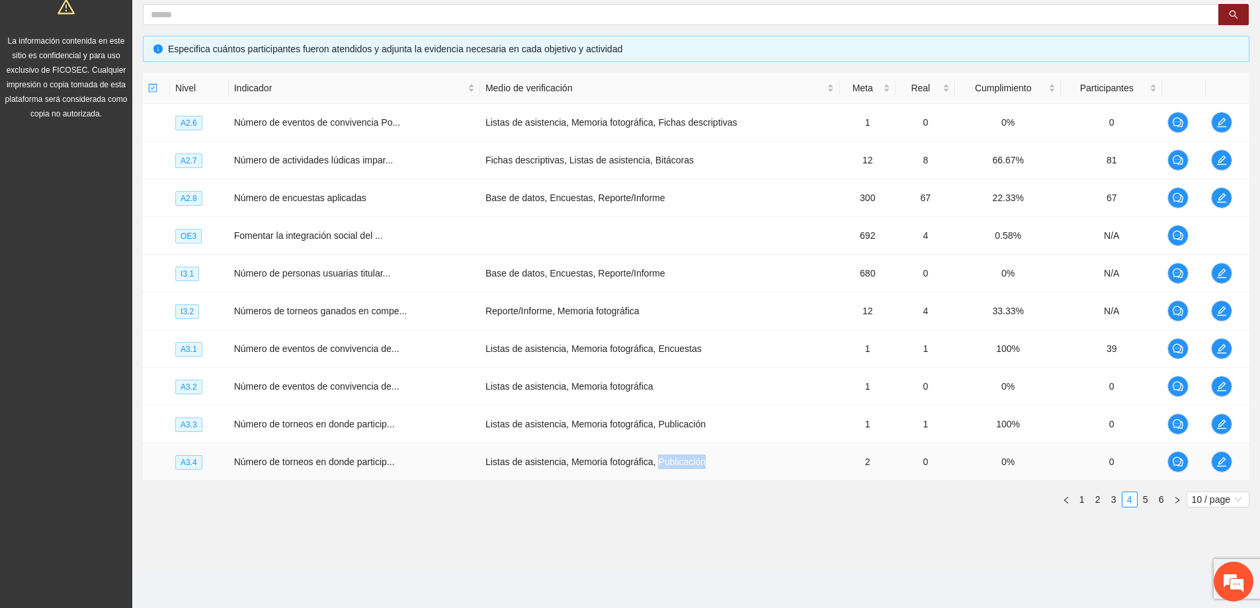
drag, startPoint x: 655, startPoint y: 464, endPoint x: 725, endPoint y: 464, distance: 70.1
click at [725, 464] on td "Listas de asistencia, Memoria fotográfica, Publicación" at bounding box center [659, 462] width 359 height 38
drag, startPoint x: 722, startPoint y: 469, endPoint x: 479, endPoint y: 478, distance: 242.9
click at [480, 478] on td "Listas de asistencia, Memoria fotográfica, Publicación" at bounding box center [659, 462] width 359 height 38
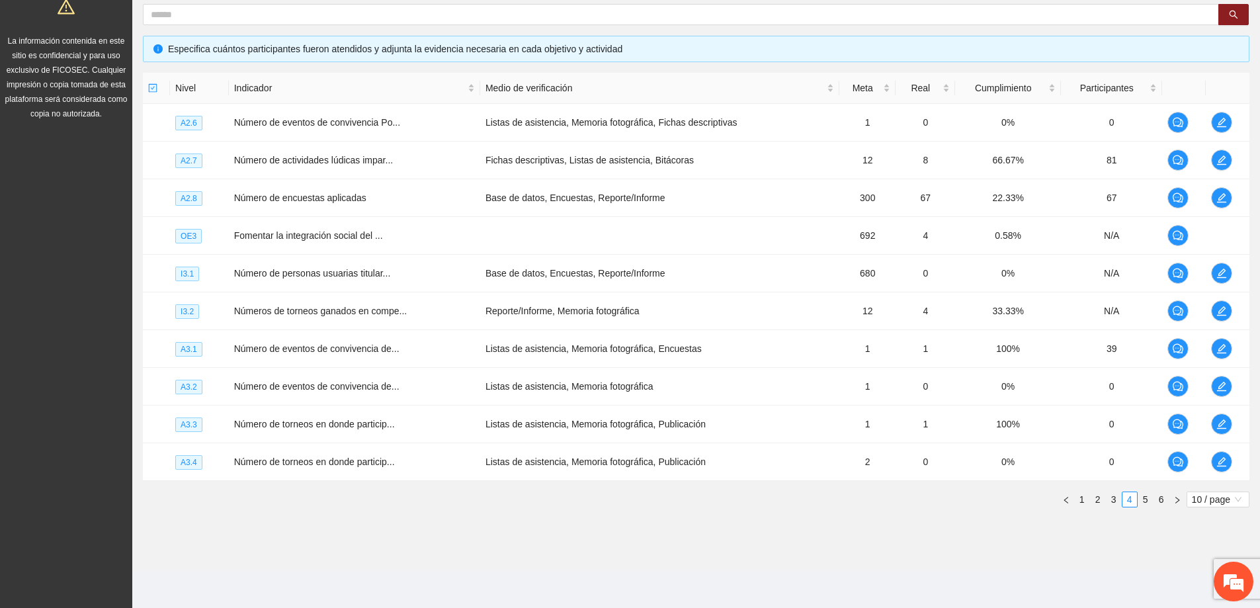
click at [559, 499] on ul "1 2 3 4 5 6 10 / page 10 20 10 / page 20 / page 50 / page 100 / page" at bounding box center [696, 499] width 1106 height 16
click at [1217, 457] on icon "edit" at bounding box center [1221, 461] width 11 height 11
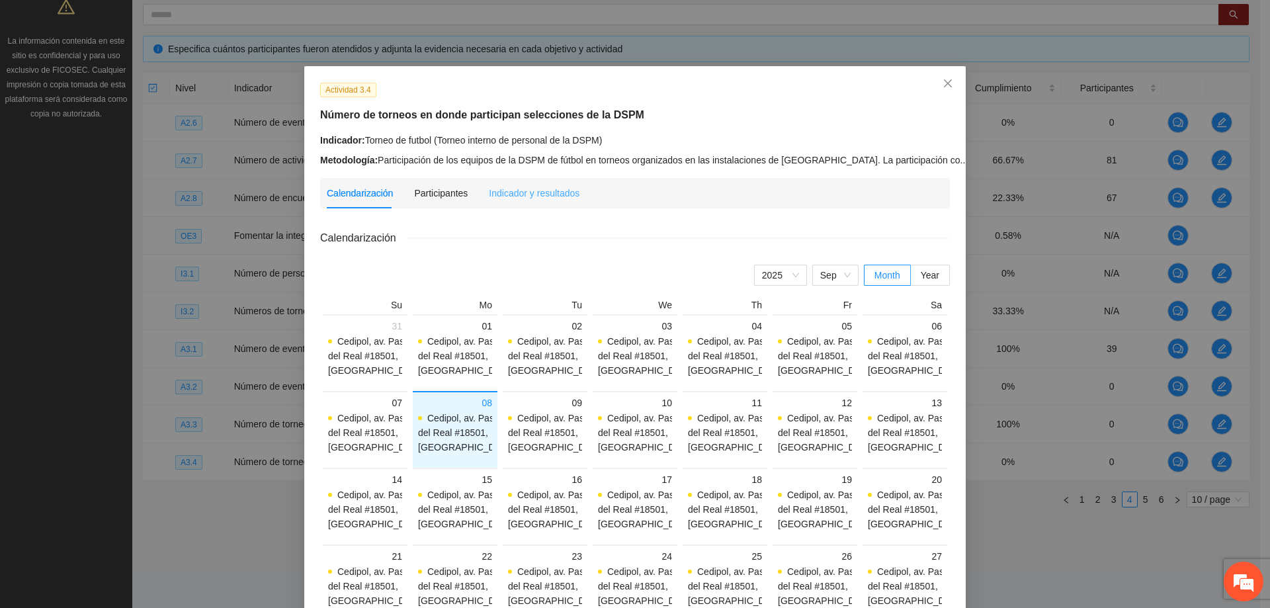
drag, startPoint x: 480, startPoint y: 181, endPoint x: 505, endPoint y: 190, distance: 26.4
click at [489, 181] on div "Indicador y resultados" at bounding box center [534, 193] width 91 height 30
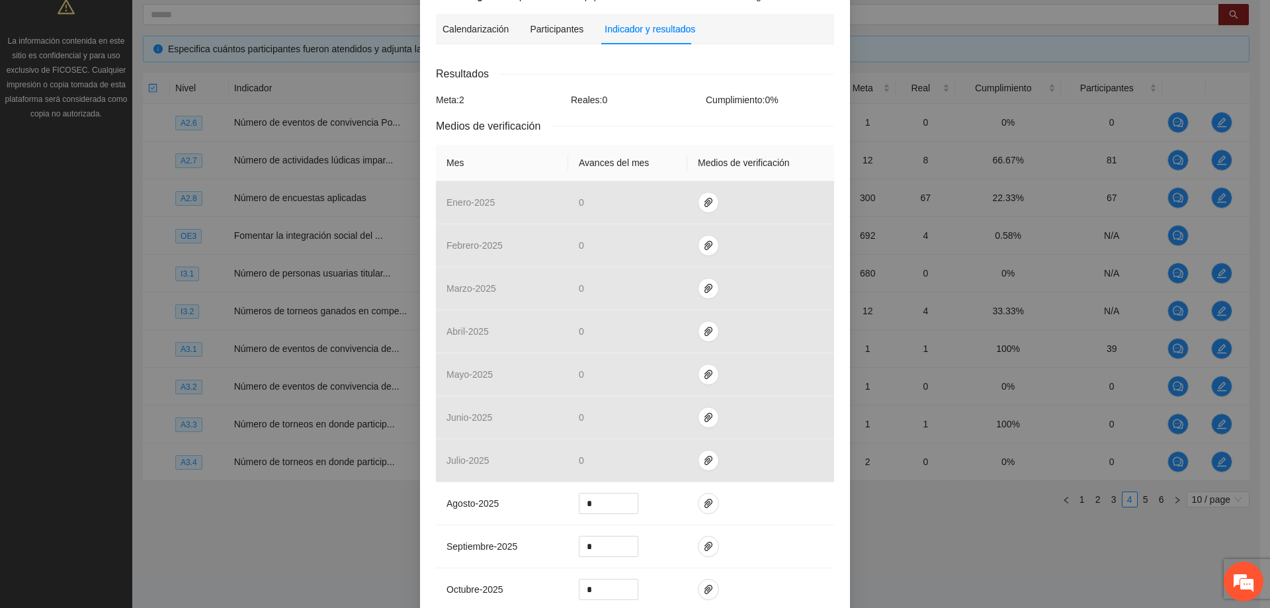
scroll to position [198, 0]
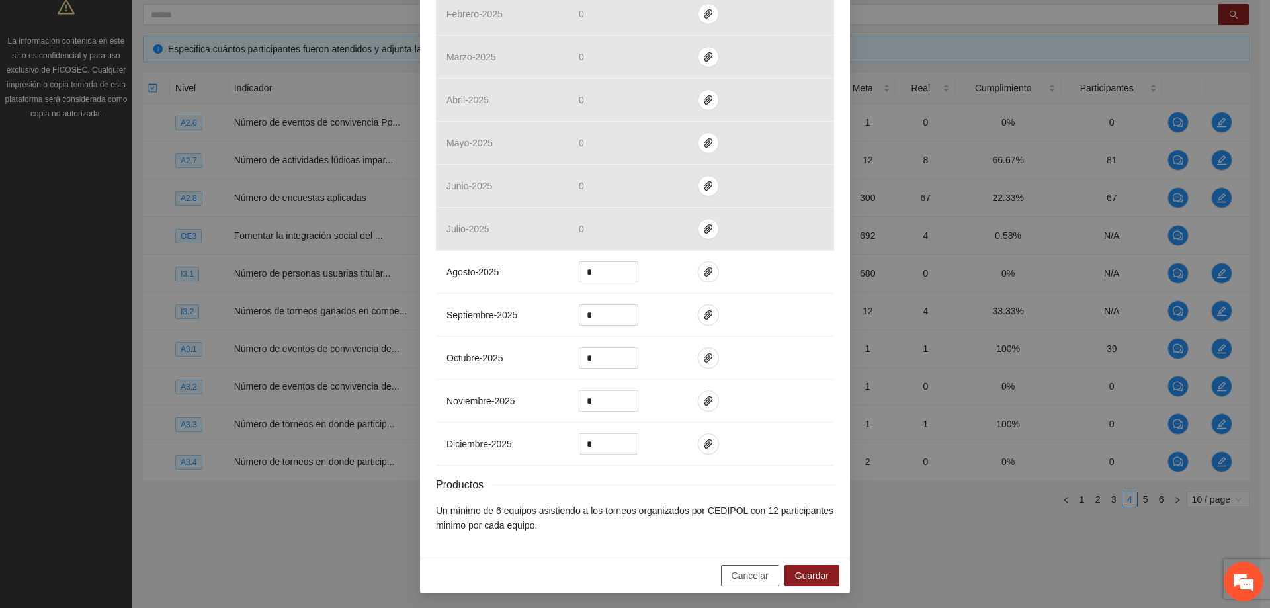
click at [733, 571] on span "Cancelar" at bounding box center [749, 575] width 37 height 15
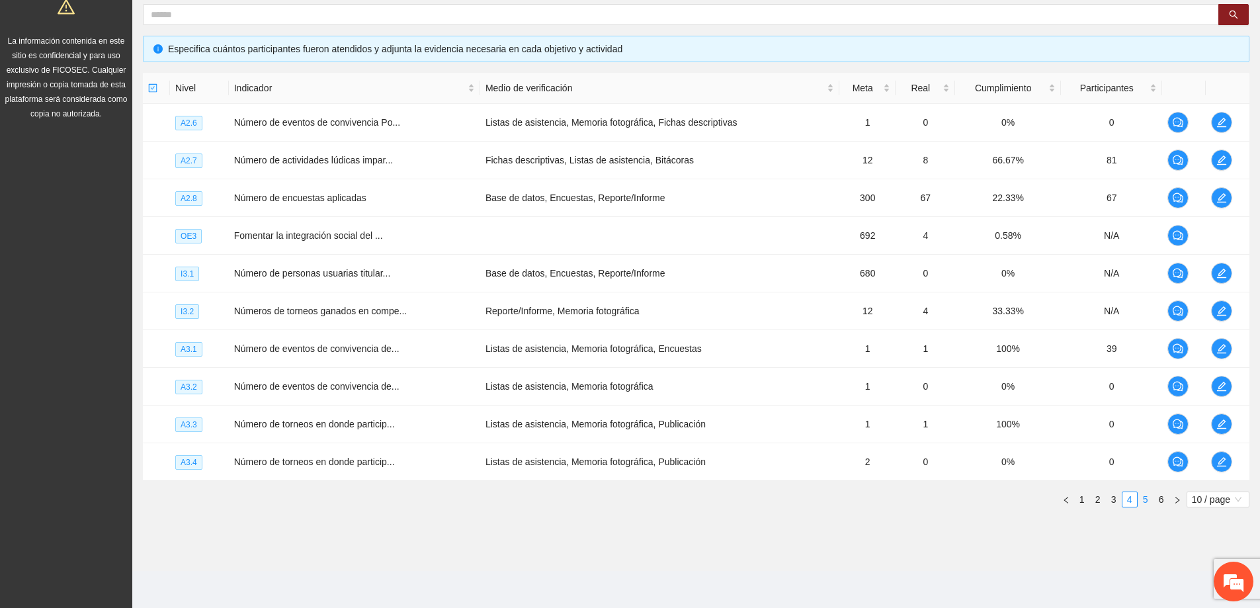
click at [1149, 499] on link "5" at bounding box center [1145, 499] width 15 height 15
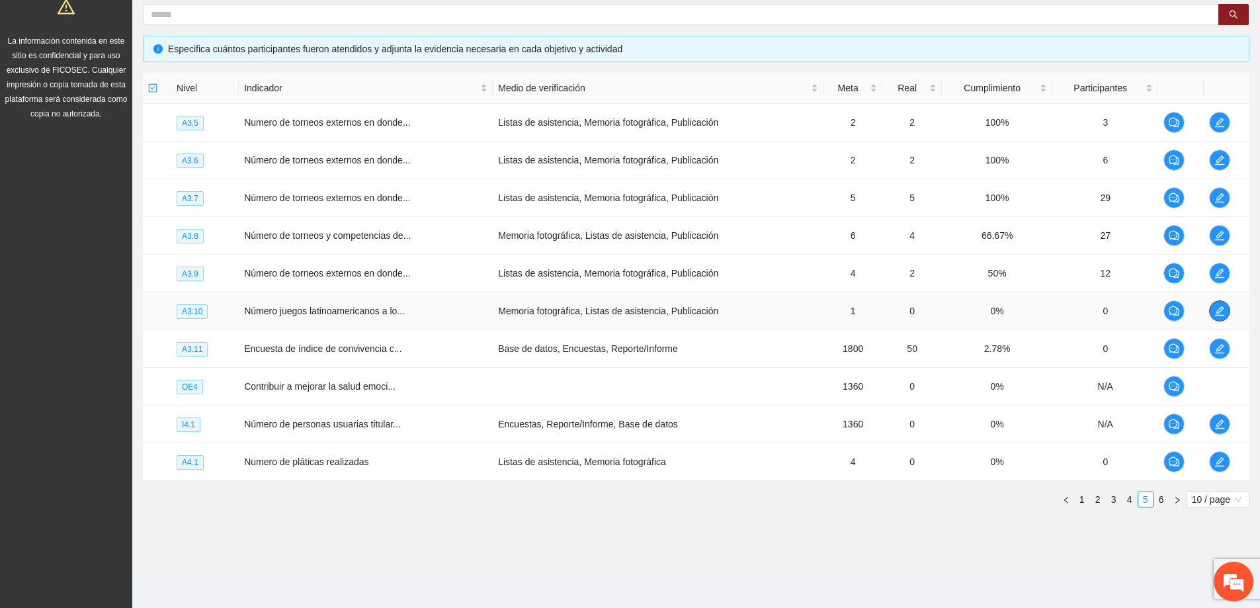
click at [1212, 307] on span "edit" at bounding box center [1220, 311] width 20 height 11
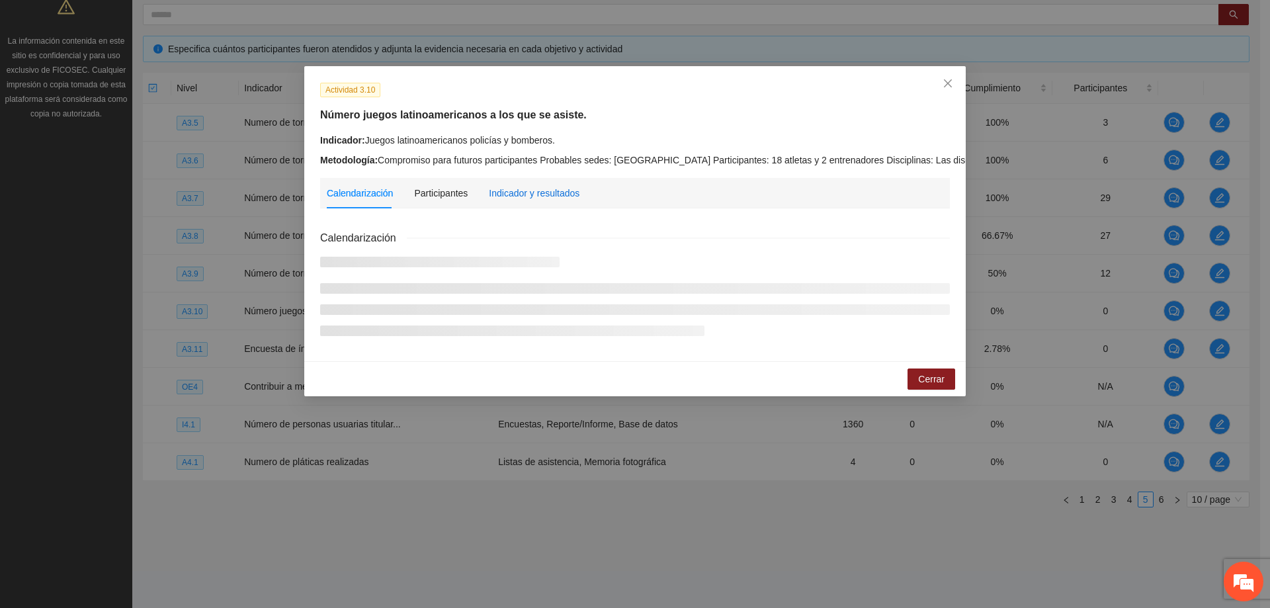
click at [517, 193] on div "Indicador y resultados" at bounding box center [534, 193] width 91 height 15
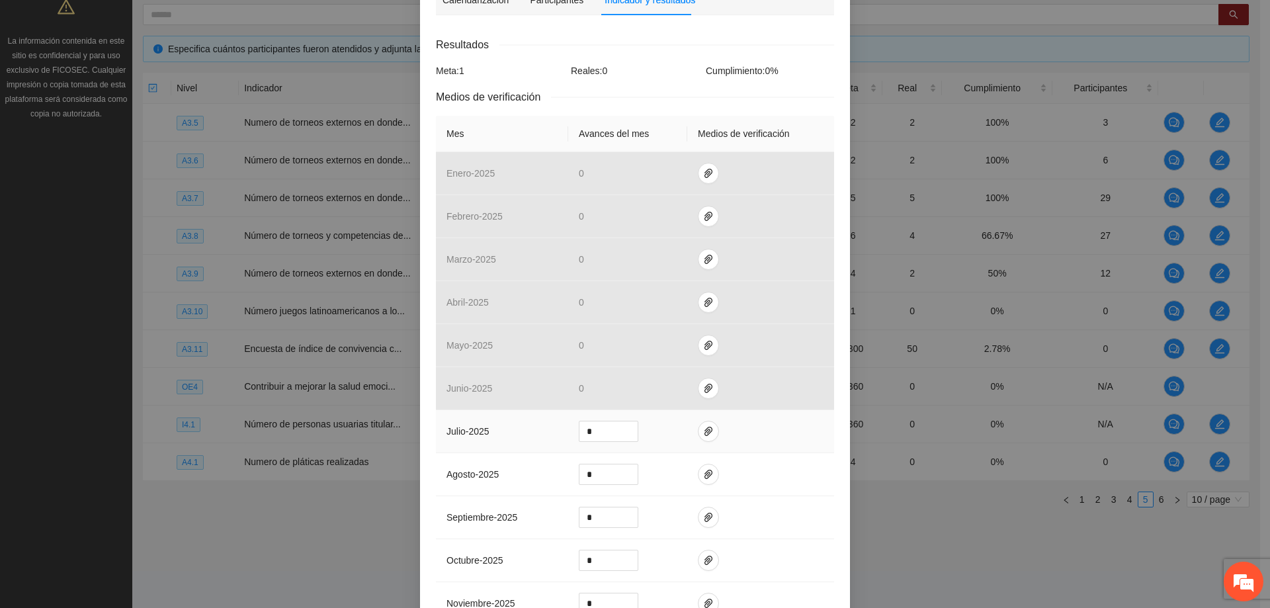
scroll to position [198, 0]
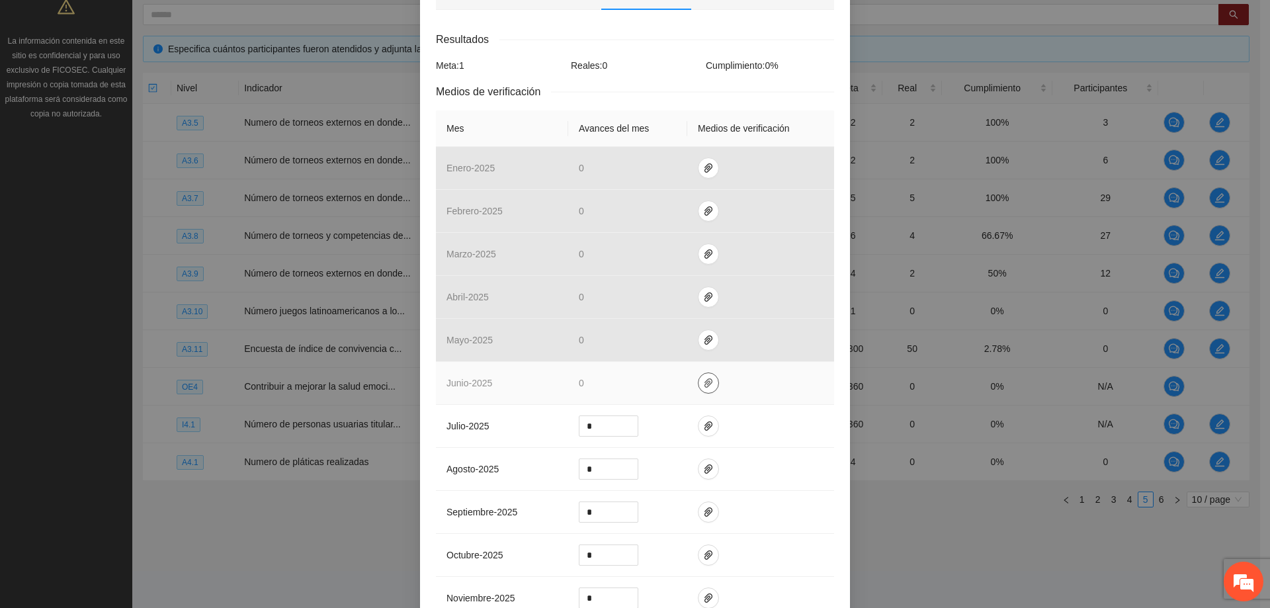
click at [702, 390] on button "button" at bounding box center [708, 382] width 21 height 21
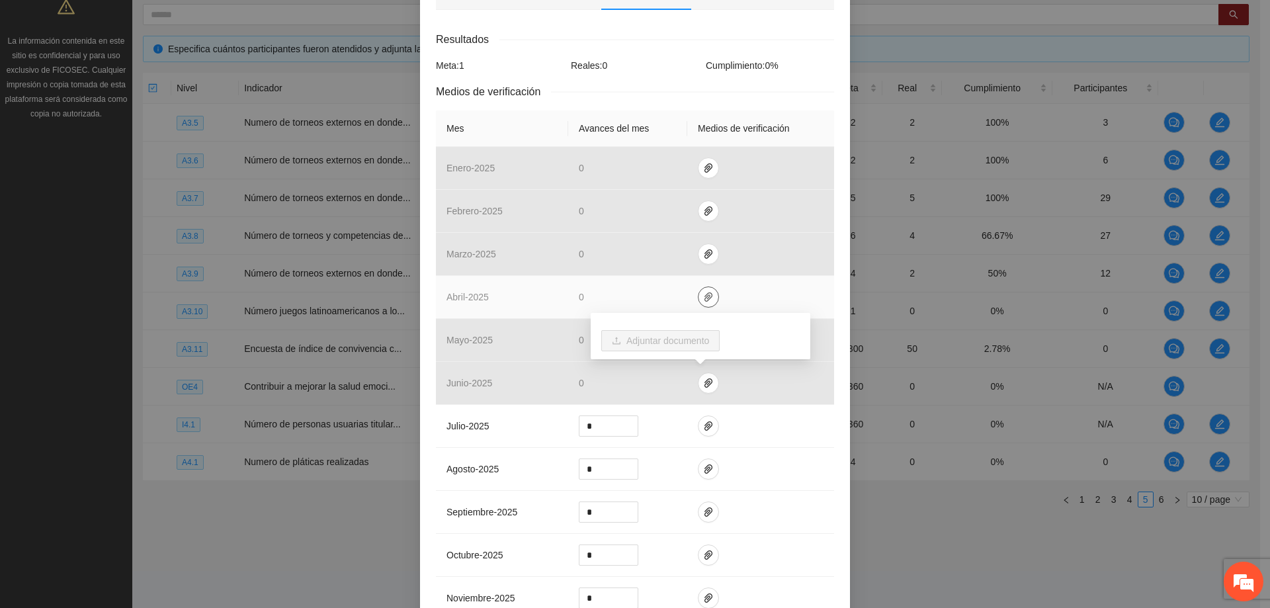
click at [703, 292] on icon "paper-clip" at bounding box center [708, 297] width 11 height 11
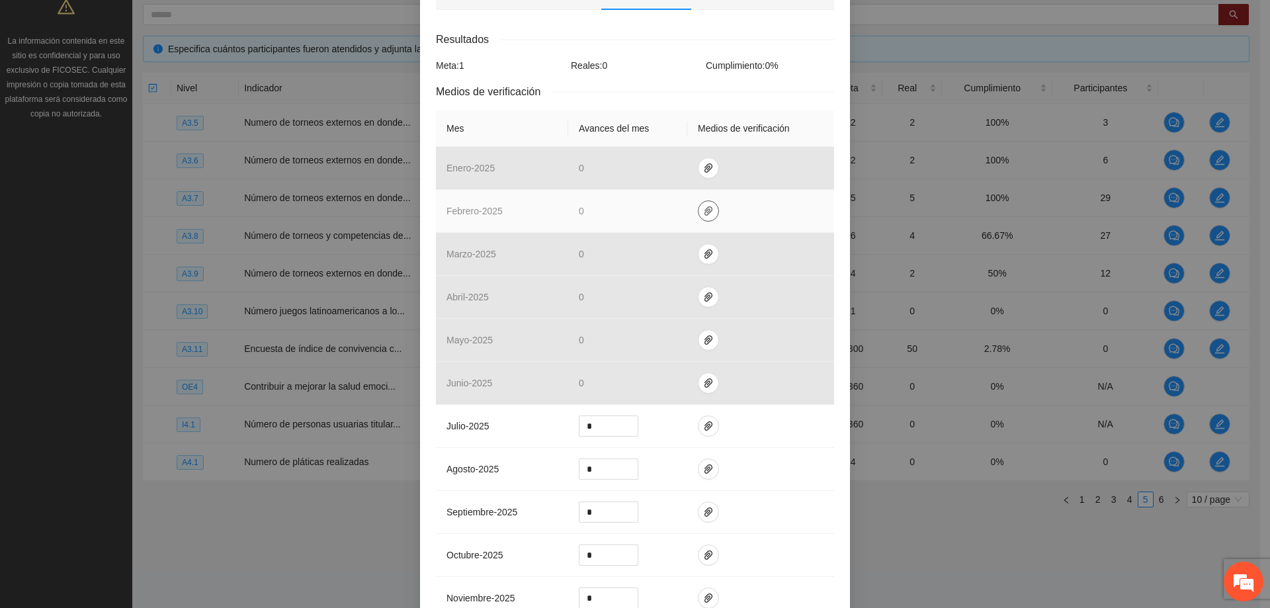
drag, startPoint x: 706, startPoint y: 214, endPoint x: 696, endPoint y: 209, distance: 10.9
click at [704, 214] on icon "paper-clip" at bounding box center [708, 211] width 11 height 11
click at [742, 220] on td at bounding box center [760, 211] width 147 height 43
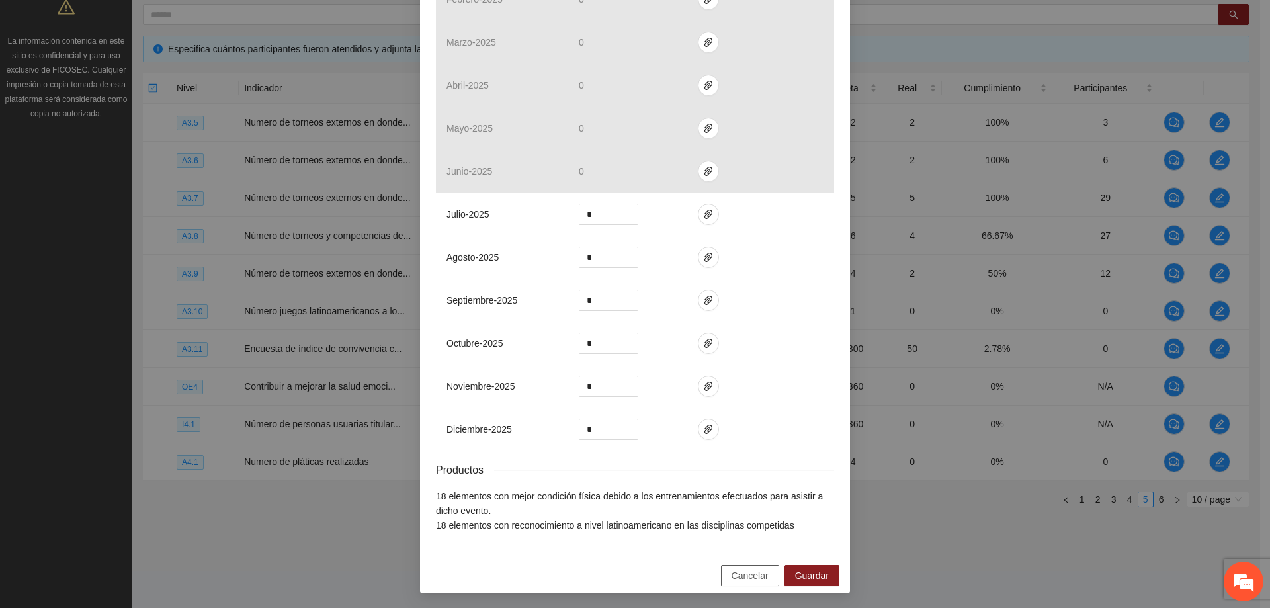
click at [751, 581] on span "Cancelar" at bounding box center [749, 575] width 37 height 15
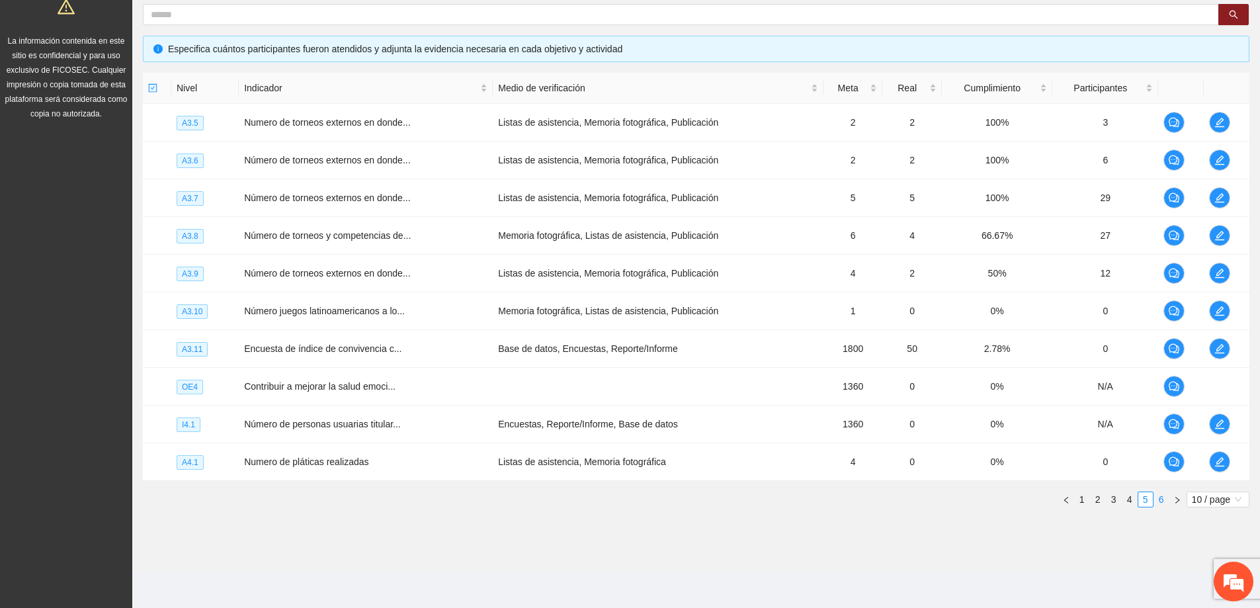
click at [1157, 498] on link "6" at bounding box center [1161, 499] width 15 height 15
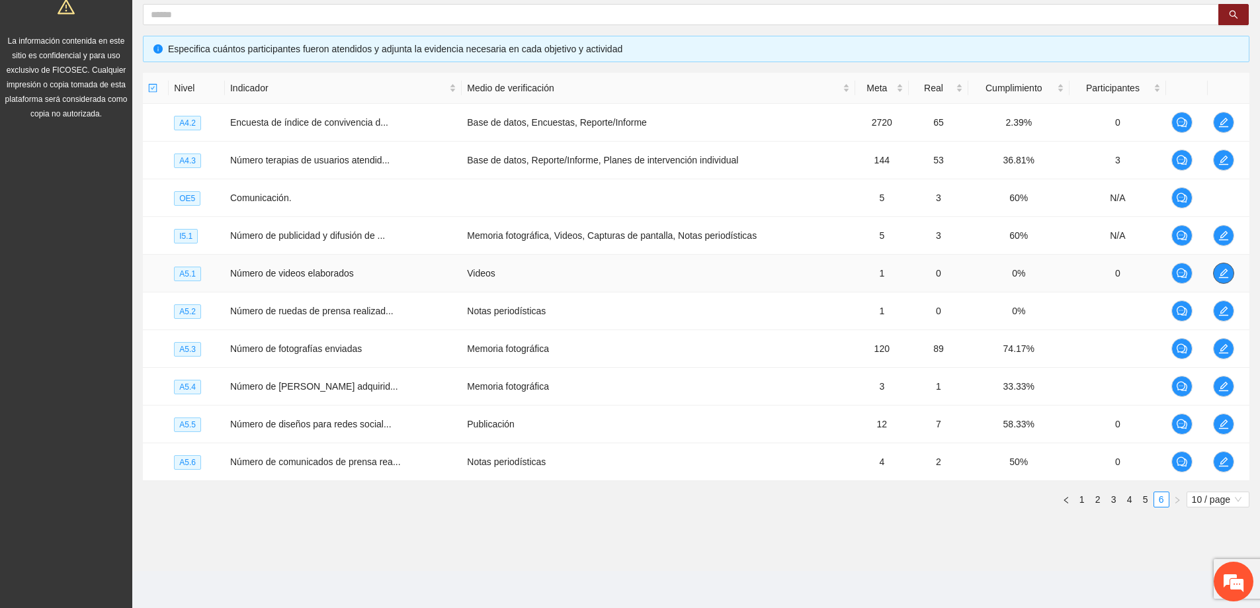
click at [1227, 271] on icon "edit" at bounding box center [1223, 273] width 9 height 9
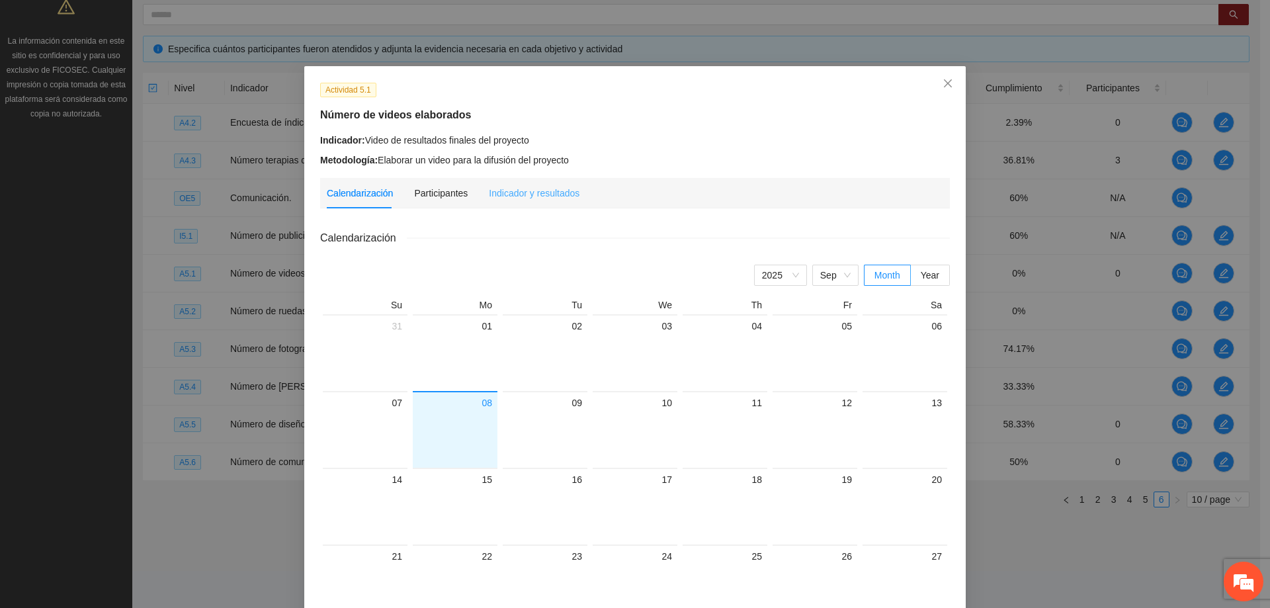
click at [555, 179] on div "Indicador y resultados" at bounding box center [534, 193] width 91 height 30
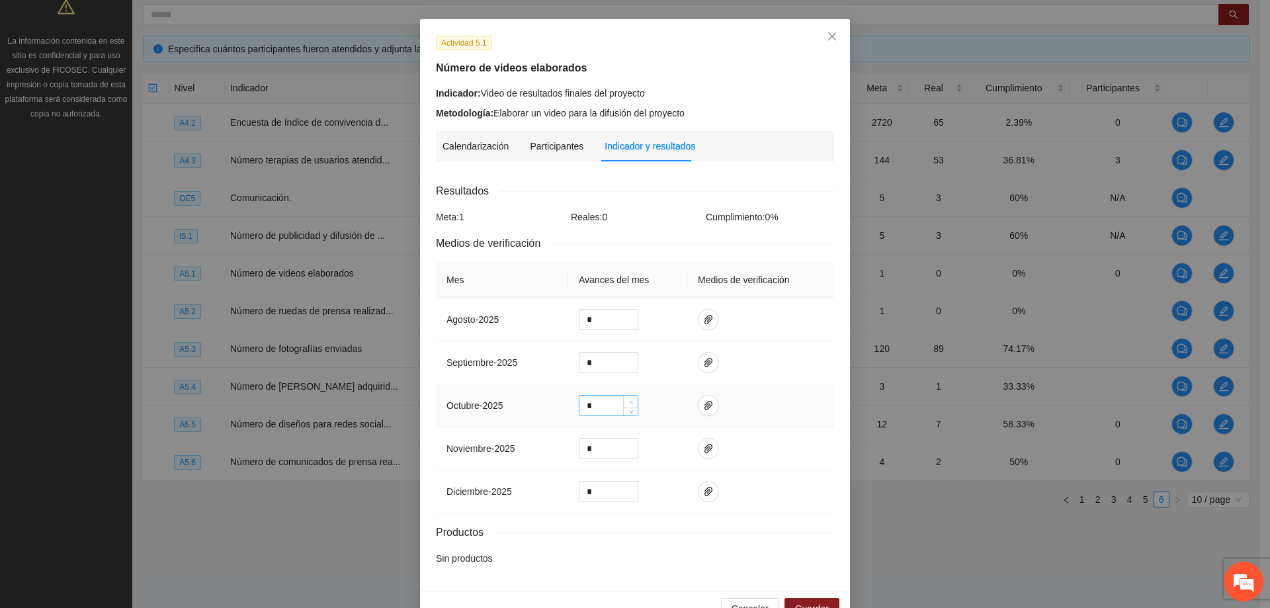
scroll to position [80, 0]
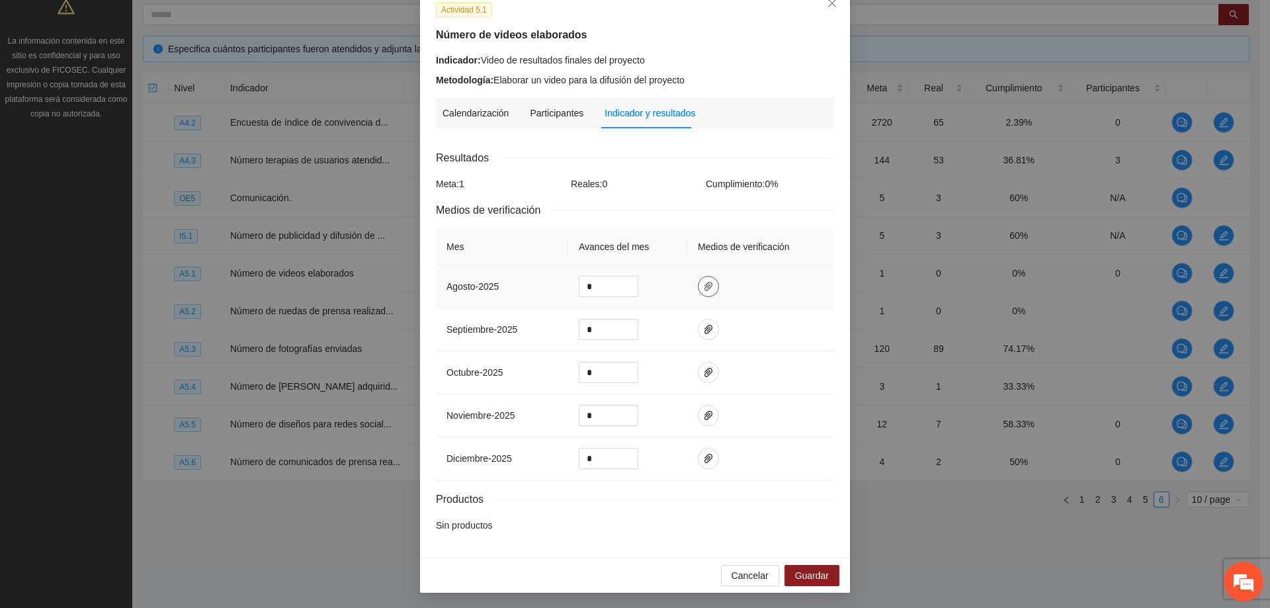
click at [704, 281] on icon "paper-clip" at bounding box center [708, 286] width 11 height 11
click at [751, 280] on td at bounding box center [760, 286] width 147 height 43
drag, startPoint x: 597, startPoint y: 284, endPoint x: 556, endPoint y: 284, distance: 40.3
click at [556, 284] on tr "agosto - 2025 *" at bounding box center [635, 286] width 398 height 43
click at [534, 284] on td "agosto - 2025" at bounding box center [502, 286] width 132 height 43
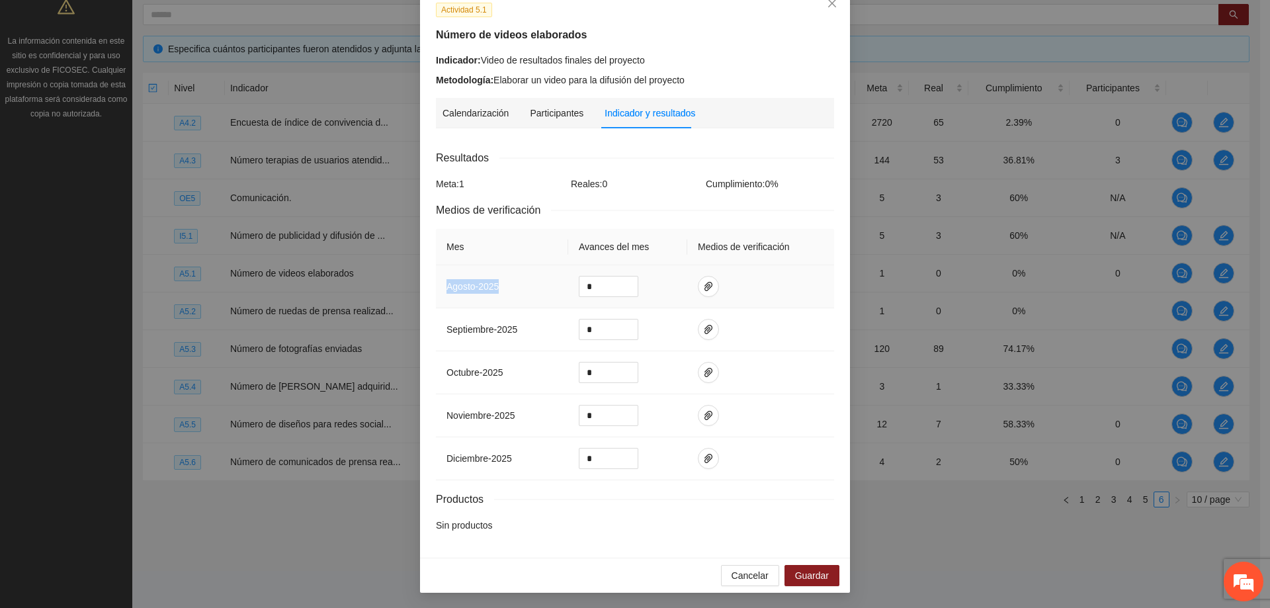
drag, startPoint x: 531, startPoint y: 288, endPoint x: 440, endPoint y: 290, distance: 90.6
click at [441, 290] on td "agosto - 2025" at bounding box center [502, 286] width 132 height 43
click at [517, 278] on td "agosto - 2025" at bounding box center [502, 286] width 132 height 43
drag, startPoint x: 490, startPoint y: 59, endPoint x: 651, endPoint y: 59, distance: 161.4
click at [651, 58] on div "Indicador: Video de resultados finales del proyecto" at bounding box center [635, 60] width 398 height 15
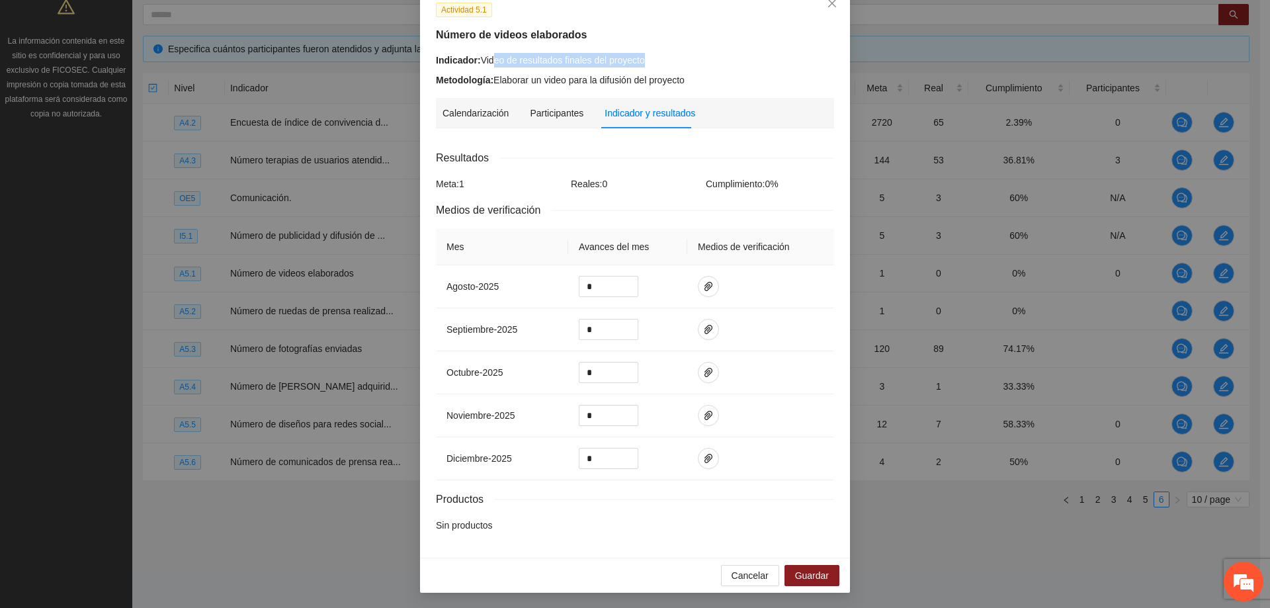
click at [676, 65] on div "Indicador: Video de resultados finales del proyecto" at bounding box center [635, 60] width 398 height 15
drag, startPoint x: 695, startPoint y: 86, endPoint x: 650, endPoint y: 74, distance: 46.5
click at [630, 76] on div "Metodología: Elaborar un video para la difusión del proyecto" at bounding box center [635, 80] width 398 height 15
click at [679, 75] on div "Metodología: Elaborar un video para la difusión del proyecto" at bounding box center [635, 80] width 398 height 15
click at [689, 94] on div "Actividad 5.1 Número de videos elaborados Indicador: Video de resultados finale…" at bounding box center [635, 271] width 430 height 571
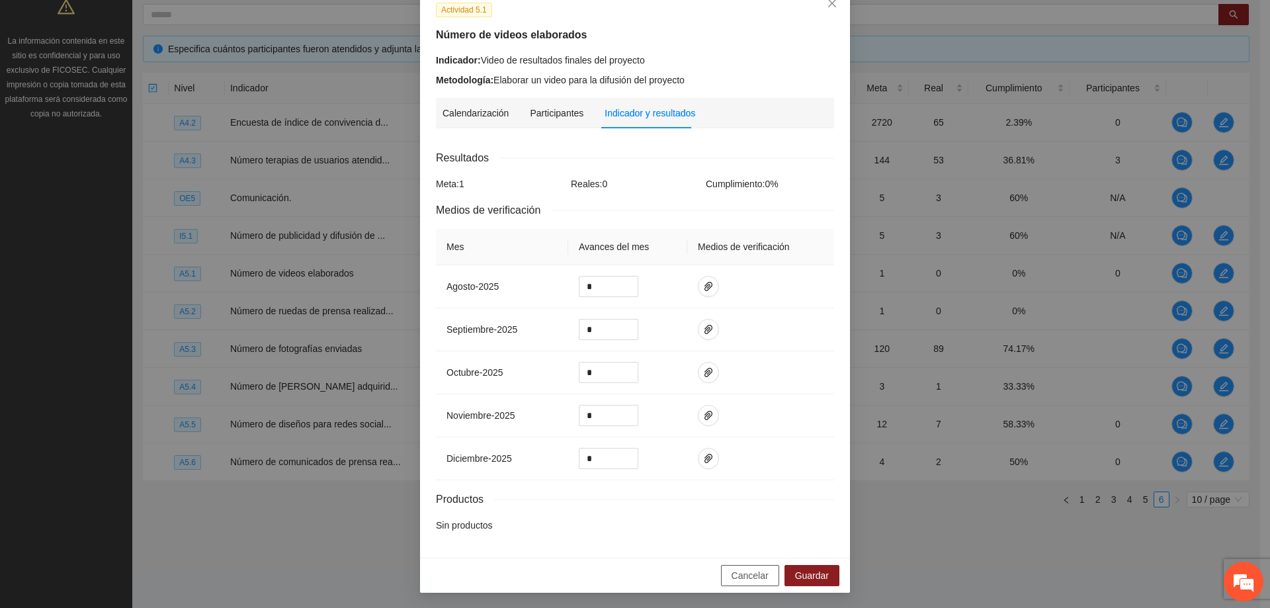
click at [755, 581] on span "Cancelar" at bounding box center [749, 575] width 37 height 15
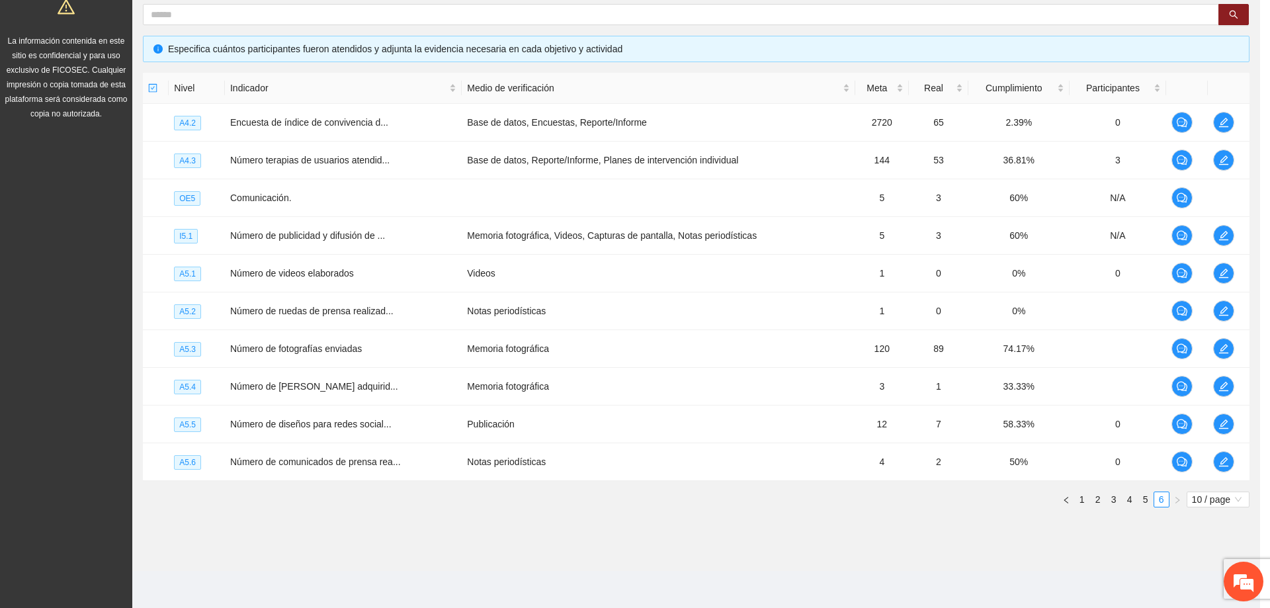
scroll to position [14, 0]
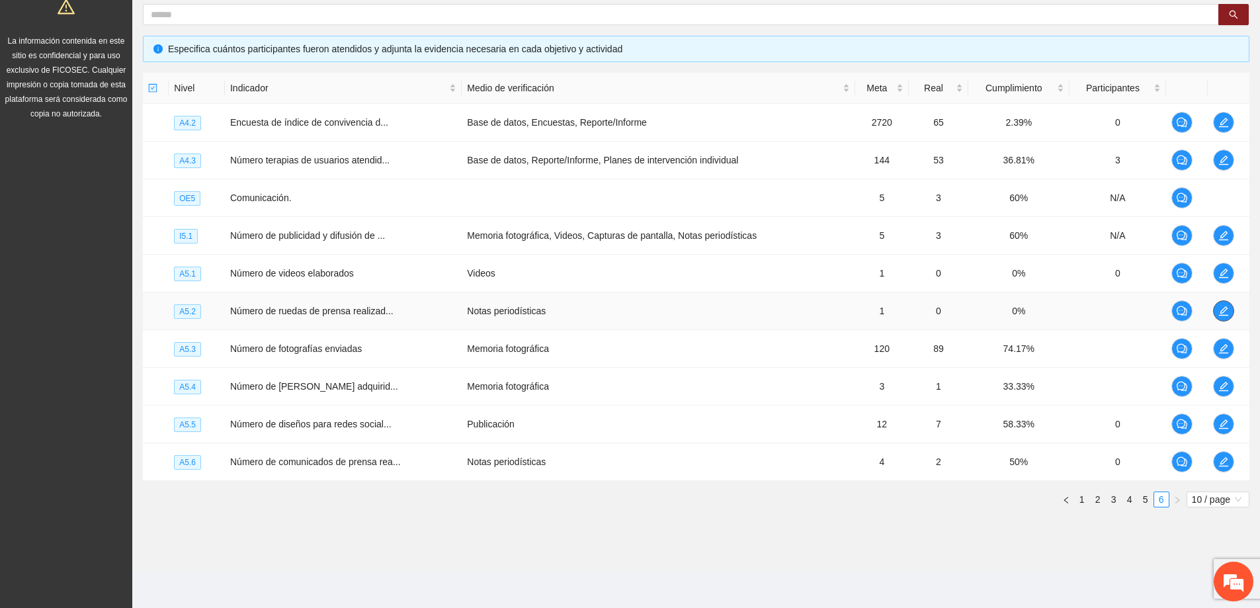
click at [1222, 310] on icon "edit" at bounding box center [1223, 311] width 11 height 11
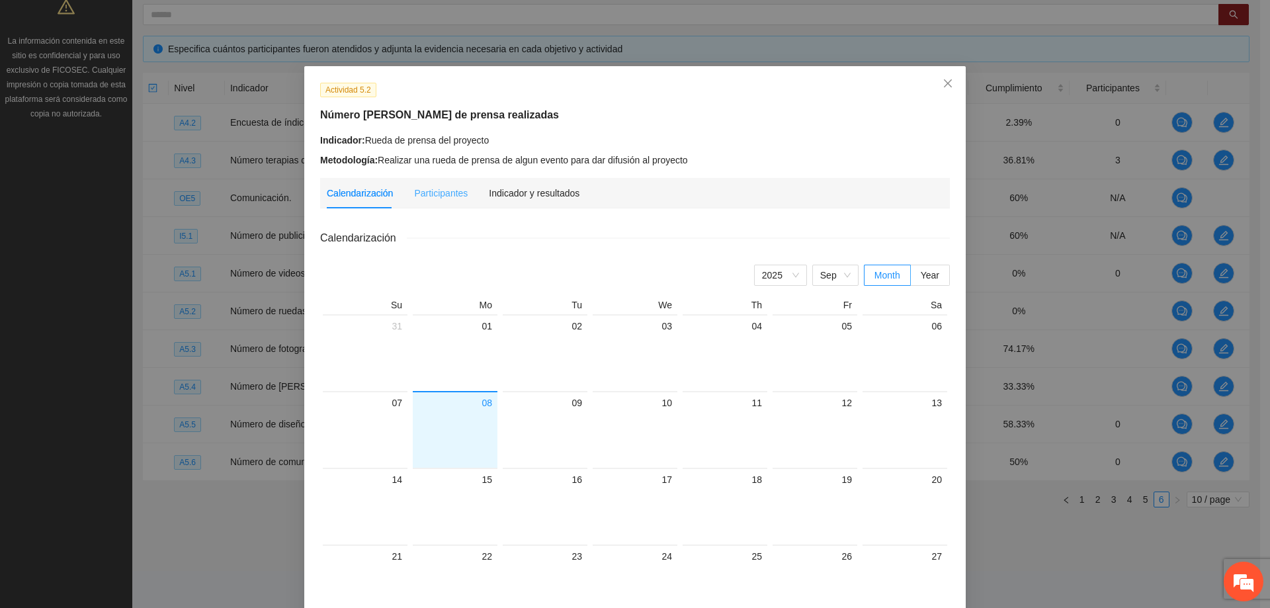
click at [553, 199] on div "Indicador y resultados" at bounding box center [534, 193] width 91 height 30
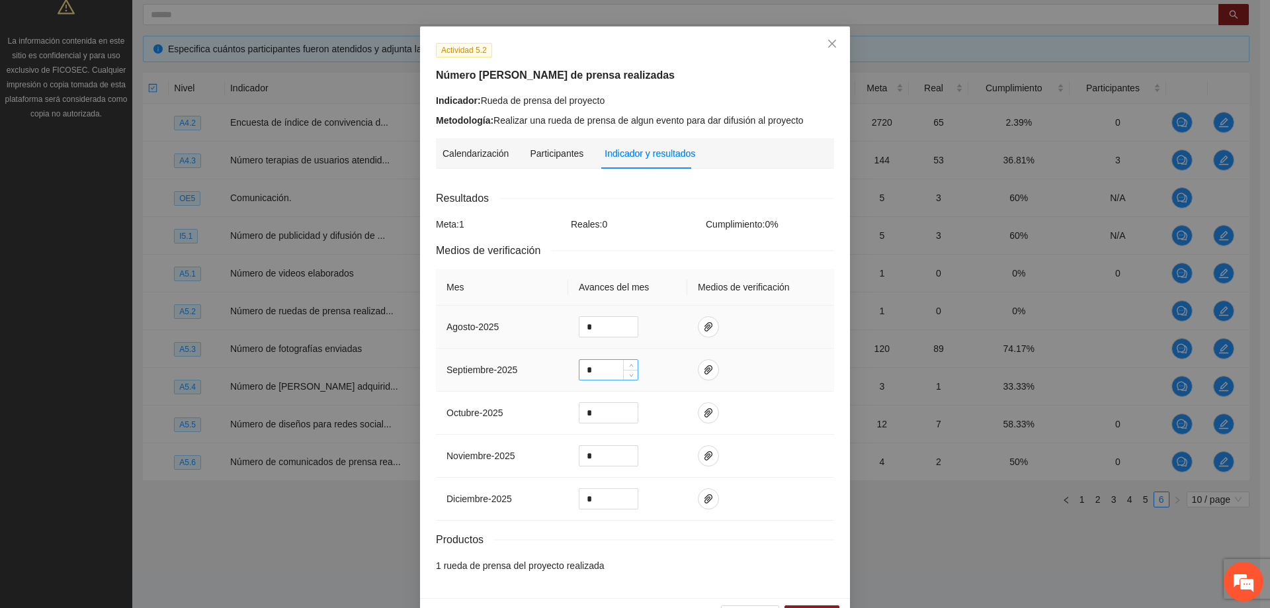
scroll to position [80, 0]
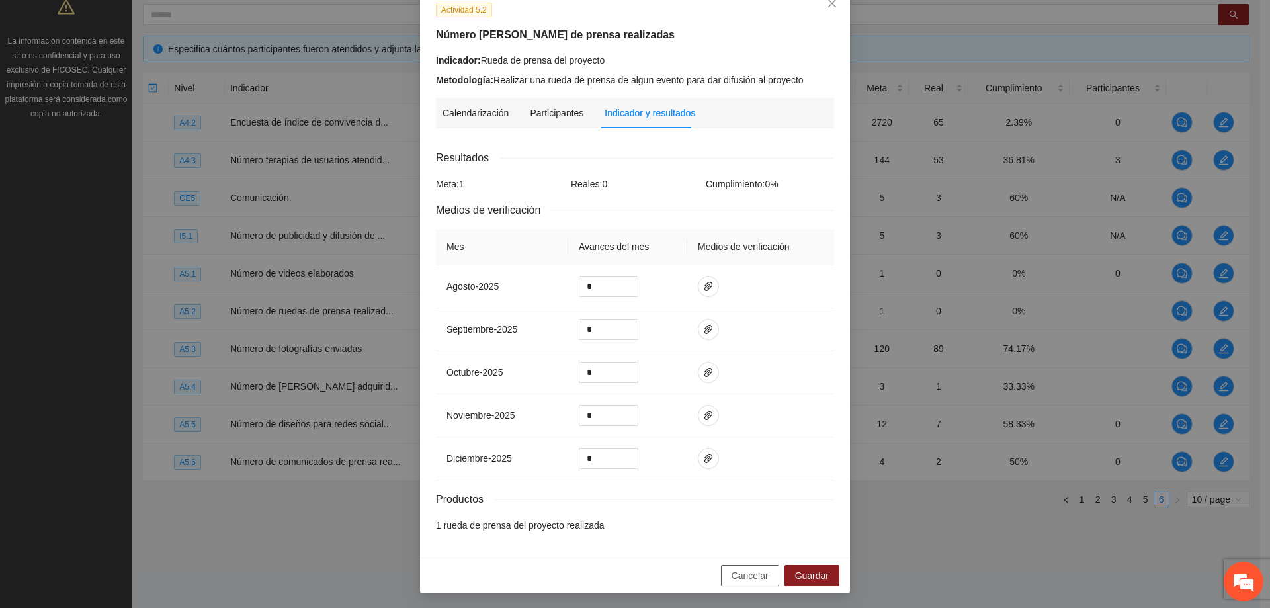
click at [745, 577] on span "Cancelar" at bounding box center [749, 575] width 37 height 15
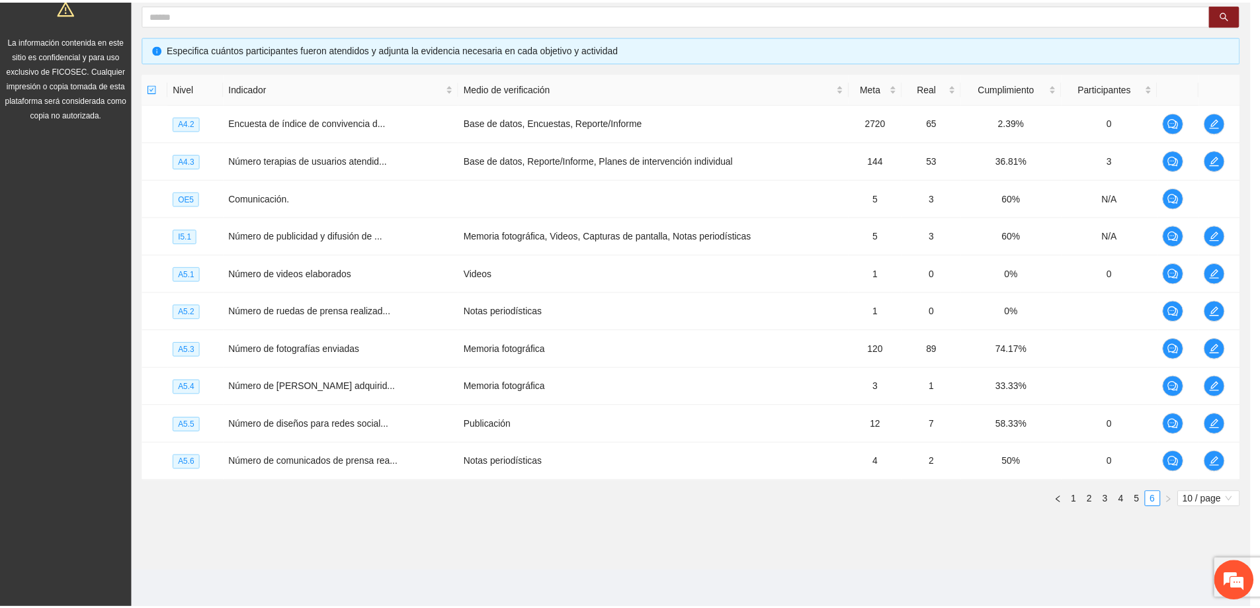
scroll to position [14, 0]
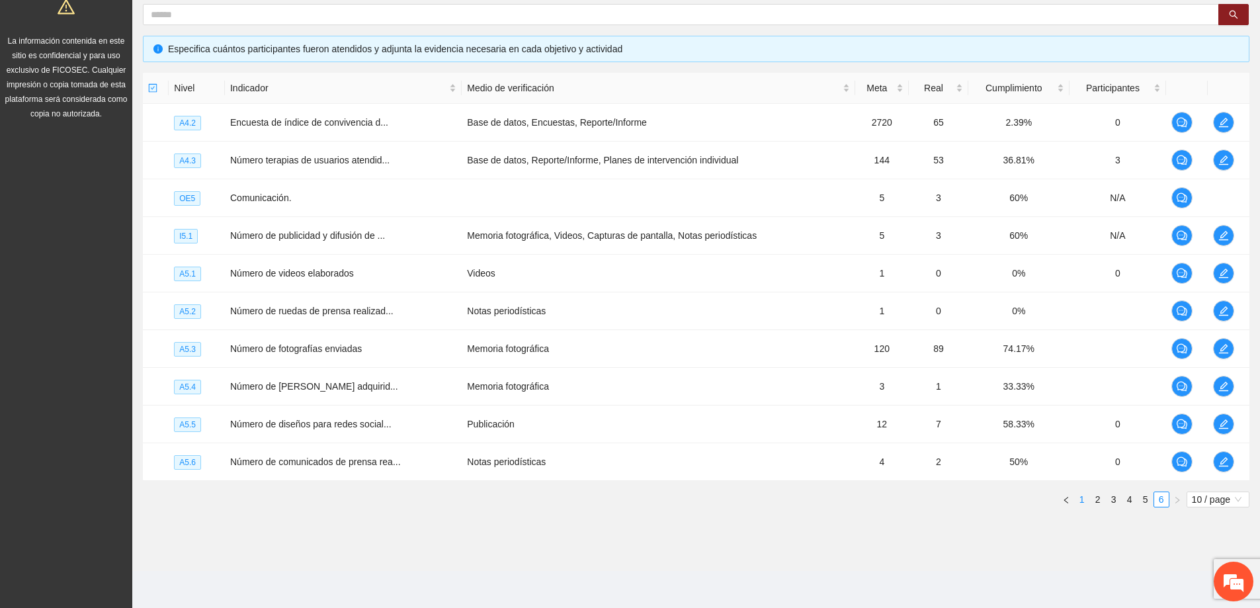
click at [1083, 501] on link "1" at bounding box center [1082, 499] width 15 height 15
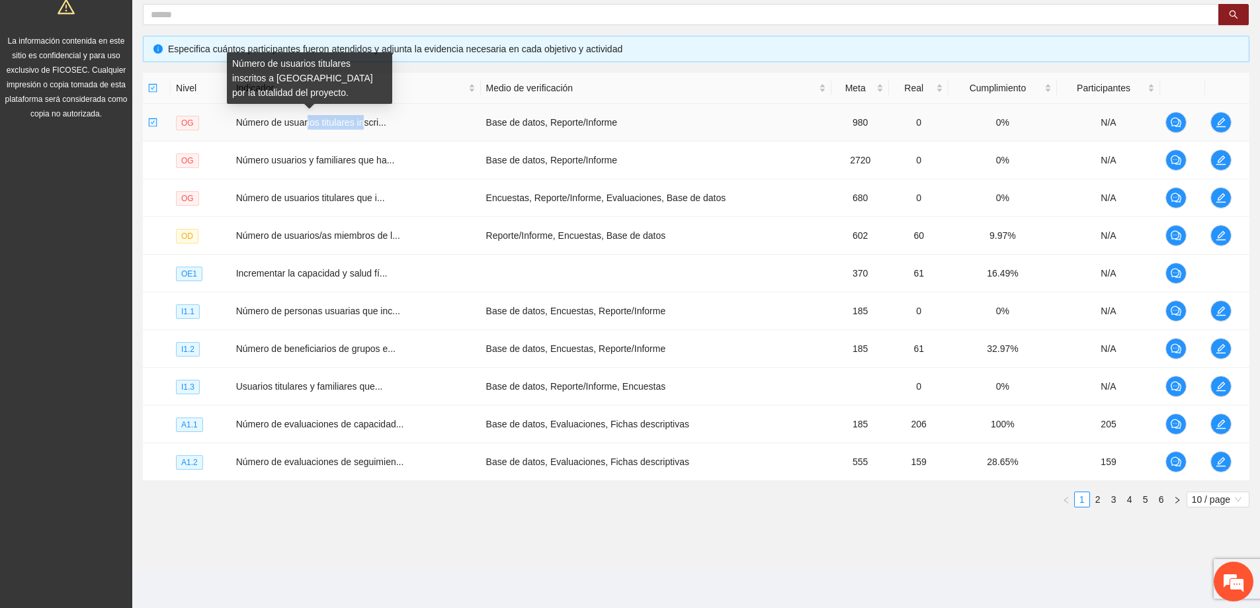
drag, startPoint x: 362, startPoint y: 120, endPoint x: 310, endPoint y: 120, distance: 52.2
click at [309, 121] on span "Número de usuarios titulares inscri..." at bounding box center [311, 122] width 150 height 11
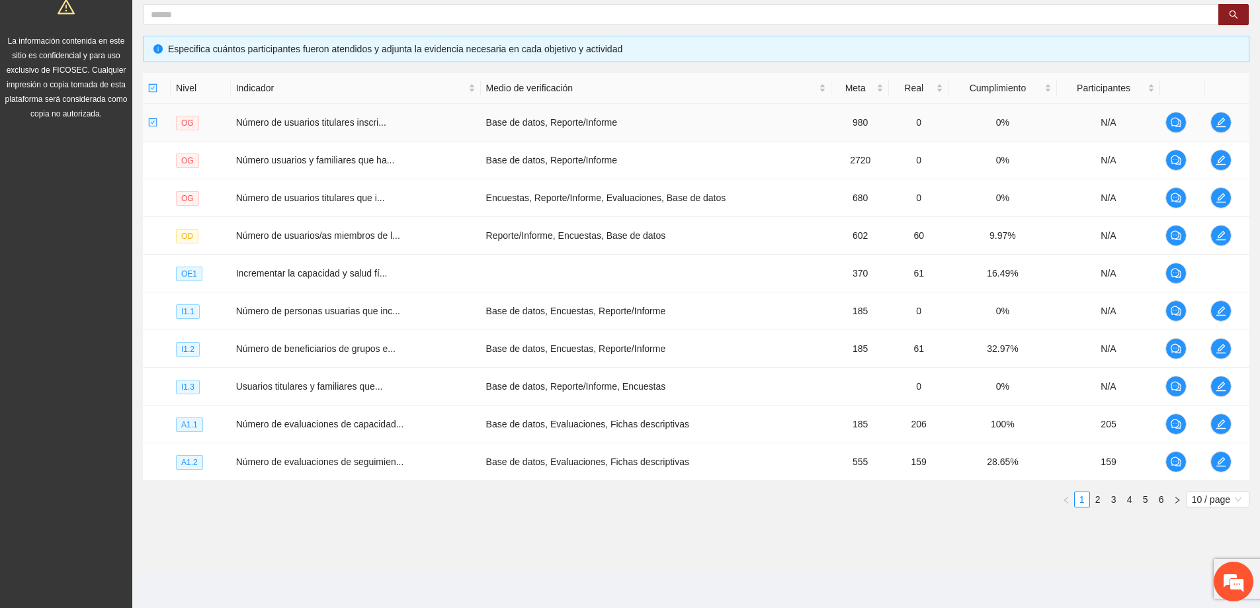
click at [420, 114] on td "Número de usuarios titulares inscri..." at bounding box center [356, 123] width 250 height 38
drag, startPoint x: 353, startPoint y: 124, endPoint x: 399, endPoint y: 125, distance: 46.3
click at [390, 129] on td "Número de usuarios titulares inscri..." at bounding box center [356, 123] width 250 height 38
click at [399, 125] on td "Número de usuarios titulares inscri..." at bounding box center [356, 123] width 250 height 38
click at [1211, 126] on span "edit" at bounding box center [1221, 122] width 20 height 11
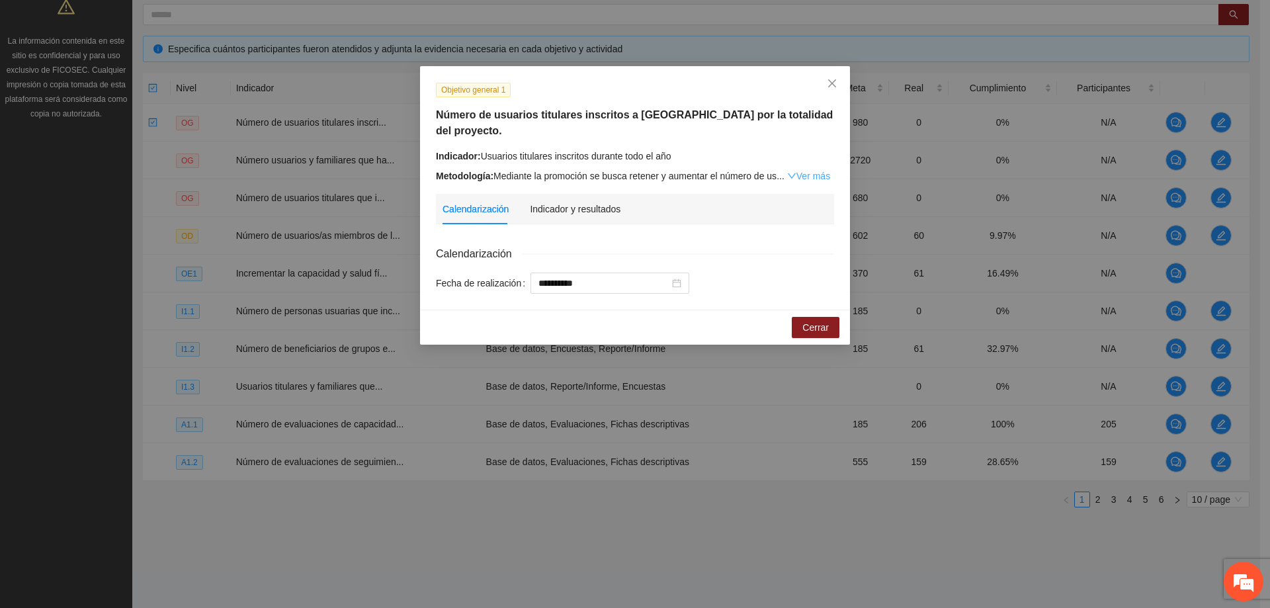
click at [799, 171] on link "Ver más" at bounding box center [808, 176] width 43 height 11
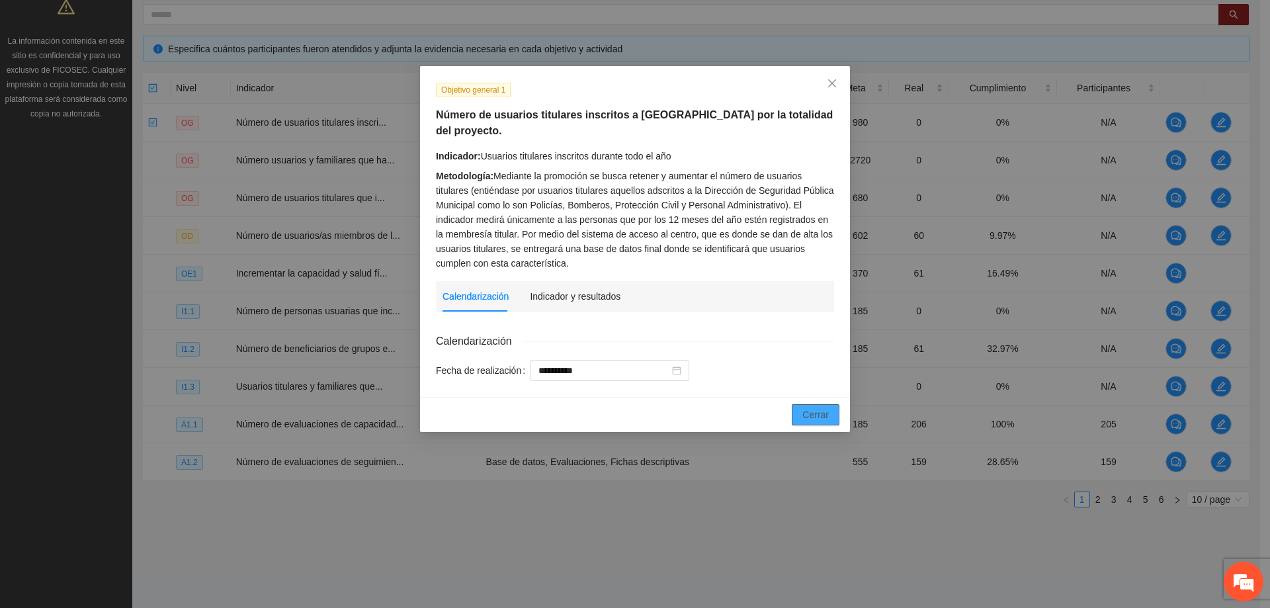
click at [817, 407] on button "Cerrar" at bounding box center [816, 414] width 48 height 21
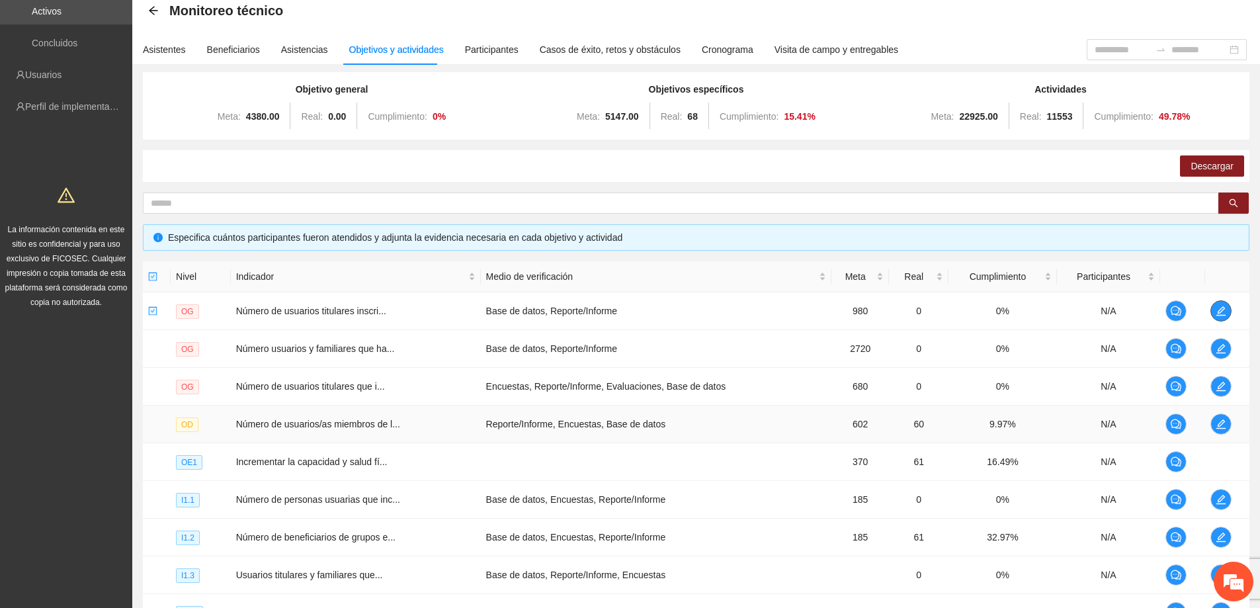
scroll to position [0, 0]
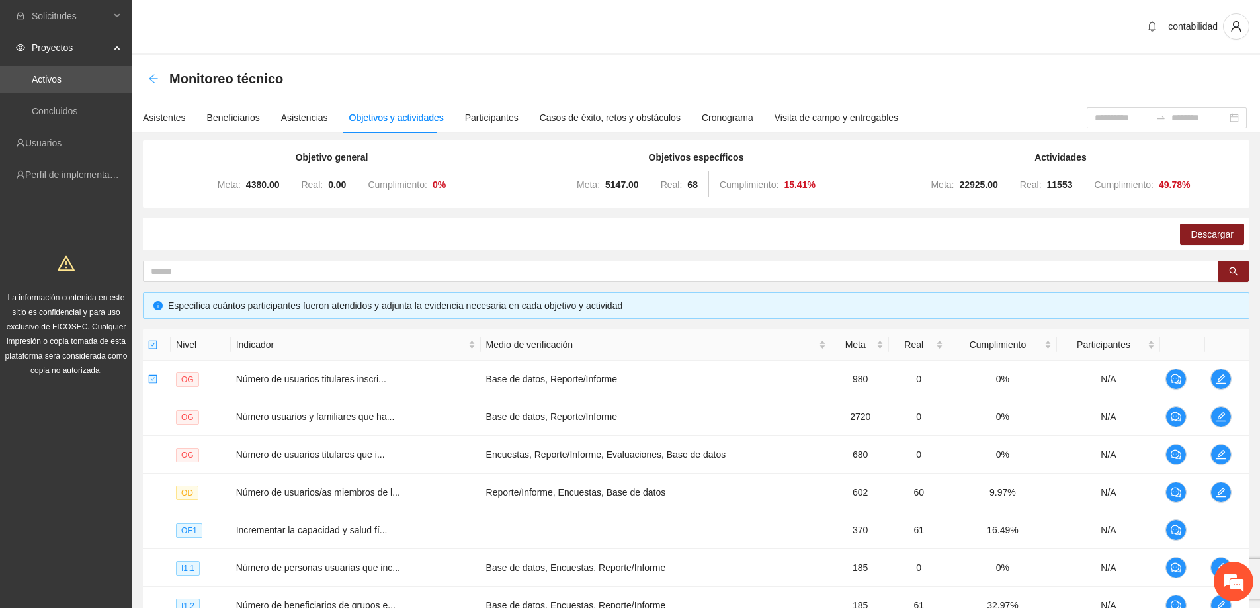
click at [151, 79] on icon "arrow-left" at bounding box center [153, 78] width 9 height 9
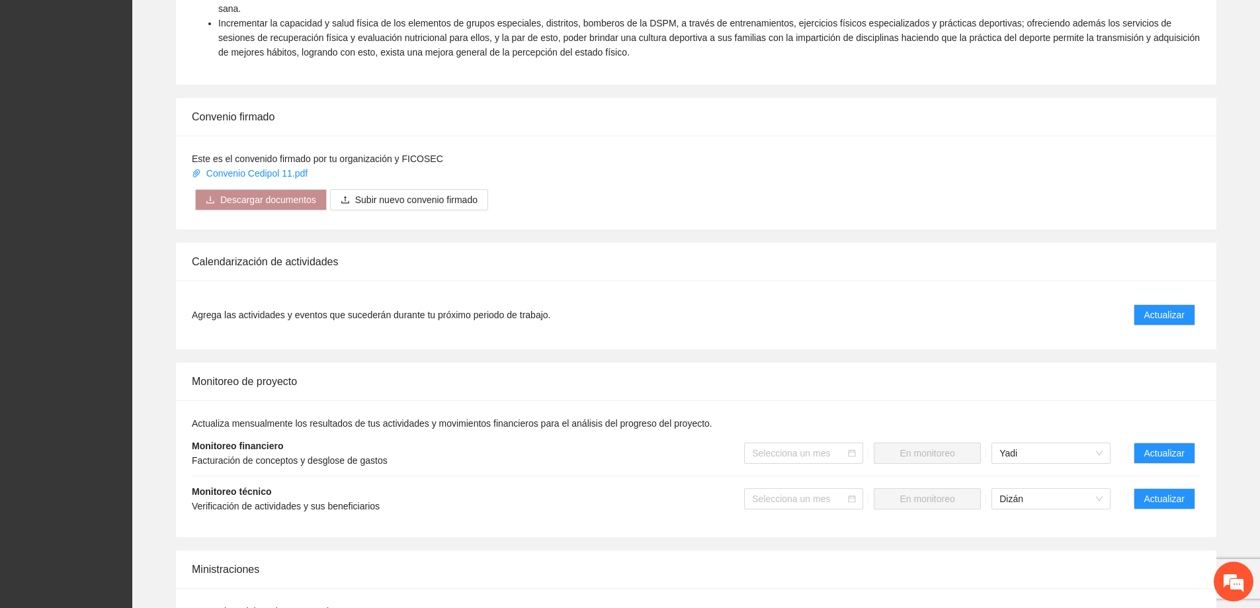
scroll to position [794, 0]
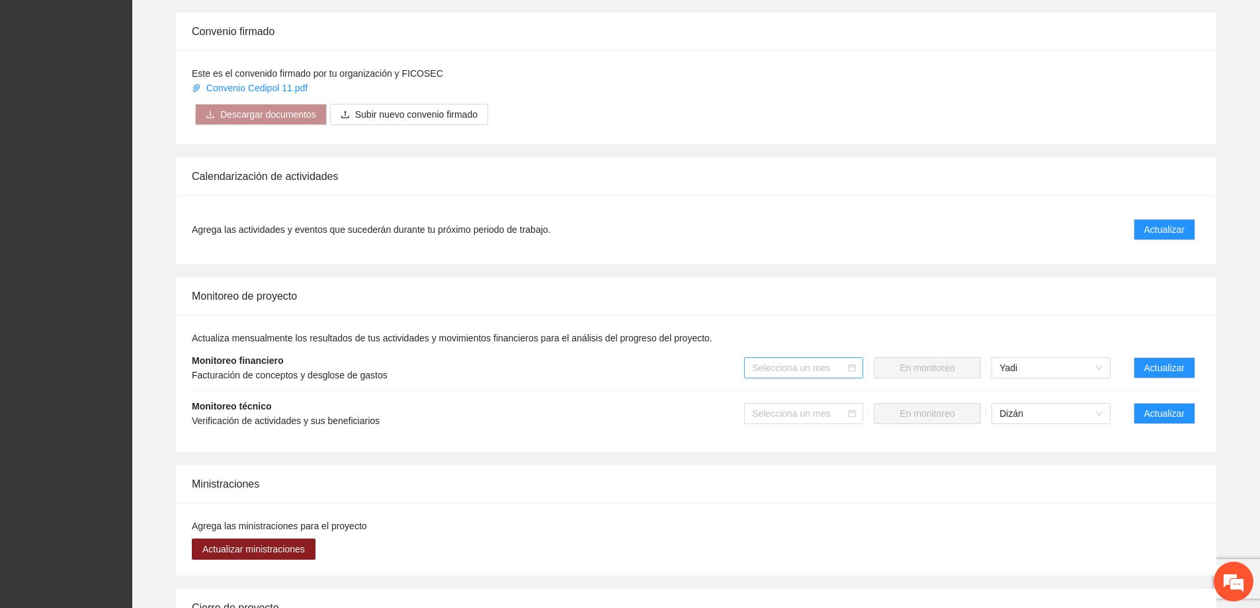
click at [854, 357] on div "Selecciona un mes" at bounding box center [803, 367] width 119 height 21
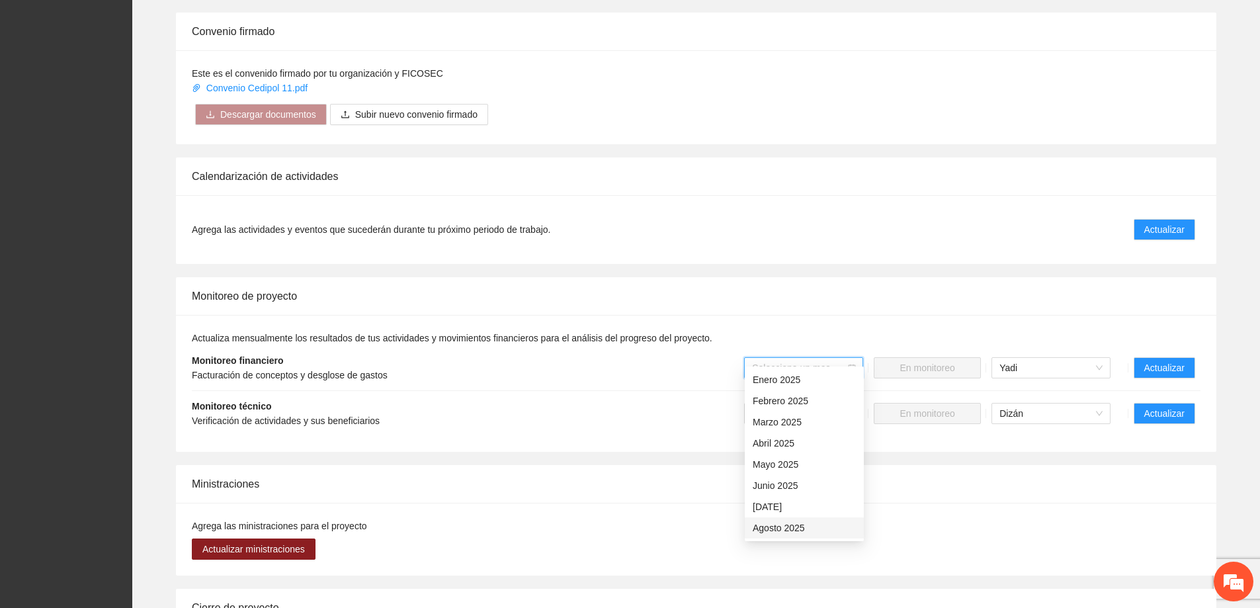
click at [790, 533] on div "Agosto 2025" at bounding box center [804, 527] width 103 height 15
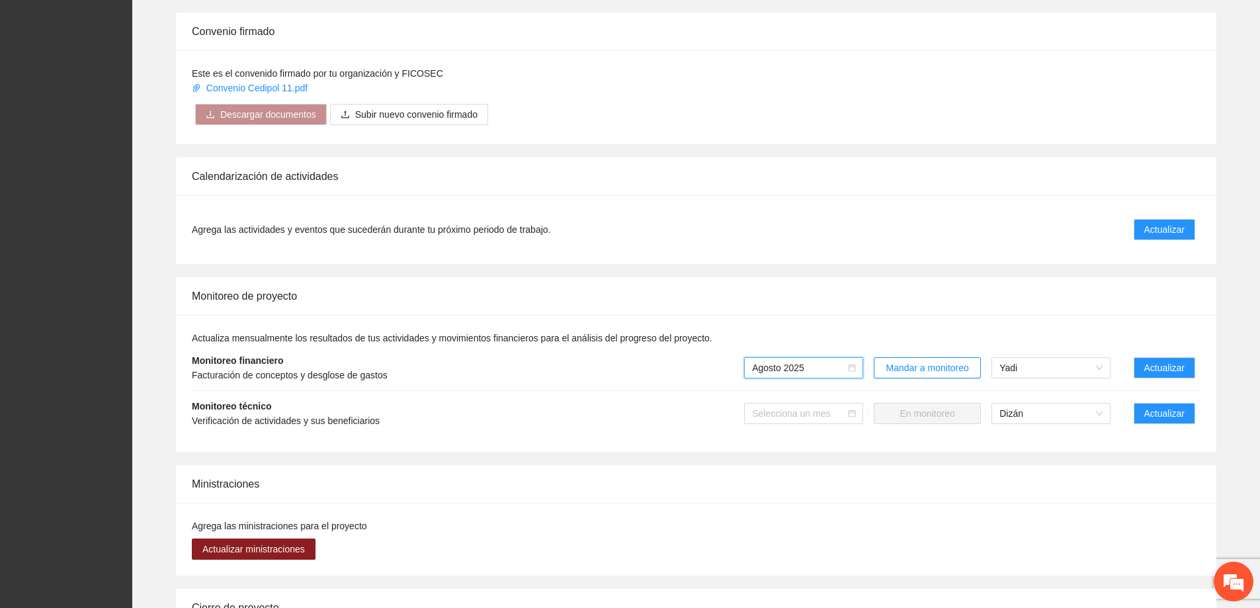
click at [856, 364] on icon "calendar" at bounding box center [852, 368] width 8 height 8
click at [875, 315] on div "Actualiza mensualmente los resultados de tus actividades y movimientos financie…" at bounding box center [696, 383] width 1040 height 137
click at [888, 300] on div "Monitoreo de proyecto" at bounding box center [696, 296] width 1009 height 38
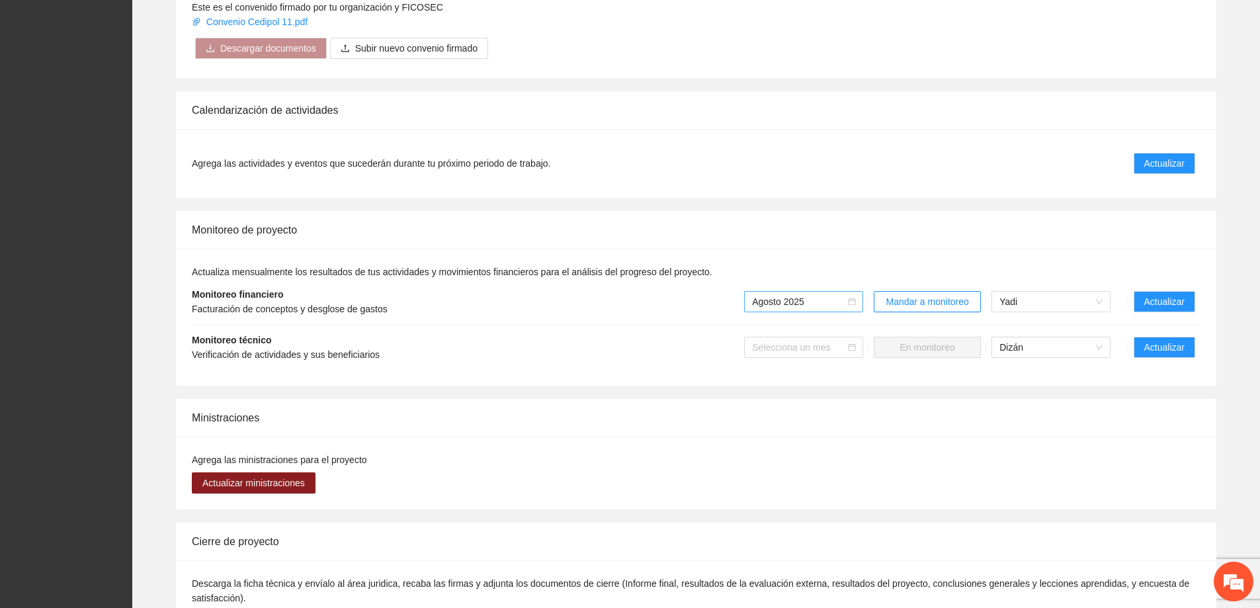
click at [831, 292] on span "Agosto 2025" at bounding box center [803, 302] width 103 height 20
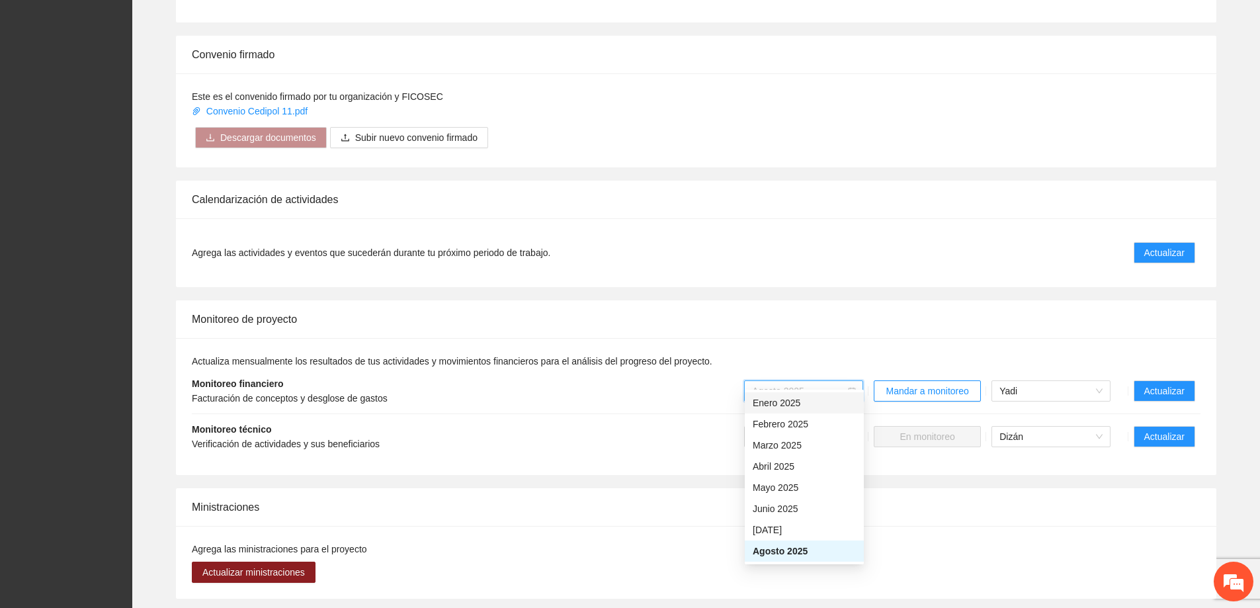
scroll to position [794, 0]
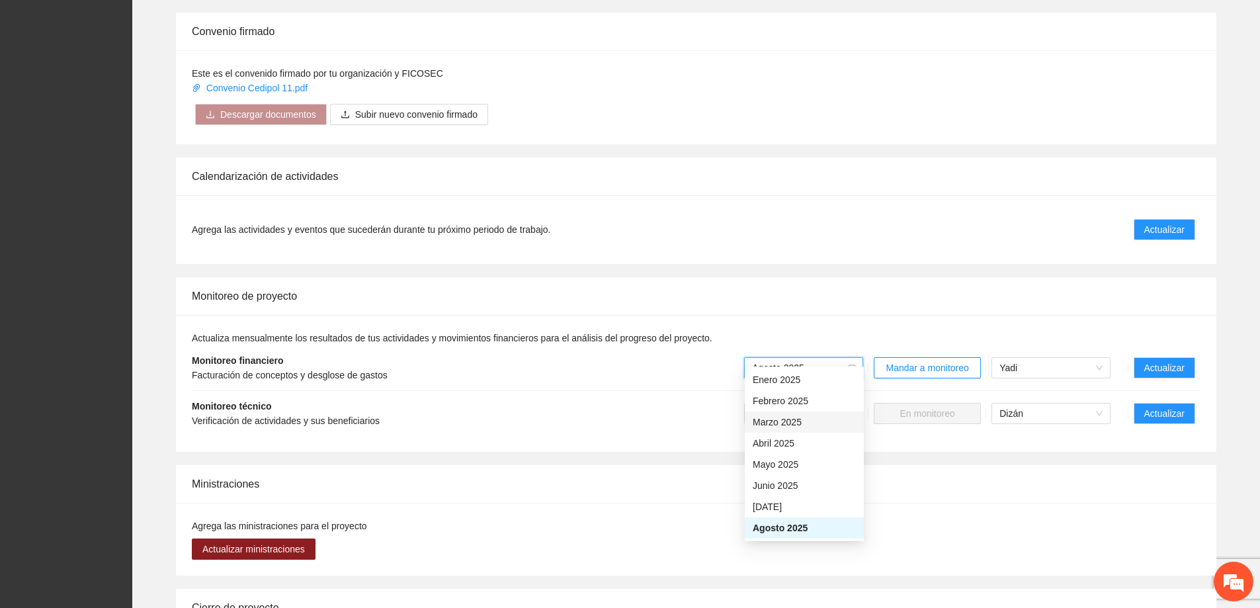
click at [956, 279] on div "Monitoreo de proyecto" at bounding box center [696, 296] width 1009 height 38
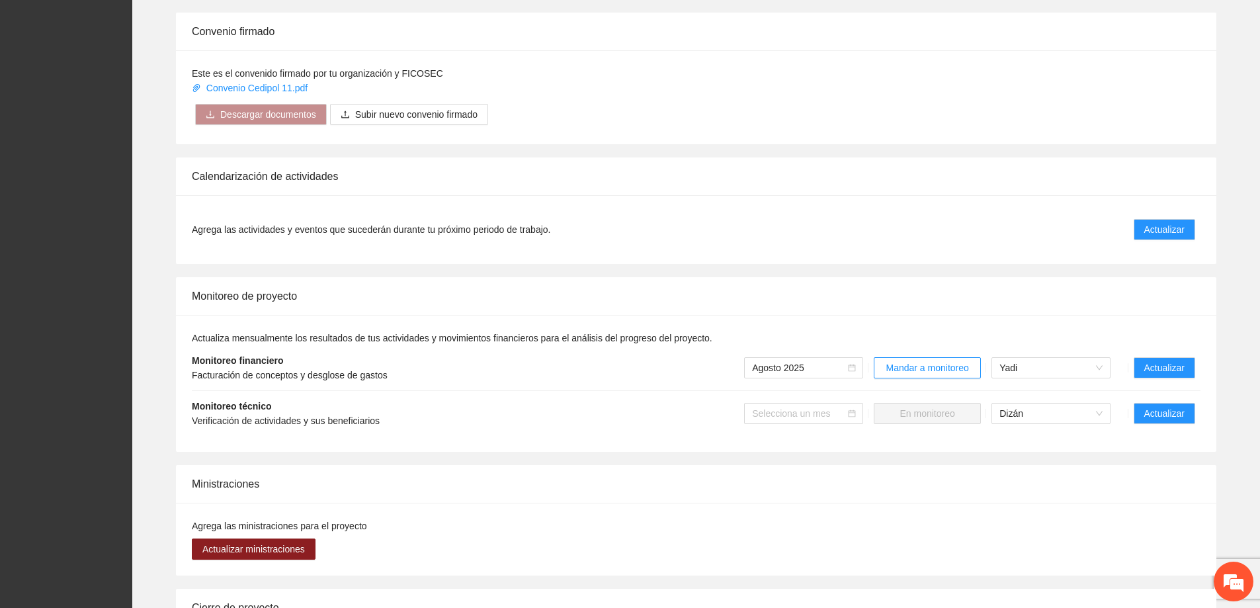
click at [1028, 315] on div "Actualiza mensualmente los resultados de tus actividades y movimientos financie…" at bounding box center [696, 383] width 1040 height 137
click at [1069, 315] on div "Actualiza mensualmente los resultados de tus actividades y movimientos financie…" at bounding box center [696, 383] width 1040 height 137
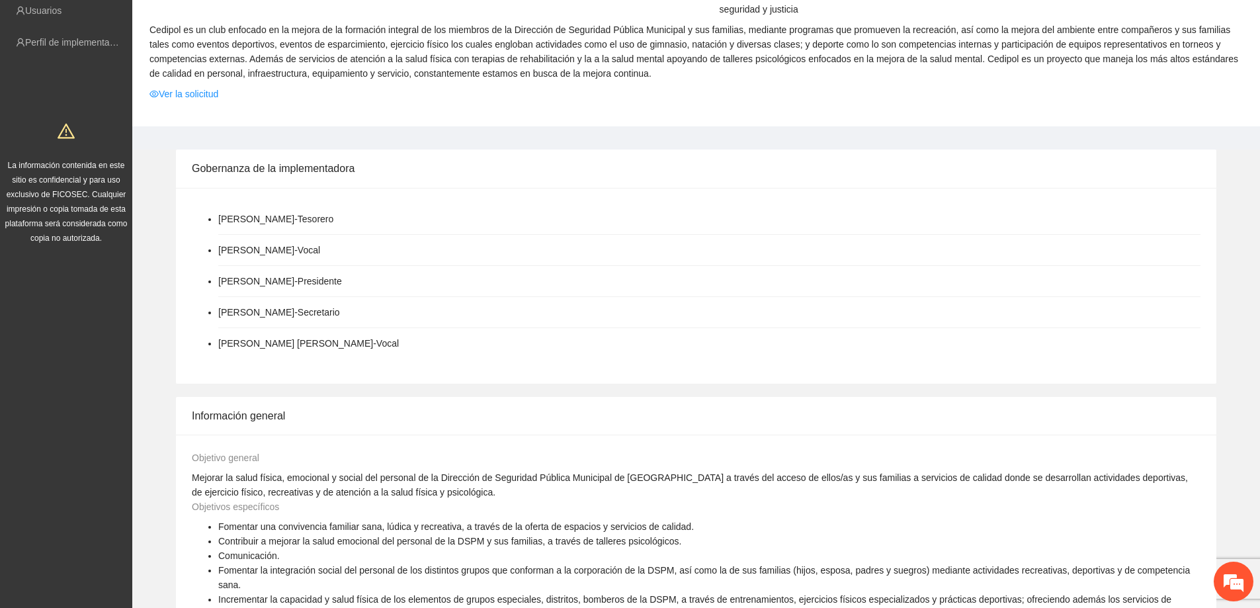
scroll to position [0, 0]
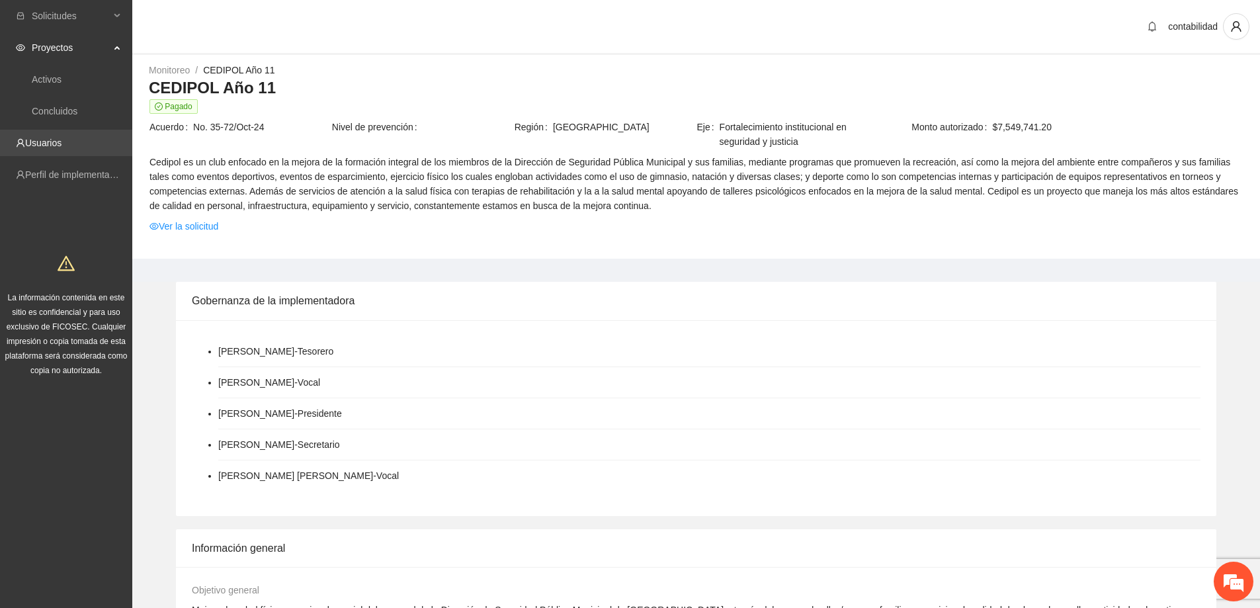
click at [57, 144] on link "Usuarios" at bounding box center [43, 143] width 36 height 11
click at [49, 43] on span "Proyectos" at bounding box center [71, 47] width 78 height 26
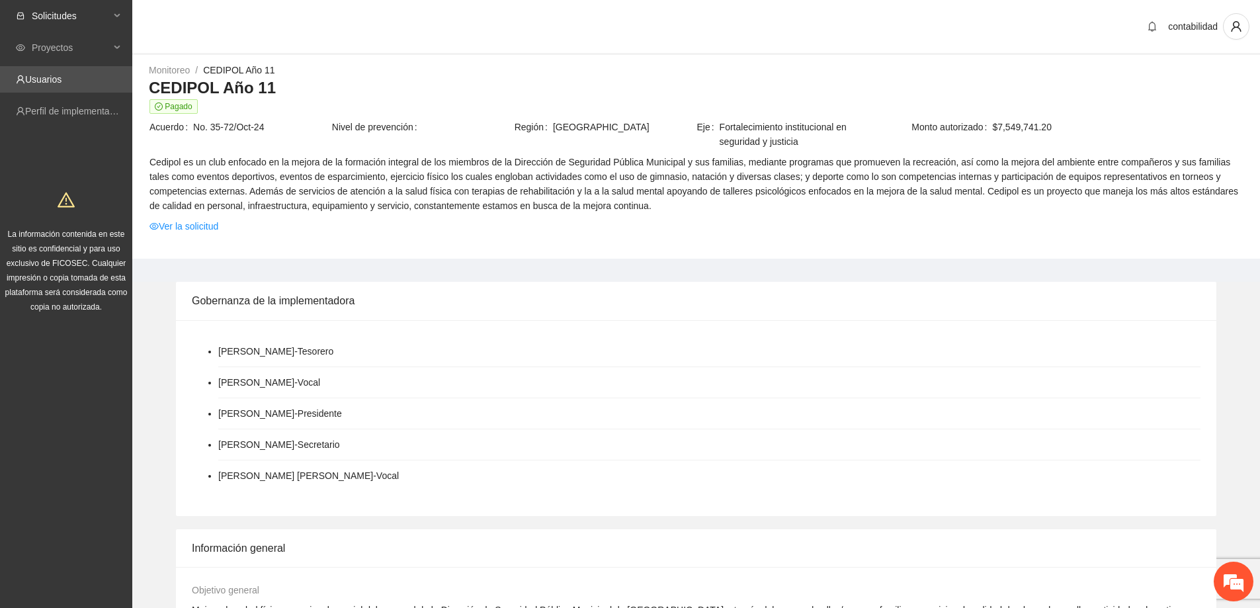
click at [66, 17] on span "Solicitudes" at bounding box center [71, 16] width 78 height 26
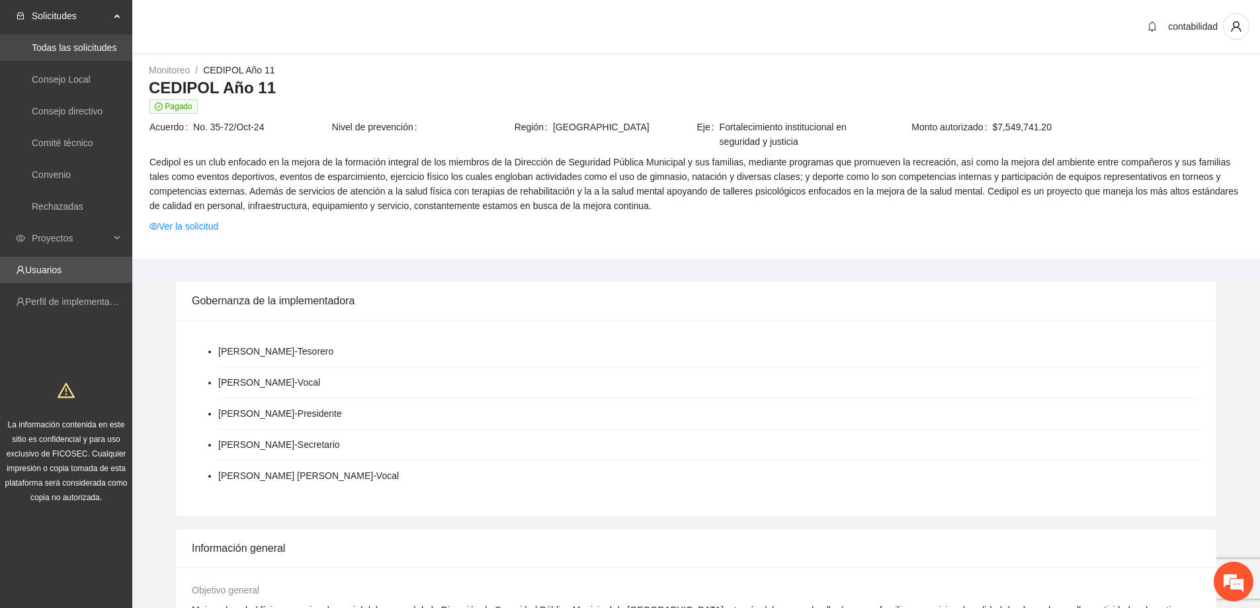
click at [69, 51] on link "Todas las solicitudes" at bounding box center [74, 47] width 85 height 11
click at [91, 42] on link "Todas las solicitudes" at bounding box center [74, 47] width 85 height 11
click at [83, 82] on link "Consejo Local" at bounding box center [61, 79] width 59 height 11
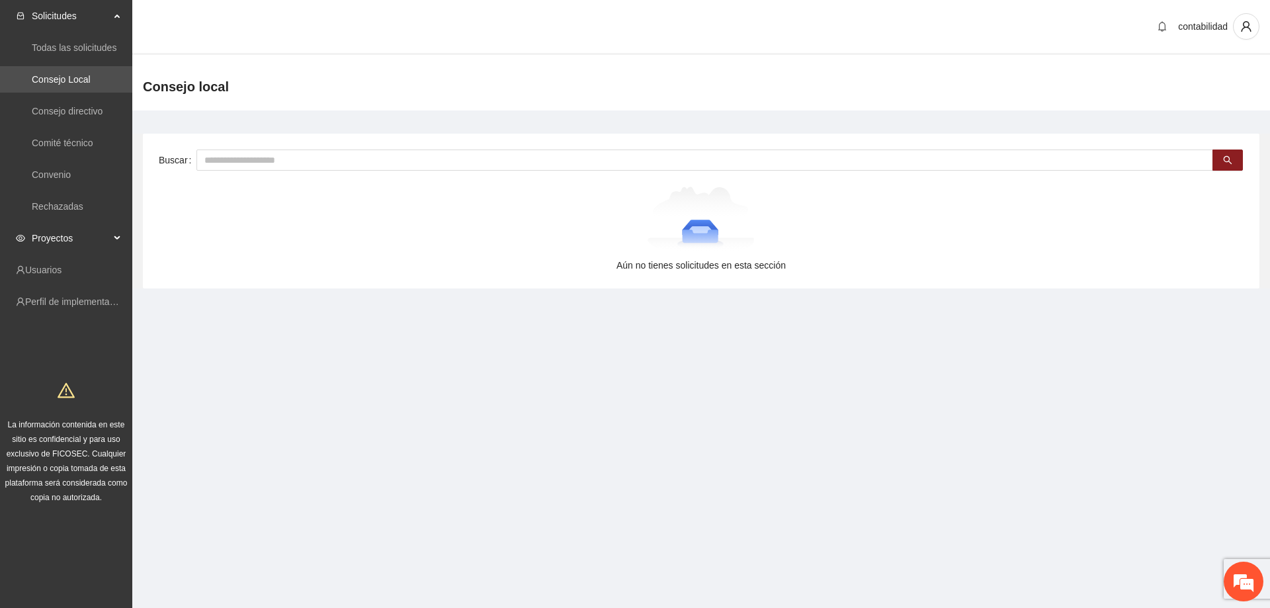
click at [61, 248] on span "Proyectos" at bounding box center [71, 238] width 78 height 26
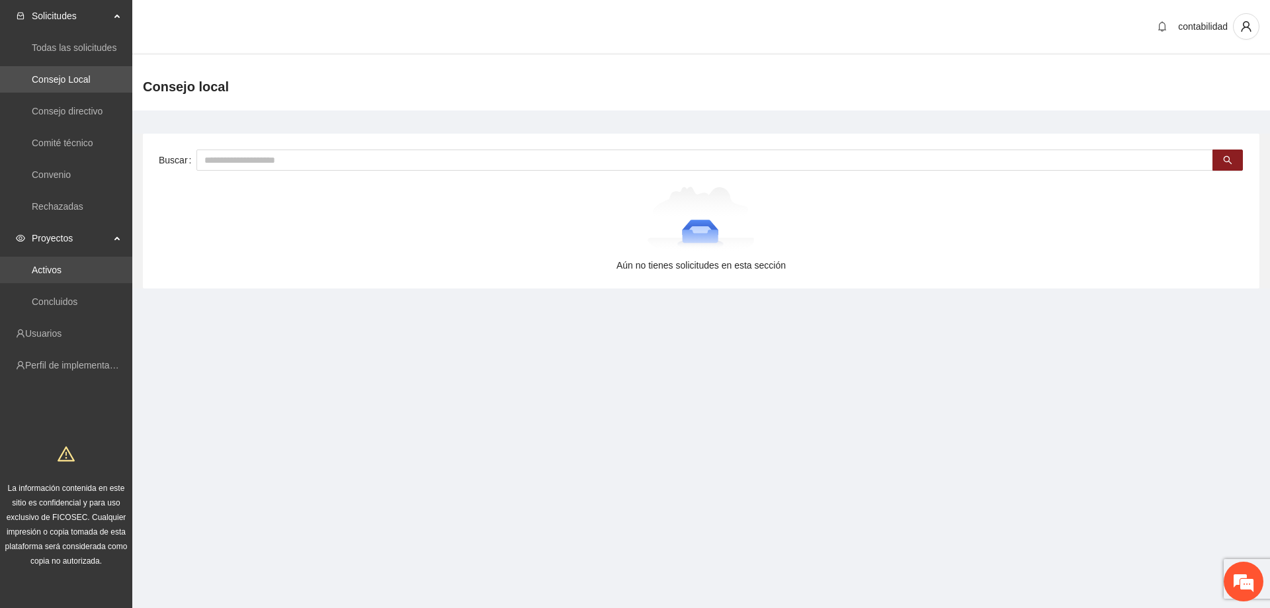
click at [62, 265] on link "Activos" at bounding box center [47, 270] width 30 height 11
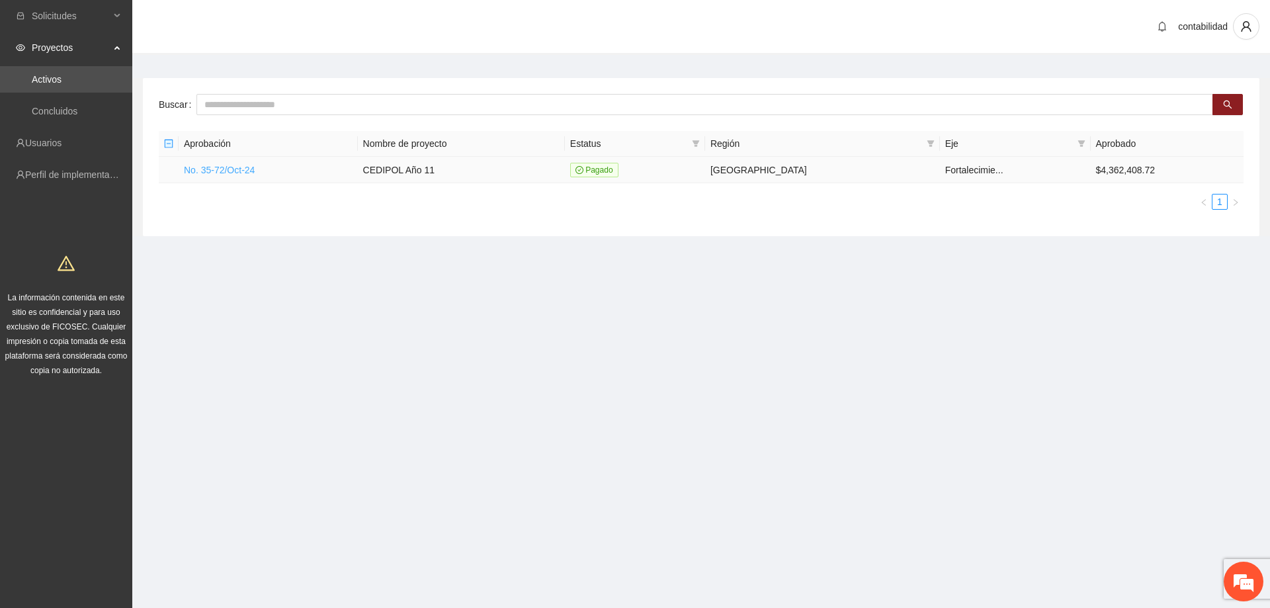
click at [246, 166] on link "No. 35-72/Oct-24" at bounding box center [219, 170] width 71 height 11
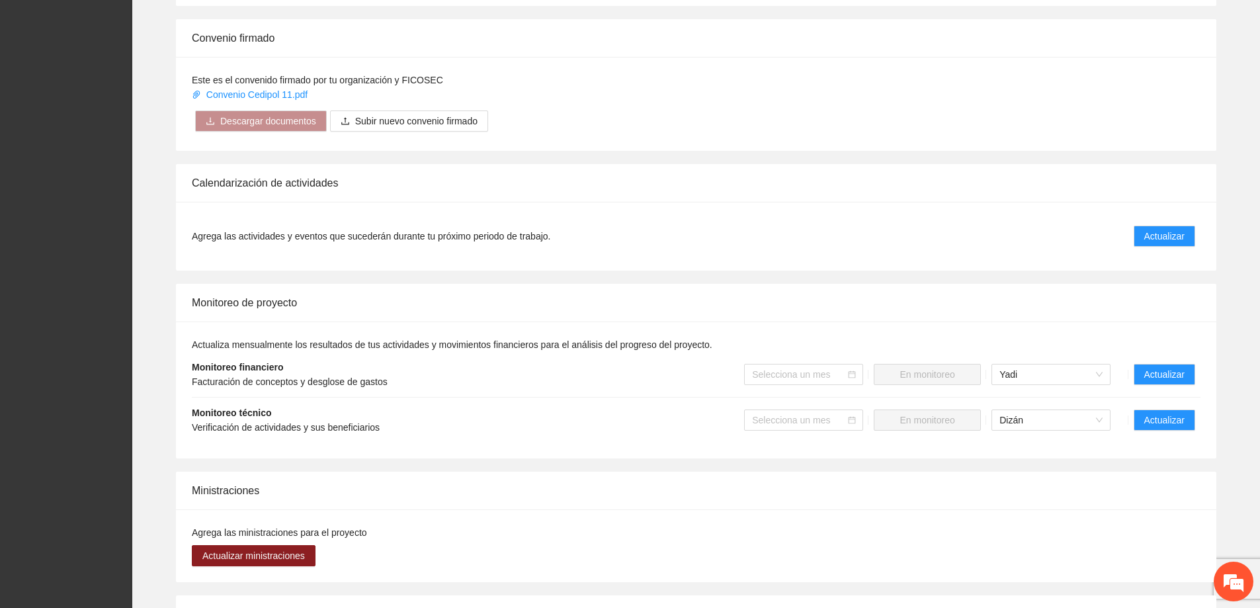
scroll to position [794, 0]
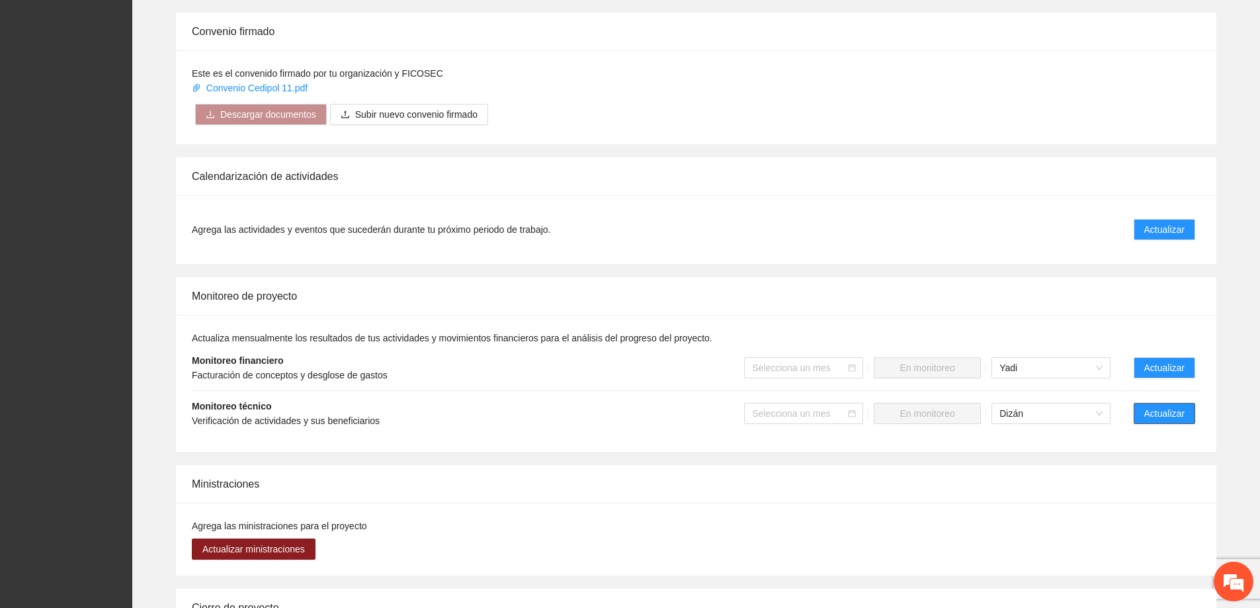
click at [1175, 406] on span "Actualizar" at bounding box center [1164, 413] width 40 height 15
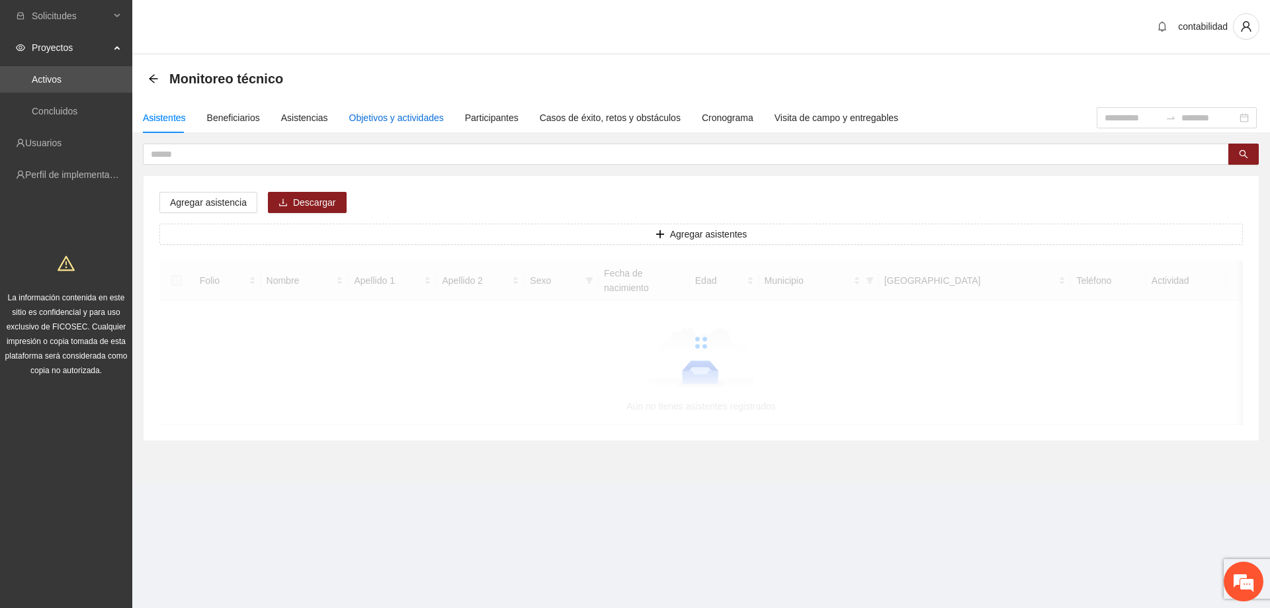
click at [424, 118] on div "Objetivos y actividades" at bounding box center [396, 117] width 95 height 15
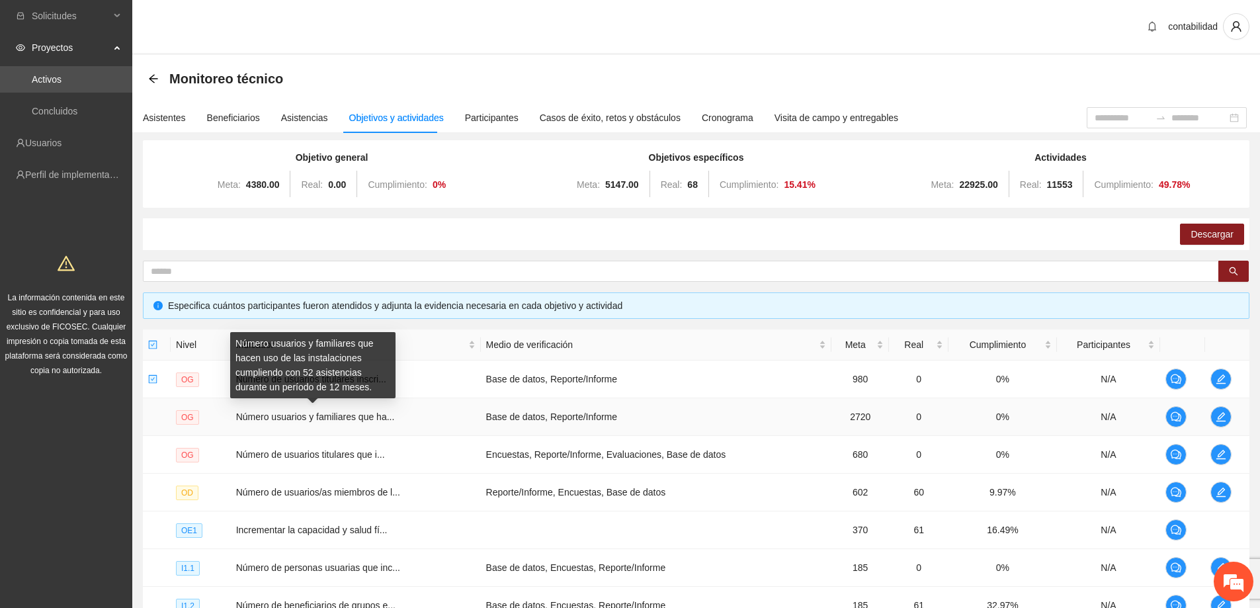
click at [333, 419] on span "Número usuarios y familiares que ha..." at bounding box center [315, 416] width 159 height 11
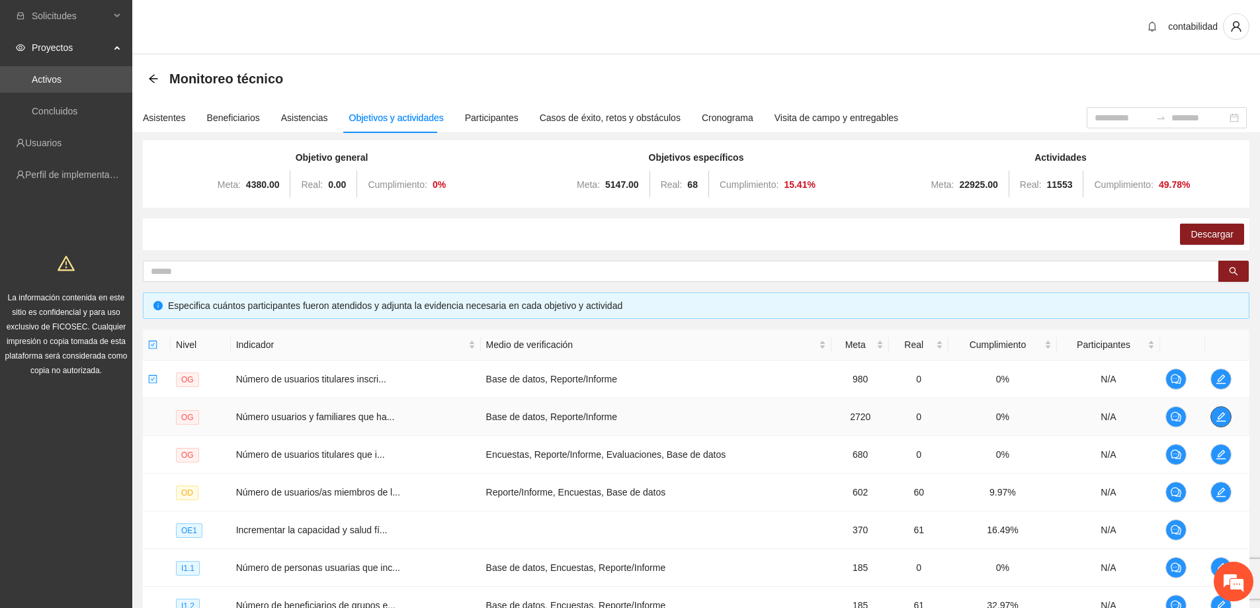
click at [1225, 417] on icon "edit" at bounding box center [1221, 416] width 11 height 11
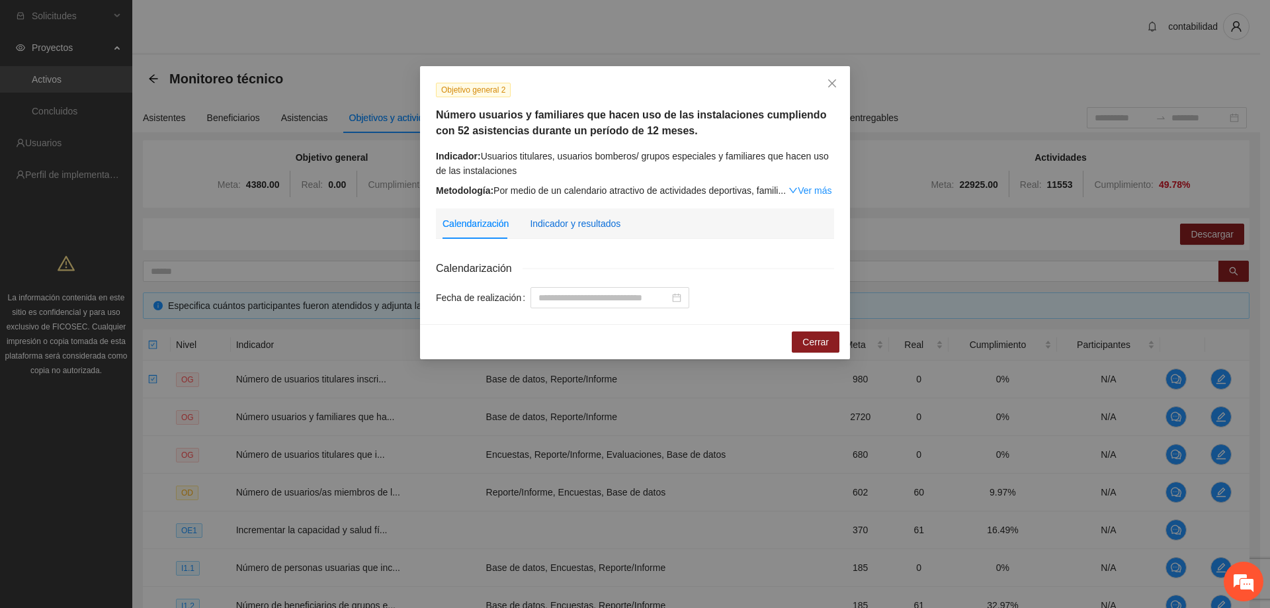
click at [578, 227] on div "Indicador y resultados" at bounding box center [575, 223] width 91 height 15
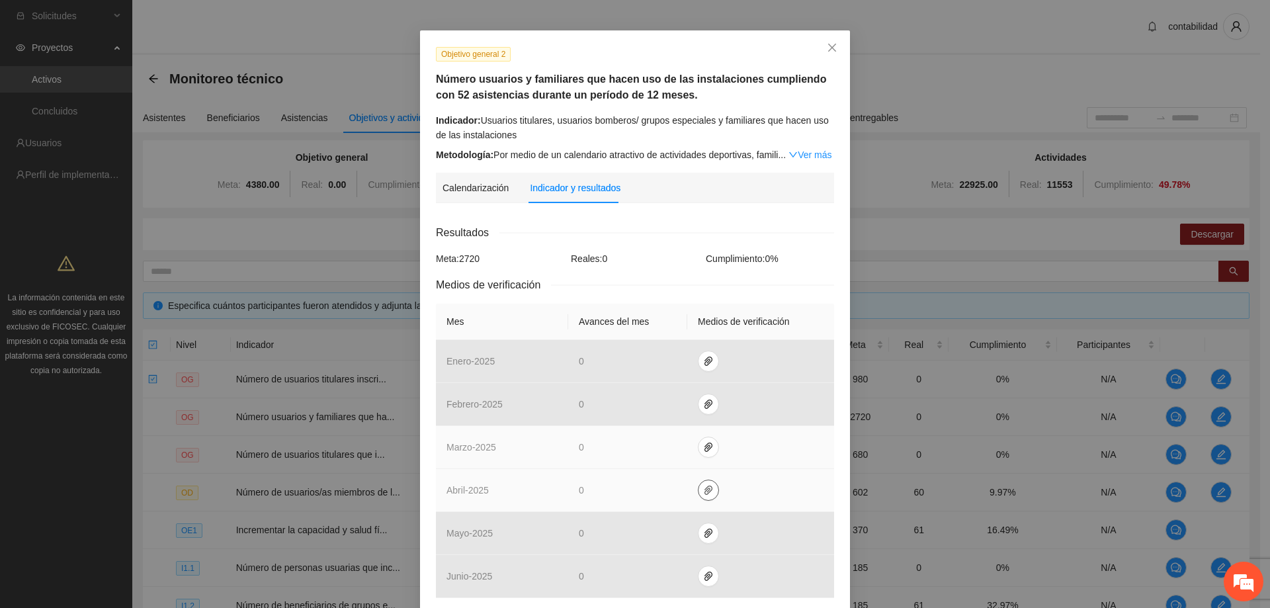
scroll to position [66, 0]
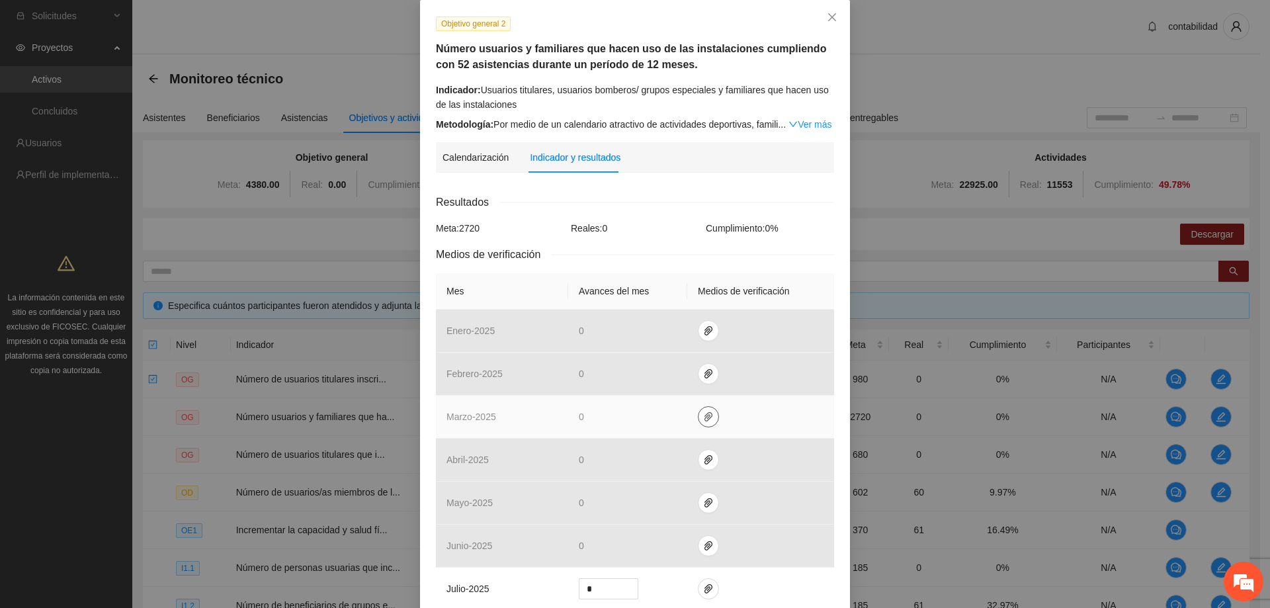
click at [703, 416] on icon "paper-clip" at bounding box center [708, 416] width 11 height 11
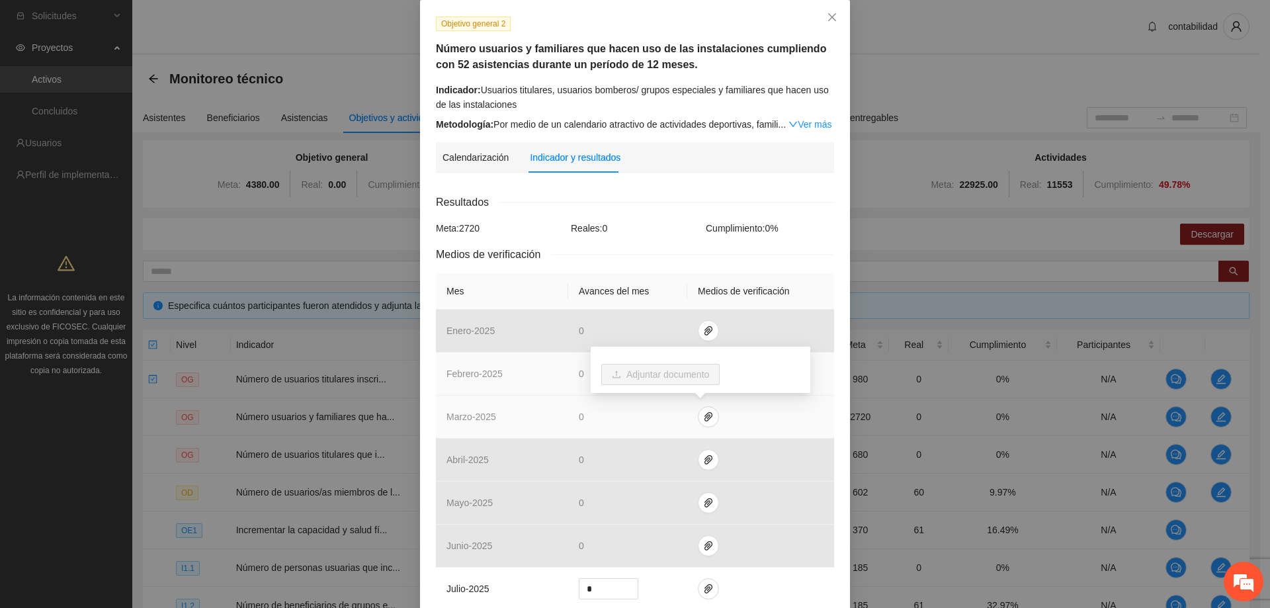
click at [575, 352] on td "0" at bounding box center [627, 373] width 119 height 43
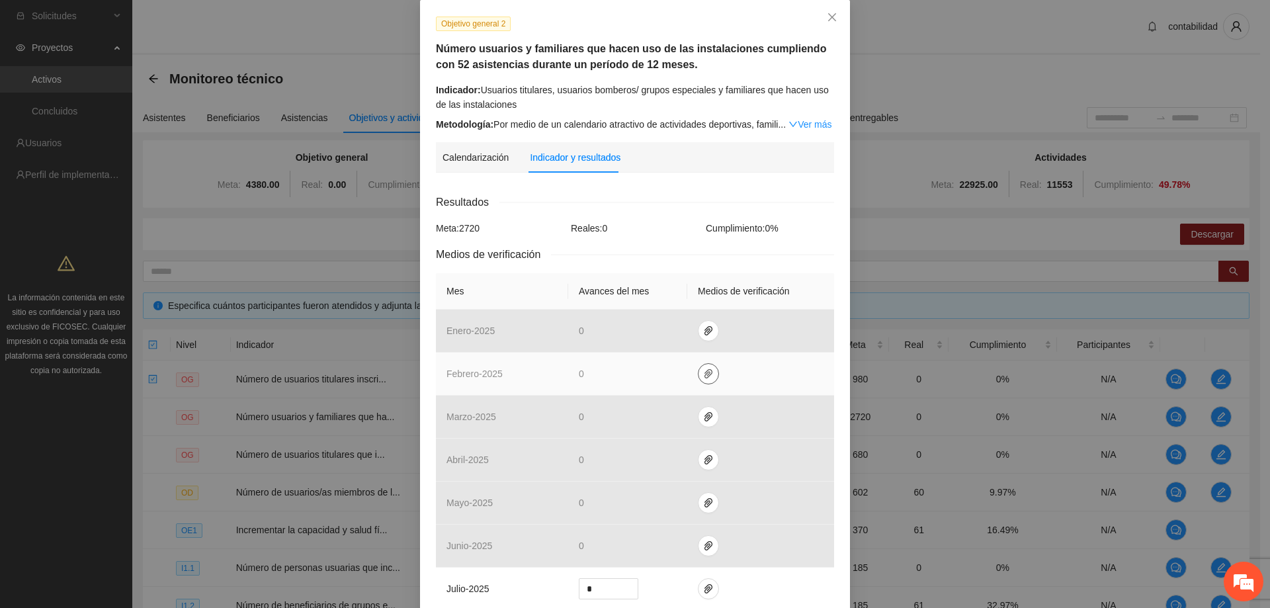
click at [703, 375] on icon "paper-clip" at bounding box center [708, 373] width 11 height 11
click at [681, 337] on link "Asistentes [DATE].xlsx" at bounding box center [704, 334] width 189 height 15
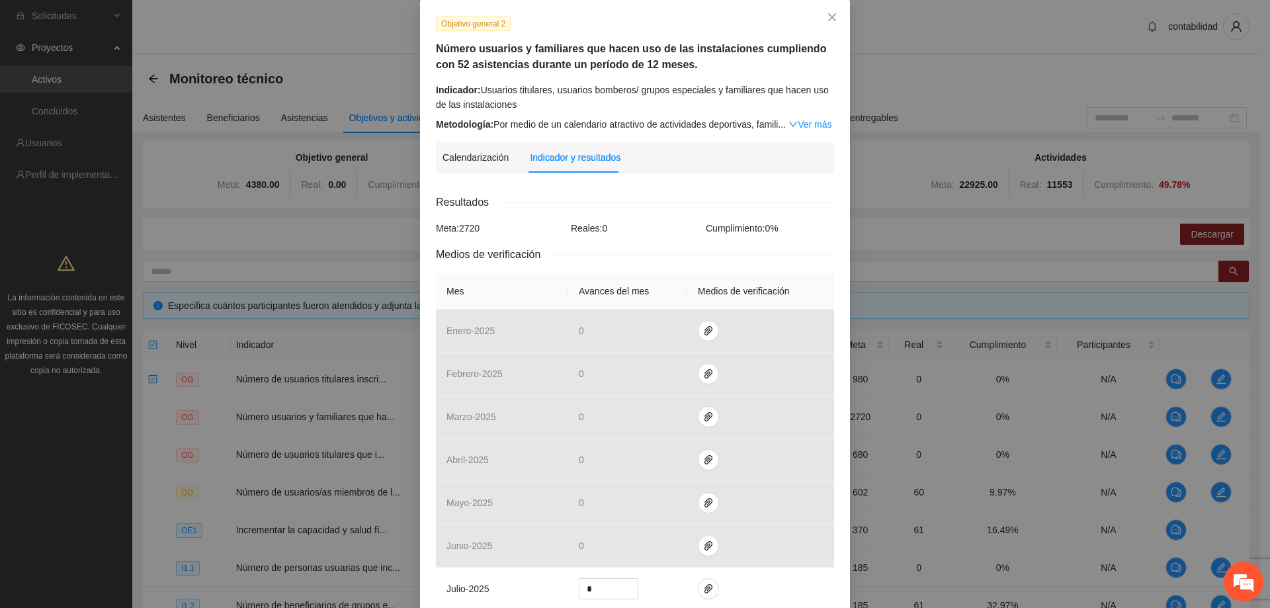
click at [705, 136] on div "Objetivo general 2 Número usuarios y familiares que hacen uso de las instalacio…" at bounding box center [635, 458] width 430 height 917
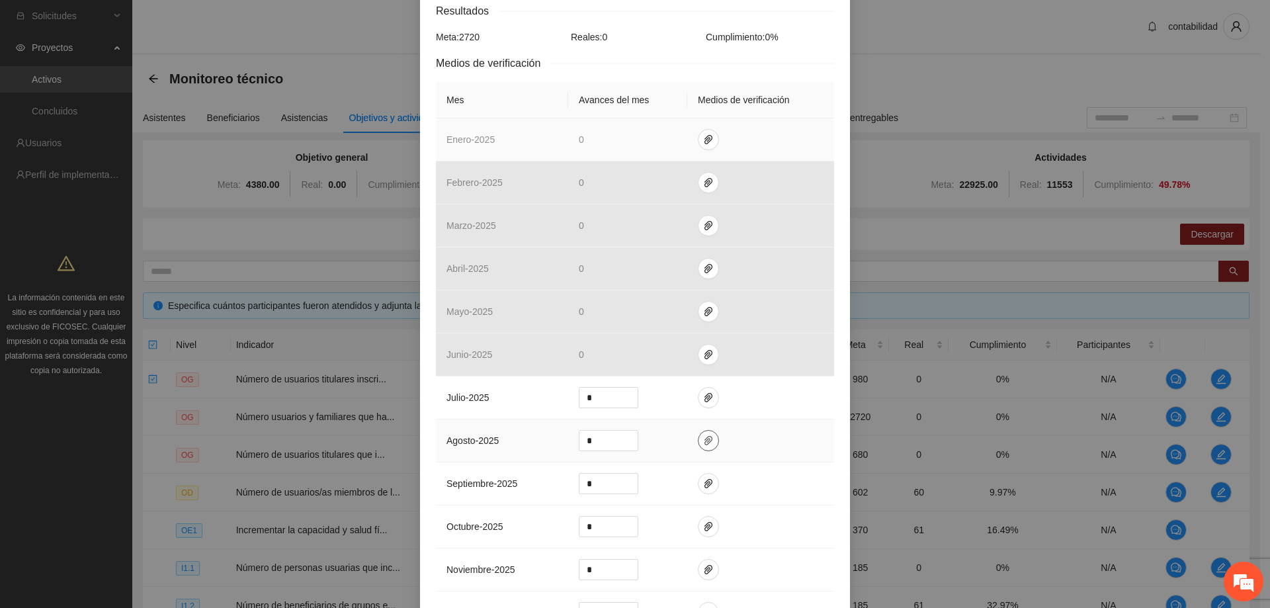
scroll to position [426, 0]
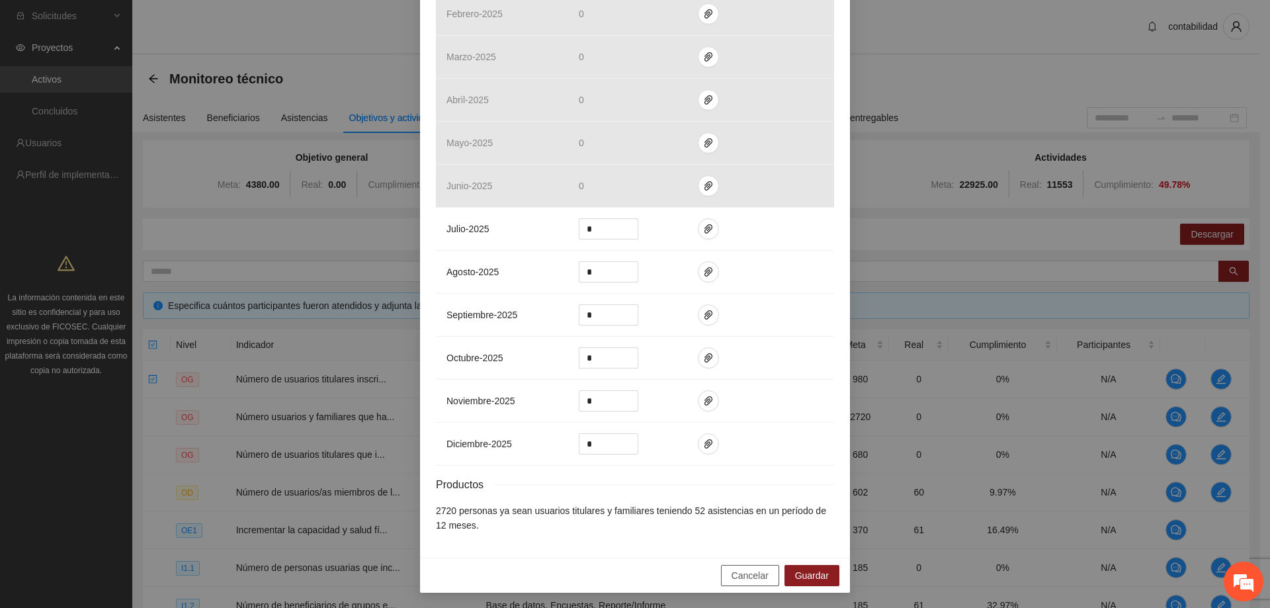
click at [740, 576] on span "Cancelar" at bounding box center [749, 575] width 37 height 15
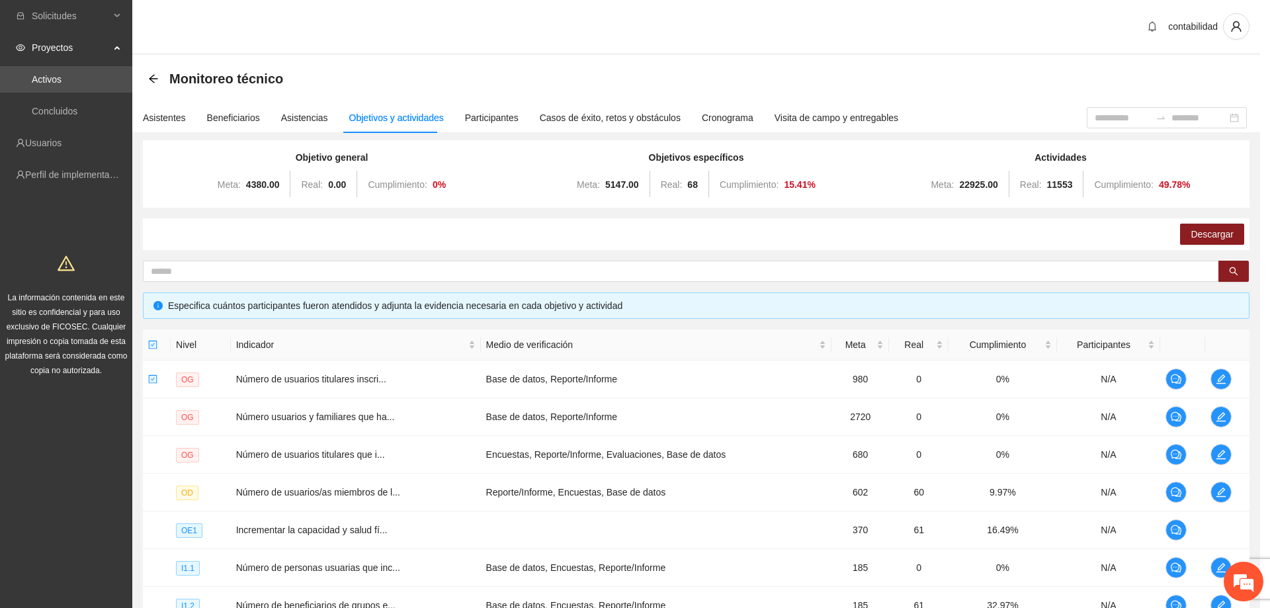
scroll to position [360, 0]
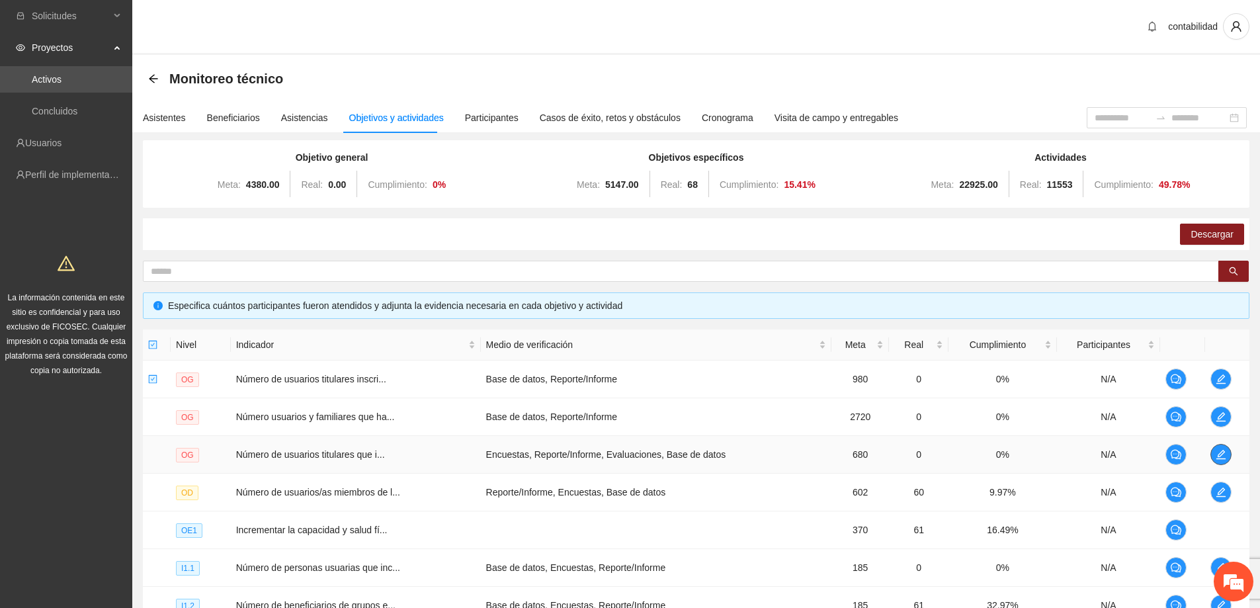
click at [1221, 452] on icon "edit" at bounding box center [1220, 454] width 9 height 9
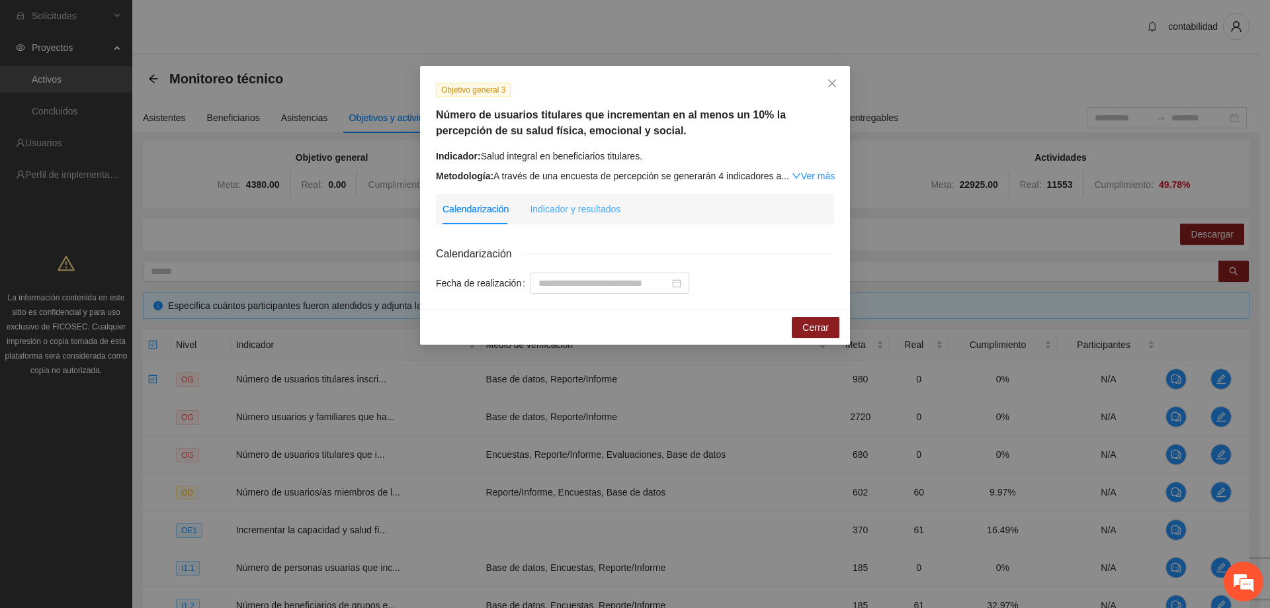
click at [571, 216] on div "Indicador y resultados" at bounding box center [575, 209] width 91 height 30
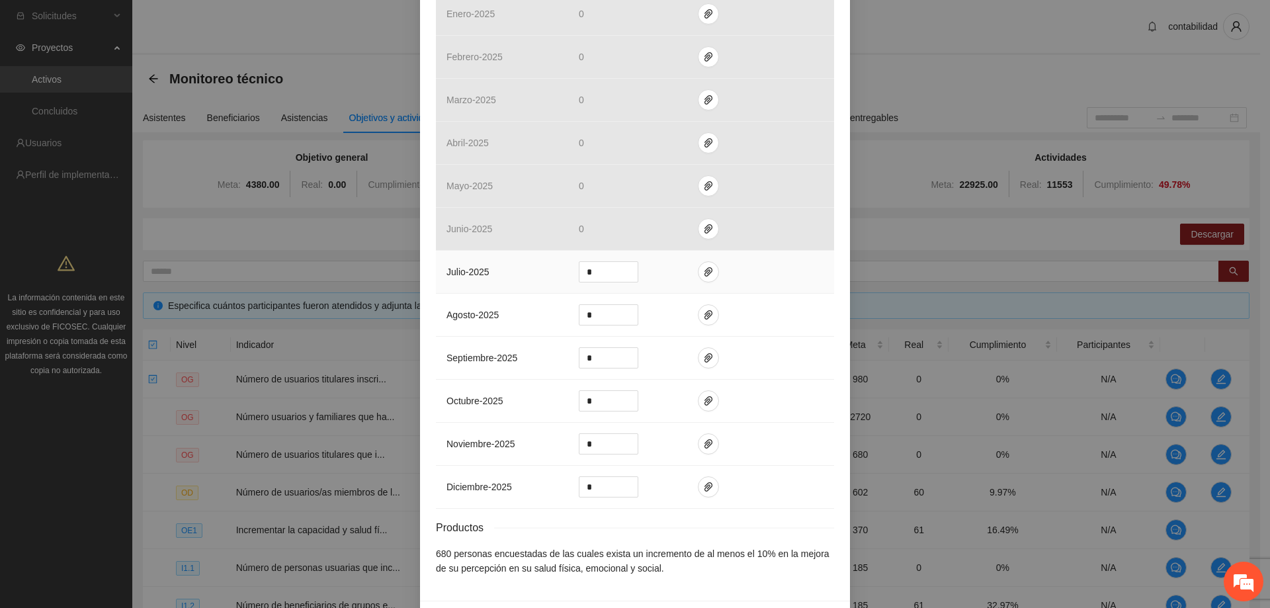
scroll to position [345, 0]
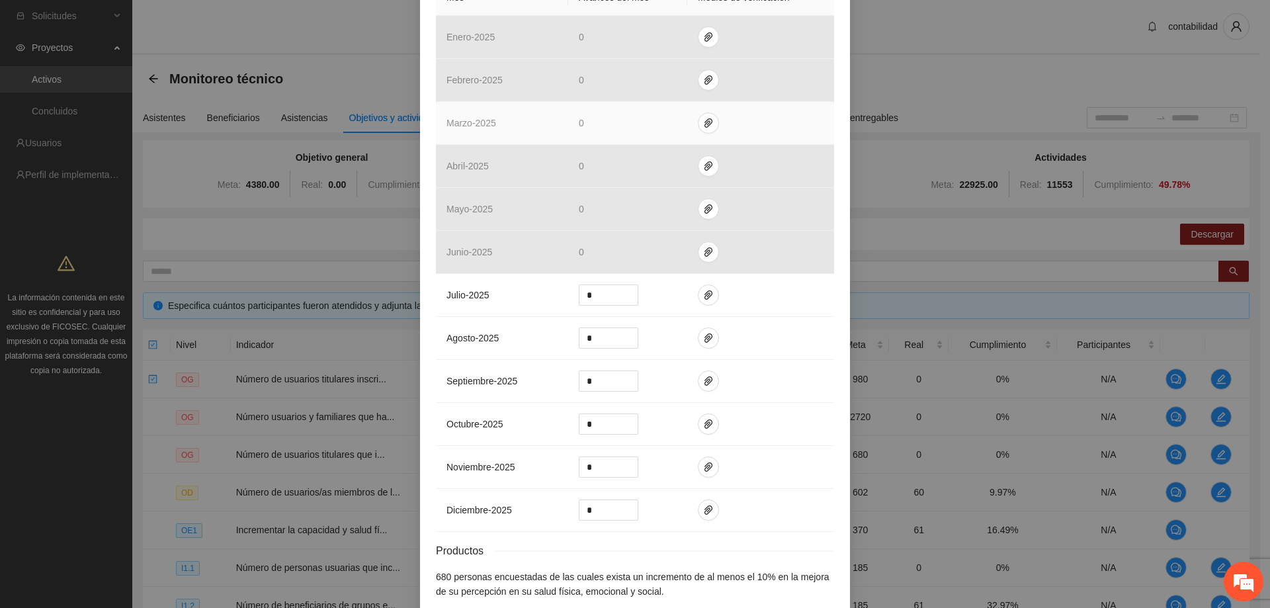
click at [706, 134] on td at bounding box center [760, 123] width 147 height 43
click at [703, 126] on icon "paper-clip" at bounding box center [708, 123] width 11 height 11
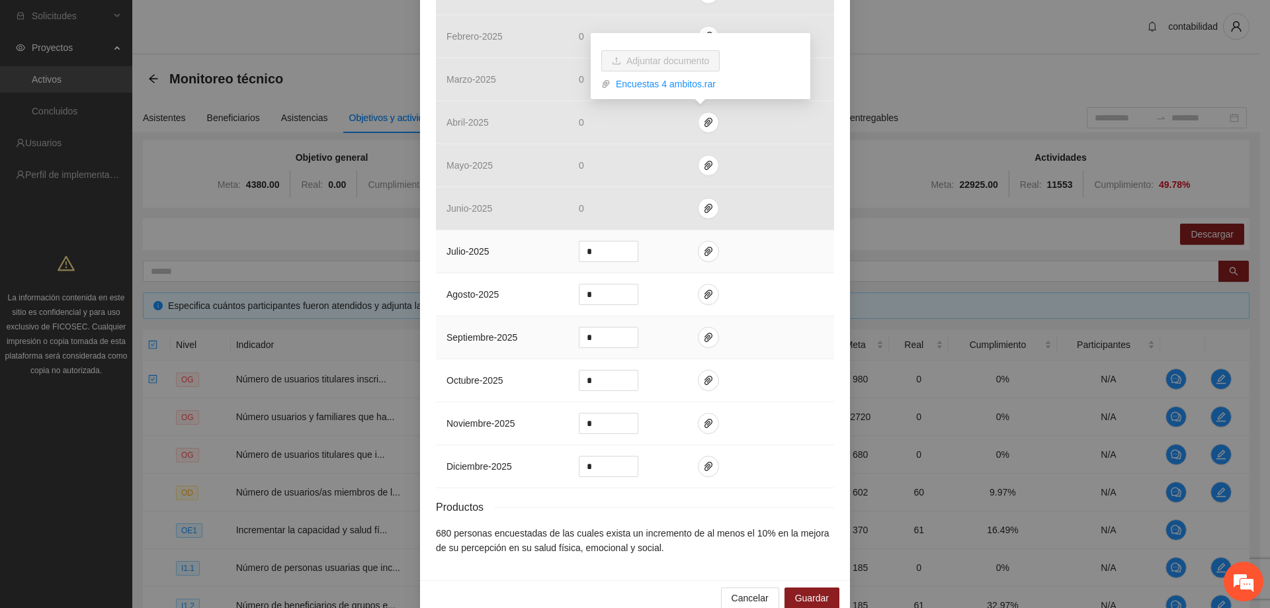
scroll to position [411, 0]
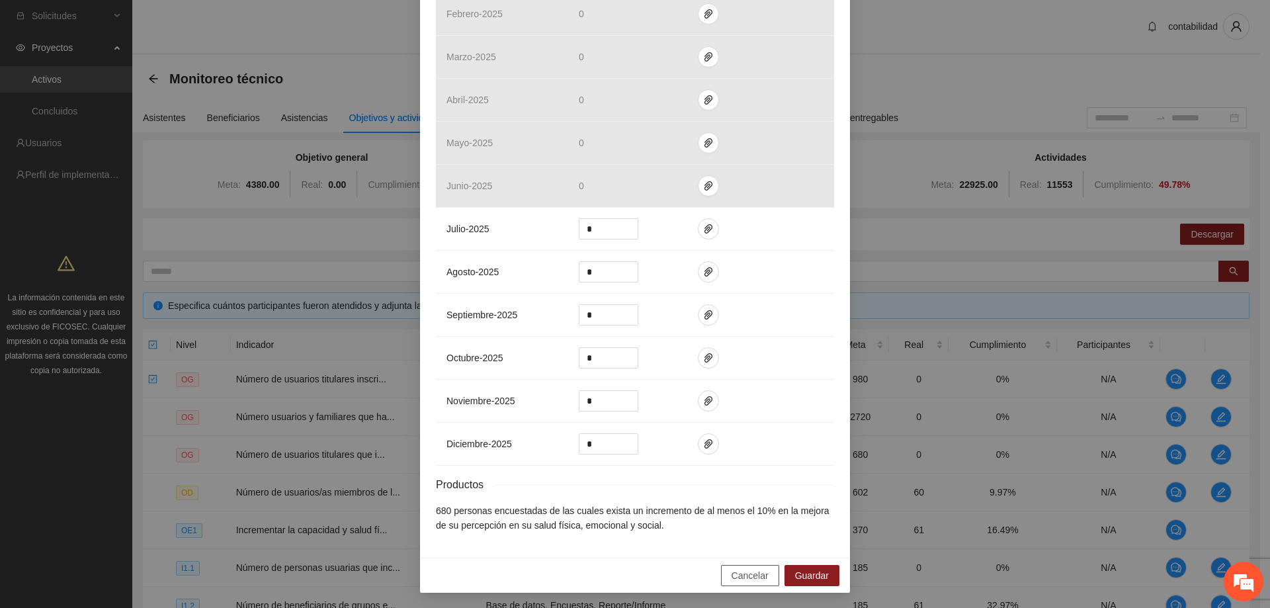
click at [742, 573] on span "Cancelar" at bounding box center [749, 575] width 37 height 15
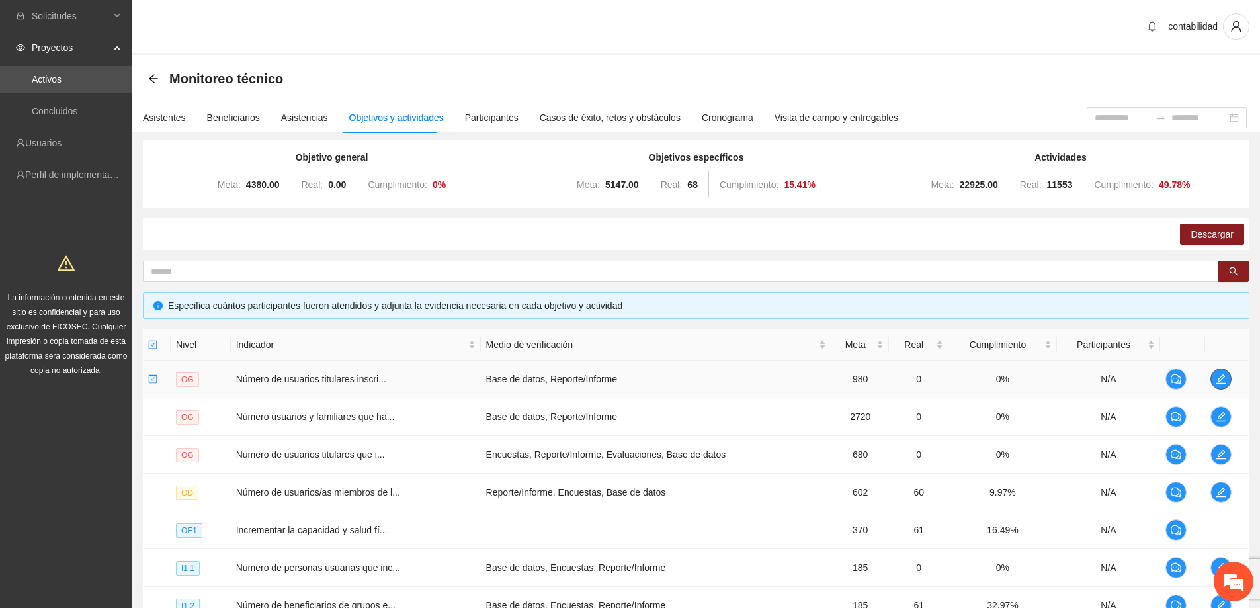
click at [1218, 383] on icon "edit" at bounding box center [1220, 378] width 9 height 9
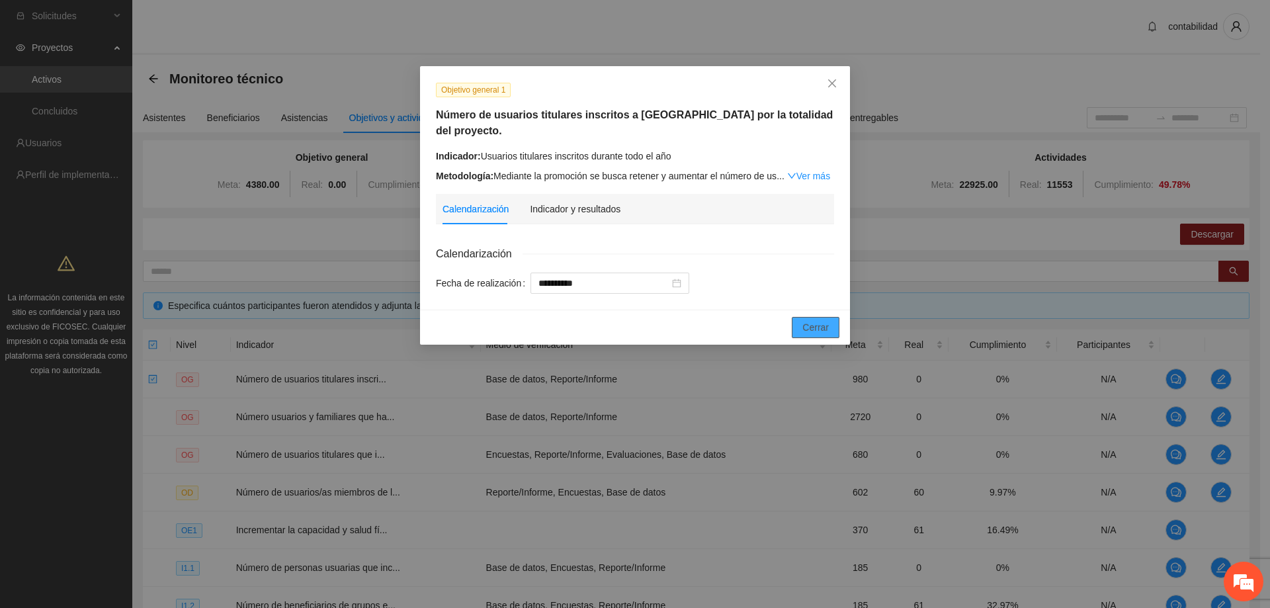
drag, startPoint x: 843, startPoint y: 314, endPoint x: 800, endPoint y: 317, distance: 42.4
click at [841, 314] on div "Cancelar Cerrar" at bounding box center [635, 327] width 430 height 35
click at [836, 317] on button "Cerrar" at bounding box center [816, 327] width 48 height 21
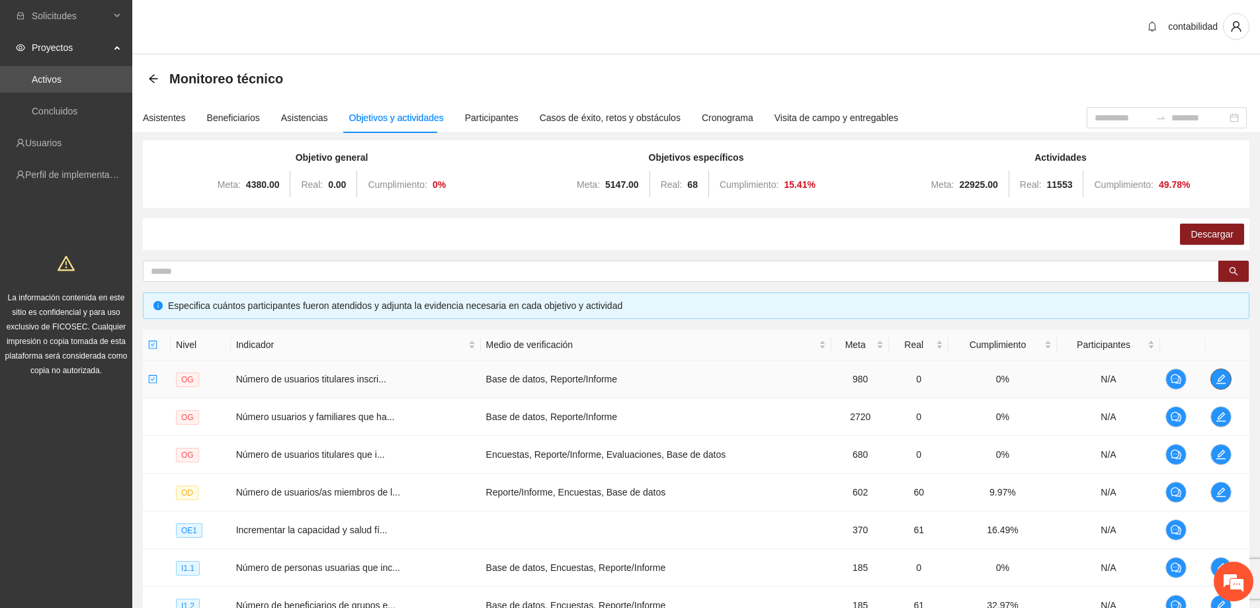
click at [1216, 379] on icon "edit" at bounding box center [1221, 379] width 11 height 11
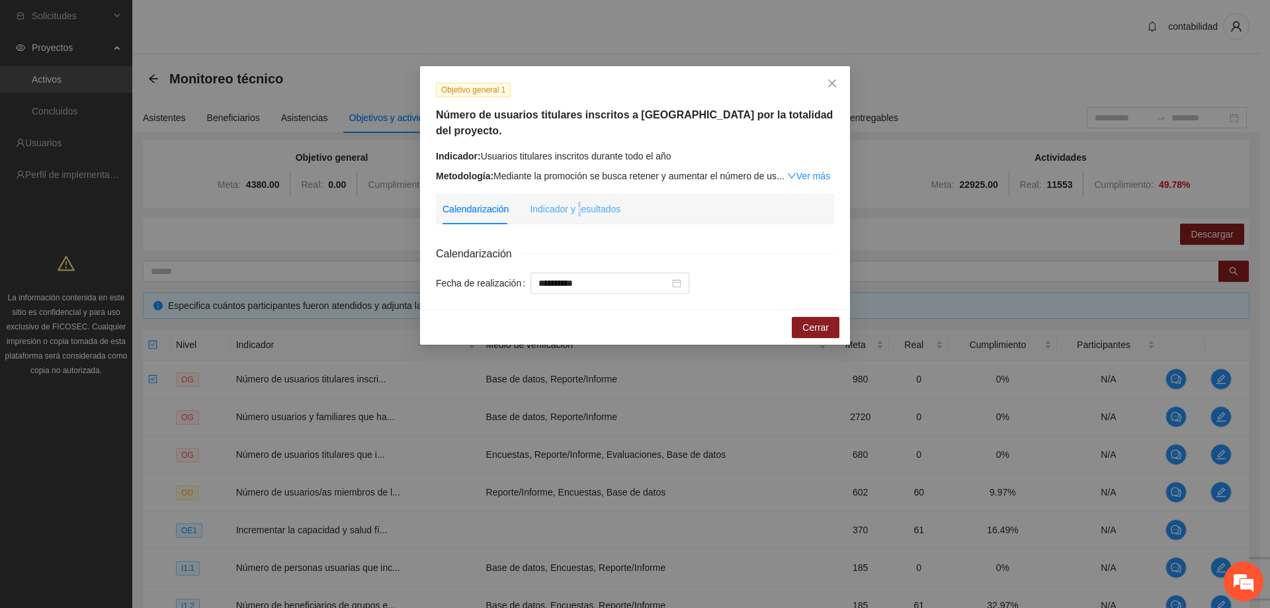
click at [580, 204] on div "Indicador y resultados" at bounding box center [575, 209] width 91 height 30
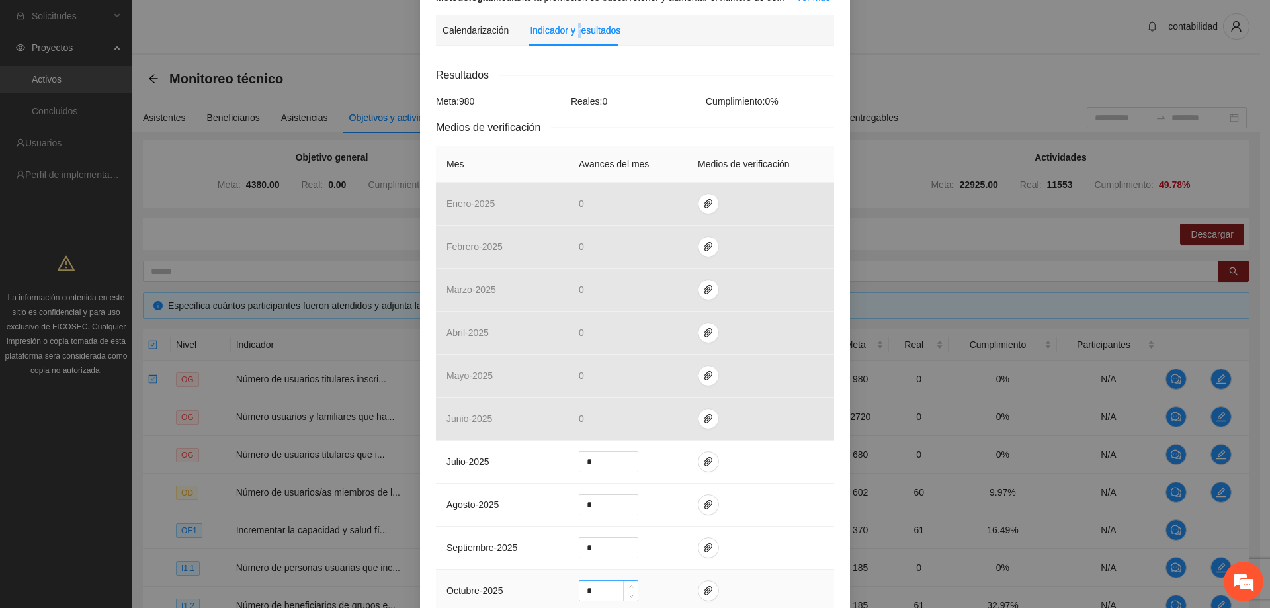
scroll to position [265, 0]
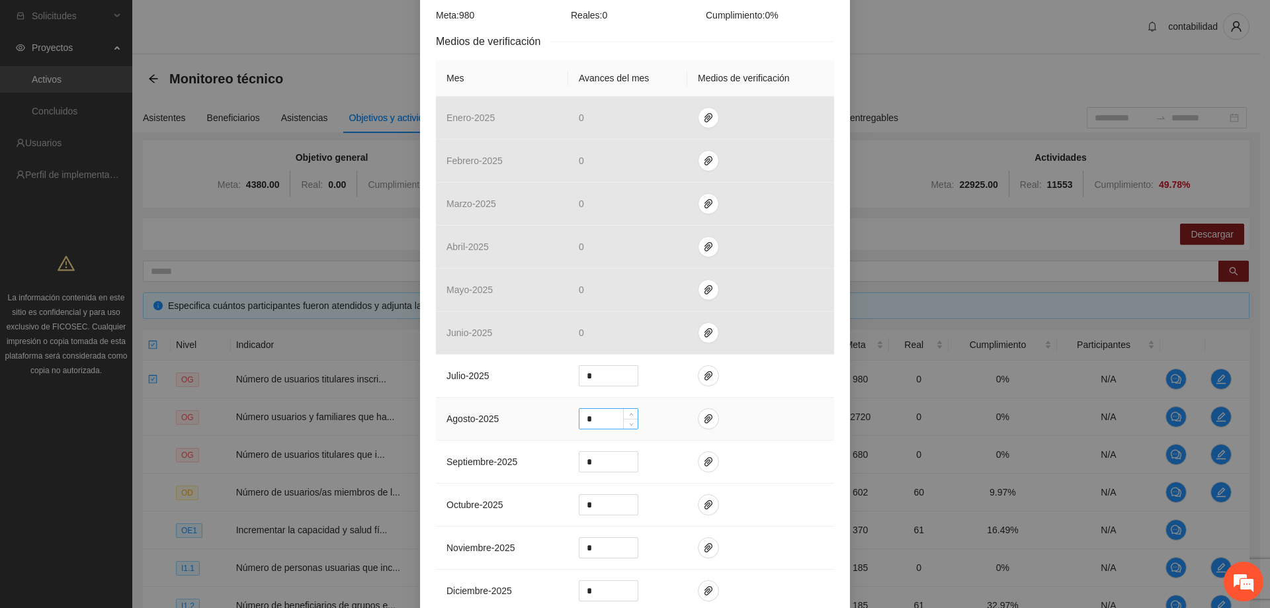
click at [597, 409] on input "*" at bounding box center [608, 419] width 58 height 20
type input "*"
click at [632, 409] on span "Increase Value" at bounding box center [630, 415] width 15 height 12
click at [706, 413] on icon "paper-clip" at bounding box center [708, 418] width 11 height 11
click at [703, 413] on icon "paper-clip" at bounding box center [708, 418] width 11 height 11
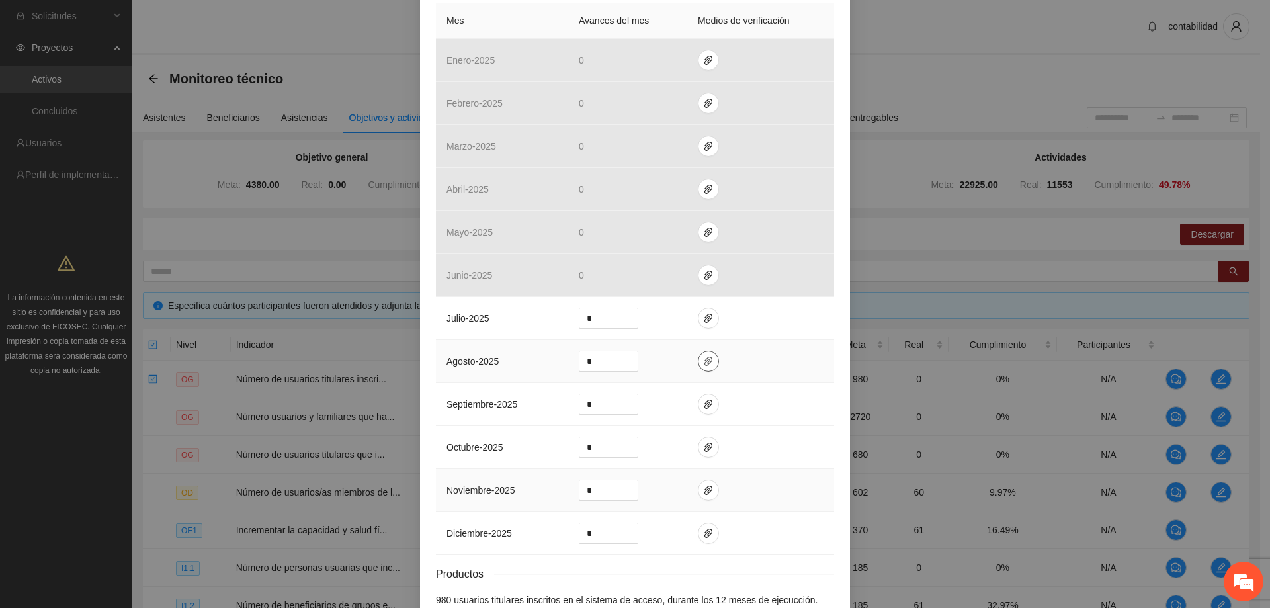
scroll to position [381, 0]
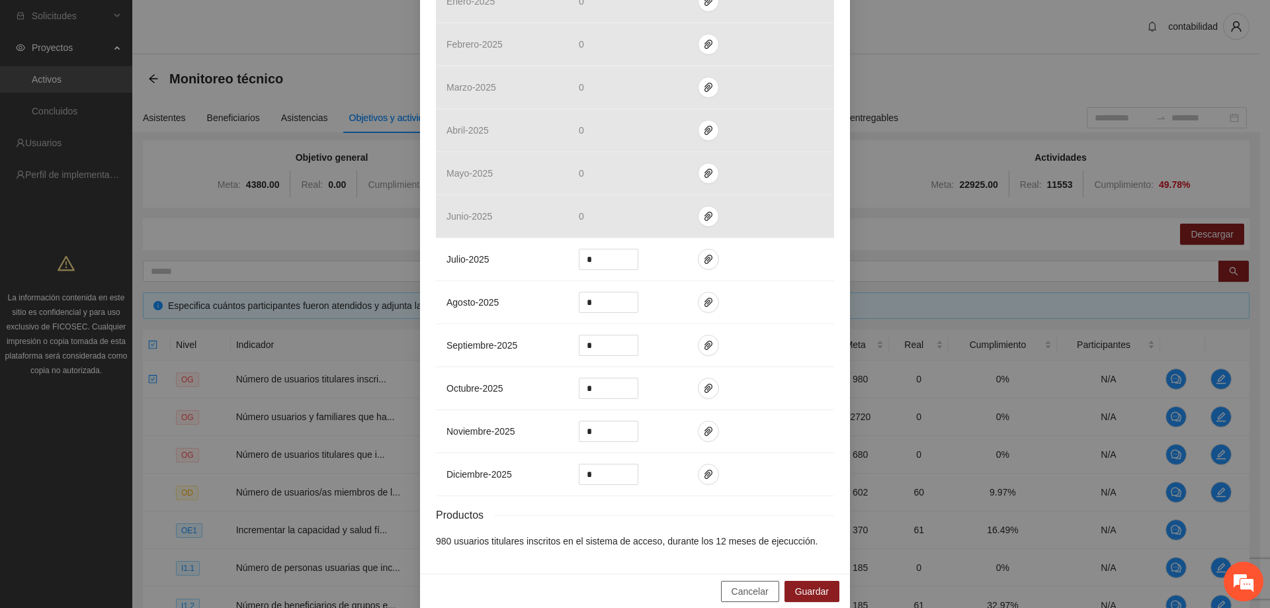
click at [757, 573] on div "Cancelar Guardar" at bounding box center [635, 590] width 430 height 35
click at [757, 581] on button "Cancelar" at bounding box center [750, 591] width 58 height 21
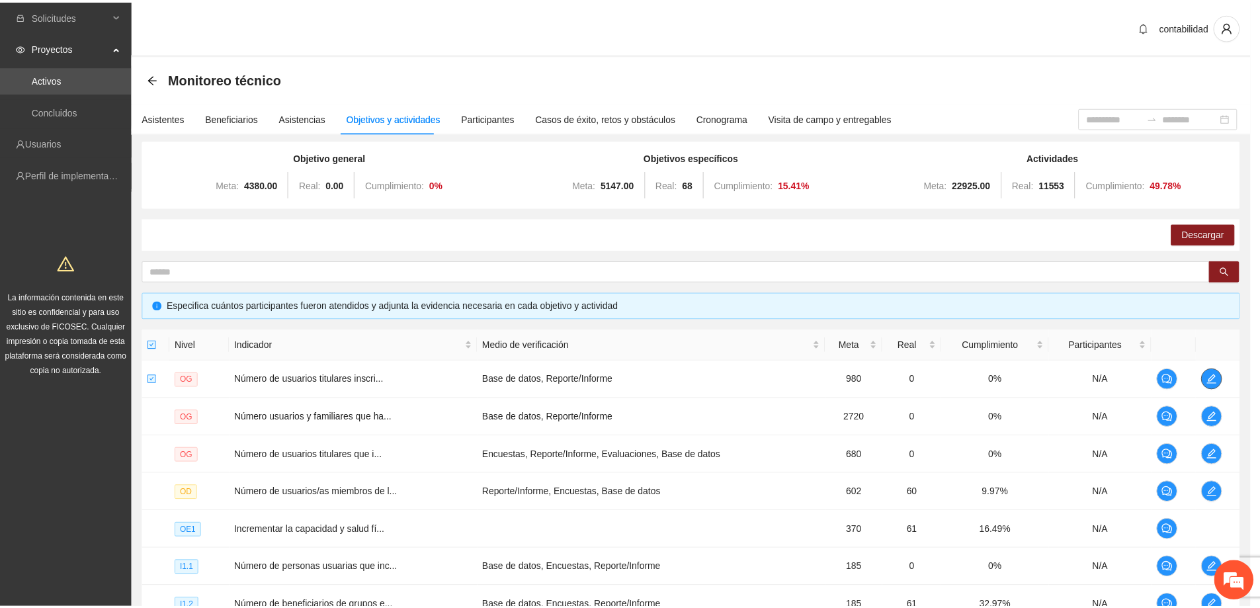
scroll to position [0, 0]
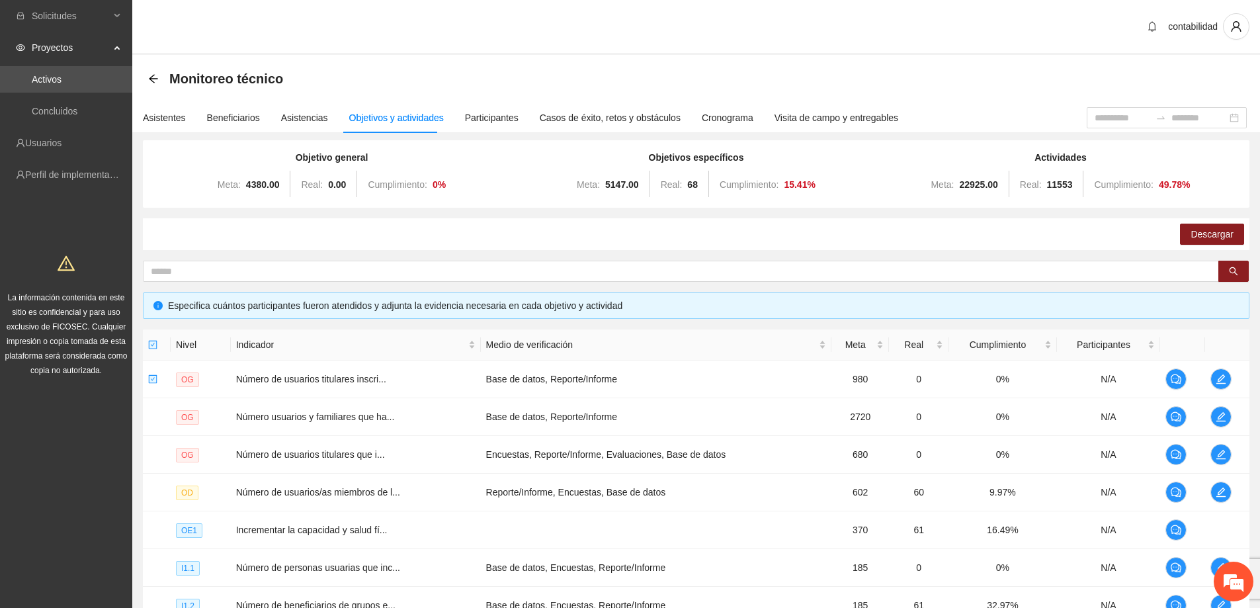
click at [889, 186] on div "Meta: 22925.00 Real: 11553 Cumplimiento: 49.78 %" at bounding box center [1061, 184] width 358 height 26
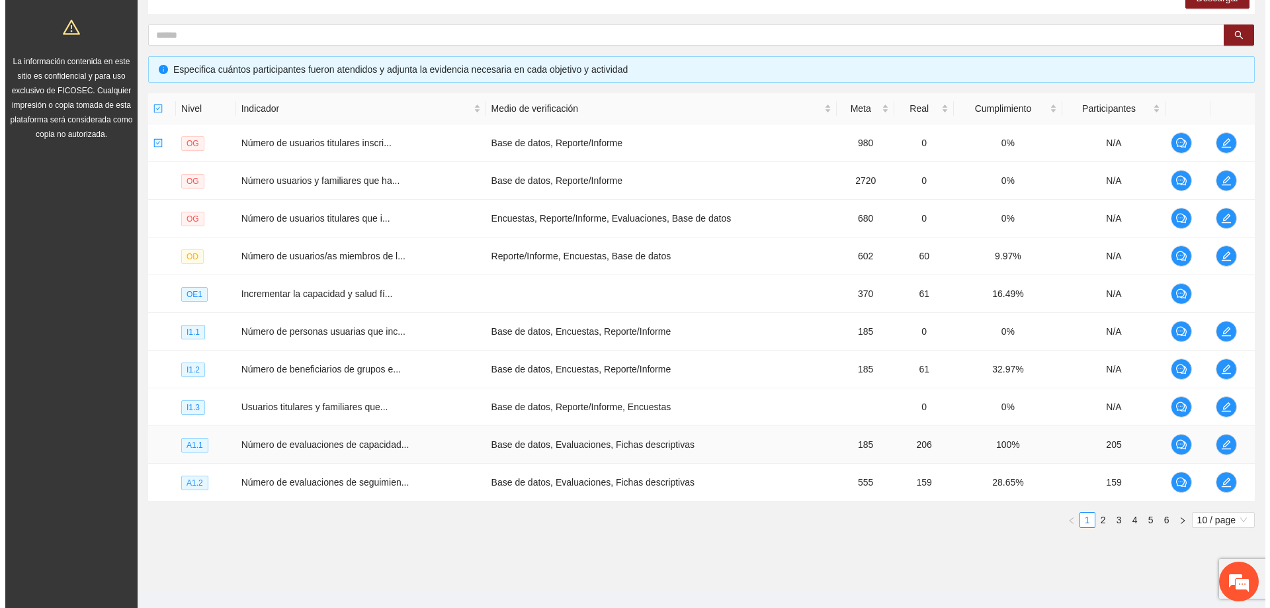
scroll to position [257, 0]
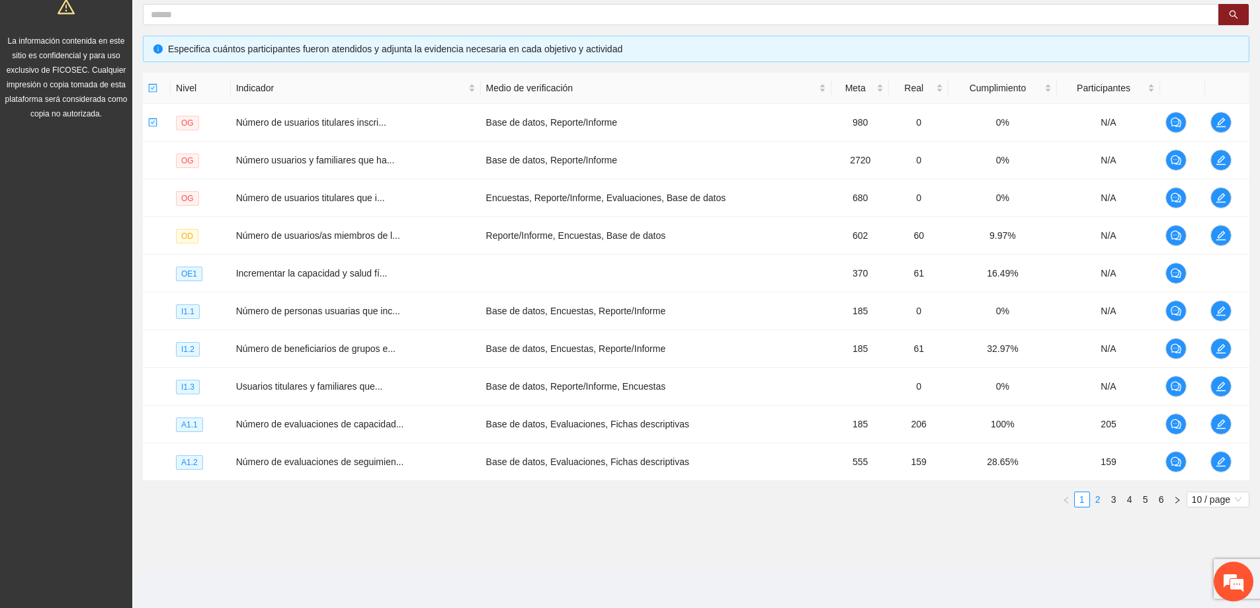
click at [1097, 496] on link "2" at bounding box center [1098, 499] width 15 height 15
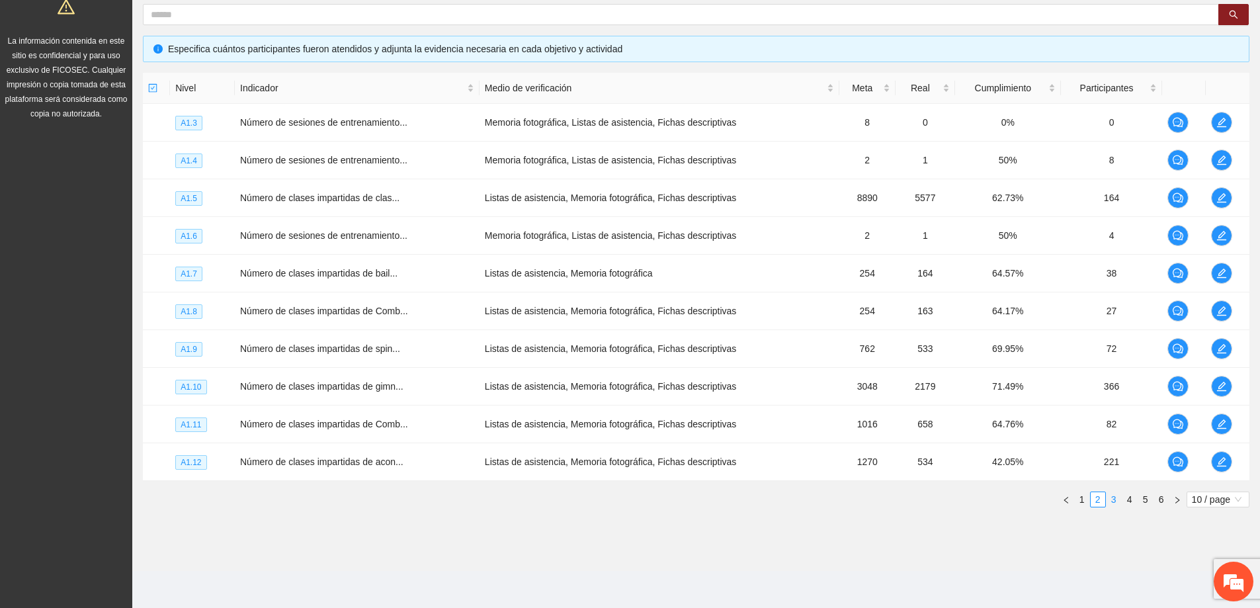
click at [1115, 499] on link "3" at bounding box center [1113, 499] width 15 height 15
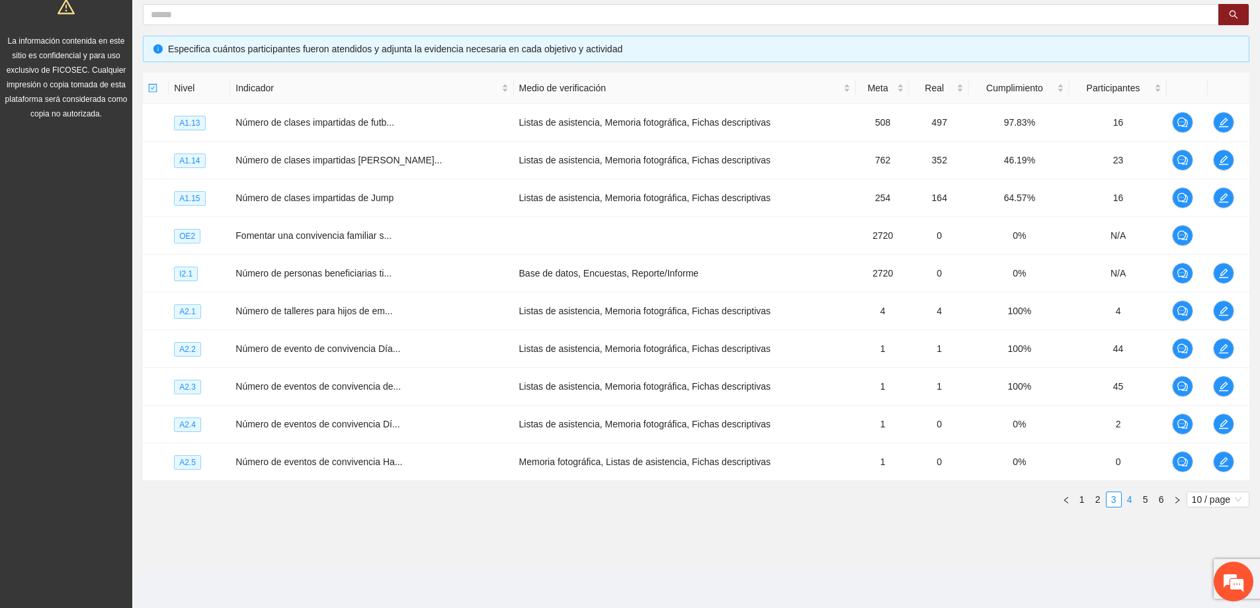
click at [1127, 495] on link "4" at bounding box center [1129, 499] width 15 height 15
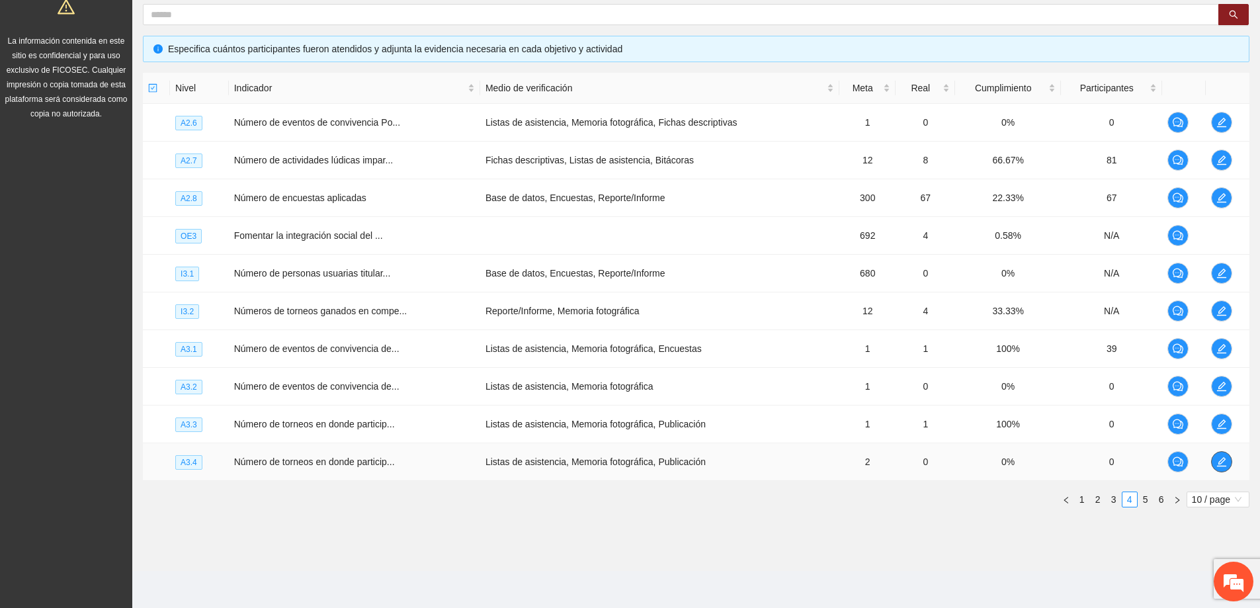
click at [1227, 466] on span "edit" at bounding box center [1222, 461] width 20 height 11
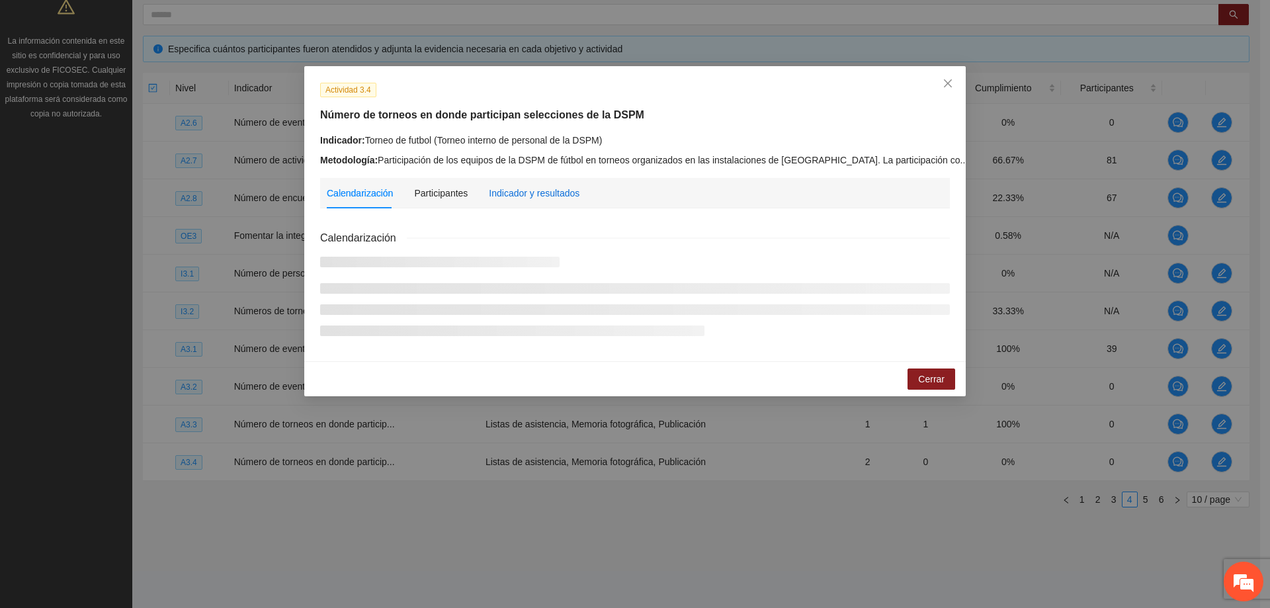
click at [530, 195] on div "Indicador y resultados" at bounding box center [534, 193] width 91 height 15
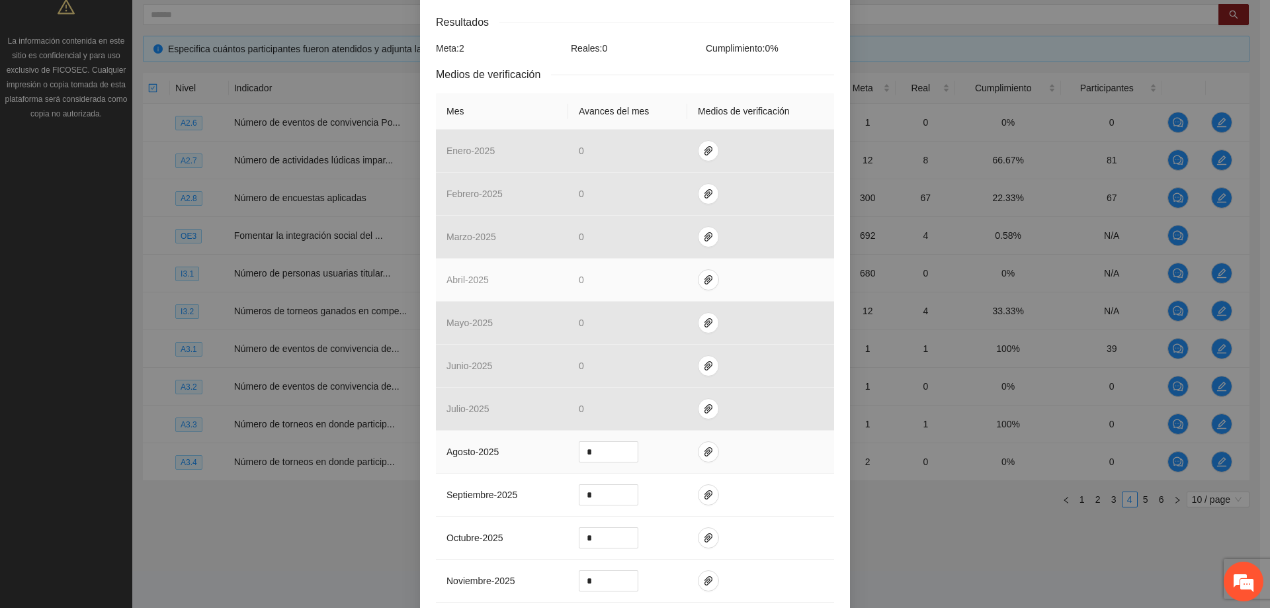
scroll to position [265, 0]
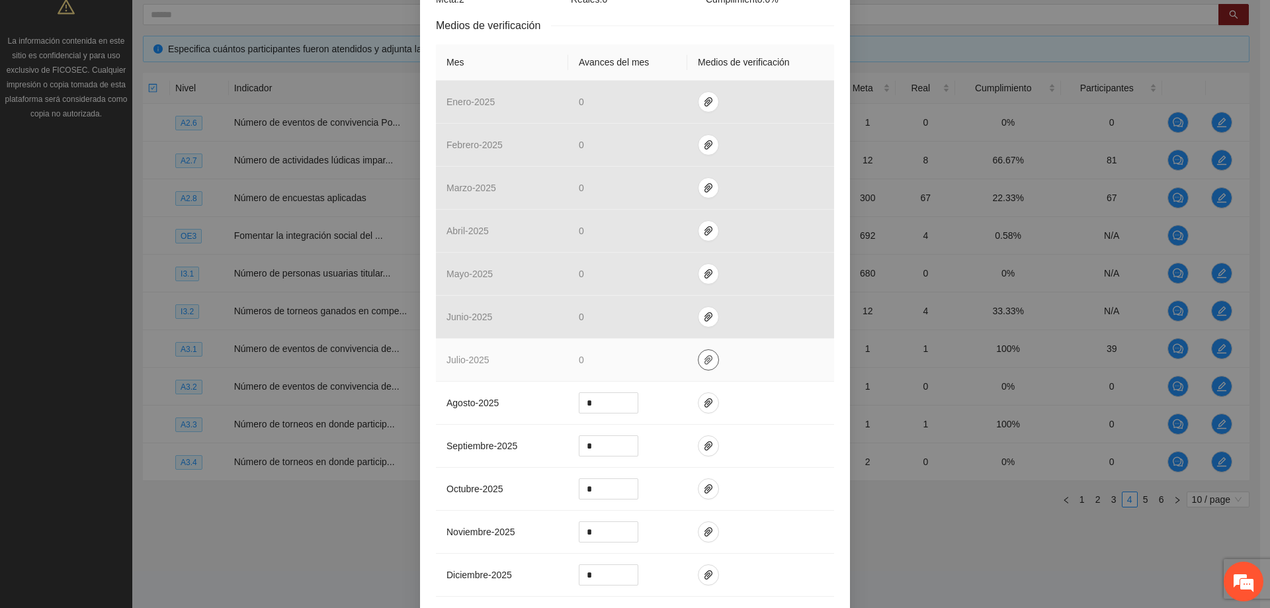
click at [698, 358] on span "paper-clip" at bounding box center [708, 359] width 20 height 11
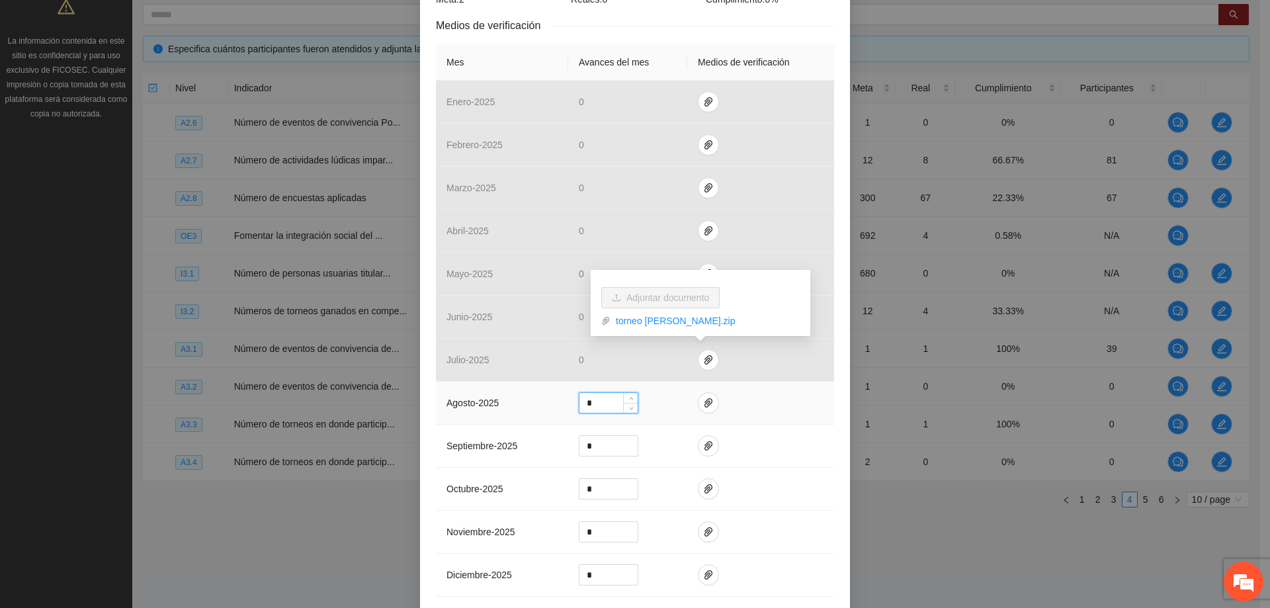
click at [616, 401] on input "*" at bounding box center [608, 403] width 58 height 20
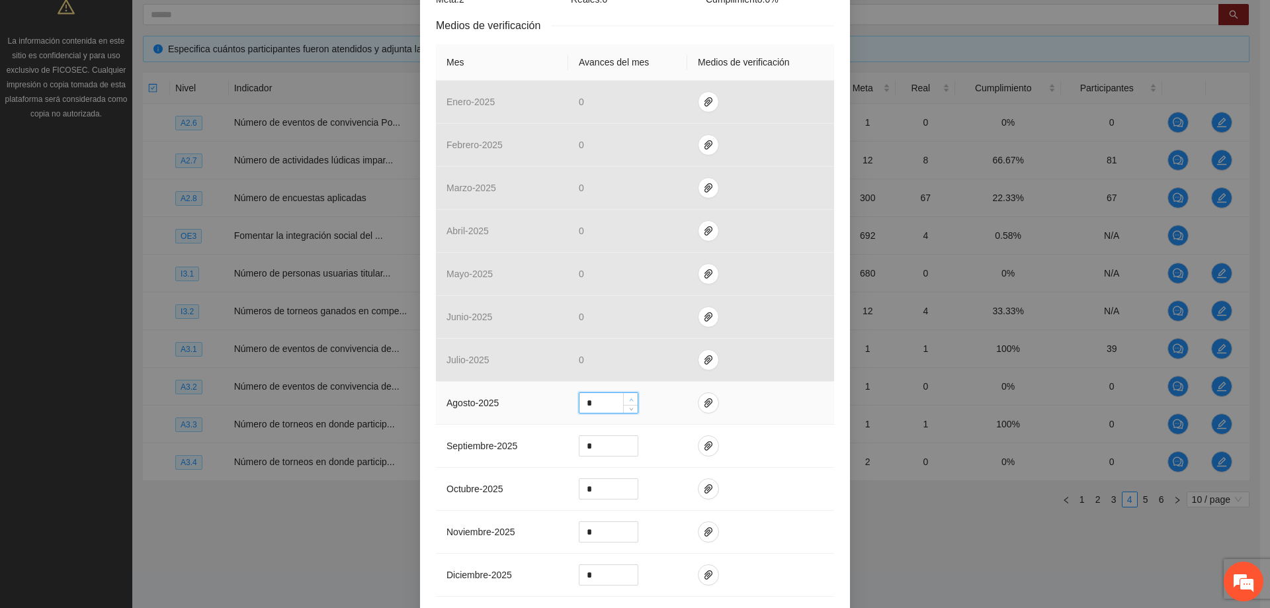
click at [629, 397] on icon "up" at bounding box center [631, 399] width 5 height 5
click at [690, 396] on td at bounding box center [760, 403] width 147 height 43
click at [698, 400] on span "paper-clip" at bounding box center [708, 402] width 20 height 11
click at [676, 356] on span "Adjuntar documento" at bounding box center [667, 360] width 83 height 15
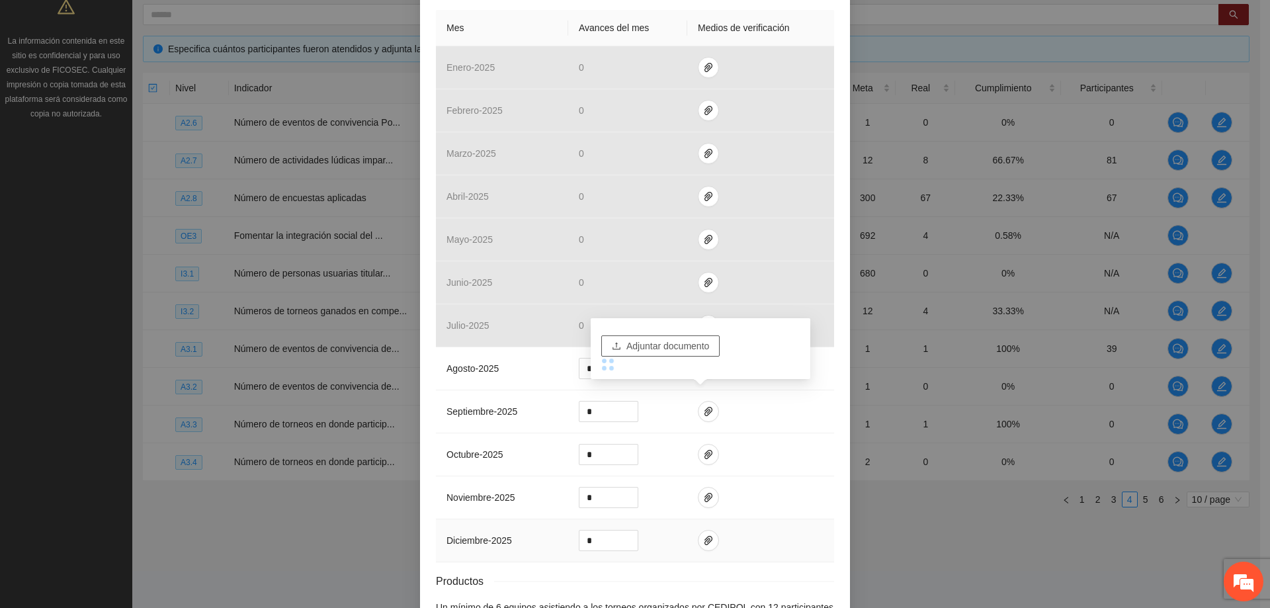
scroll to position [131, 0]
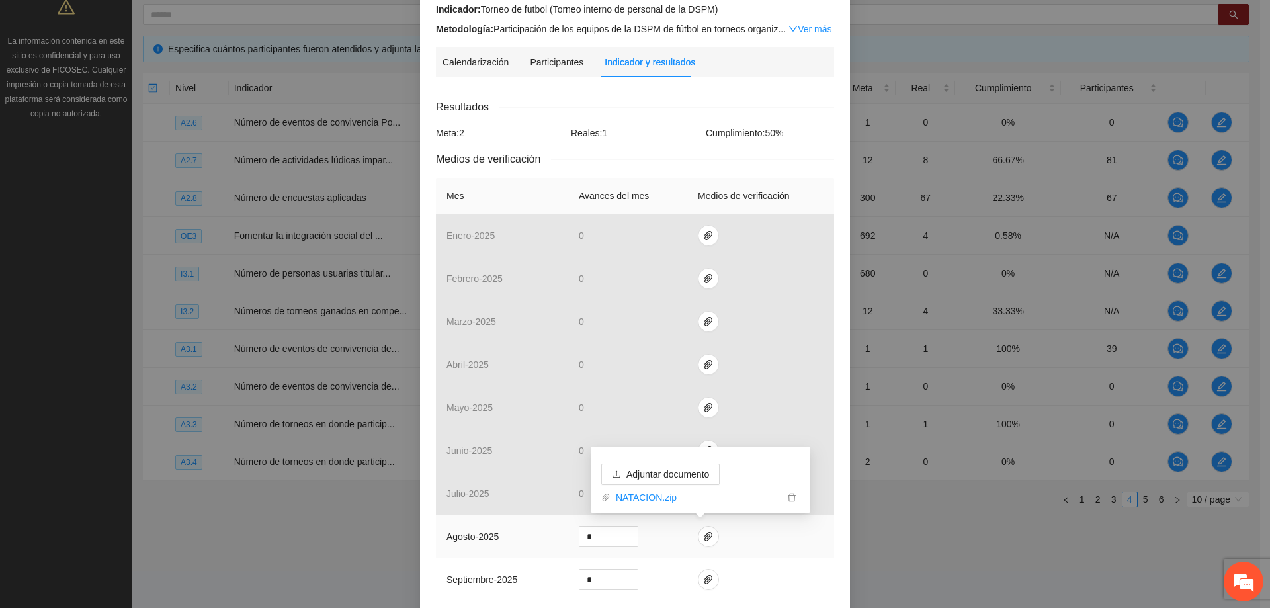
click at [740, 536] on td at bounding box center [760, 536] width 147 height 43
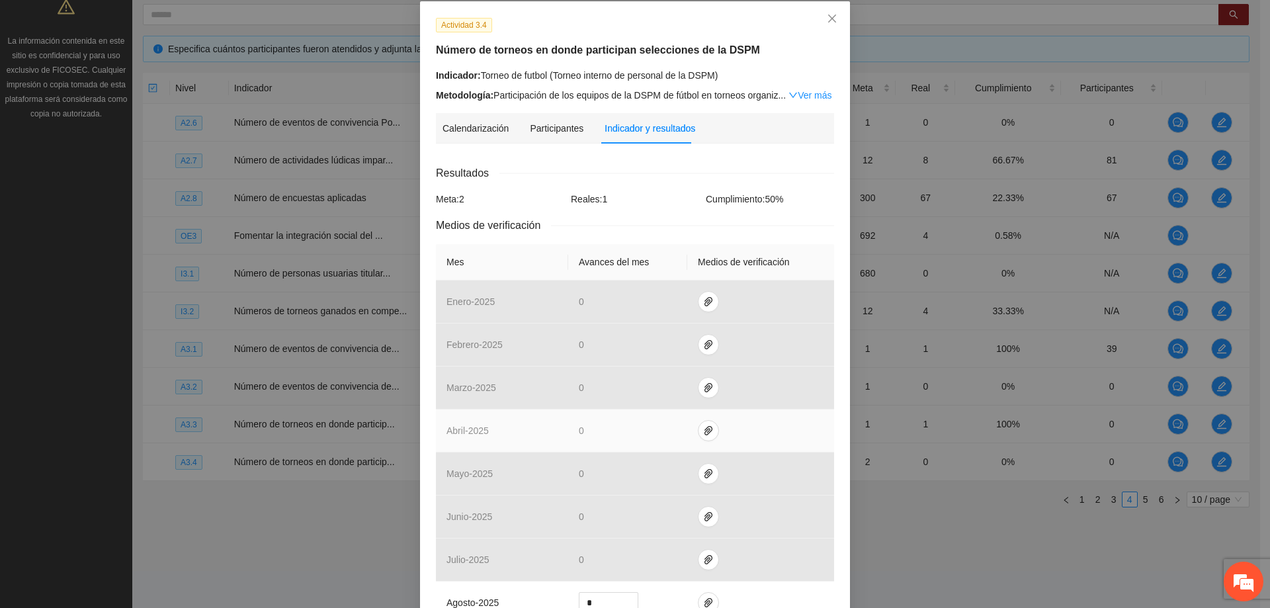
scroll to position [263, 0]
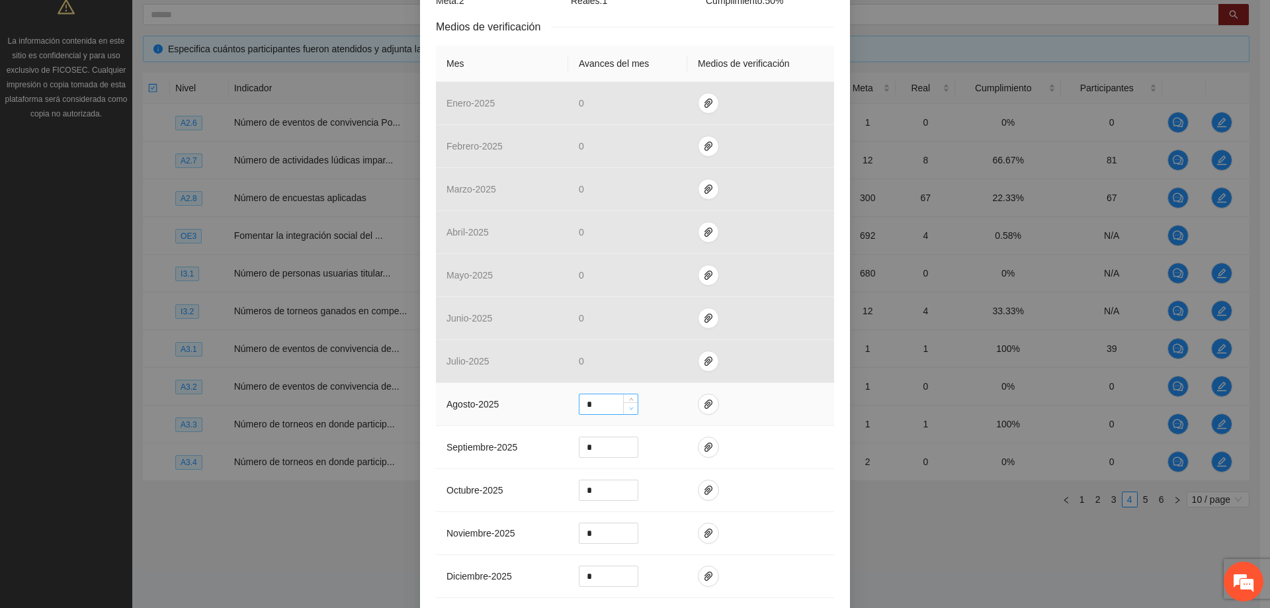
click at [630, 405] on span "down" at bounding box center [631, 409] width 8 height 8
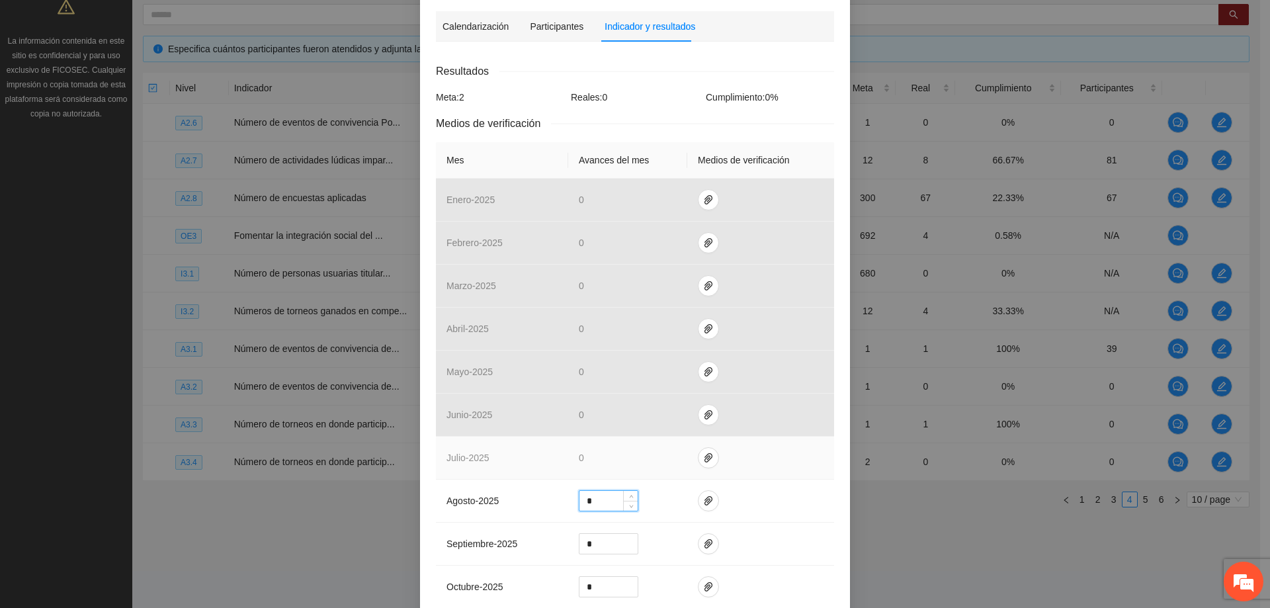
scroll to position [198, 0]
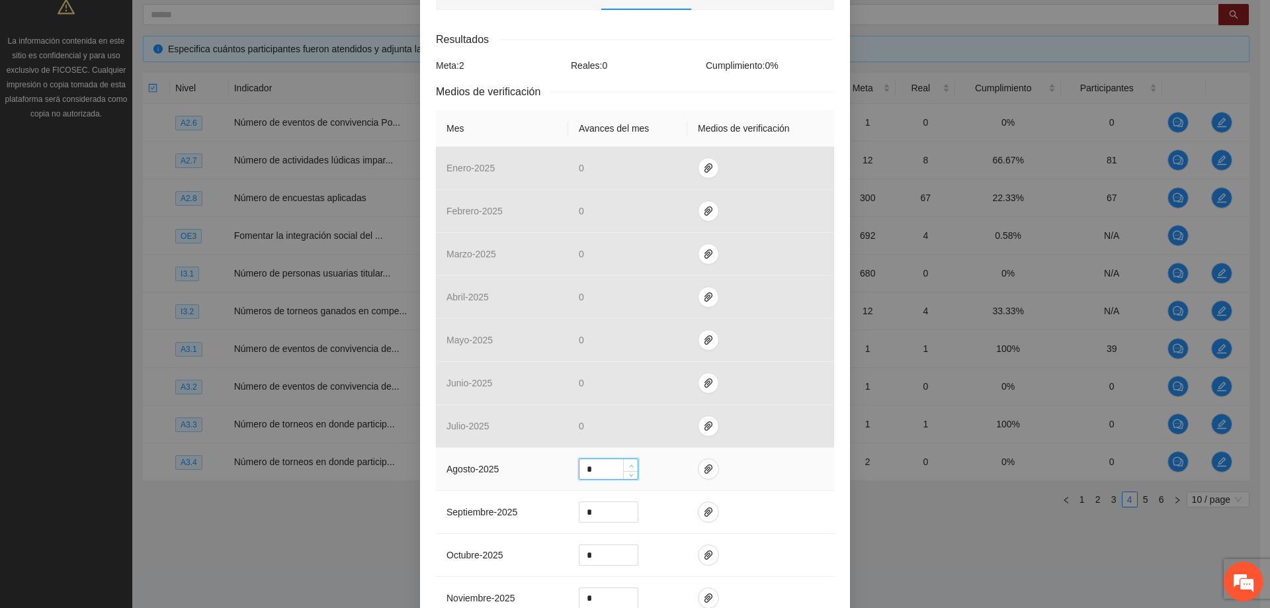
click at [630, 462] on span "up" at bounding box center [631, 466] width 8 height 8
type input "*"
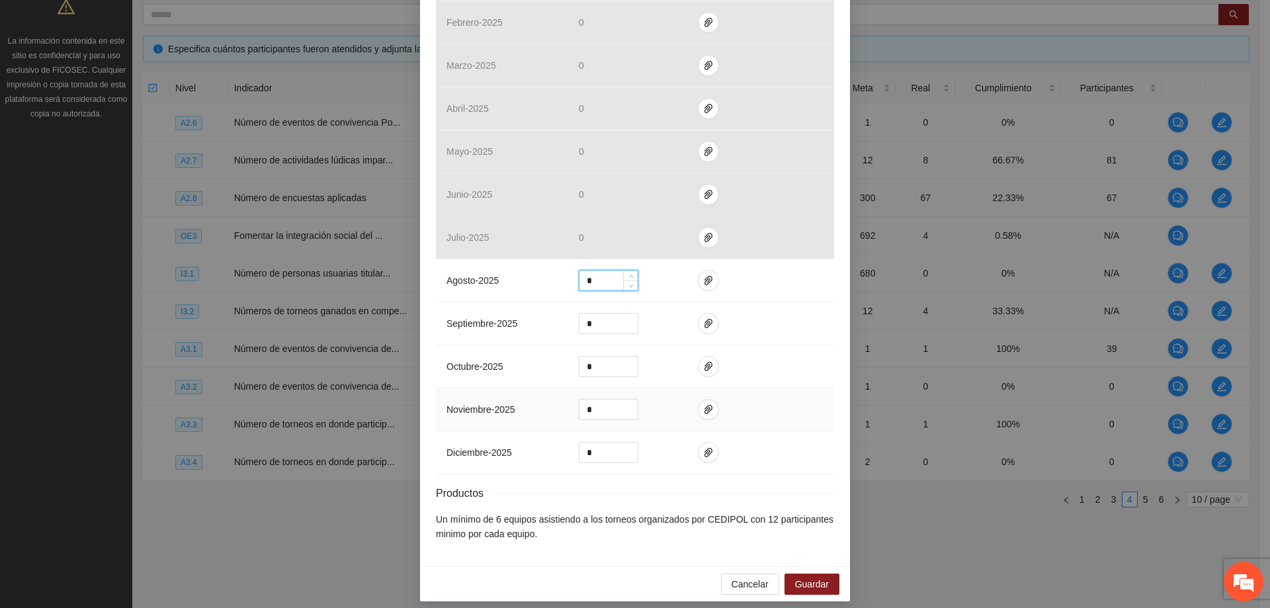
scroll to position [395, 0]
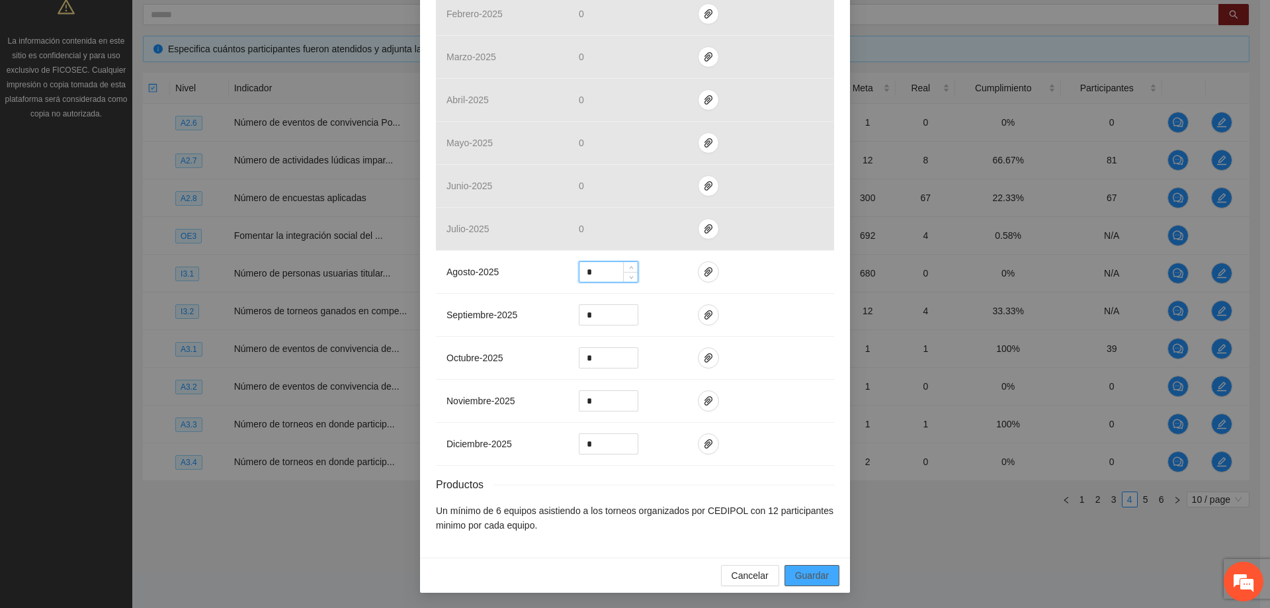
click at [823, 579] on button "Guardar" at bounding box center [811, 575] width 55 height 21
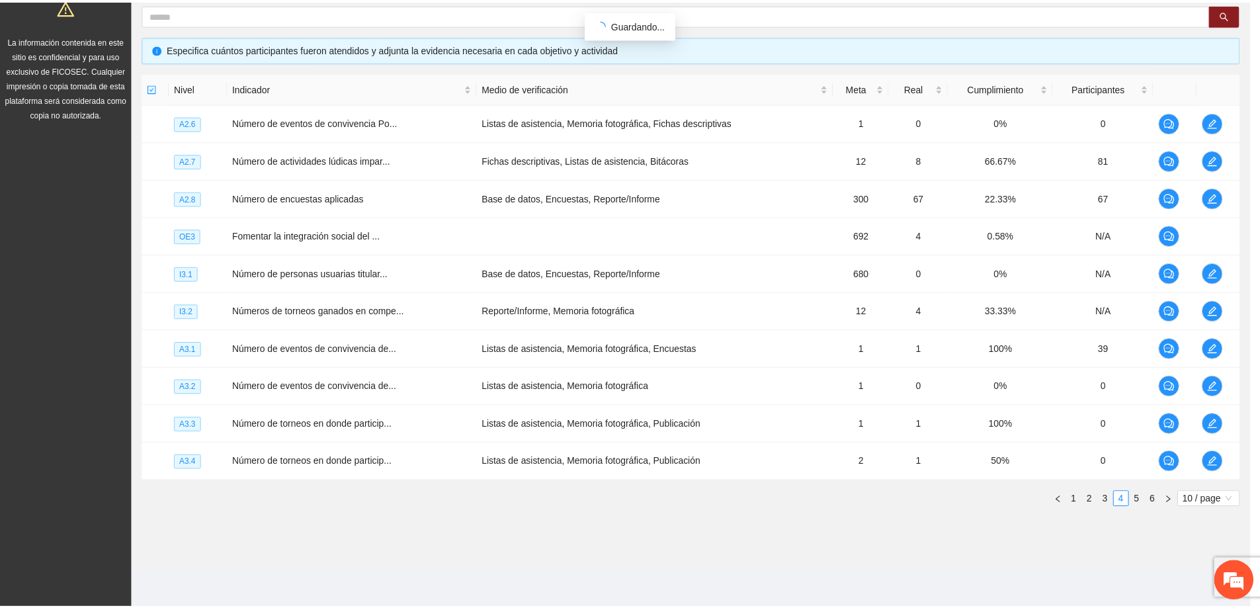
scroll to position [329, 0]
